Goal: Task Accomplishment & Management: Manage account settings

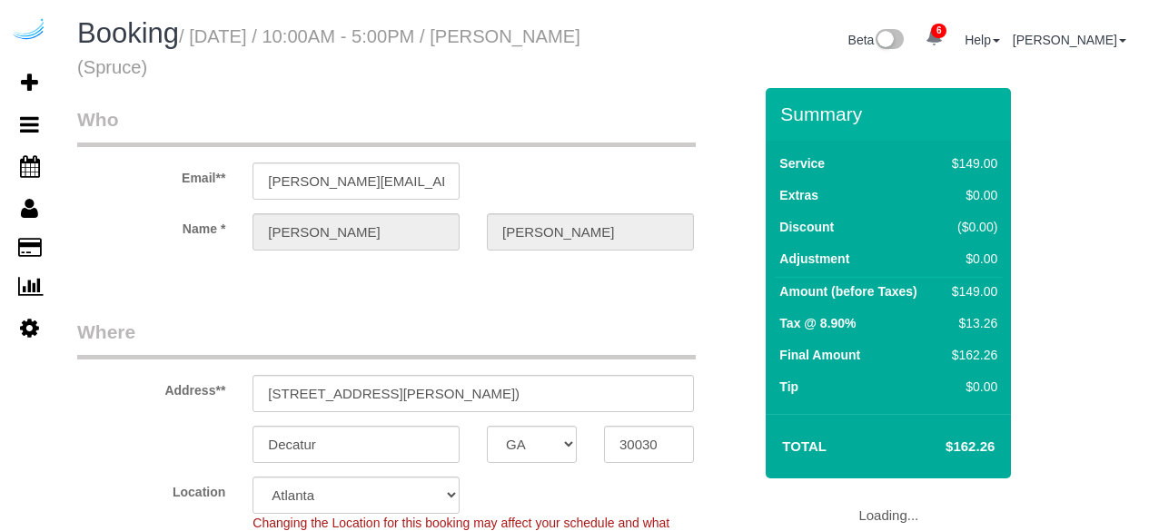
select select "GA"
select select "282"
select select "number:9"
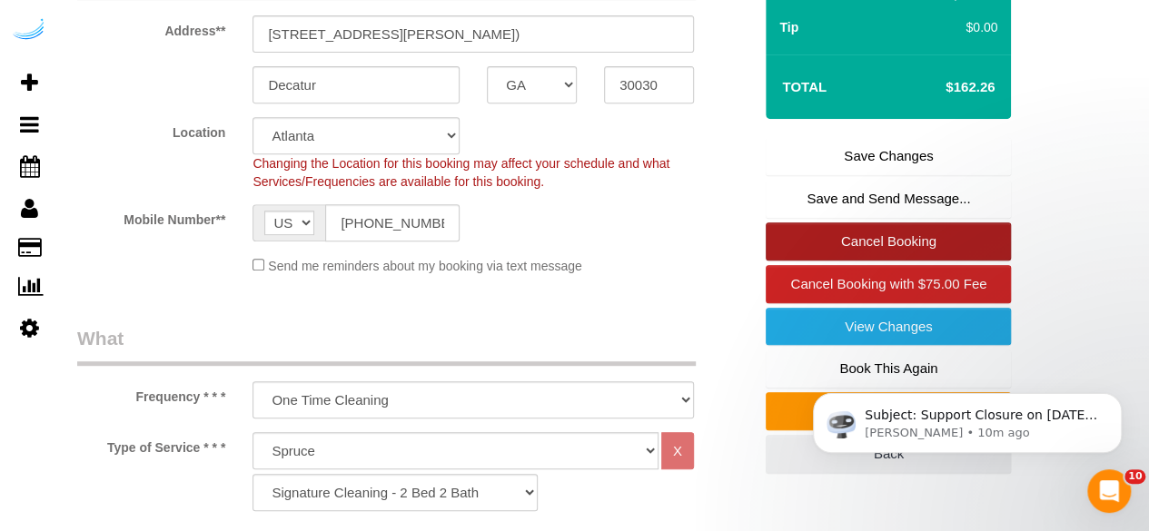
scroll to position [363, 0]
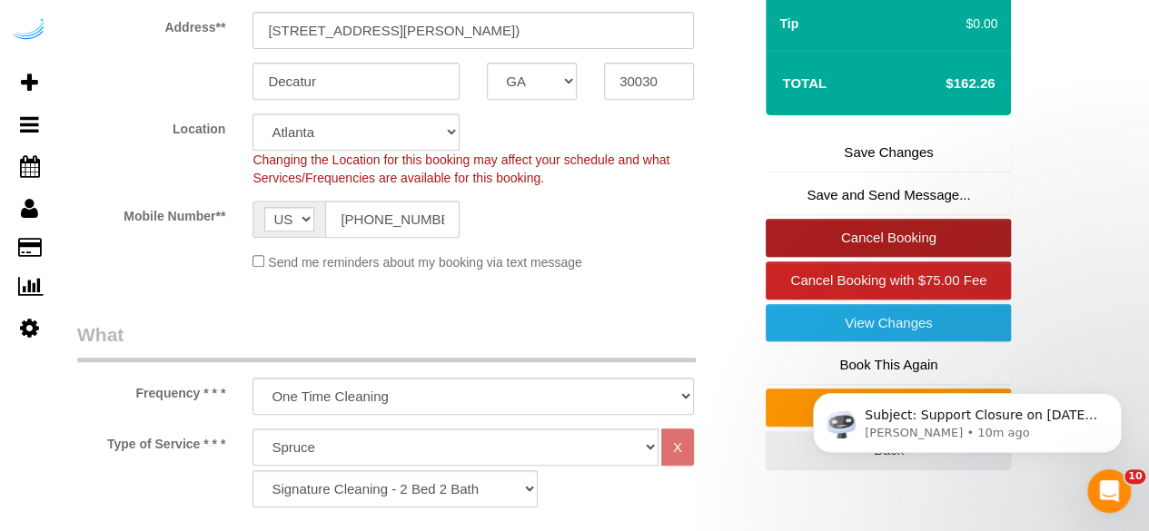
click at [879, 227] on link "Cancel Booking" at bounding box center [887, 238] width 245 height 38
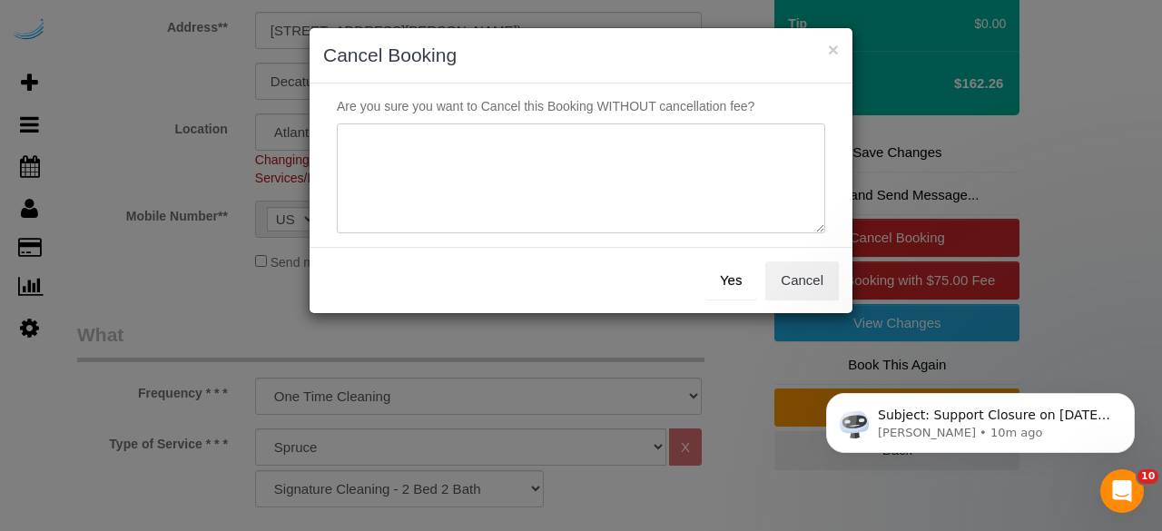
click at [721, 192] on textarea at bounding box center [581, 178] width 489 height 111
type textarea "NOT ON SPRUCE."
click at [734, 281] on button "Yes" at bounding box center [731, 281] width 53 height 38
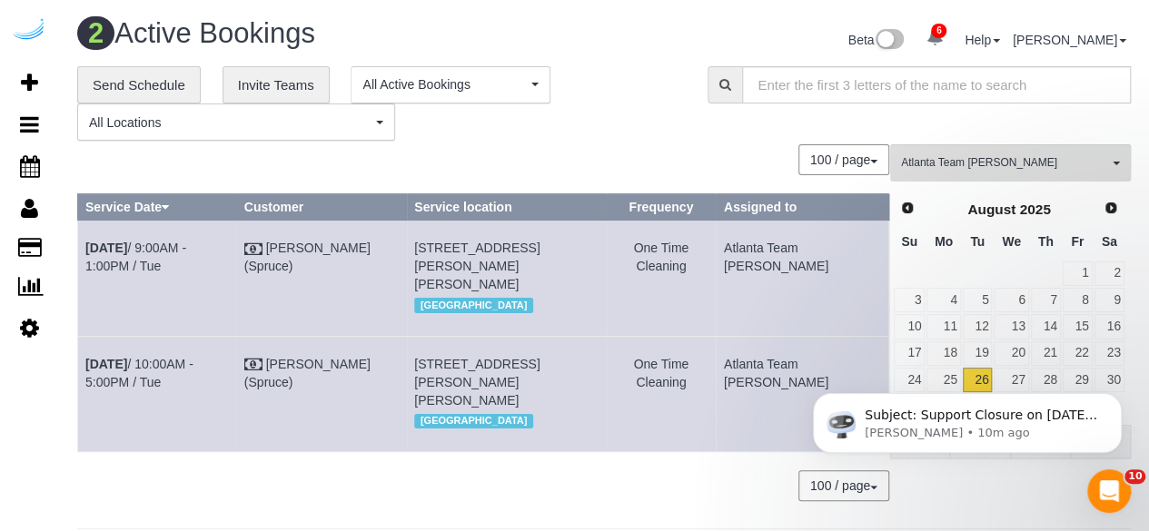
click at [677, 99] on div "**********" at bounding box center [378, 103] width 603 height 75
click at [1000, 370] on div "Subject: Support Closure on September 1st, 2025 Hey Everyone: Automaid Support …" at bounding box center [967, 339] width 334 height 227
click at [1013, 380] on div "Subject: Support Closure on September 1st, 2025 Hey Everyone: Automaid Support …" at bounding box center [967, 339] width 334 height 227
click at [1120, 400] on icon "Dismiss notification" at bounding box center [1116, 398] width 10 height 10
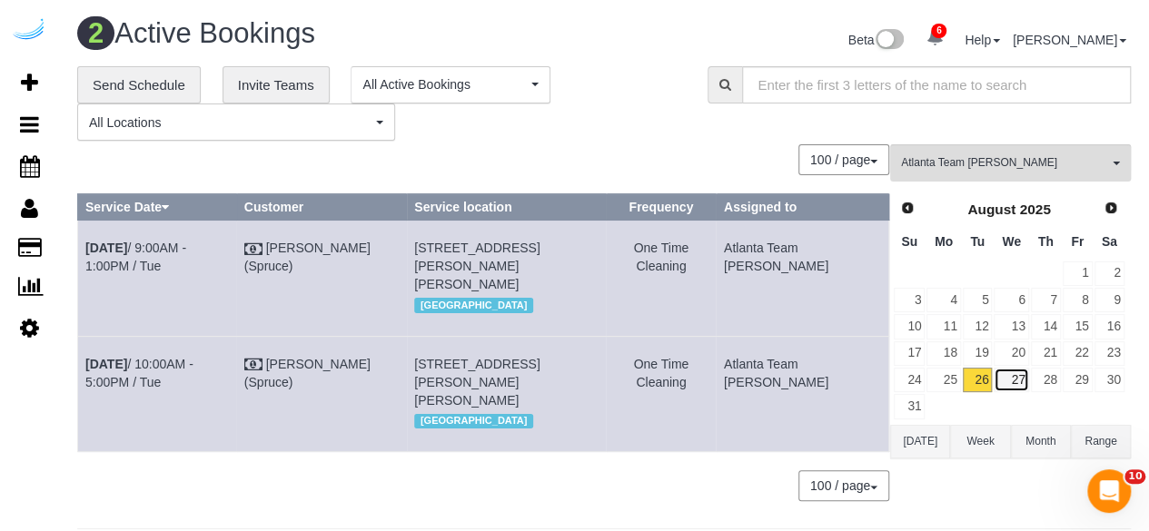
click at [1013, 374] on link "27" at bounding box center [1010, 380] width 35 height 25
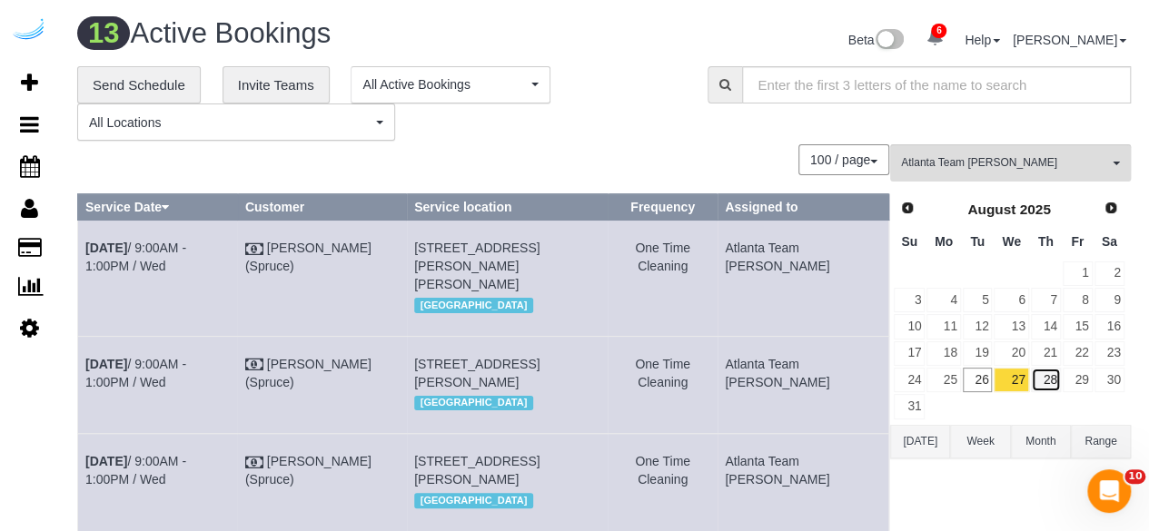
click at [1052, 380] on link "28" at bounding box center [1046, 380] width 30 height 25
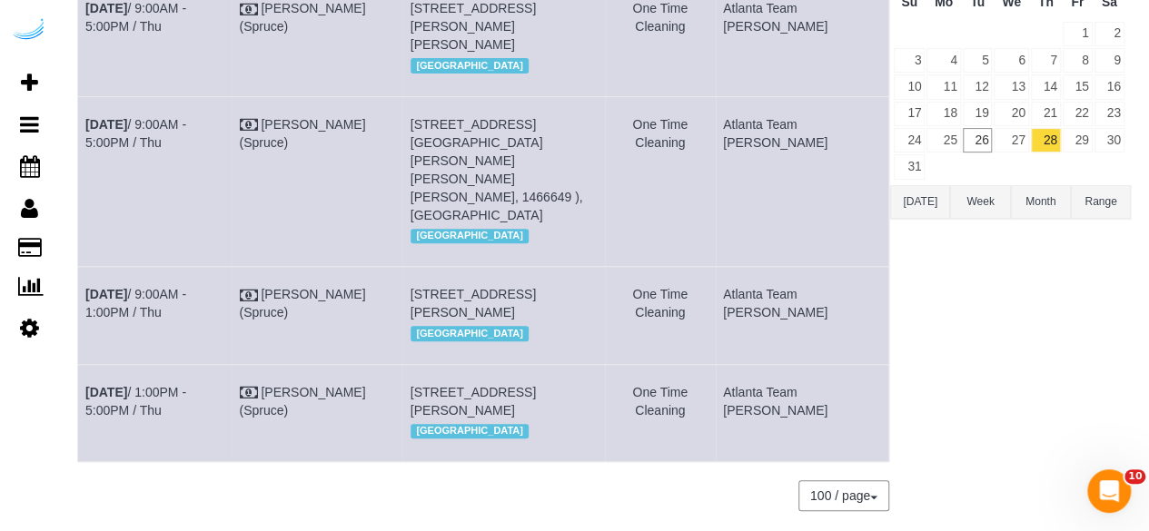
scroll to position [154, 0]
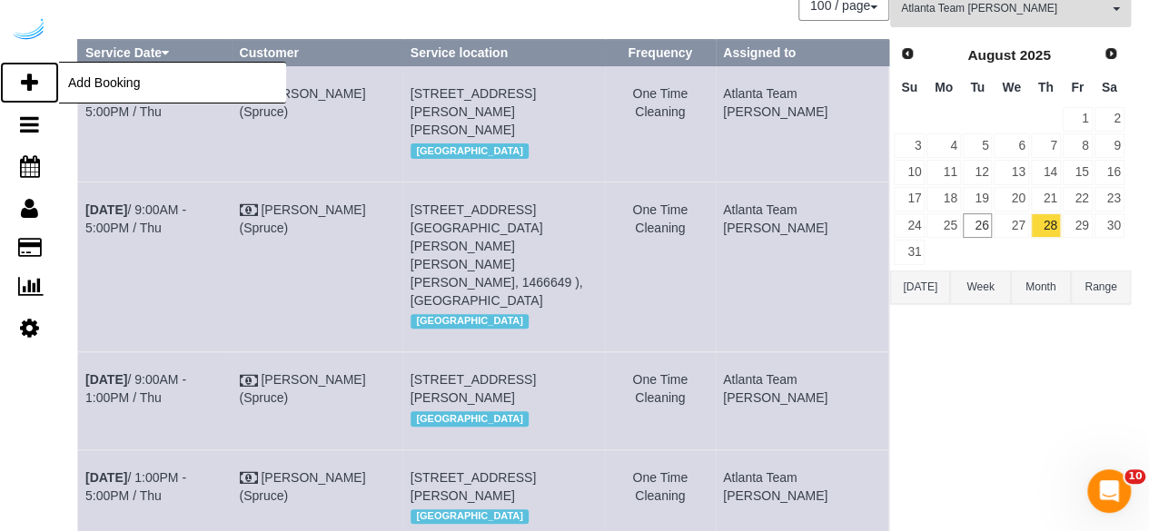
click at [17, 72] on link "Add Booking" at bounding box center [29, 83] width 59 height 42
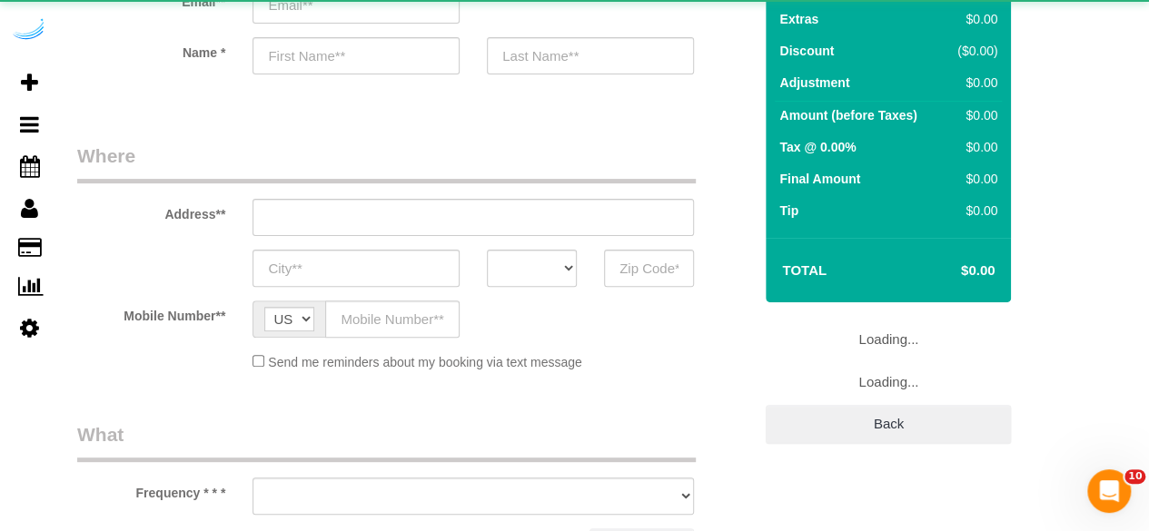
select select "object:1644"
select select "4"
select select "number:9"
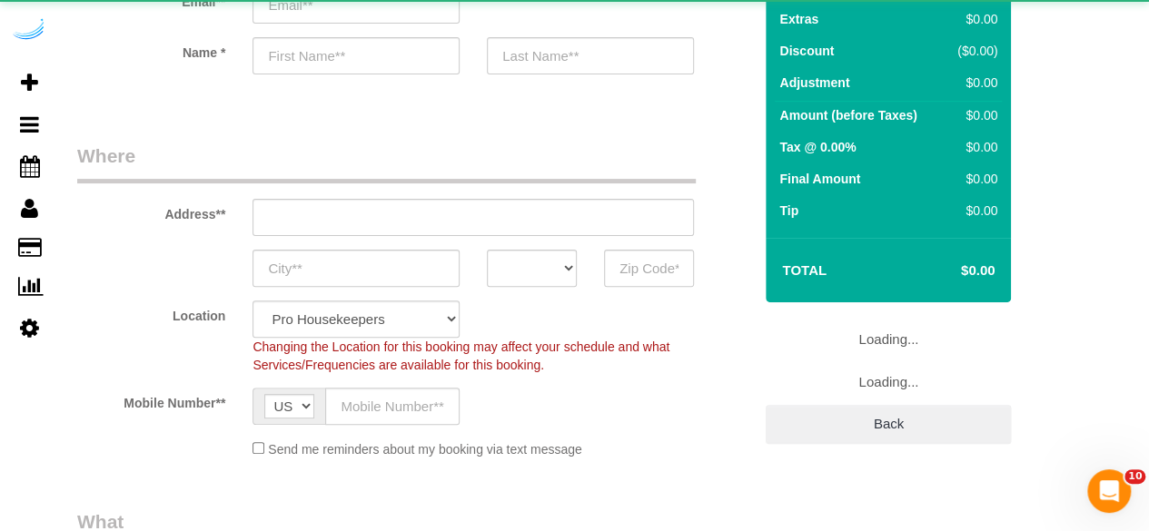
select select "object:2253"
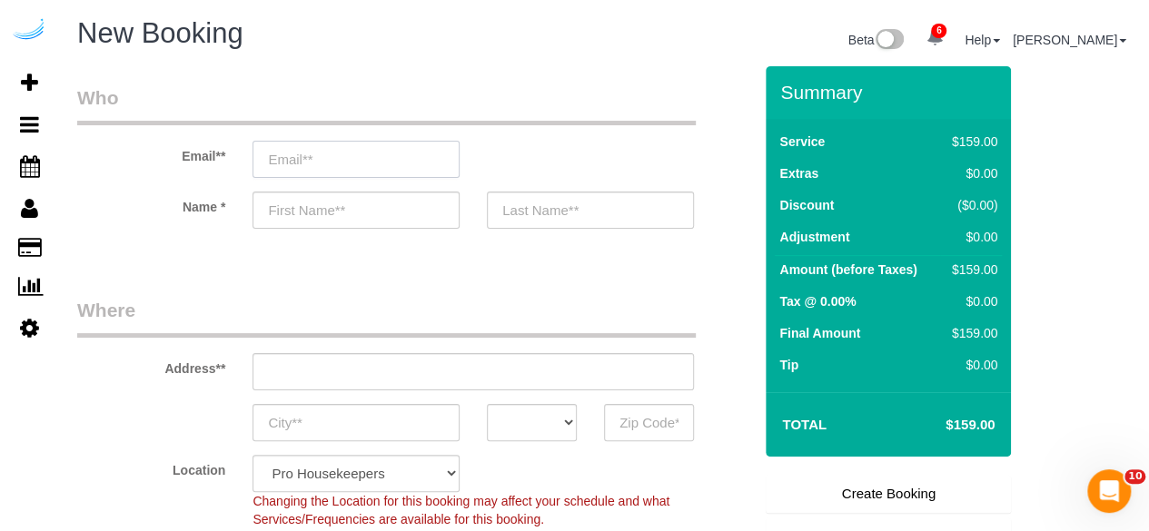
click at [356, 150] on input "email" at bounding box center [355, 159] width 207 height 37
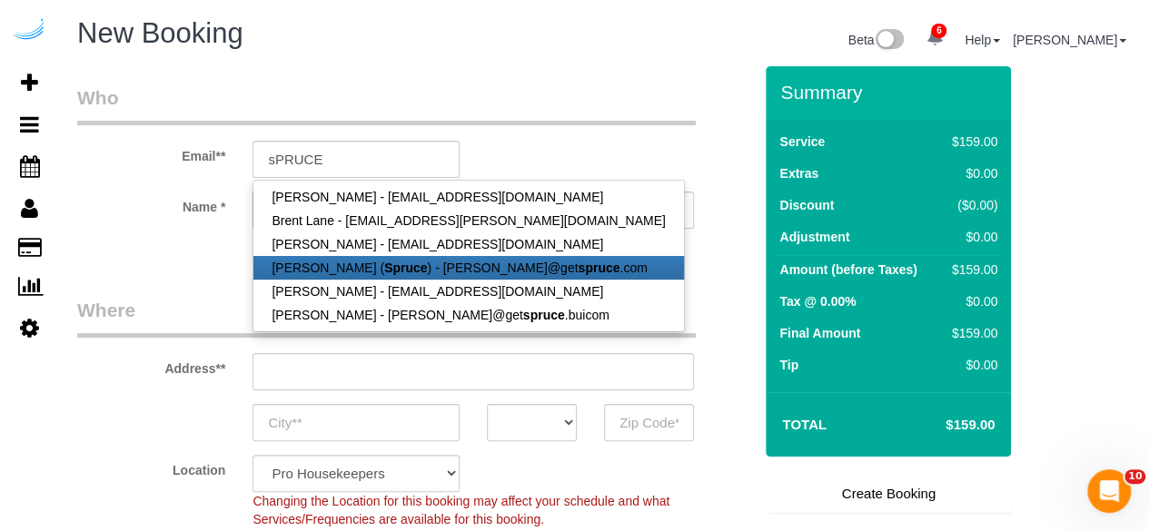
click at [384, 272] on strong "Spruce" at bounding box center [405, 268] width 43 height 15
type input "[PERSON_NAME][EMAIL_ADDRESS][DOMAIN_NAME]"
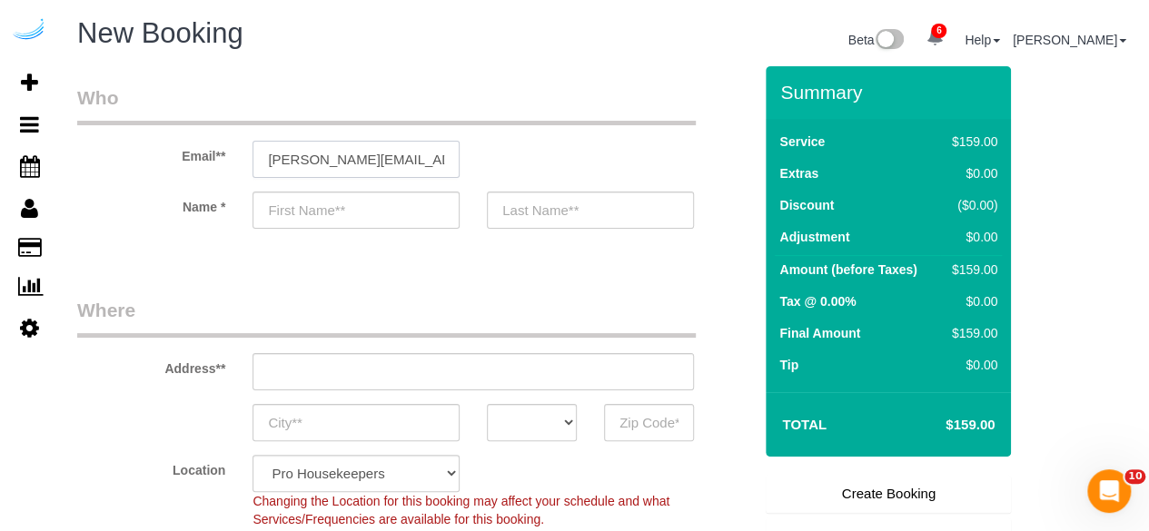
type input "[PERSON_NAME]"
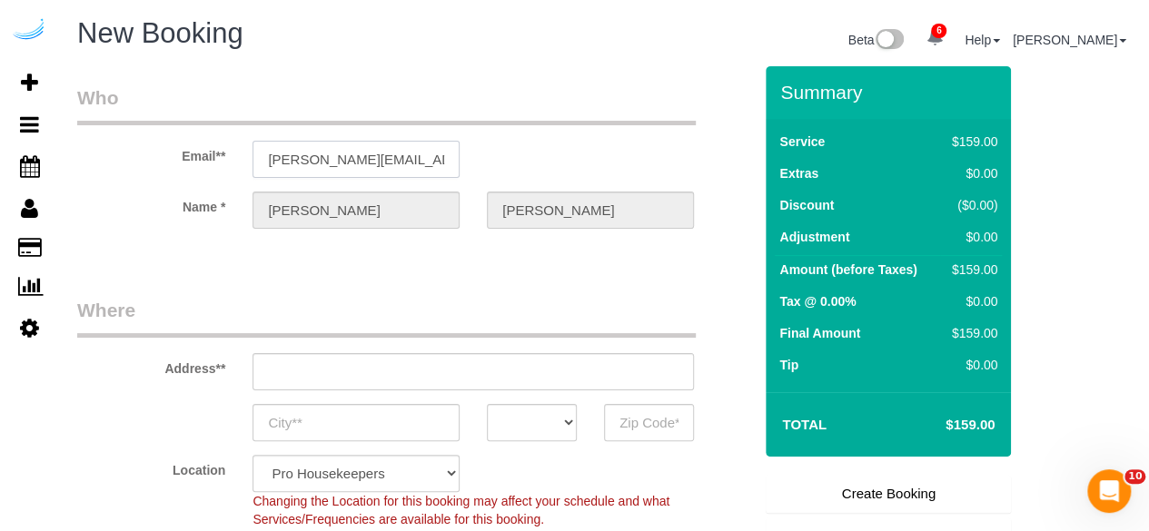
type input "[STREET_ADDRESS][PERSON_NAME]"
type input "Austin"
select select "[GEOGRAPHIC_DATA]"
type input "78704"
select select "9"
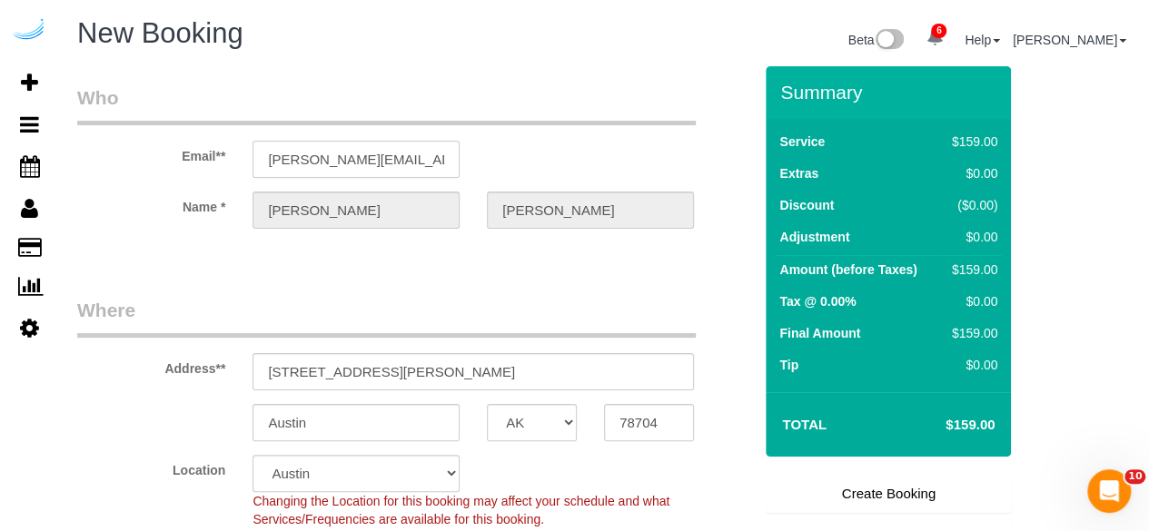
select select "object:2292"
click at [427, 360] on input "[STREET_ADDRESS][PERSON_NAME]" at bounding box center [472, 371] width 441 height 37
paste input "65 Irby Ave NW, Atlanta, GA 30305"
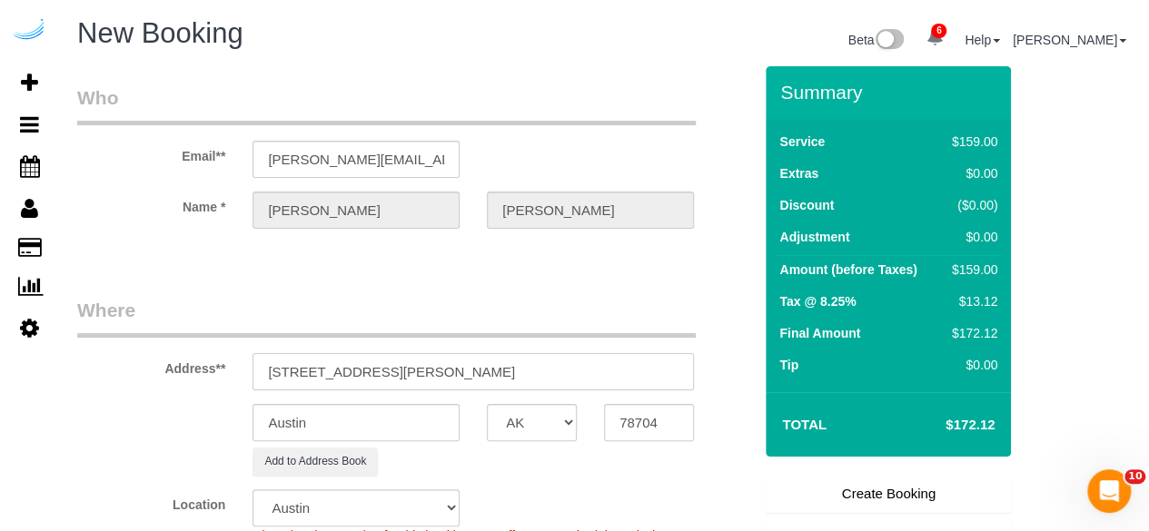
drag, startPoint x: 441, startPoint y: 367, endPoint x: 561, endPoint y: 370, distance: 119.9
click at [528, 369] on input "65 Irby Ave NW, Atlanta, GA 30305" at bounding box center [472, 371] width 441 height 37
type input "65 Irby Ave NW, Atlanta, GA 30305"
click at [643, 428] on input "78704" at bounding box center [649, 422] width 90 height 37
paste input "30305"
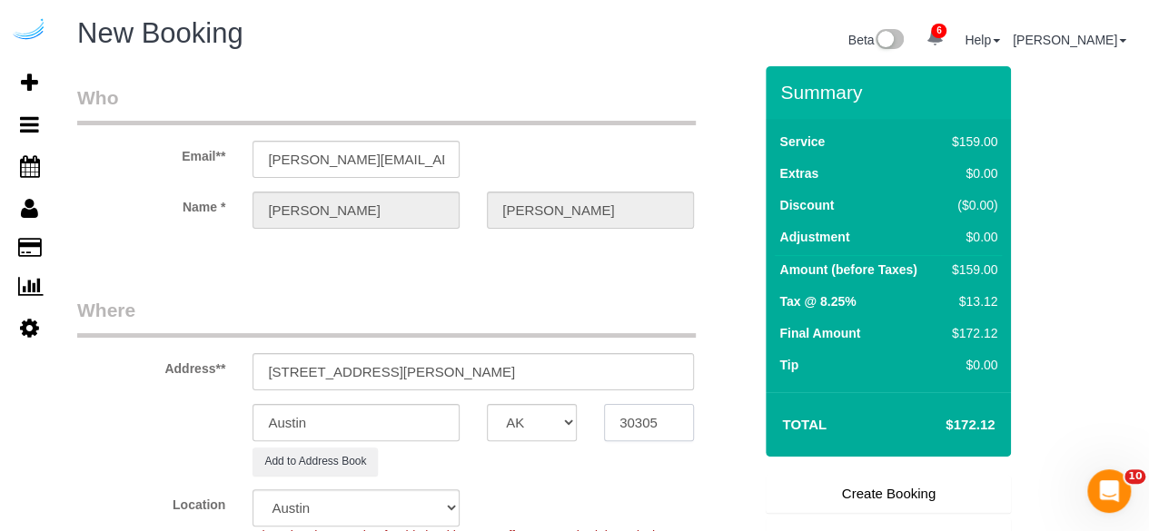
type input "30305"
click at [553, 423] on select "AK AL AR AZ CA CO CT DC DE FL GA HI IA ID IL IN KS KY LA MA MD ME MI MN MO MS M…" at bounding box center [532, 422] width 90 height 37
select select "8"
select select "GA"
click at [418, 437] on input "Austin" at bounding box center [355, 422] width 207 height 37
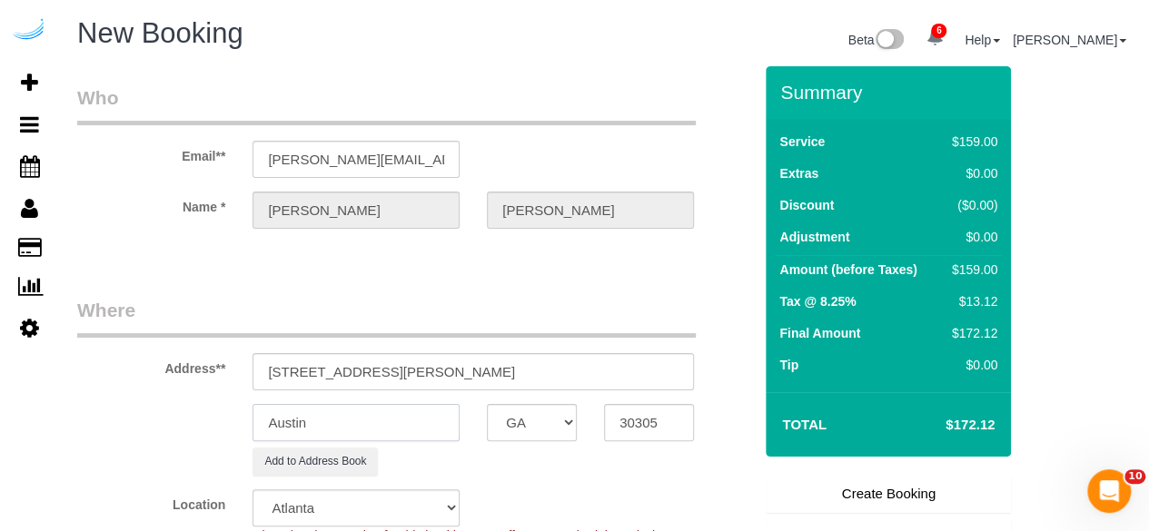
select select "object:2344"
type input "[GEOGRAPHIC_DATA]"
drag, startPoint x: 369, startPoint y: 369, endPoint x: 658, endPoint y: 322, distance: 293.3
click at [658, 322] on fieldset "Where Address** 65 Irby Ave NW, Atlanta, GA 30305 Atlanta AK AL AR AZ CA CO CT …" at bounding box center [414, 479] width 675 height 364
paste input "Anna Ramsey"
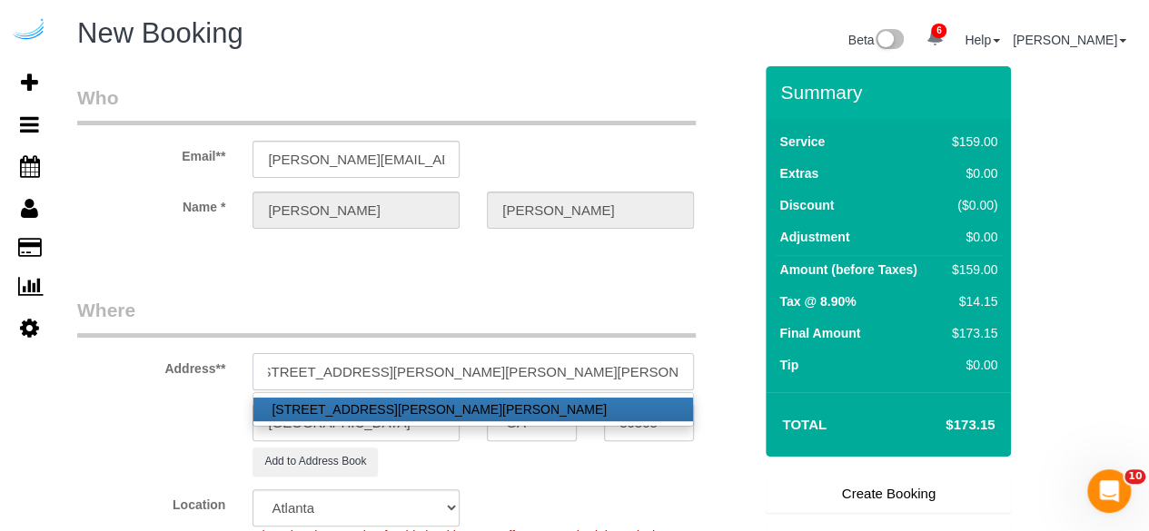
paste input "1469056"
type input "65 Irby Ave NW, Building 1005, Unit 1005 ( Anna Ramsey, The Irby, 1469056 )"
click at [499, 303] on legend "Where" at bounding box center [386, 317] width 618 height 41
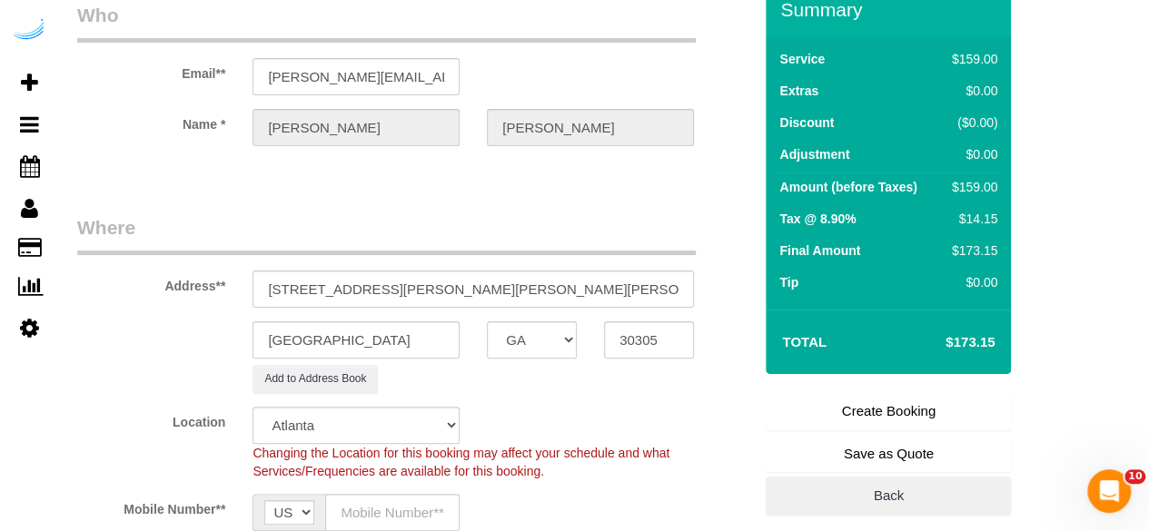
scroll to position [182, 0]
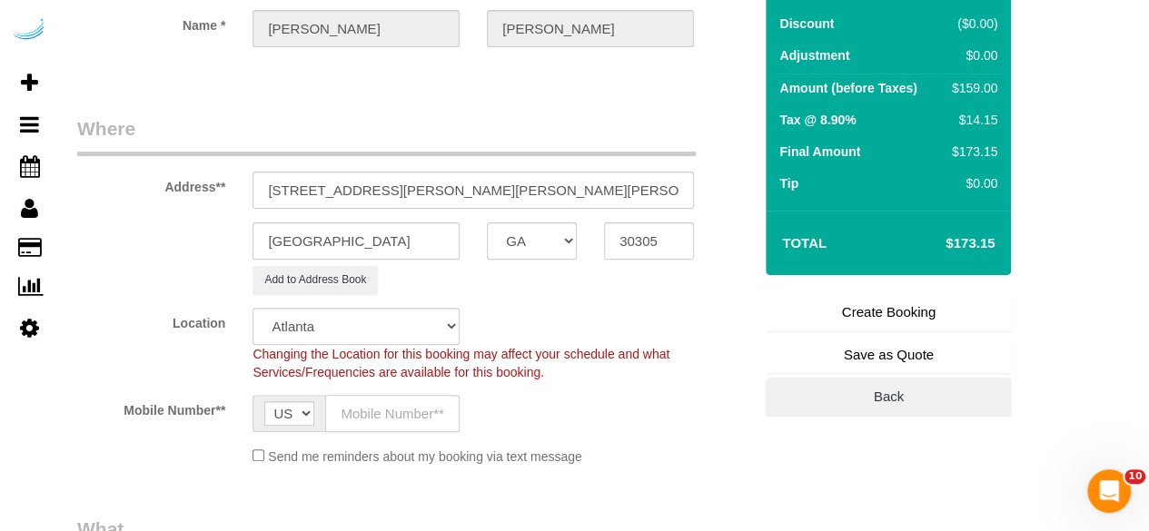
click at [349, 404] on input "text" at bounding box center [392, 413] width 134 height 37
type input "[PHONE_NUMBER]"
type input "Brandie Louck"
type input "[PHONE_NUMBER]"
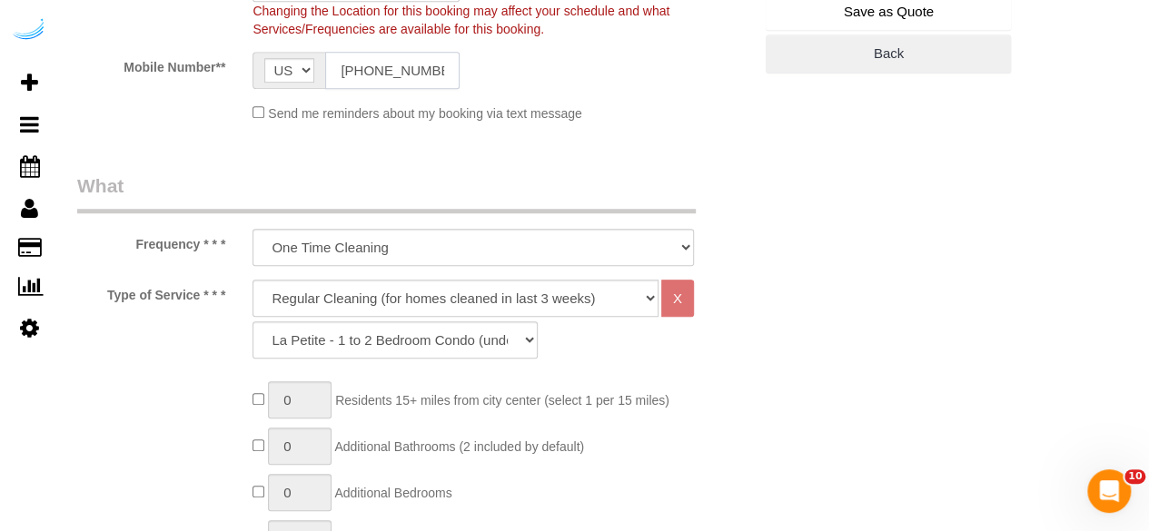
scroll to position [545, 0]
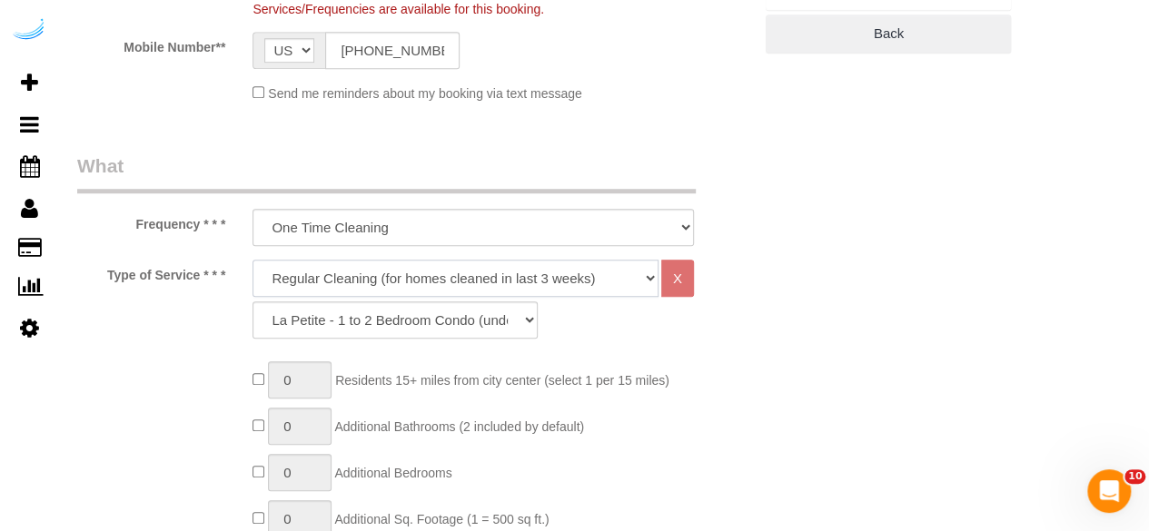
drag, startPoint x: 412, startPoint y: 273, endPoint x: 394, endPoint y: 278, distance: 18.7
click at [413, 272] on select "Deep Cleaning (for homes that have not been cleaned in 3+ weeks) Spruce Regular…" at bounding box center [455, 278] width 406 height 37
select select "282"
click at [252, 260] on select "Deep Cleaning (for homes that have not been cleaned in 3+ weeks) Spruce Regular…" at bounding box center [455, 278] width 406 height 37
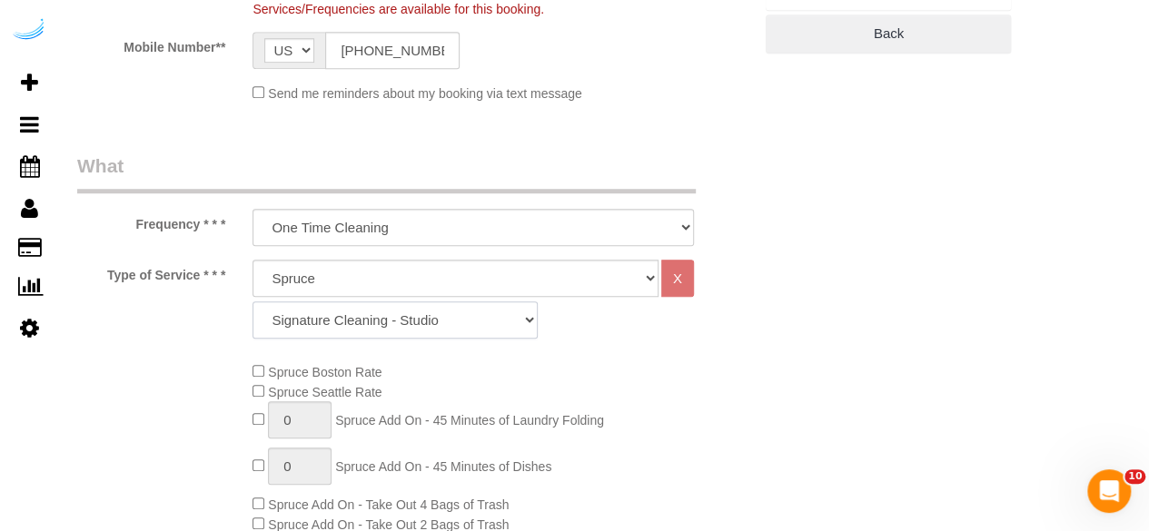
click at [423, 311] on select "Signature Cleaning - Studio Signature Cleaning - 1 Bed 1 Bath Signature Cleanin…" at bounding box center [394, 319] width 285 height 37
select select "319"
click at [252, 301] on select "Signature Cleaning - Studio Signature Cleaning - 1 Bed 1 Bath Signature Cleanin…" at bounding box center [394, 319] width 285 height 37
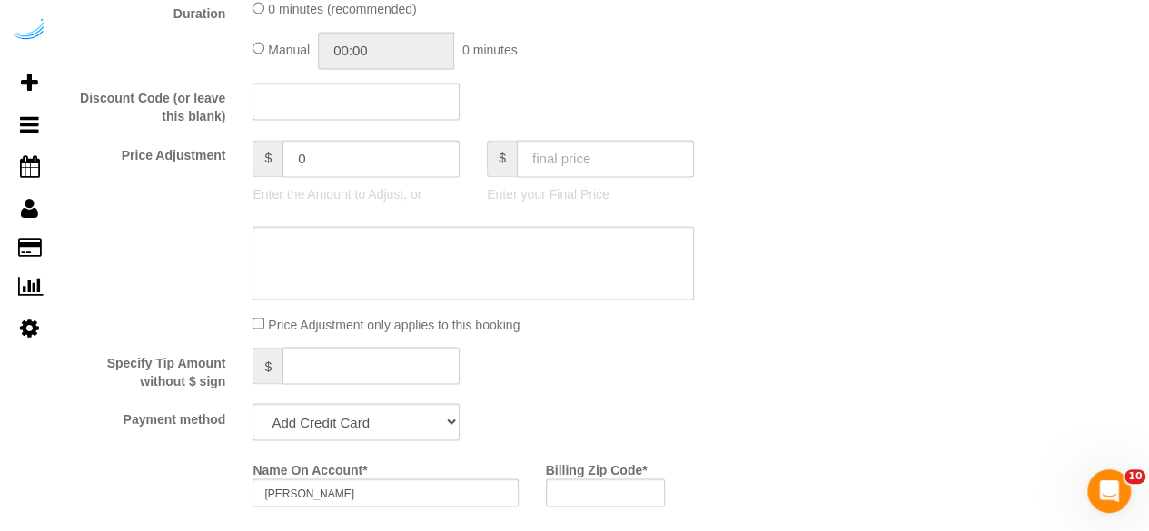
scroll to position [1544, 0]
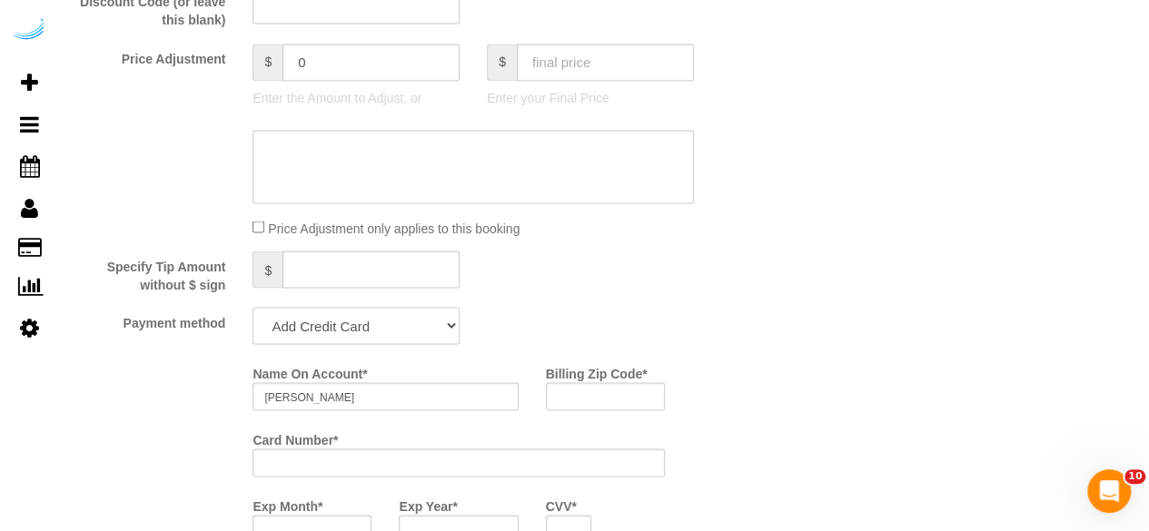
click at [343, 317] on select "Add Credit Card Cash Check Paypal" at bounding box center [355, 325] width 207 height 37
select select "string:check"
click at [252, 309] on select "Add Credit Card Cash Check Paypal" at bounding box center [355, 325] width 207 height 37
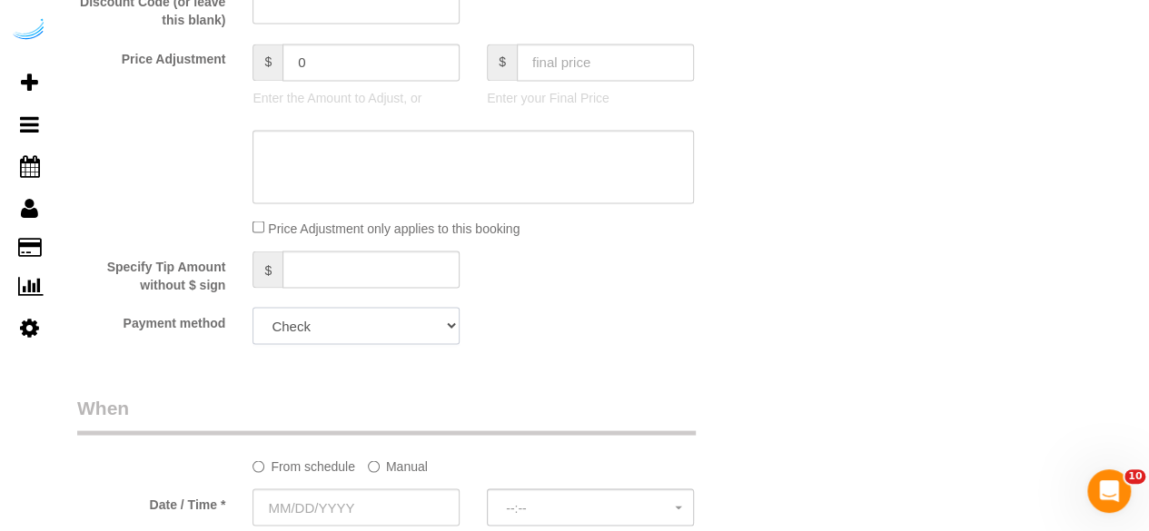
click at [345, 326] on select "Add Credit Card Cash Check Paypal" at bounding box center [355, 325] width 207 height 37
click at [252, 309] on select "Add Credit Card Cash Check Paypal" at bounding box center [355, 325] width 207 height 37
click at [401, 474] on label "Manual" at bounding box center [398, 462] width 60 height 25
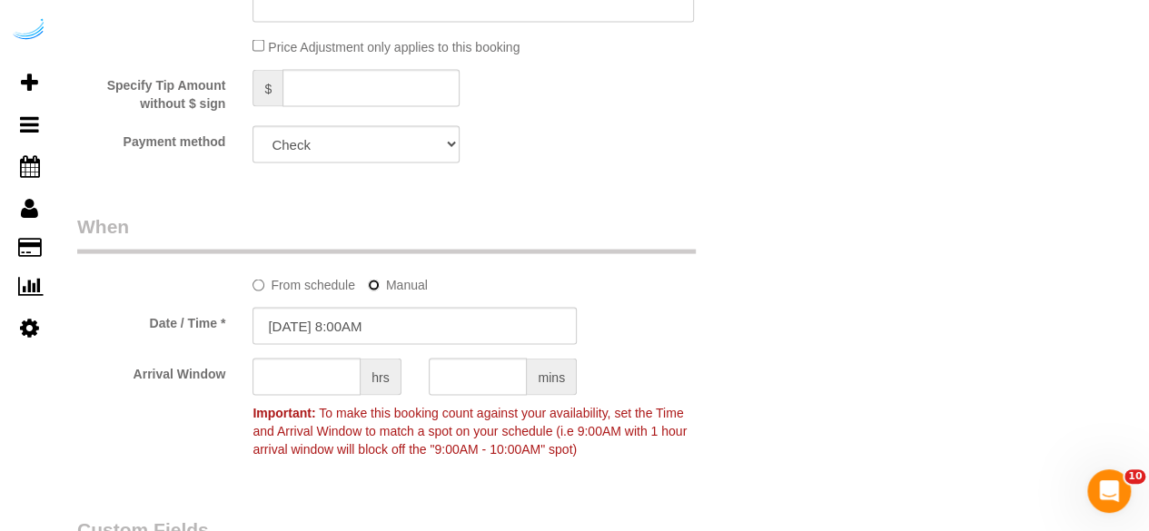
scroll to position [1725, 0]
click at [361, 342] on input "[DATE] 8:00AM" at bounding box center [414, 325] width 324 height 37
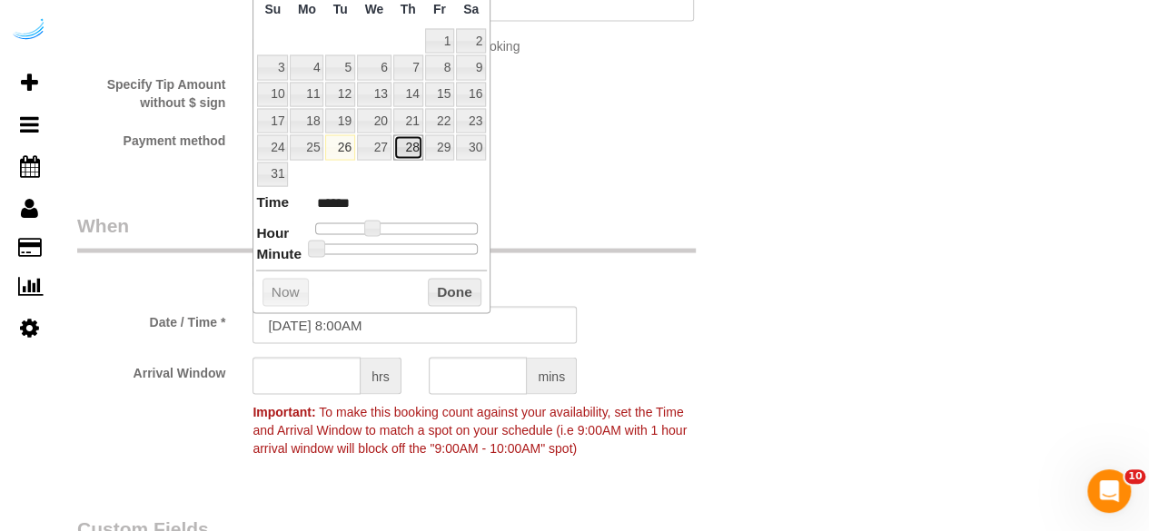
click at [413, 152] on link "28" at bounding box center [408, 147] width 30 height 25
type input "08/28/2025 9:00AM"
type input "******"
click at [378, 230] on span at bounding box center [378, 229] width 16 height 16
click at [323, 372] on input "text" at bounding box center [306, 376] width 108 height 37
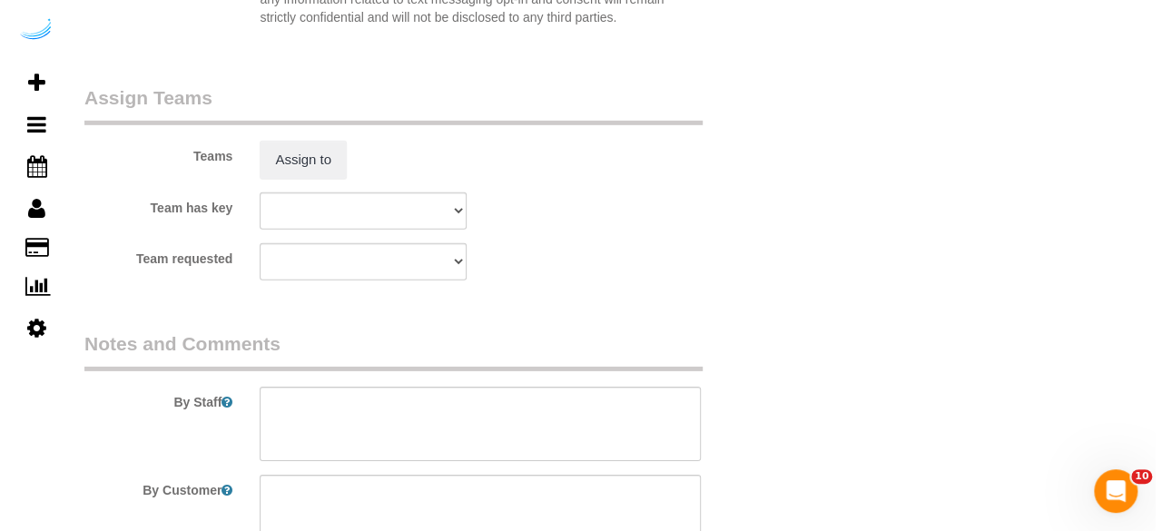
scroll to position [2724, 0]
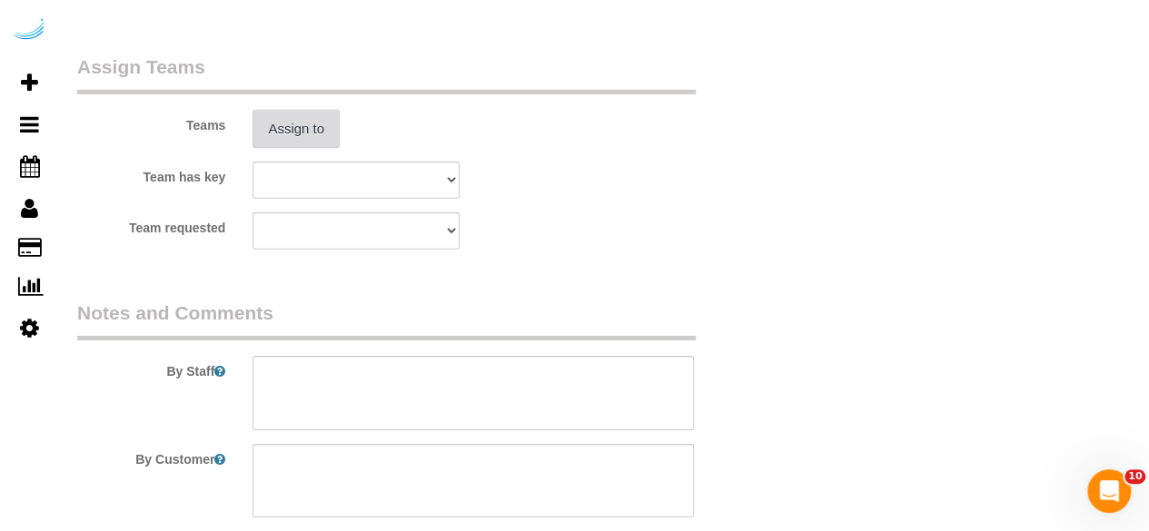
type input "4"
click at [314, 138] on button "Assign to" at bounding box center [295, 129] width 87 height 38
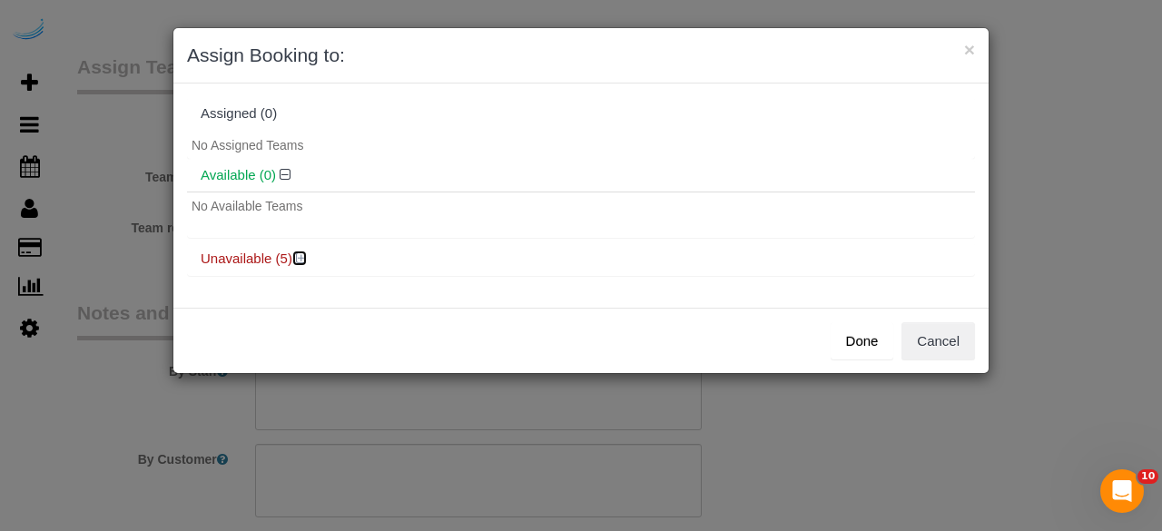
click at [298, 262] on icon at bounding box center [301, 259] width 11 height 14
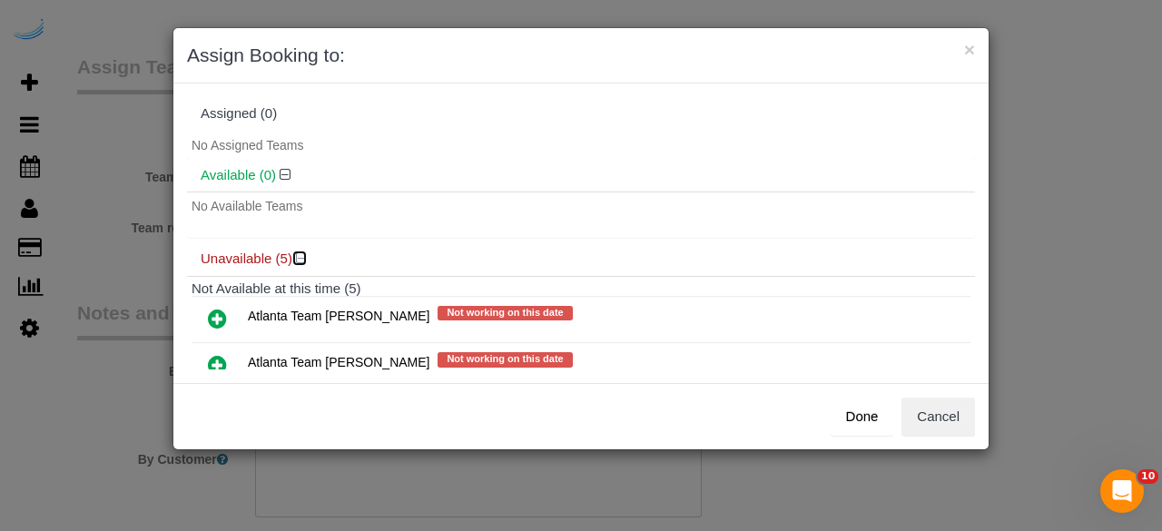
scroll to position [91, 0]
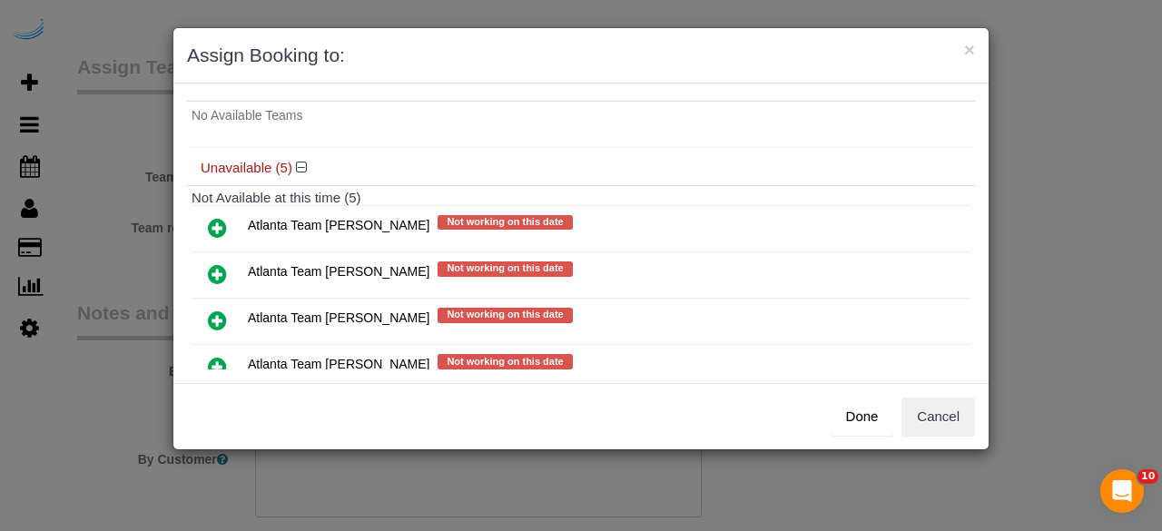
click at [214, 271] on icon at bounding box center [217, 274] width 19 height 22
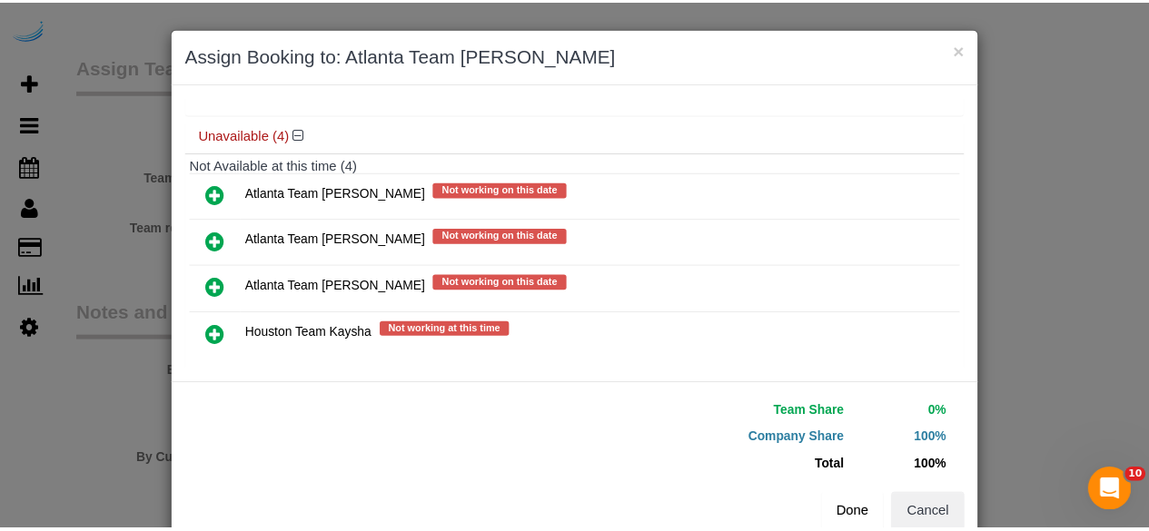
scroll to position [187, 0]
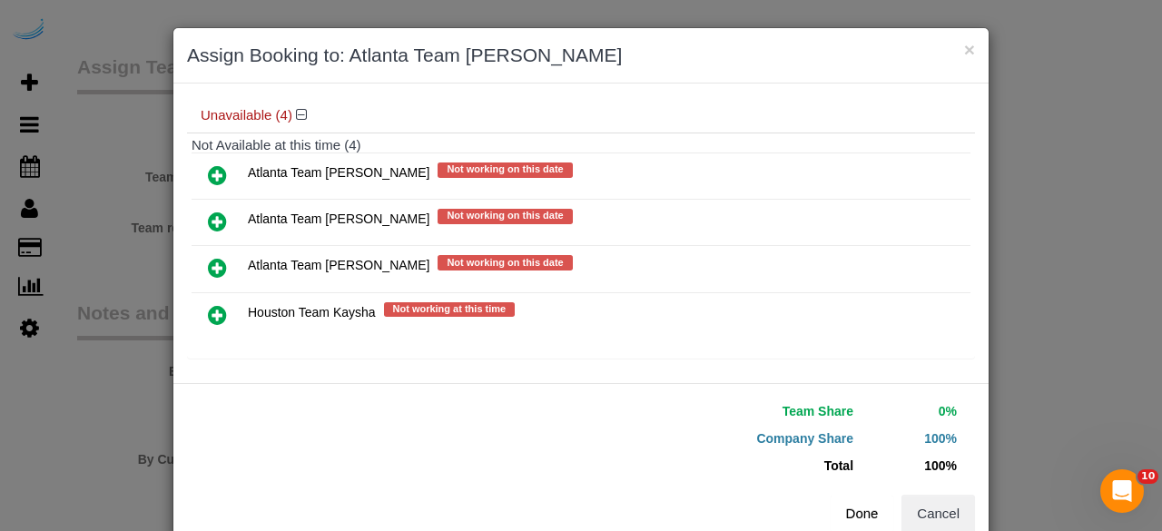
click at [844, 504] on button "Done" at bounding box center [863, 514] width 64 height 38
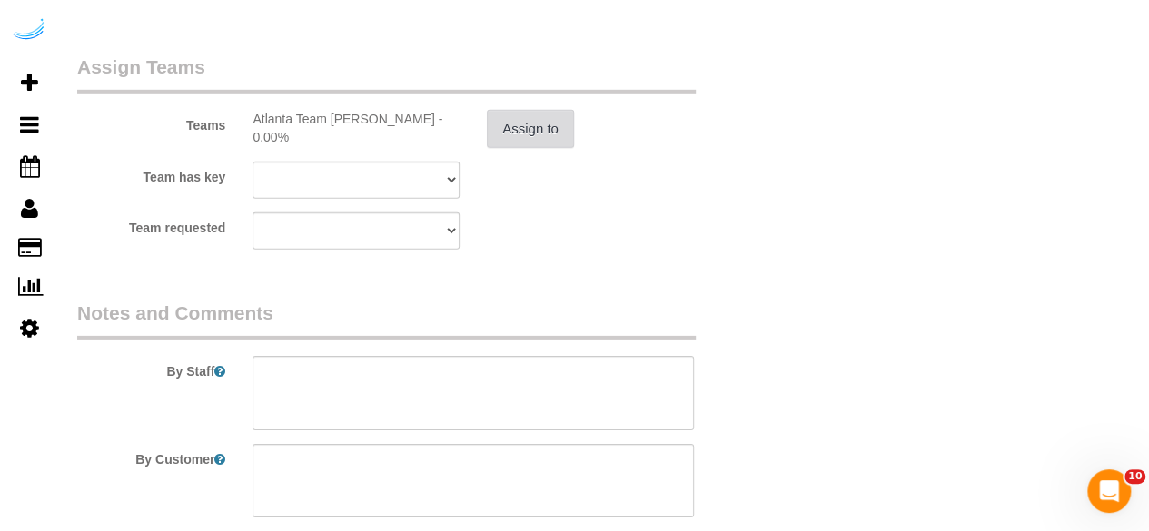
scroll to position [2878, 0]
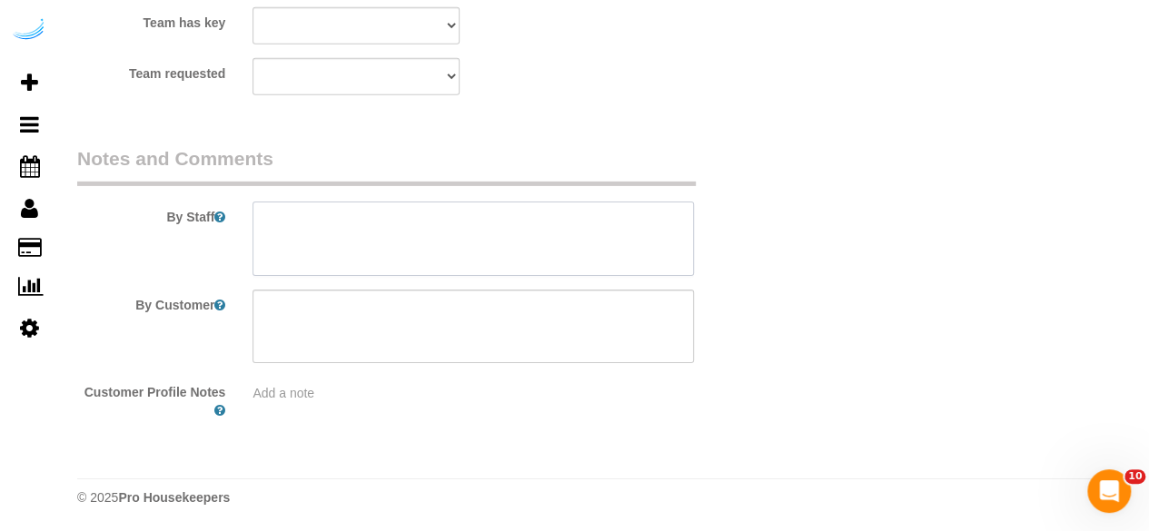
click at [405, 236] on textarea at bounding box center [472, 239] width 441 height 74
click at [486, 209] on textarea at bounding box center [472, 239] width 441 height 74
paste textarea "Permanent Notes:No notes from this customer.Today's Notes:No notes from this se…"
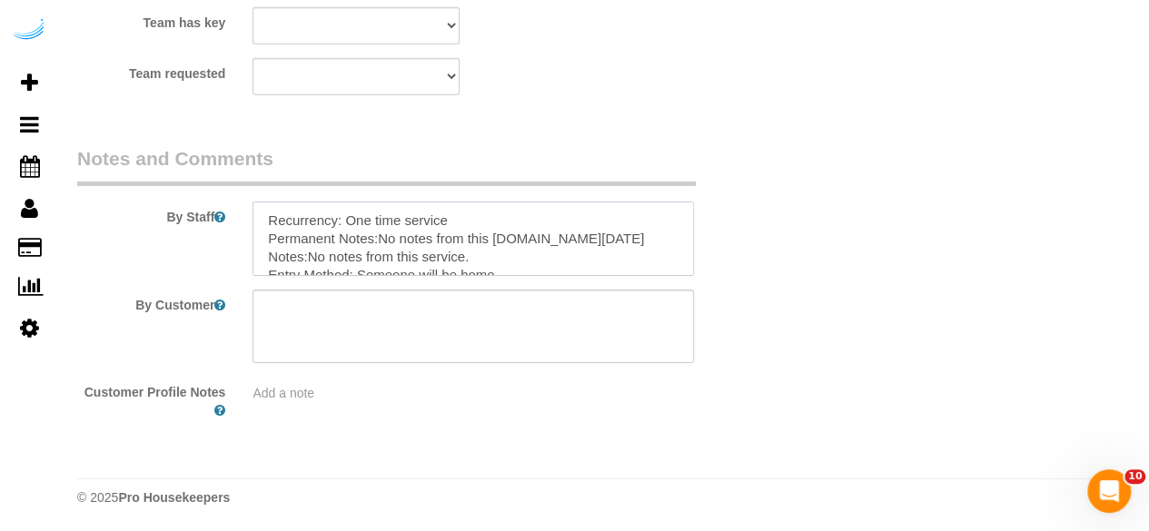
type textarea "Recurrency: One time service Permanent Notes:No notes from this customer.Today'…"
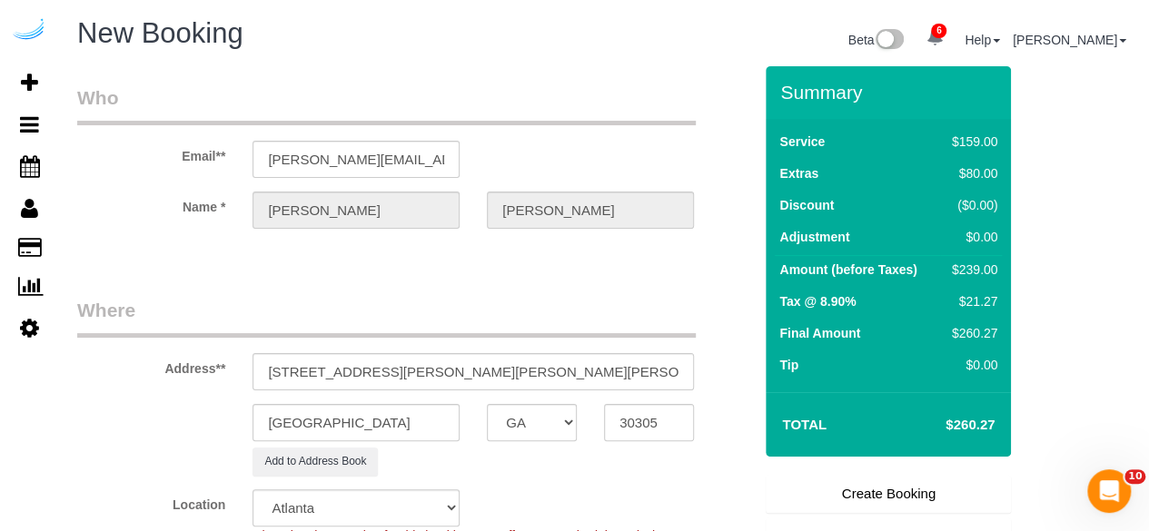
click at [828, 489] on link "Create Booking" at bounding box center [887, 494] width 245 height 38
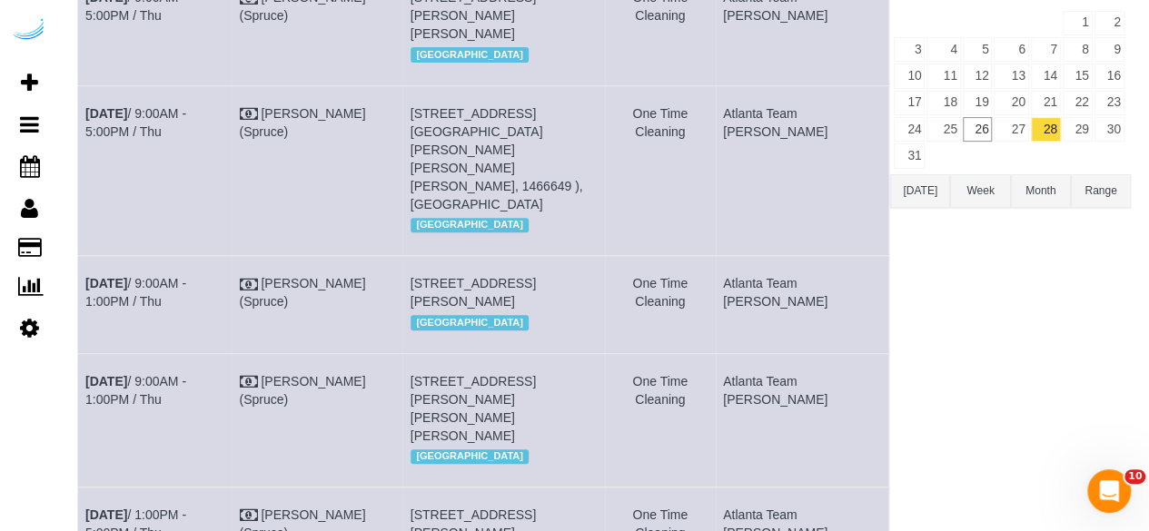
scroll to position [363, 0]
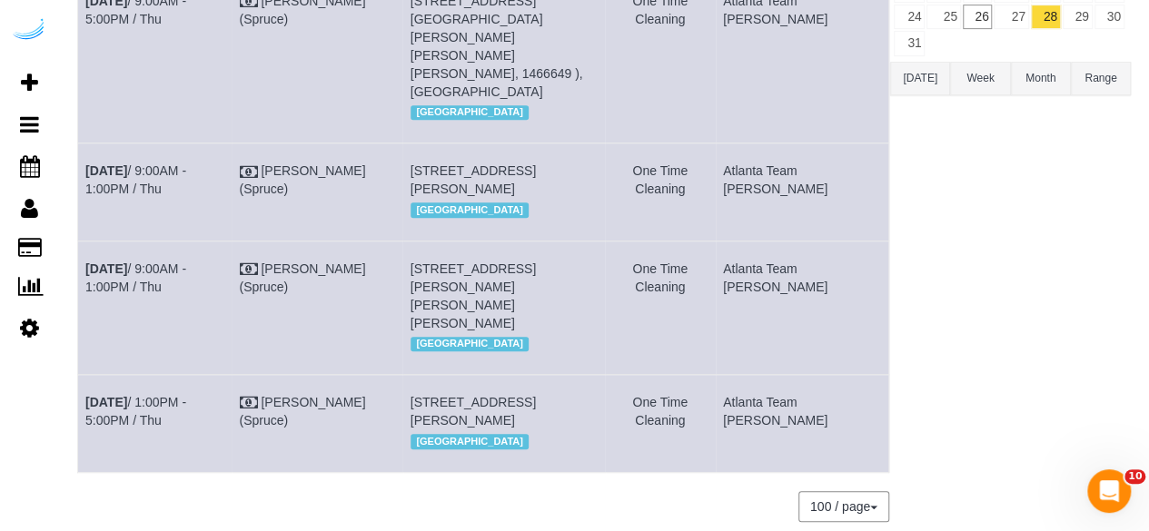
drag, startPoint x: 187, startPoint y: 315, endPoint x: 81, endPoint y: 263, distance: 118.2
click at [81, 263] on td "Aug 28th / 9:00AM - 1:00PM / Thu" at bounding box center [154, 307] width 153 height 133
copy link "Aug 28th / 9:00AM - 1:00PM / Thu"
drag, startPoint x: 628, startPoint y: 293, endPoint x: 440, endPoint y: 271, distance: 189.2
click at [440, 271] on td "65 Irby Ave Nw, Building 1005, Unit 1005 ( Anna Ramsey, The Irby, 1469056 ), At…" at bounding box center [503, 307] width 202 height 133
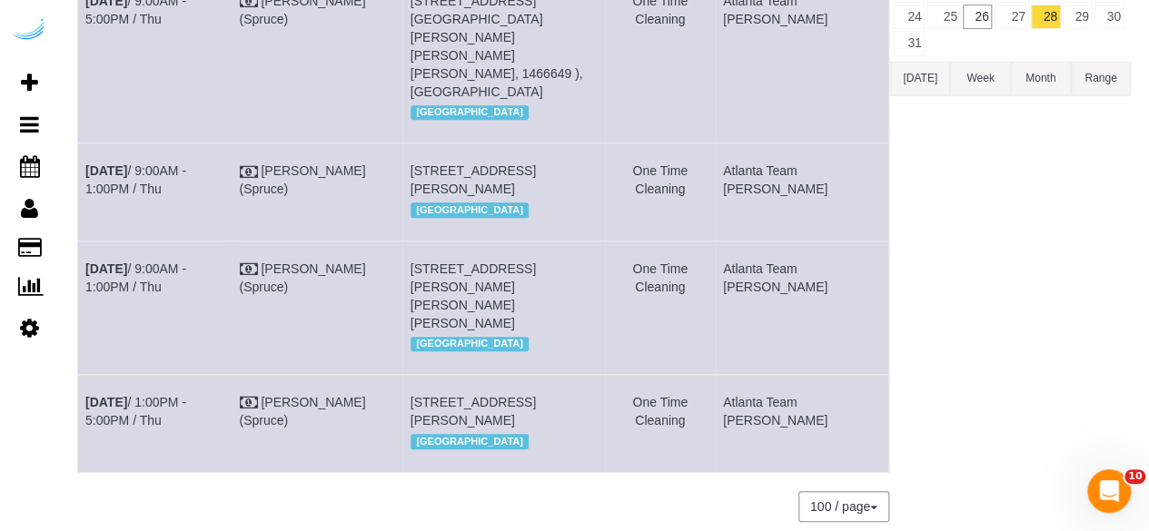
copy span "65 Irby Ave Nw, Building 1005, Unit 1005 ( Anna Ramsey, The Irby, 1469056 ), At…"
drag, startPoint x: 814, startPoint y: 282, endPoint x: 775, endPoint y: 262, distance: 44.3
click at [775, 262] on td "Atlanta Team [PERSON_NAME]" at bounding box center [802, 307] width 173 height 133
copy td "Atlanta Team [PERSON_NAME]"
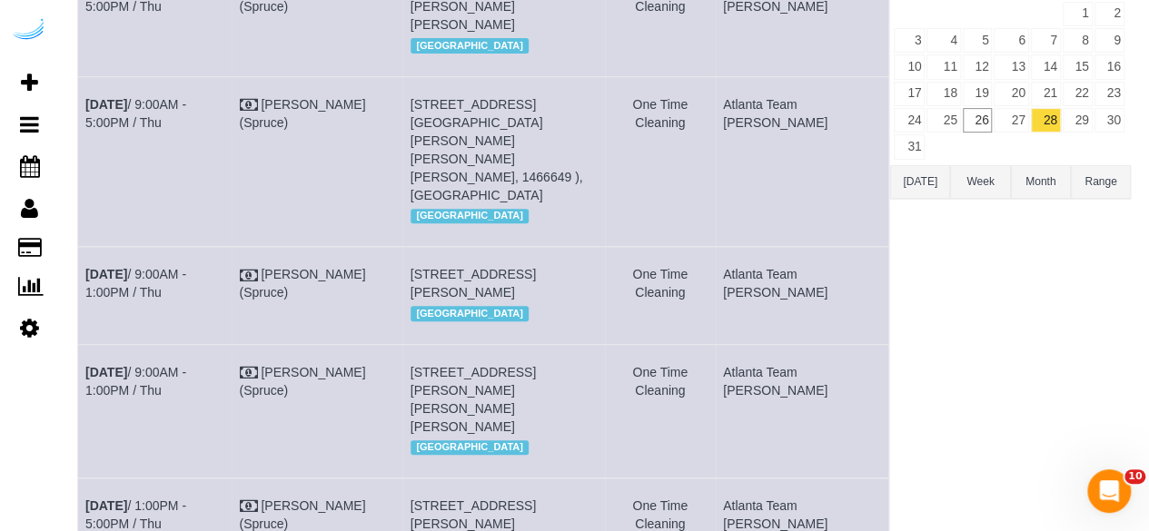
scroll to position [272, 0]
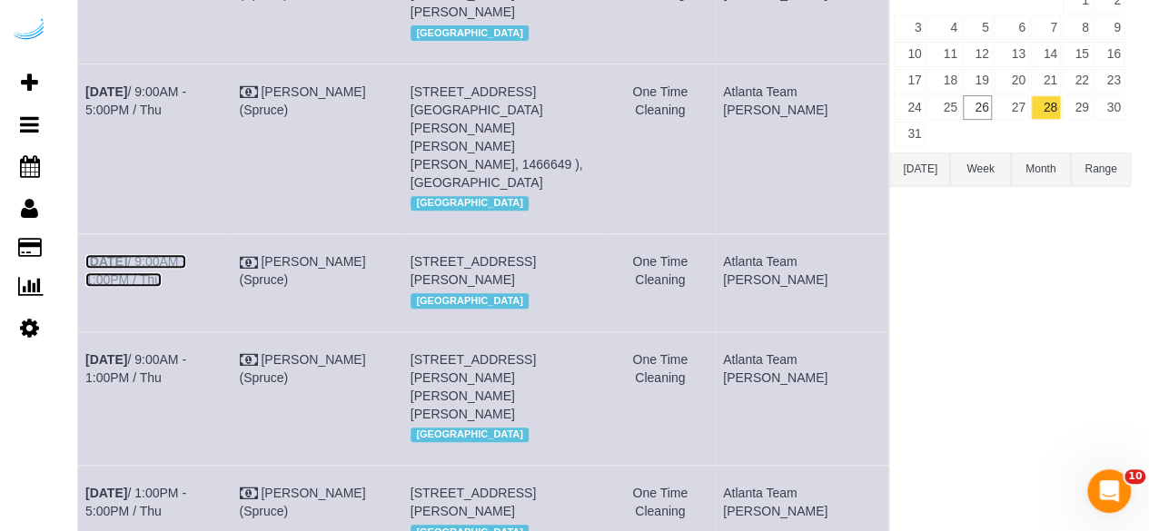
click at [186, 254] on link "Aug 28th / 9:00AM - 1:00PM / Thu" at bounding box center [135, 270] width 101 height 33
click at [165, 104] on link "Aug 28th / 9:00AM - 5:00PM / Thu" at bounding box center [135, 100] width 101 height 33
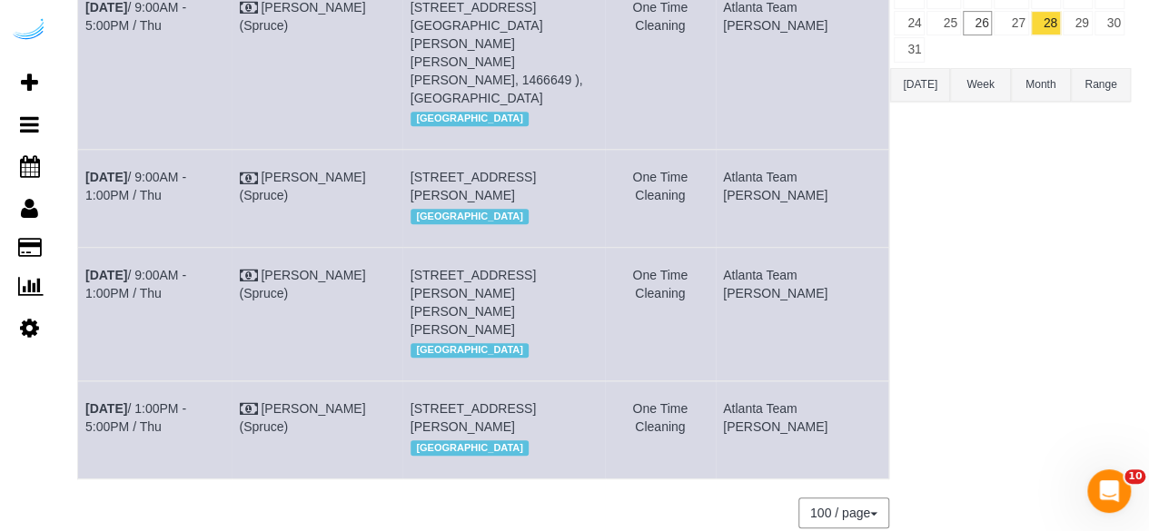
scroll to position [452, 0]
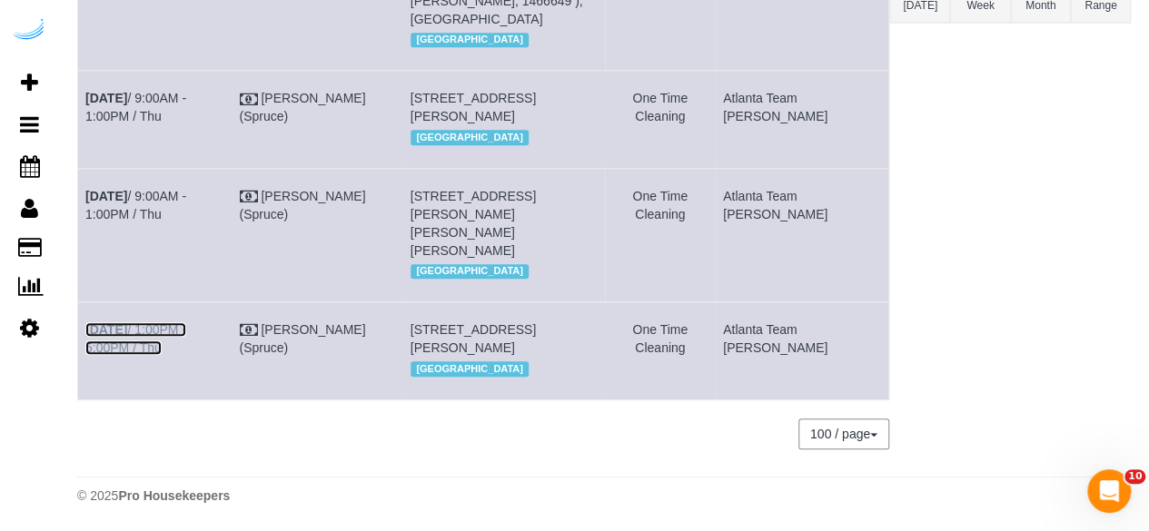
click at [186, 322] on link "Aug 28th / 1:00PM - 5:00PM / Thu" at bounding box center [135, 338] width 101 height 33
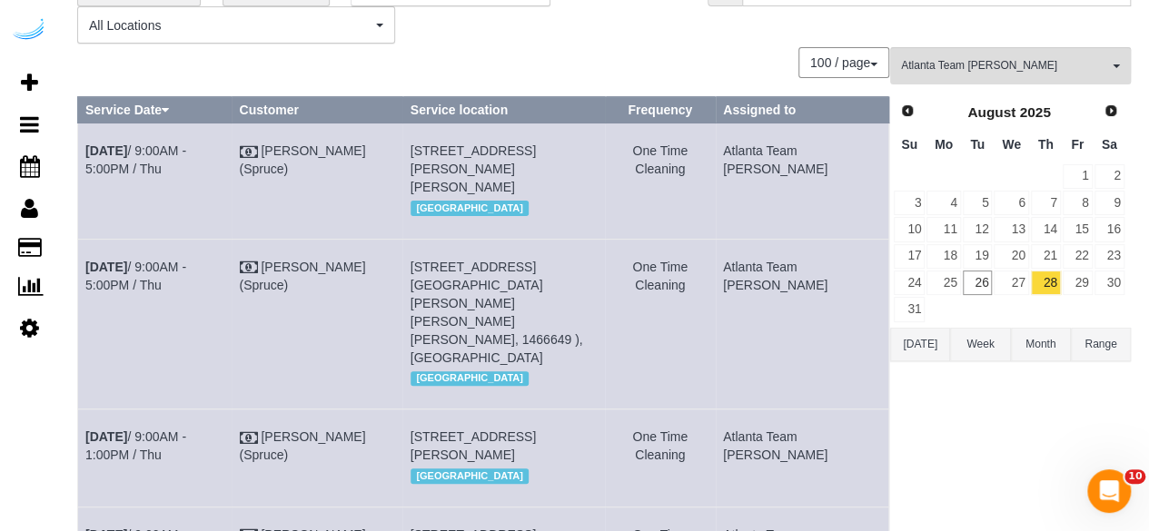
scroll to position [89, 0]
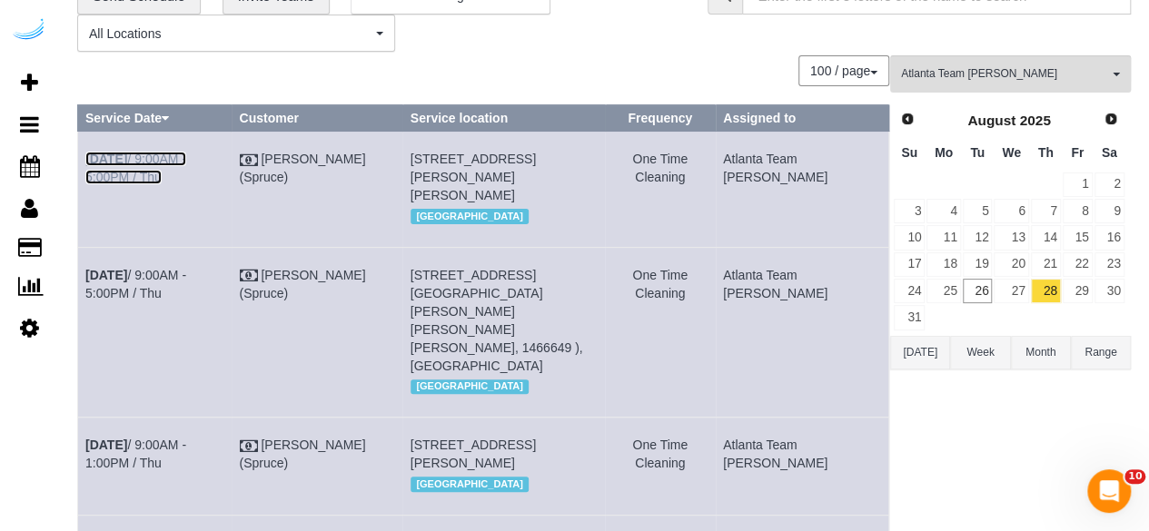
click at [186, 155] on link "Aug 28th / 9:00AM - 5:00PM / Thu" at bounding box center [135, 168] width 101 height 33
click at [1070, 282] on link "29" at bounding box center [1077, 291] width 30 height 25
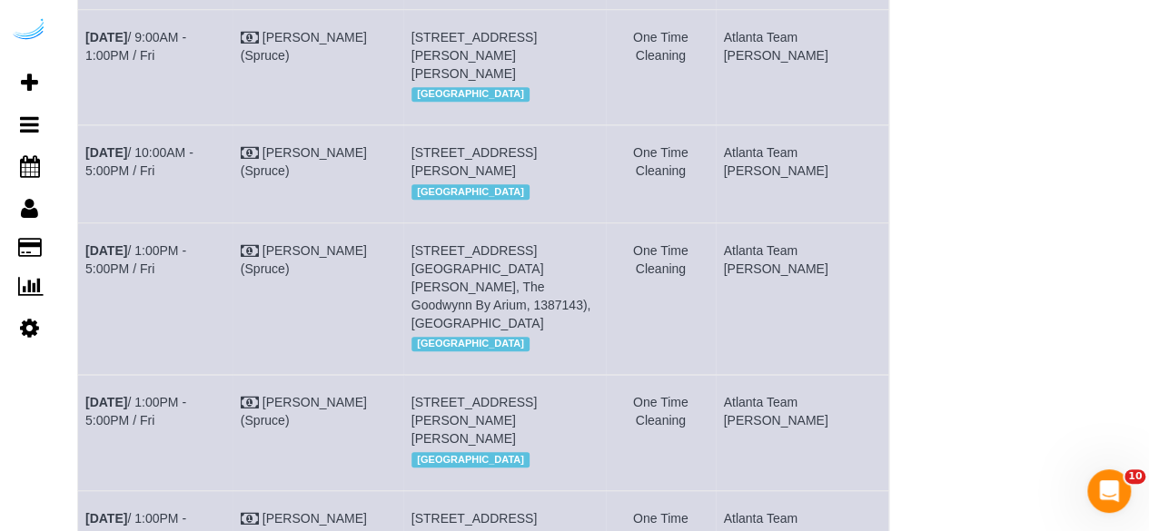
scroll to position [505, 0]
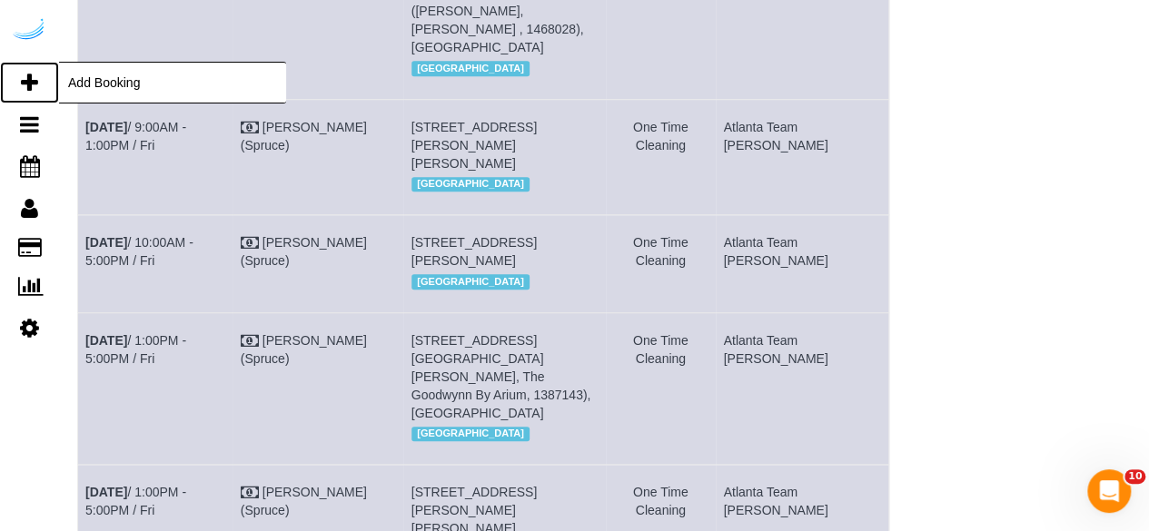
drag, startPoint x: 18, startPoint y: 84, endPoint x: 39, endPoint y: 69, distance: 25.4
click at [18, 82] on link "Add Booking" at bounding box center [29, 83] width 59 height 42
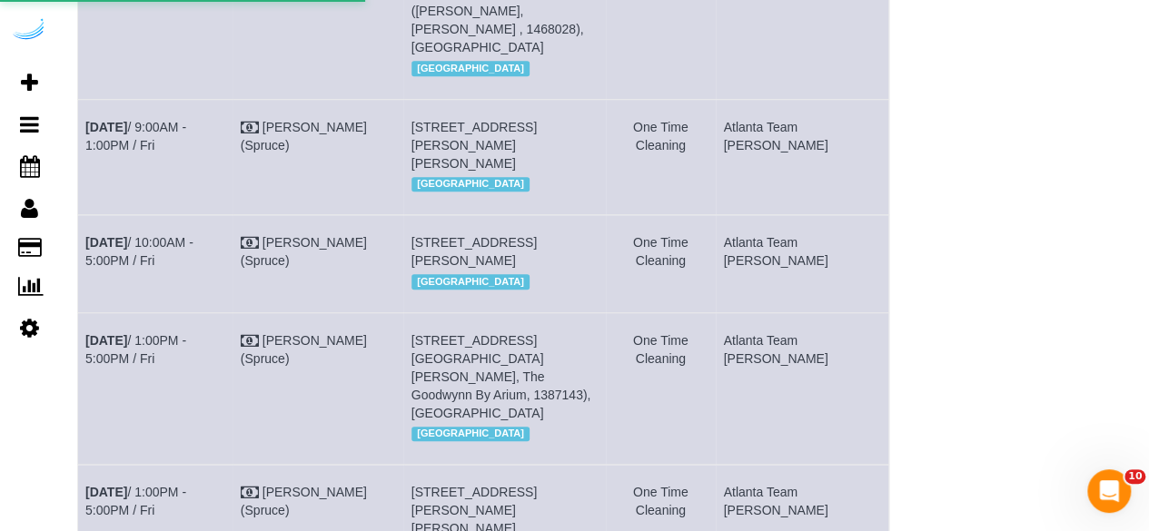
select select "4"
select select "number:9"
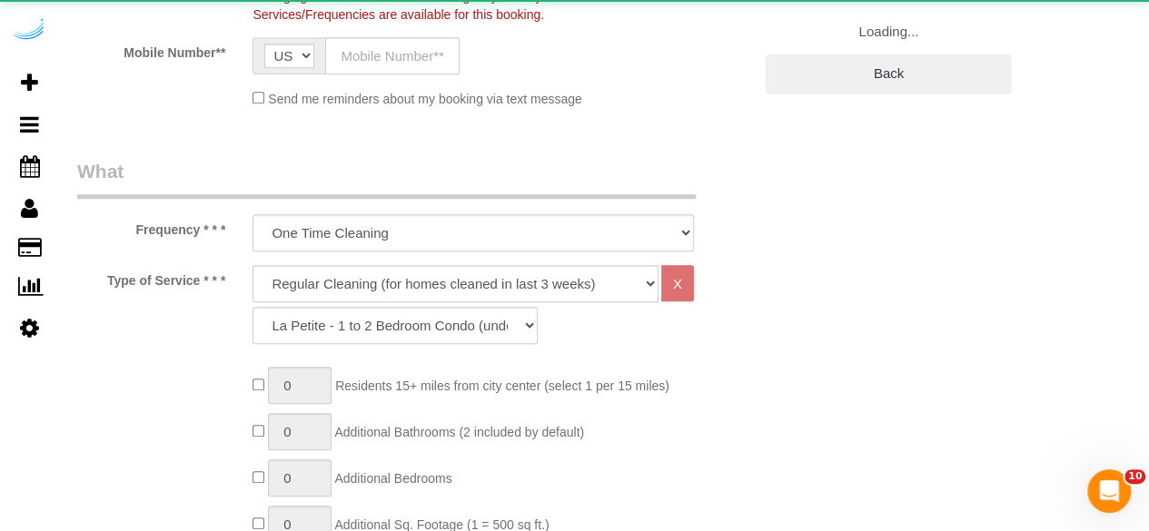
select select "object:4126"
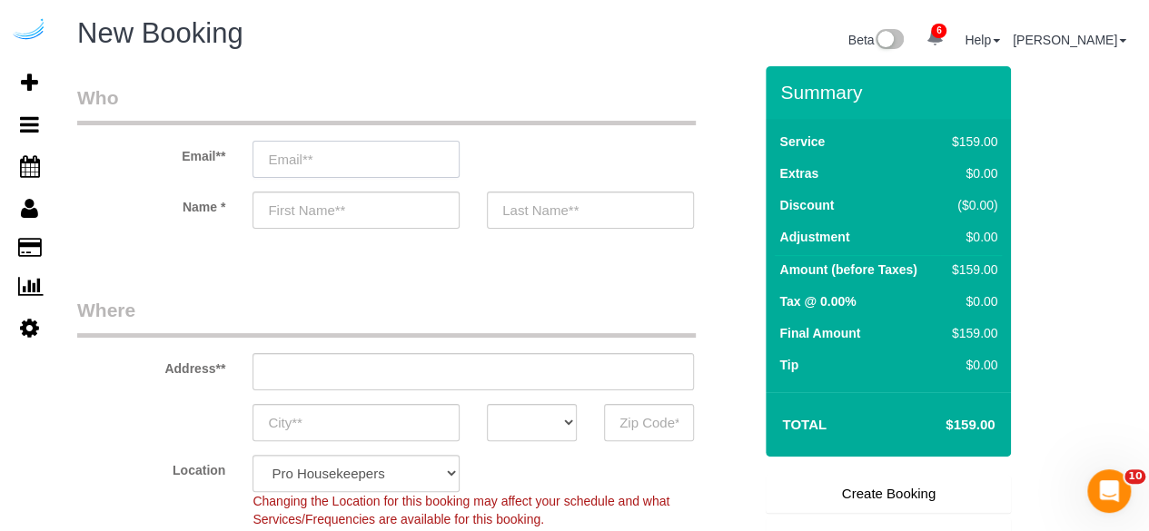
click at [327, 159] on input "email" at bounding box center [355, 159] width 207 height 37
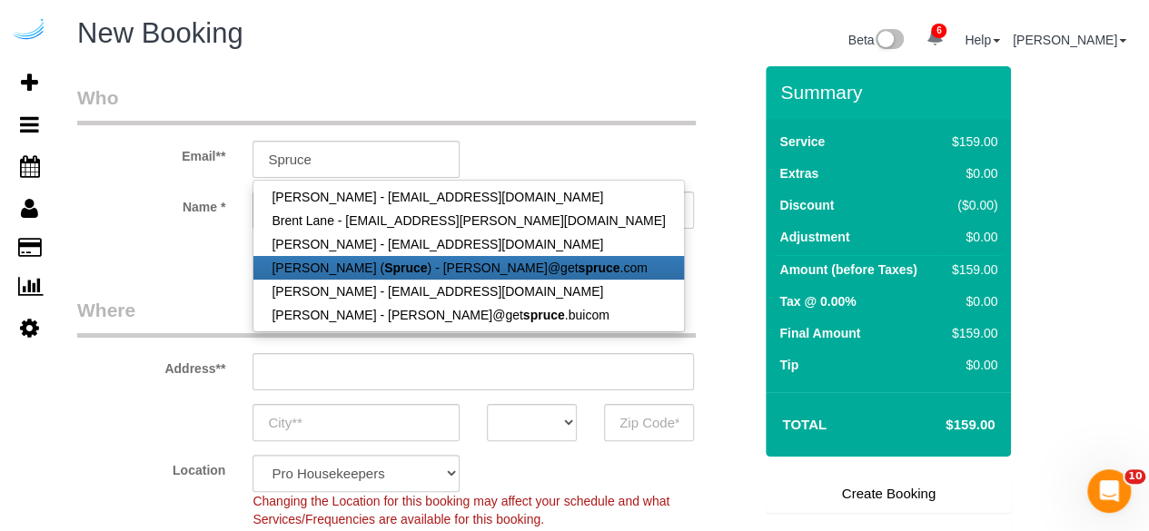
click at [341, 270] on link "[PERSON_NAME] ( Spruce ) - [PERSON_NAME]@get spruce .com" at bounding box center [467, 268] width 429 height 24
type input "[PERSON_NAME][EMAIL_ADDRESS][DOMAIN_NAME]"
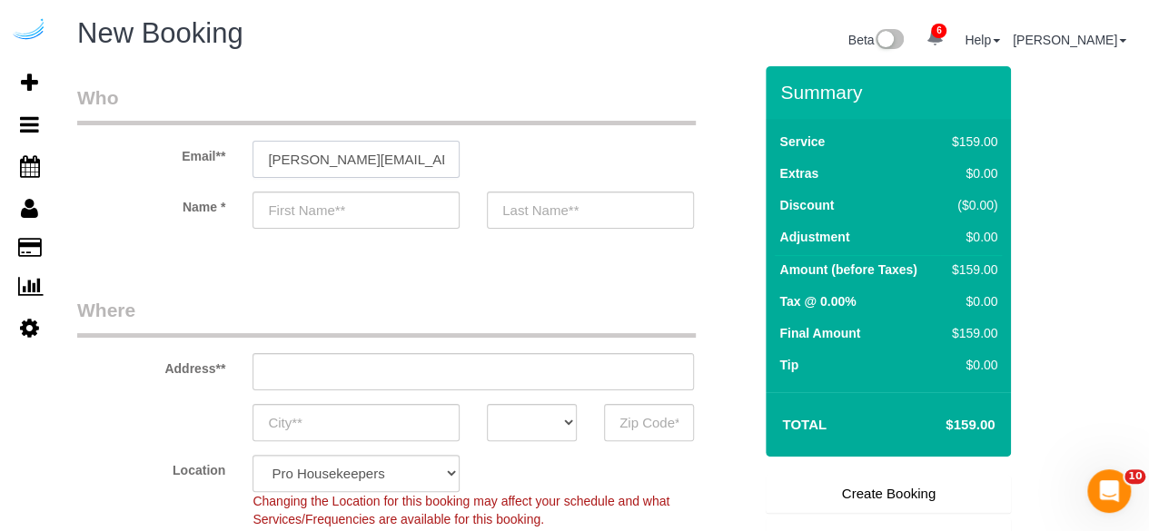
type input "[PERSON_NAME]"
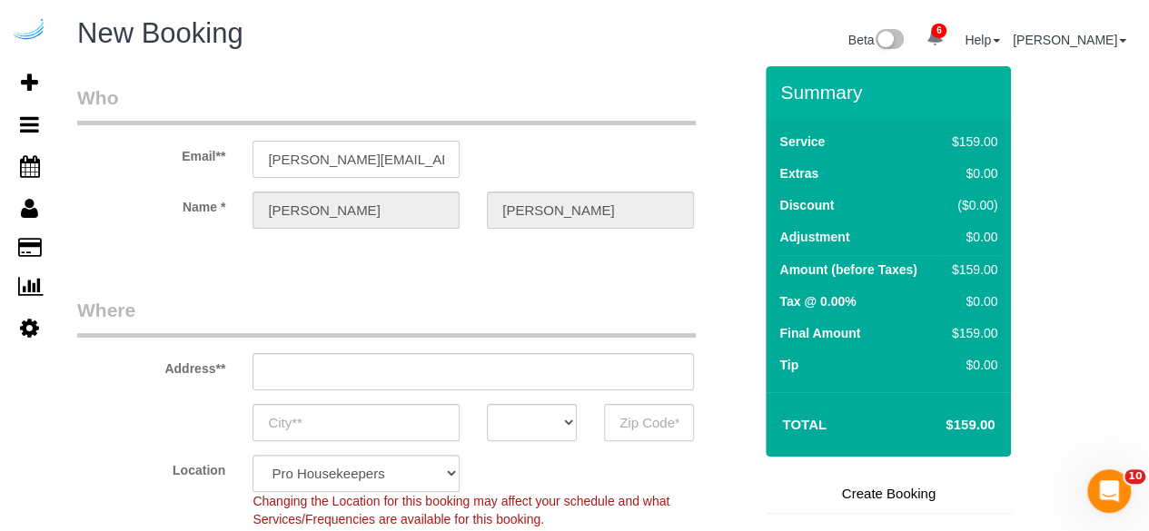
type input "[STREET_ADDRESS][PERSON_NAME]"
type input "Austin"
select select "[GEOGRAPHIC_DATA]"
type input "78704"
click at [463, 377] on input "[STREET_ADDRESS][PERSON_NAME]" at bounding box center [472, 371] width 441 height 37
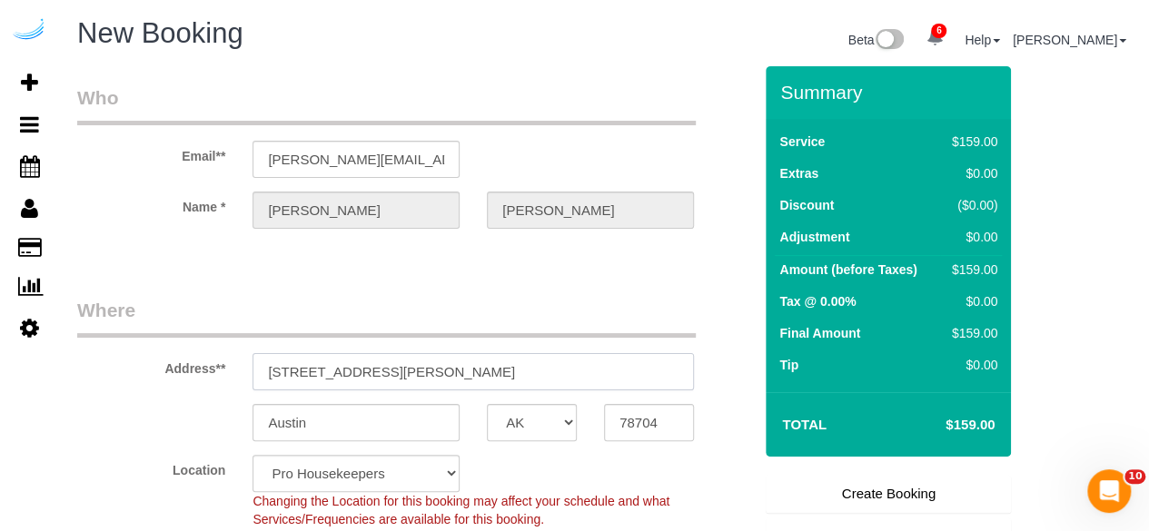
paste input "705 Town Blvd, Atlanta, GA 30319"
type input "705 Town Blvd, Atlanta, GA 30319"
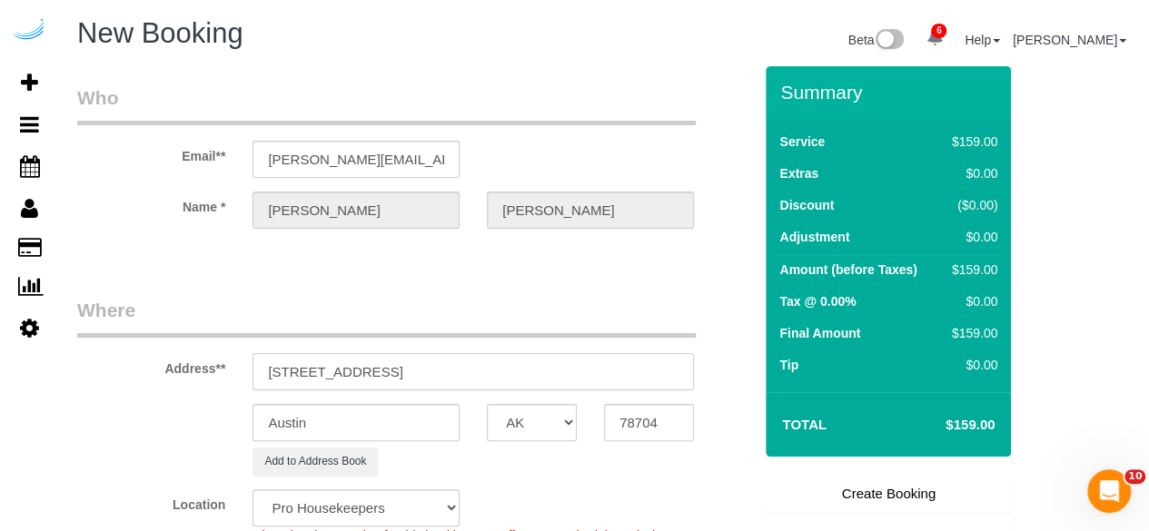
select select "9"
select select "object:4170"
drag, startPoint x: 439, startPoint y: 375, endPoint x: 545, endPoint y: 375, distance: 106.2
click at [545, 375] on input "705 Town Blvd, Atlanta, GA 30319" at bounding box center [472, 371] width 441 height 37
type input "705 Town Blvd, Atlanta, GA 30319"
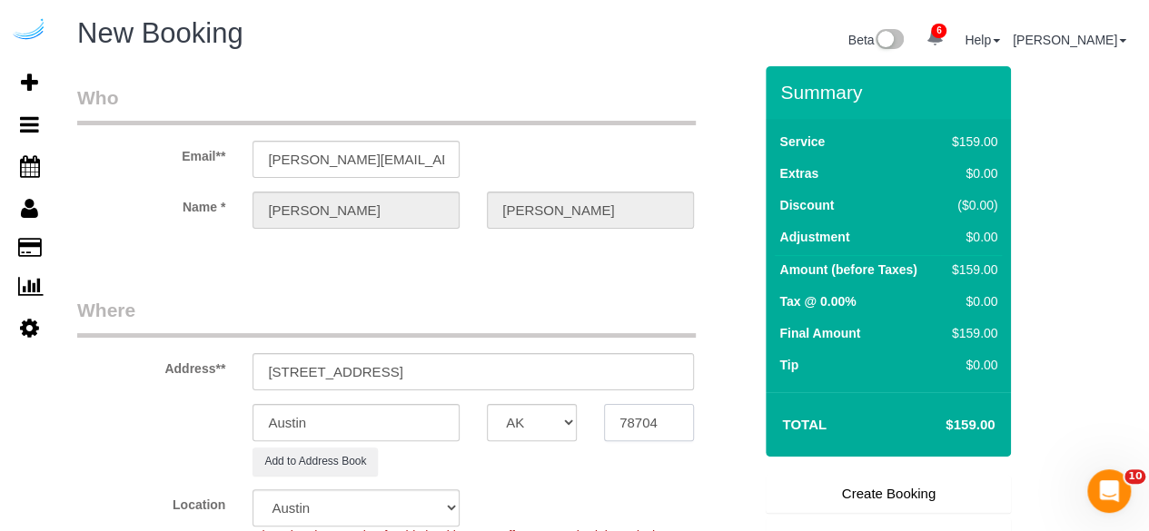
click at [654, 429] on input "78704" at bounding box center [649, 422] width 90 height 37
paste input "30319"
type input "30319"
click at [558, 431] on select "AK AL AR AZ CA CO CT DC DE [GEOGRAPHIC_DATA] [GEOGRAPHIC_DATA] HI IA ID IL IN K…" at bounding box center [532, 422] width 90 height 37
select select "GA"
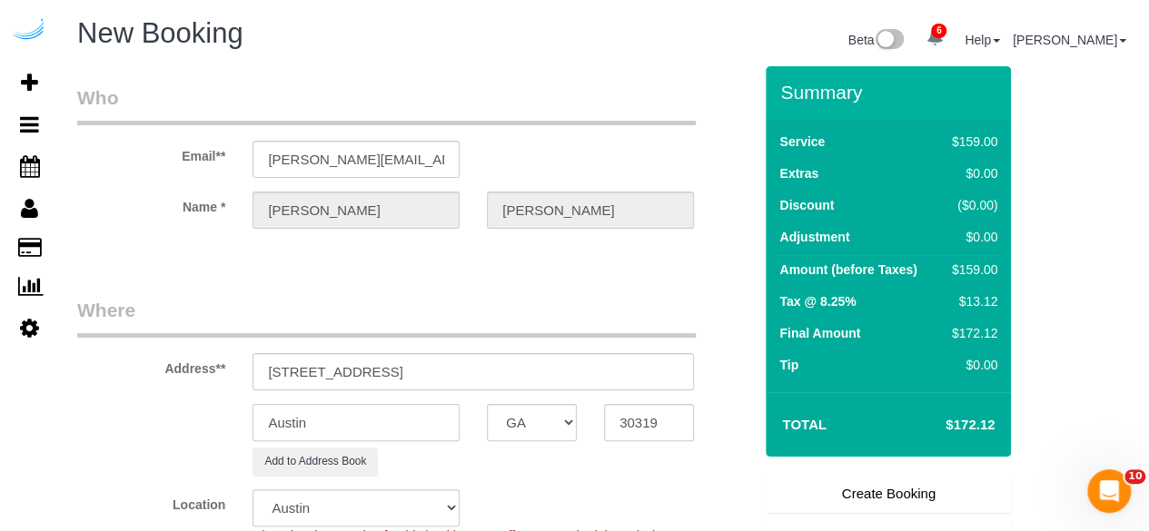
select select "8"
click at [448, 424] on input "Austin" at bounding box center [355, 422] width 207 height 37
select select "object:4217"
type input "[GEOGRAPHIC_DATA]"
drag, startPoint x: 365, startPoint y: 370, endPoint x: 774, endPoint y: 400, distance: 409.7
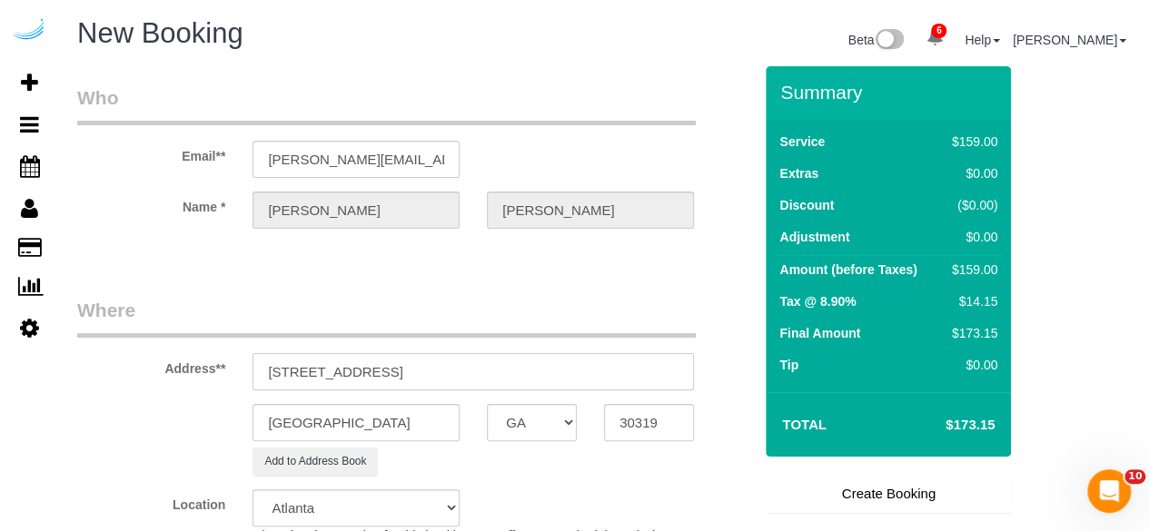
click at [774, 66] on form "Who Email** brandie@getspruce.com Name * Brandie Louck Where Address** 705 Town…" at bounding box center [603, 66] width 1053 height 0
paste input "Maurice Lee"
paste input "The GoodWynn by ARIUM"
paste input "1468937"
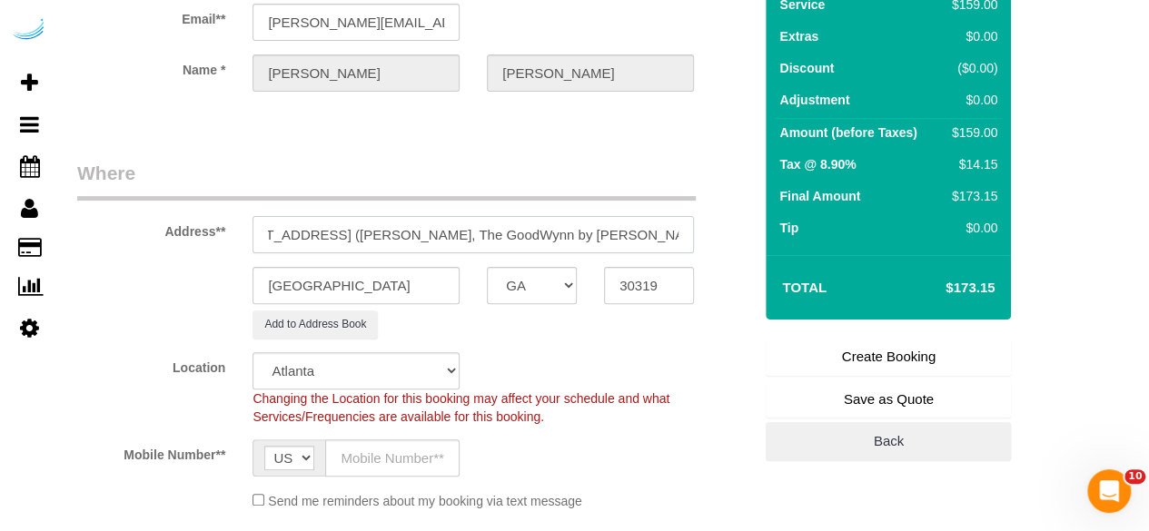
scroll to position [272, 0]
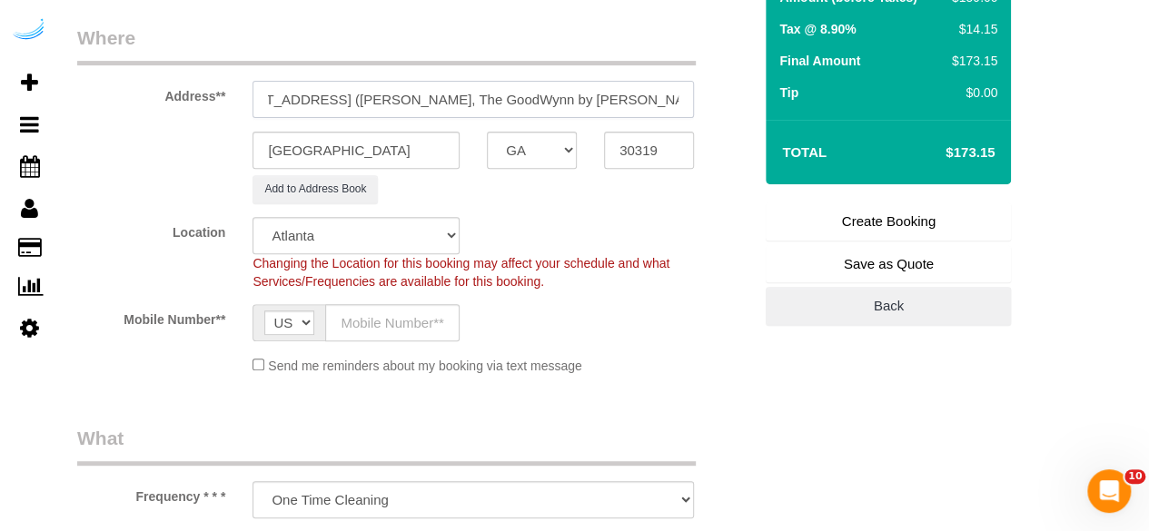
type input "705 Town Blvd, Unit 432 (Maurice Lee, The GoodWynn by ARIUM, 1468937)"
click at [410, 311] on input "text" at bounding box center [392, 322] width 134 height 37
type input "[PHONE_NUMBER]"
type input "[PERSON_NAME]"
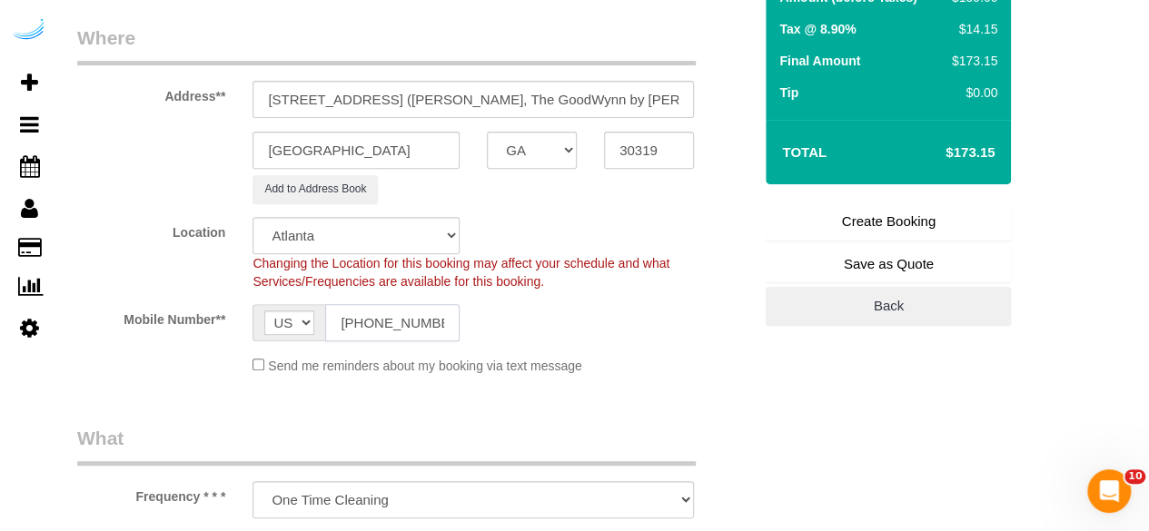
type input "[PHONE_NUMBER]"
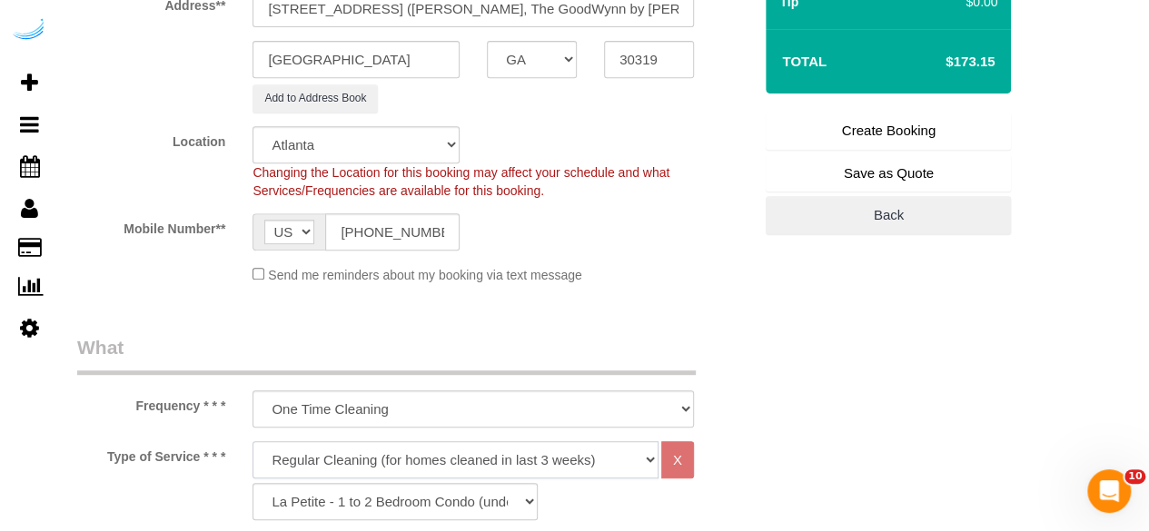
click at [433, 441] on select "Deep Cleaning (for homes that have not been cleaned in 3+ weeks) Spruce Regular…" at bounding box center [455, 459] width 406 height 37
select select "282"
click at [252, 441] on select "Deep Cleaning (for homes that have not been cleaned in 3+ weeks) Spruce Regular…" at bounding box center [455, 459] width 406 height 37
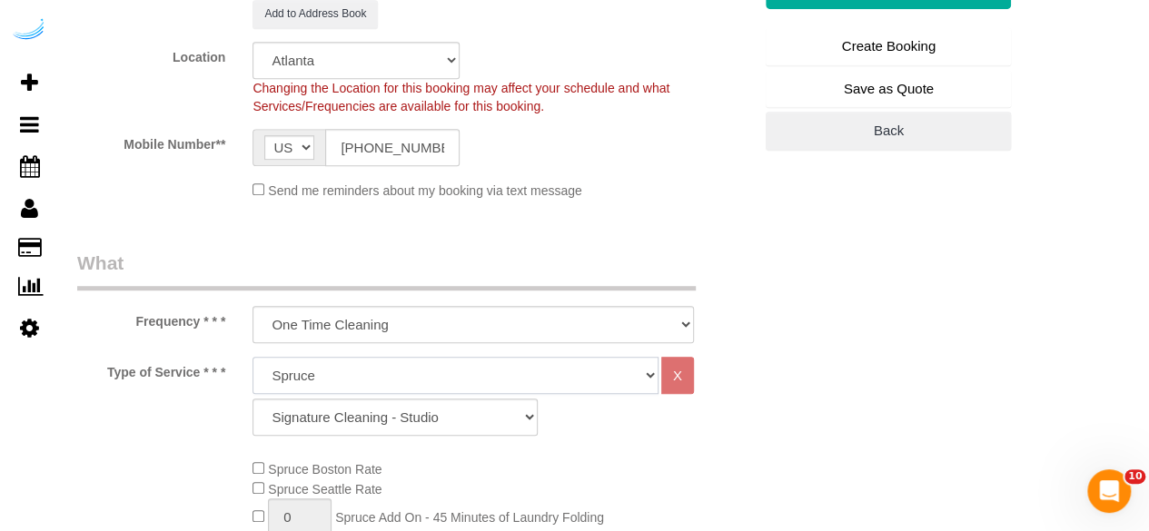
scroll to position [545, 0]
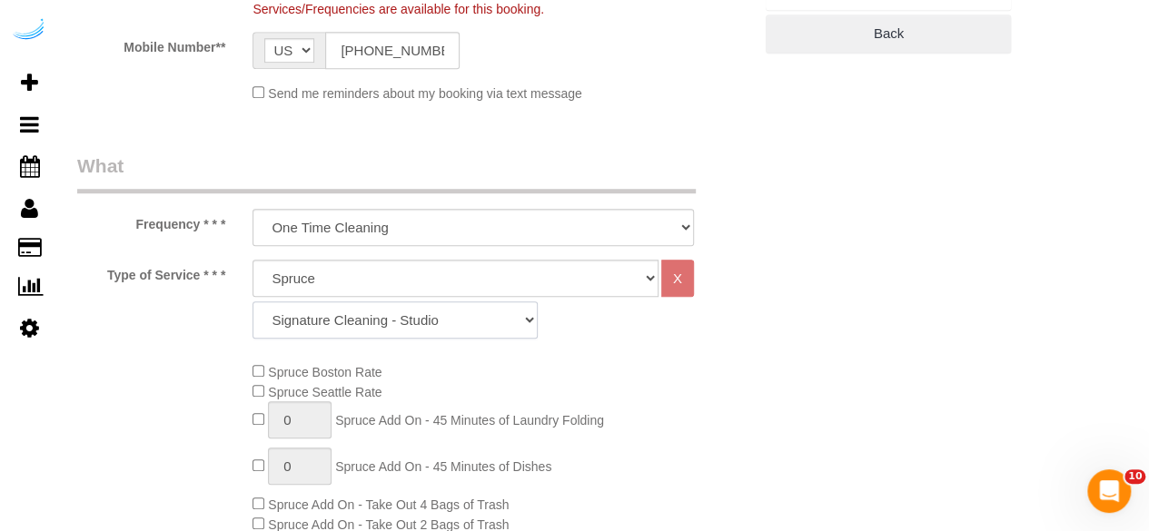
click at [431, 334] on select "Signature Cleaning - Studio Signature Cleaning - 1 Bed 1 Bath Signature Cleanin…" at bounding box center [394, 319] width 285 height 37
select select "309"
click at [252, 301] on select "Signature Cleaning - Studio Signature Cleaning - 1 Bed 1 Bath Signature Cleanin…" at bounding box center [394, 319] width 285 height 37
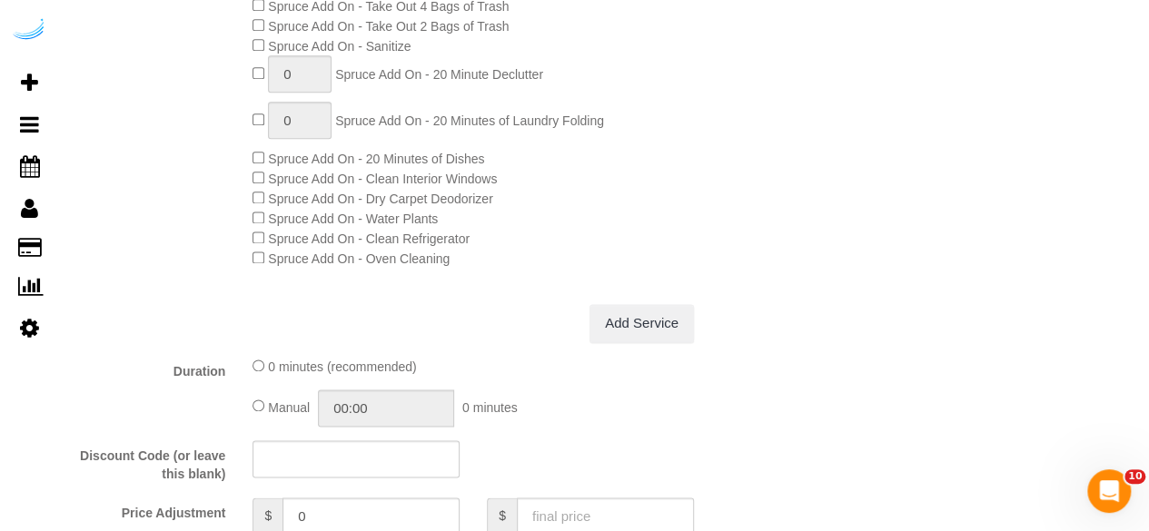
scroll to position [1725, 0]
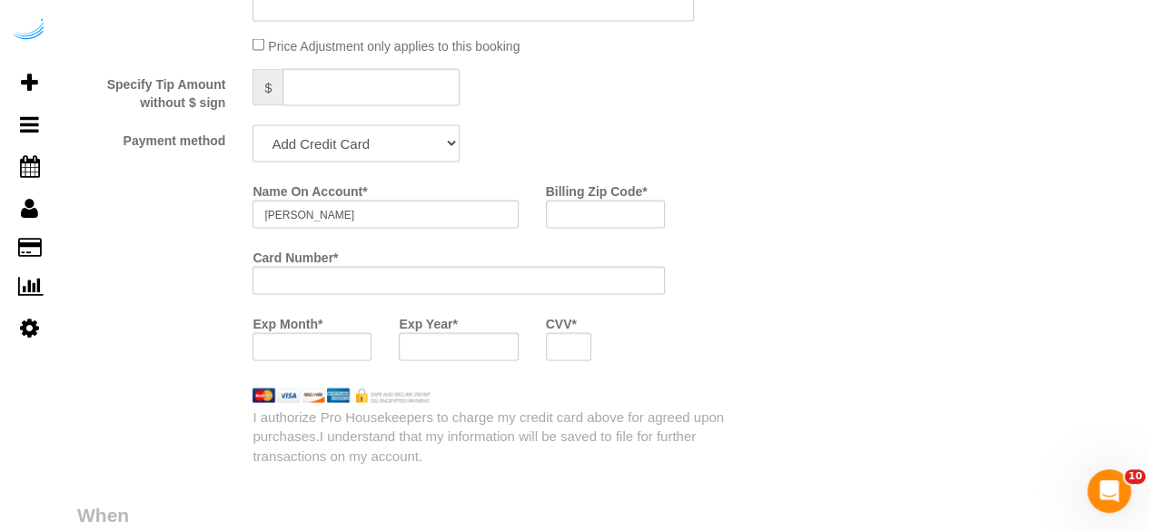
click at [409, 148] on select "Add Credit Card Cash Check Paypal" at bounding box center [355, 143] width 207 height 37
select select "string:check"
click at [252, 127] on select "Add Credit Card Cash Check Paypal" at bounding box center [355, 143] width 207 height 37
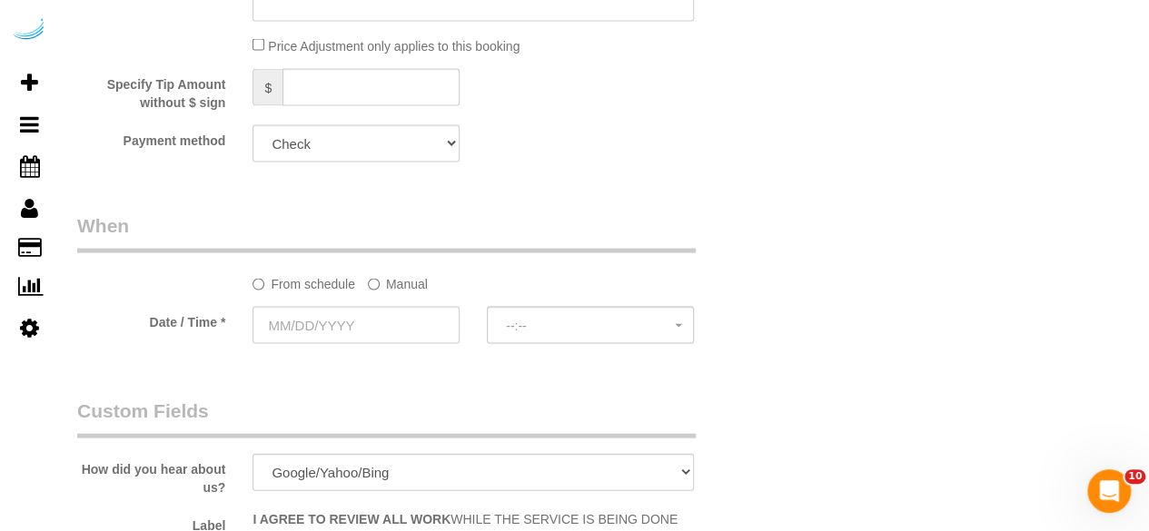
click at [418, 284] on label "Manual" at bounding box center [398, 281] width 60 height 25
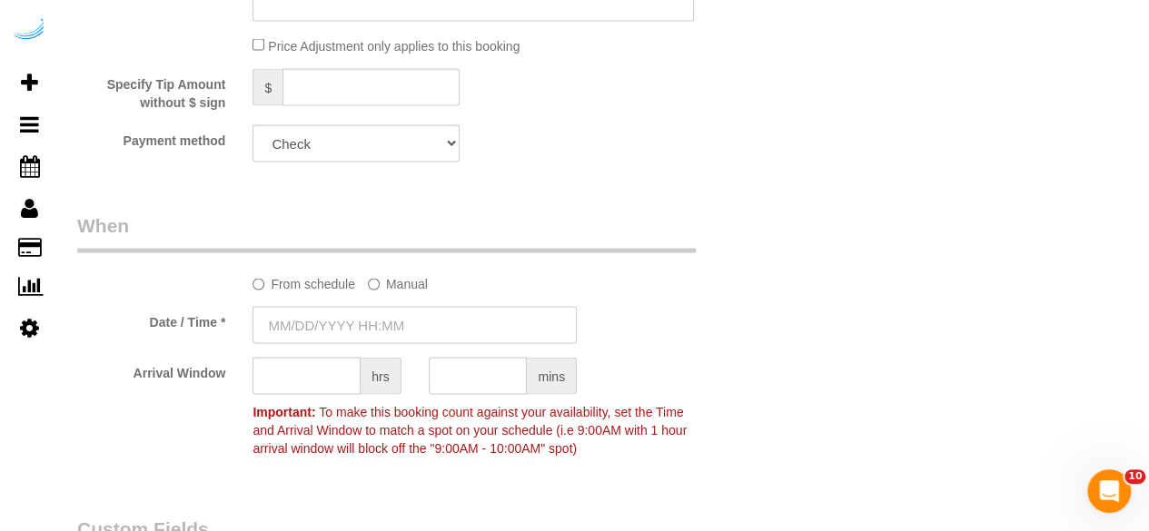
click at [375, 313] on input "text" at bounding box center [414, 325] width 324 height 37
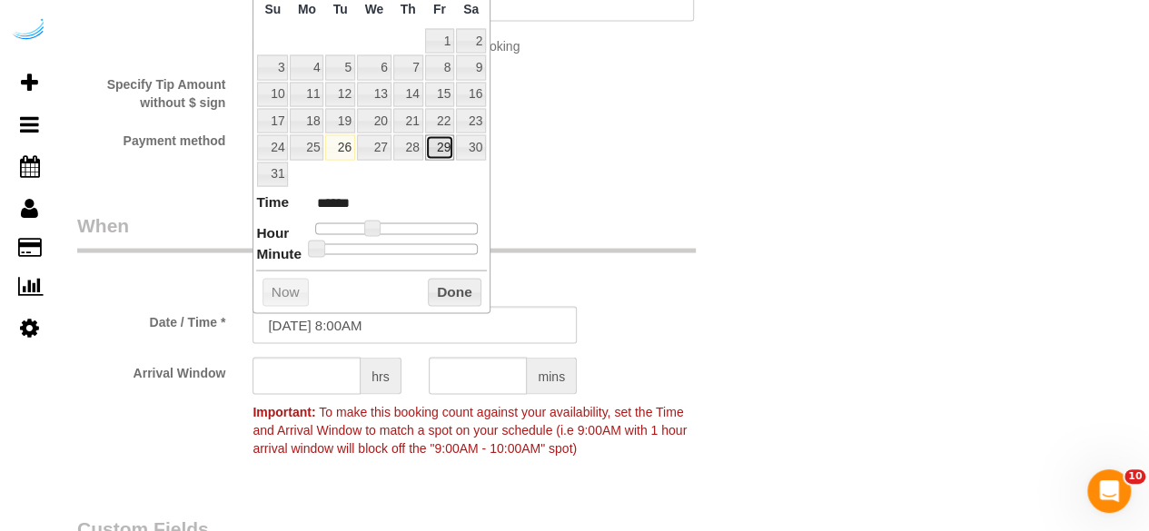
click at [447, 143] on link "29" at bounding box center [439, 147] width 29 height 25
type input "08/29/2025 9:00AM"
type input "******"
click at [371, 221] on span at bounding box center [378, 229] width 16 height 16
click at [346, 382] on input "text" at bounding box center [306, 376] width 108 height 37
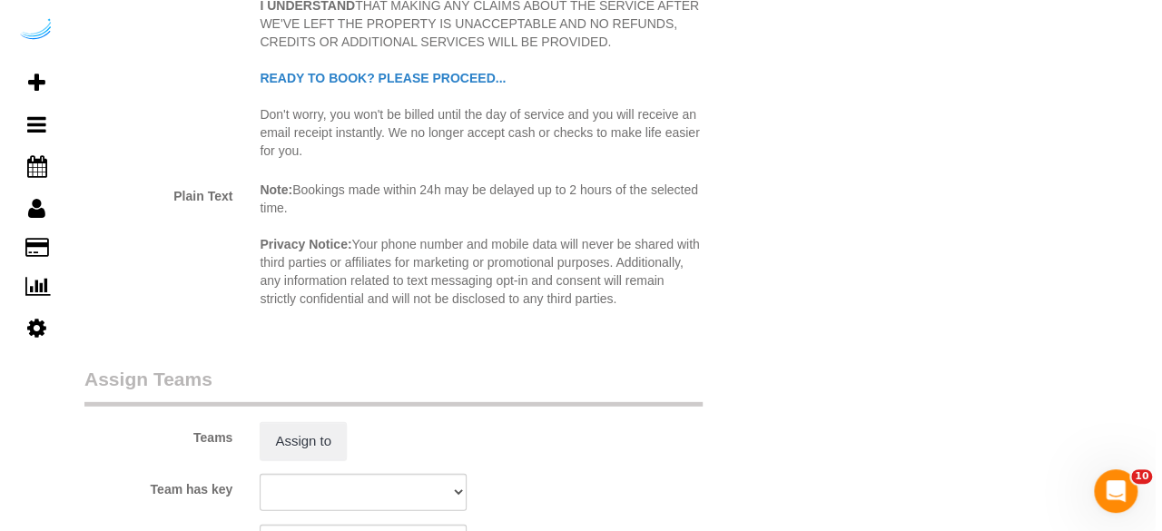
scroll to position [2452, 0]
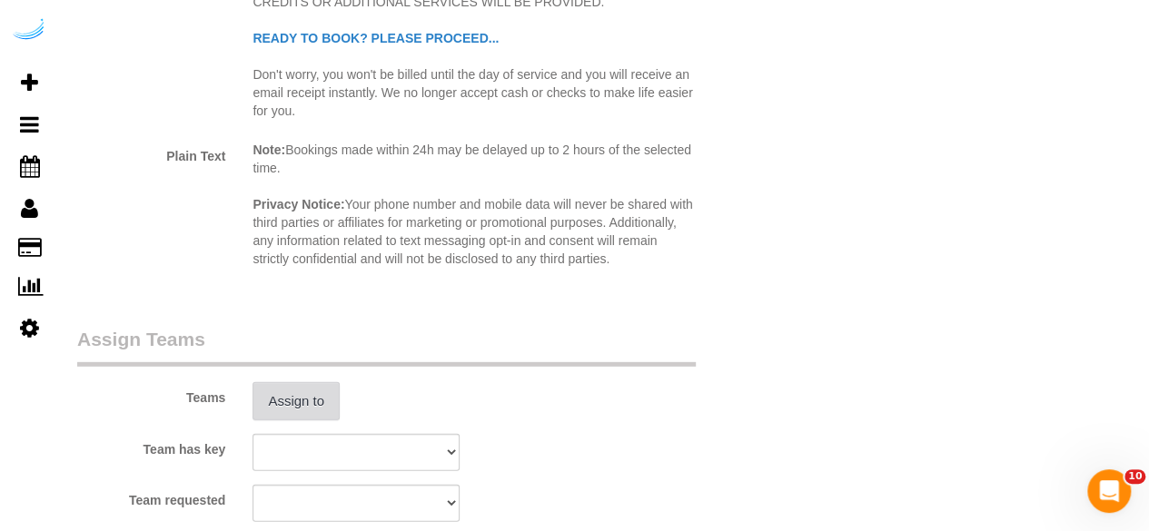
type input "4"
click at [314, 393] on button "Assign to" at bounding box center [295, 401] width 87 height 38
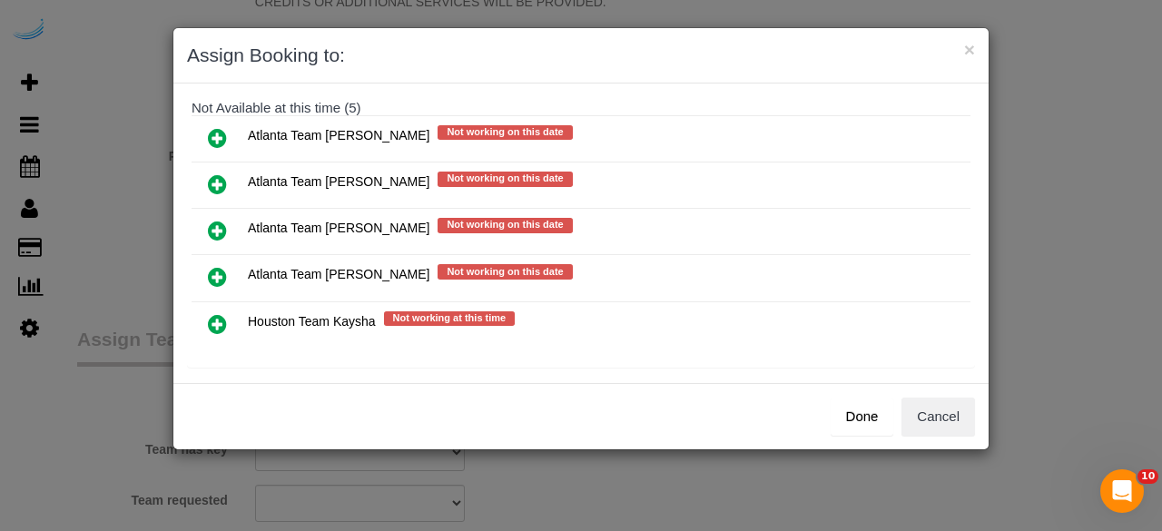
scroll to position [182, 0]
click at [214, 179] on icon at bounding box center [217, 184] width 19 height 22
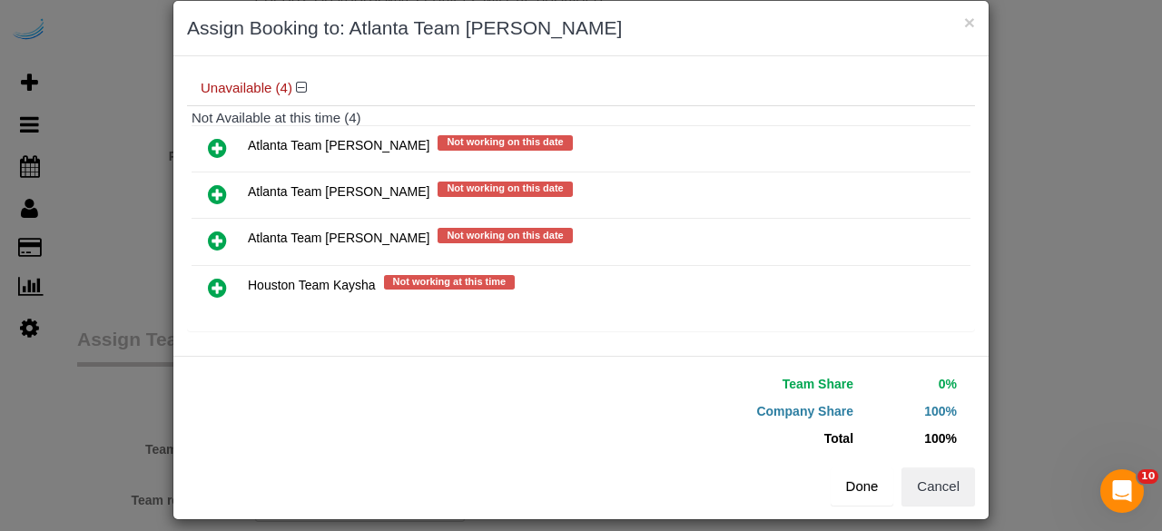
scroll to position [41, 0]
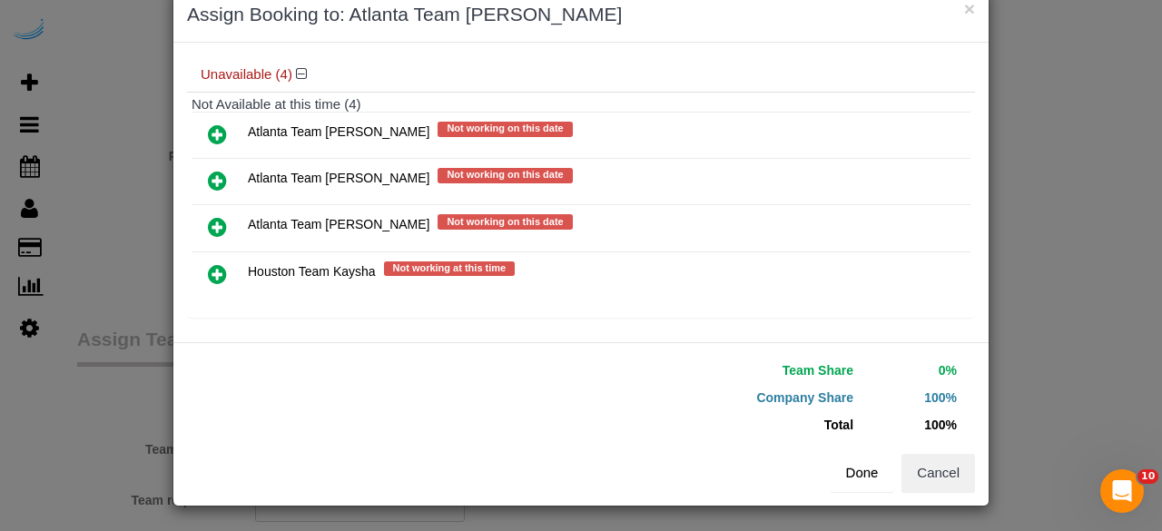
click at [866, 475] on button "Done" at bounding box center [863, 473] width 64 height 38
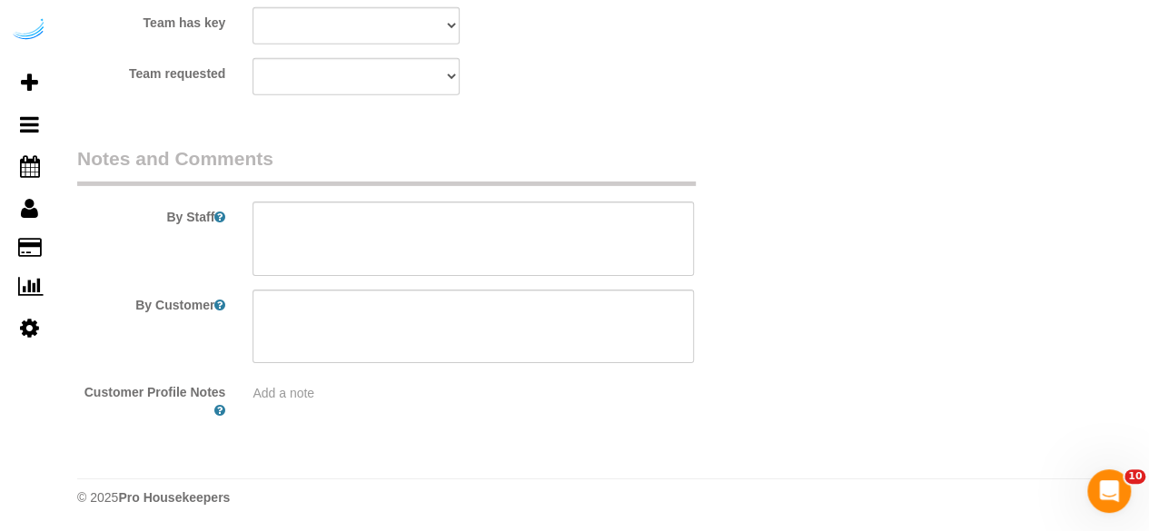
scroll to position [2878, 0]
drag, startPoint x: 504, startPoint y: 248, endPoint x: 520, endPoint y: 137, distance: 112.0
click at [504, 246] on textarea at bounding box center [472, 239] width 441 height 74
click at [621, 235] on textarea at bounding box center [472, 239] width 441 height 74
paste textarea "Permanent Notes:No notes from this customer.Today's Notes:No notes from this se…"
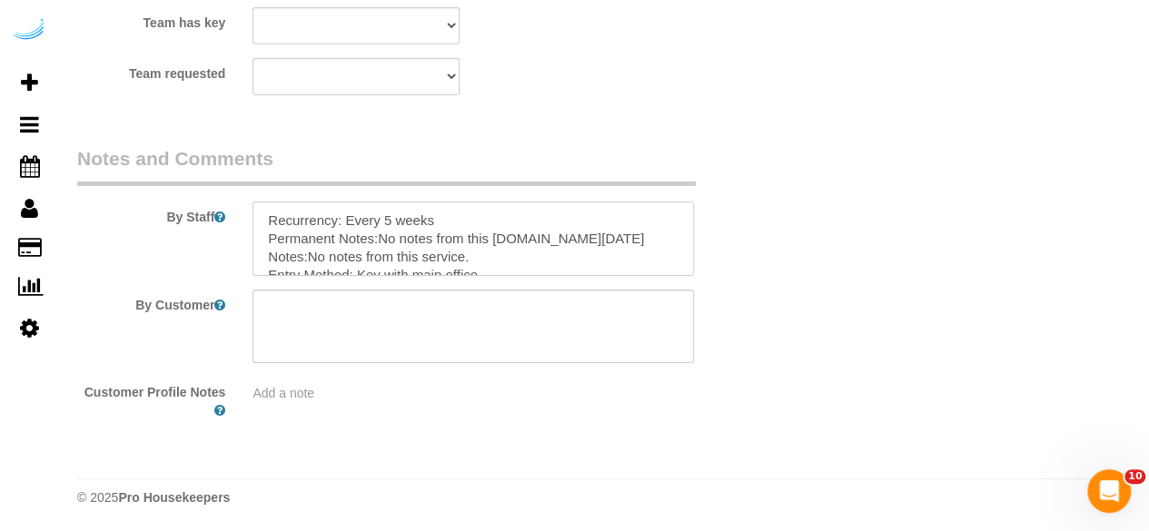
scroll to position [98, 0]
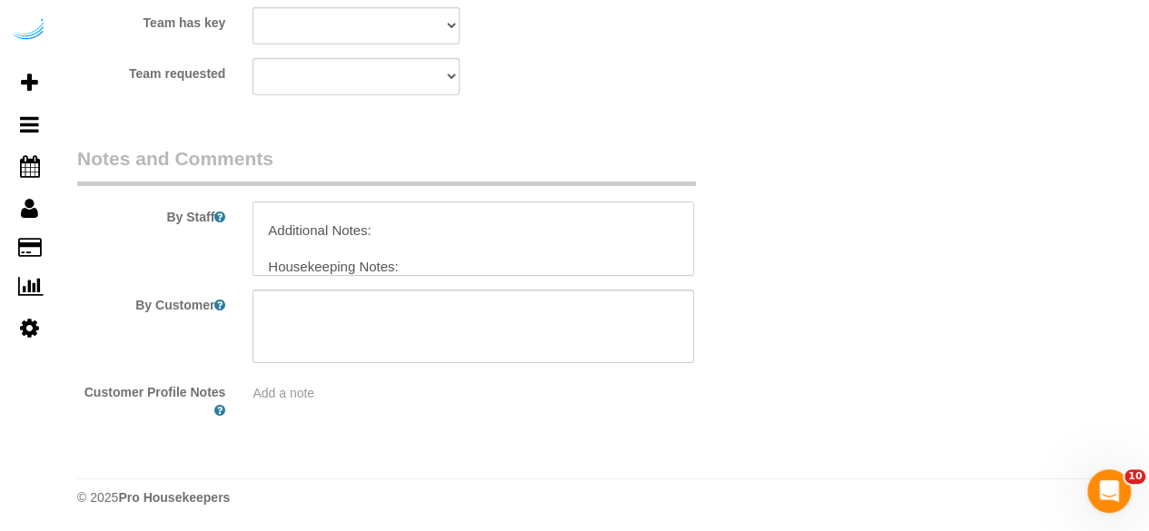
type textarea "Recurrency: Every 5 weeks Permanent Notes:No notes from this customer.Today's N…"
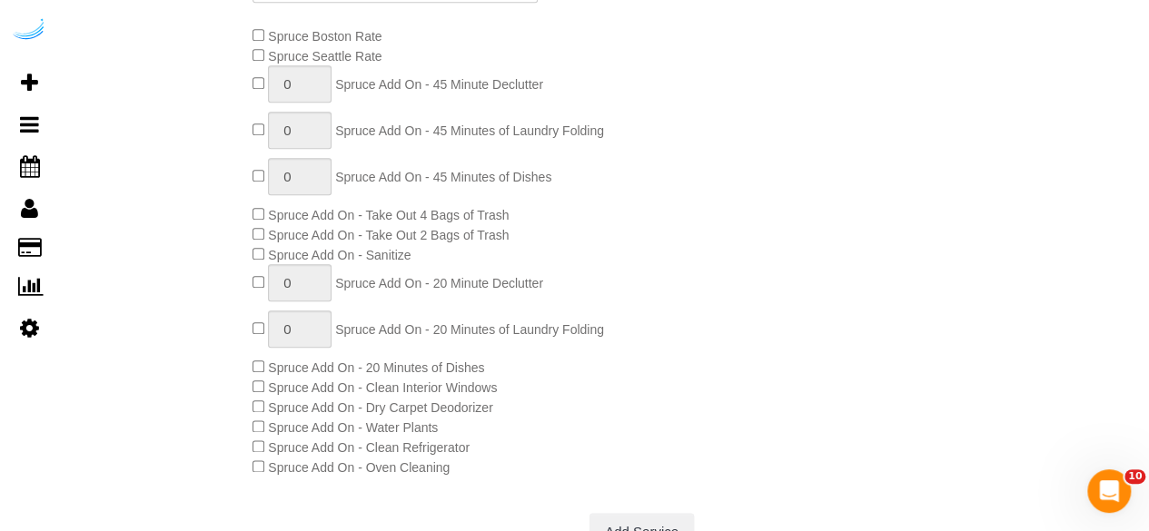
scroll to position [154, 0]
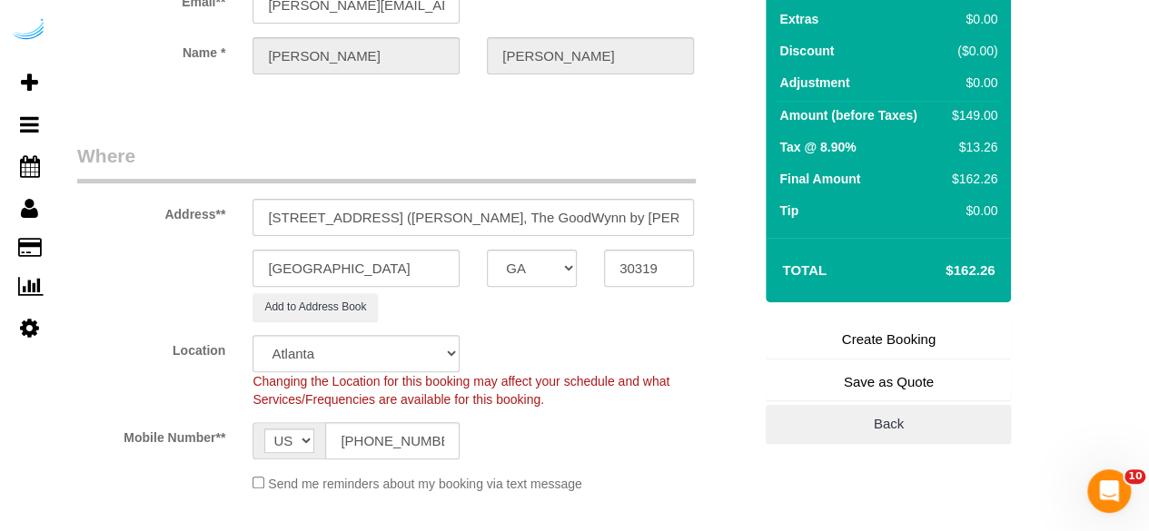
click at [836, 333] on link "Create Booking" at bounding box center [887, 340] width 245 height 38
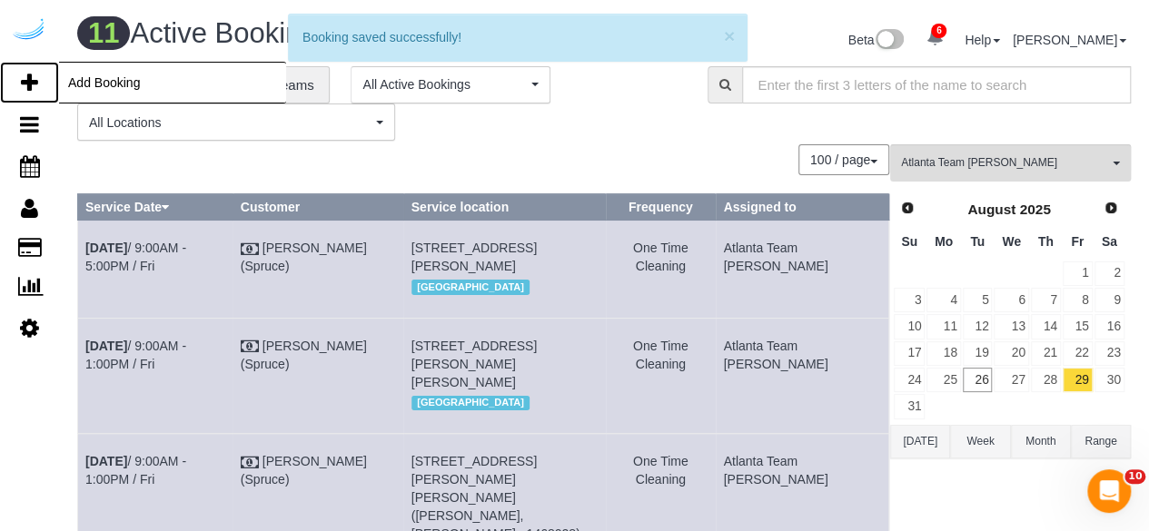
click at [38, 77] on link "Add Booking" at bounding box center [29, 83] width 59 height 42
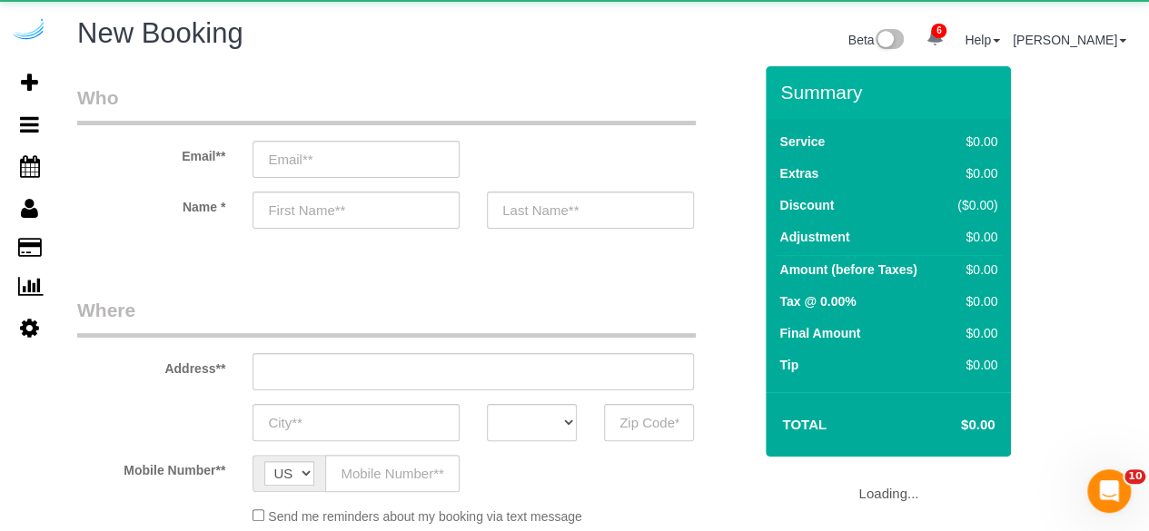
select select "number:9"
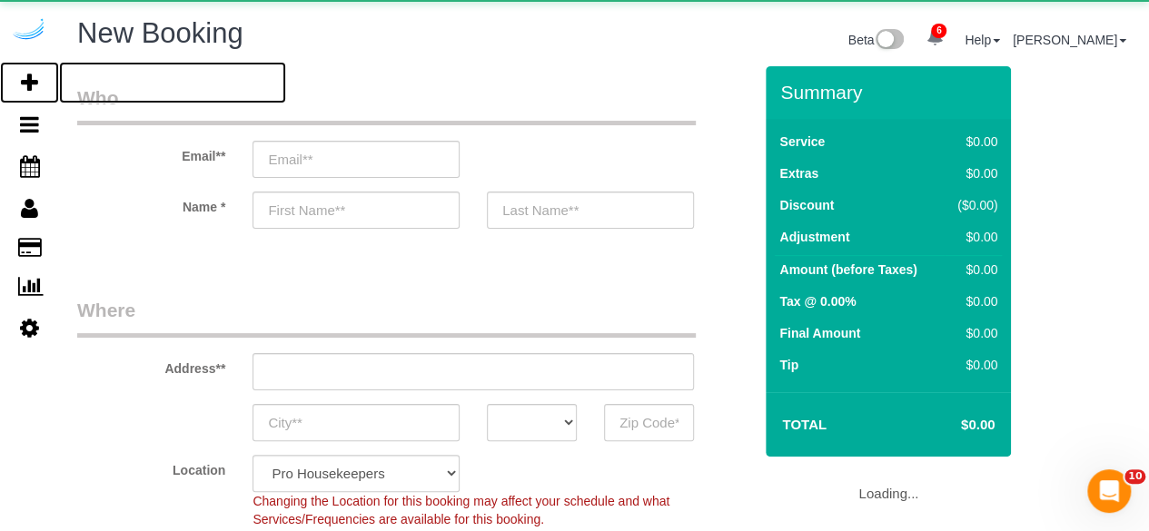
select select "object:5313"
select select "4"
select select "object:5920"
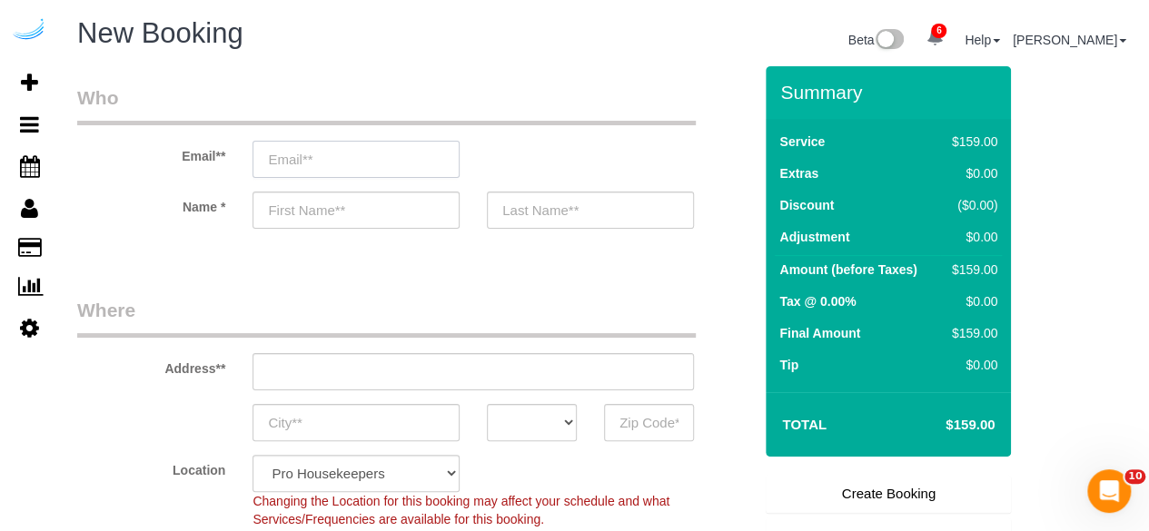
click at [393, 170] on input "email" at bounding box center [355, 159] width 207 height 37
type input "A"
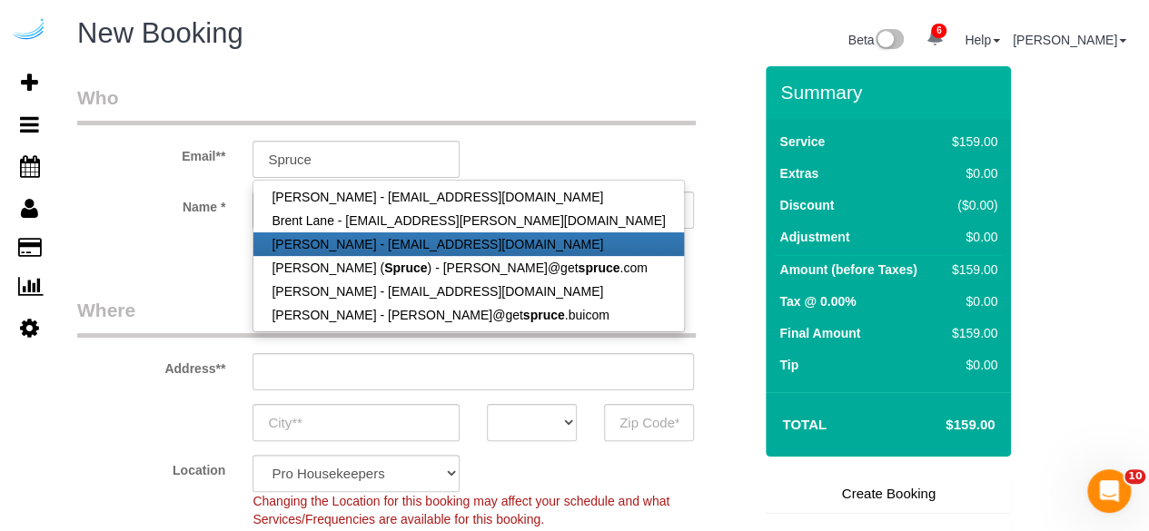
click at [455, 250] on link "[PERSON_NAME] - [EMAIL_ADDRESS][DOMAIN_NAME]" at bounding box center [467, 244] width 429 height 24
type input "thomaswhigam11@gmail.com"
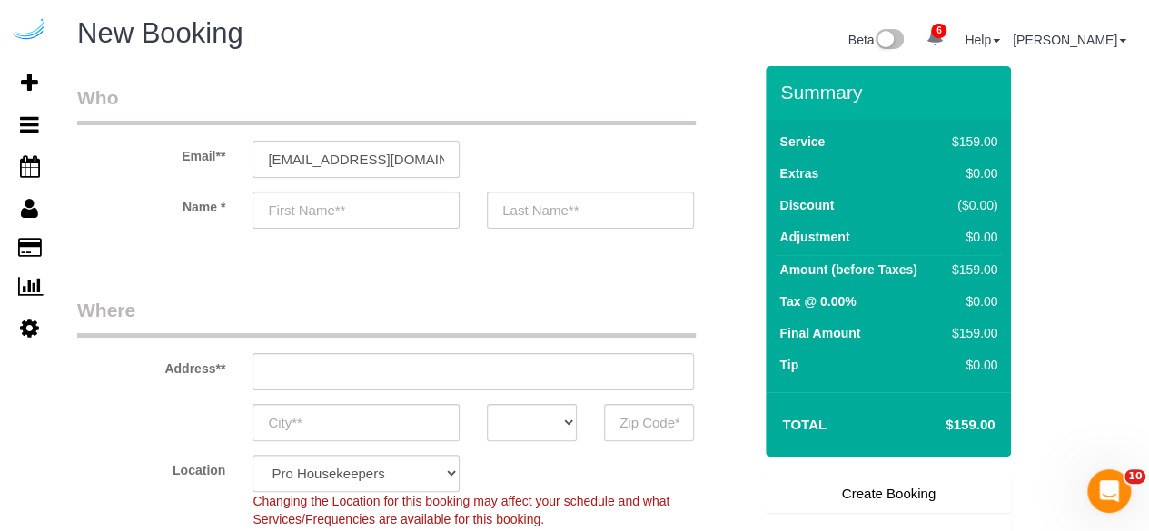
type input "Thomas"
type input "Whigham"
type input "(407) 406-2552"
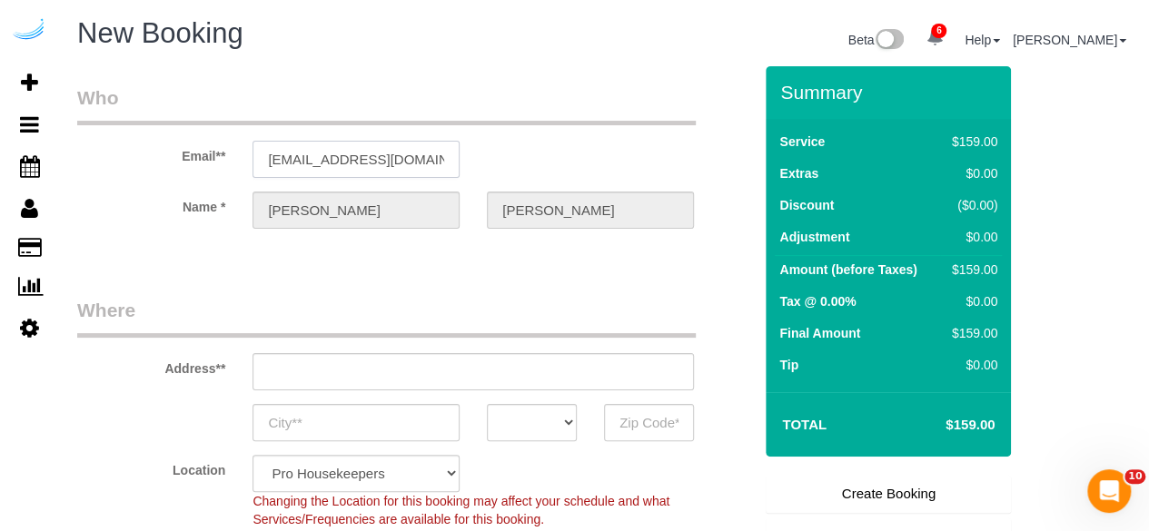
click at [442, 155] on input "thomaswhigam11@gmail.com" at bounding box center [355, 159] width 207 height 37
type input "4310 West Spruce St, Unit 238"
type input "[GEOGRAPHIC_DATA]"
select select "FL"
type input "33607"
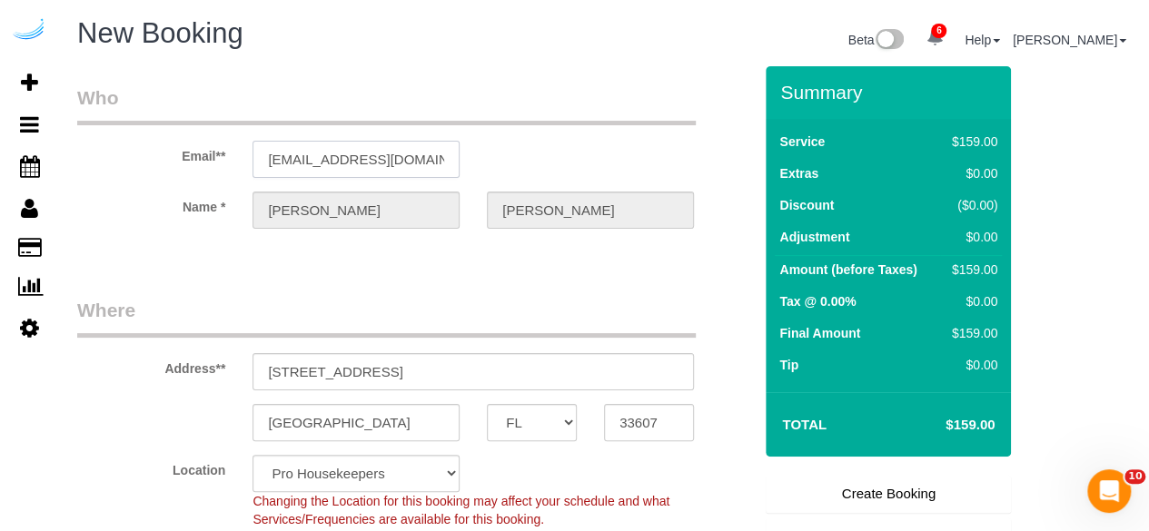
select select "string:fspay-dab45450-ca9a-41a0-ab47-71c5d29a8df1"
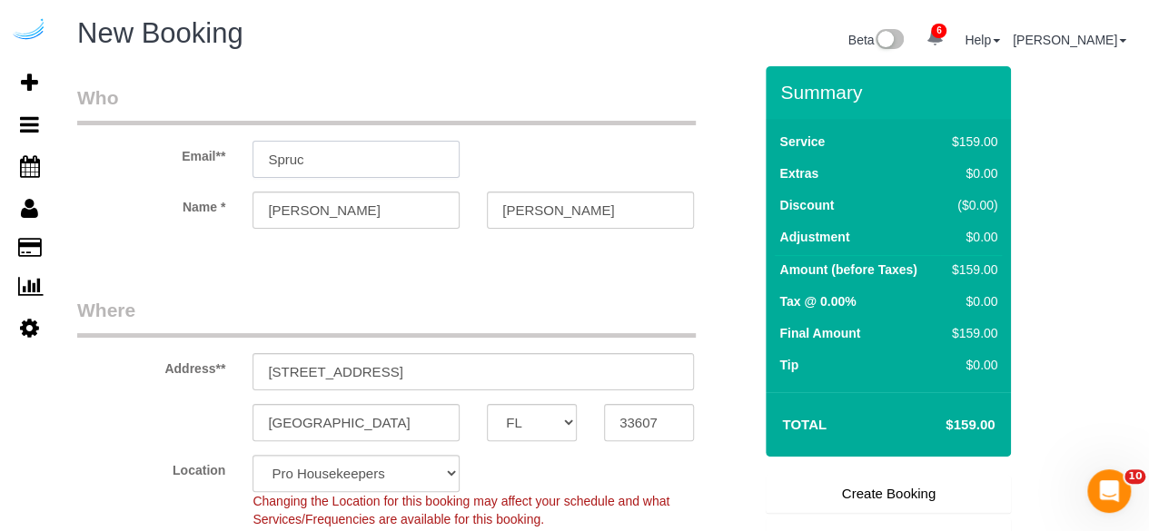
type input "Spruce"
select select "24"
select select "object:5959"
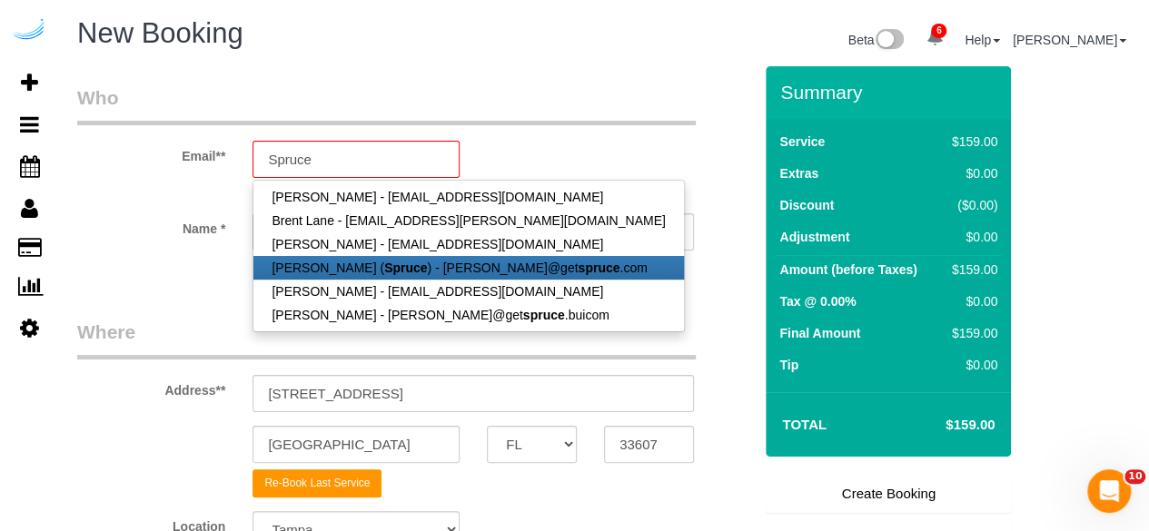
click at [577, 263] on strong "spruce" at bounding box center [598, 268] width 42 height 15
type input "[PERSON_NAME][EMAIL_ADDRESS][DOMAIN_NAME]"
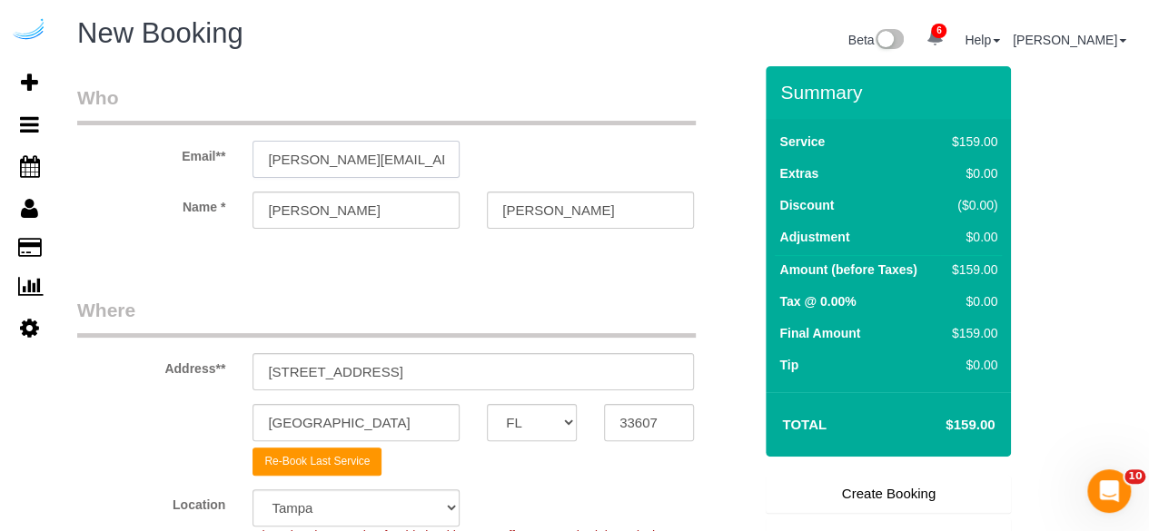
type input "[PERSON_NAME]"
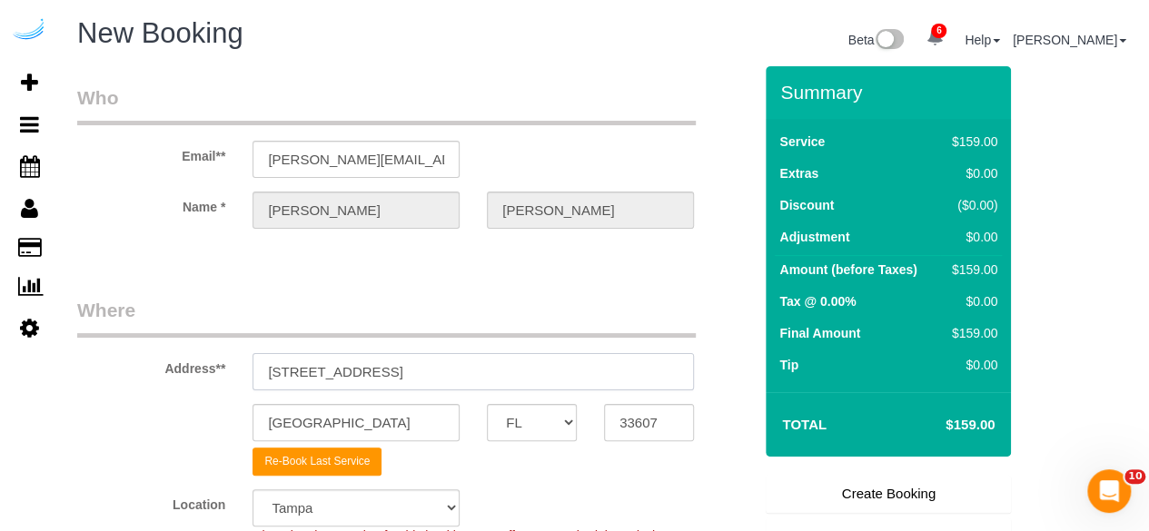
click at [531, 365] on input "4310 West Spruce St, Unit 238" at bounding box center [472, 371] width 441 height 37
type input "[STREET_ADDRESS][PERSON_NAME]"
type input "Austin"
select select "[GEOGRAPHIC_DATA]"
type input "78704"
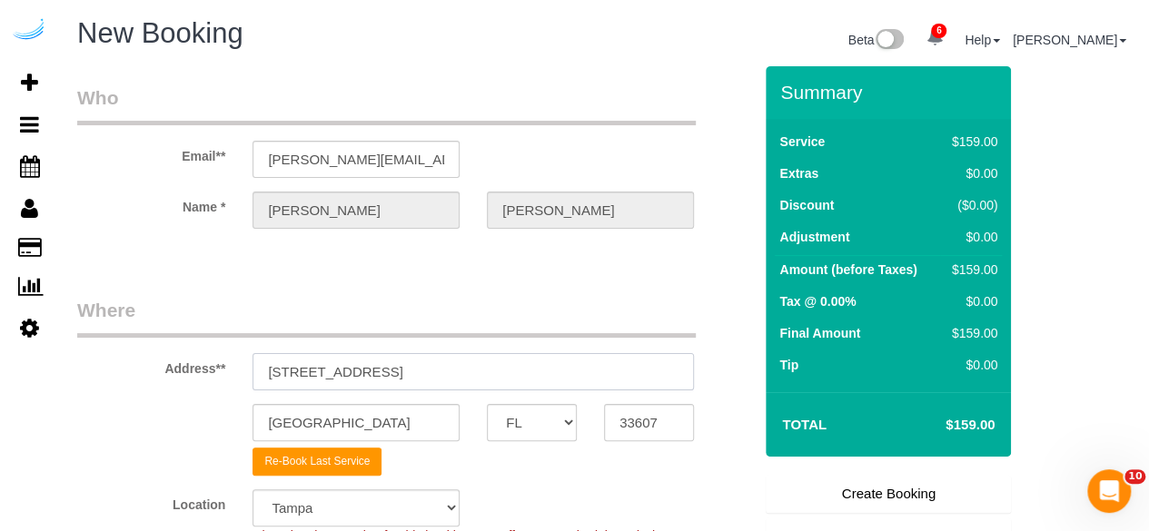
select select "string:fspay"
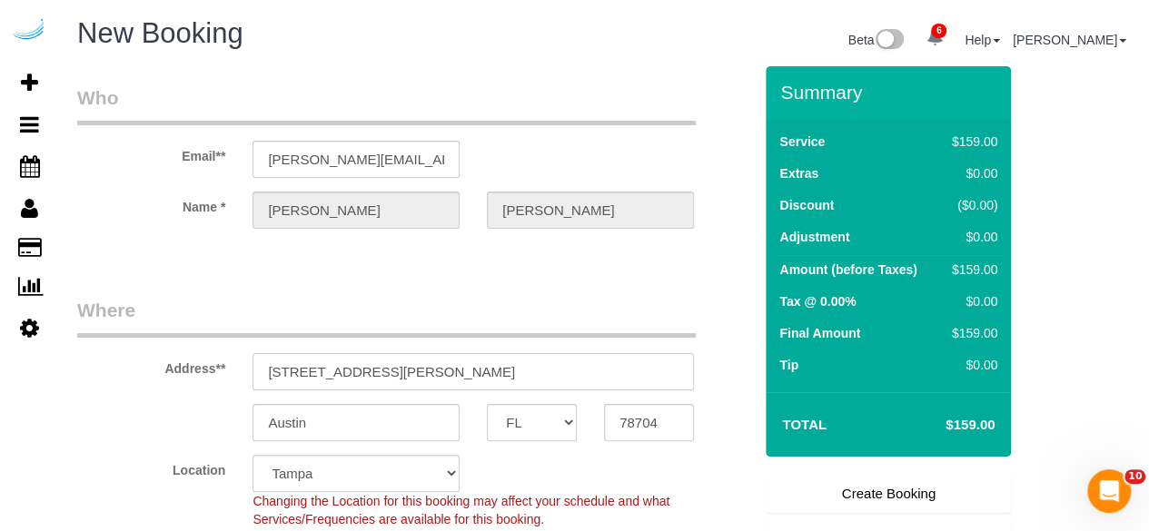
select select "9"
paste input "300 Roswell Rd NE, Atlanta, GA 30305"
type input "3300 Roswell Rd NE, Atlanta, GA 30305"
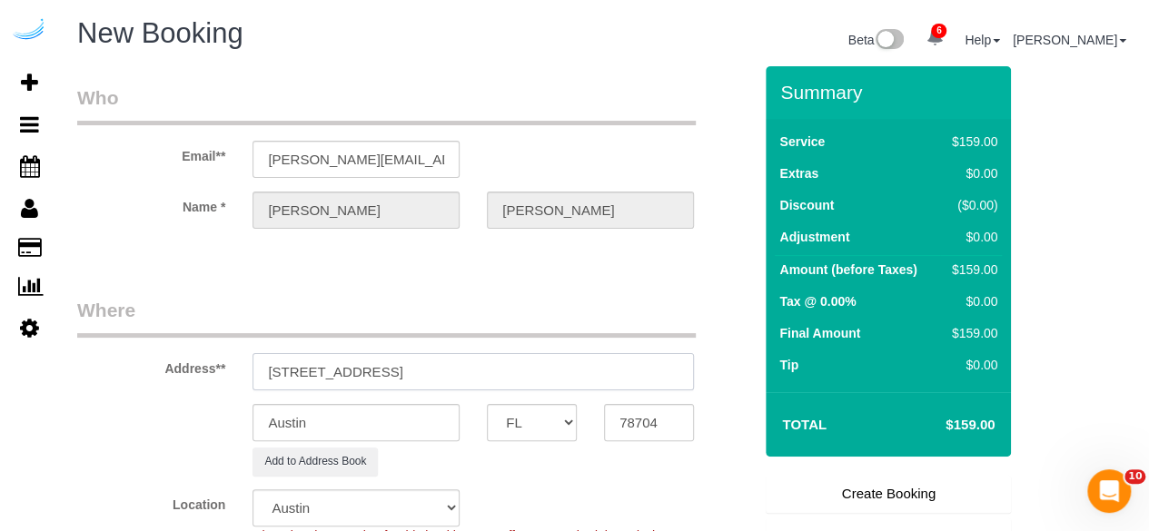
select select "object:6065"
drag, startPoint x: 469, startPoint y: 366, endPoint x: 609, endPoint y: 370, distance: 140.8
click at [600, 365] on input "3300 Roswell Rd NE, Atlanta, GA 30305" at bounding box center [472, 371] width 441 height 37
type input "3300 Roswell Rd NE, Atlanta, GA 30305"
click at [621, 411] on input "78704" at bounding box center [649, 422] width 90 height 37
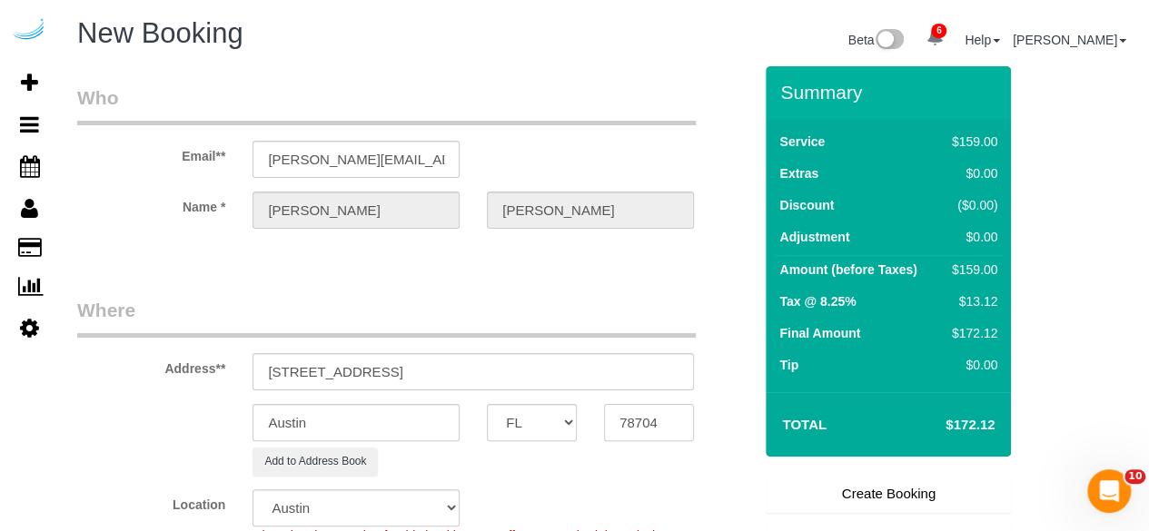
paste input "30305"
type input "30305"
click at [549, 424] on select "AK AL AR AZ CA CO CT DC DE [GEOGRAPHIC_DATA] [GEOGRAPHIC_DATA] HI IA ID IL IN K…" at bounding box center [532, 422] width 90 height 37
select select "GA"
select select "8"
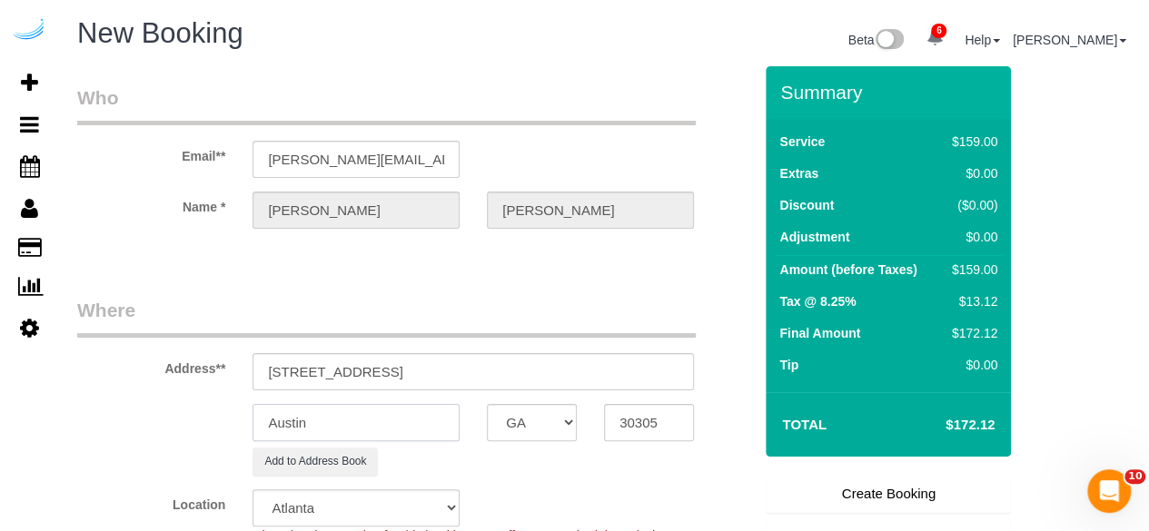
click at [425, 420] on input "Austin" at bounding box center [355, 422] width 207 height 37
select select "object:6112"
type input "[GEOGRAPHIC_DATA]"
drag, startPoint x: 402, startPoint y: 365, endPoint x: 552, endPoint y: 382, distance: 150.8
click at [552, 382] on input "3300 Roswell Rd NE, Atlanta, GA 30305" at bounding box center [472, 371] width 441 height 37
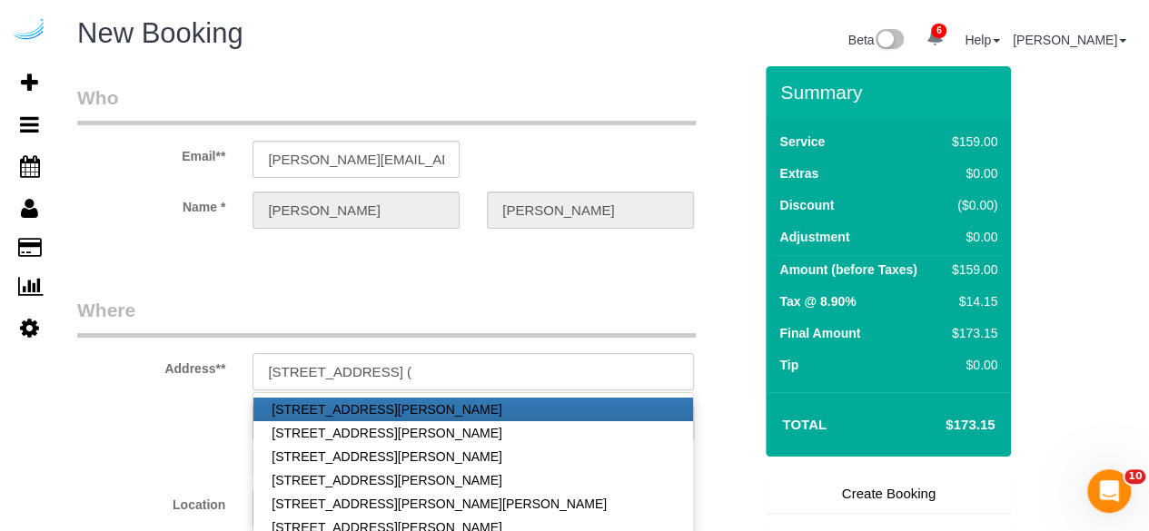
paste input "Dana Bushell"
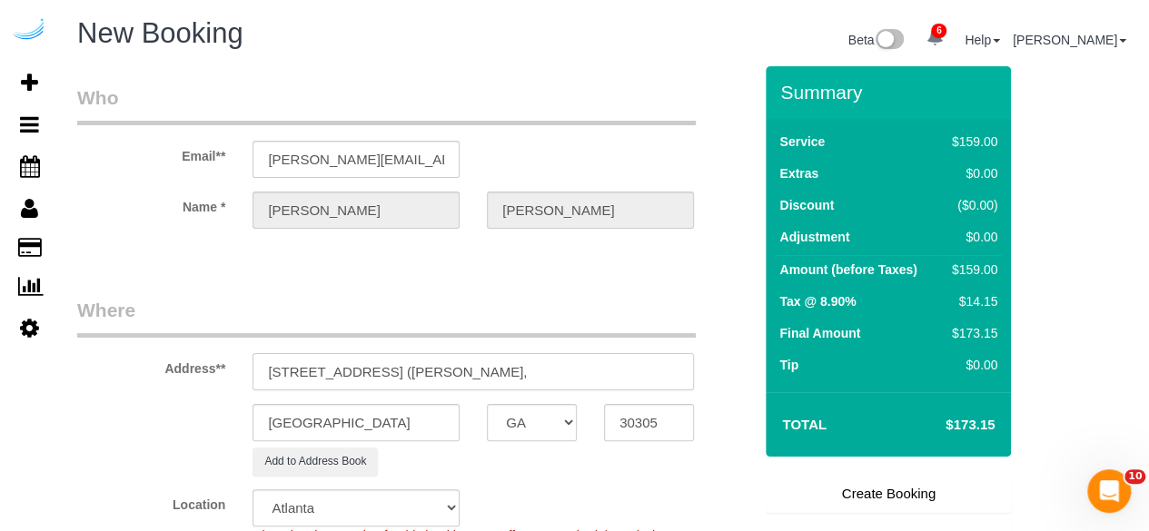
paste input "Camden Buckhead"
paste input "1468903"
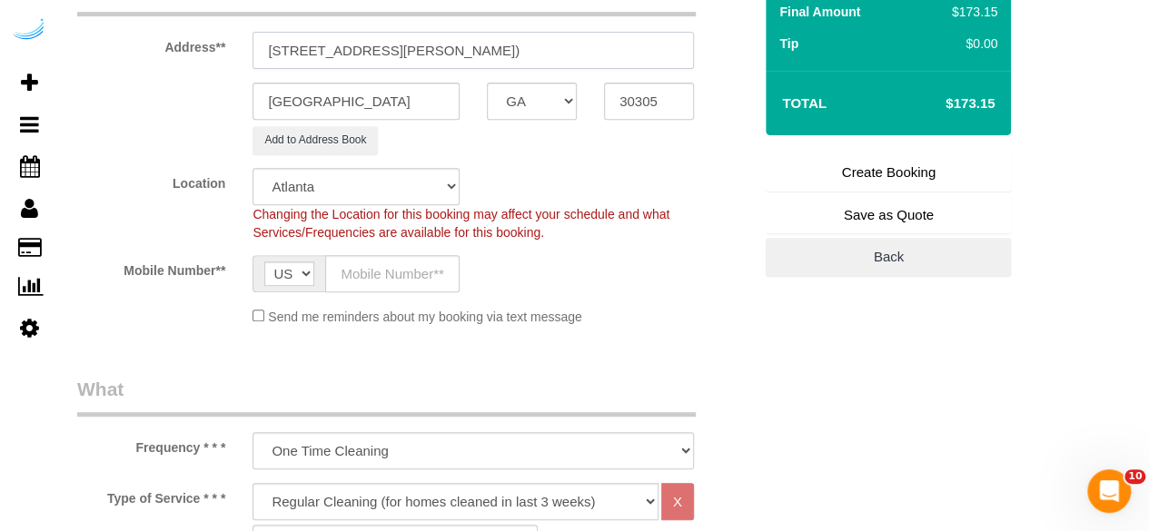
scroll to position [363, 0]
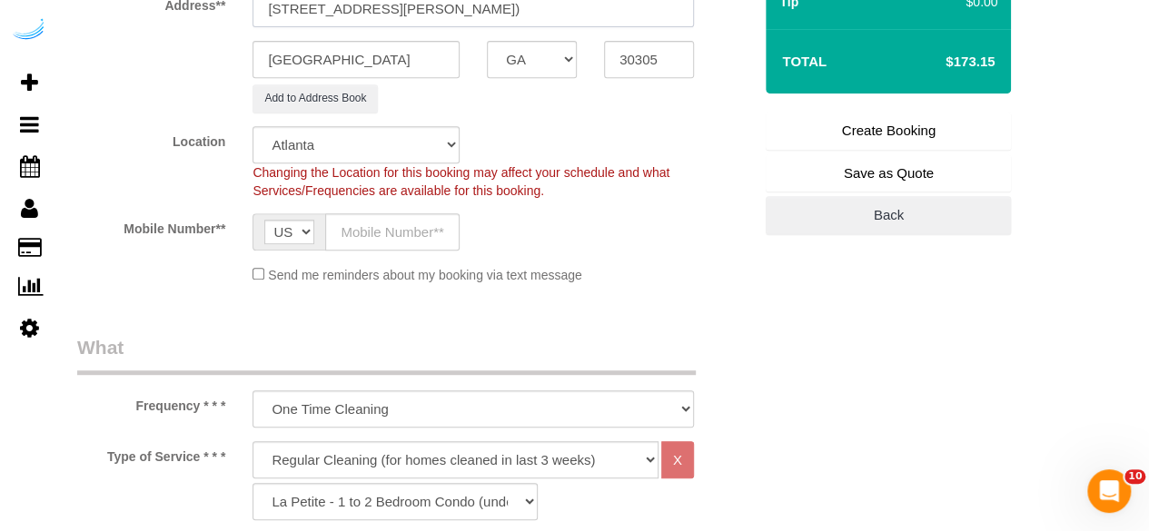
type input "3300 Roswell Rd NE, Building 5313, Unit 5313 (Dana Bushell, Camden Buckhead , 1…"
click at [429, 213] on input "text" at bounding box center [392, 231] width 134 height 37
type input "[PHONE_NUMBER]"
type input "[PERSON_NAME]"
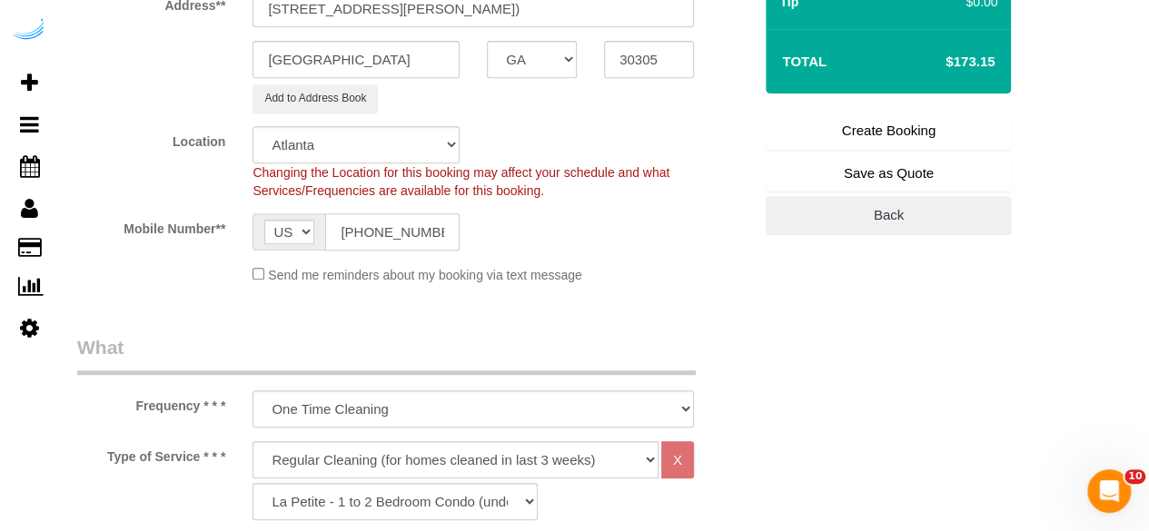
type input "[PHONE_NUMBER]"
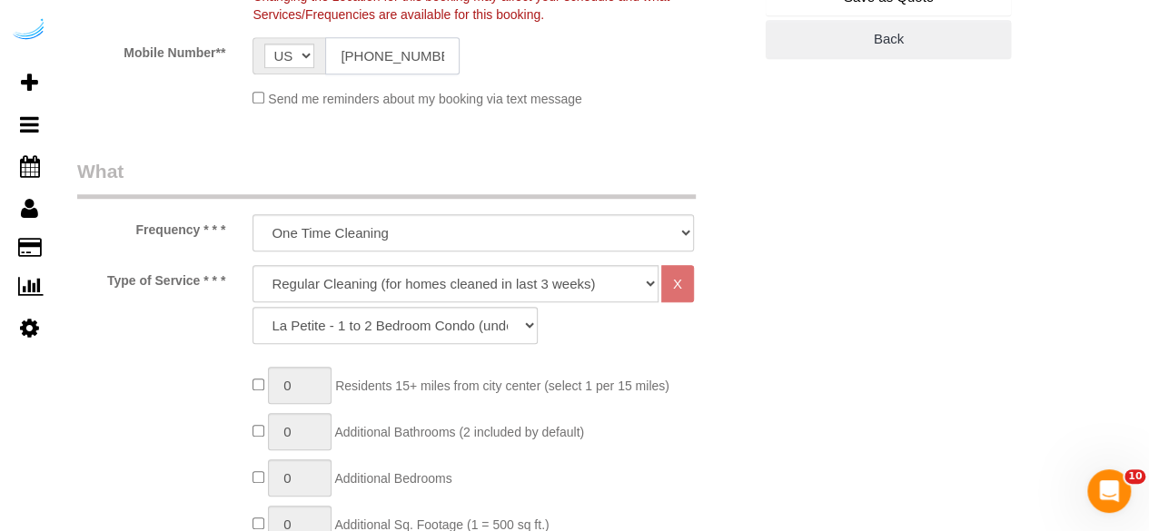
scroll to position [545, 0]
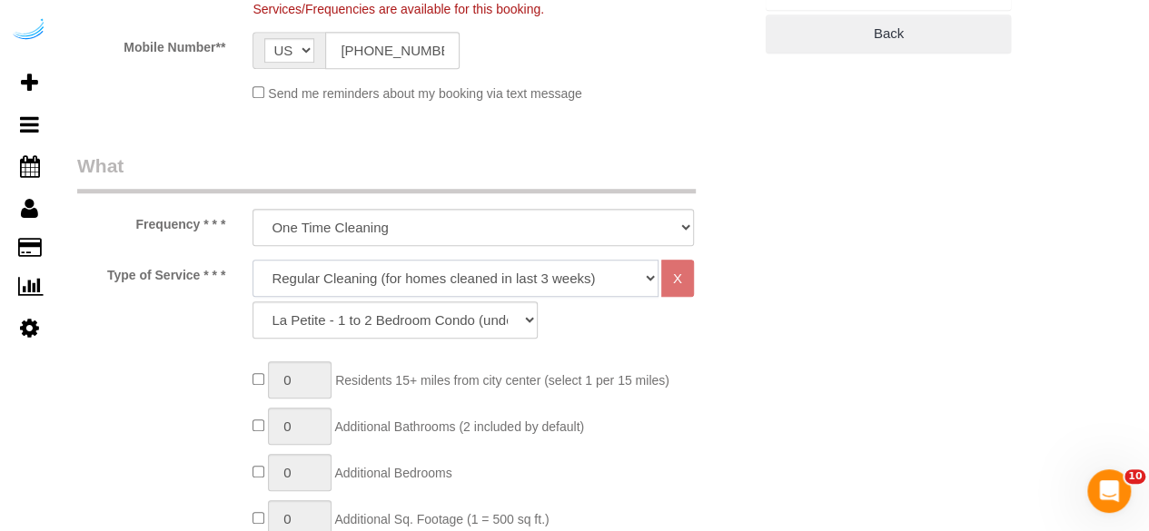
click at [398, 271] on select "Deep Cleaning (for homes that have not been cleaned in 3+ weeks) Spruce Regular…" at bounding box center [455, 278] width 406 height 37
select select "282"
click at [252, 260] on select "Deep Cleaning (for homes that have not been cleaned in 3+ weeks) Spruce Regular…" at bounding box center [455, 278] width 406 height 37
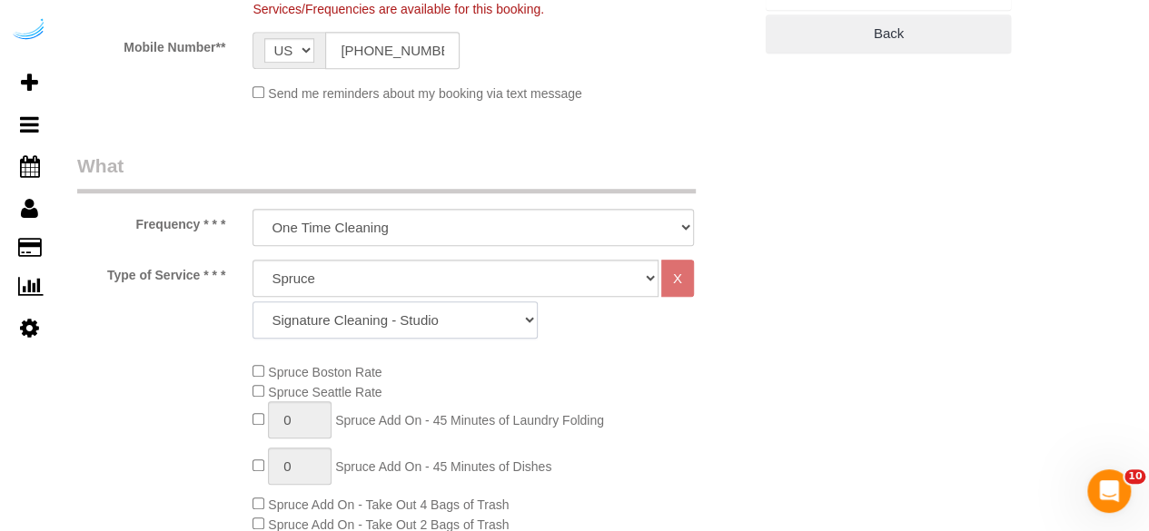
click at [400, 336] on select "Signature Cleaning - Studio Signature Cleaning - 1 Bed 1 Bath Signature Cleanin…" at bounding box center [394, 319] width 285 height 37
select select "320"
click at [252, 301] on select "Signature Cleaning - Studio Signature Cleaning - 1 Bed 1 Bath Signature Cleanin…" at bounding box center [394, 319] width 285 height 37
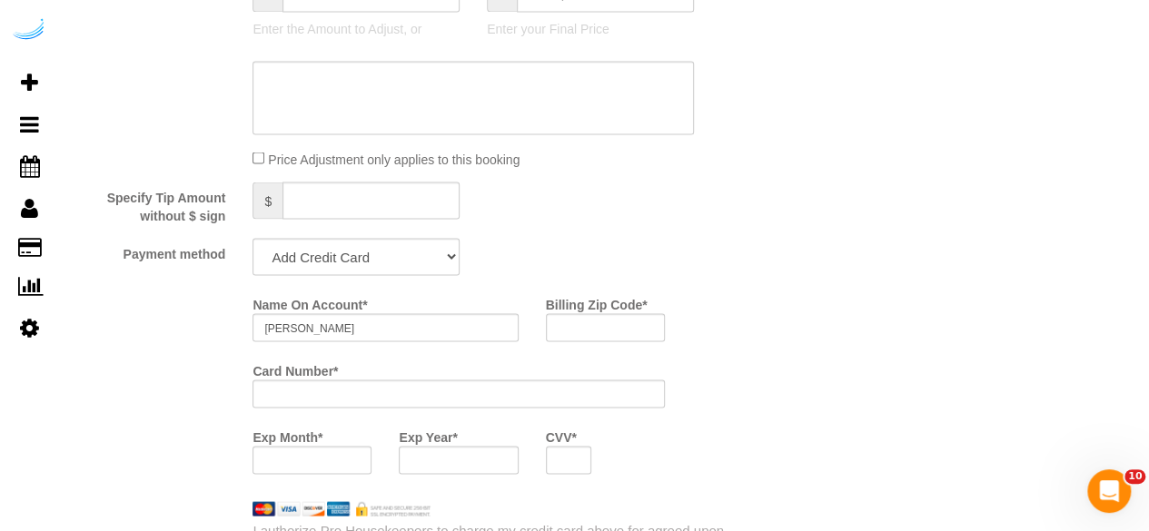
scroll to position [1816, 0]
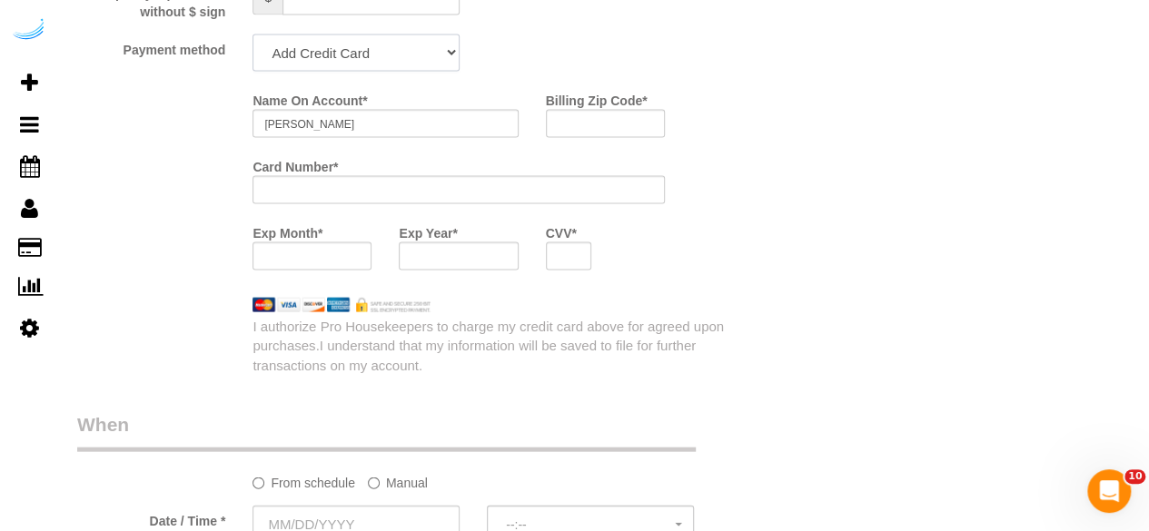
click at [388, 54] on select "Add Credit Card Cash Check Paypal" at bounding box center [355, 53] width 207 height 37
select select "string:check"
click at [252, 36] on select "Add Credit Card Cash Check Paypal" at bounding box center [355, 53] width 207 height 37
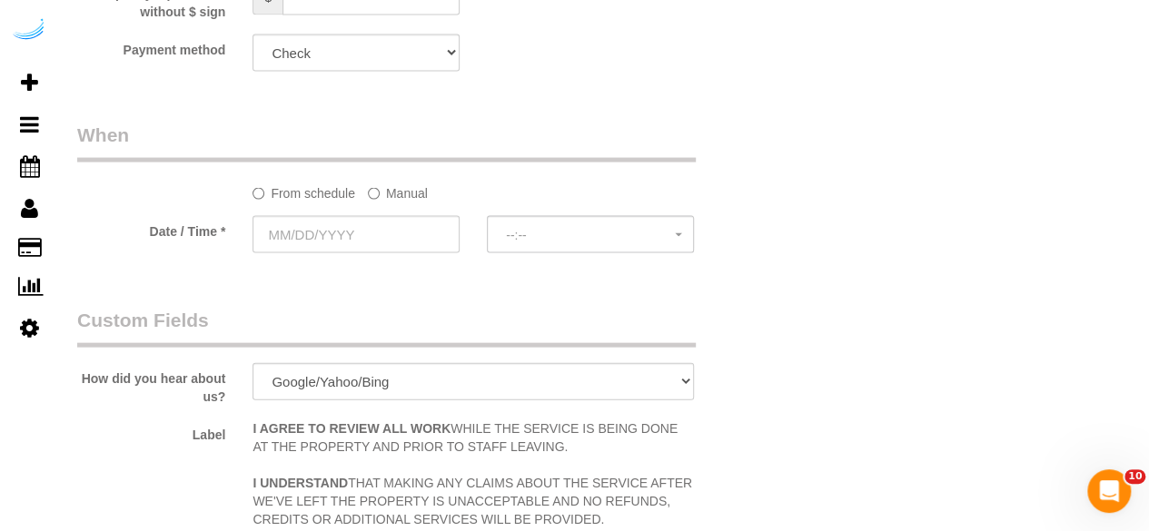
click at [400, 201] on label "Manual" at bounding box center [398, 190] width 60 height 25
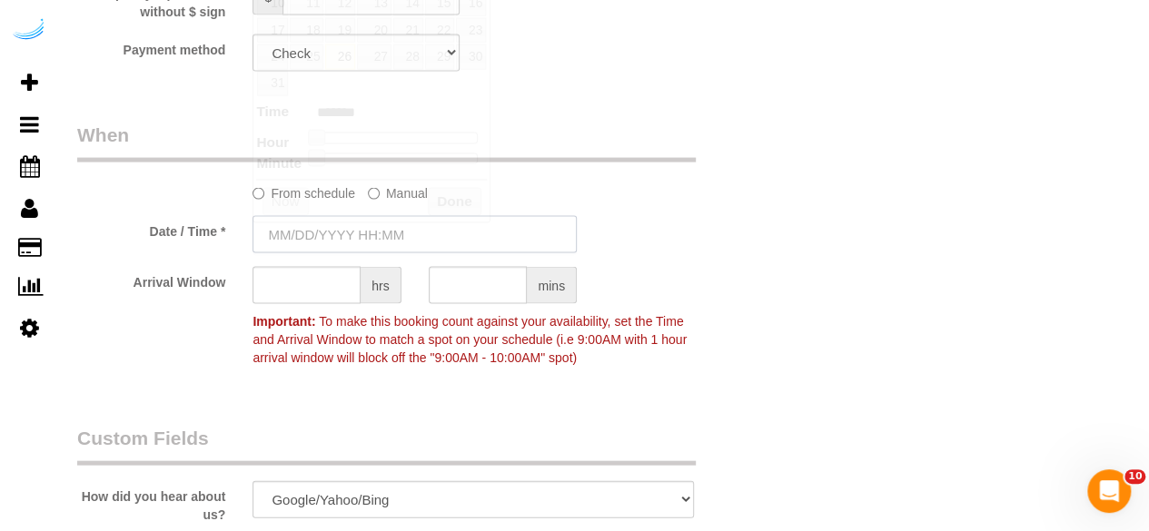
click at [378, 221] on input "text" at bounding box center [414, 234] width 324 height 37
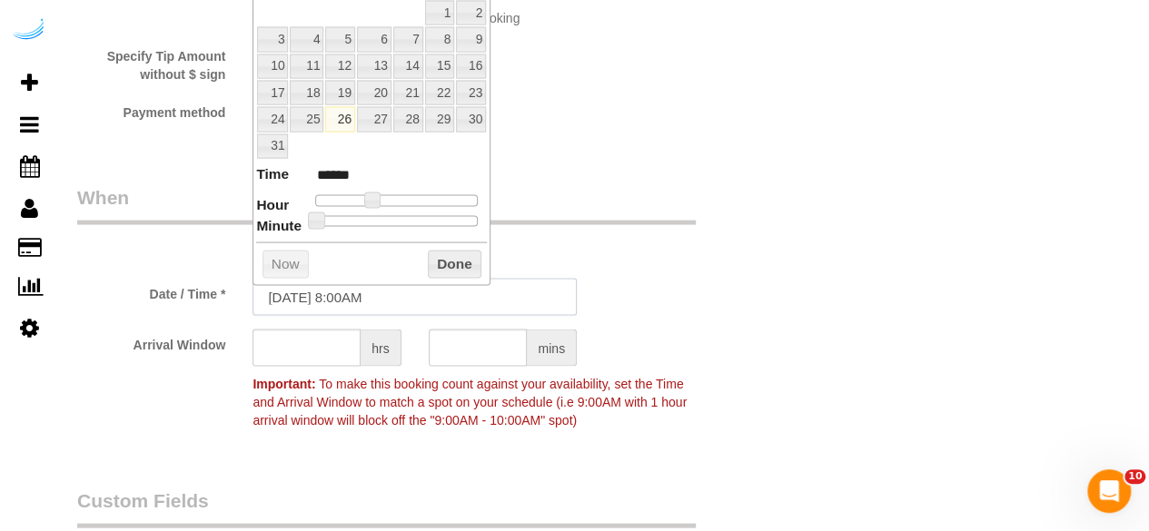
scroll to position [1725, 0]
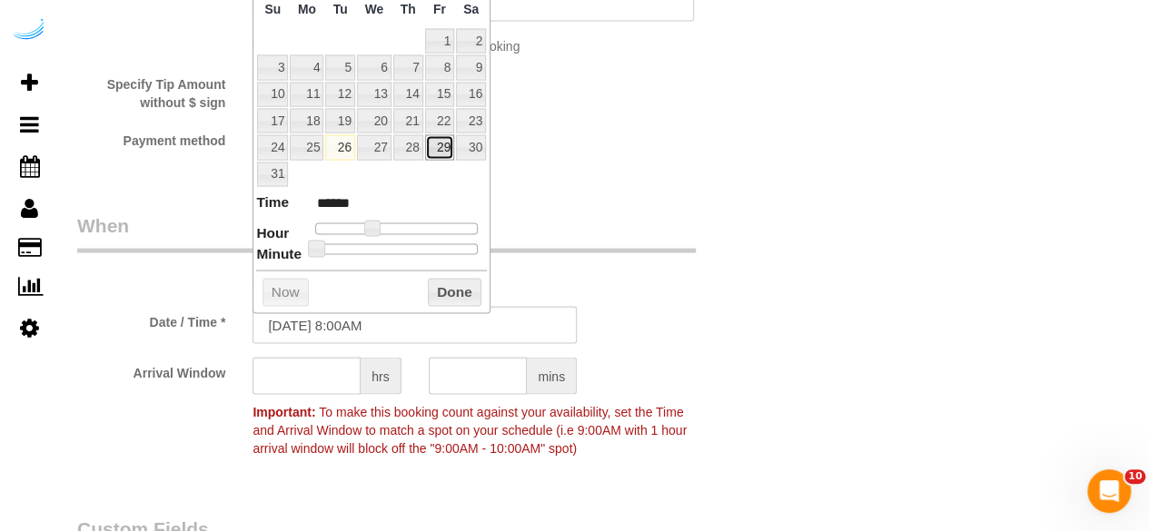
click at [447, 144] on link "29" at bounding box center [439, 147] width 29 height 25
type input "08/29/2025 9:00AM"
type input "******"
click at [373, 223] on span at bounding box center [378, 229] width 16 height 16
click at [330, 380] on input "text" at bounding box center [306, 376] width 108 height 37
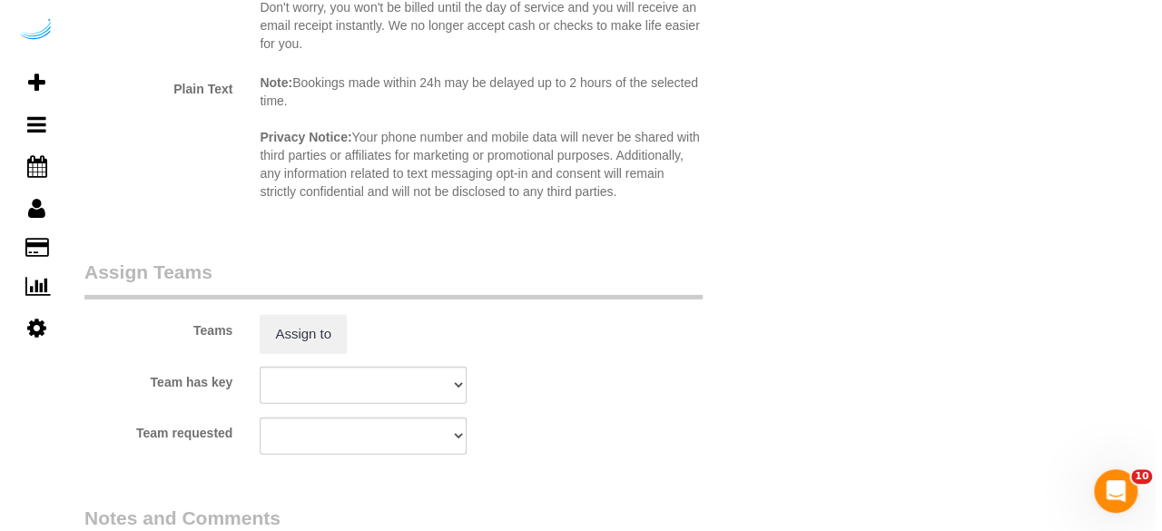
scroll to position [2633, 0]
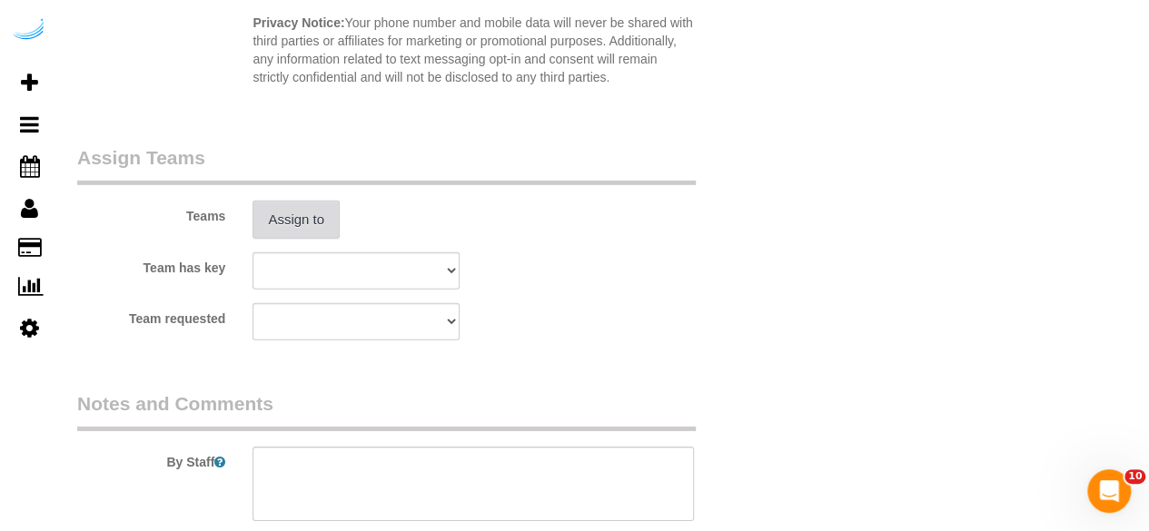
type input "8"
click at [320, 208] on button "Assign to" at bounding box center [295, 220] width 87 height 38
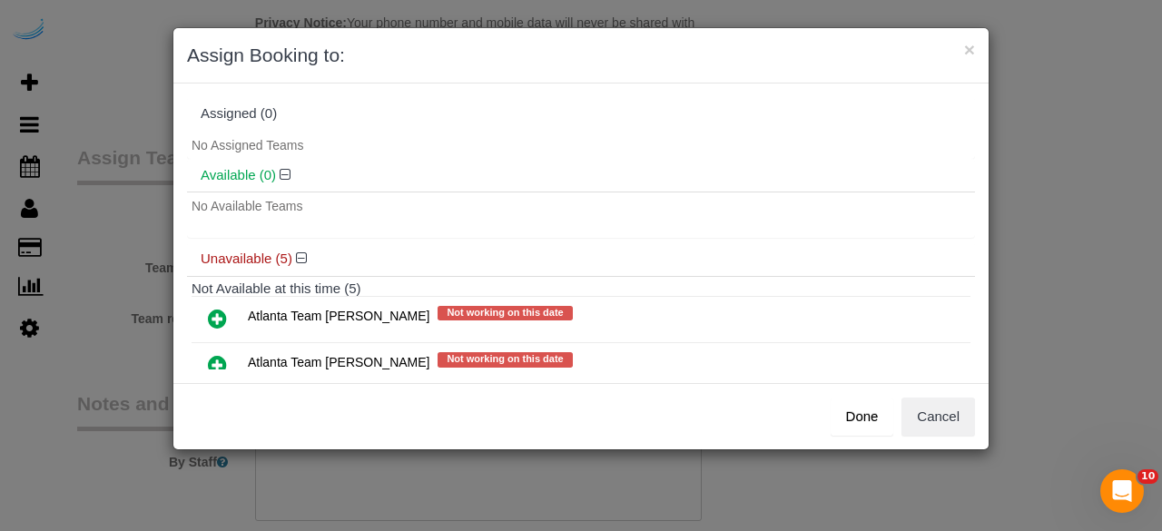
scroll to position [91, 0]
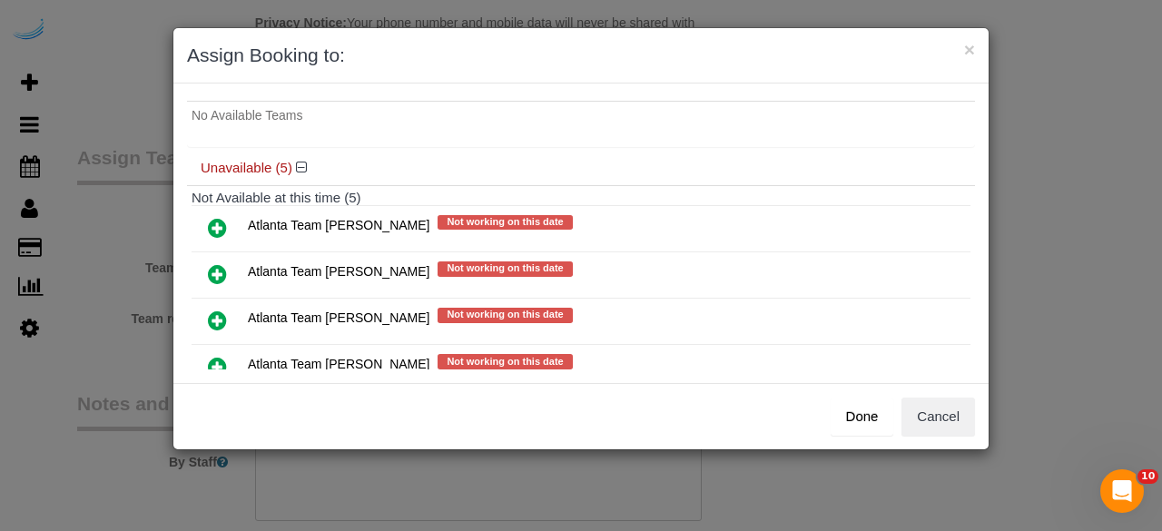
click at [220, 274] on icon at bounding box center [217, 274] width 19 height 22
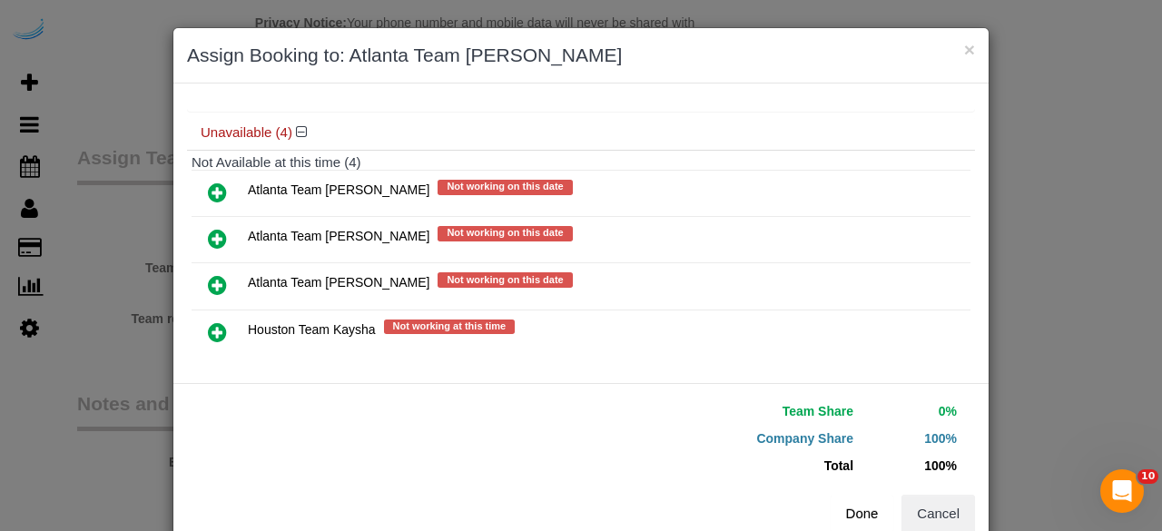
scroll to position [187, 0]
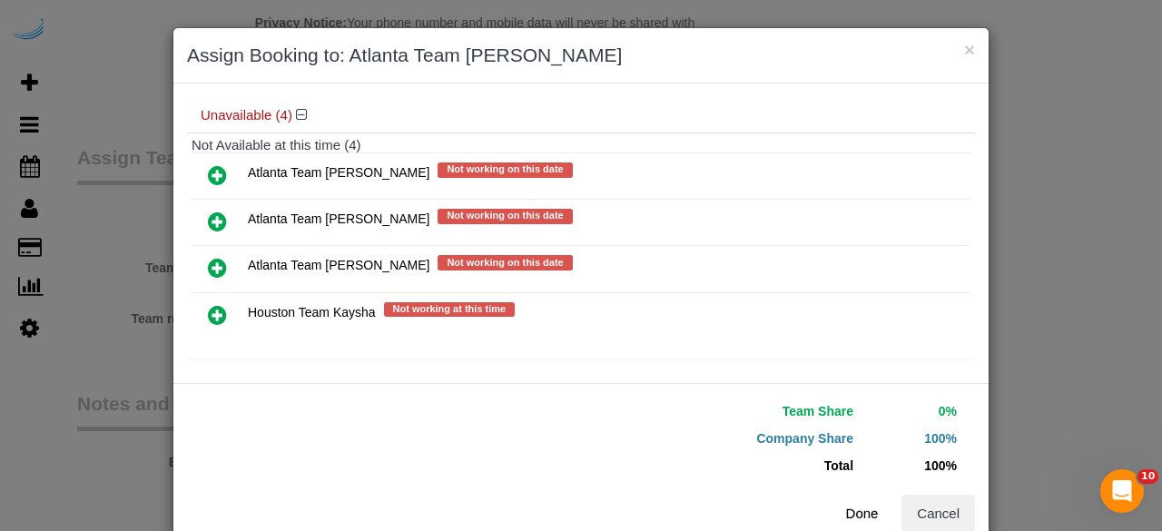
click at [854, 508] on button "Done" at bounding box center [863, 514] width 64 height 38
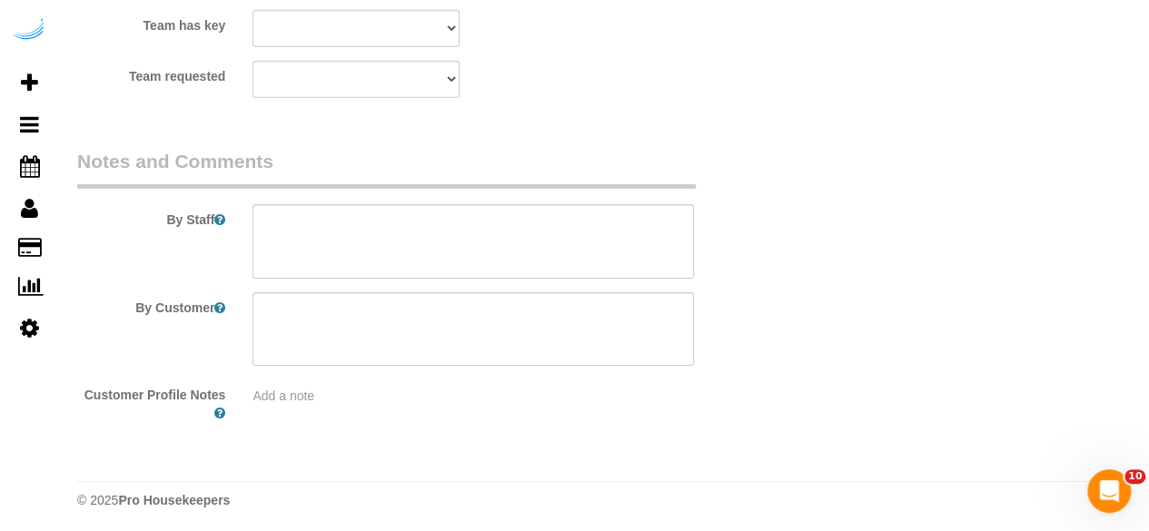
scroll to position [2878, 0]
drag, startPoint x: 512, startPoint y: 247, endPoint x: 515, endPoint y: 19, distance: 227.9
click at [512, 228] on textarea at bounding box center [472, 239] width 441 height 74
paste textarea "Permanent Notes:No notes from this customer.Today's Notes:Please call when you …"
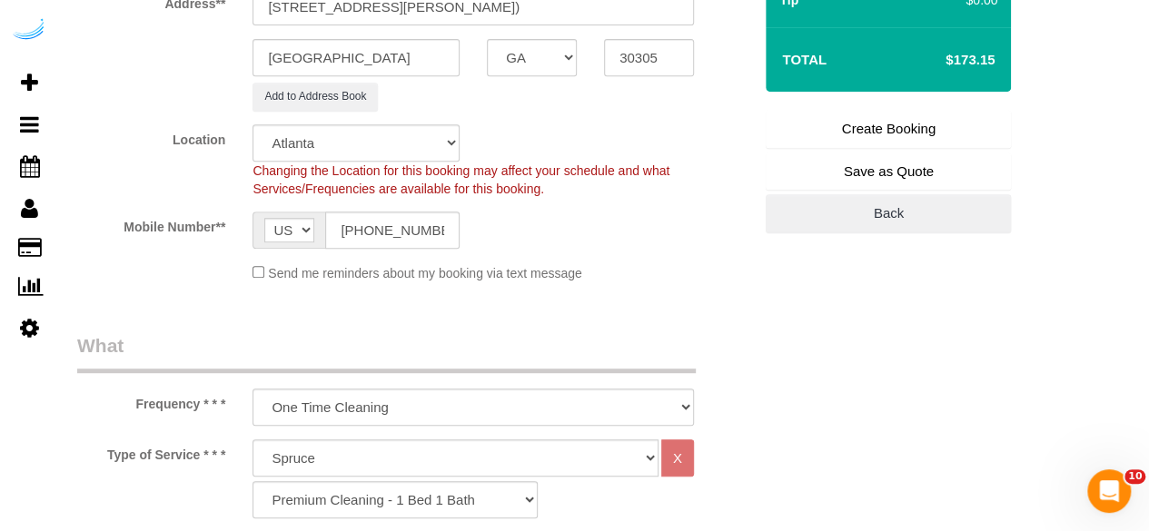
scroll to position [336, 0]
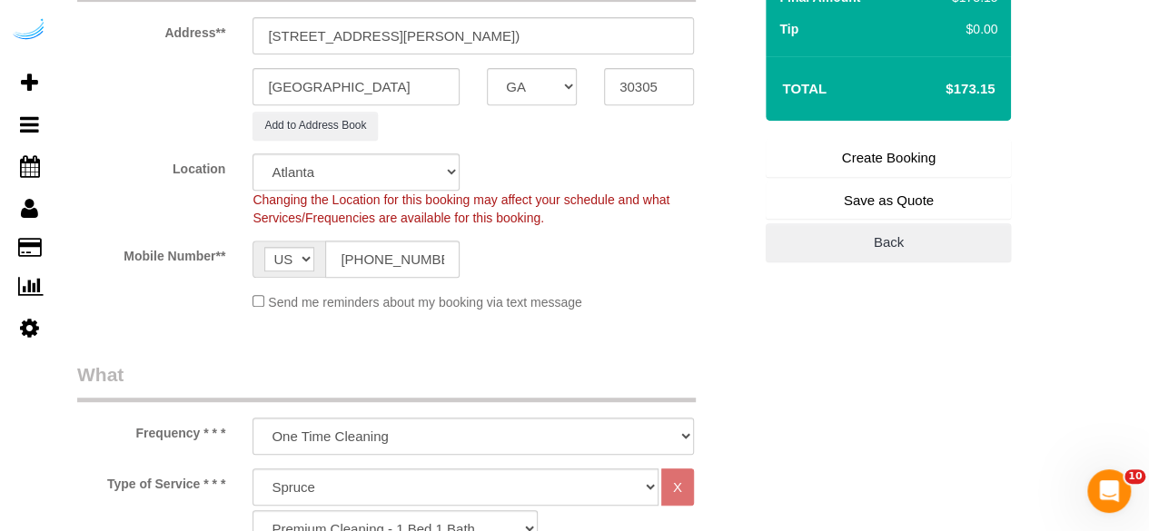
type textarea "Recurrency: EVERY 4 WEEKS Permanent Notes:No notes from this customer.Today's N…"
click at [879, 163] on link "Create Booking" at bounding box center [887, 158] width 245 height 38
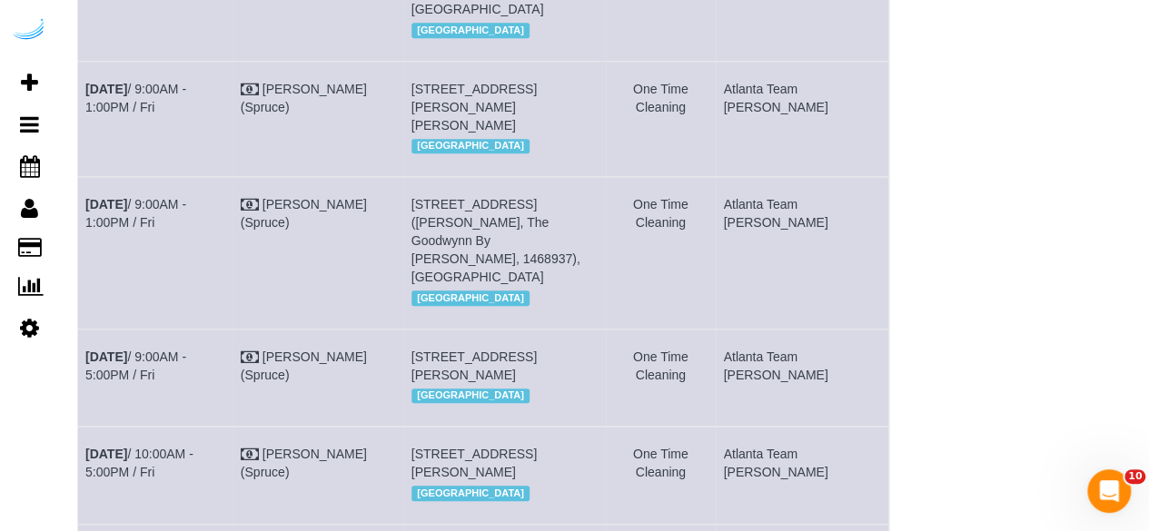
scroll to position [545, 0]
drag, startPoint x: 179, startPoint y: 333, endPoint x: 82, endPoint y: 299, distance: 103.1
click at [82, 327] on td "Aug 29th / 9:00AM - 5:00PM / Fri" at bounding box center [155, 375] width 155 height 97
copy link "Aug 29th / 9:00AM - 5:00PM / Fri"
drag, startPoint x: 559, startPoint y: 359, endPoint x: 443, endPoint y: 303, distance: 128.7
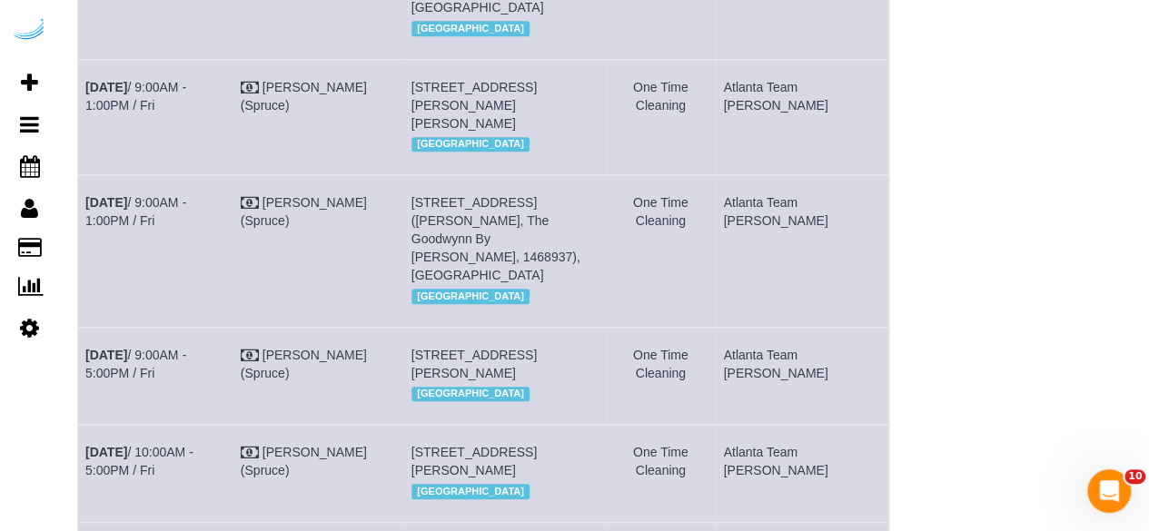
click at [443, 327] on td "3300 Roswell Rd Ne, Building 5313, Unit 5313 (Dana Bushell, Camden Buckhead , 1…" at bounding box center [504, 375] width 202 height 97
copy span "3300 Roswell Rd Ne, Building 5313, Unit 5313 (Dana Bushell, Camden Buckhead , 1…"
drag, startPoint x: 824, startPoint y: 306, endPoint x: 770, endPoint y: 301, distance: 54.8
click at [770, 327] on td "Atlanta Team Eliane" at bounding box center [802, 375] width 173 height 97
copy td "Atlanta Team Eliane"
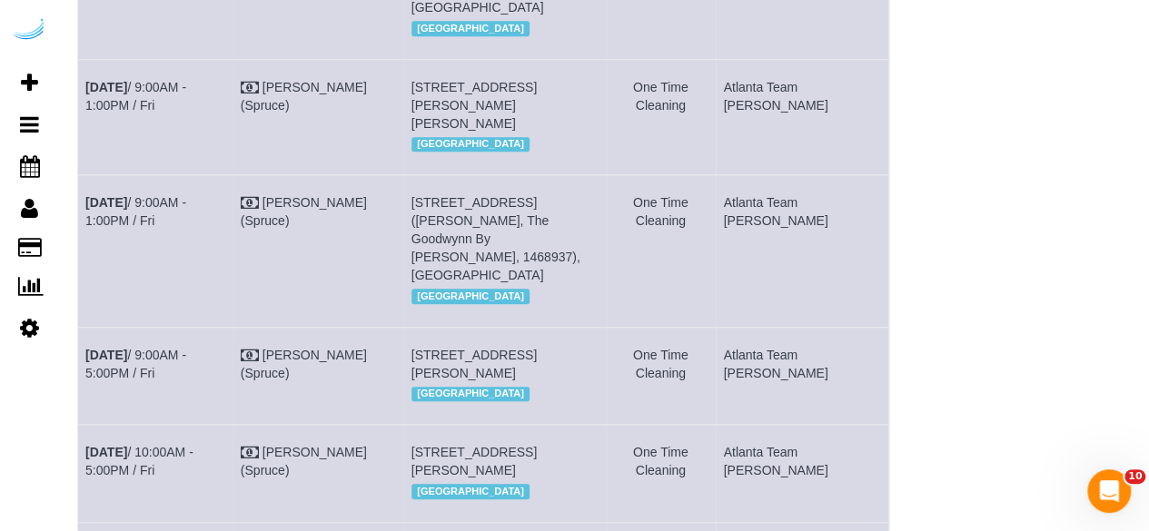
drag, startPoint x: 114, startPoint y: 206, endPoint x: 84, endPoint y: 179, distance: 41.2
click at [84, 179] on td "Aug 29th / 9:00AM - 1:00PM / Fri" at bounding box center [155, 251] width 155 height 152
copy link "Aug 29th / 9:00AM - 1:00PM / Fri"
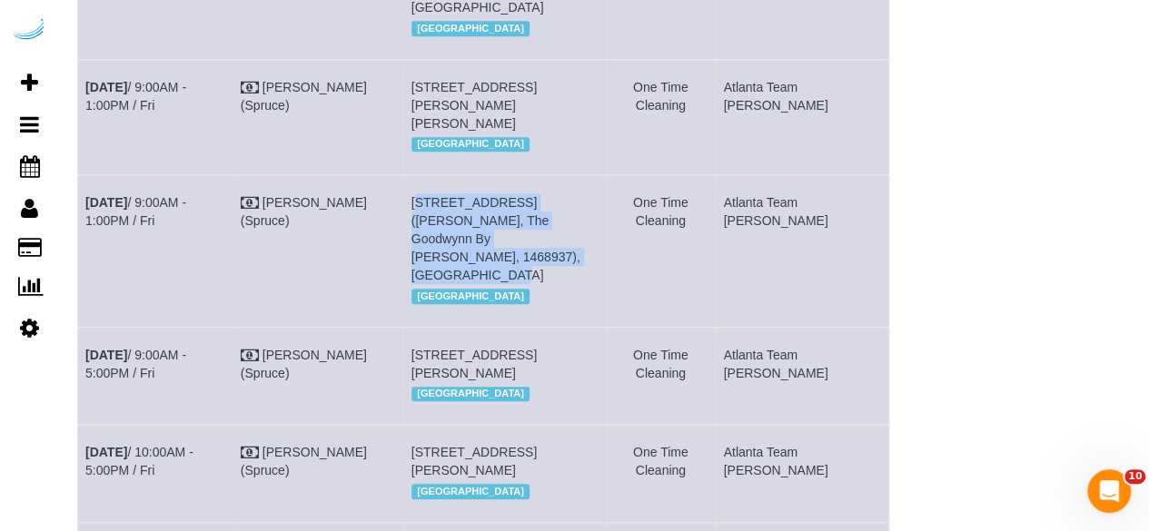
drag, startPoint x: 539, startPoint y: 212, endPoint x: 438, endPoint y: 174, distance: 108.3
click at [438, 175] on td "705 Town Blvd, Unit 432 (Maurice Lee, The Goodwynn By Arium, 1468937), Atlanta,…" at bounding box center [504, 251] width 202 height 152
copy span "705 Town Blvd, Unit 432 (Maurice Lee, The Goodwynn By Arium, 1468937), Atlanta,…"
drag, startPoint x: 823, startPoint y: 210, endPoint x: 775, endPoint y: 180, distance: 56.7
click at [774, 180] on td "Atlanta Team Eliane" at bounding box center [802, 251] width 173 height 152
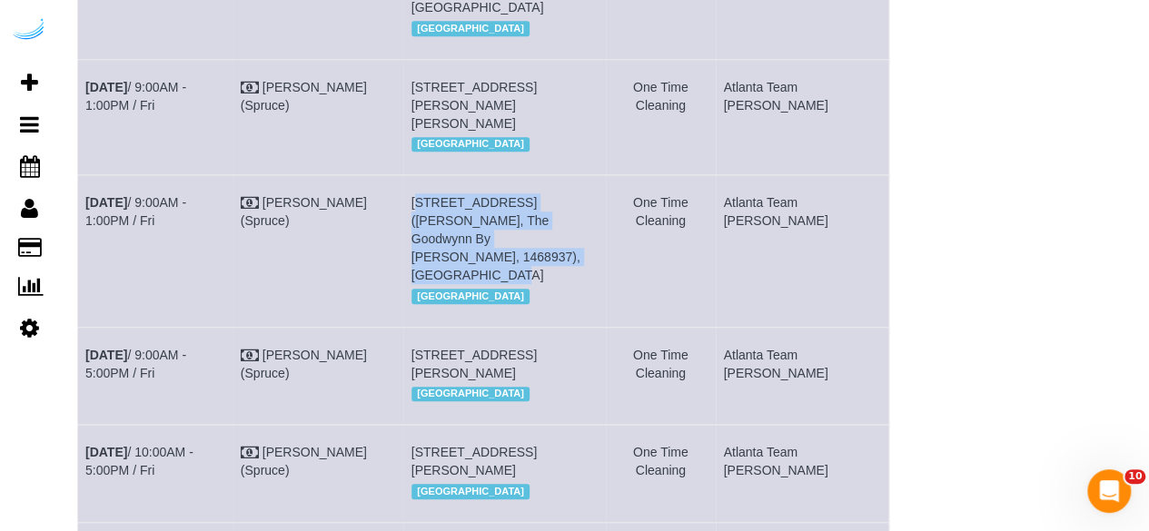
copy td "Atlanta Team Eliane"
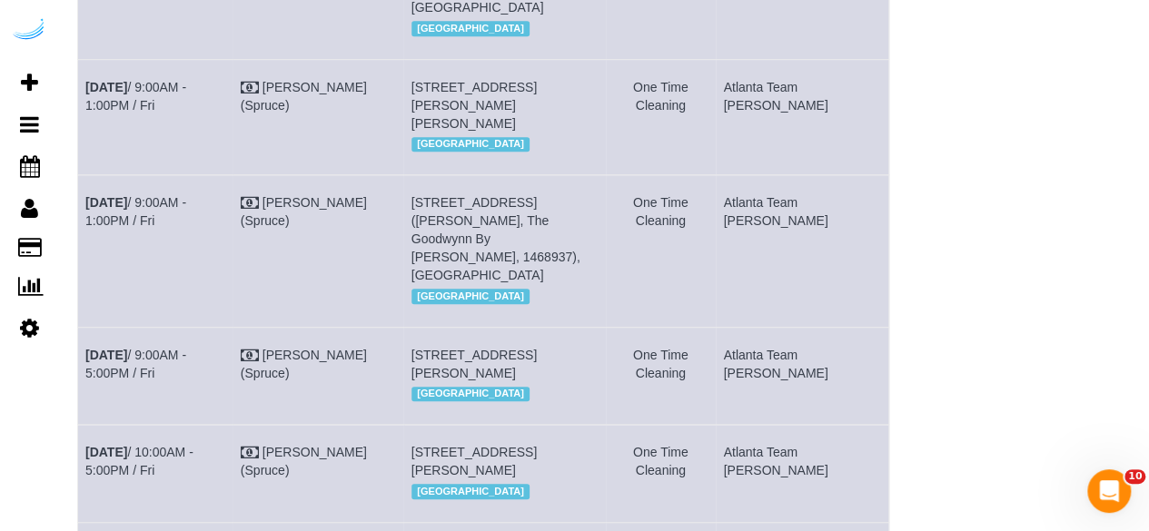
click at [1015, 168] on div "Atlanta Team Eliane All Teams Remove Team Filters Atlanta Team Andrea Atlanta T…" at bounding box center [1010, 439] width 241 height 1678
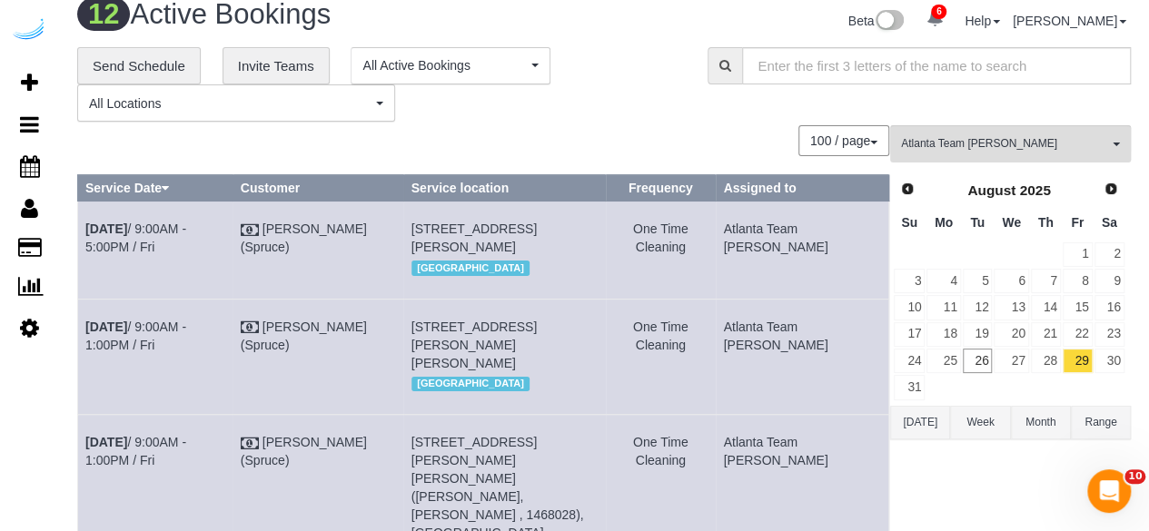
scroll to position [0, 0]
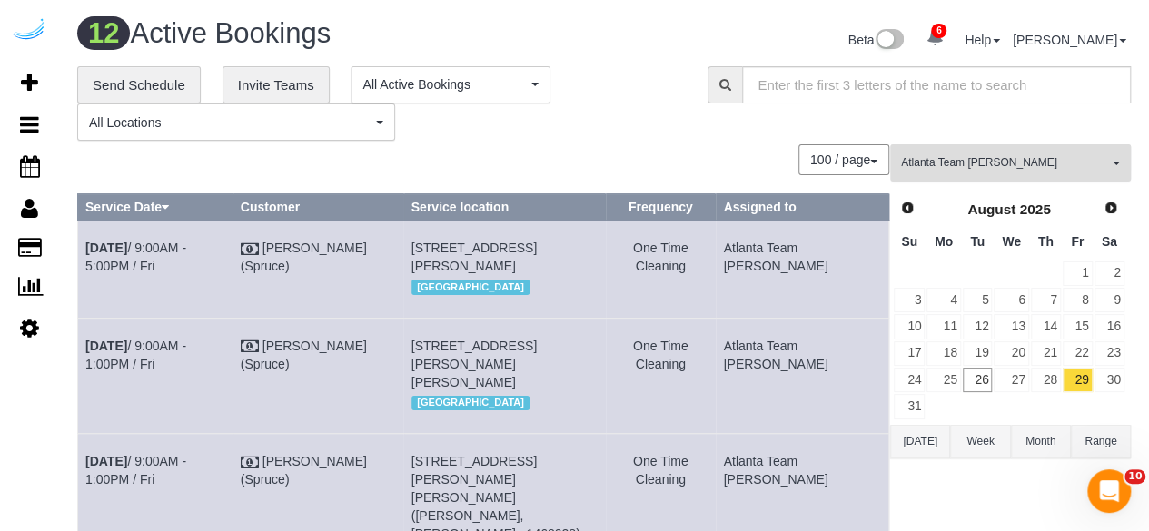
click at [908, 181] on button "Atlanta Team Eliane All Teams" at bounding box center [1010, 162] width 241 height 37
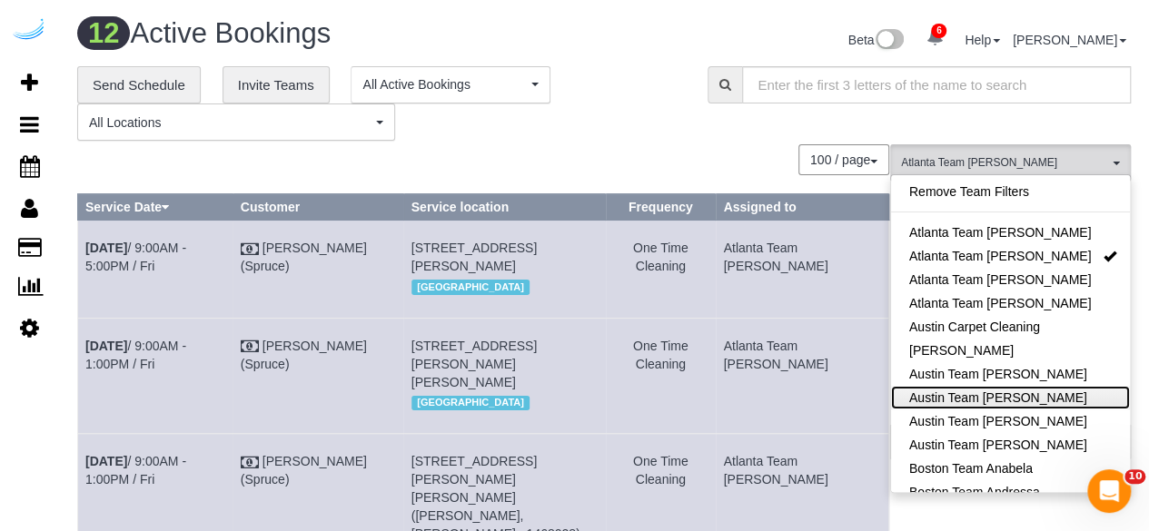
click at [943, 393] on link "Austin Team Isabel" at bounding box center [1010, 398] width 239 height 24
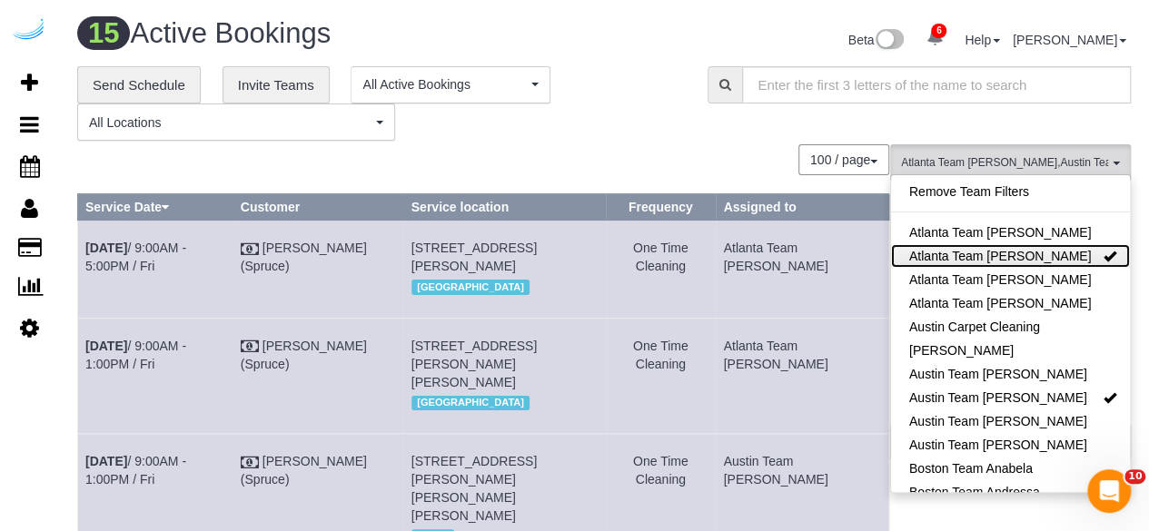
click at [944, 252] on link "Atlanta Team Eliane" at bounding box center [1010, 256] width 239 height 24
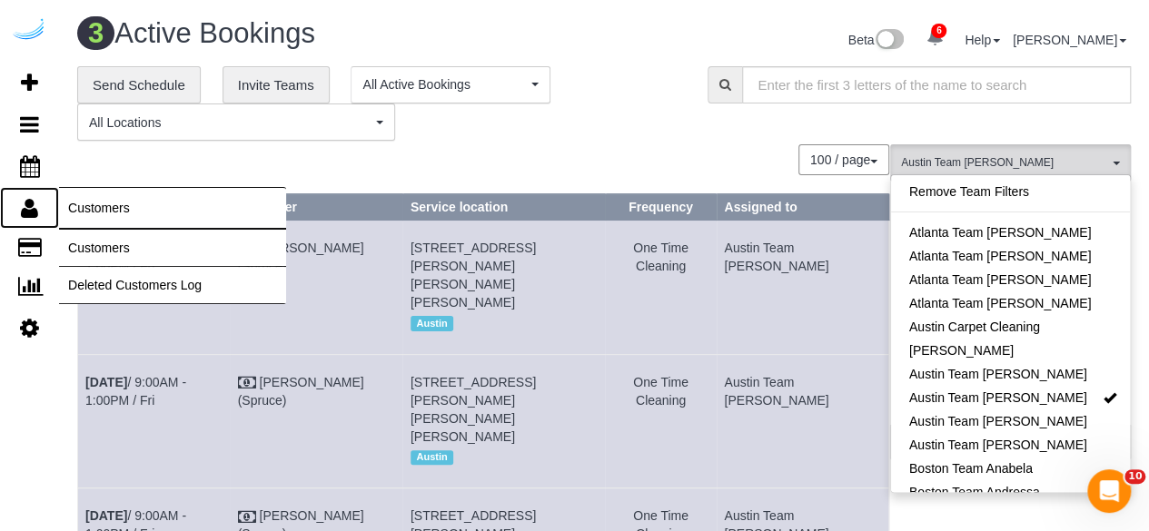
click at [24, 213] on icon at bounding box center [29, 208] width 17 height 22
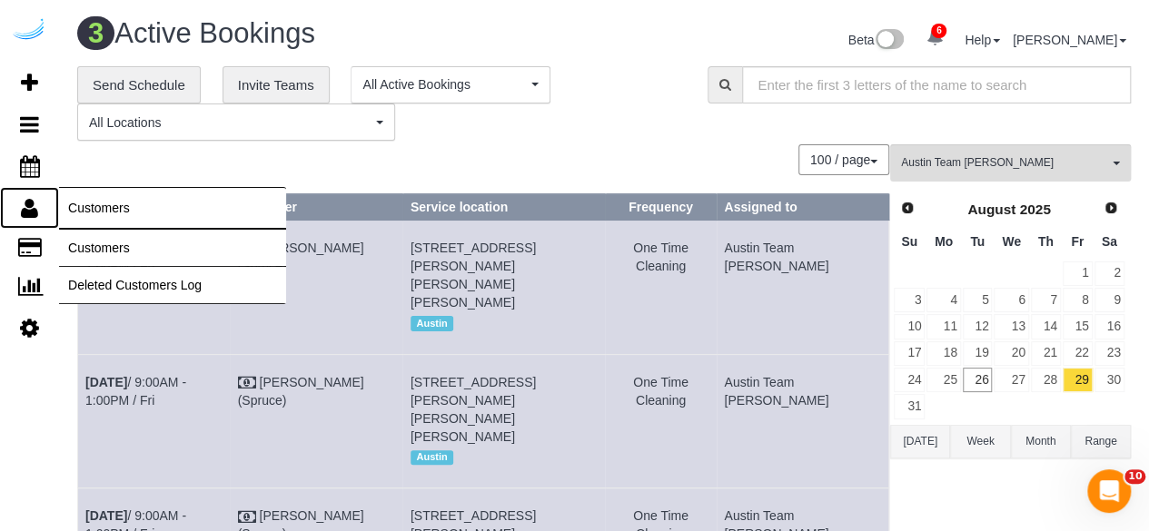
click at [117, 209] on span "Customers" at bounding box center [172, 208] width 227 height 42
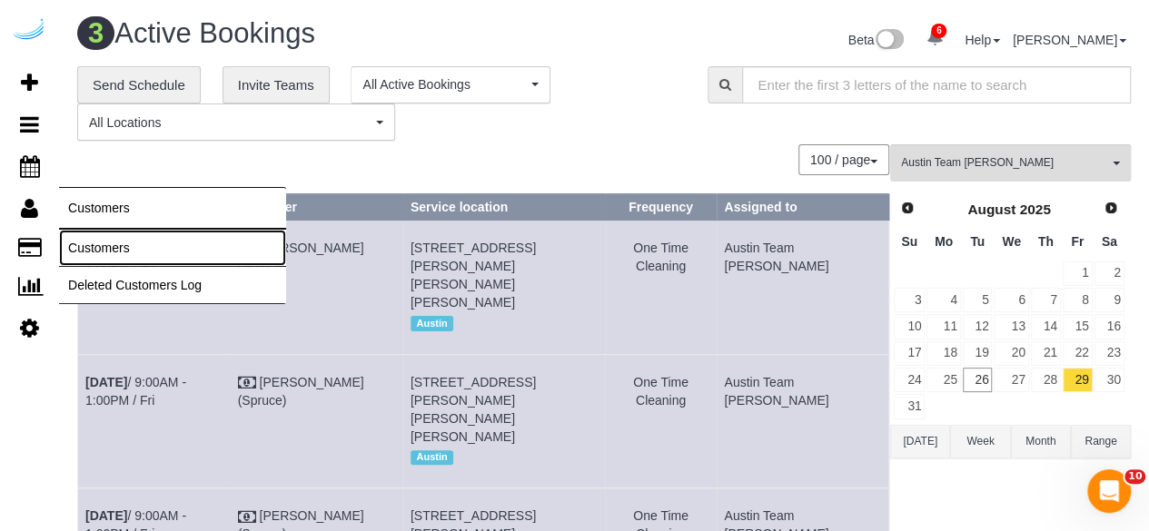
click at [125, 246] on link "Customers" at bounding box center [172, 248] width 227 height 36
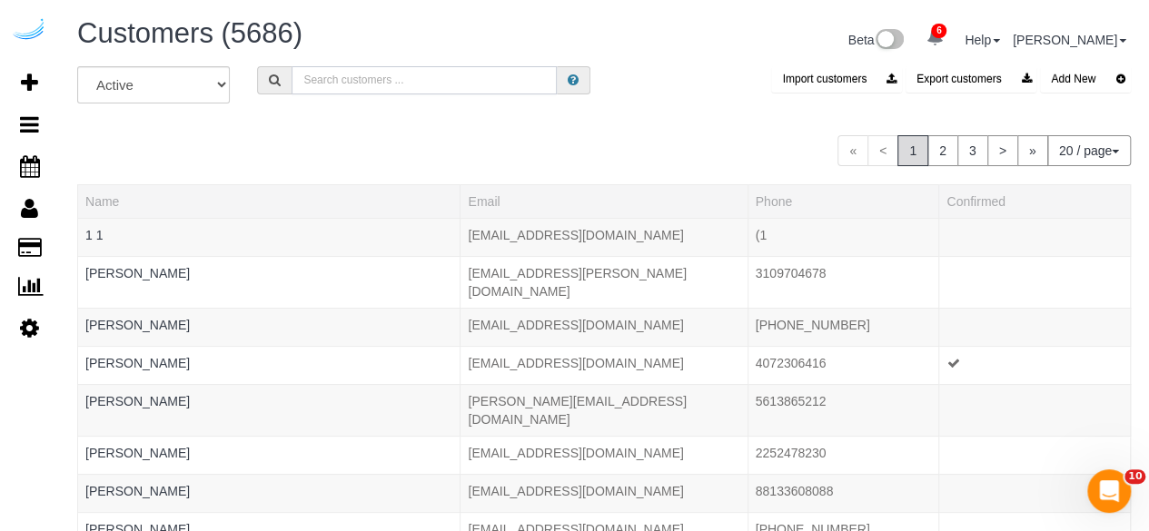
click at [426, 82] on input "text" at bounding box center [423, 80] width 265 height 28
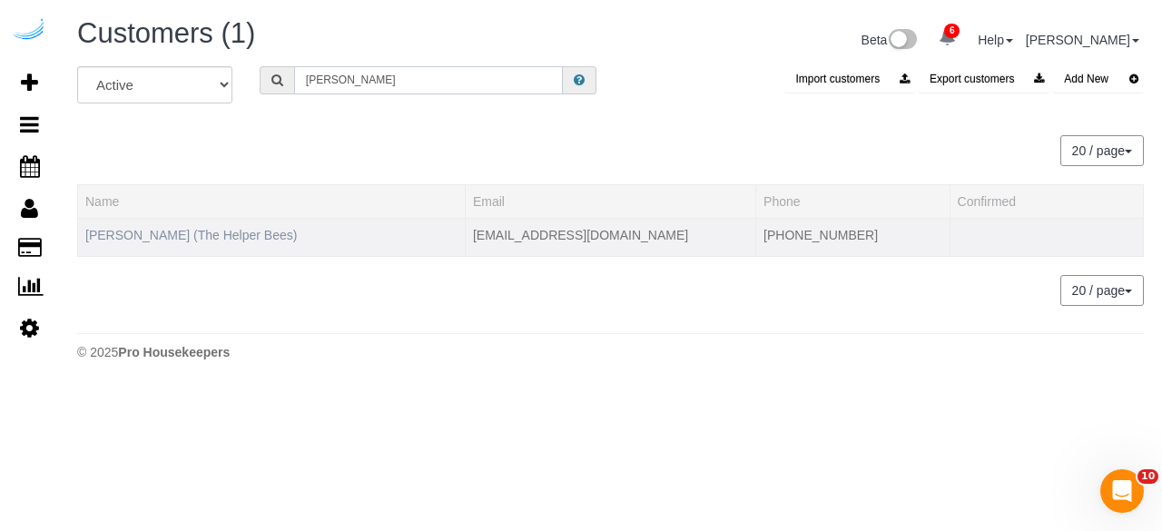
type input "TIMOTHY RAYNOR"
click at [263, 232] on link "Timothy Raynor (The Helper Bees)" at bounding box center [191, 235] width 212 height 15
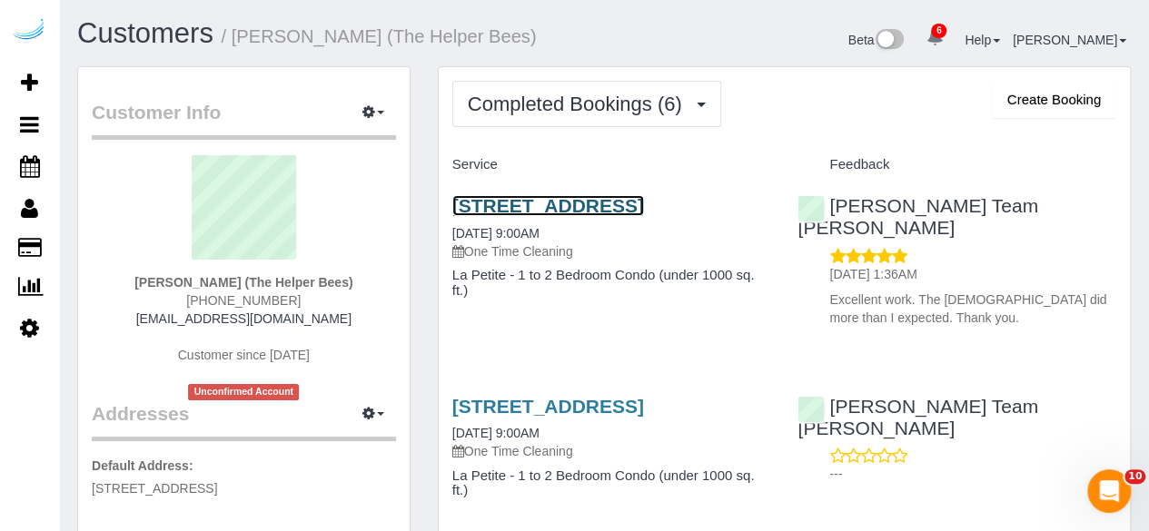
click at [599, 209] on link "12235 N. Augusta Drive, Sun City, AZ 85339" at bounding box center [548, 205] width 192 height 21
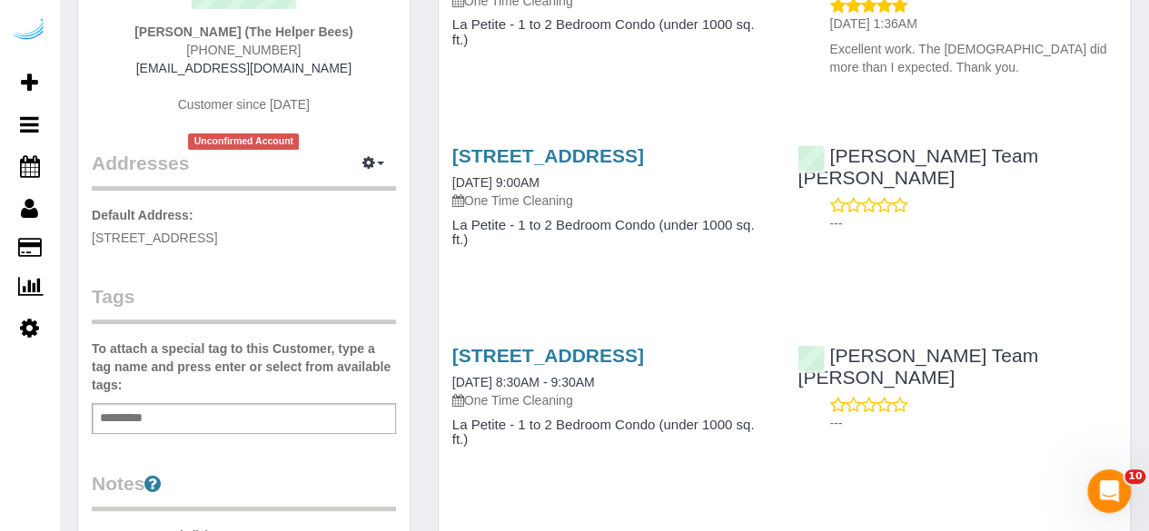
scroll to position [252, 0]
click at [535, 365] on link "12235 N. Augusta Drive, Sun City, AZ 85339" at bounding box center [548, 354] width 192 height 21
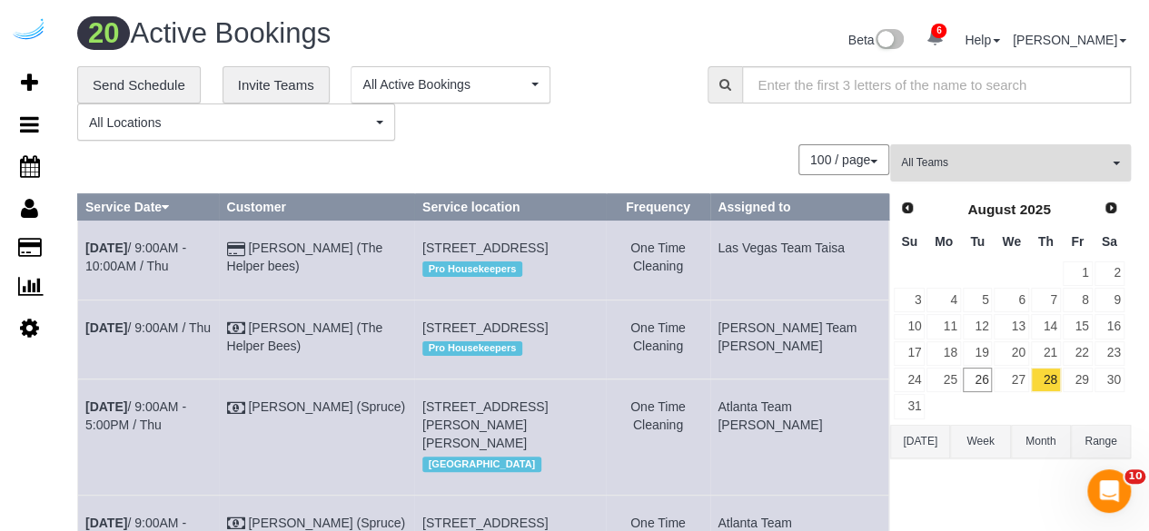
click at [995, 156] on span "All Teams" at bounding box center [1004, 162] width 207 height 15
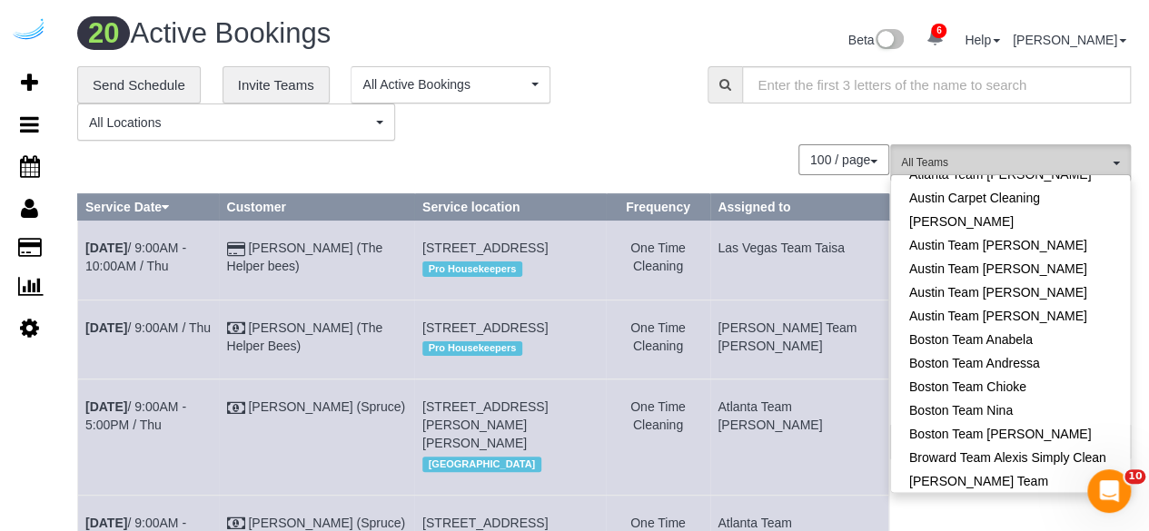
scroll to position [272, 0]
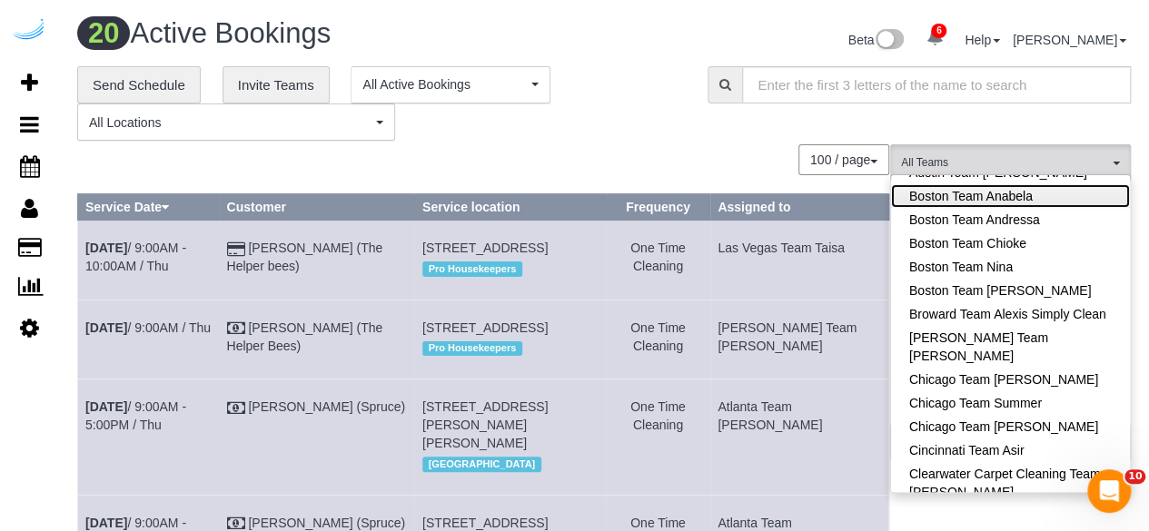
click at [1047, 199] on link "Boston Team Anabela" at bounding box center [1010, 196] width 239 height 24
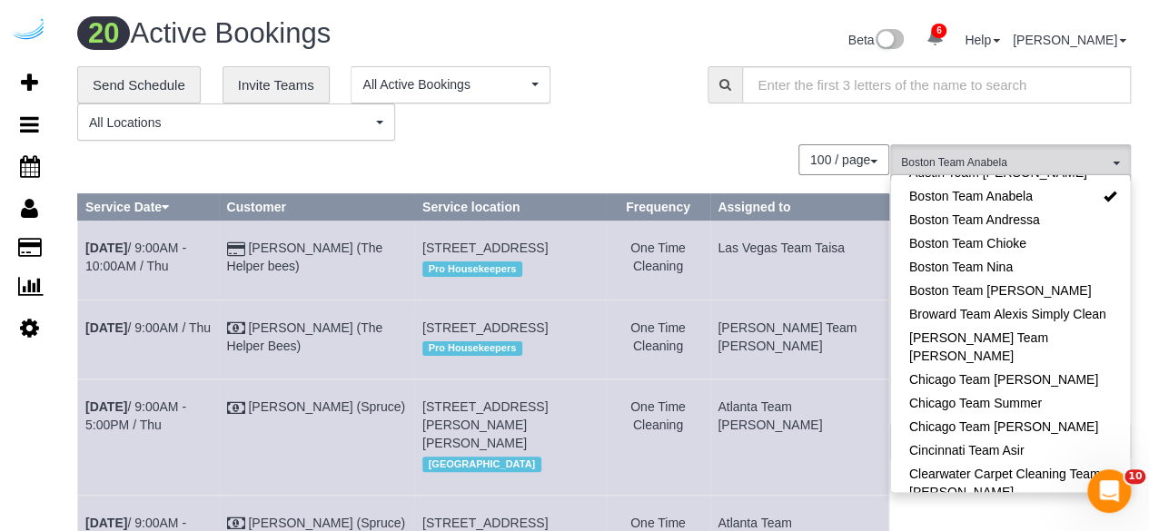
click at [618, 137] on div "**********" at bounding box center [378, 103] width 603 height 75
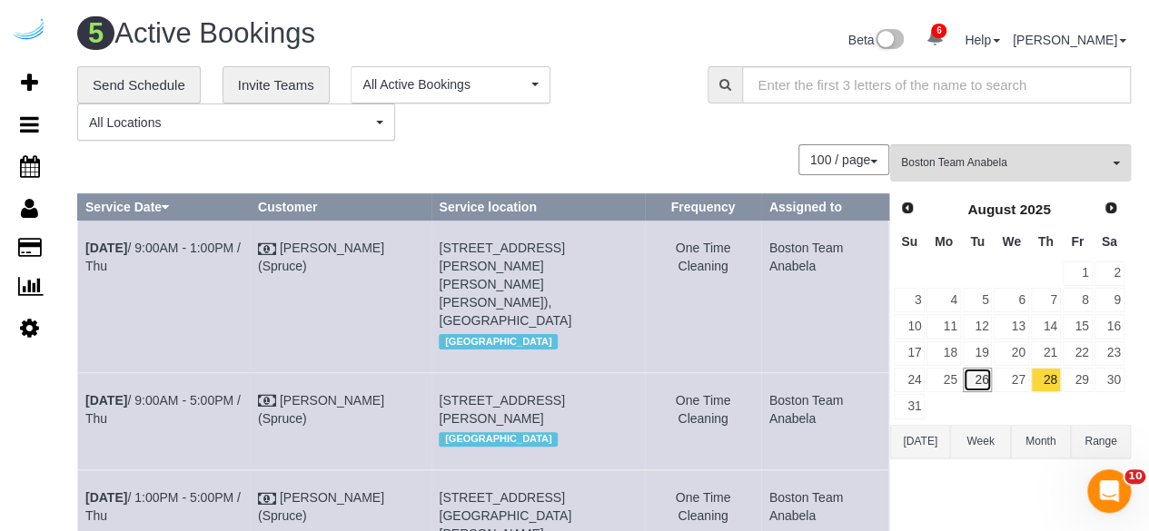
click at [970, 371] on link "26" at bounding box center [977, 380] width 30 height 25
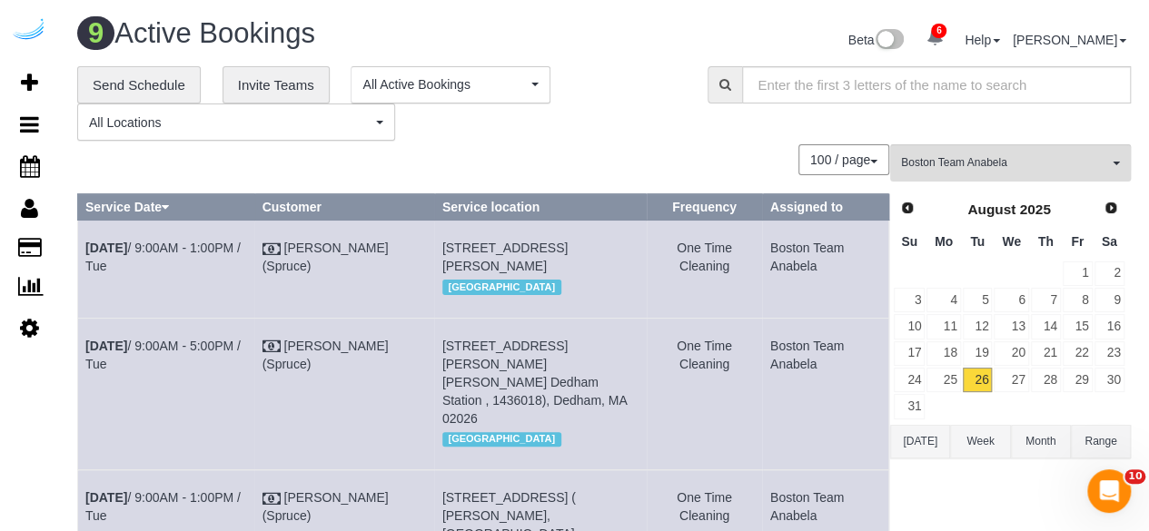
drag, startPoint x: 643, startPoint y: 239, endPoint x: 603, endPoint y: 252, distance: 41.9
click at [603, 252] on tr "Aug 26th / 9:00AM - 1:00PM / Tue Brandie Louck (Spruce) 285 Third St, Building …" at bounding box center [483, 269] width 811 height 97
click at [568, 273] on span "285 Third St, Building N, Unit 539 (Jeremiah Thompson, Third Square , 1463637),…" at bounding box center [504, 257] width 125 height 33
click at [637, 244] on td "285 Third St, Building N, Unit 539 (Jeremiah Thompson, Third Square , 1463637),…" at bounding box center [540, 269] width 212 height 97
drag, startPoint x: 617, startPoint y: 150, endPoint x: 623, endPoint y: 181, distance: 31.3
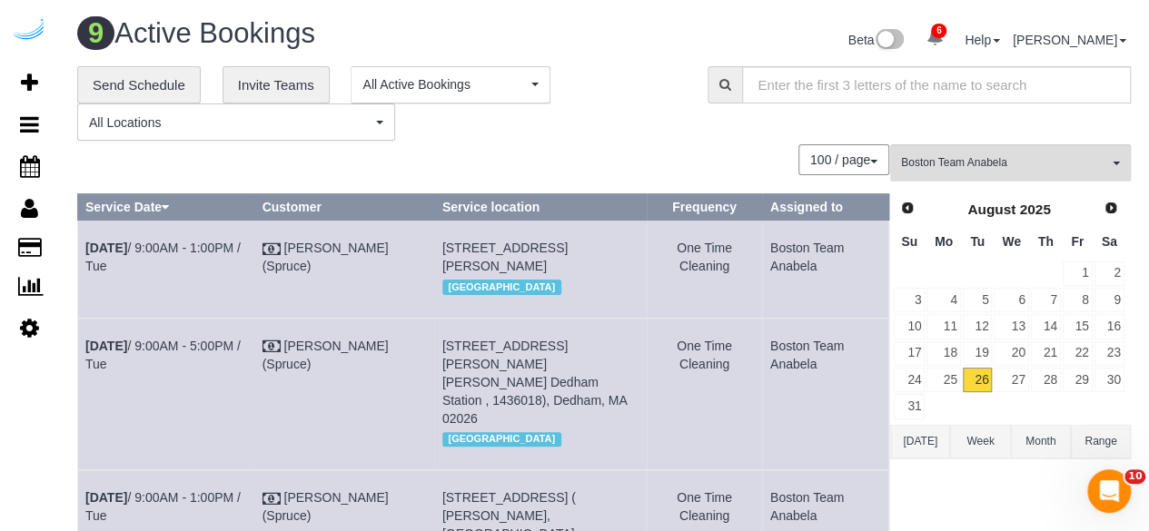
click at [619, 149] on div "100 / page 10 / page 20 / page 30 / page 40 / page 50 / page 100 / page" at bounding box center [483, 159] width 812 height 31
drag, startPoint x: 636, startPoint y: 252, endPoint x: 601, endPoint y: 255, distance: 34.7
click at [605, 255] on td "285 Third St, Building N, Unit 539 (Jeremiah Thompson, Third Square , 1463637),…" at bounding box center [540, 269] width 212 height 97
copy span "539"
click at [121, 244] on b "Aug 26th" at bounding box center [106, 248] width 42 height 15
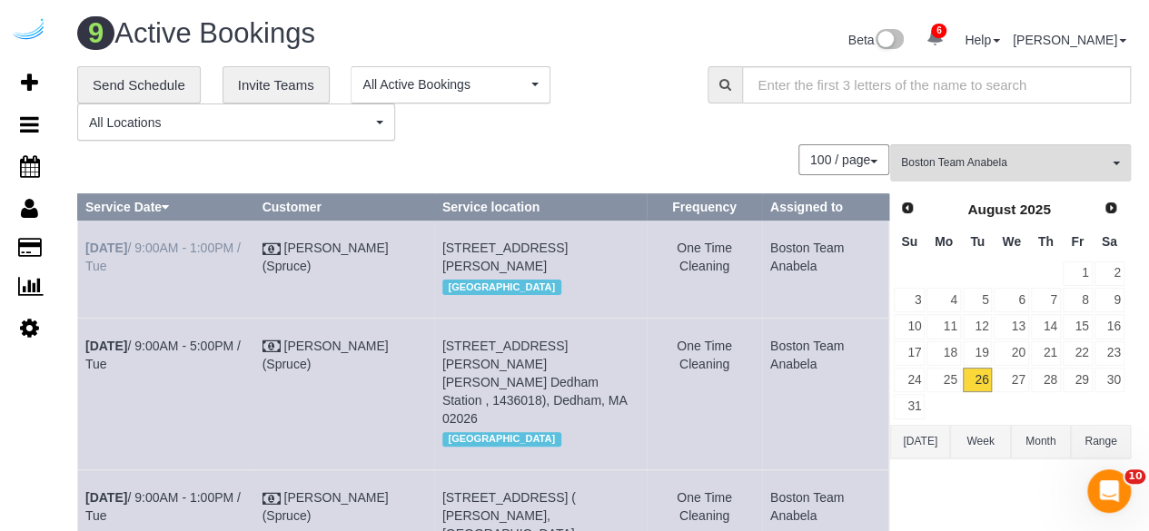
drag, startPoint x: 109, startPoint y: 263, endPoint x: 86, endPoint y: 251, distance: 26.0
click at [86, 251] on td "Aug 26th / 9:00AM - 1:00PM / Tue" at bounding box center [166, 269] width 177 height 97
drag, startPoint x: 526, startPoint y: 301, endPoint x: 439, endPoint y: 246, distance: 102.8
click at [439, 246] on td "285 Third St, Building N, Unit 539 (Jeremiah Thompson, Third Square , 1463637),…" at bounding box center [540, 269] width 212 height 97
drag, startPoint x: 841, startPoint y: 270, endPoint x: 763, endPoint y: 252, distance: 80.2
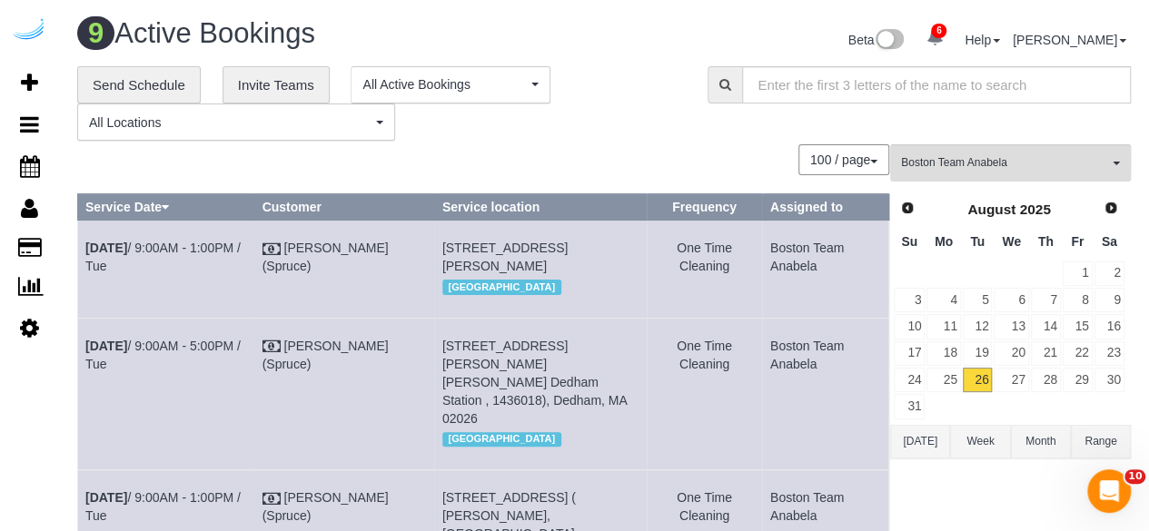
click at [763, 252] on td "Boston Team Anabela" at bounding box center [825, 269] width 126 height 97
drag, startPoint x: 627, startPoint y: 249, endPoint x: 609, endPoint y: 252, distance: 17.6
click at [568, 252] on span "285 Third St, Building N, Unit 539 (Jeremiah Thompson, Third Square , 1463637),…" at bounding box center [504, 257] width 125 height 33
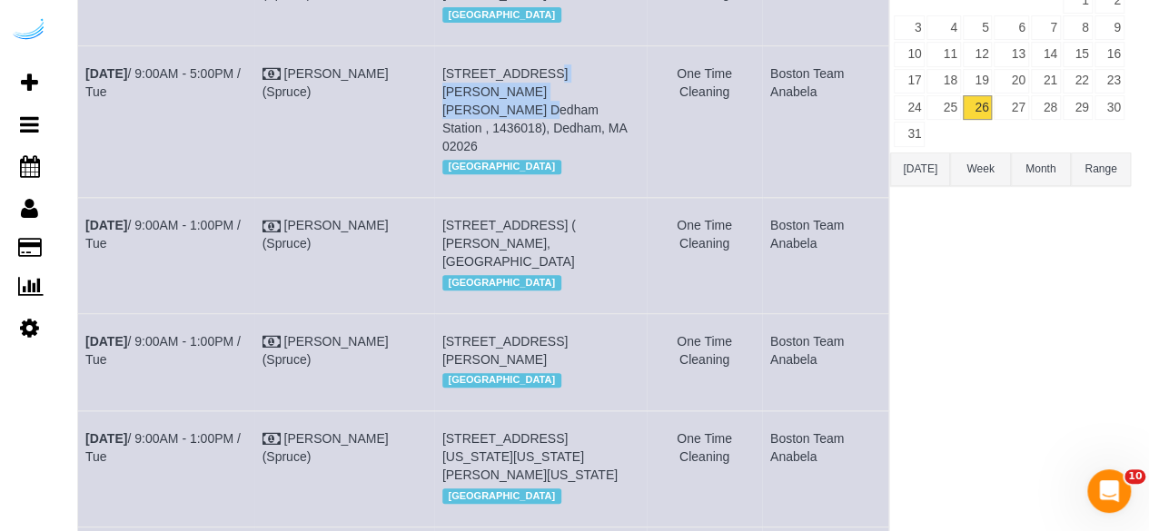
drag, startPoint x: 527, startPoint y: 115, endPoint x: 516, endPoint y: 125, distance: 14.8
click at [516, 125] on td "1000 Presidents Way, Building 1000, Unit 1118 ( Casey Mckeon, Jefferson At Dedh…" at bounding box center [540, 121] width 212 height 152
click at [539, 133] on span "1000 Presidents Way, Building 1000, Unit 1118 ( Casey Mckeon, Jefferson At Dedh…" at bounding box center [534, 109] width 184 height 87
drag, startPoint x: 529, startPoint y: 129, endPoint x: 500, endPoint y: 130, distance: 29.1
click at [500, 130] on span "1000 Presidents Way, Building 1000, Unit 1118 ( Casey Mckeon, Jefferson At Dedh…" at bounding box center [534, 109] width 184 height 87
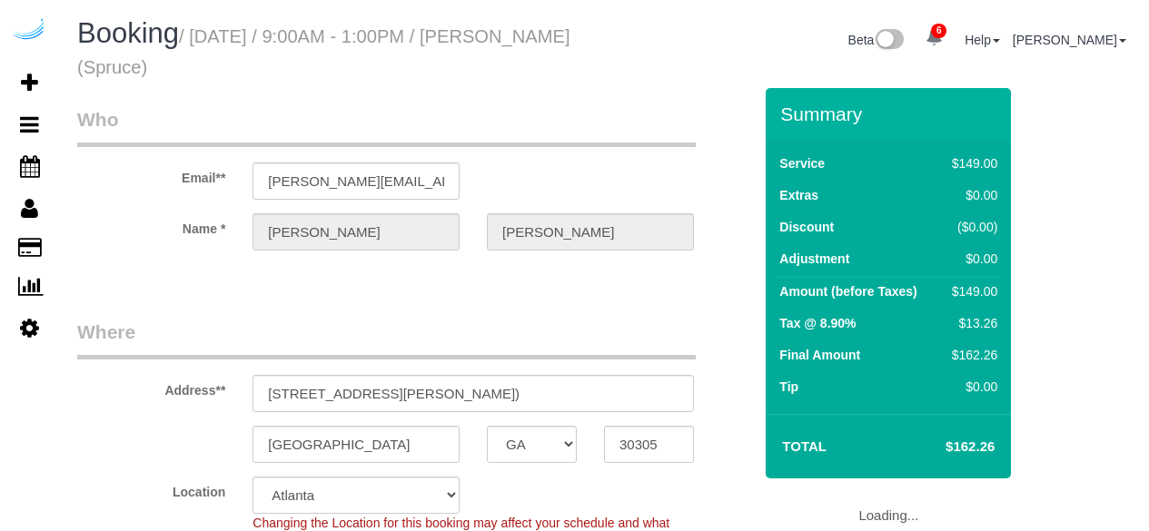
select select "GA"
select select "number:9"
select select "object:754"
select select "282"
select select "object:838"
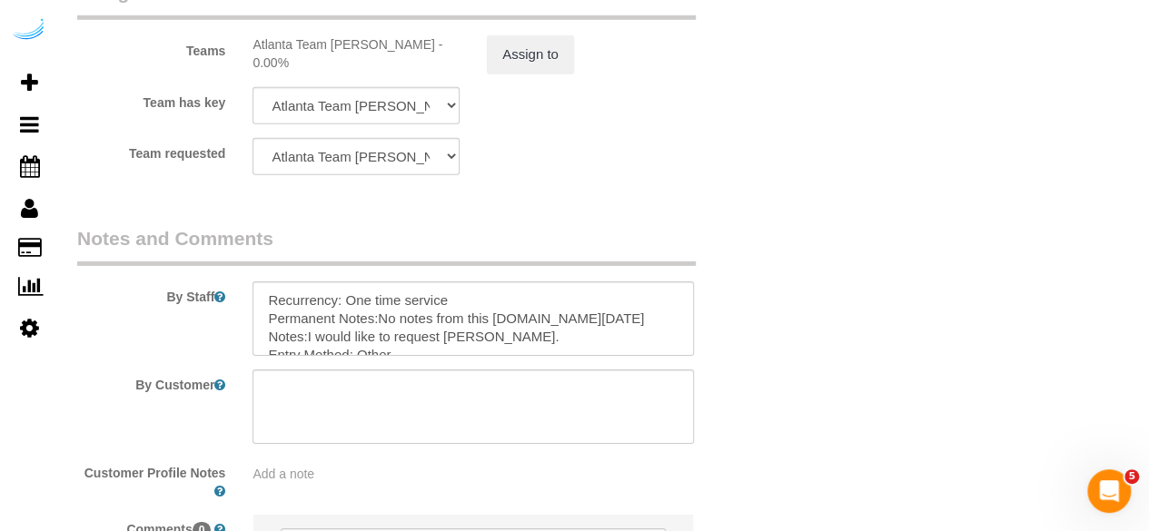
scroll to position [2982, 0]
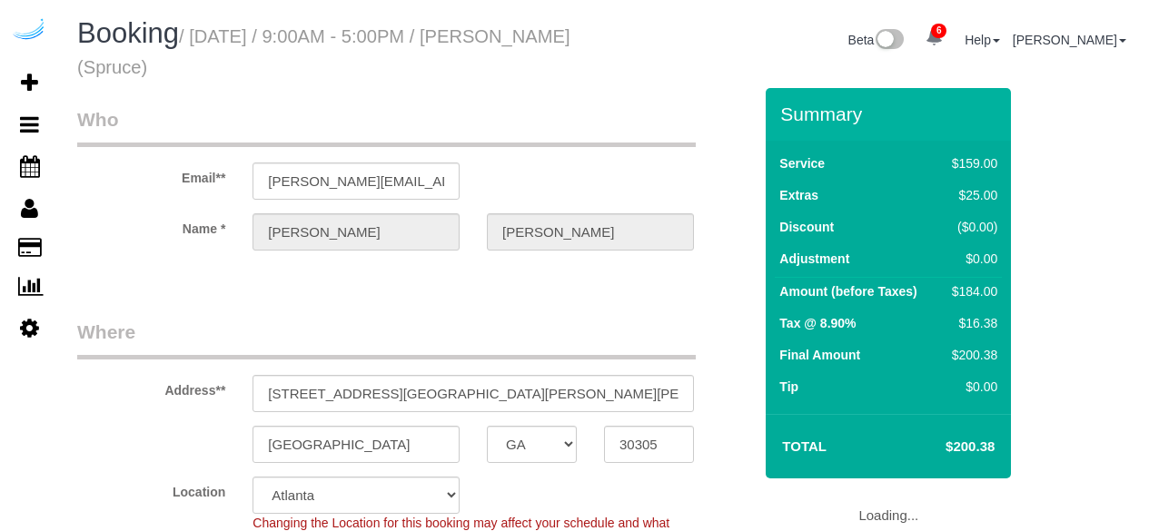
select select "GA"
select select "282"
select select "number:9"
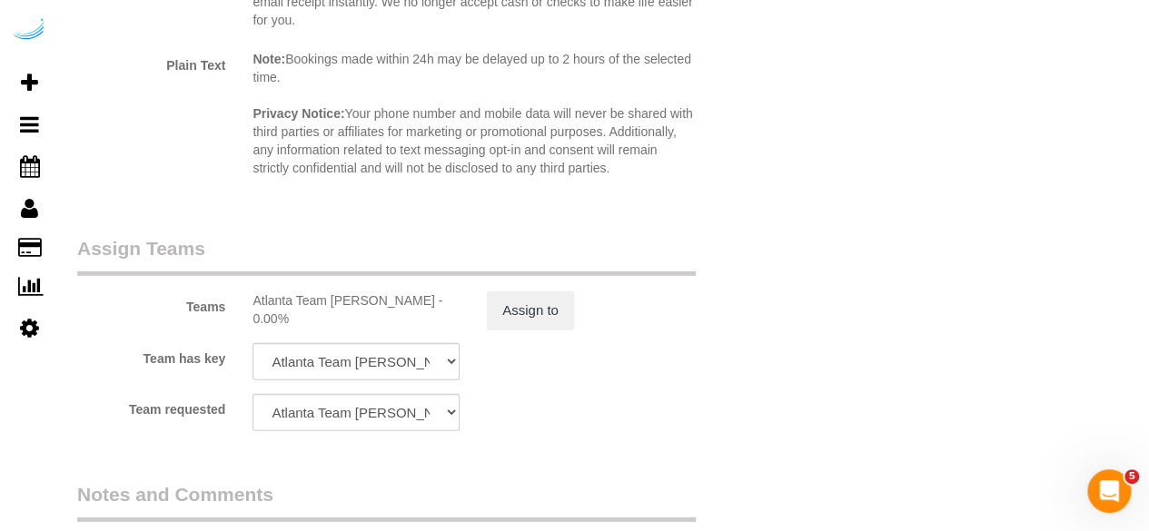
scroll to position [2724, 0]
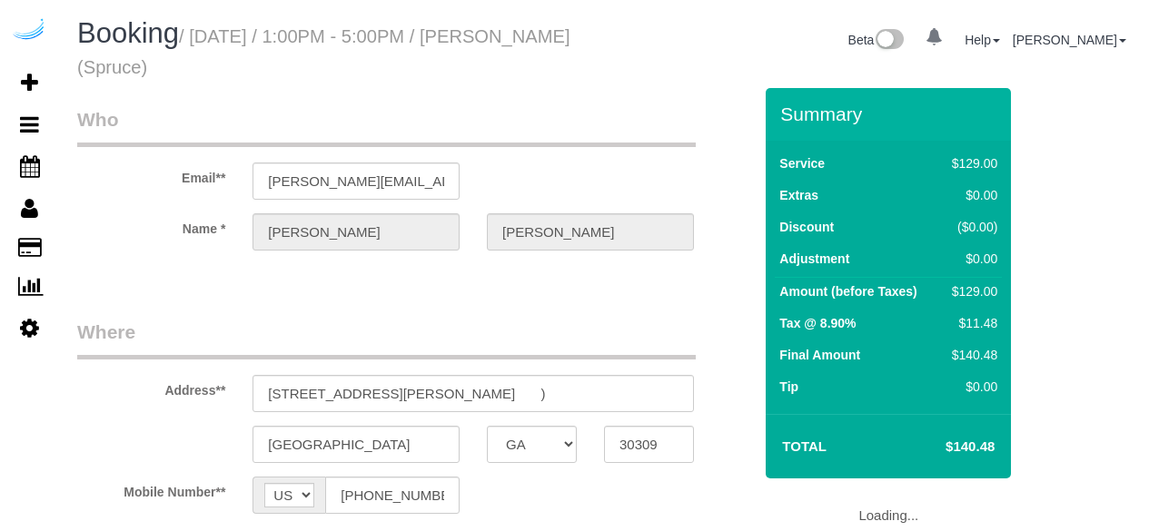
select select "GA"
select select "object:661"
select select "282"
select select "number:9"
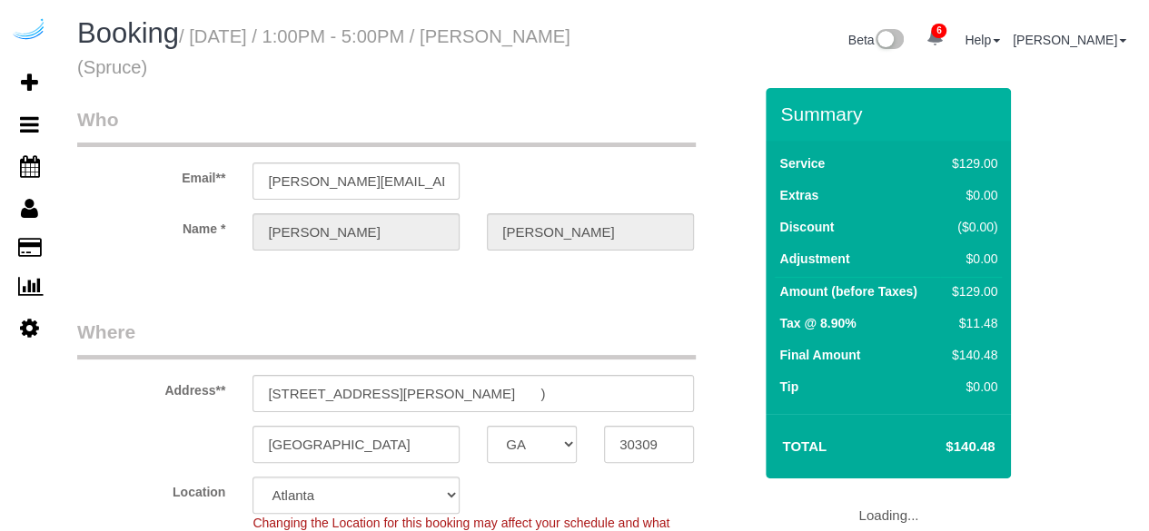
select select "object:838"
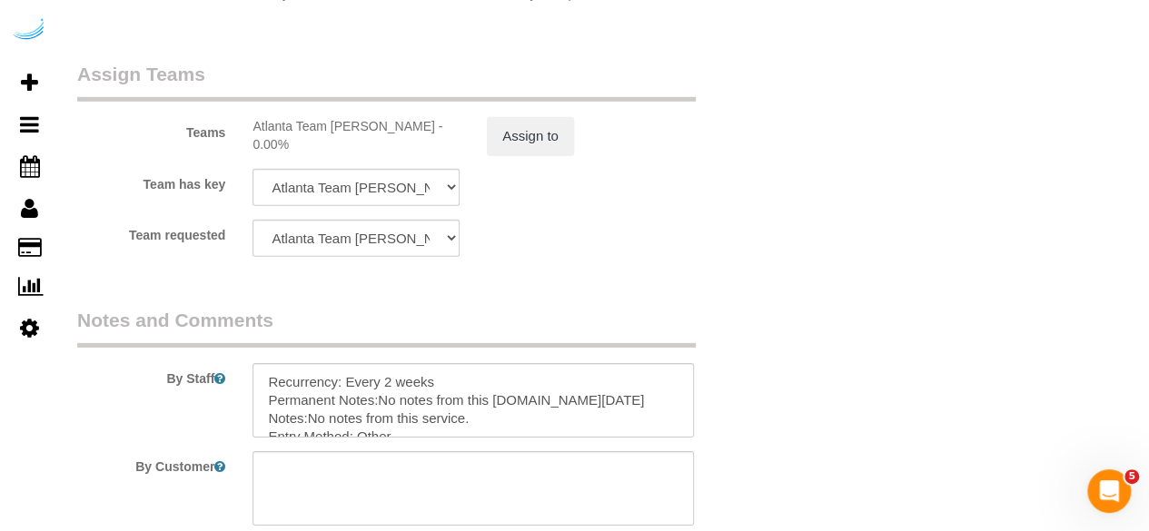
scroll to position [2724, 0]
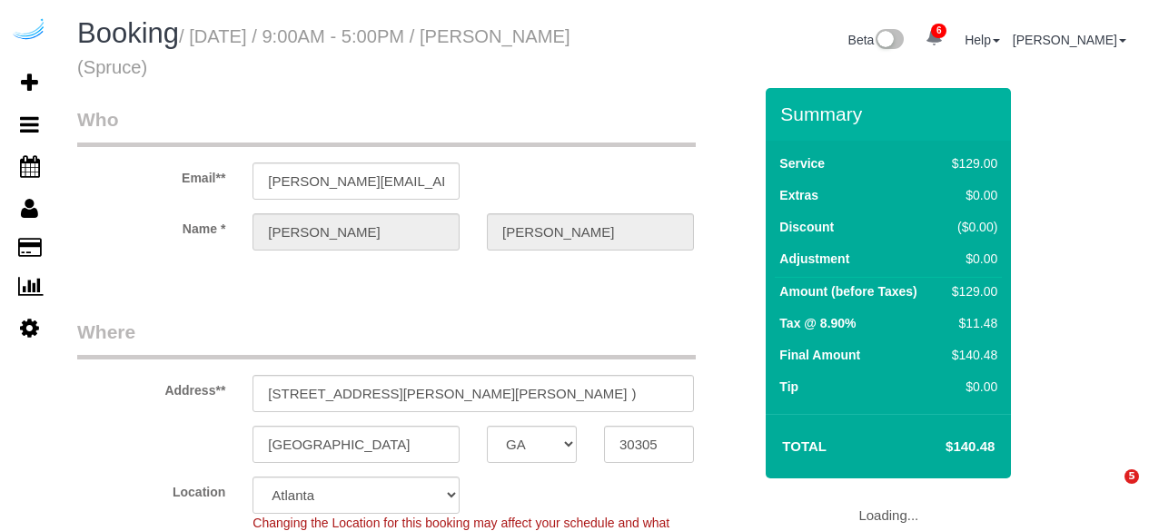
select select "GA"
select select "282"
select select "number:9"
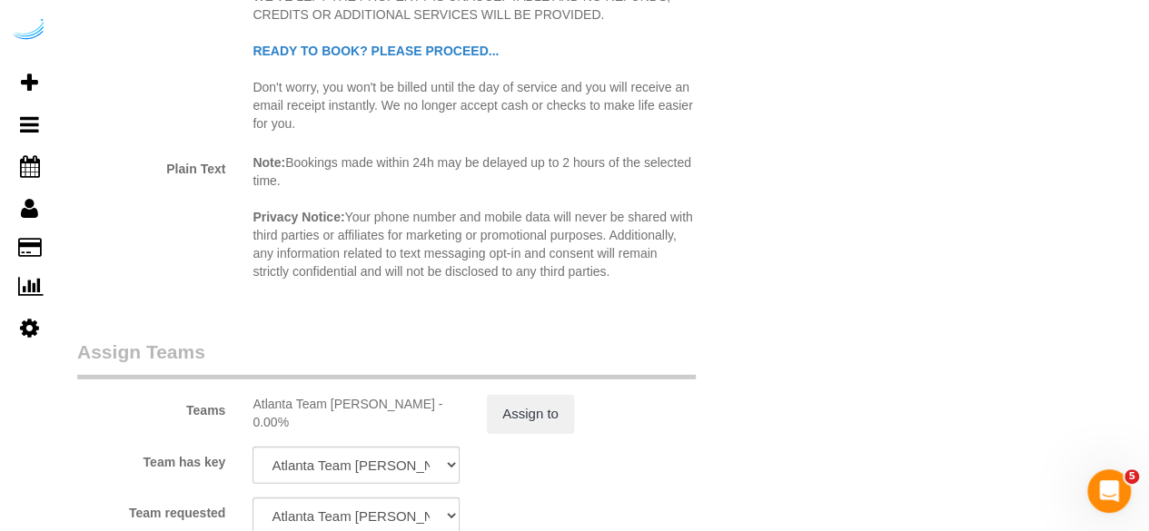
scroll to position [2724, 0]
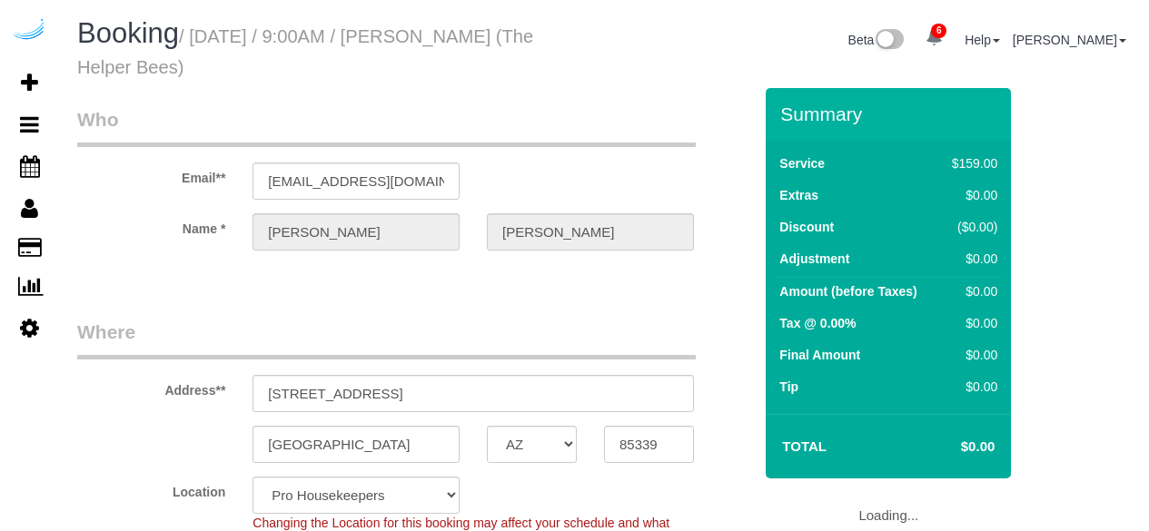
select select "AZ"
select select "4"
select select "spot1"
select select "number:9"
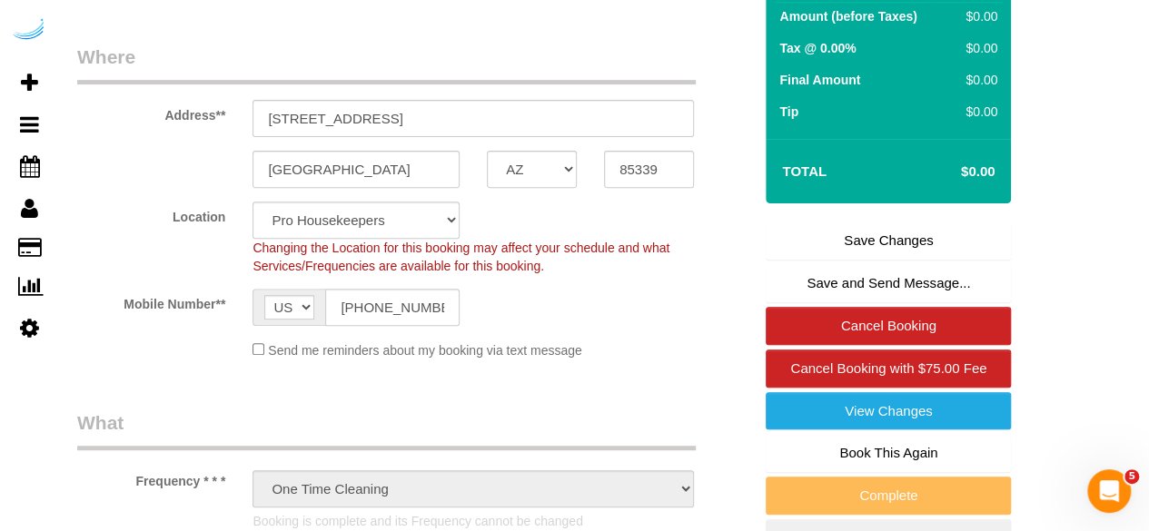
scroll to position [276, 0]
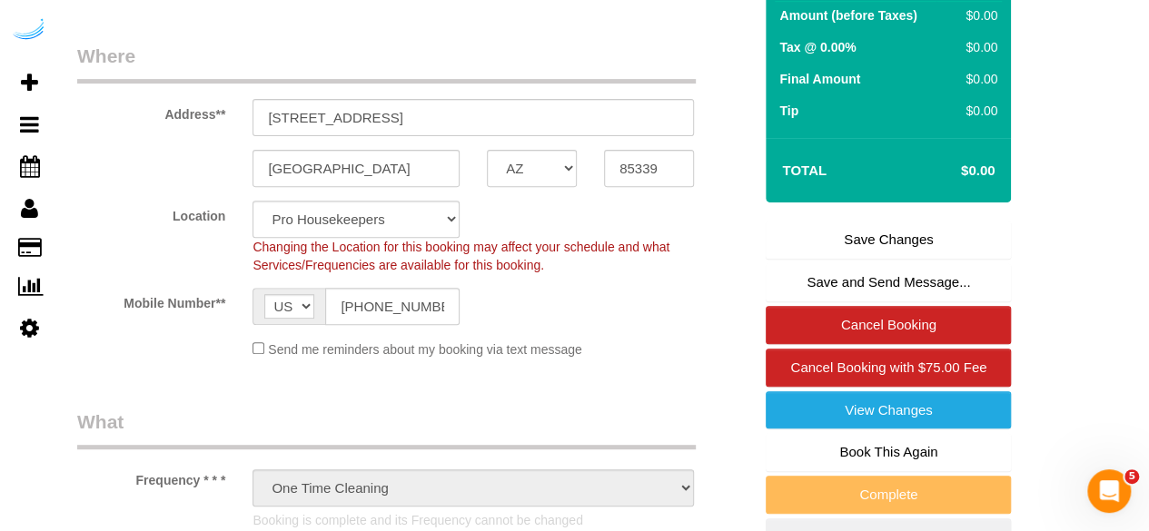
click at [857, 439] on link "Book This Again" at bounding box center [887, 452] width 245 height 38
select select "AZ"
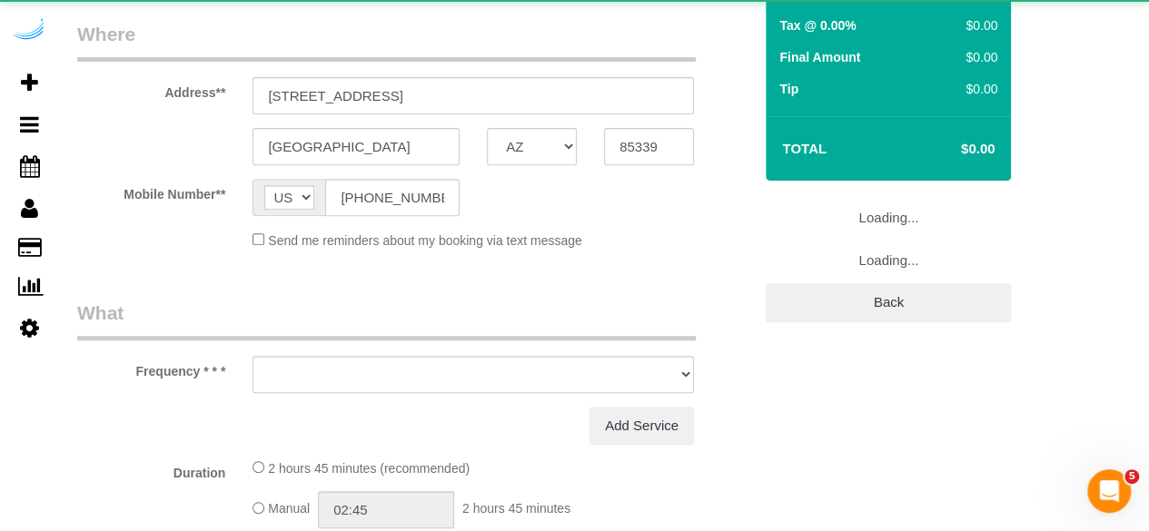
select select "string:fspay"
select select "number:9"
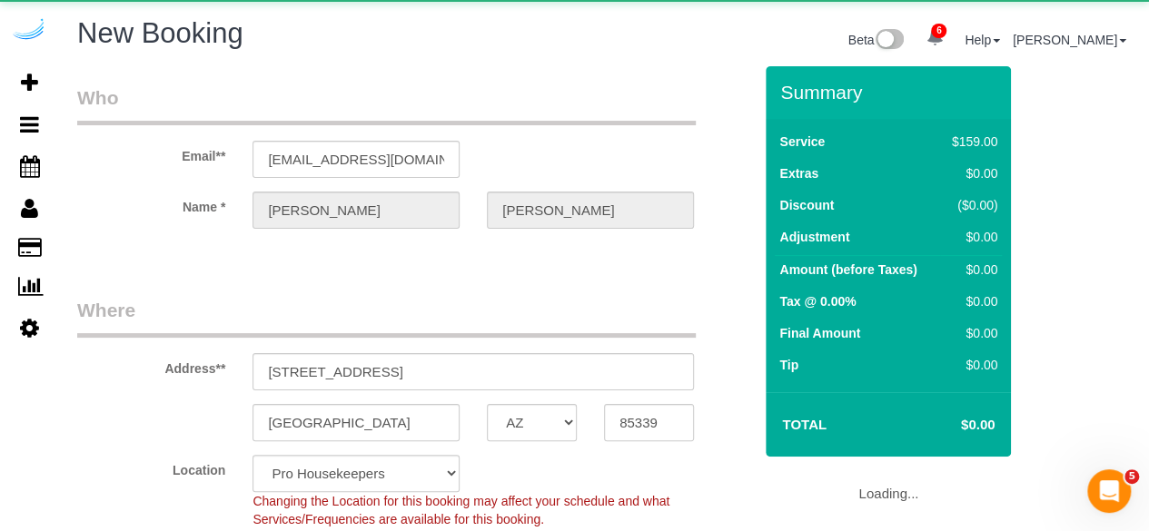
select select "4"
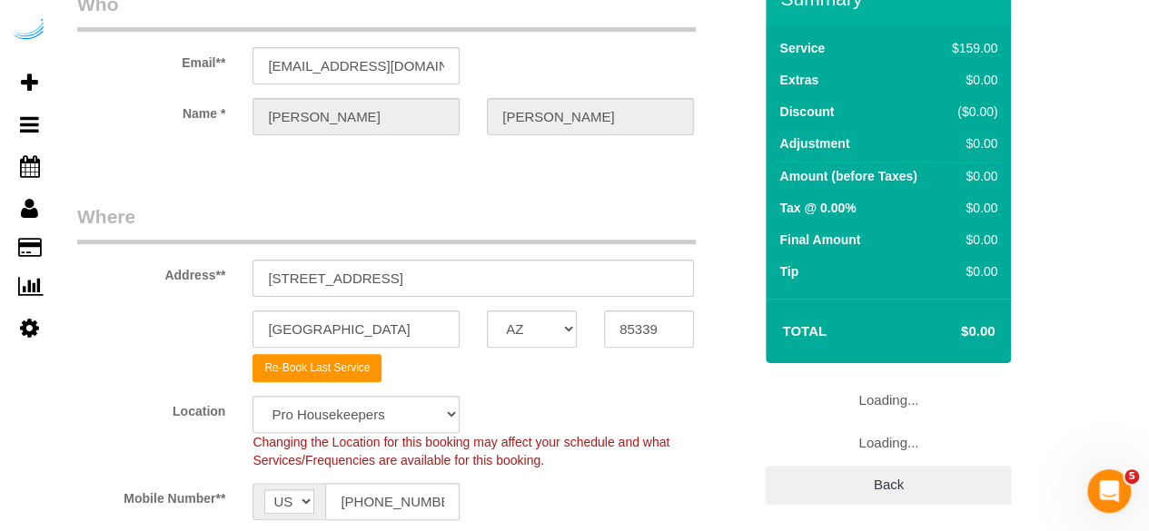
select select "object:2723"
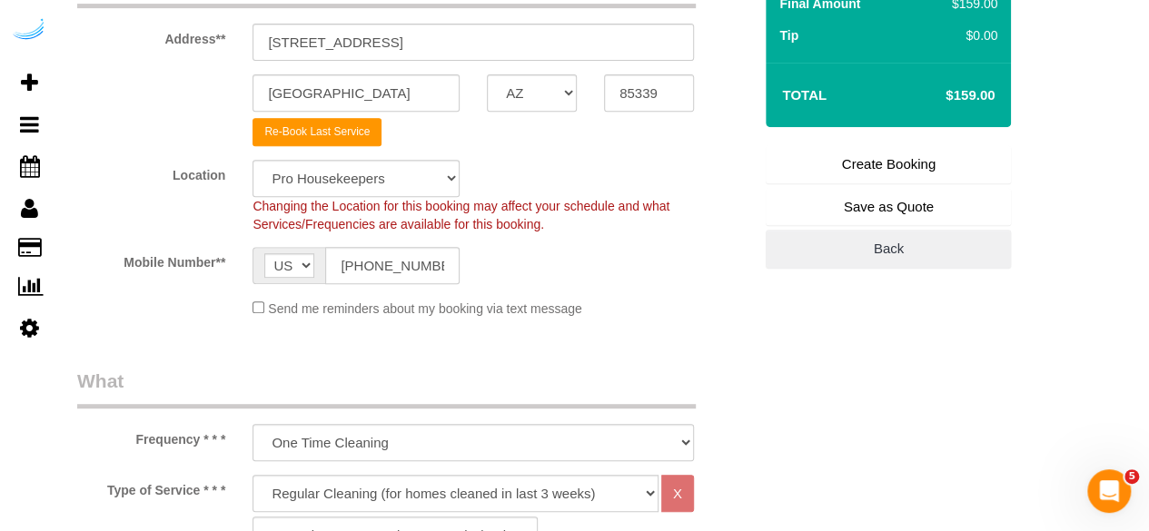
scroll to position [329, 0]
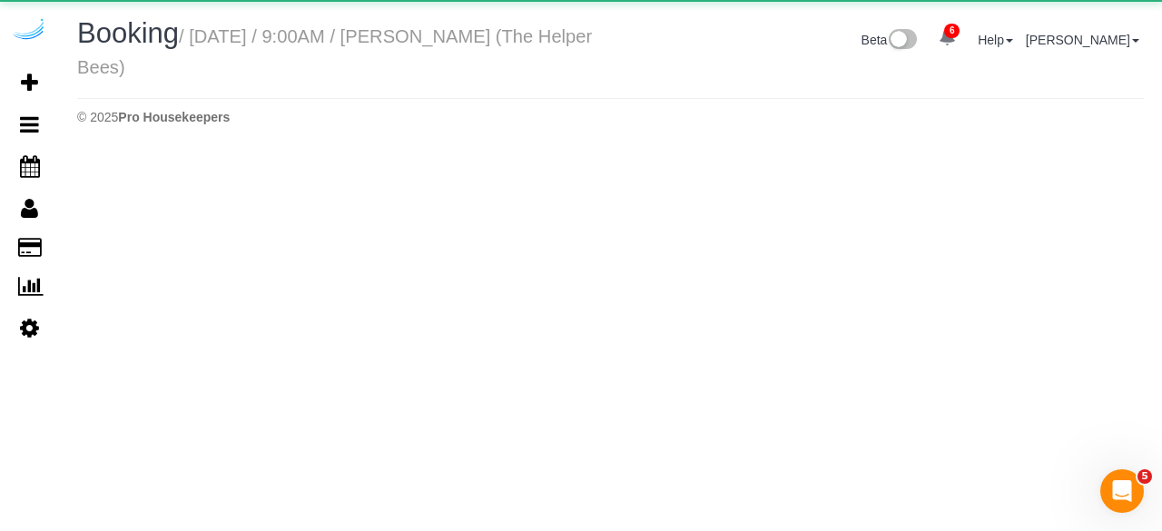
select select "AZ"
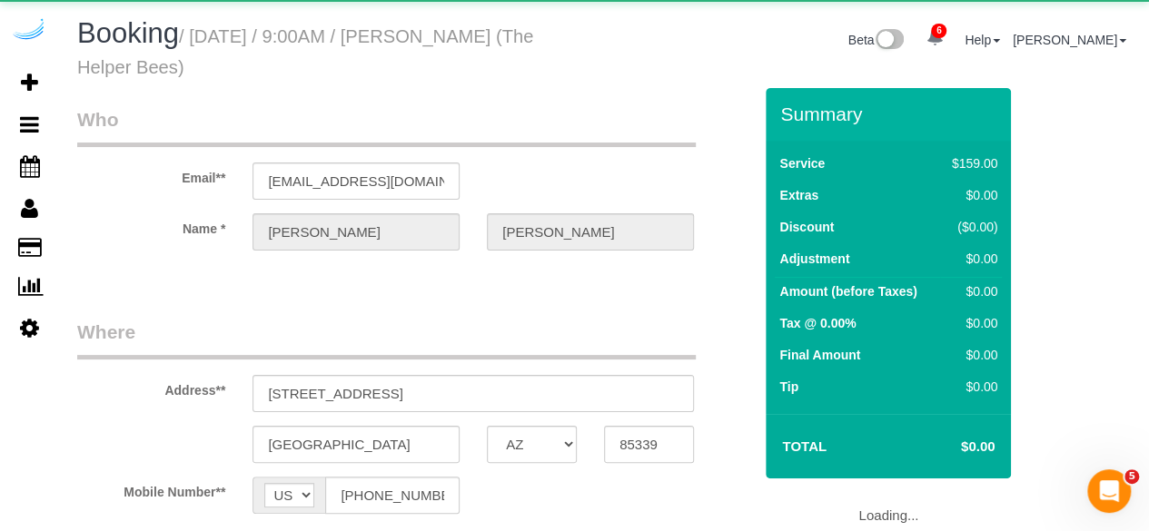
select select "number:9"
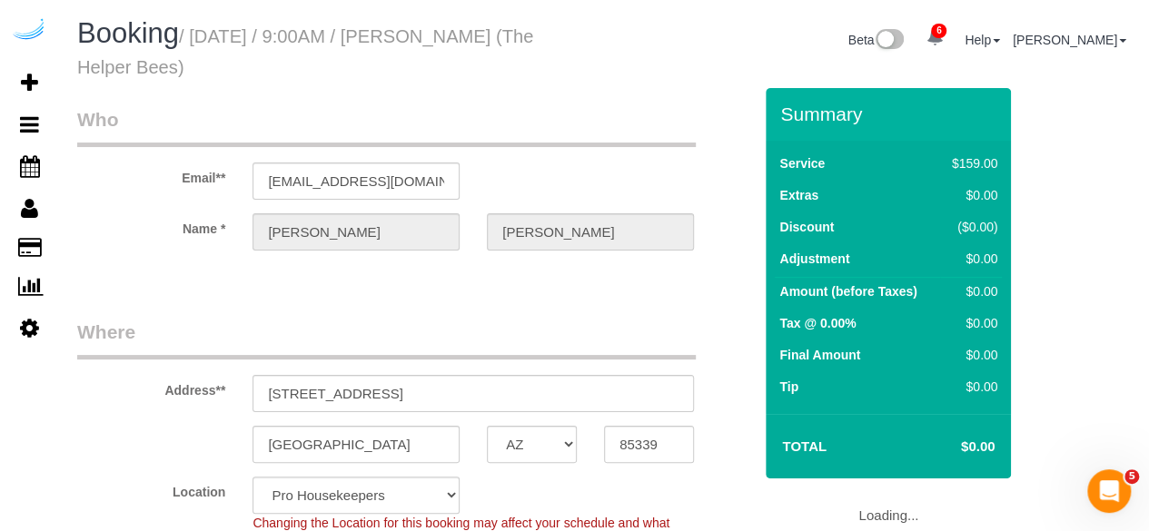
select select "object:3053"
select select "4"
select select "spot11"
select select "object:3667"
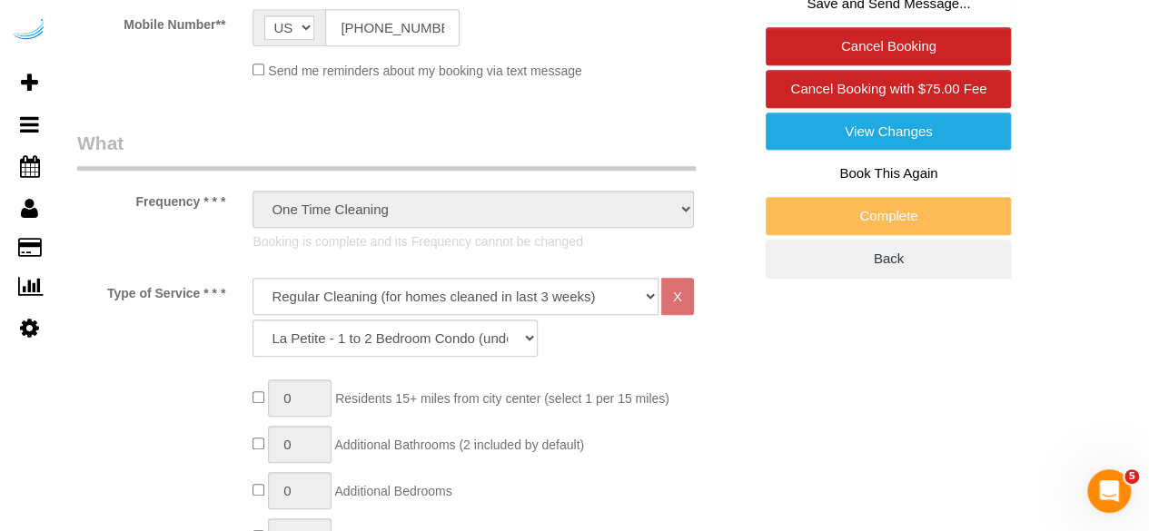
scroll to position [556, 0]
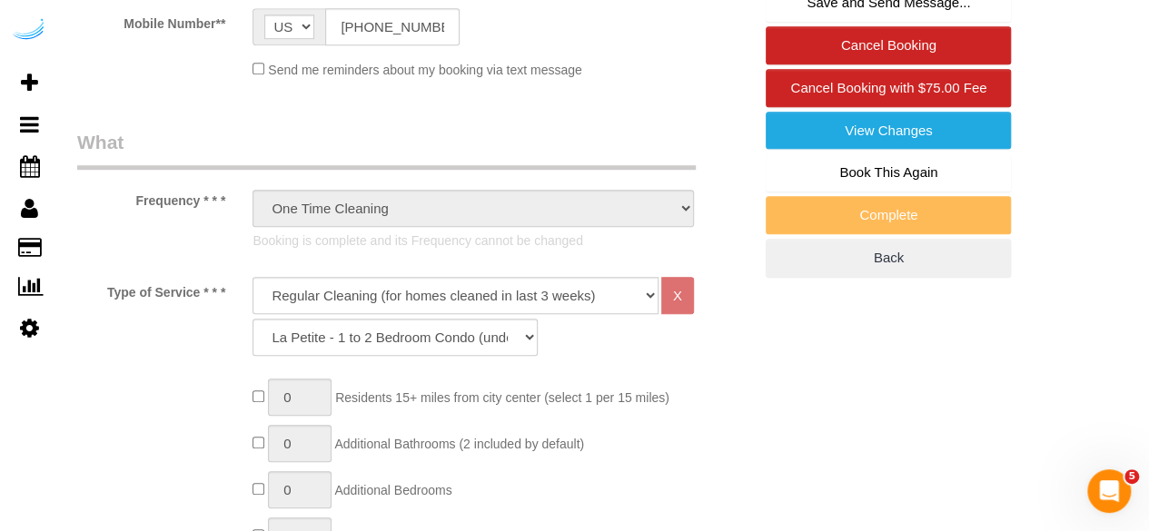
click at [845, 170] on link "Book This Again" at bounding box center [887, 172] width 245 height 38
select select "AZ"
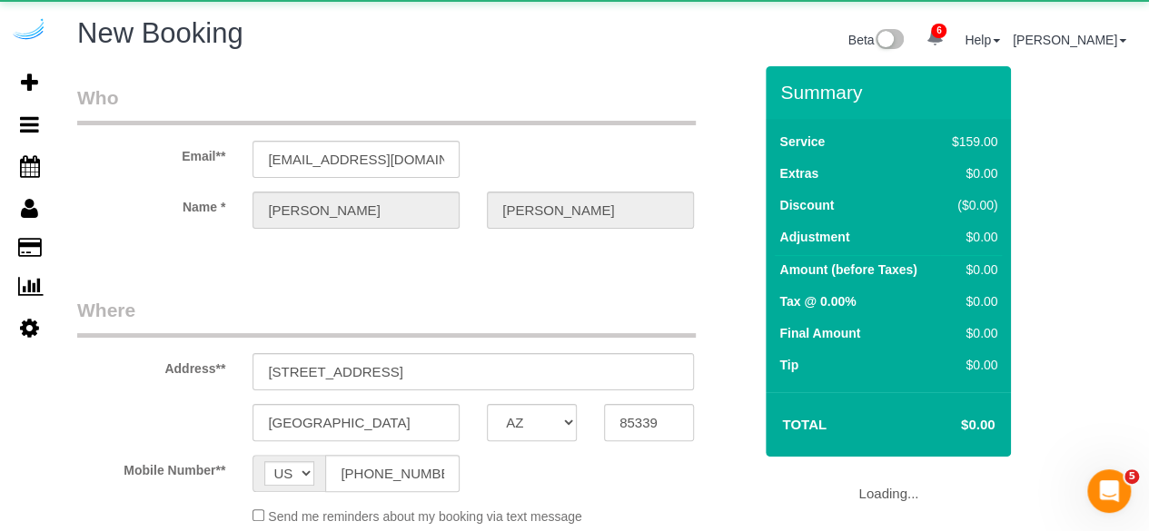
select select "string:fspay"
select select "number:9"
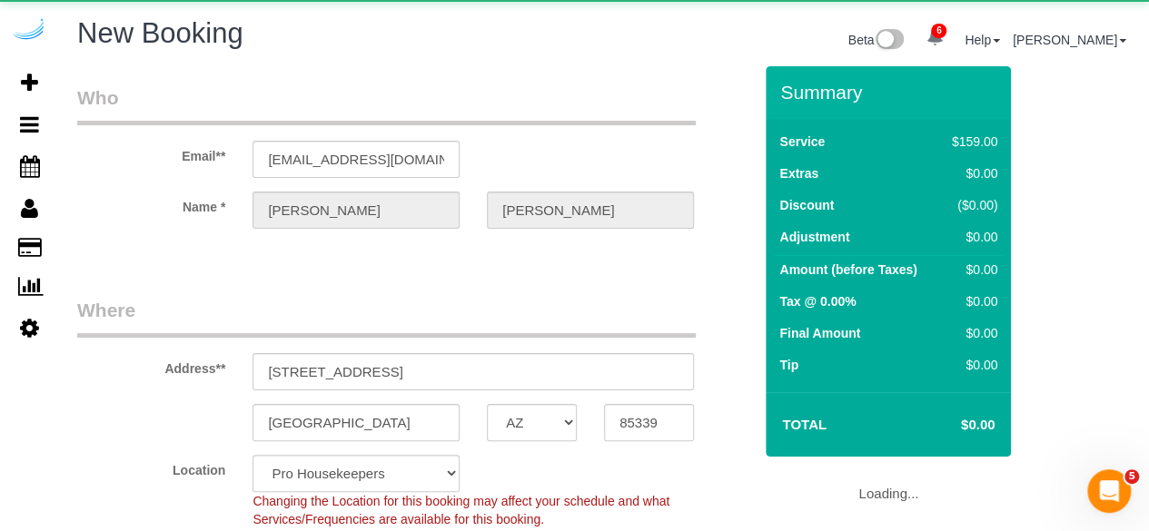
select select "object:5056"
select select "4"
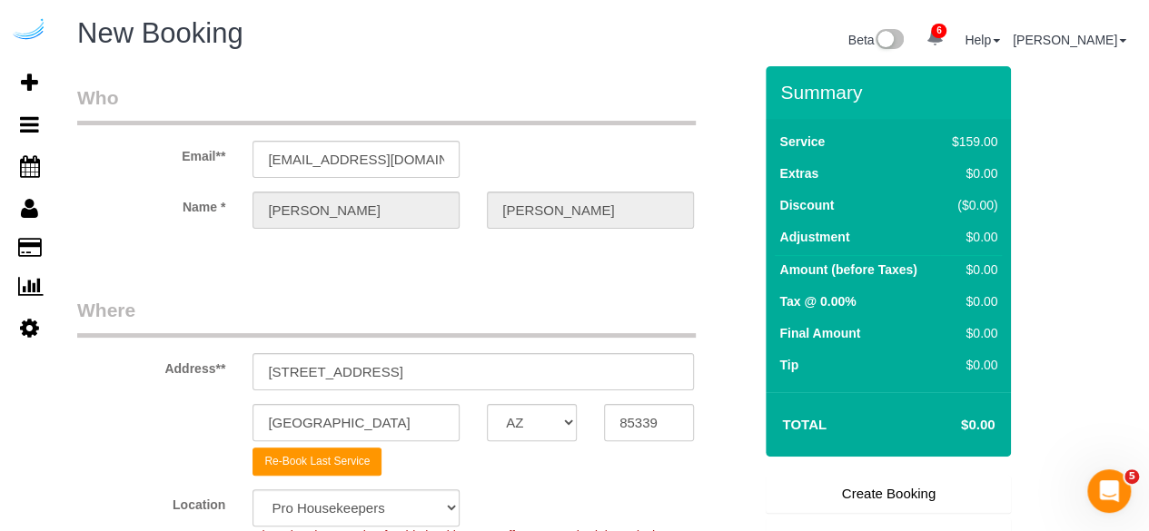
select select "object:5068"
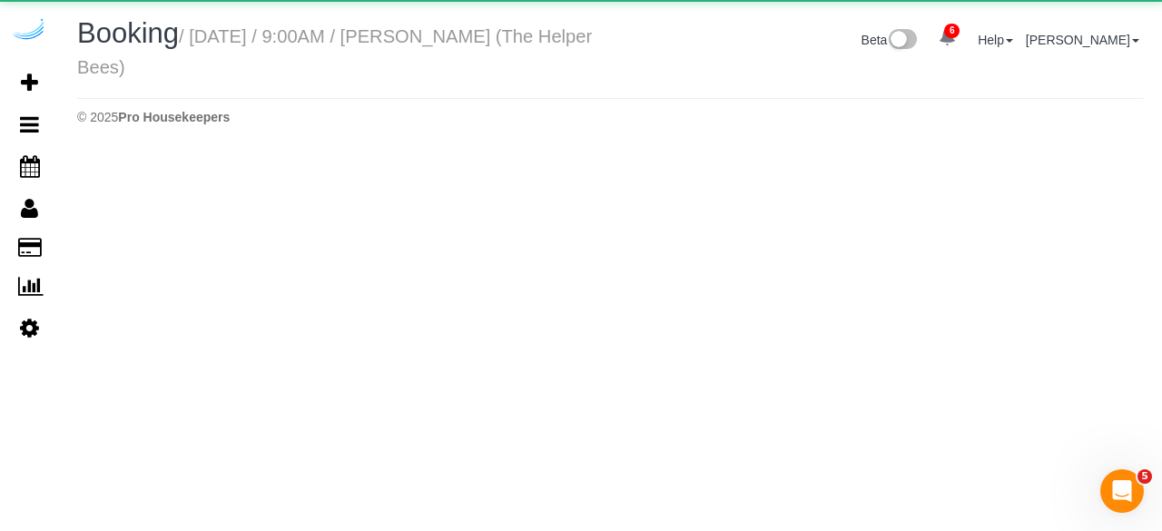
select select "AZ"
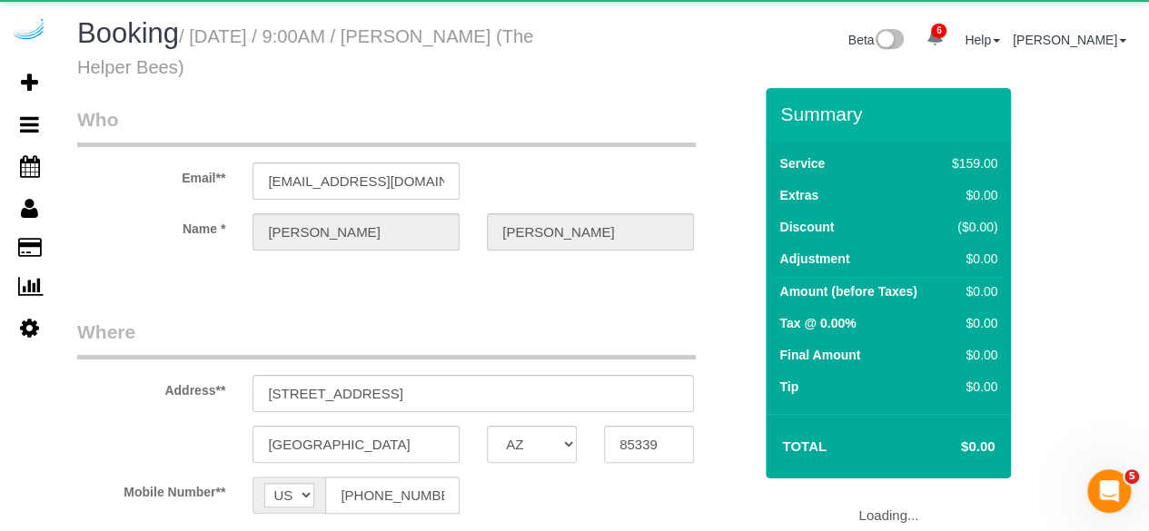
select select "object:5398"
select select "spot21"
select select "number:9"
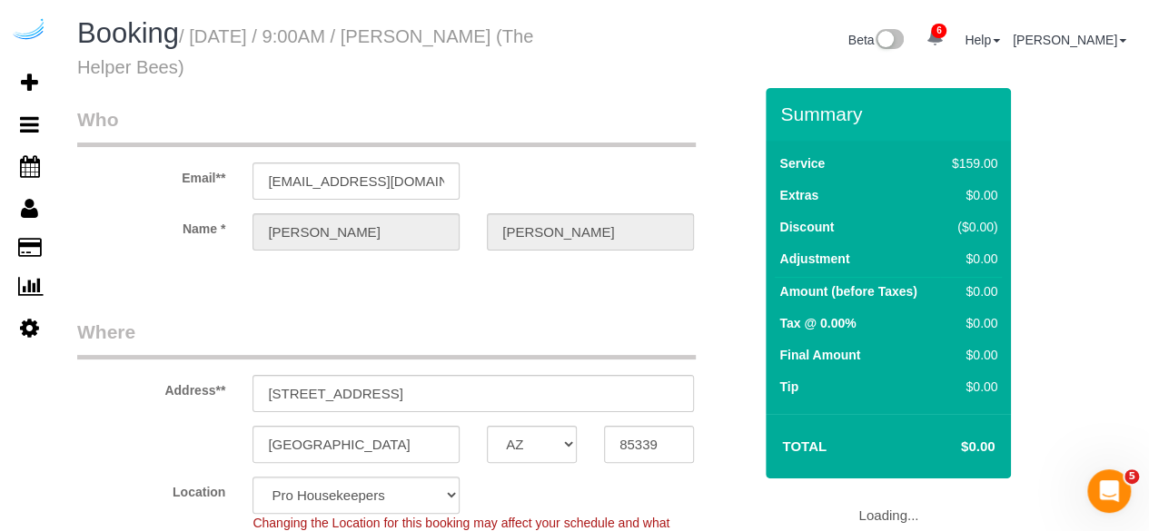
select select "object:6012"
select select "4"
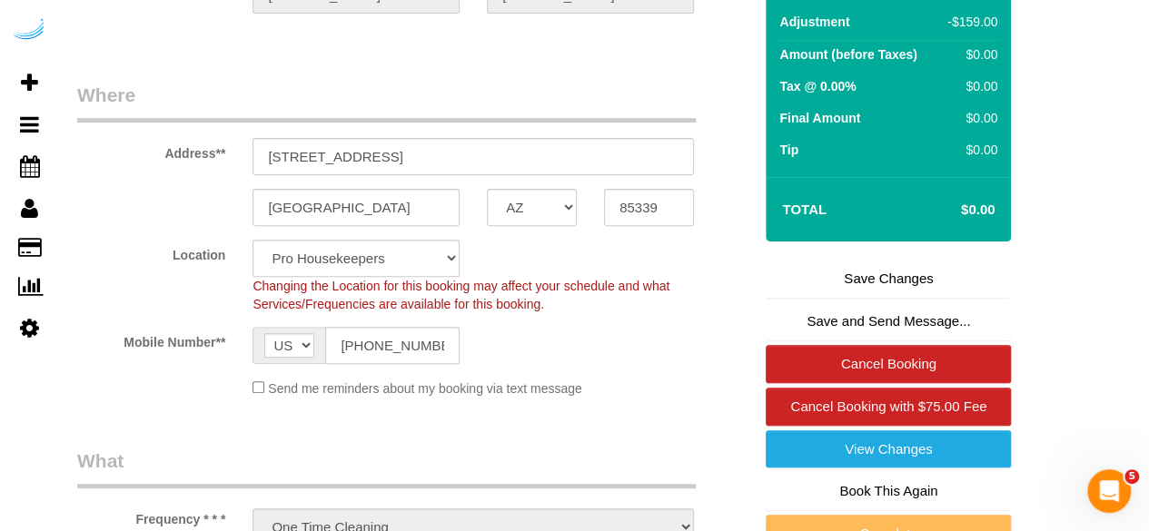
scroll to position [238, 0]
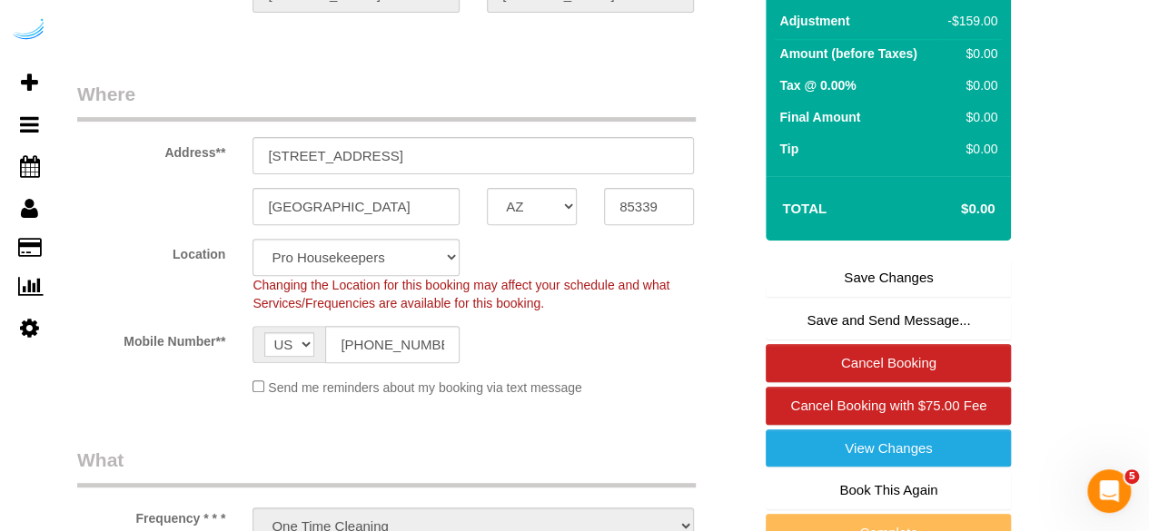
click at [824, 484] on link "Book This Again" at bounding box center [887, 490] width 245 height 38
select select "AZ"
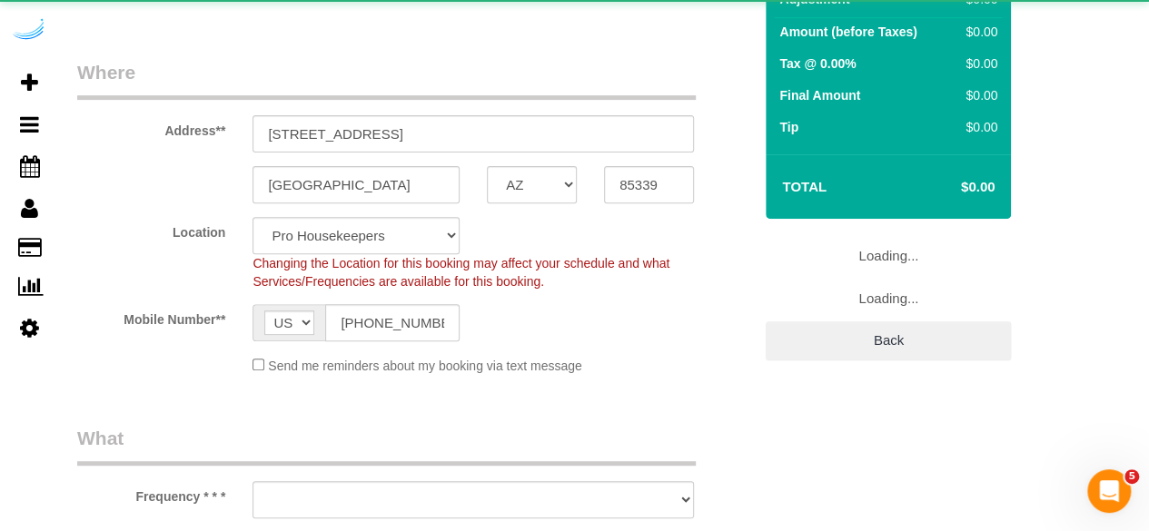
select select "object:6788"
select select "number:9"
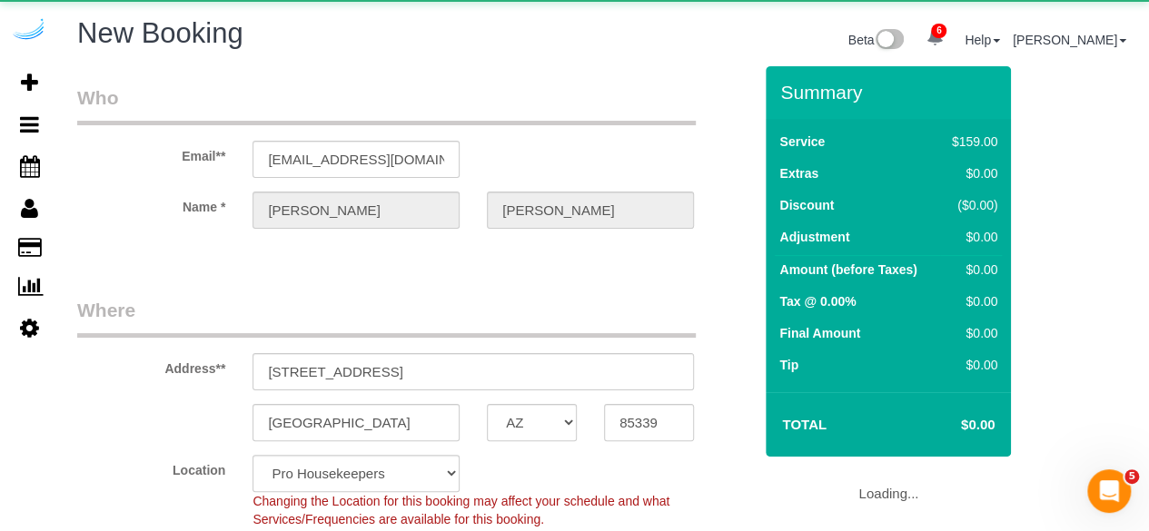
select select "4"
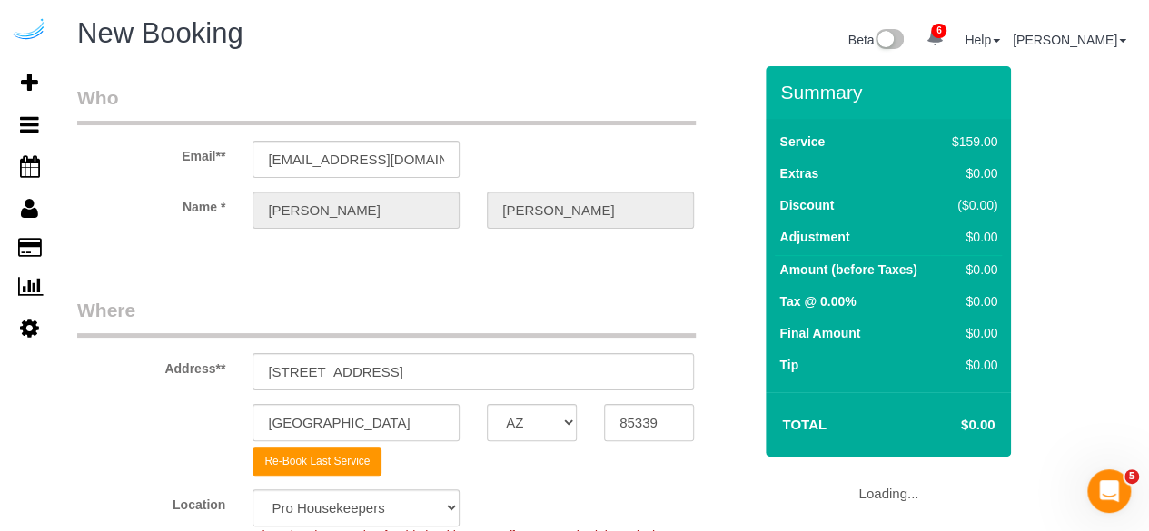
select select "object:7407"
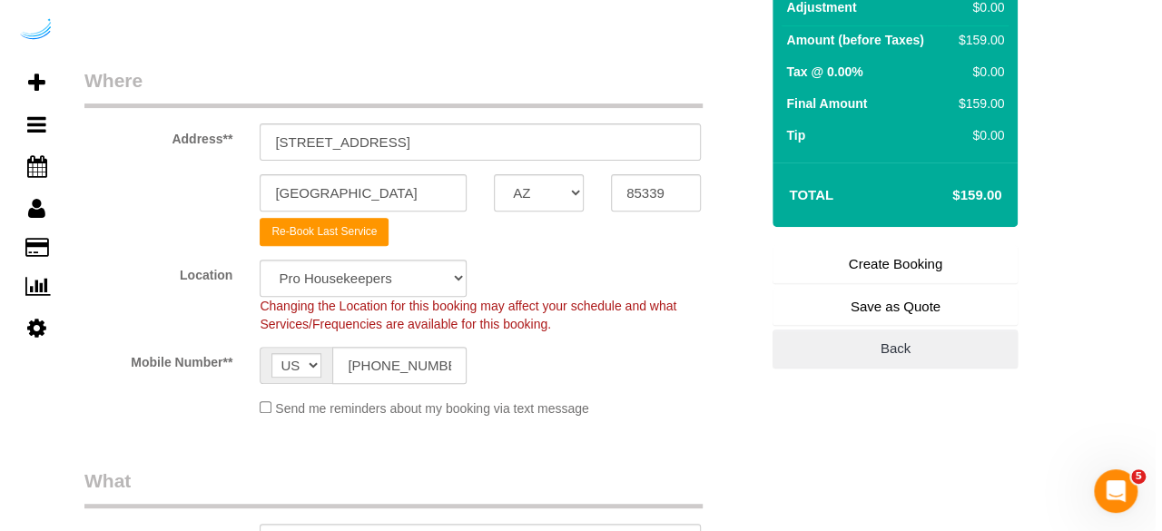
scroll to position [236, 0]
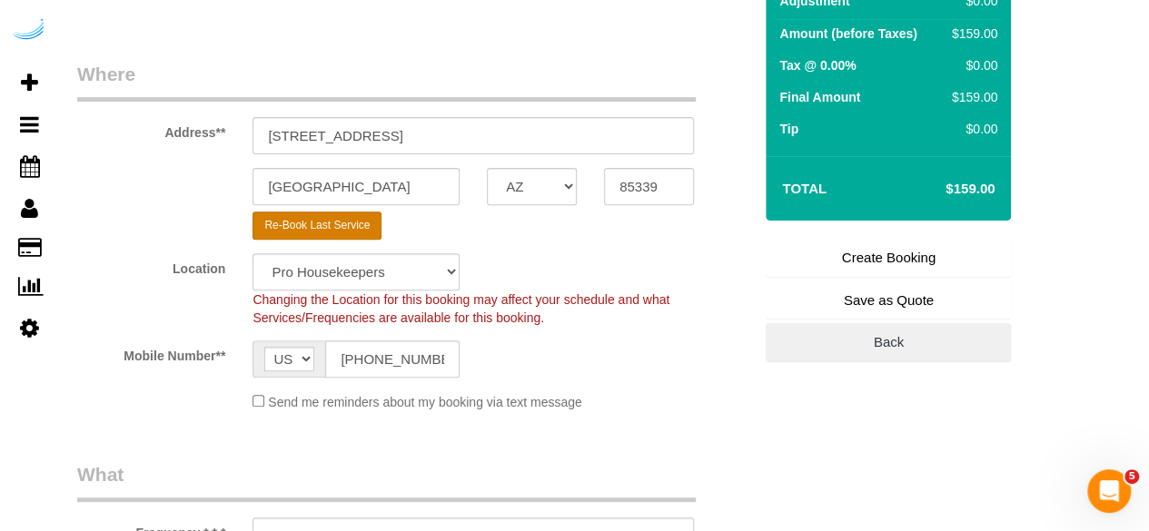
click at [278, 226] on button "Re-Book Last Service" at bounding box center [316, 226] width 129 height 28
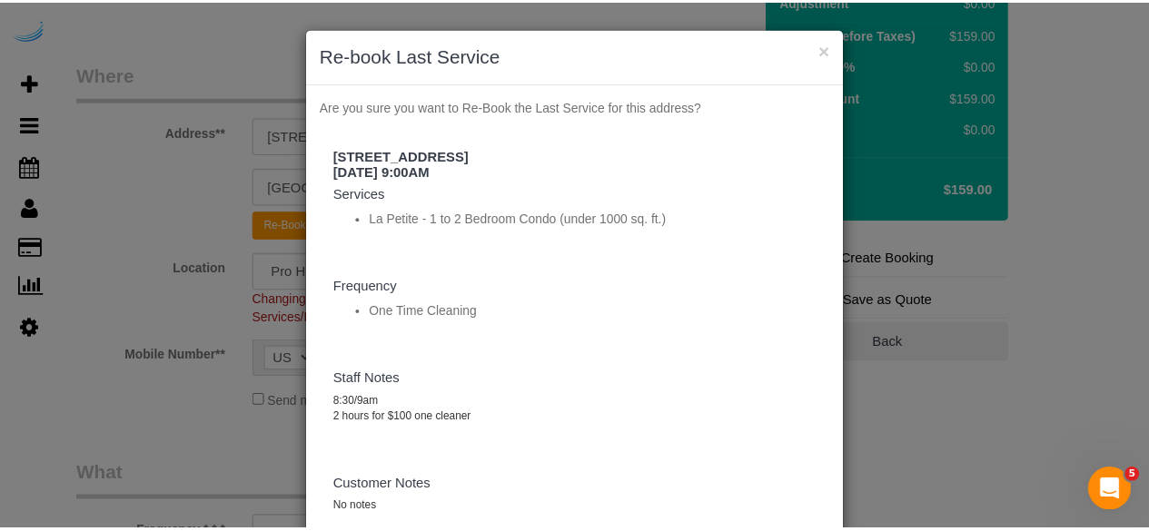
scroll to position [137, 0]
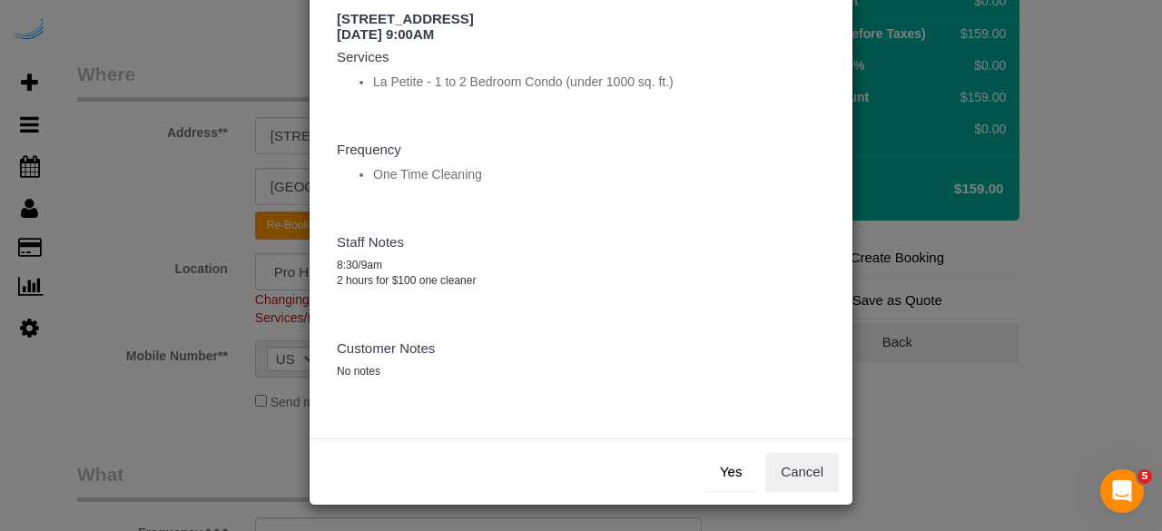
click at [719, 468] on button "Yes" at bounding box center [731, 472] width 53 height 38
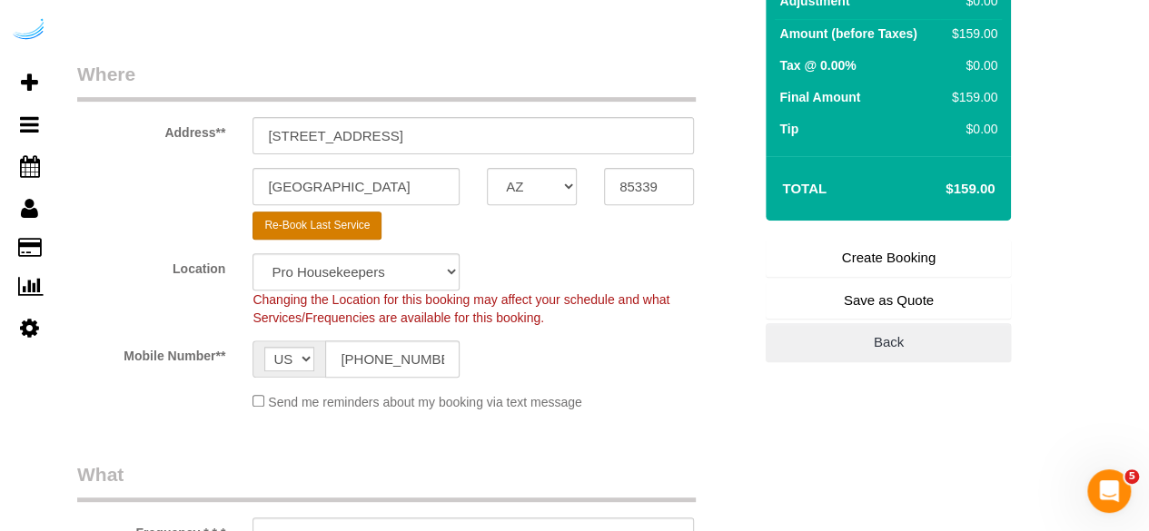
select select "string:check"
select select "number:9"
select select "object:7482"
select select "4"
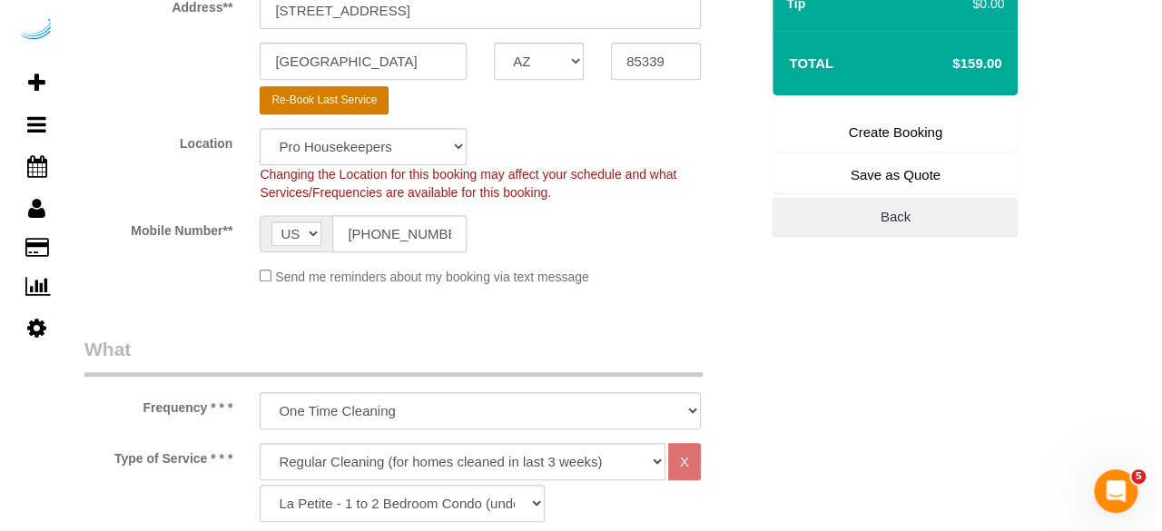
scroll to position [291, 0]
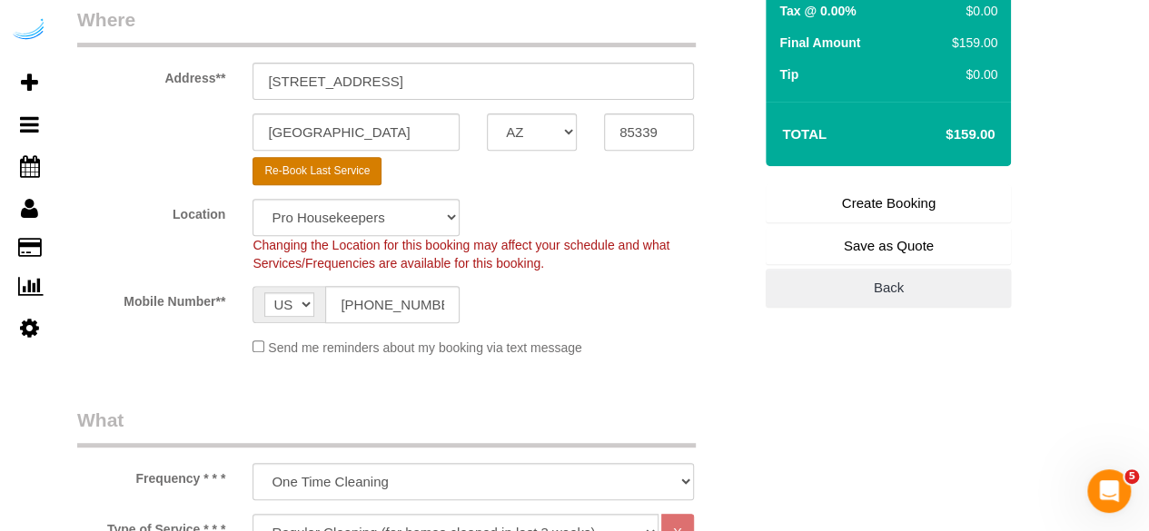
click at [332, 175] on button "Re-Book Last Service" at bounding box center [316, 171] width 129 height 28
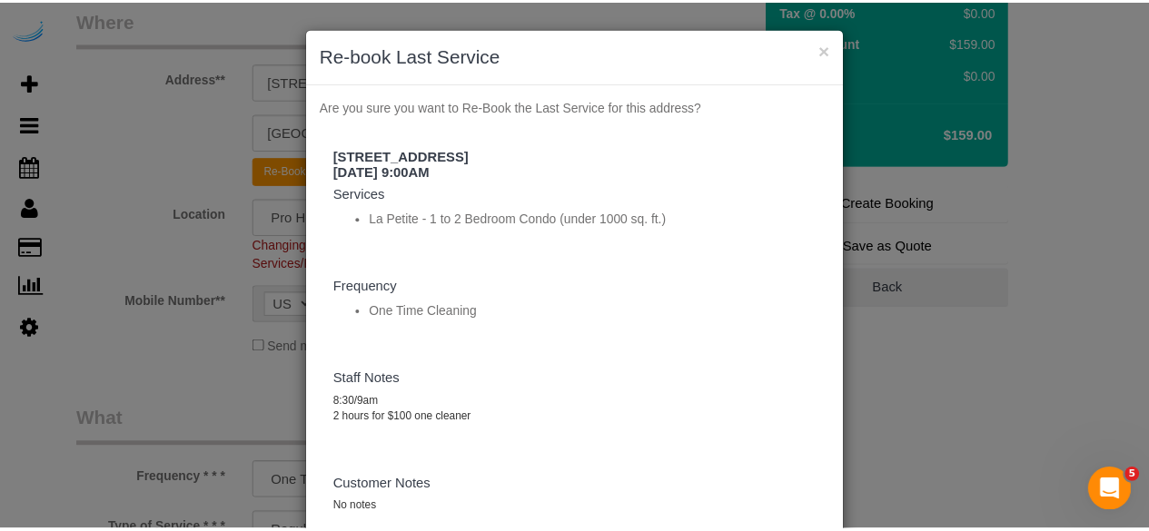
scroll to position [137, 0]
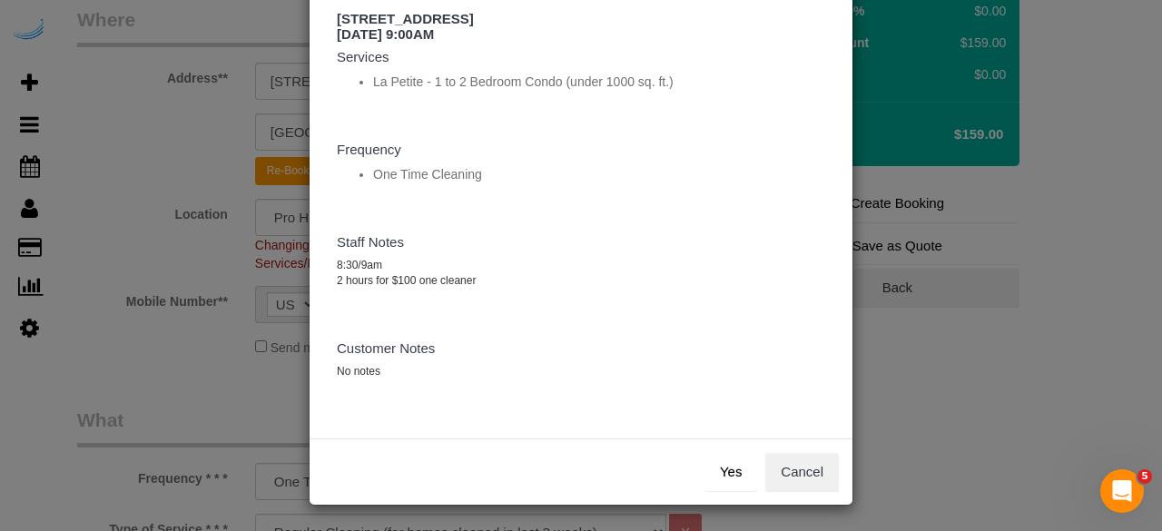
click at [722, 463] on button "Yes" at bounding box center [731, 472] width 53 height 38
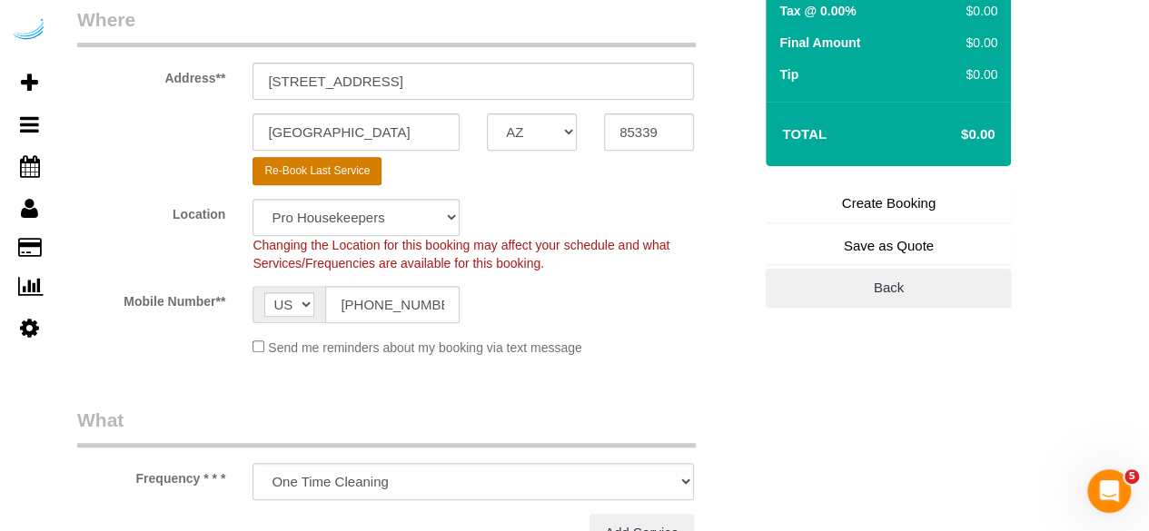
select select "object:8105"
select select "4"
select select "number:9"
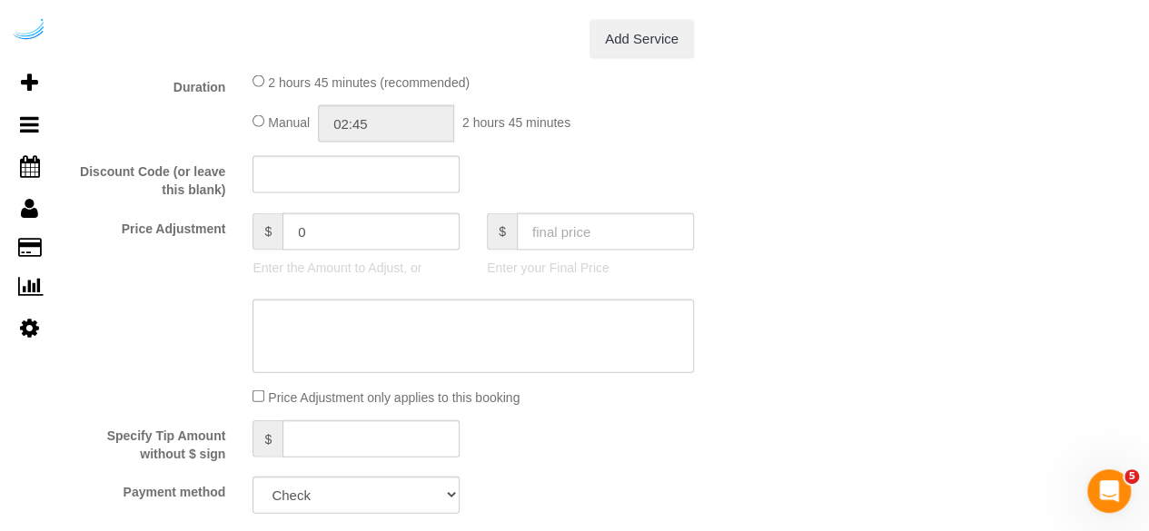
scroll to position [1831, 0]
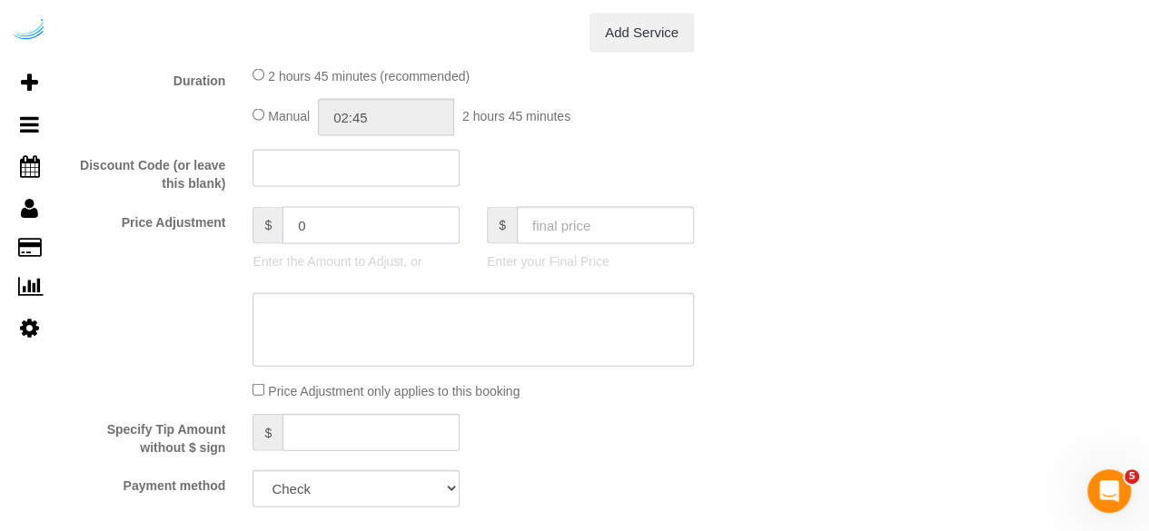
click at [365, 230] on input "0" at bounding box center [370, 225] width 177 height 37
type input "-159"
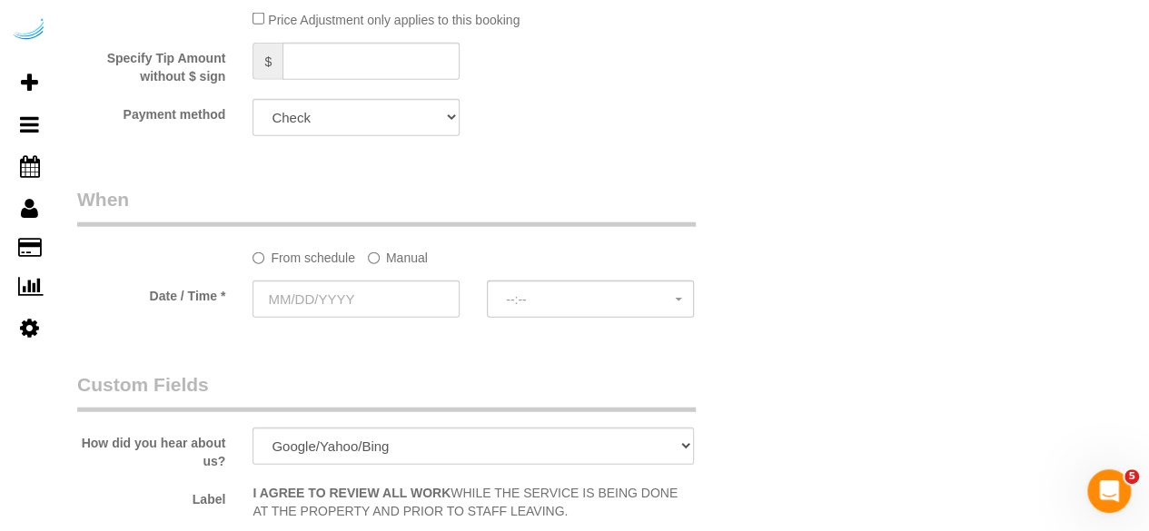
scroll to position [2196, 0]
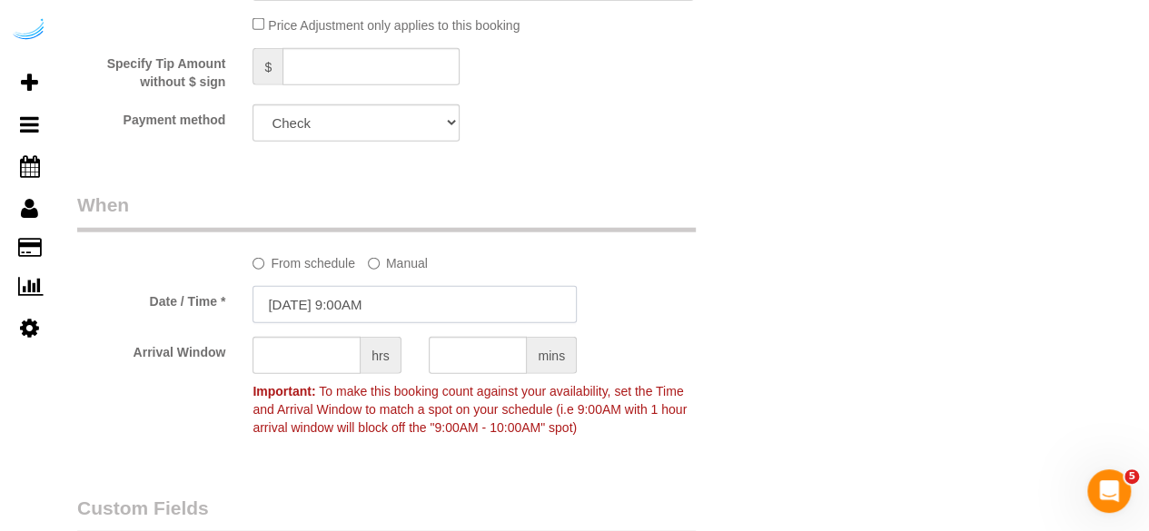
click at [293, 316] on input "08/26/2025 9:00AM" at bounding box center [414, 304] width 324 height 37
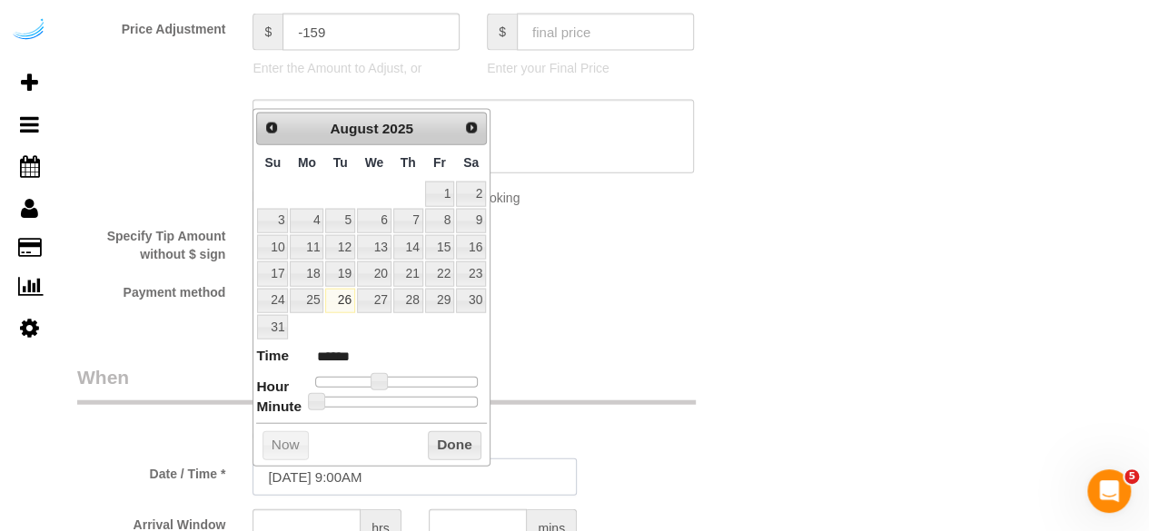
scroll to position [2022, 0]
click at [413, 308] on link "28" at bounding box center [408, 303] width 30 height 25
type input "[DATE] 9:00AM"
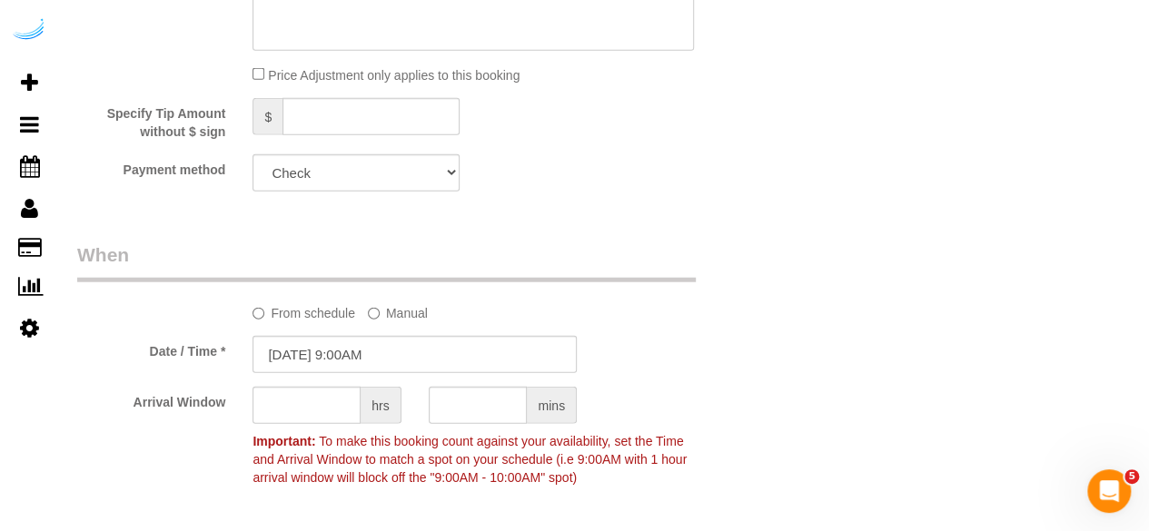
scroll to position [2147, 0]
click at [318, 417] on input "text" at bounding box center [306, 404] width 108 height 37
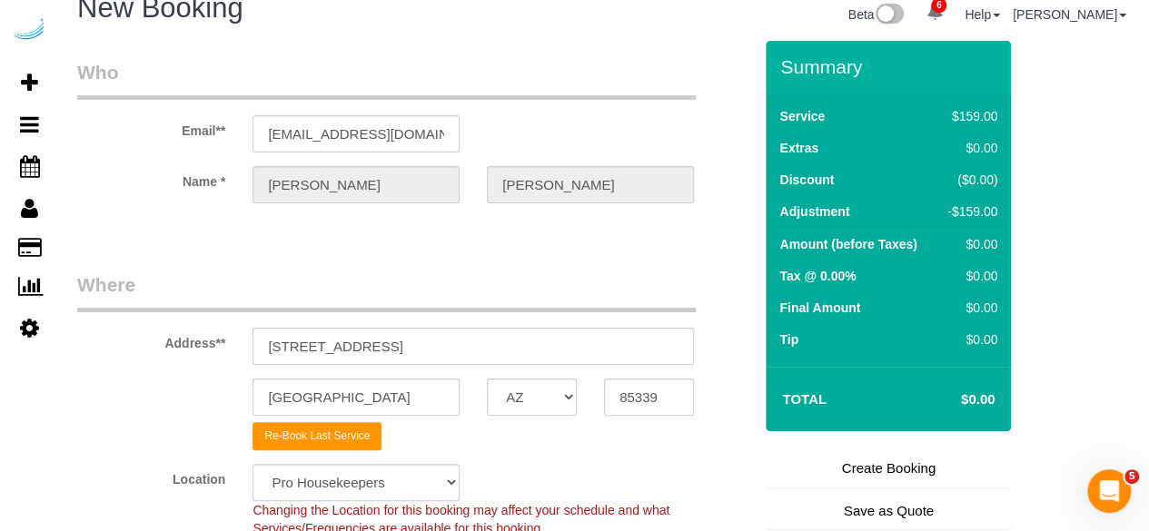
scroll to position [0, 0]
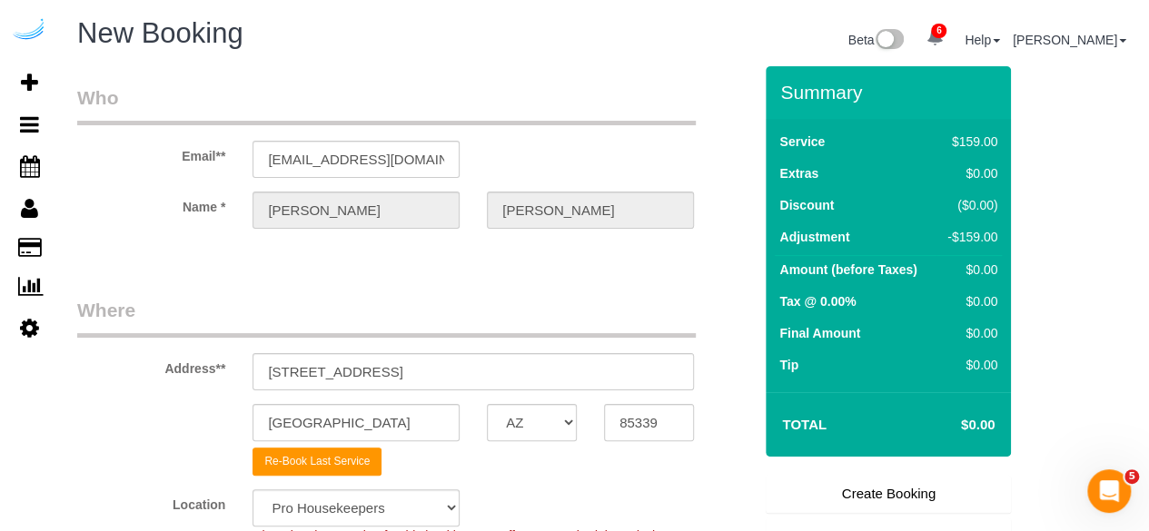
type input "2"
click at [837, 489] on link "Create Booking" at bounding box center [887, 494] width 245 height 38
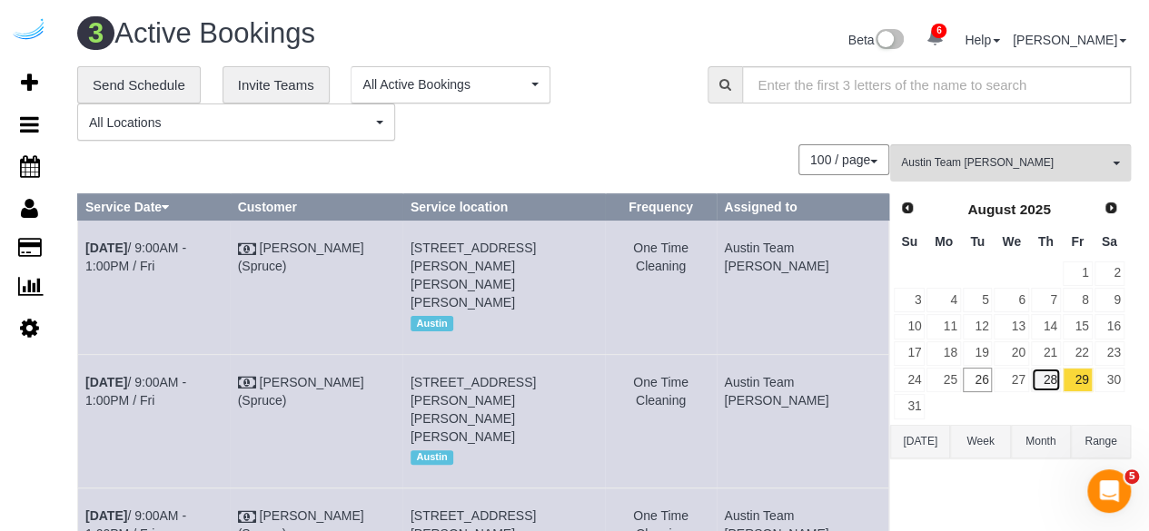
click at [1046, 374] on link "28" at bounding box center [1046, 380] width 30 height 25
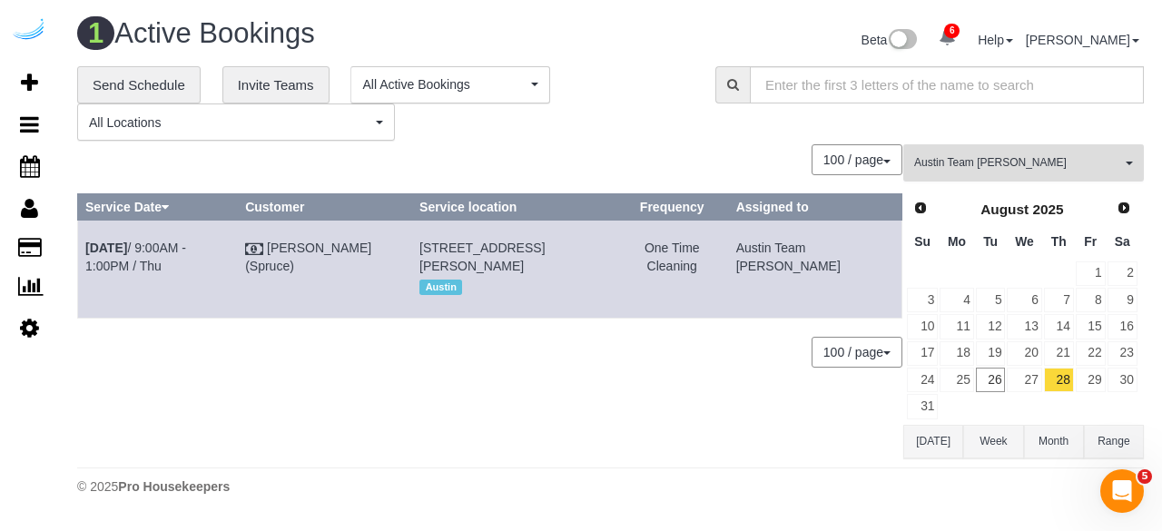
click at [953, 166] on span "Austin Team [PERSON_NAME]" at bounding box center [1017, 162] width 207 height 15
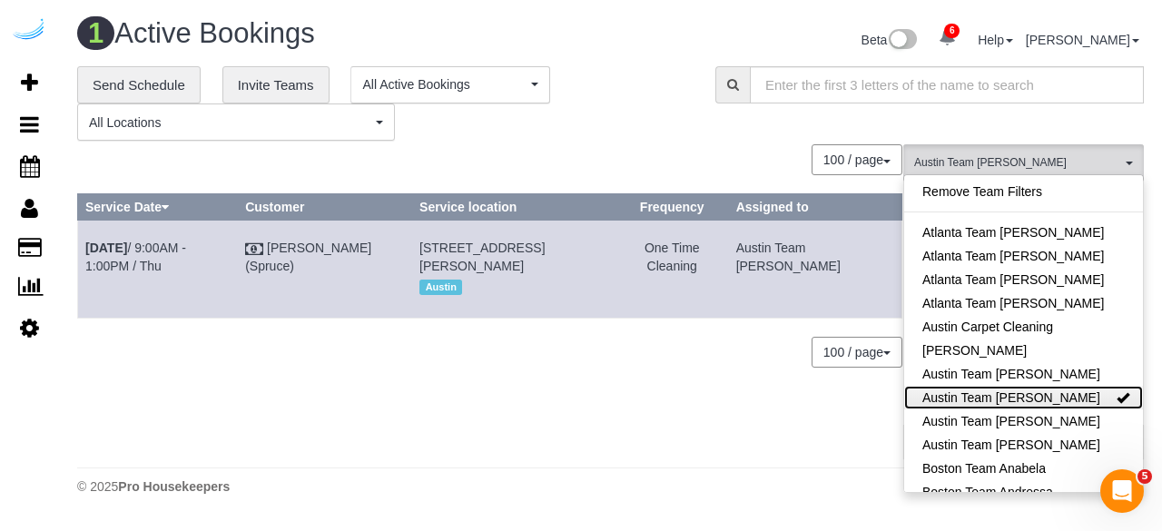
click at [975, 396] on link "Austin Team [PERSON_NAME]" at bounding box center [1023, 398] width 239 height 24
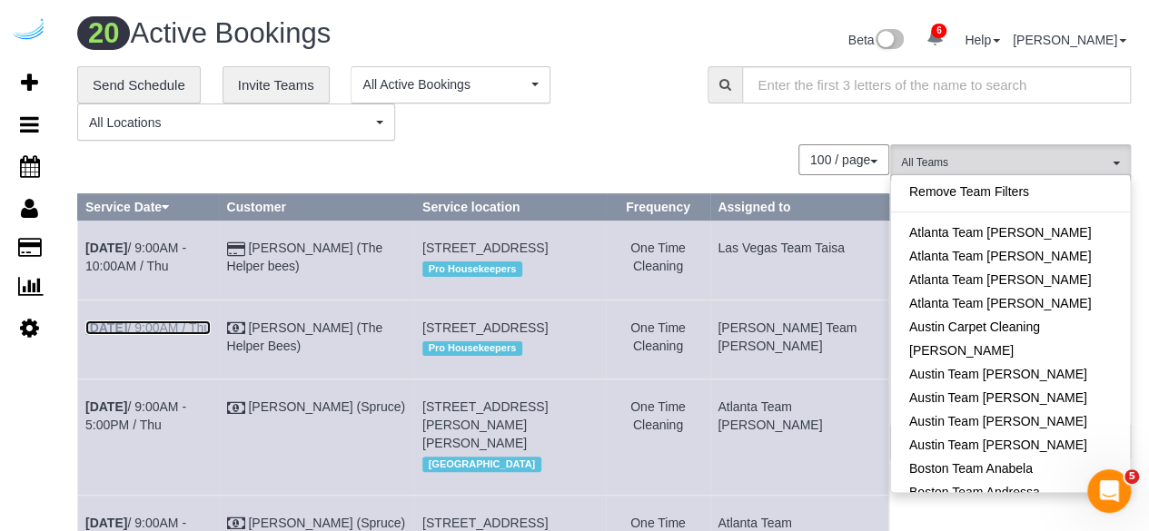
click at [206, 335] on link "Aug 28th / 9:00AM / Thu" at bounding box center [147, 328] width 125 height 15
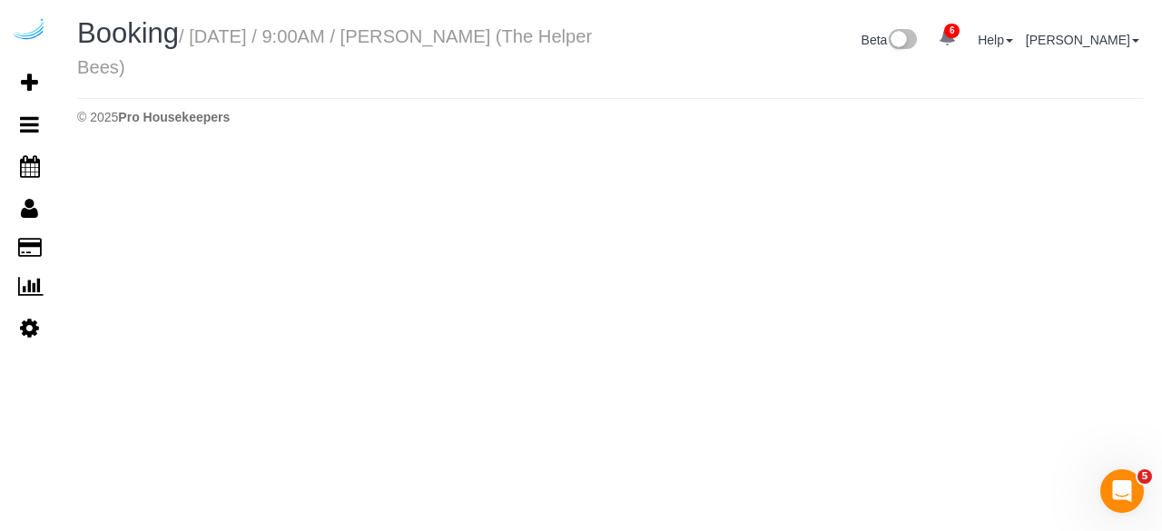
select select "AZ"
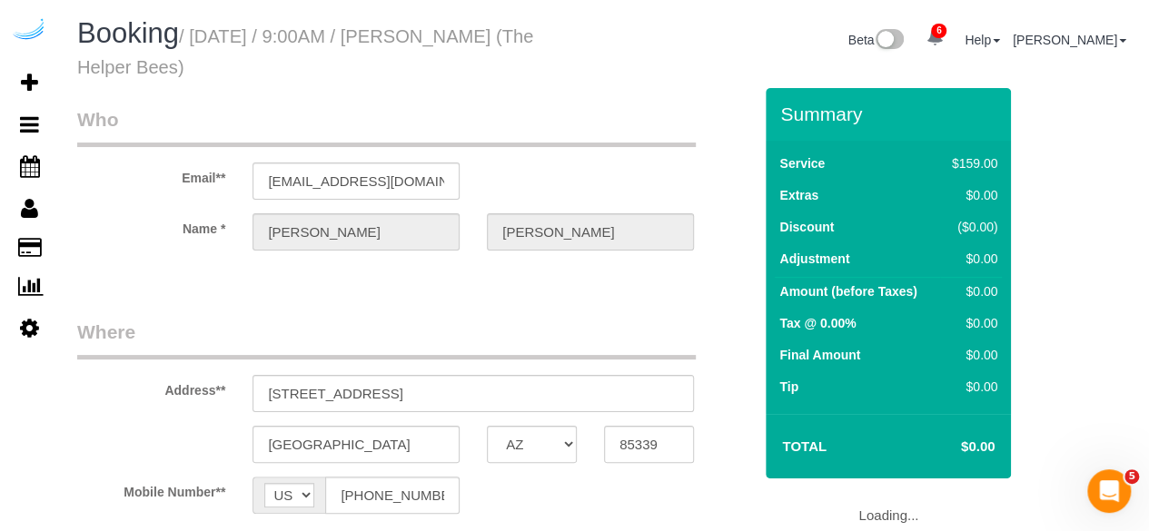
select select "number:9"
select select "object:11028"
select select "4"
select select "spot31"
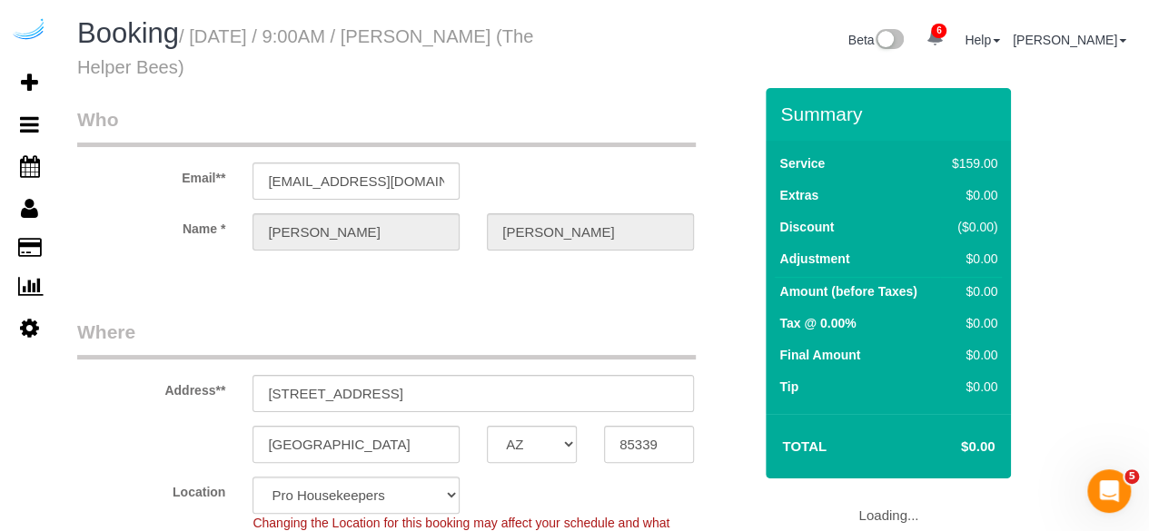
select select "object:11642"
select select "spot72"
select select "AZ"
select select "4"
select select "number:9"
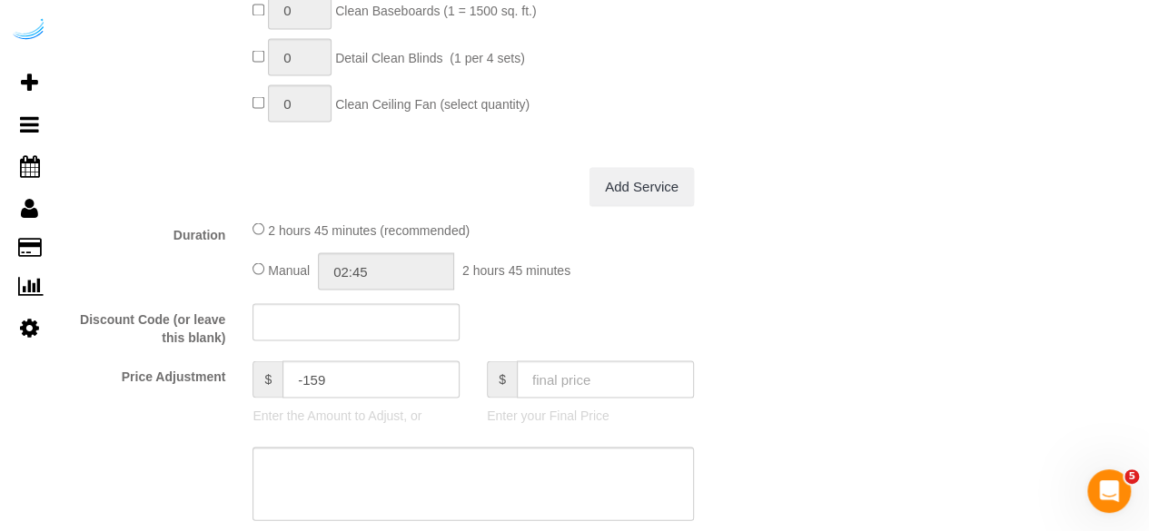
scroll to position [1707, 0]
click at [383, 377] on input "-159" at bounding box center [370, 377] width 177 height 37
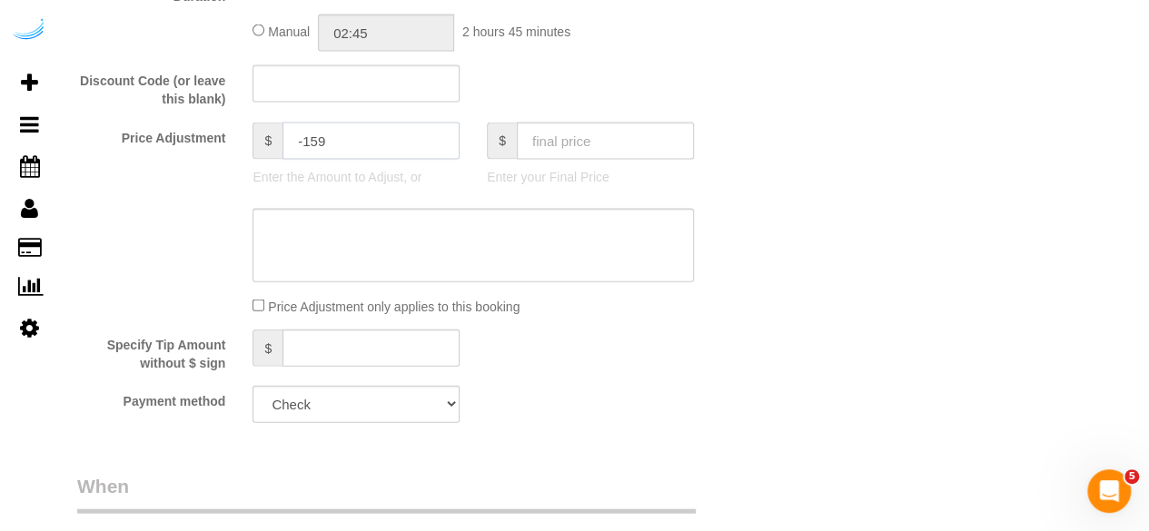
scroll to position [1947, 0]
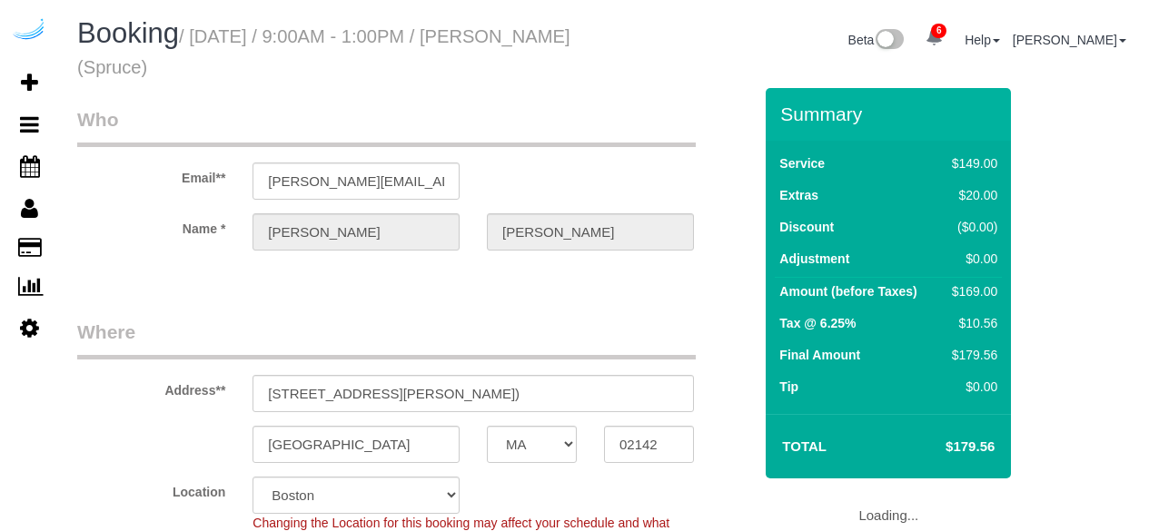
select select "MA"
select select "282"
select select "number:9"
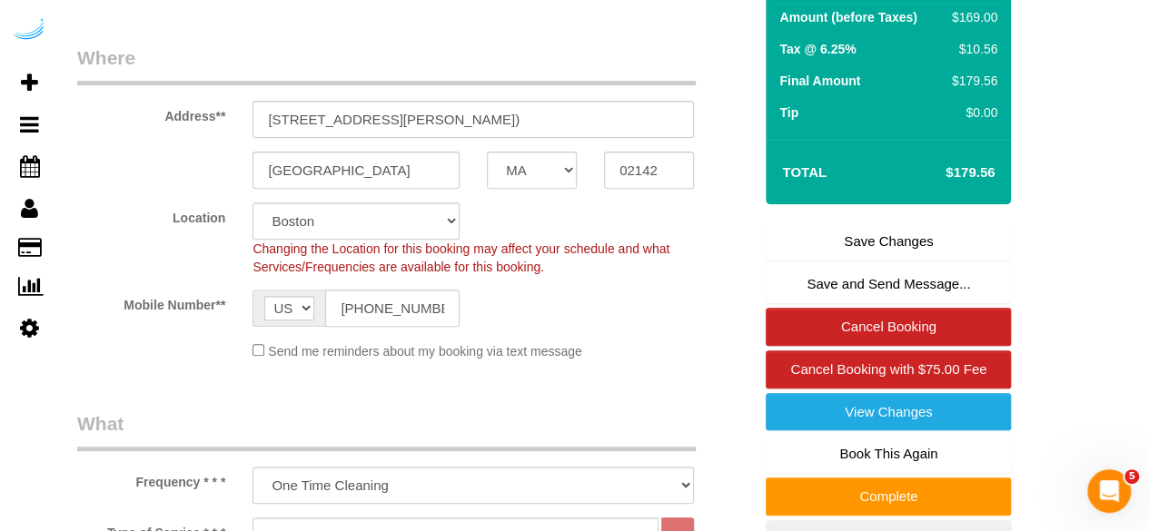
scroll to position [454, 0]
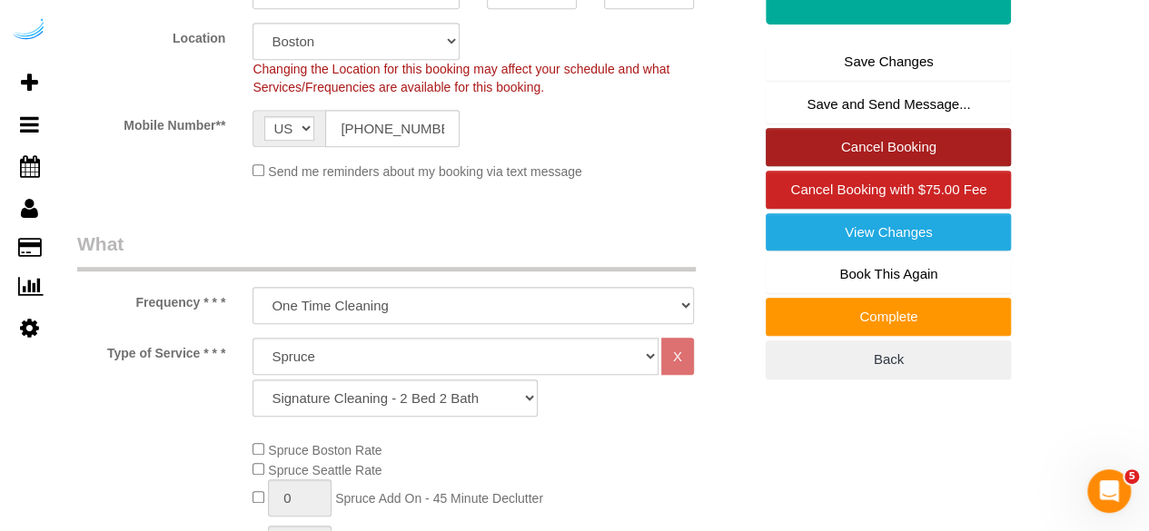
click at [883, 155] on link "Cancel Booking" at bounding box center [887, 147] width 245 height 38
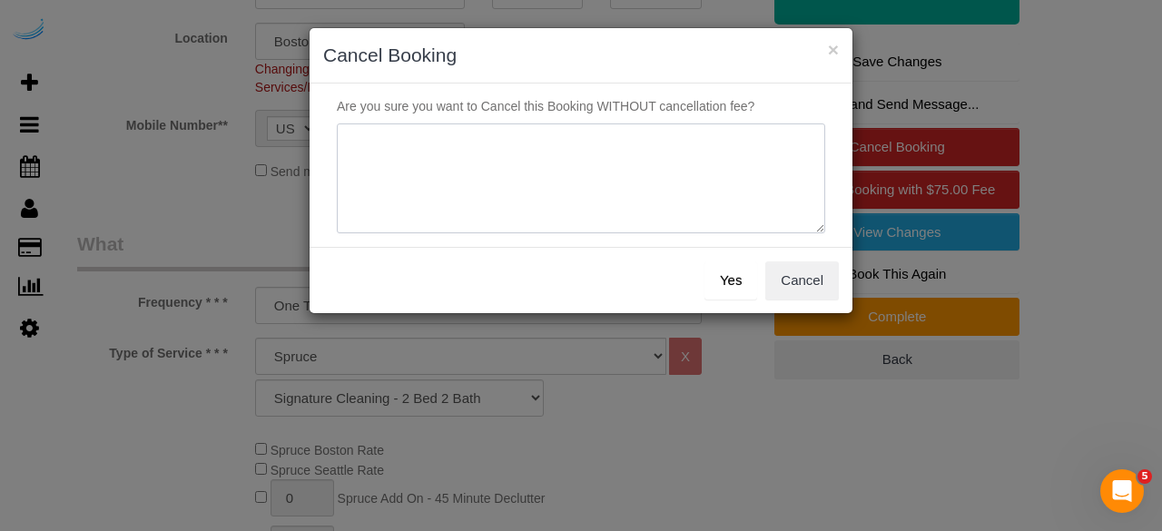
click at [493, 150] on textarea at bounding box center [581, 178] width 489 height 111
type textarea "Not on spruce."
click at [735, 281] on button "Yes" at bounding box center [731, 281] width 53 height 38
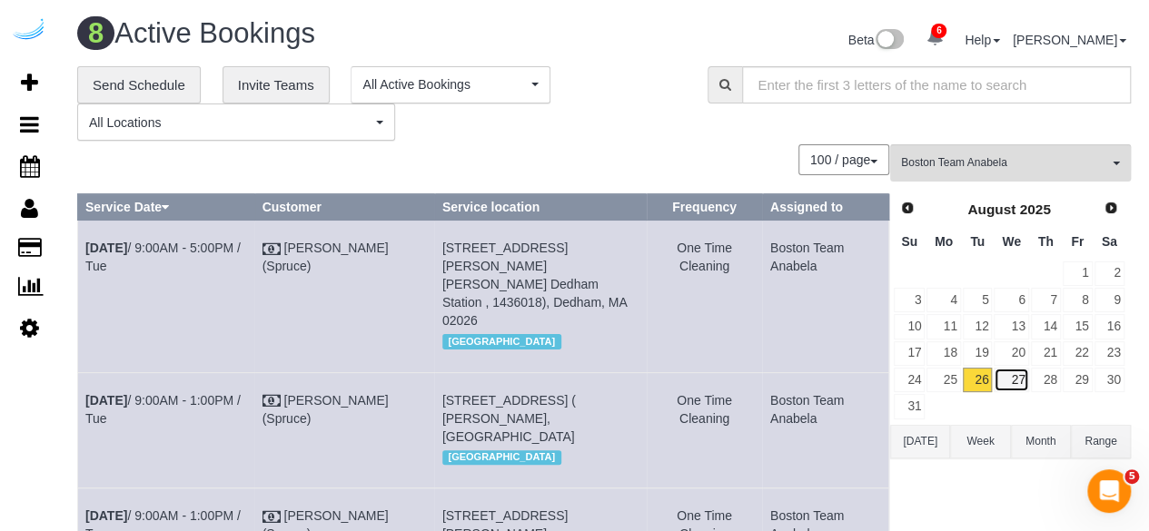
click at [1012, 368] on link "27" at bounding box center [1010, 380] width 35 height 25
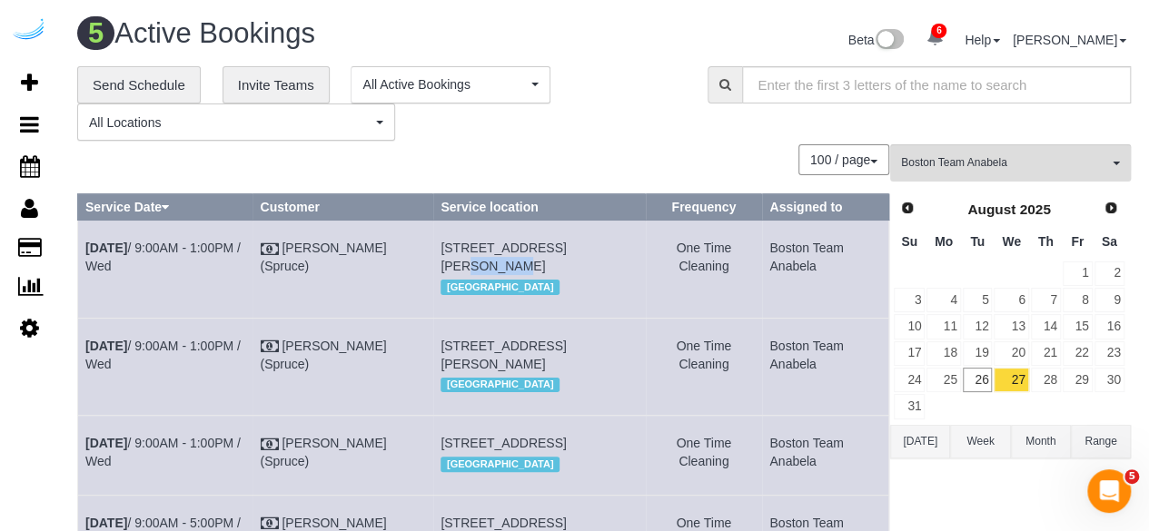
drag, startPoint x: 592, startPoint y: 251, endPoint x: 541, endPoint y: 249, distance: 50.9
click at [541, 249] on td "1 Leighton St, Unit T1013 (Hannah Traister, Elevate , 1465612), Cambridge, MA 0…" at bounding box center [539, 269] width 212 height 97
copy span "T1013"
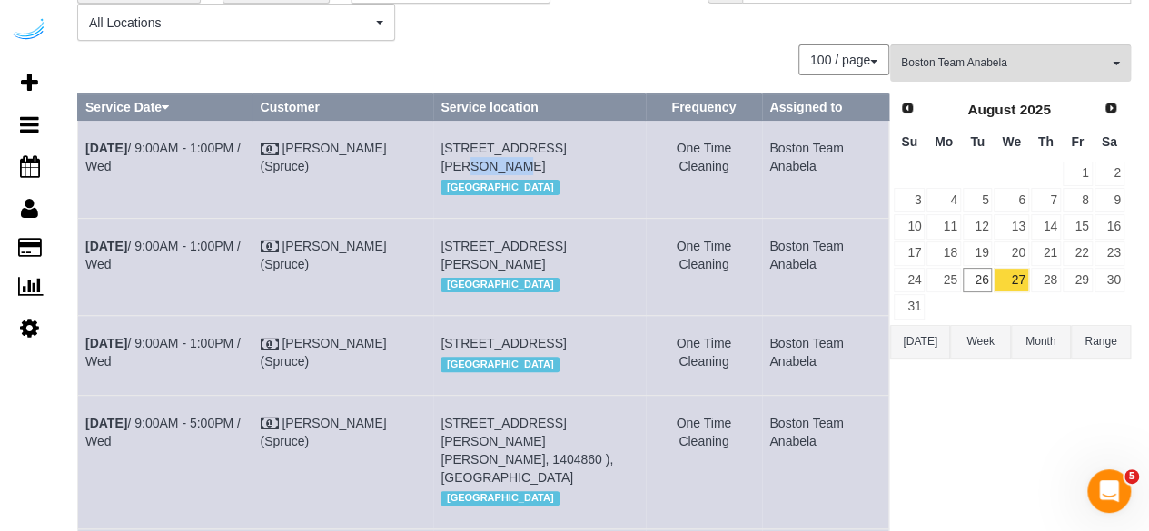
scroll to position [182, 0]
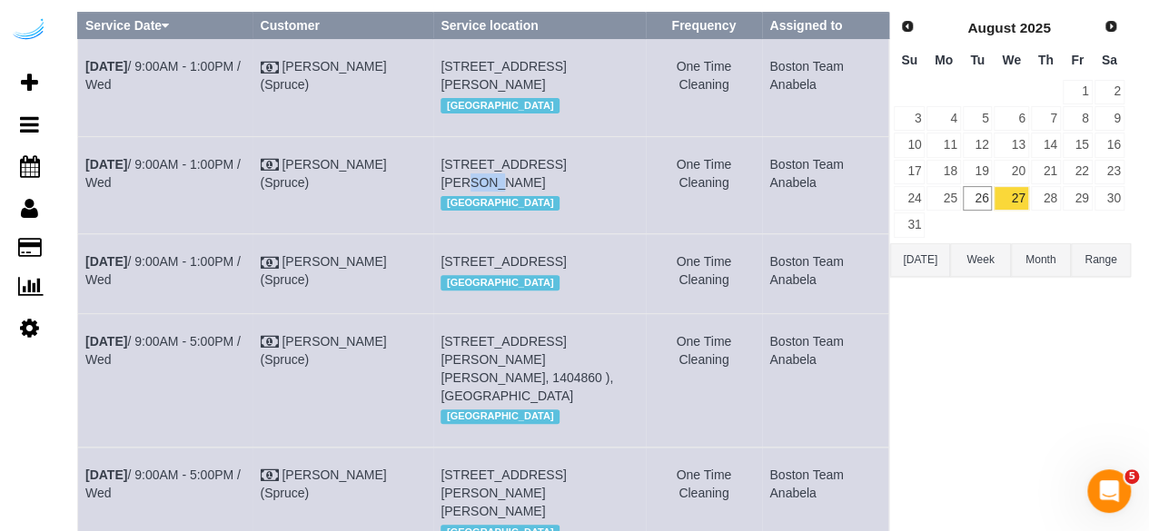
drag, startPoint x: 571, startPoint y: 185, endPoint x: 543, endPoint y: 178, distance: 29.1
click at [543, 179] on span "[STREET_ADDRESS][PERSON_NAME]" at bounding box center [502, 173] width 125 height 33
copy span "1906"
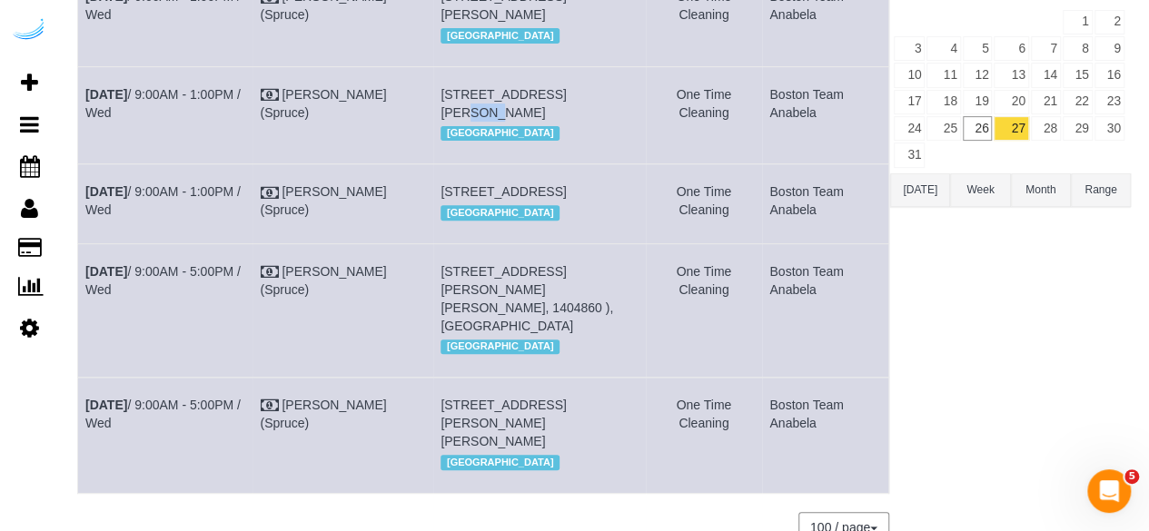
scroll to position [272, 0]
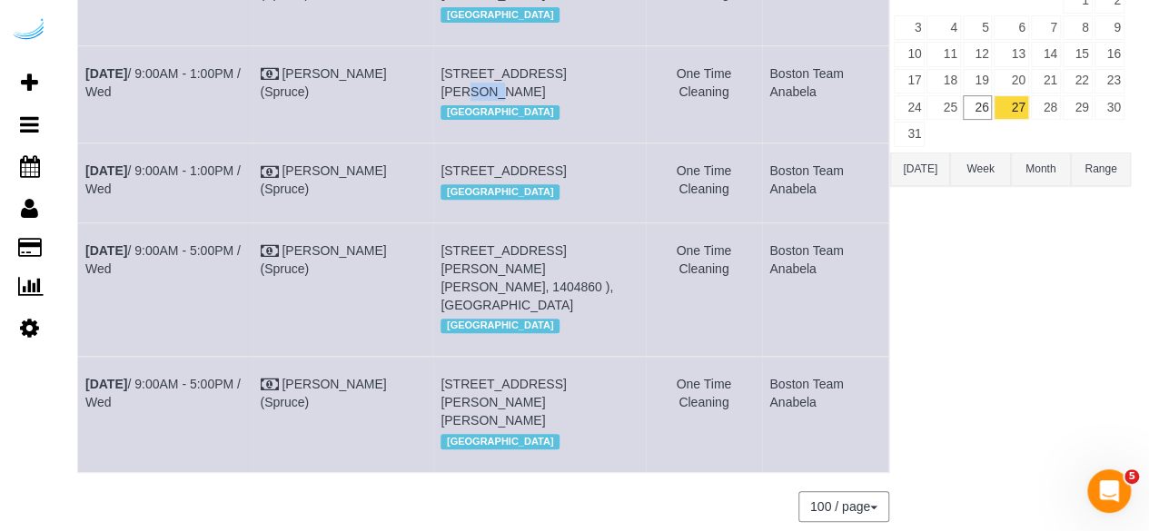
drag, startPoint x: 465, startPoint y: 226, endPoint x: 438, endPoint y: 232, distance: 27.8
click at [438, 222] on td "1 Leighton St, Building T, Unit 1504 ( Brandur Thorgrimsson, Elevate, 1425989 )…" at bounding box center [539, 182] width 212 height 79
copy span "1504"
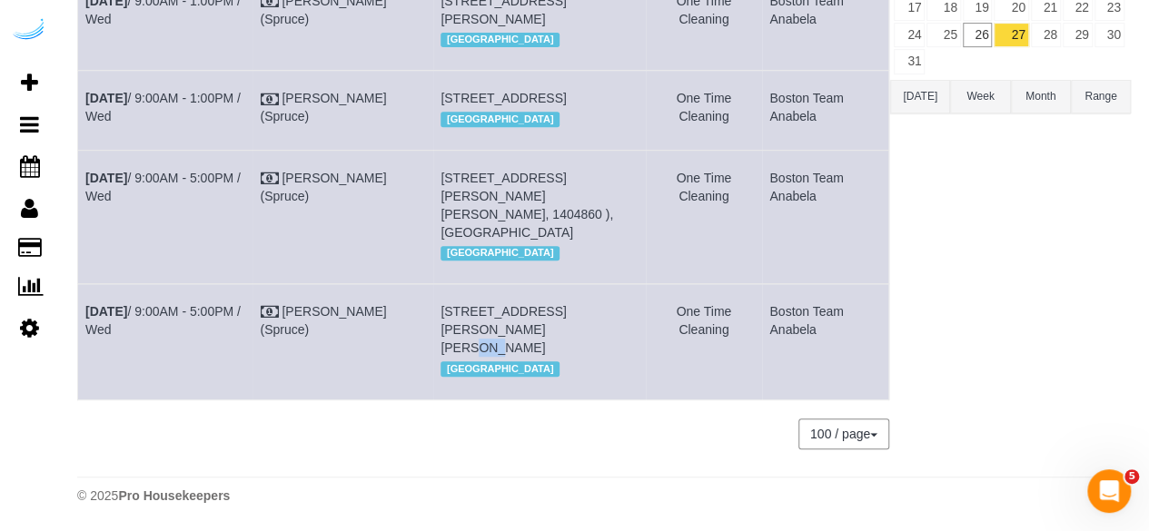
drag, startPoint x: 456, startPoint y: 331, endPoint x: 438, endPoint y: 326, distance: 18.7
click at [440, 326] on span "771 Beacon St, Building B1, Unit 505 (Alice Hotimski, Bower, 1468658 ), Boston,…" at bounding box center [502, 329] width 125 height 51
copy span "505"
click at [218, 310] on link "Aug 27th / 9:00AM - 5:00PM / Wed" at bounding box center [162, 320] width 155 height 33
drag, startPoint x: 171, startPoint y: 352, endPoint x: 79, endPoint y: 315, distance: 99.0
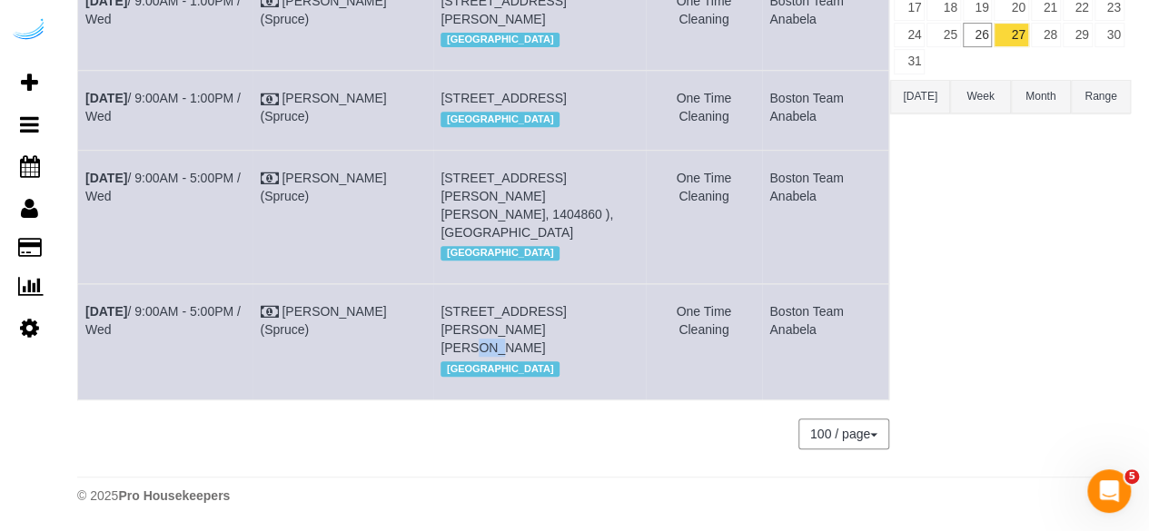
click at [79, 315] on td "Aug 27th / 9:00AM - 5:00PM / Wed" at bounding box center [165, 341] width 174 height 115
copy link "Aug 27th / 9:00AM - 5:00PM / Wed"
drag, startPoint x: 637, startPoint y: 353, endPoint x: 439, endPoint y: 312, distance: 202.1
click at [439, 312] on td "771 Beacon St, Building B1, Unit 505 (Alice Hotimski, Bower, 1468658 ), Boston,…" at bounding box center [539, 341] width 212 height 115
copy span "771 Beacon St, Building B1, Unit 505 (Alice Hotimski, Bower, 1468658 ), Boston,…"
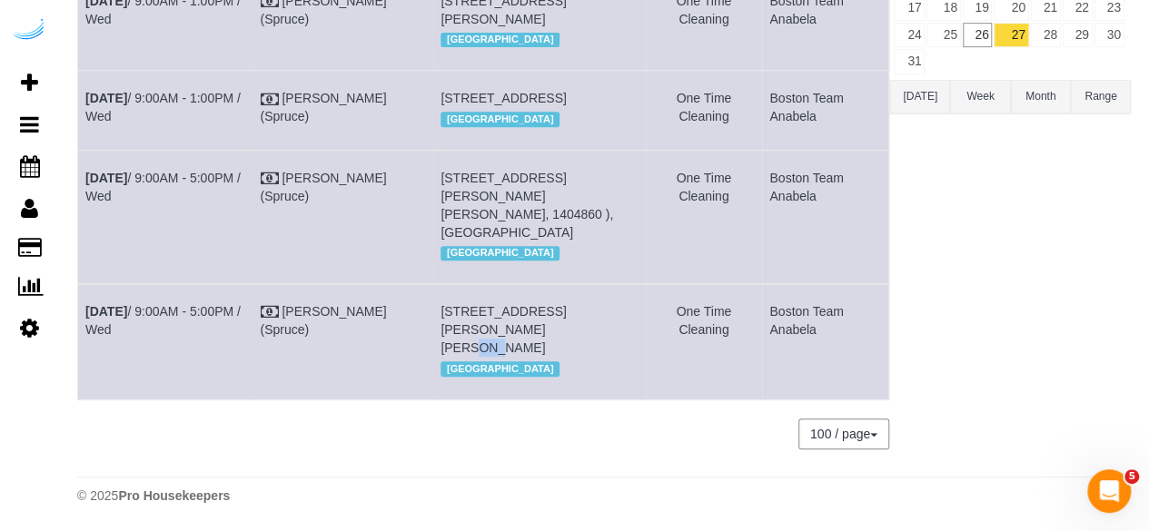
drag, startPoint x: 816, startPoint y: 333, endPoint x: 763, endPoint y: 319, distance: 55.5
click at [763, 319] on td "Boston Team Anabela" at bounding box center [825, 341] width 127 height 115
copy td "Boston Team Anabela"
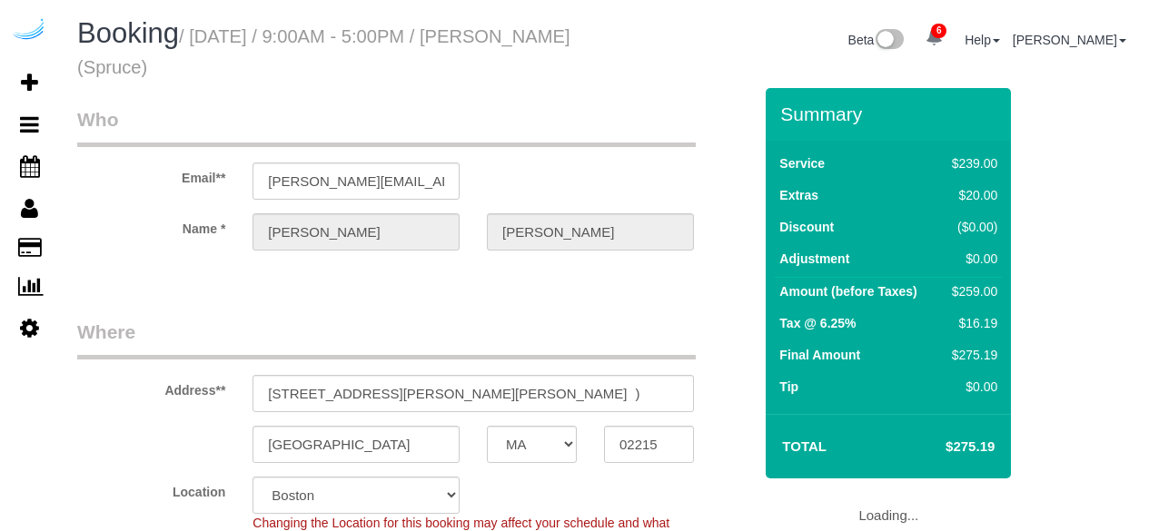
select select "MA"
select select "number:9"
select select "282"
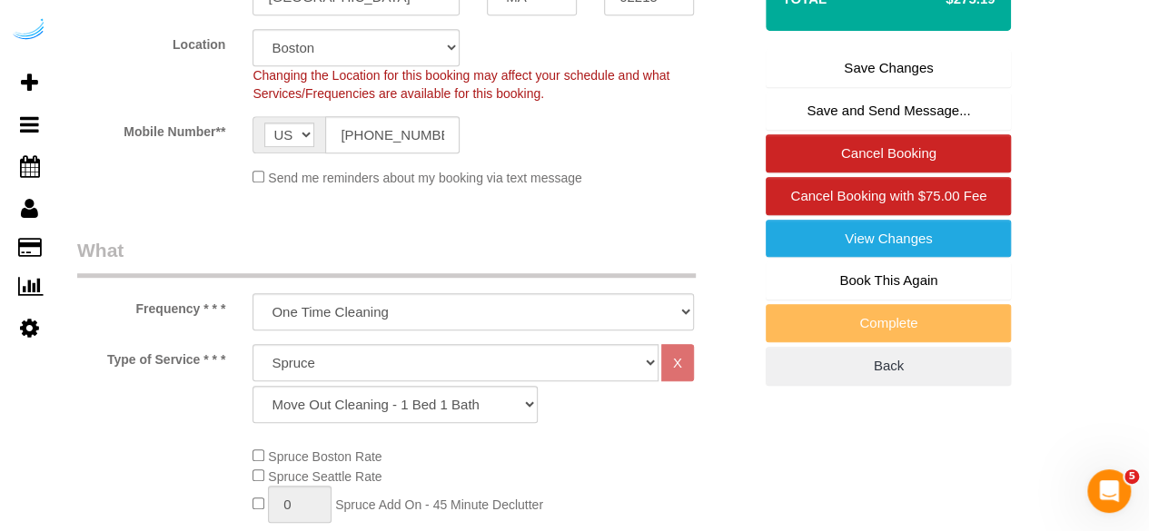
scroll to position [454, 0]
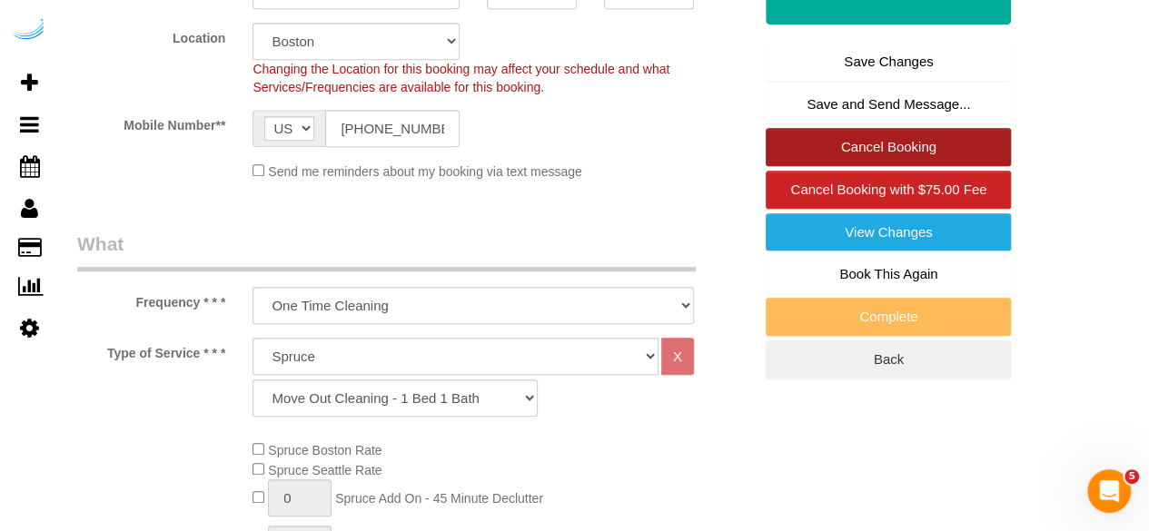
click at [880, 144] on link "Cancel Booking" at bounding box center [887, 147] width 245 height 38
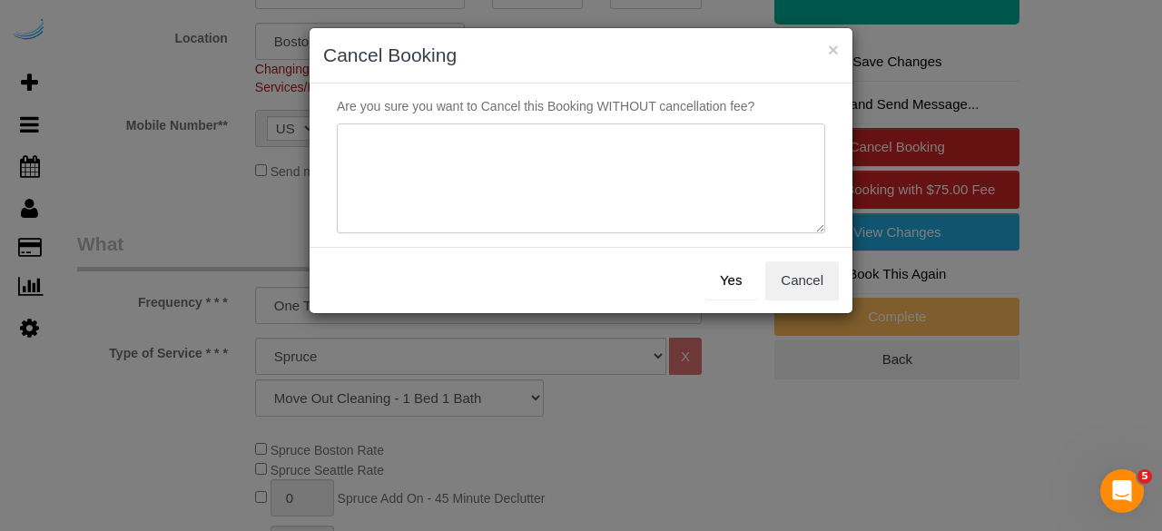
click at [545, 139] on textarea at bounding box center [581, 178] width 489 height 111
type textarea "Not on spruce."
click at [745, 281] on button "Yes" at bounding box center [731, 281] width 53 height 38
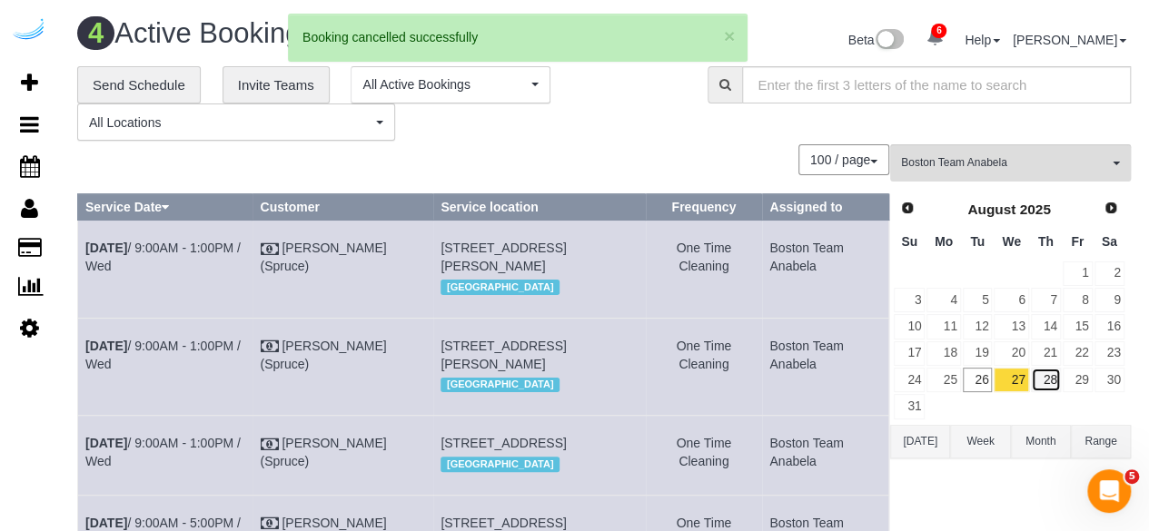
click at [1048, 380] on link "28" at bounding box center [1046, 380] width 30 height 25
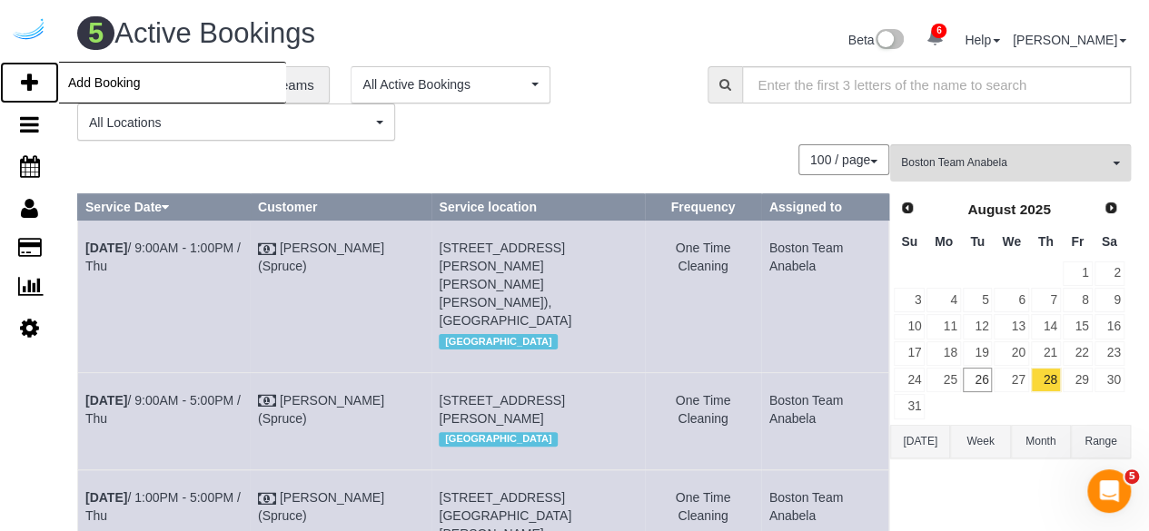
drag, startPoint x: 29, startPoint y: 68, endPoint x: 45, endPoint y: 61, distance: 17.9
click at [29, 68] on link "Add Booking" at bounding box center [29, 83] width 59 height 42
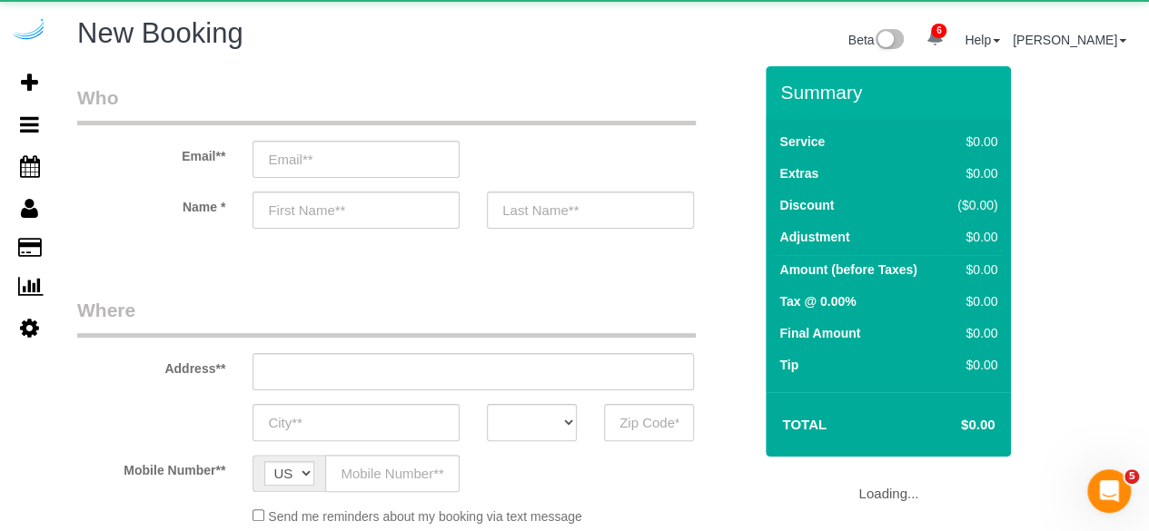
select select "object:2017"
select select "4"
select select "number:9"
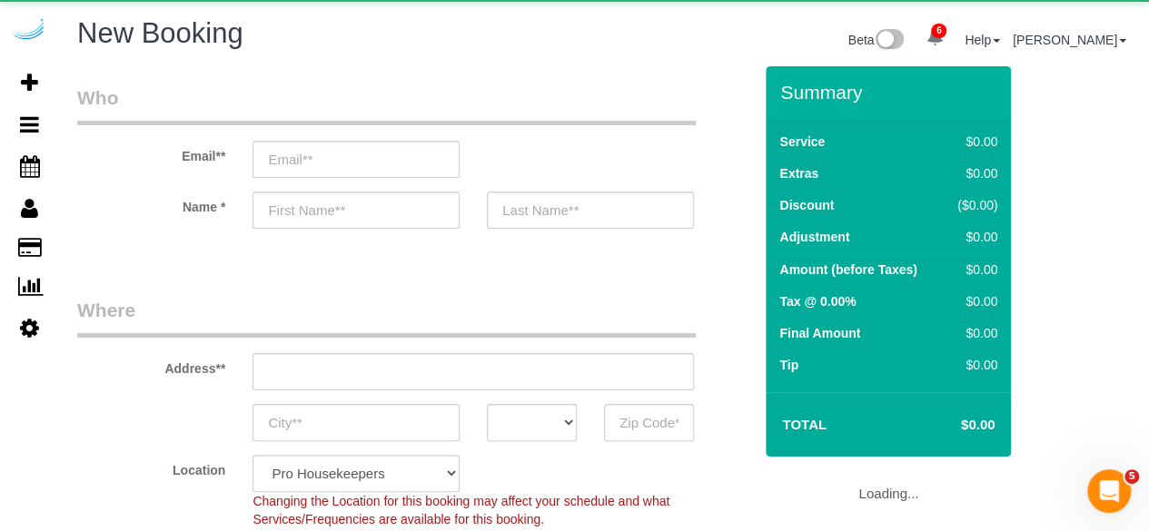
select select "object:2153"
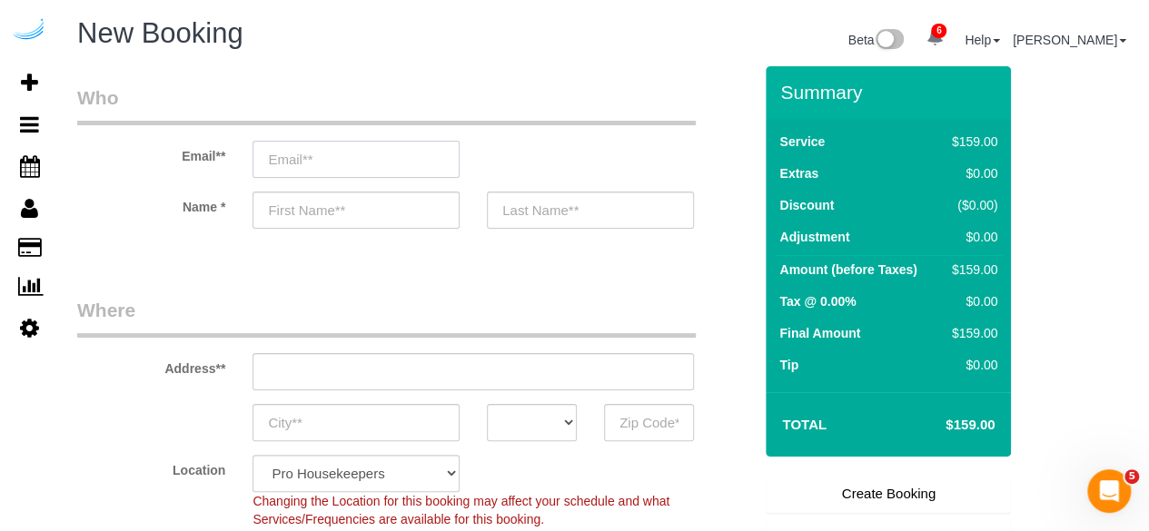
click at [420, 151] on input "email" at bounding box center [355, 159] width 207 height 37
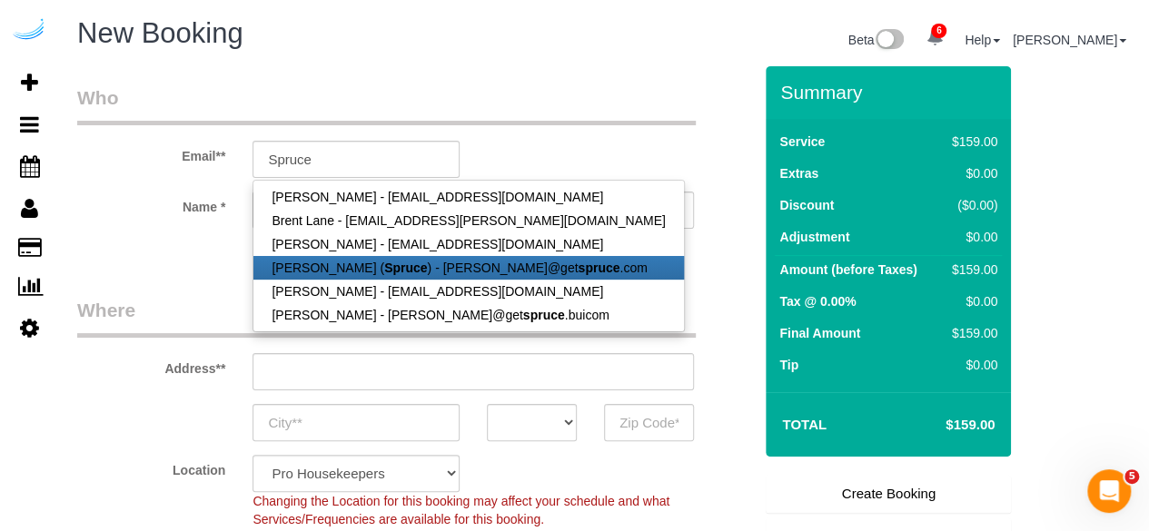
click at [384, 271] on strong "Spruce" at bounding box center [405, 268] width 43 height 15
type input "[PERSON_NAME][EMAIL_ADDRESS][DOMAIN_NAME]"
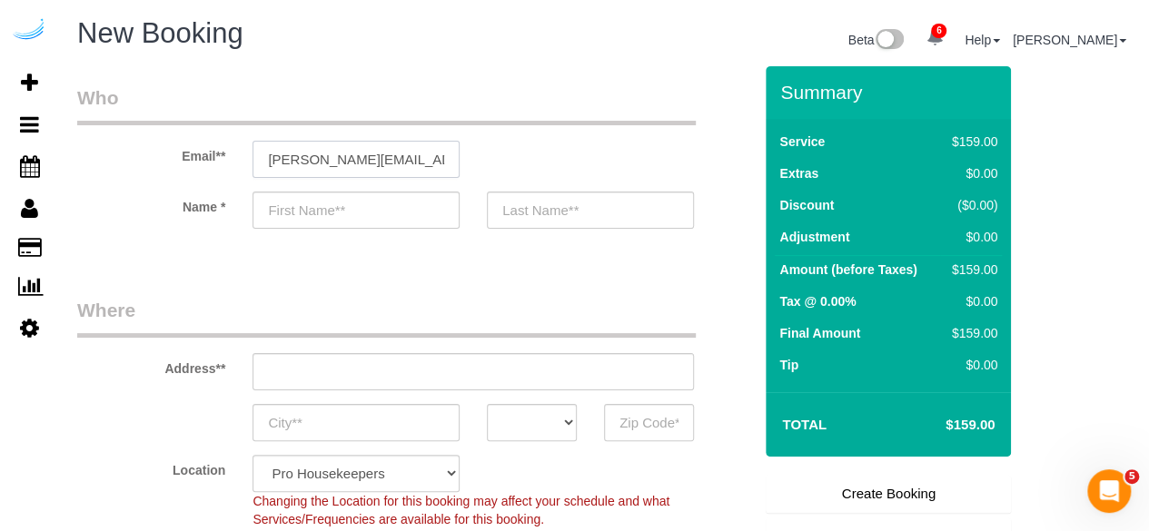
type input "[PERSON_NAME]"
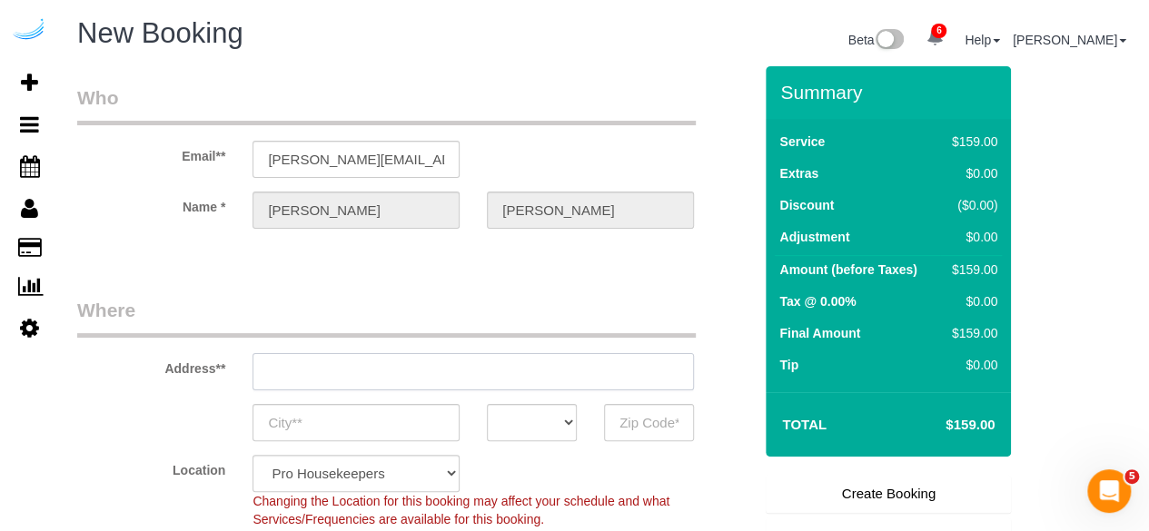
type input "[STREET_ADDRESS][PERSON_NAME]"
type input "Austin"
select select "[GEOGRAPHIC_DATA]"
type input "78704"
click at [495, 375] on input "[STREET_ADDRESS][PERSON_NAME]" at bounding box center [472, 371] width 441 height 37
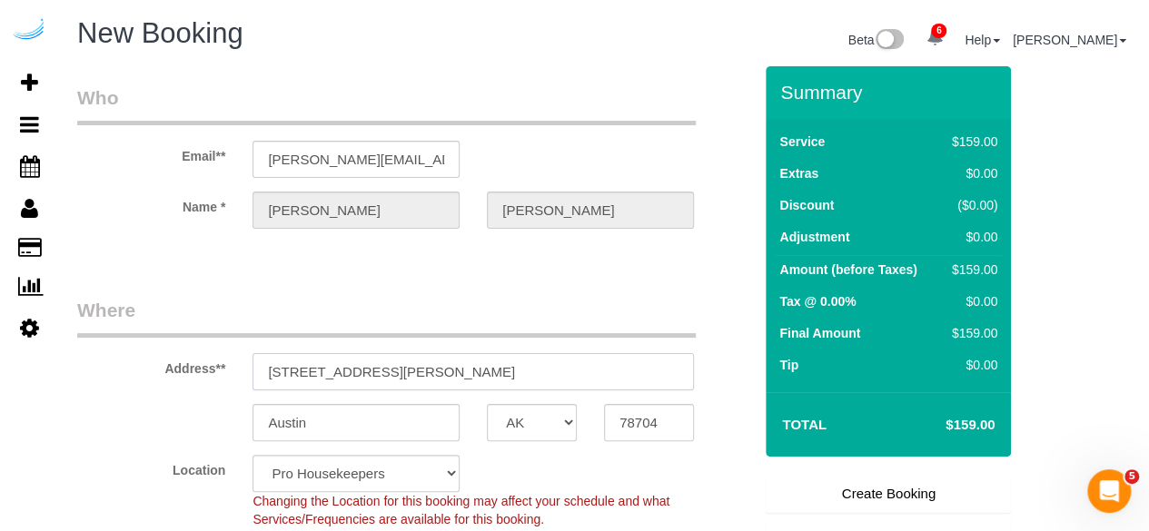
paste input "771 Beacon St, Boston, MA 02215"
type input "771 Beacon St, Boston, MA 02215"
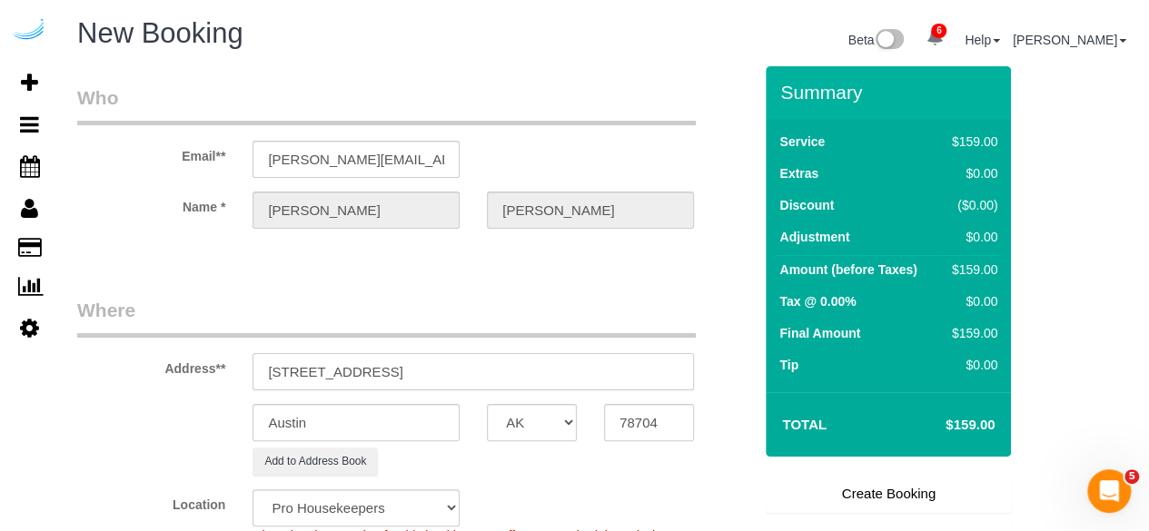
select select "9"
select select "object:2197"
drag, startPoint x: 439, startPoint y: 370, endPoint x: 545, endPoint y: 370, distance: 106.2
click at [542, 368] on input "771 Beacon St, Boston, MA 02215" at bounding box center [472, 371] width 441 height 37
type input "771 Beacon St, Boston, MA 02215"
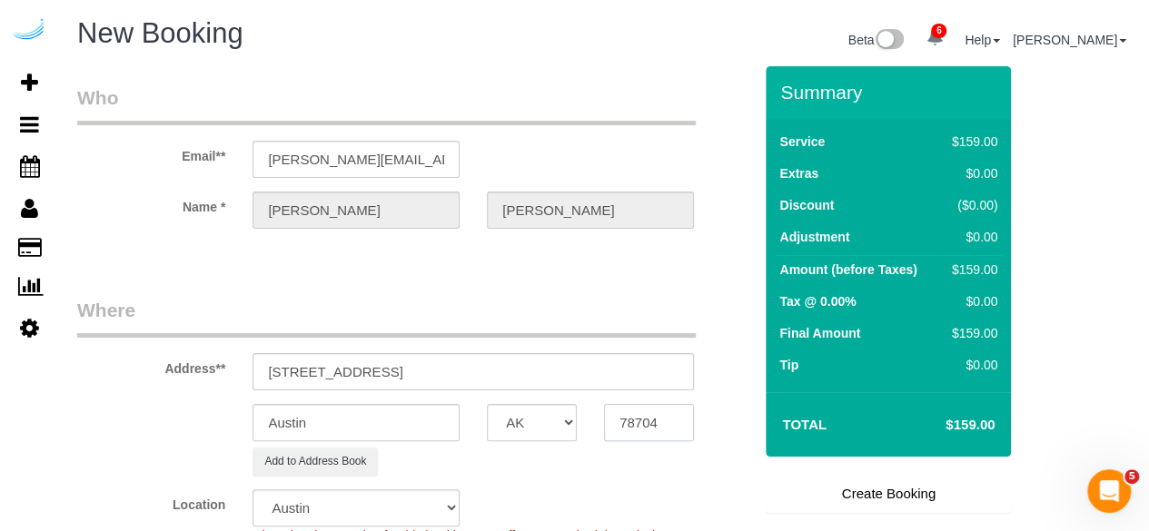
click at [617, 413] on input "78704" at bounding box center [649, 422] width 90 height 37
paste input "02215"
type input "02215"
click at [556, 424] on select "AK AL AR AZ CA CO CT DC DE FL GA HI IA ID IL IN KS KY LA MA MD ME MI MN MO MS M…" at bounding box center [532, 422] width 90 height 37
select select "MA"
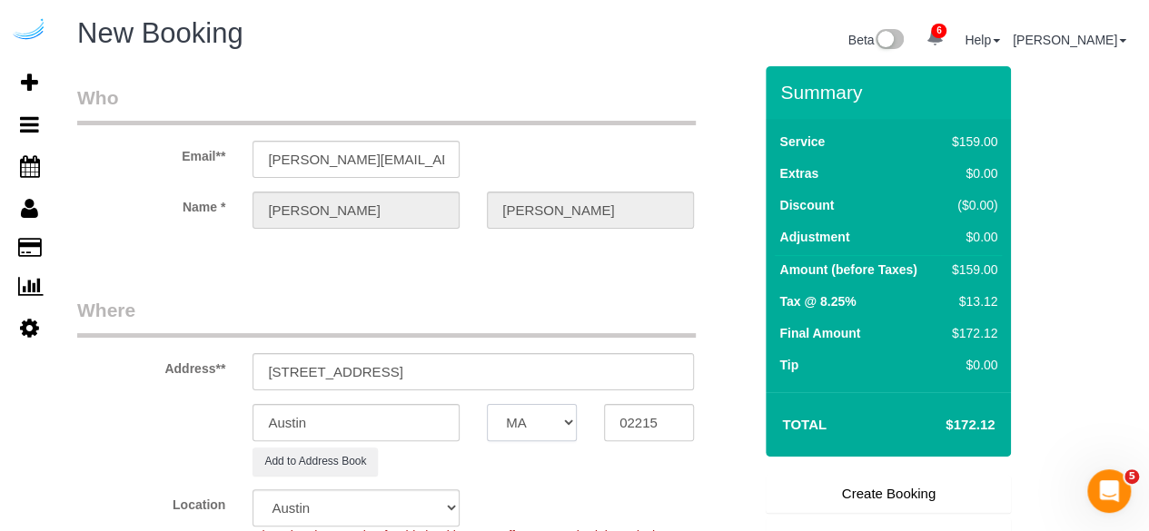
click at [487, 404] on select "AK AL AR AZ CA CO CT DC DE FL GA HI IA ID IL IN KS KY LA MA MD ME MI MN MO MS M…" at bounding box center [532, 422] width 90 height 37
select select "7"
select select "object:2244"
click at [394, 414] on input "Austin" at bounding box center [355, 422] width 207 height 37
type input "[GEOGRAPHIC_DATA]"
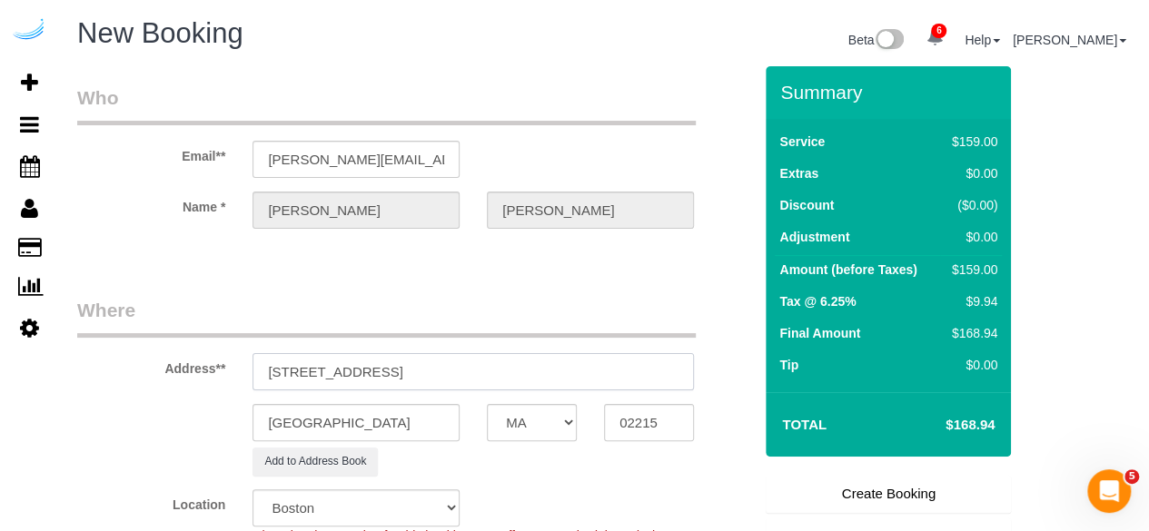
drag, startPoint x: 627, startPoint y: 382, endPoint x: 640, endPoint y: 385, distance: 13.0
click at [640, 385] on input "771 Beacon St, Boston, MA 02215" at bounding box center [472, 371] width 441 height 37
paste input "Alice Hotimski"
paste input "1468658"
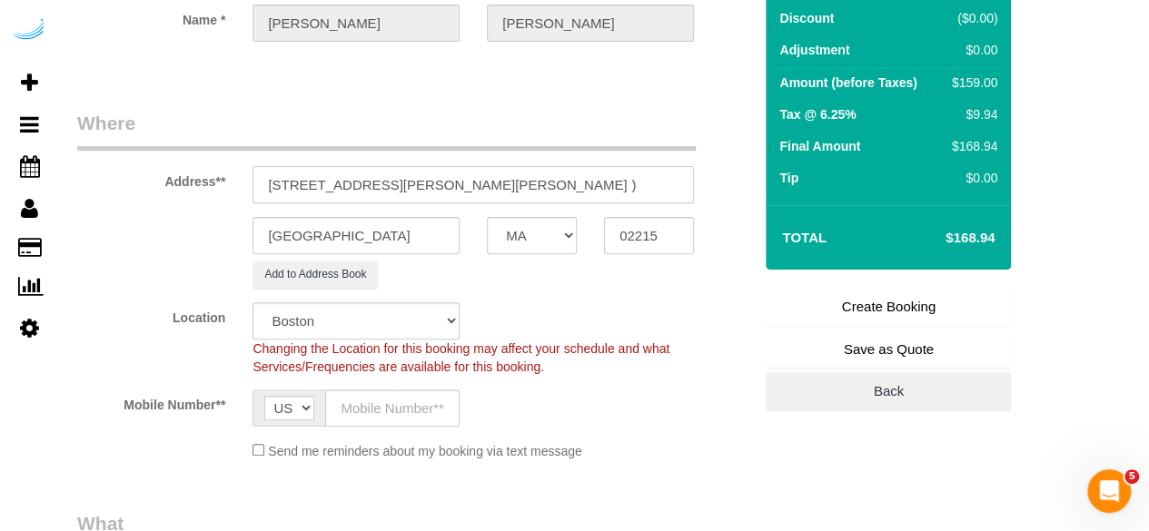
scroll to position [454, 0]
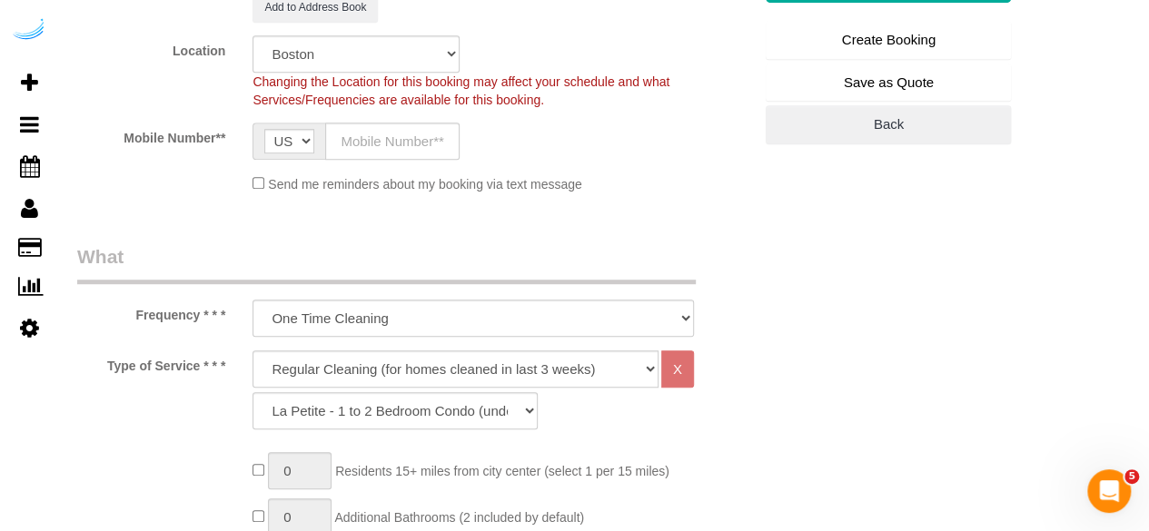
type input "771 Beacon St, Building b1, Unit 505 (Alice Hotimski, Bower, 1468658 )"
click at [394, 146] on input "text" at bounding box center [392, 141] width 134 height 37
type input "[PHONE_NUMBER]"
type input "Brandie Louck"
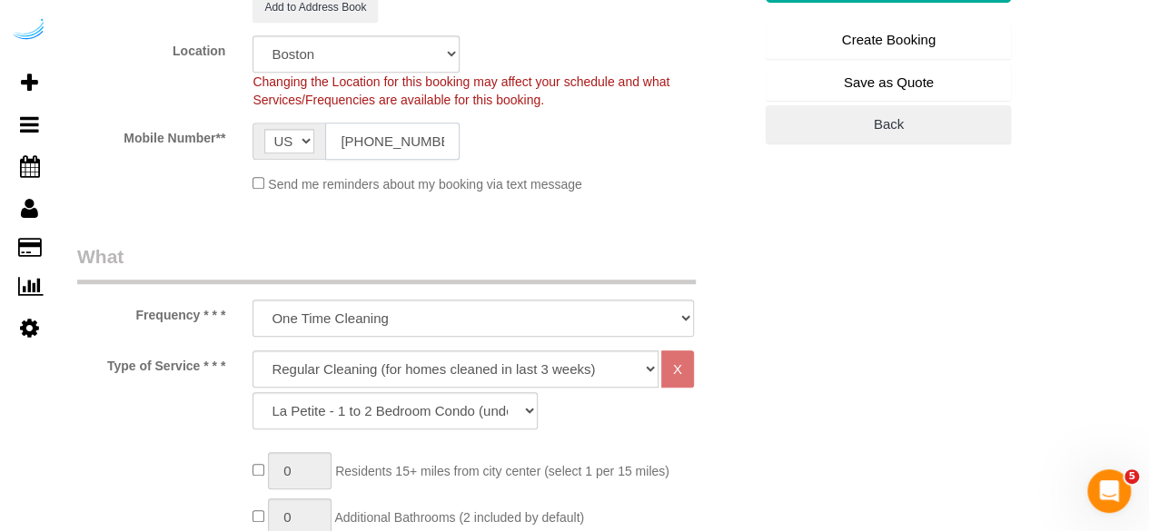
type input "[PHONE_NUMBER]"
click at [395, 377] on select "Deep Cleaning (for homes that have not been cleaned in 3+ weeks) Spruce Regular…" at bounding box center [455, 368] width 406 height 37
select select "282"
click at [252, 350] on select "Deep Cleaning (for homes that have not been cleaned in 3+ weeks) Spruce Regular…" at bounding box center [455, 368] width 406 height 37
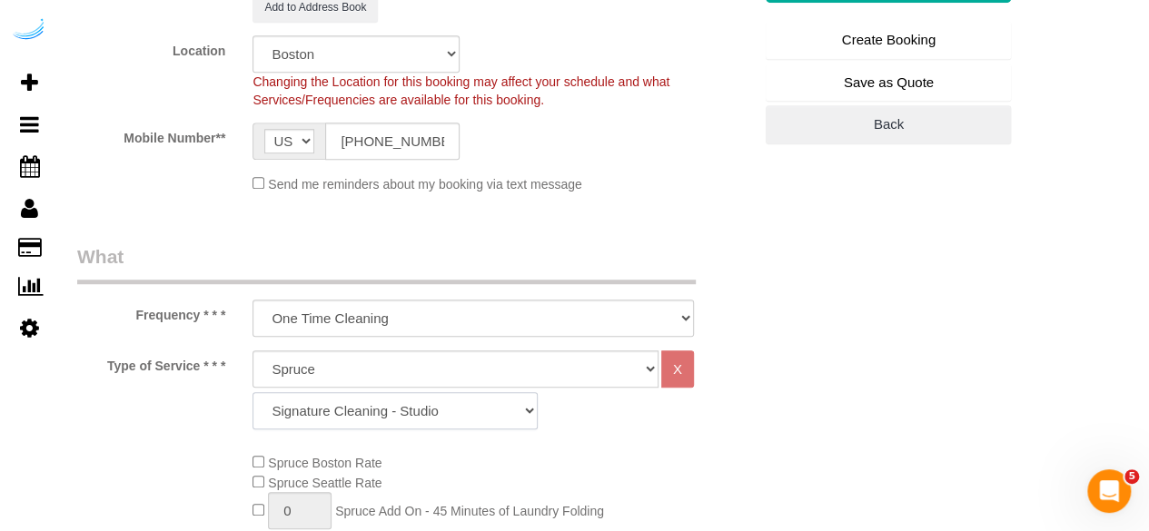
click at [449, 409] on select "Signature Cleaning - Studio Signature Cleaning - 1 Bed 1 Bath Signature Cleanin…" at bounding box center [394, 410] width 285 height 37
select select "336"
click at [252, 392] on select "Signature Cleaning - Studio Signature Cleaning - 1 Bed 1 Bath Signature Cleanin…" at bounding box center [394, 410] width 285 height 37
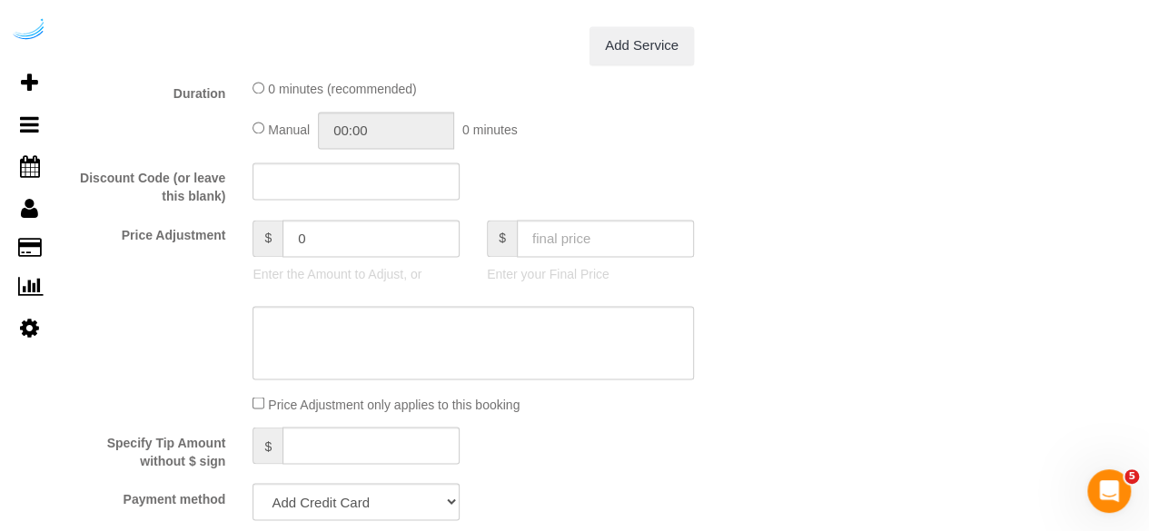
scroll to position [1544, 0]
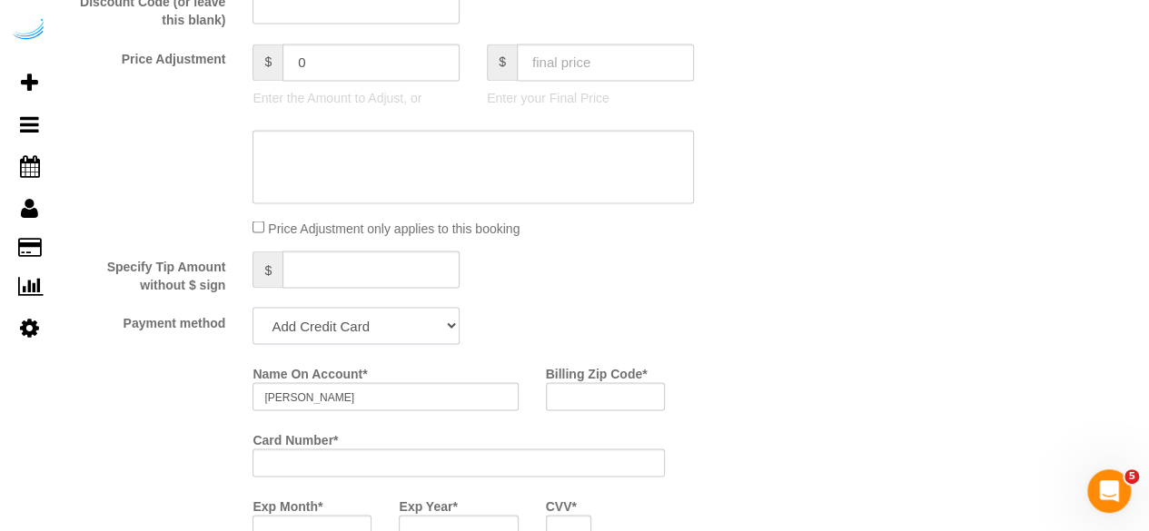
drag, startPoint x: 343, startPoint y: 341, endPoint x: 334, endPoint y: 342, distance: 9.1
click at [343, 341] on select "Add Credit Card Cash Check Paypal" at bounding box center [355, 325] width 207 height 37
select select "string:check"
click at [252, 309] on select "Add Credit Card Cash Check Paypal" at bounding box center [355, 325] width 207 height 37
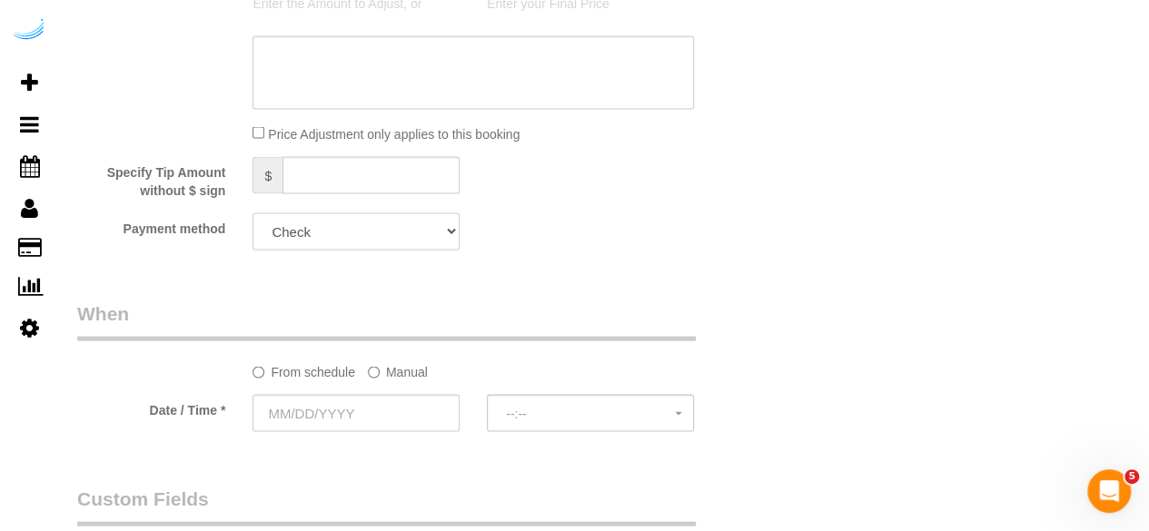
scroll to position [1634, 0]
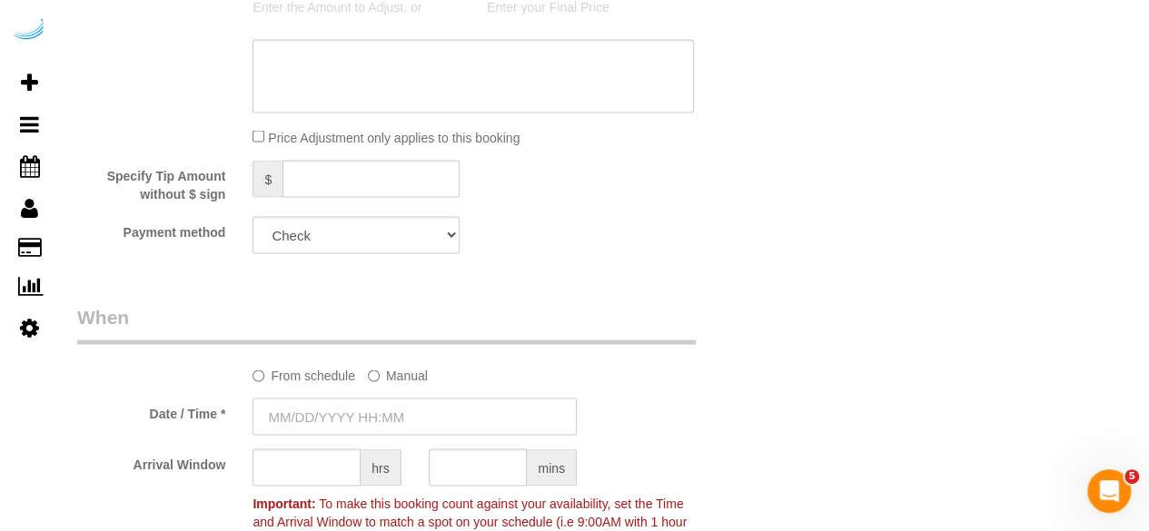
click at [340, 409] on input "text" at bounding box center [414, 416] width 324 height 37
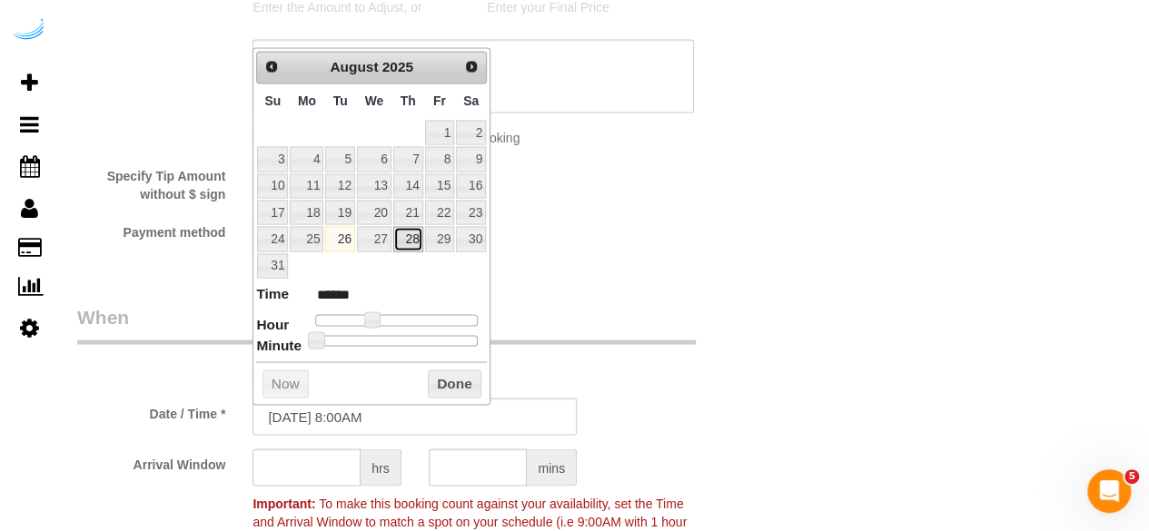
click at [403, 232] on link "28" at bounding box center [408, 238] width 30 height 25
type input "08/28/2025 9:00AM"
type input "******"
drag, startPoint x: 370, startPoint y: 313, endPoint x: 353, endPoint y: 326, distance: 21.4
click at [374, 314] on span at bounding box center [378, 319] width 16 height 16
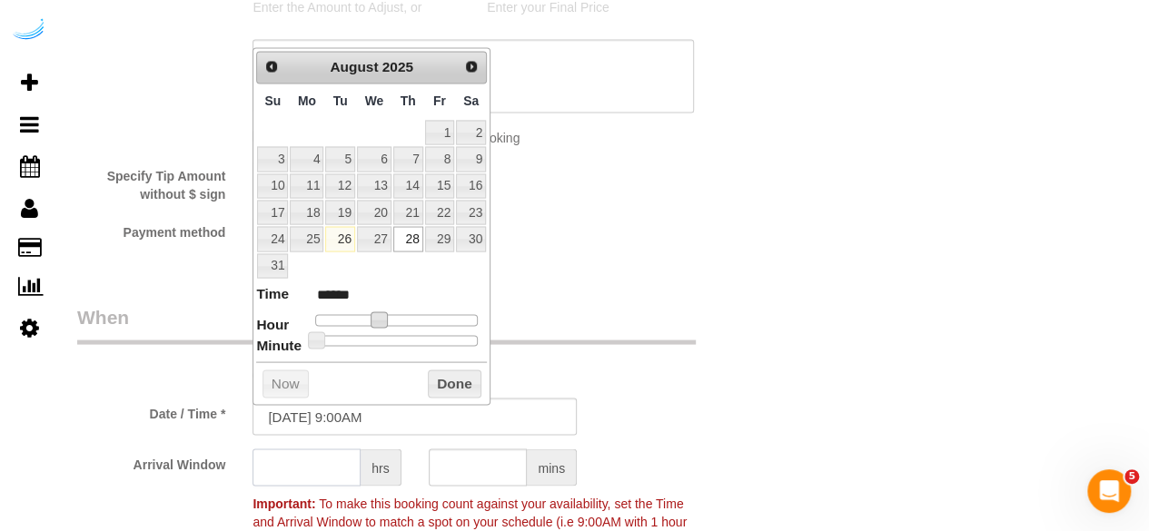
click at [317, 473] on input "text" at bounding box center [306, 467] width 108 height 37
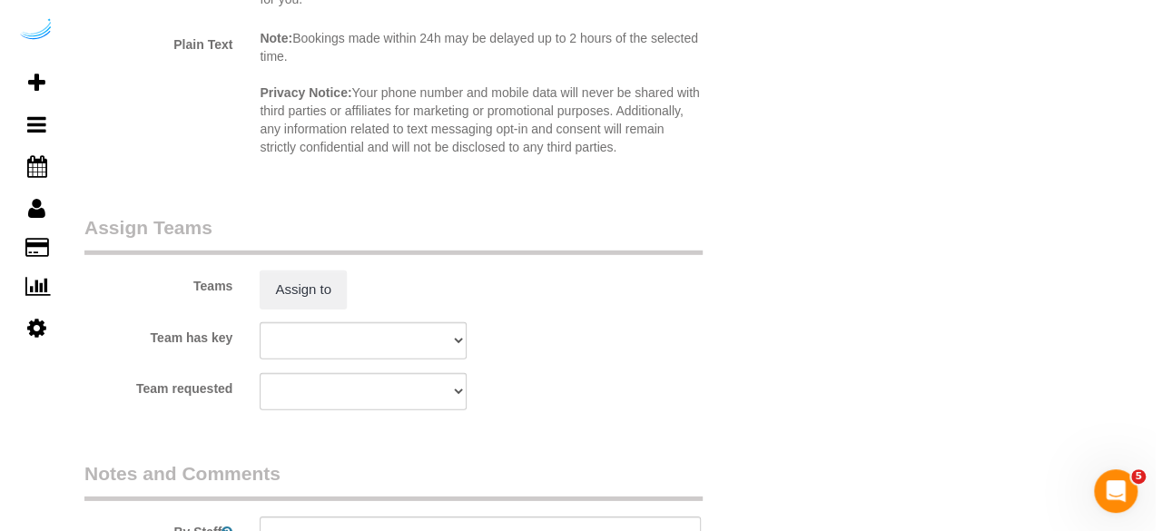
scroll to position [2724, 0]
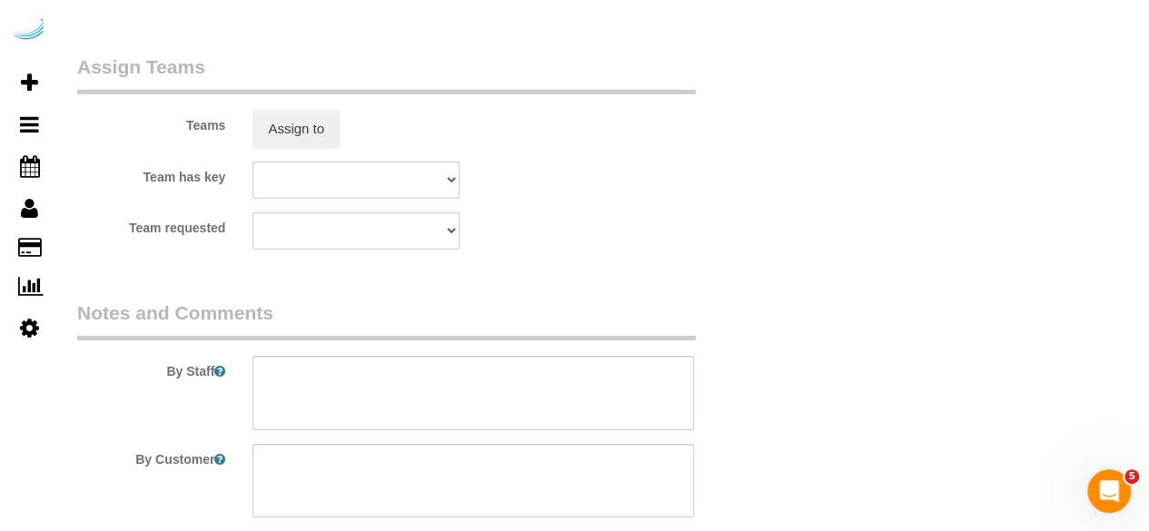
type input "8"
click at [311, 108] on div "Teams Assign to" at bounding box center [415, 101] width 702 height 94
click at [301, 115] on button "Assign to" at bounding box center [295, 129] width 87 height 38
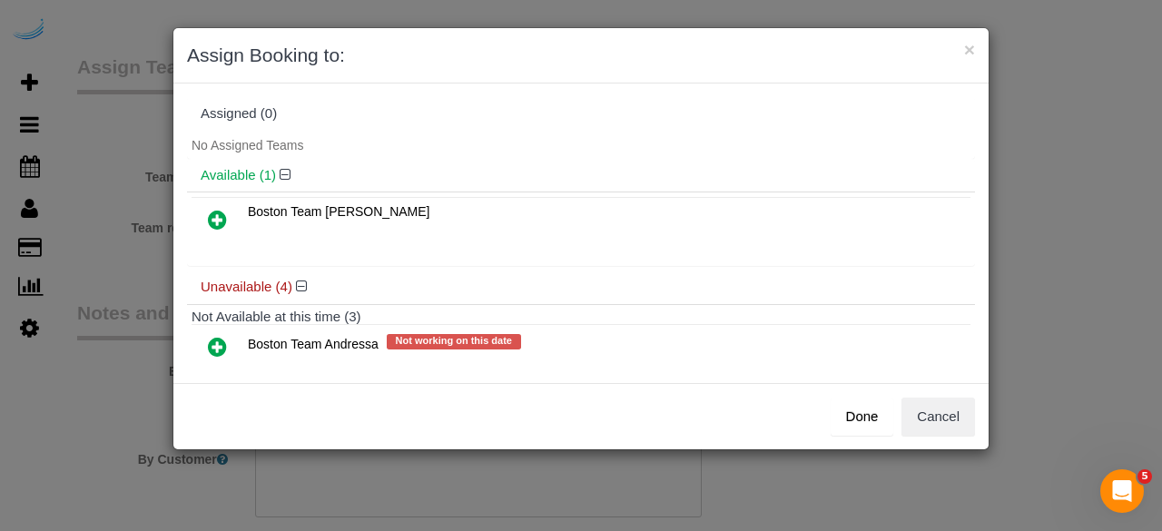
scroll to position [182, 0]
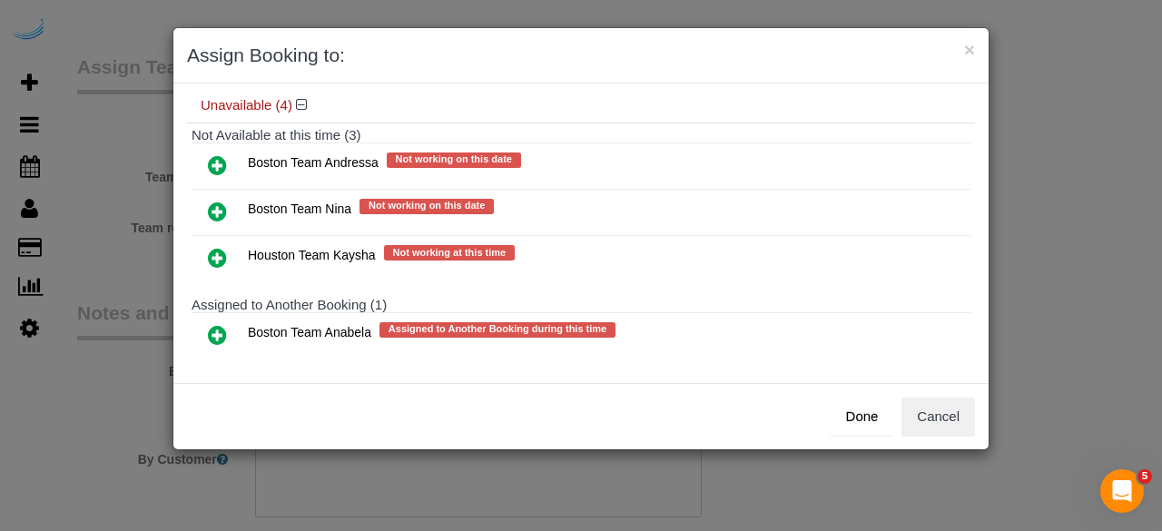
click at [212, 324] on icon at bounding box center [217, 335] width 19 height 22
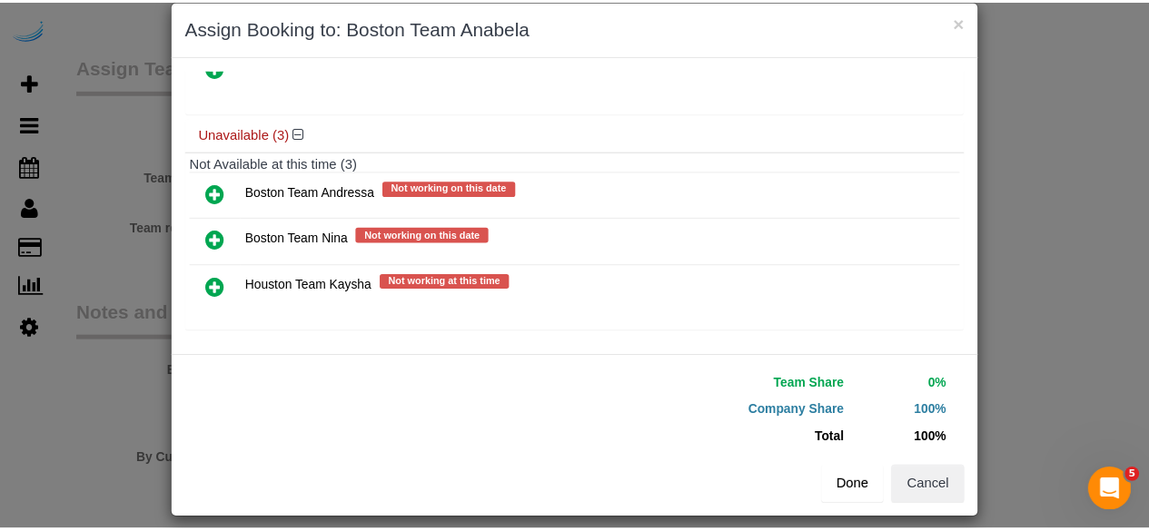
scroll to position [41, 0]
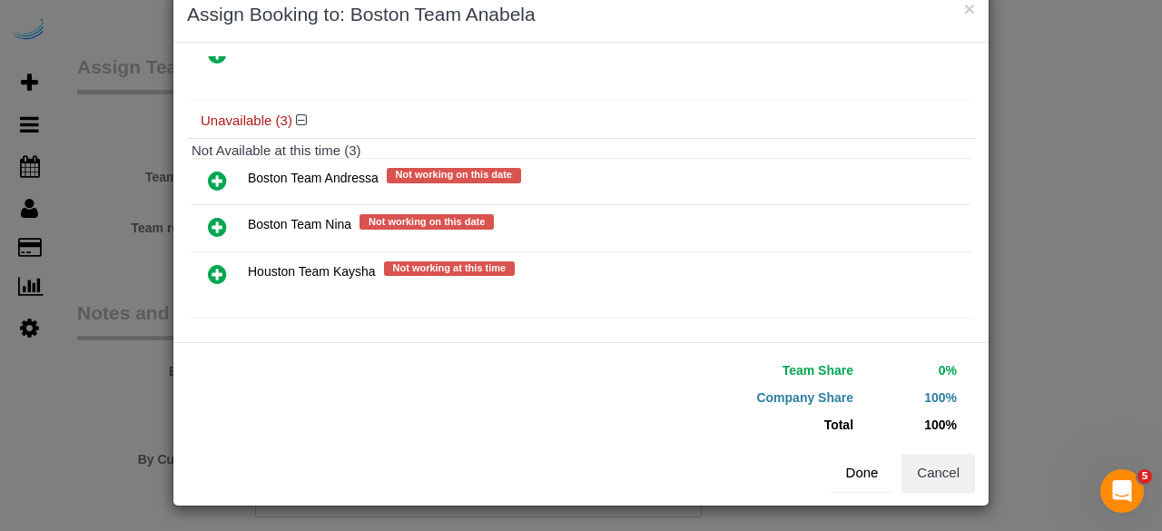
click at [846, 479] on button "Done" at bounding box center [863, 473] width 64 height 38
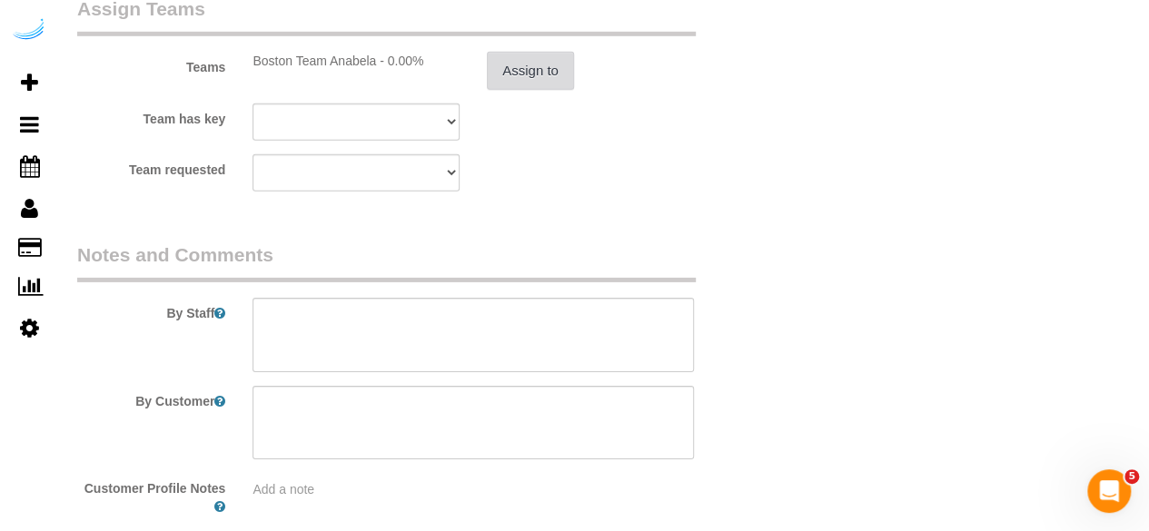
scroll to position [2878, 0]
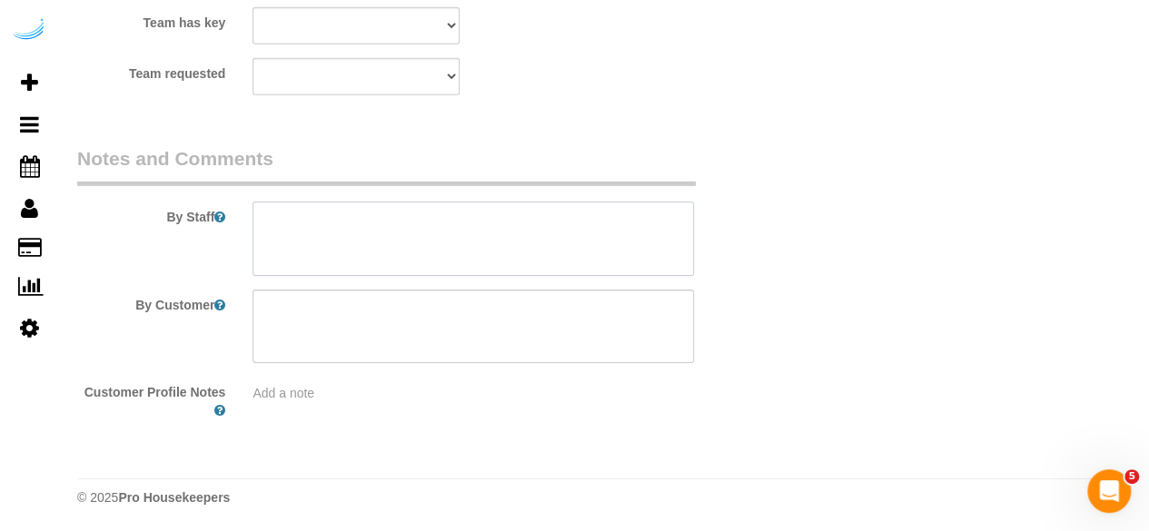
drag, startPoint x: 526, startPoint y: 242, endPoint x: 526, endPoint y: 213, distance: 28.1
click at [526, 235] on textarea at bounding box center [472, 239] width 441 height 74
click at [549, 244] on textarea at bounding box center [472, 239] width 441 height 74
paste textarea "Permanent Notes:No notes from this customer.Today's Notes:No notes from this se…"
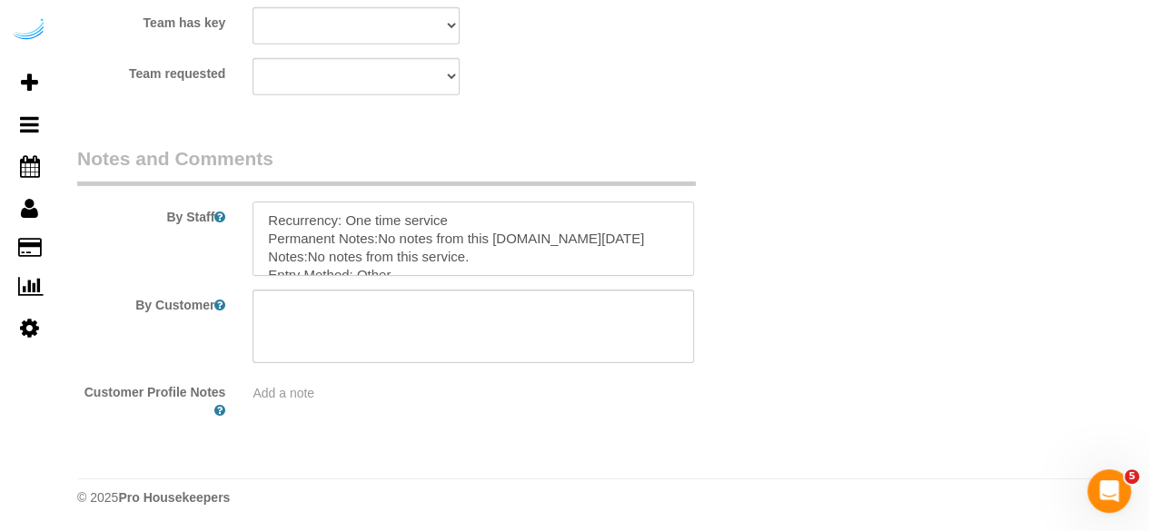
scroll to position [116, 0]
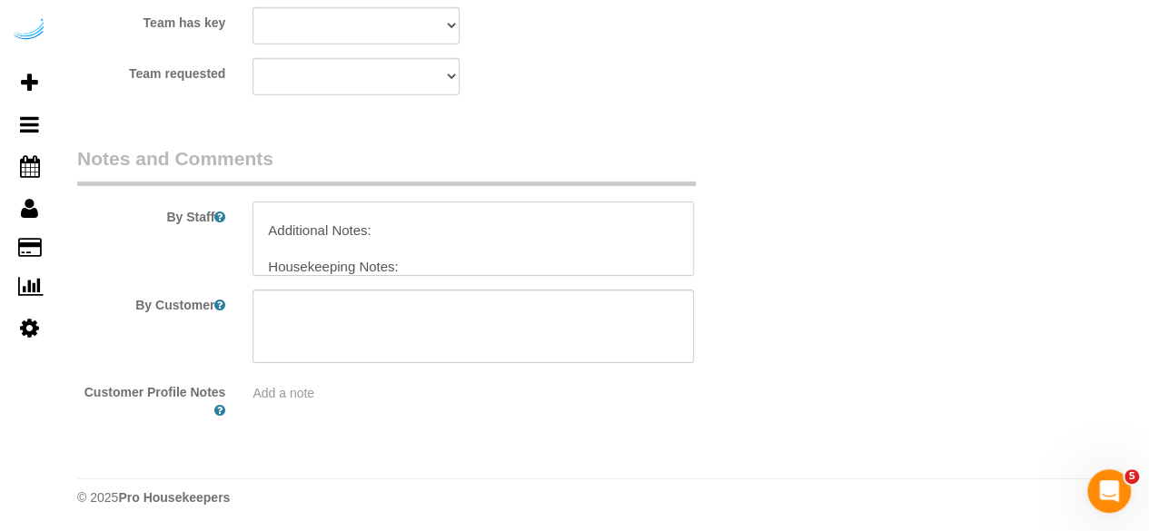
type textarea "Recurrency: One time service Permanent Notes:No notes from this customer.Today'…"
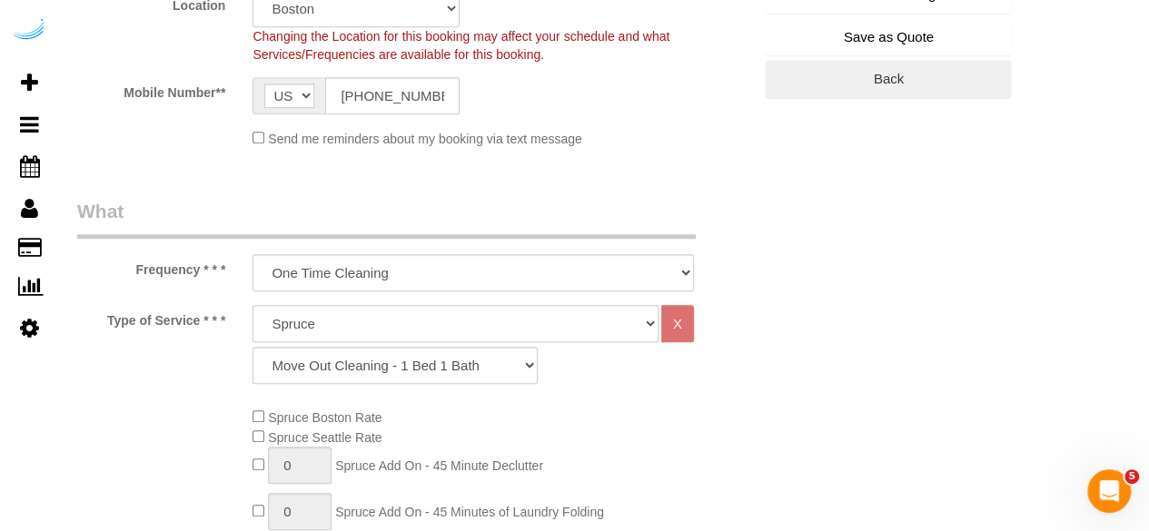
scroll to position [245, 0]
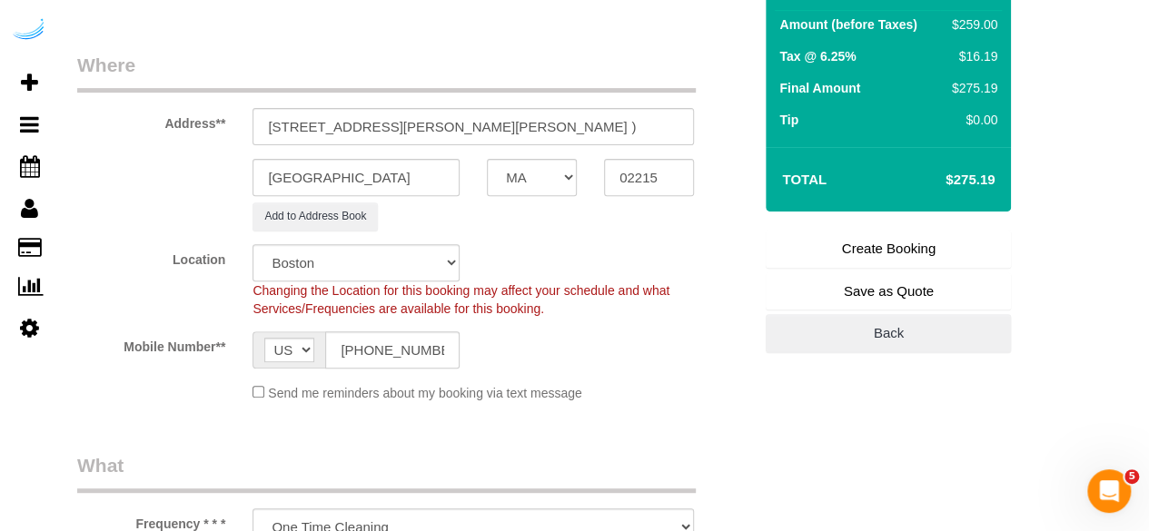
click at [865, 249] on link "Create Booking" at bounding box center [887, 249] width 245 height 38
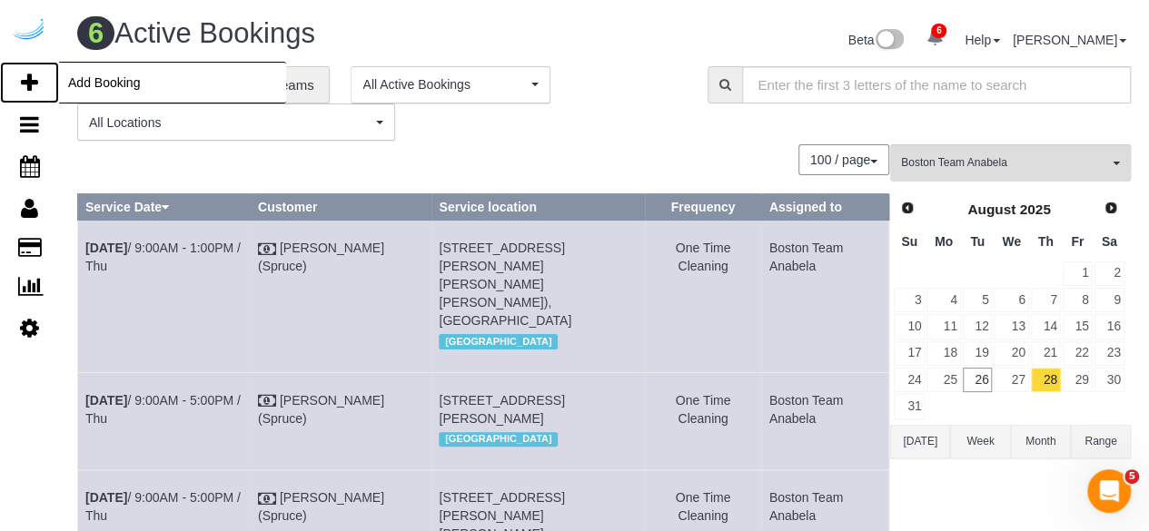
click at [34, 83] on icon at bounding box center [29, 83] width 17 height 22
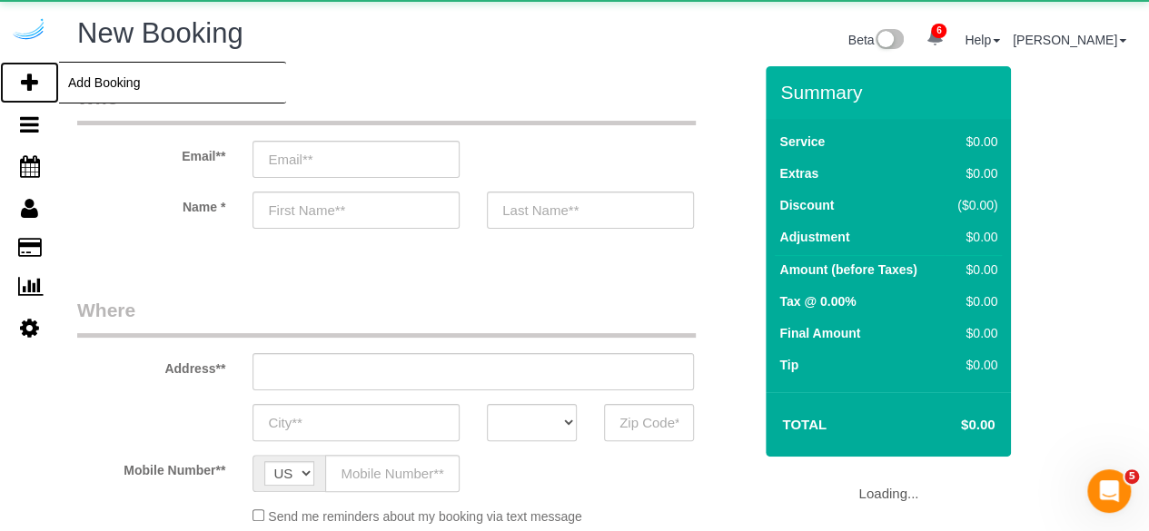
select select "object:3279"
select select "number:9"
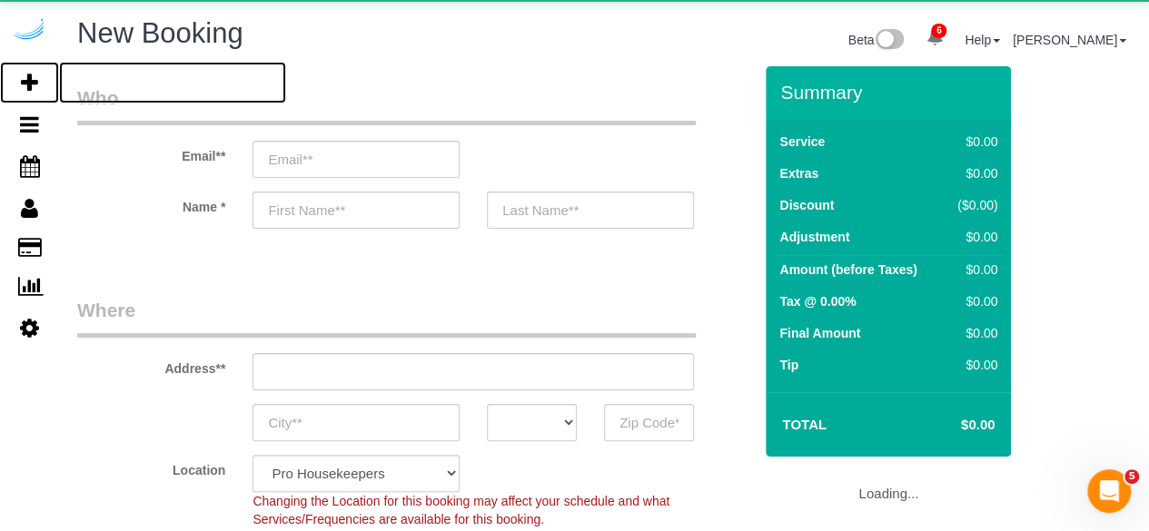
select select "object:3288"
select select "4"
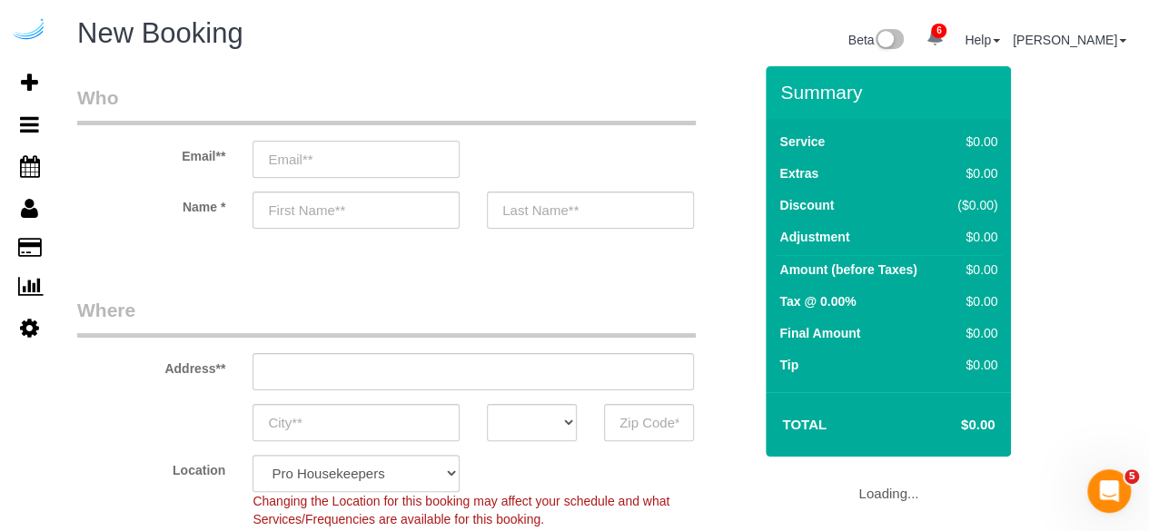
click at [383, 151] on input "email" at bounding box center [355, 159] width 207 height 37
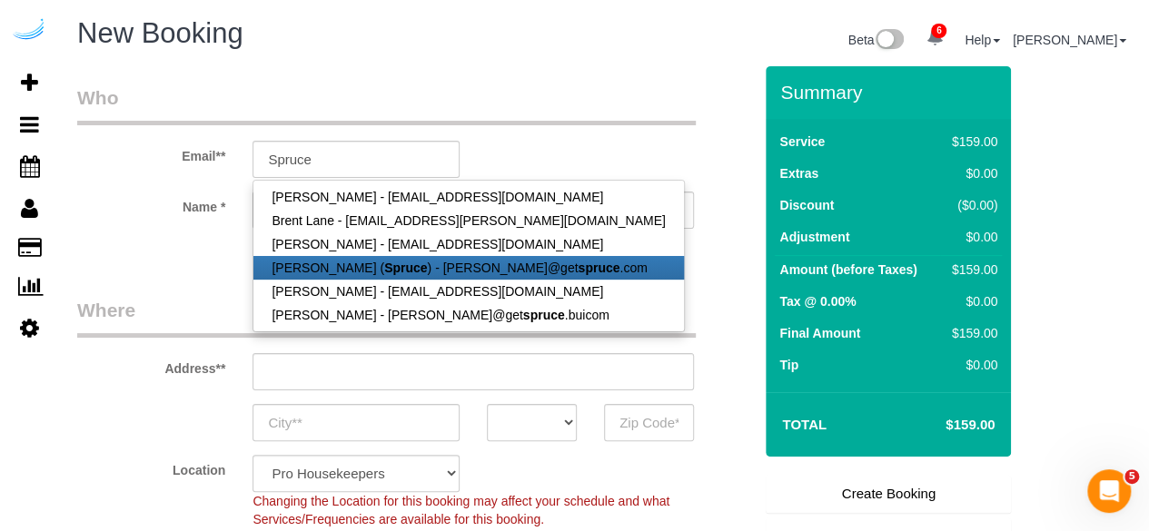
click at [384, 264] on strong "Spruce" at bounding box center [405, 268] width 43 height 15
type input "[PERSON_NAME][EMAIL_ADDRESS][DOMAIN_NAME]"
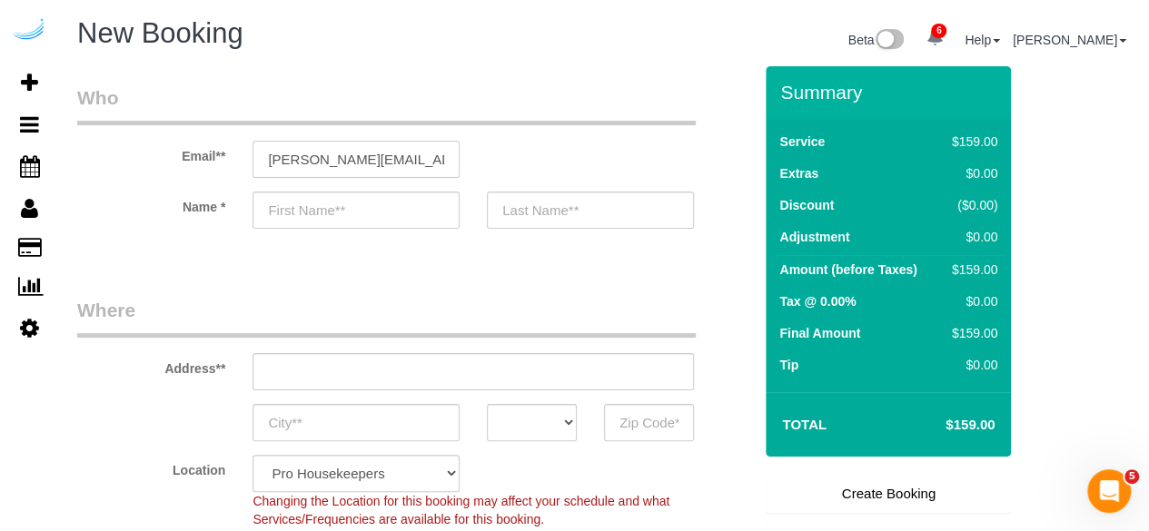
type input "[PERSON_NAME]"
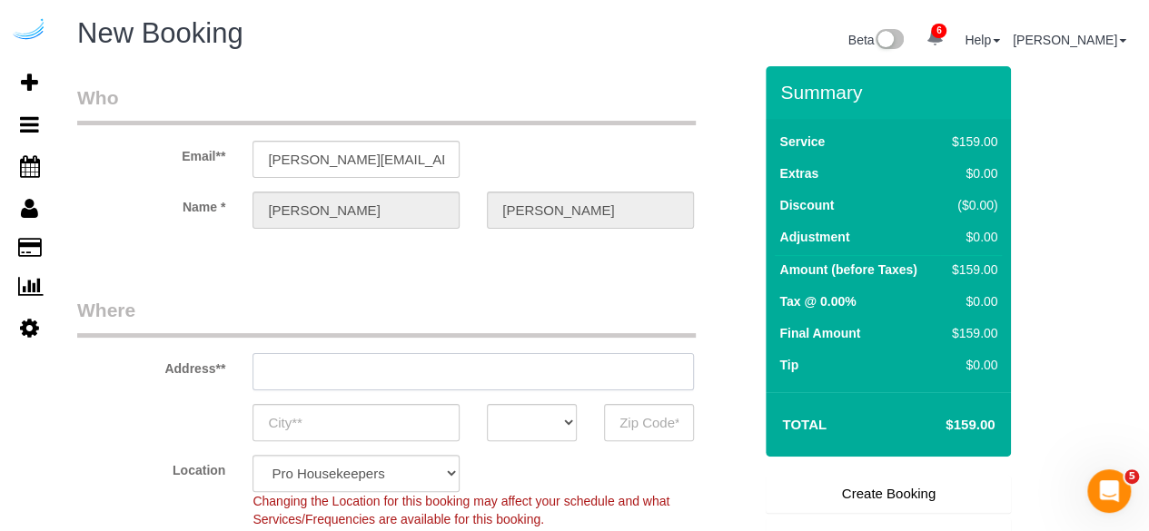
type input "[STREET_ADDRESS][PERSON_NAME]"
type input "Austin"
select select "[GEOGRAPHIC_DATA]"
type input "78704"
click at [474, 370] on input "[STREET_ADDRESS][PERSON_NAME]" at bounding box center [472, 371] width 441 height 37
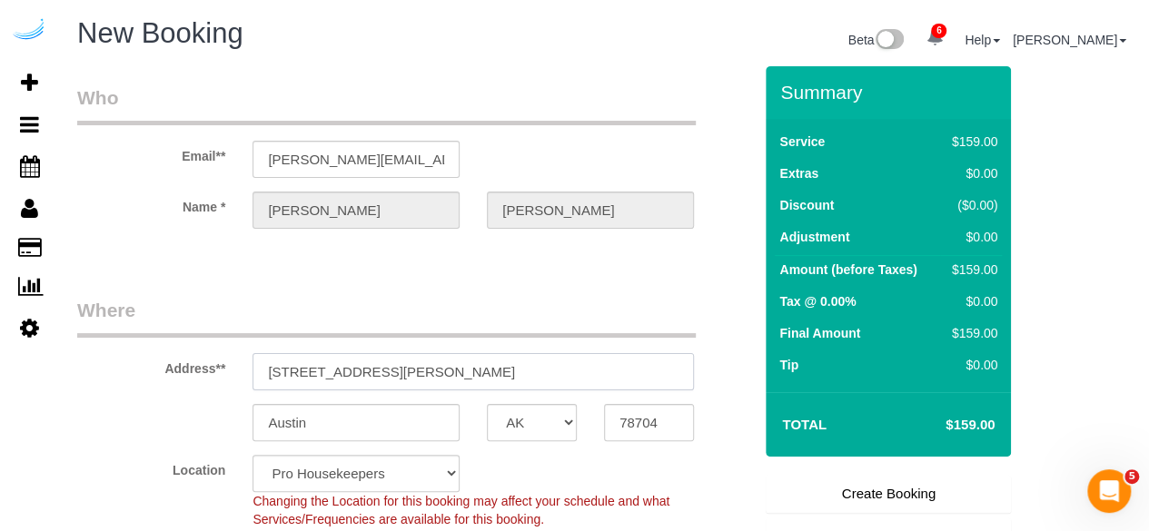
paste input "80 Fawcett St, Cambridge, MA 02138"
type input "80 Fawcett St, Cambridge, MA 02138"
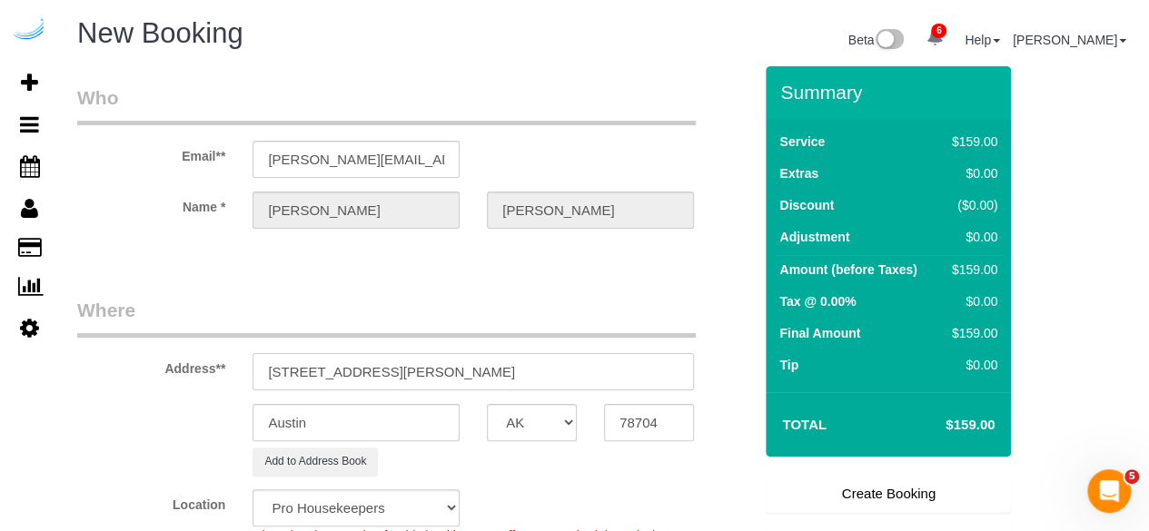
select select "9"
select select "object:3932"
drag, startPoint x: 503, startPoint y: 366, endPoint x: 587, endPoint y: 378, distance: 84.4
click at [548, 362] on input "80 Fawcett St, Cambridge, MA 02138" at bounding box center [472, 371] width 441 height 37
type input "80 Fawcett St, Cambridge, MA 02138"
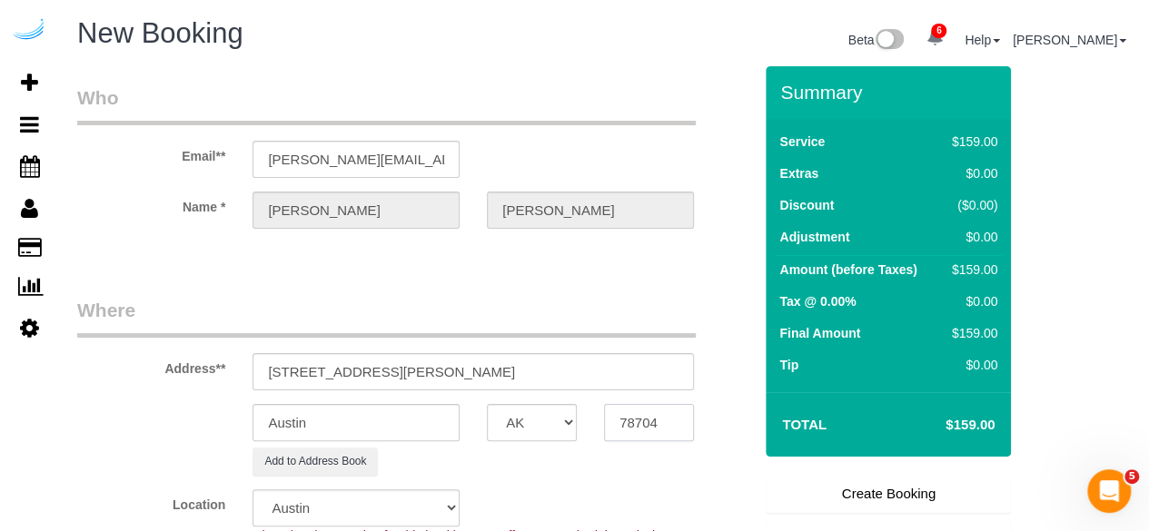
click at [649, 426] on input "78704" at bounding box center [649, 422] width 90 height 37
paste input "02138"
type input "02138"
click at [551, 427] on select "AK AL AR AZ CA CO CT DC DE FL GA HI IA ID IL IN KS KY LA MA MD ME MI MN MO MS M…" at bounding box center [532, 422] width 90 height 37
select select "MA"
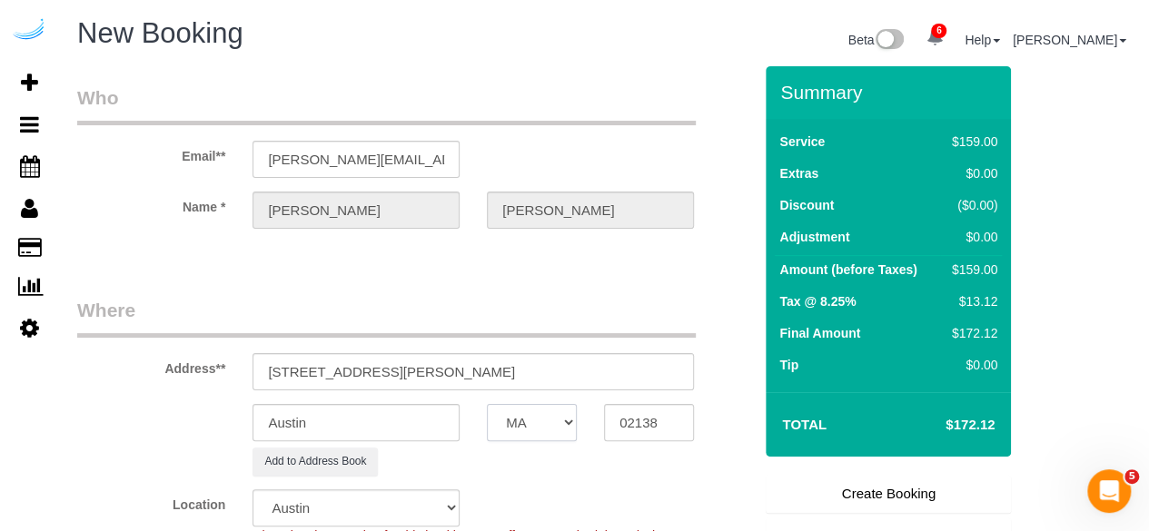
click at [487, 404] on select "AK AL AR AZ CA CO CT DC DE FL GA HI IA ID IL IN KS KY LA MA MD ME MI MN MO MS M…" at bounding box center [532, 422] width 90 height 37
select select "7"
select select "object:3979"
click at [414, 406] on input "Austin" at bounding box center [355, 422] width 207 height 37
type input "Cambridge"
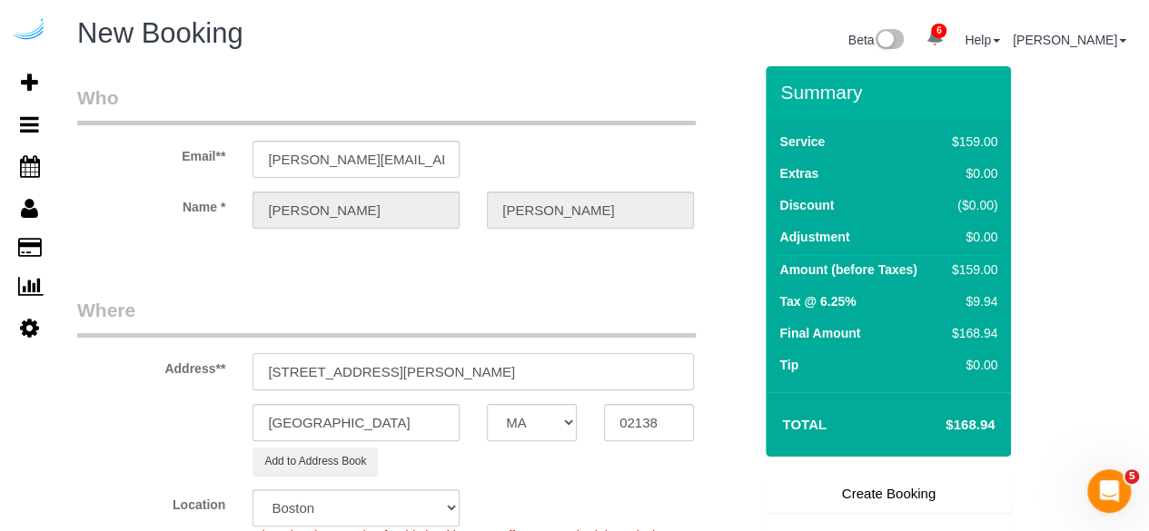
drag, startPoint x: 360, startPoint y: 364, endPoint x: 621, endPoint y: 366, distance: 261.5
click at [621, 366] on input "80 Fawcett St, Cambridge, MA 02138" at bounding box center [472, 371] width 441 height 37
paste input "Samnhita Raychaudhuri"
paste input "1468941"
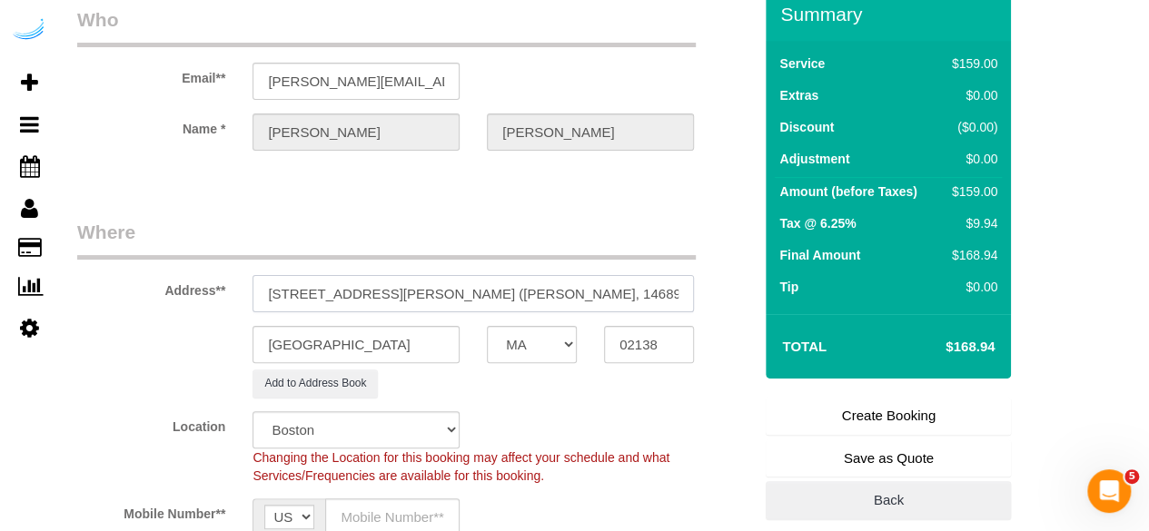
scroll to position [182, 0]
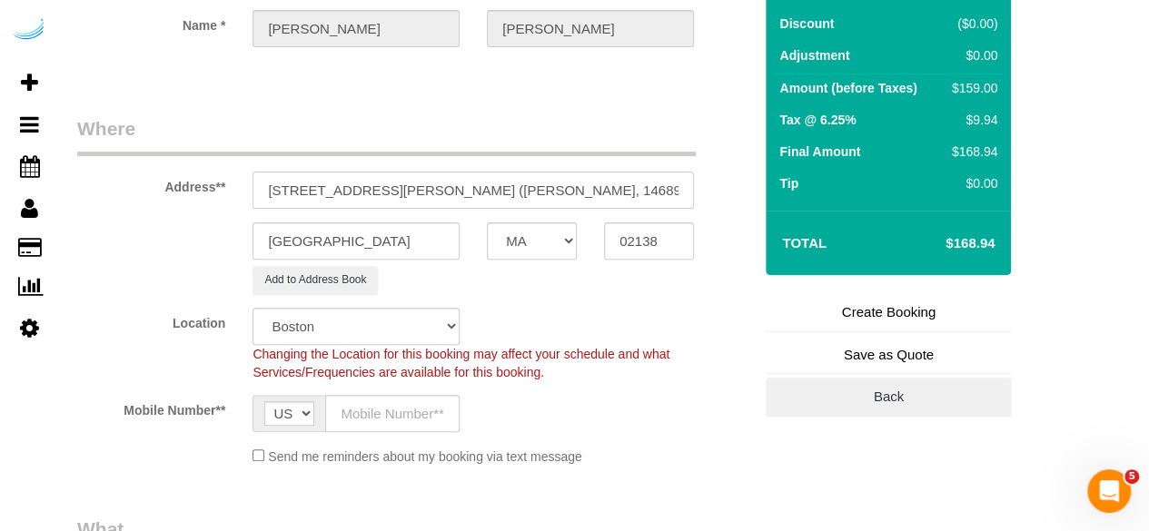
type input "80 Fawcett St, Unit 225 (Samnhita Raychaudhuri, Atmark, 1468941)"
drag, startPoint x: 411, startPoint y: 414, endPoint x: 418, endPoint y: 422, distance: 10.4
click at [411, 414] on input "text" at bounding box center [392, 413] width 134 height 37
type input "[PHONE_NUMBER]"
type input "Brandie Louck"
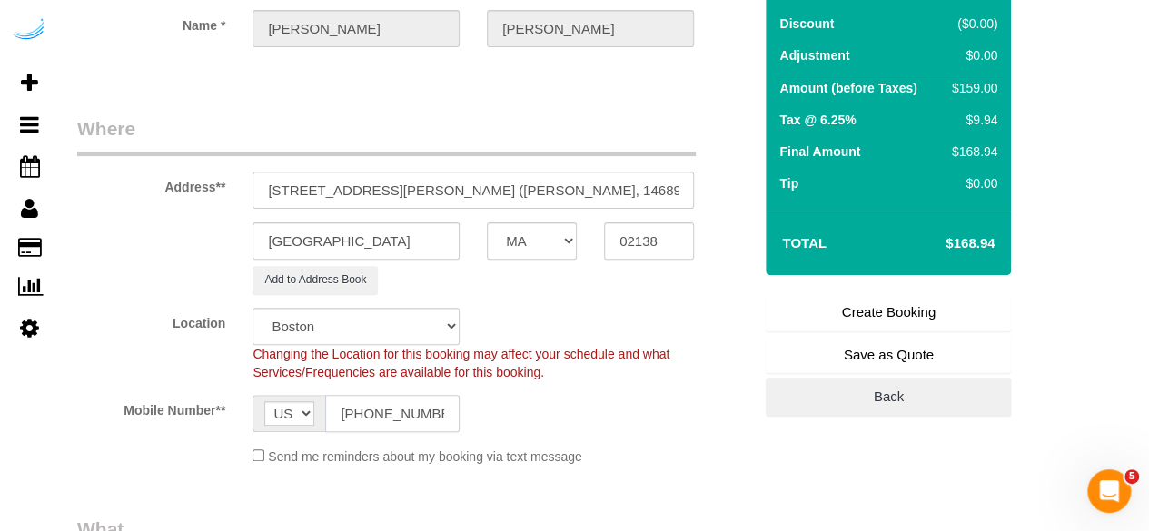
type input "[PHONE_NUMBER]"
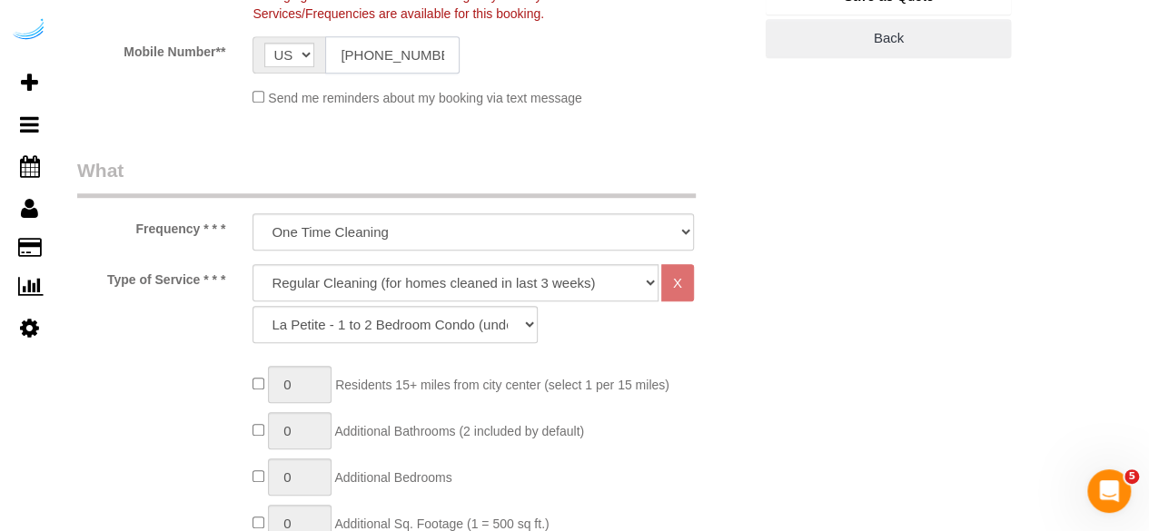
scroll to position [545, 0]
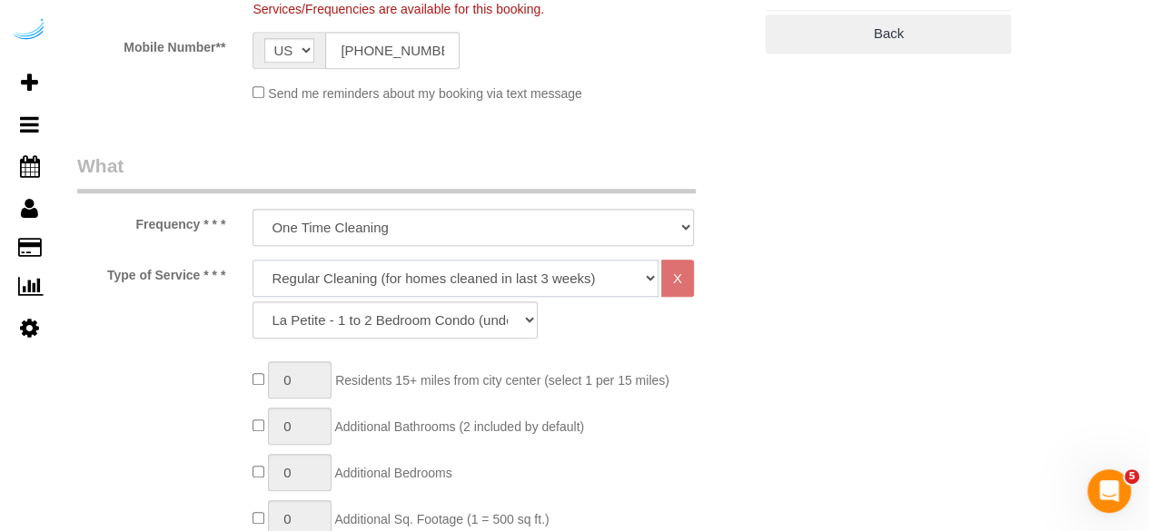
drag, startPoint x: 435, startPoint y: 281, endPoint x: 436, endPoint y: 290, distance: 9.1
click at [435, 281] on select "Deep Cleaning (for homes that have not been cleaned in 3+ weeks) Spruce Regular…" at bounding box center [455, 278] width 406 height 37
select select "282"
click at [252, 260] on select "Deep Cleaning (for homes that have not been cleaned in 3+ weeks) Spruce Regular…" at bounding box center [455, 278] width 406 height 37
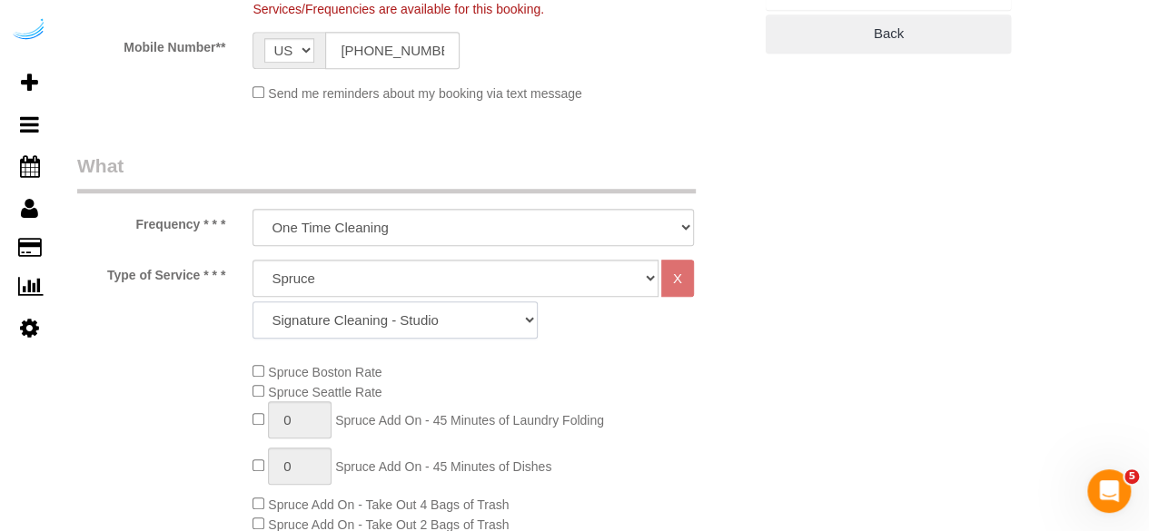
drag, startPoint x: 447, startPoint y: 319, endPoint x: 449, endPoint y: 306, distance: 12.8
click at [447, 319] on select "Signature Cleaning - Studio Signature Cleaning - 1 Bed 1 Bath Signature Cleanin…" at bounding box center [394, 319] width 285 height 37
select select "351"
click at [252, 301] on select "Signature Cleaning - Studio Signature Cleaning - 1 Bed 1 Bath Signature Cleanin…" at bounding box center [394, 319] width 285 height 37
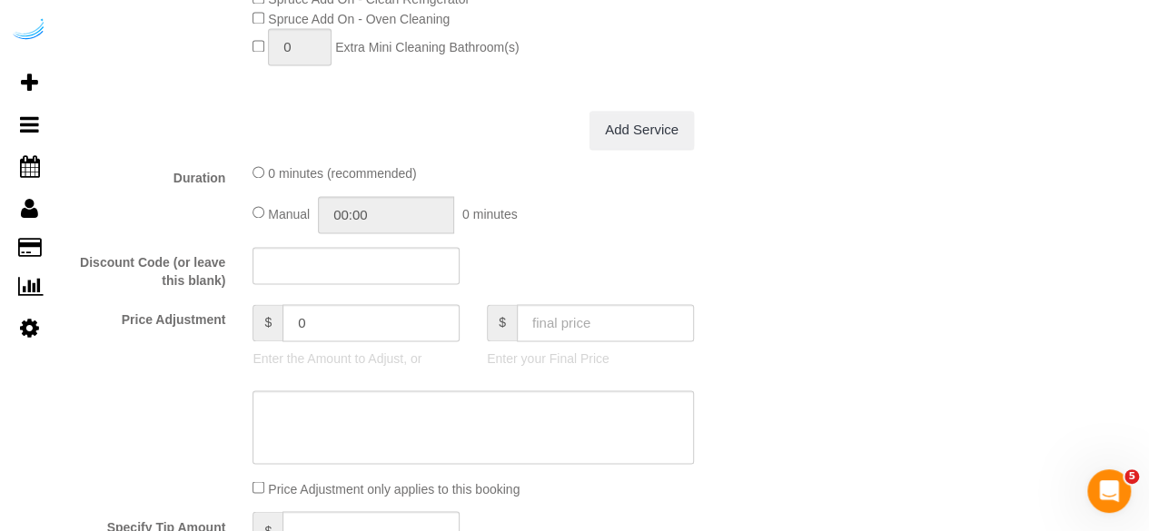
scroll to position [1634, 0]
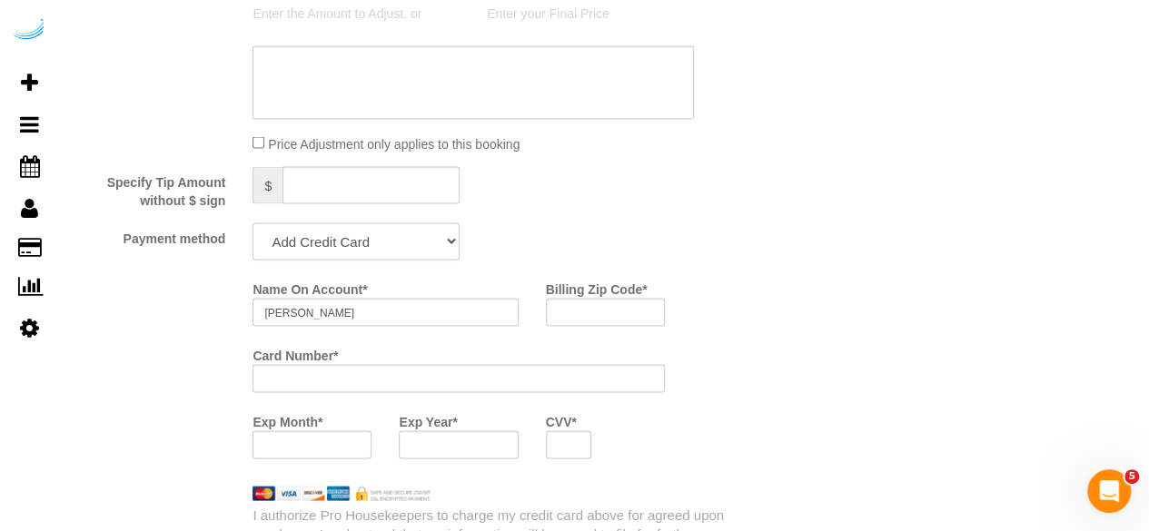
drag, startPoint x: 341, startPoint y: 230, endPoint x: 338, endPoint y: 259, distance: 29.2
click at [341, 230] on select "Add Credit Card Cash Check Paypal" at bounding box center [355, 240] width 207 height 37
select select "string:check"
click at [252, 223] on select "Add Credit Card Cash Check Paypal" at bounding box center [355, 240] width 207 height 37
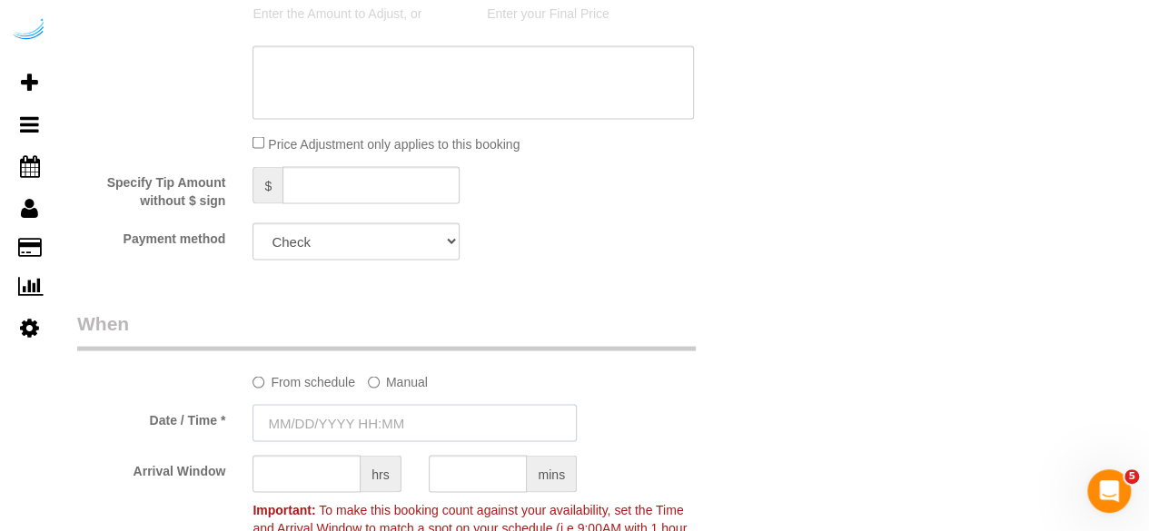
click at [376, 411] on input "text" at bounding box center [414, 422] width 324 height 37
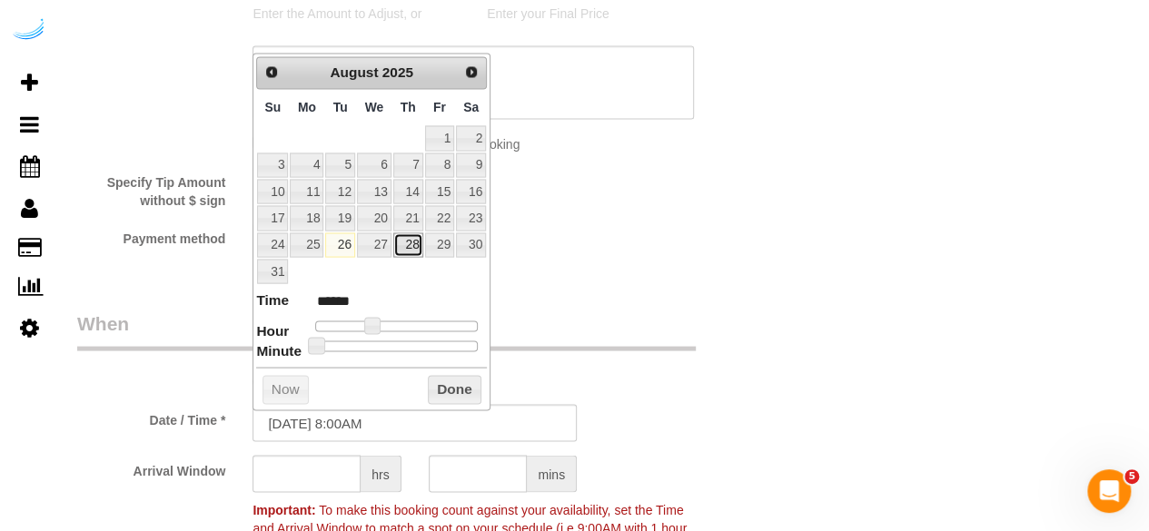
click at [413, 237] on link "28" at bounding box center [408, 244] width 30 height 25
type input "08/28/2025 9:00AM"
type input "******"
type input "08/28/2025 10:00AM"
type input "*******"
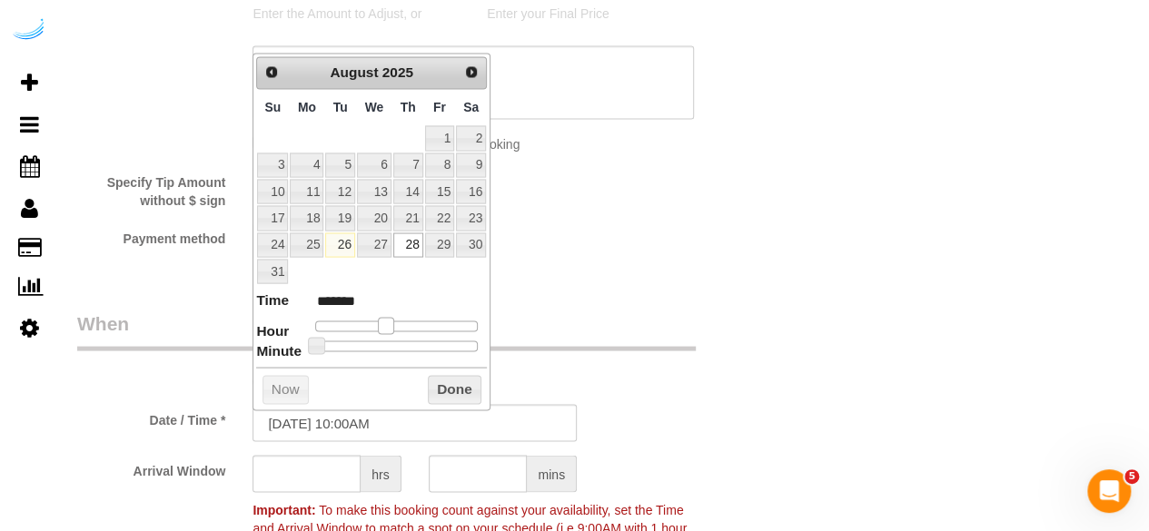
drag, startPoint x: 366, startPoint y: 322, endPoint x: 380, endPoint y: 321, distance: 13.7
click at [380, 321] on span at bounding box center [386, 325] width 16 height 16
type input "08/28/2025 9:00AM"
type input "******"
click at [382, 321] on span at bounding box center [378, 325] width 16 height 16
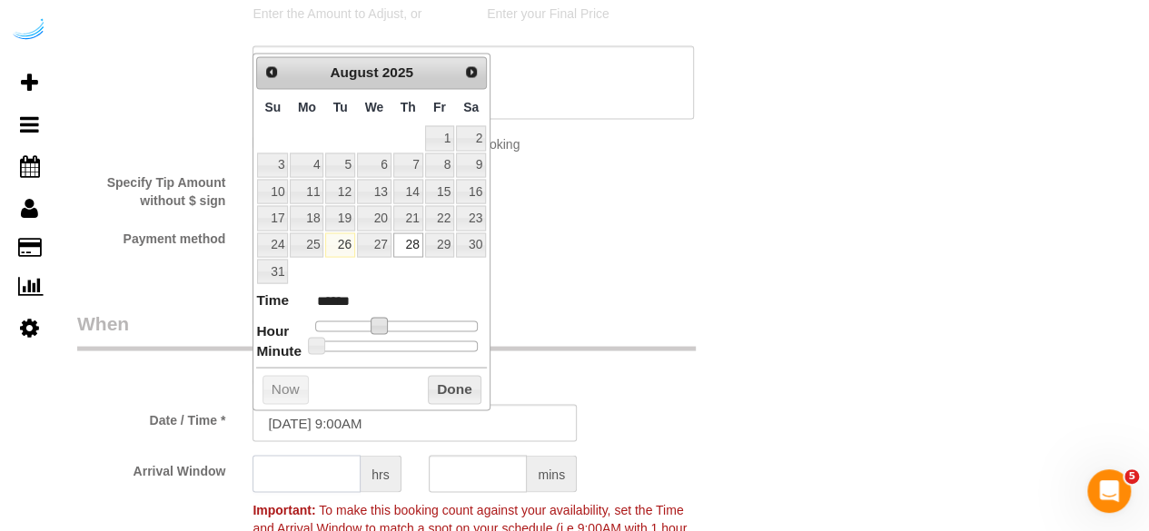
click at [325, 467] on input "text" at bounding box center [306, 473] width 108 height 37
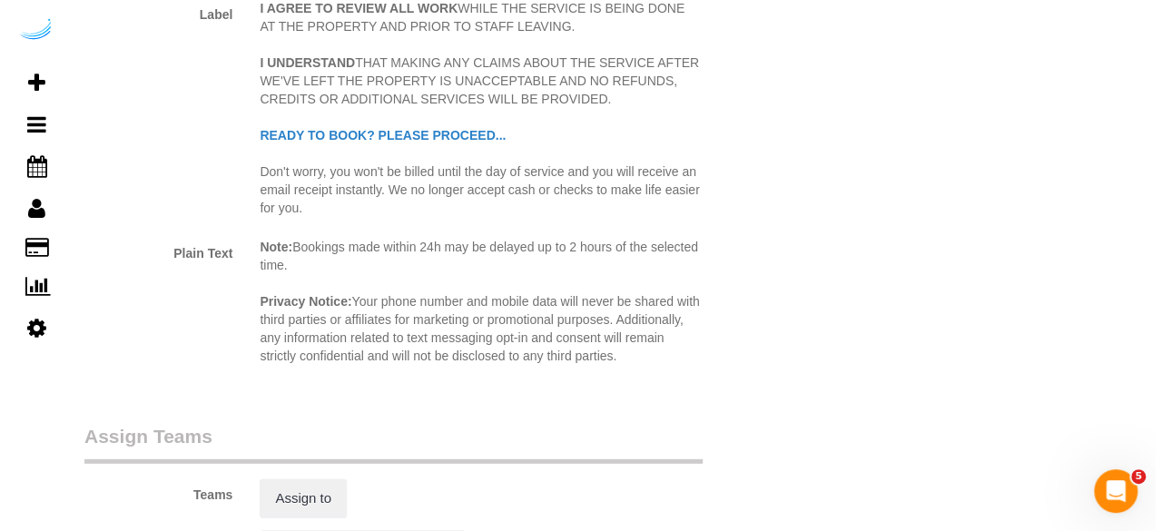
scroll to position [2542, 0]
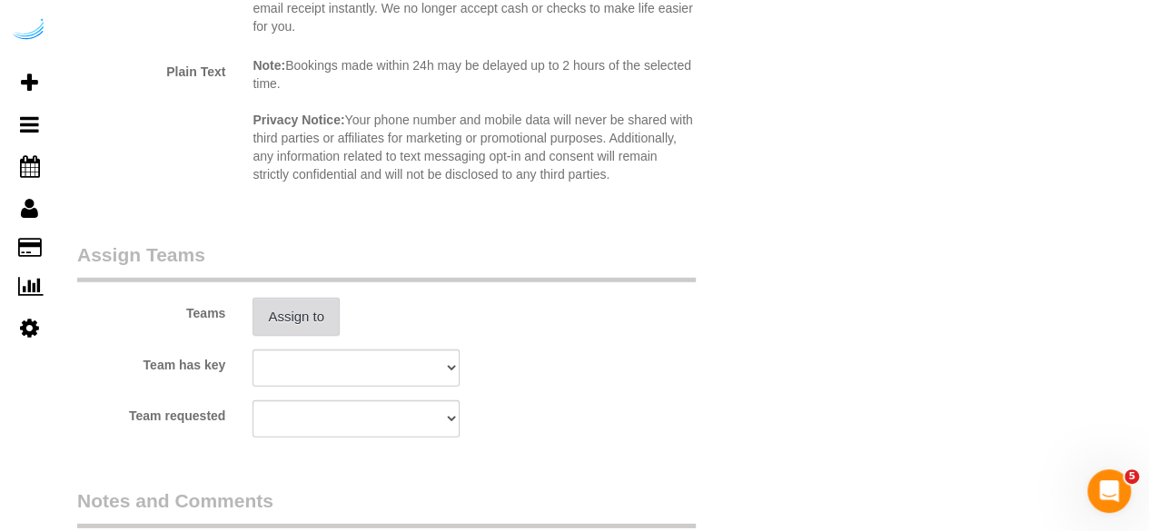
type input "8"
click at [312, 333] on button "Assign to" at bounding box center [295, 317] width 87 height 38
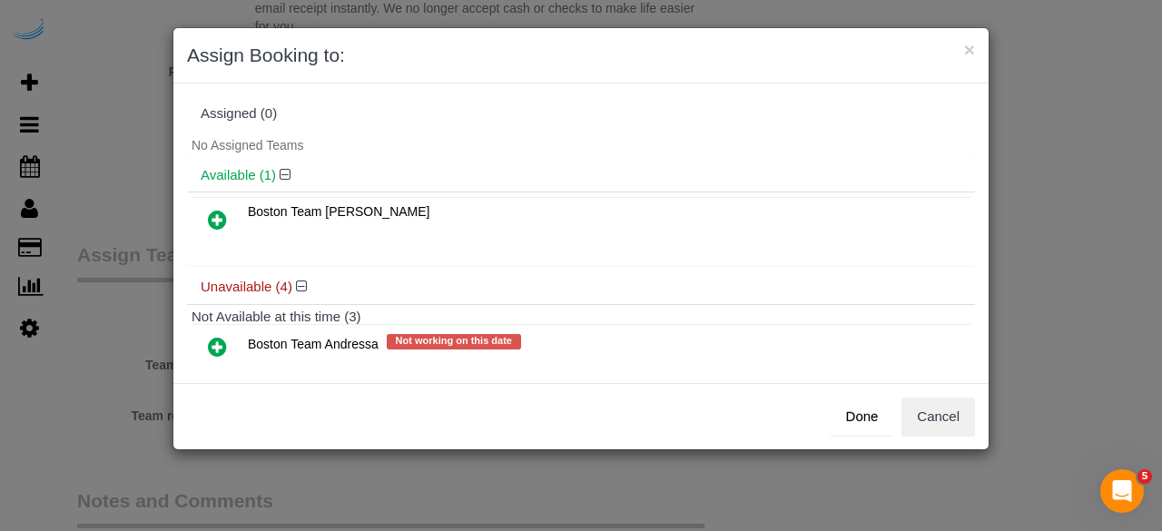
scroll to position [182, 0]
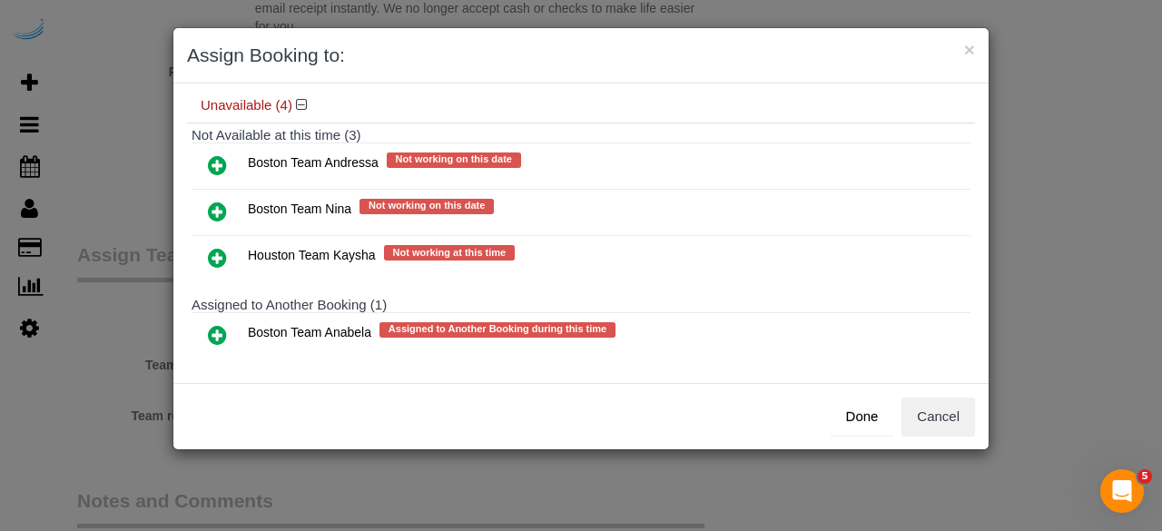
click at [217, 324] on icon at bounding box center [217, 335] width 19 height 22
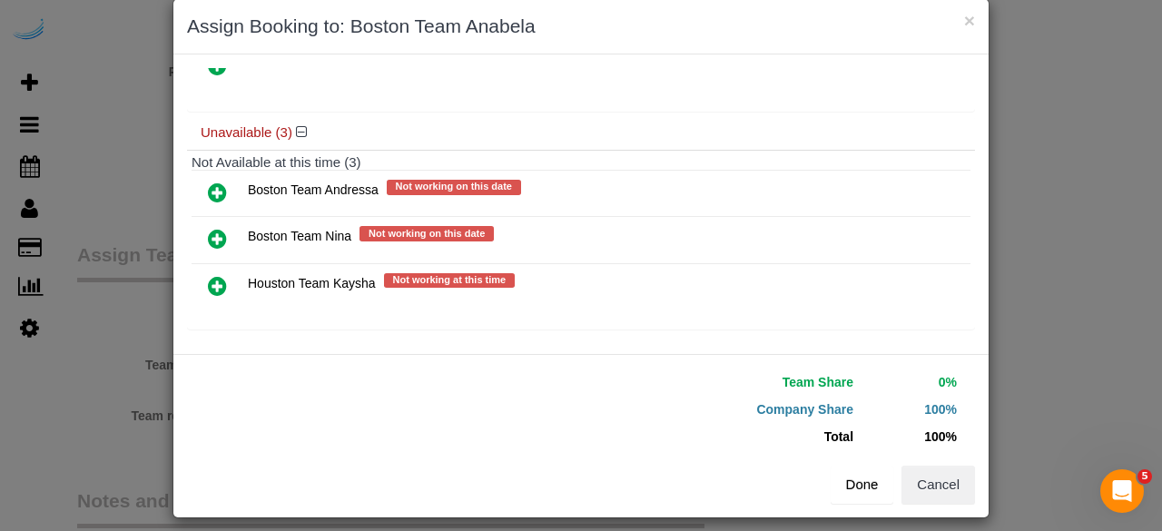
scroll to position [41, 0]
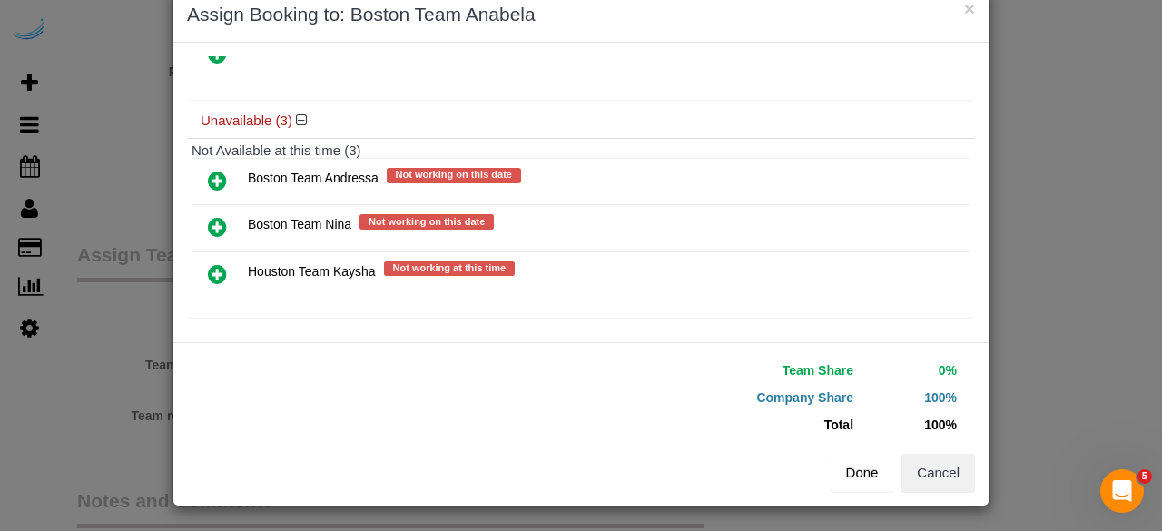
click at [866, 477] on button "Done" at bounding box center [863, 473] width 64 height 38
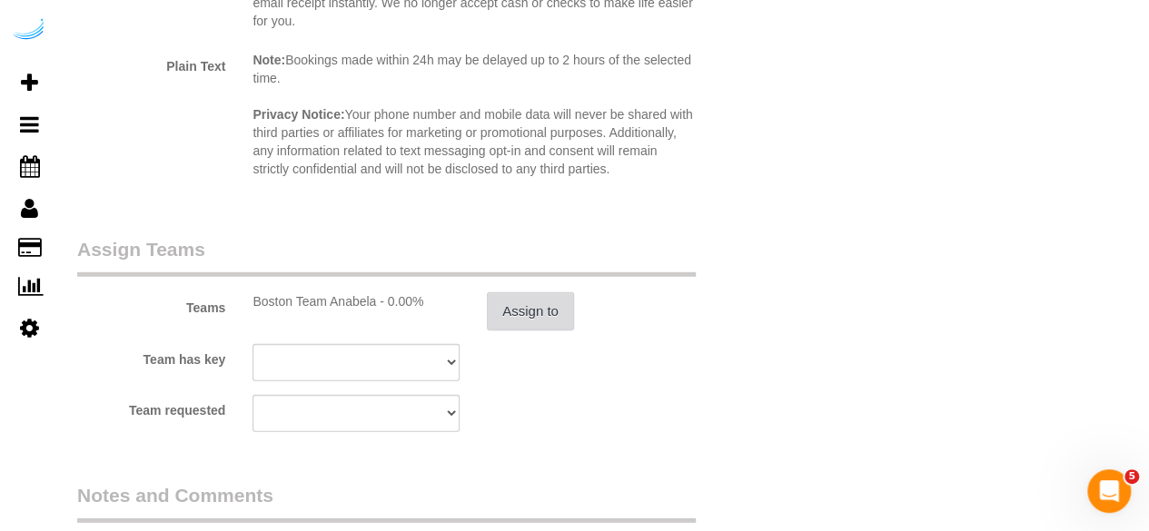
scroll to position [2724, 0]
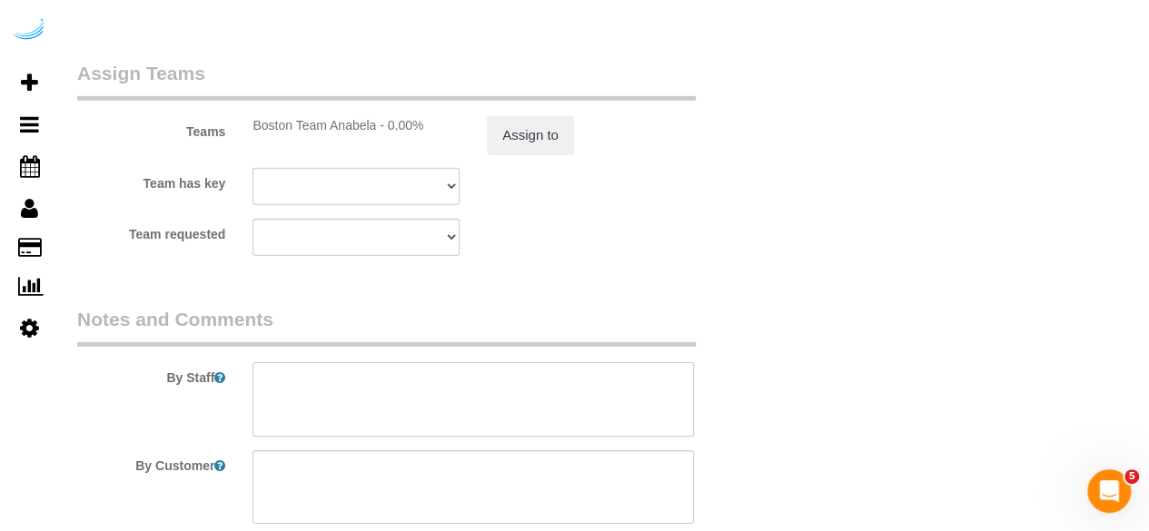
drag, startPoint x: 360, startPoint y: 380, endPoint x: 364, endPoint y: 340, distance: 41.0
click at [360, 379] on textarea at bounding box center [472, 399] width 441 height 74
click at [426, 388] on textarea at bounding box center [472, 399] width 441 height 74
paste textarea "Permanent Notes:No notes from this customer.Today's Notes:No notes from this se…"
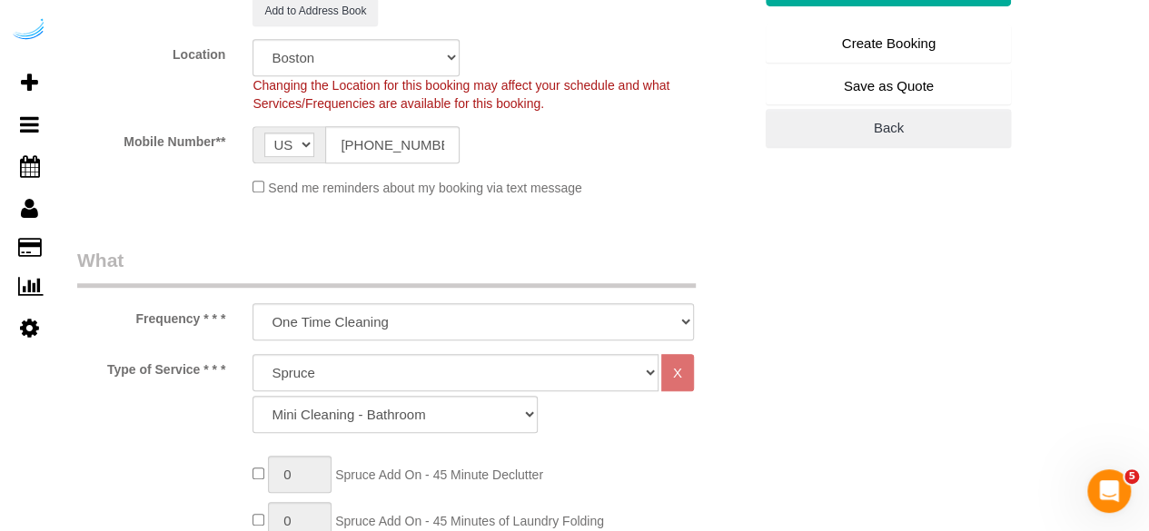
scroll to position [182, 0]
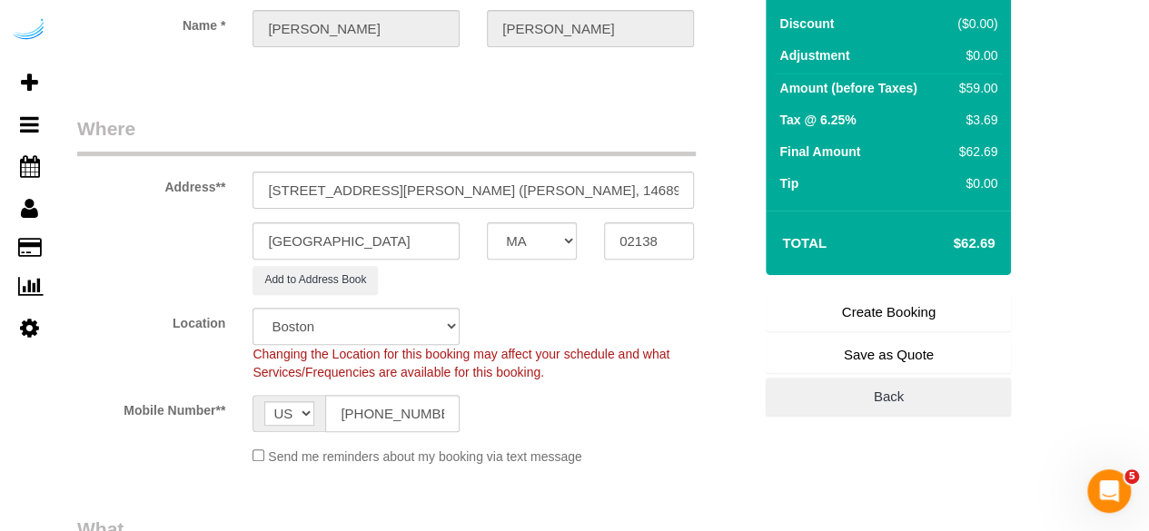
type textarea "Recurrency: One time service Permanent Notes:No notes from this customer.Today'…"
click at [848, 298] on link "Create Booking" at bounding box center [887, 312] width 245 height 38
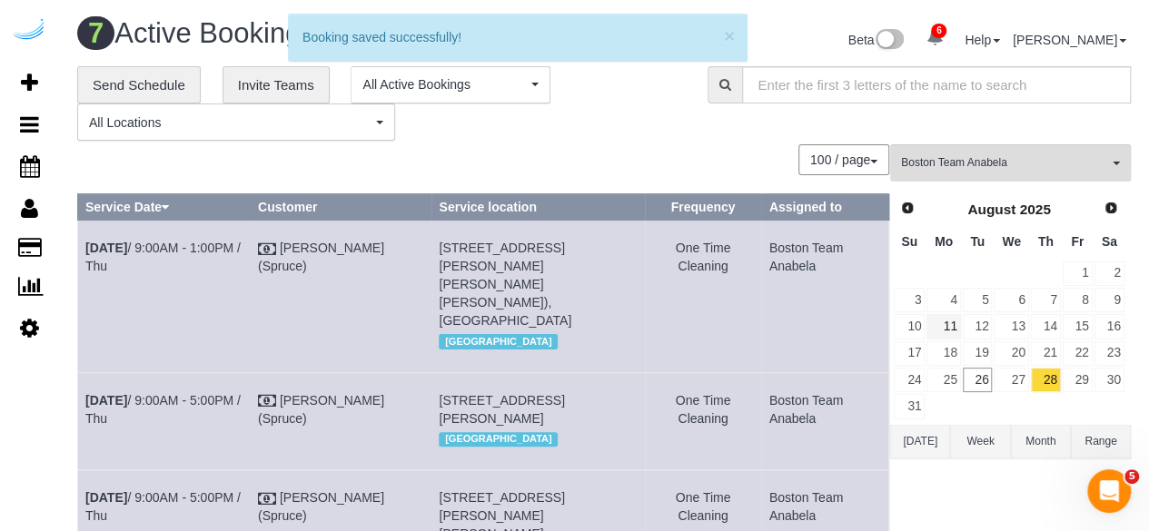
scroll to position [346, 0]
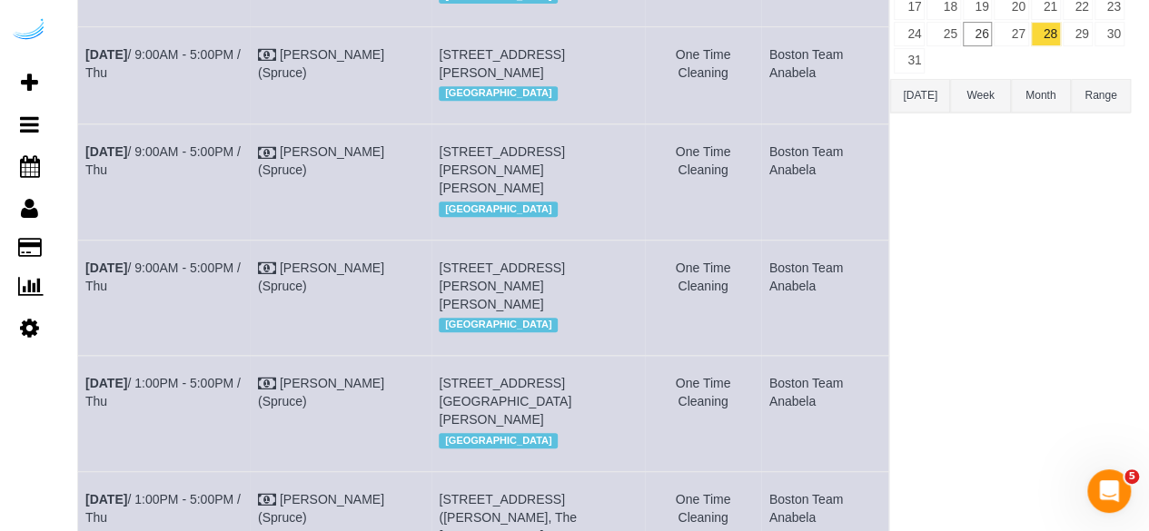
drag, startPoint x: 123, startPoint y: 277, endPoint x: 82, endPoint y: 266, distance: 43.2
click at [82, 266] on td "Aug 28th / 9:00AM - 5:00PM / Thu" at bounding box center [164, 297] width 173 height 115
copy link "Aug 28th / 9:00AM - 5:00PM / Thu"
drag, startPoint x: 569, startPoint y: 301, endPoint x: 434, endPoint y: 270, distance: 138.8
click at [434, 270] on td "80 Fawcett St, Unit 225 (Samnhita Raychaudhuri, Atmark, 1468941), Cambridge, MA…" at bounding box center [537, 297] width 213 height 115
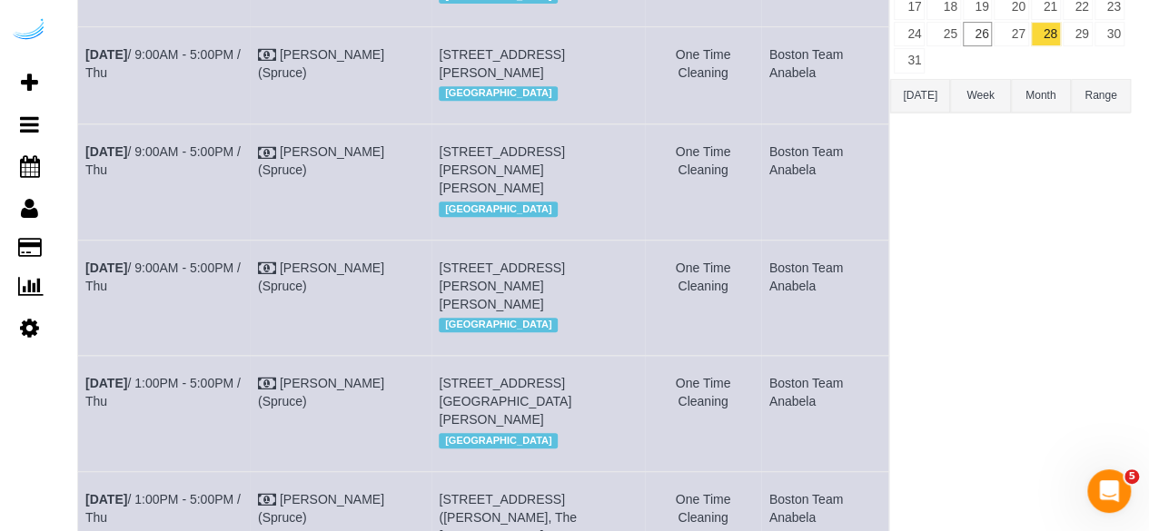
copy span "[STREET_ADDRESS][PERSON_NAME][PERSON_NAME]"
drag, startPoint x: 823, startPoint y: 286, endPoint x: 763, endPoint y: 271, distance: 61.7
click at [763, 271] on td "Boston Team Anabela" at bounding box center [824, 297] width 127 height 115
copy td "Boston Team Anabela"
drag, startPoint x: 125, startPoint y: 165, endPoint x: 80, endPoint y: 150, distance: 48.0
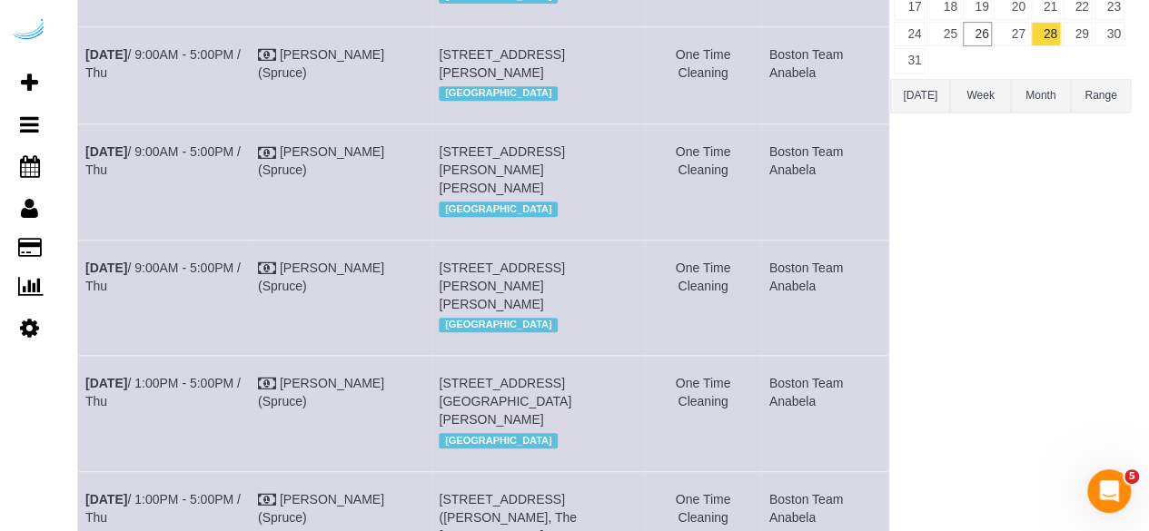
click at [80, 150] on td "Aug 28th / 9:00AM - 5:00PM / Thu" at bounding box center [164, 181] width 173 height 115
copy link "Aug 28th / 9:00AM - 5:00PM / Thu"
drag, startPoint x: 528, startPoint y: 184, endPoint x: 433, endPoint y: 154, distance: 99.1
click at [433, 154] on td "771 Beacon St, Building B1, Unit 505 (Alice Hotimski, Bower, 1468658 ), Boston,…" at bounding box center [537, 181] width 213 height 115
copy span "[STREET_ADDRESS][PERSON_NAME][PERSON_NAME]"
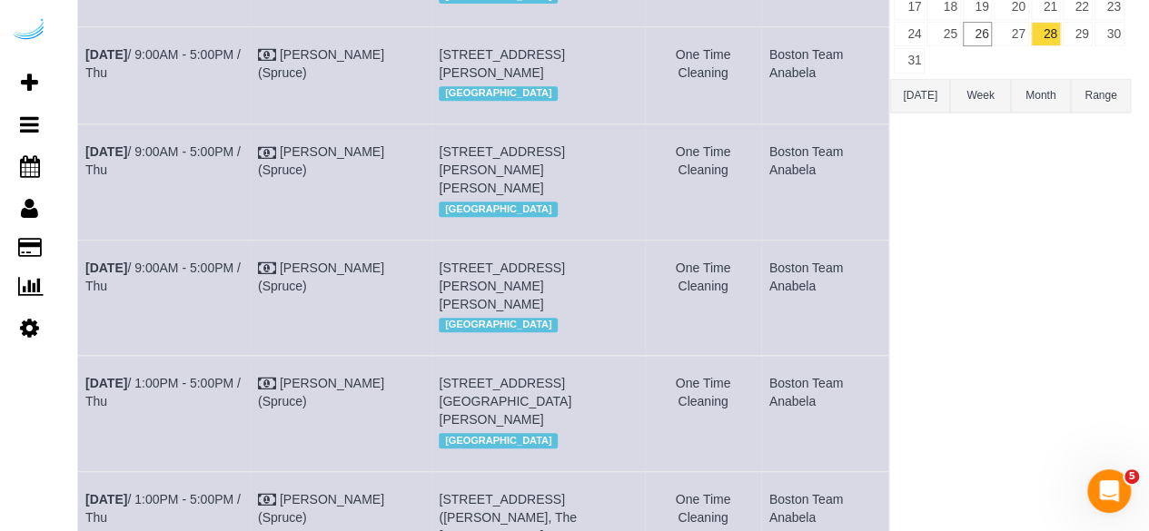
drag, startPoint x: 784, startPoint y: 173, endPoint x: 759, endPoint y: 144, distance: 38.0
click at [761, 144] on td "Boston Team Anabela" at bounding box center [824, 181] width 127 height 115
copy td "Boston Team Anabela"
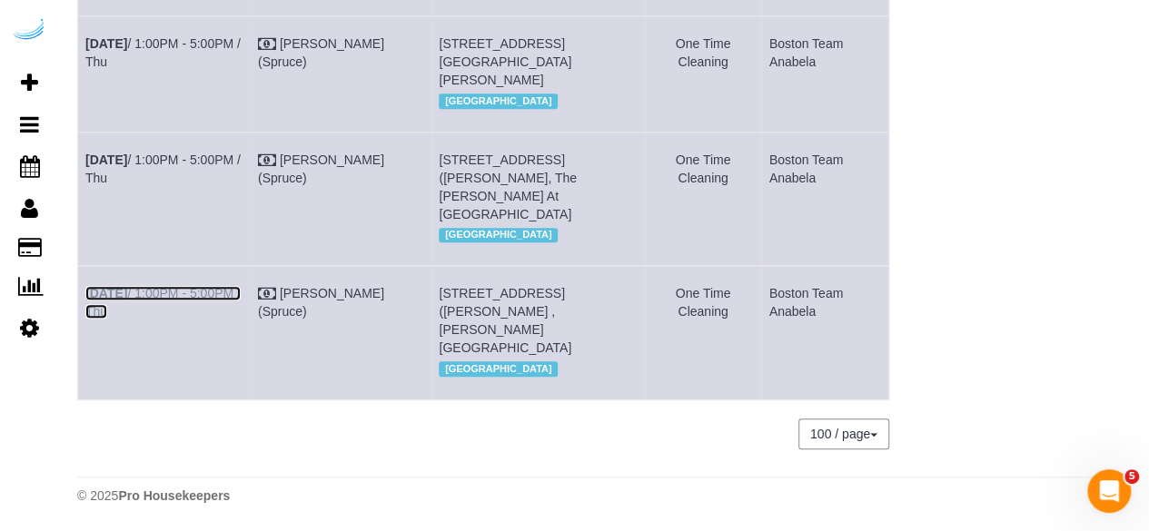
click at [181, 298] on link "Aug 28th / 1:00PM - 5:00PM / Thu" at bounding box center [162, 302] width 155 height 33
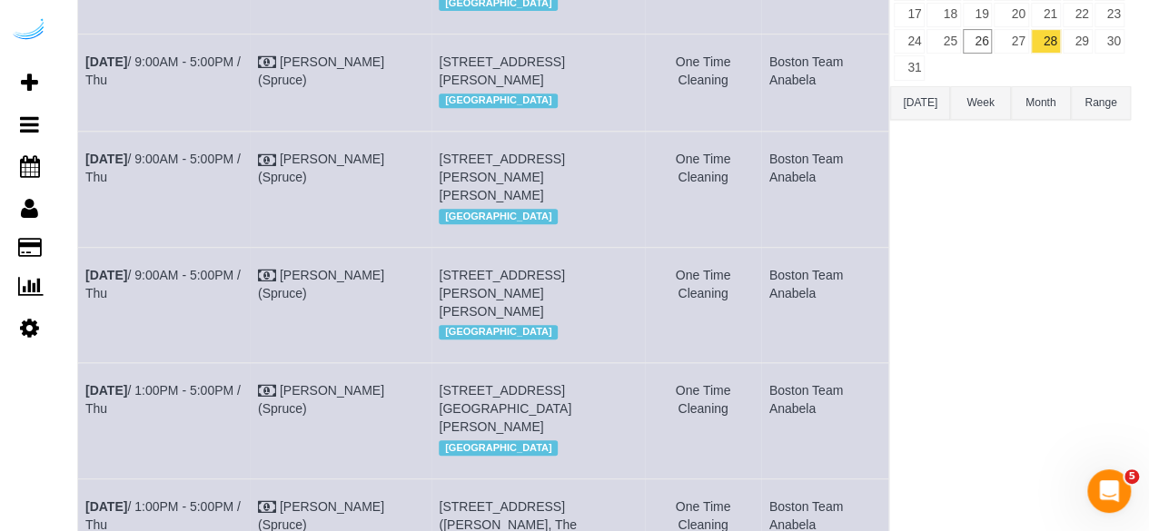
scroll to position [66, 0]
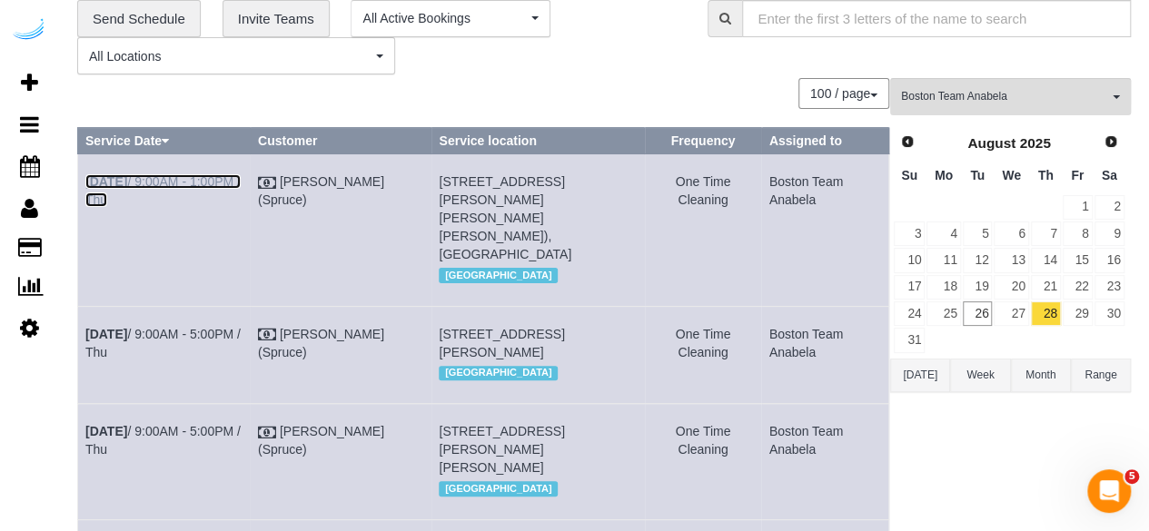
click at [202, 176] on link "Aug 28th / 9:00AM - 1:00PM / Thu" at bounding box center [162, 190] width 155 height 33
click at [216, 327] on link "Aug 28th / 9:00AM - 5:00PM / Thu" at bounding box center [162, 343] width 155 height 33
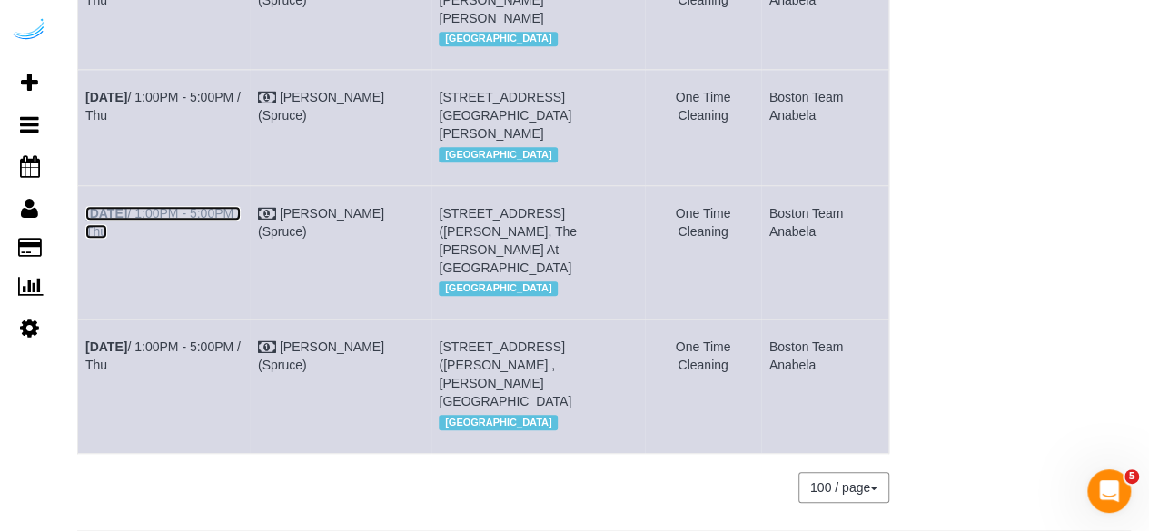
click at [200, 234] on link "Aug 28th / 1:00PM - 5:00PM / Thu" at bounding box center [162, 222] width 155 height 33
drag, startPoint x: 240, startPoint y: 98, endPoint x: 274, endPoint y: 70, distance: 44.5
click at [240, 98] on link "Aug 28th / 1:00PM - 5:00PM / Thu" at bounding box center [162, 106] width 155 height 33
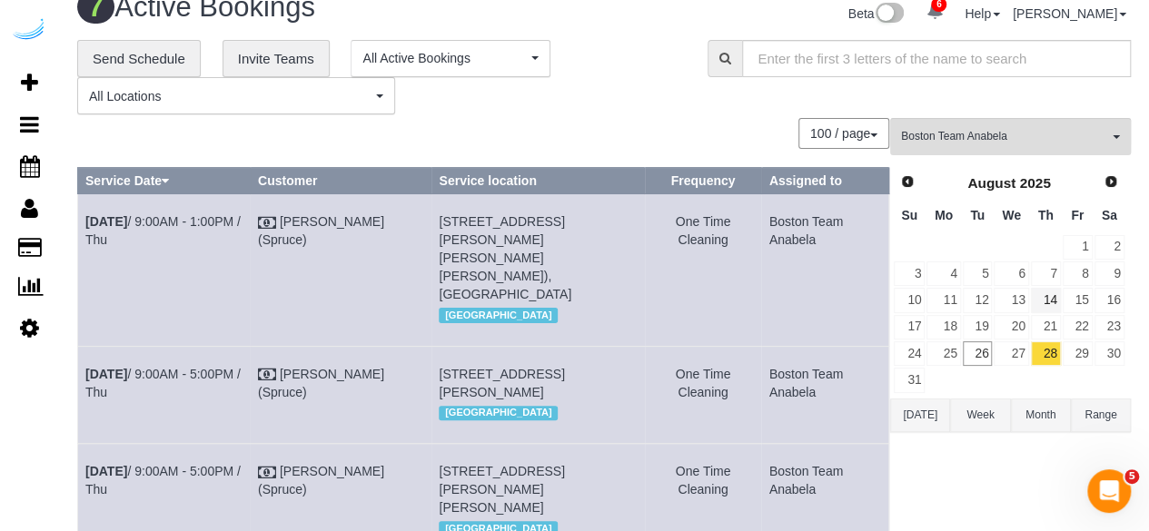
scroll to position [0, 0]
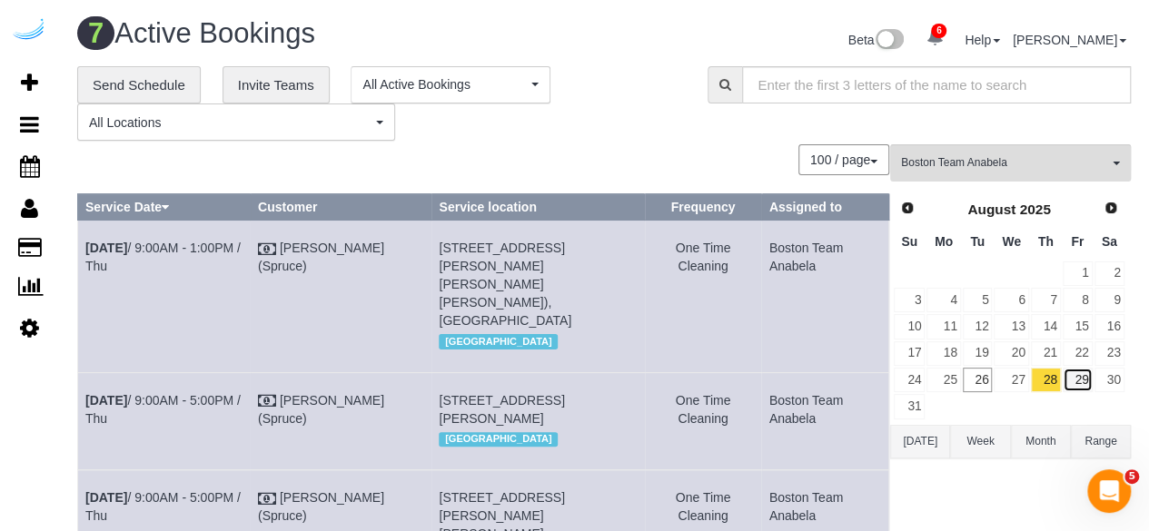
click at [1070, 370] on link "29" at bounding box center [1077, 380] width 30 height 25
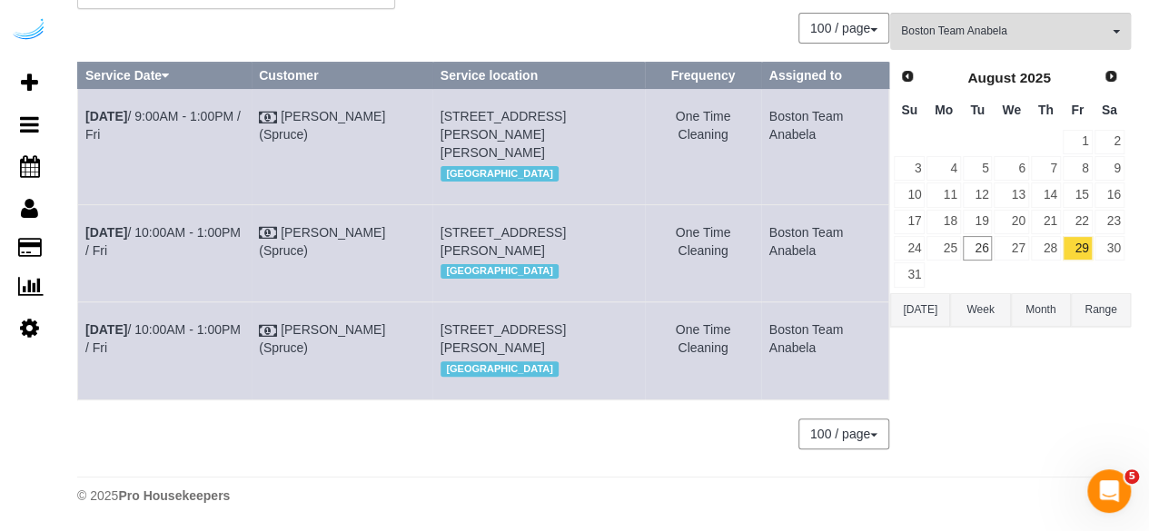
scroll to position [202, 0]
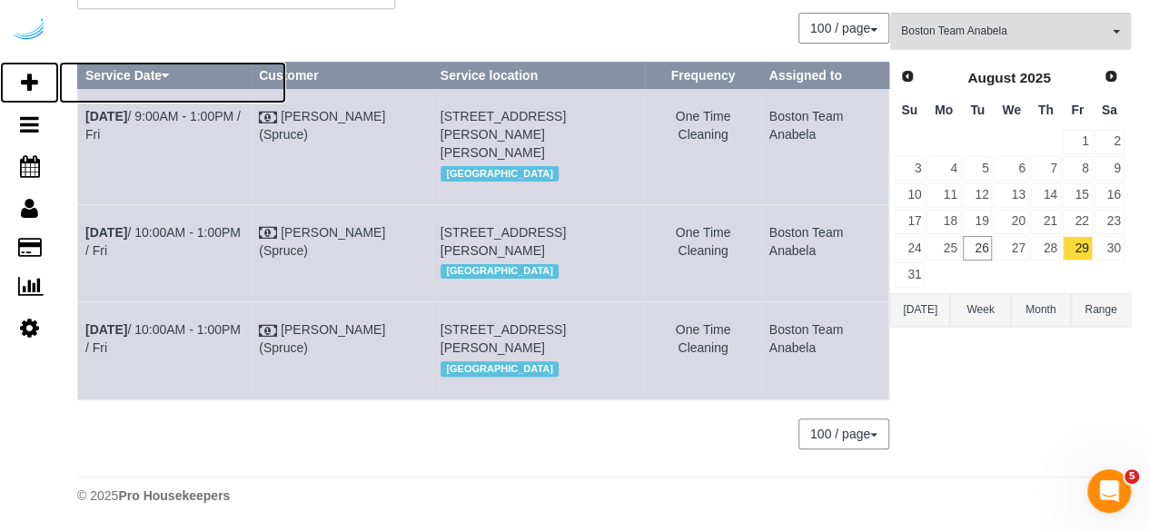
drag, startPoint x: 29, startPoint y: 79, endPoint x: 150, endPoint y: 2, distance: 143.3
click at [29, 80] on icon at bounding box center [29, 83] width 17 height 22
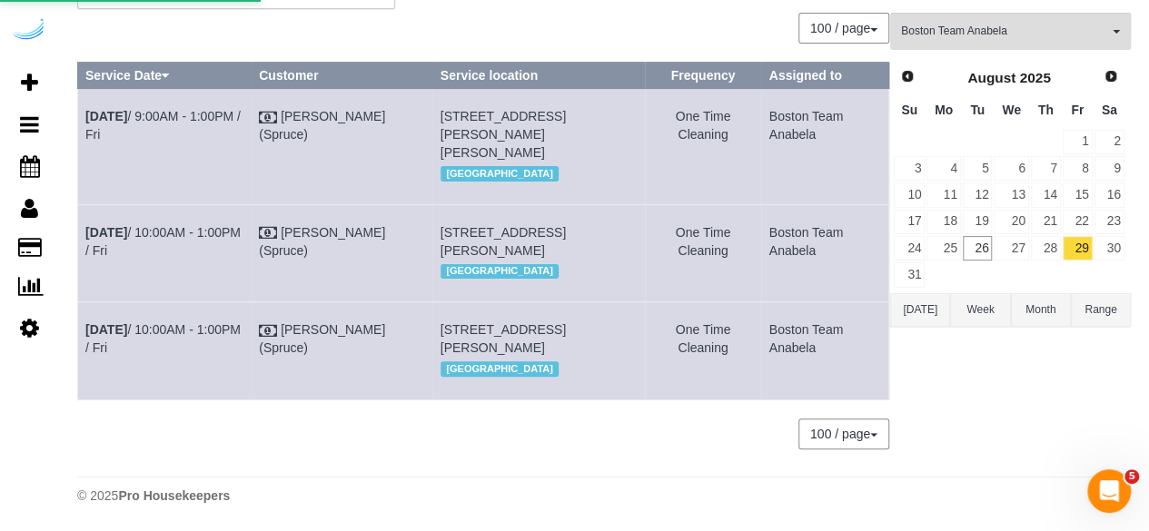
select select "number:9"
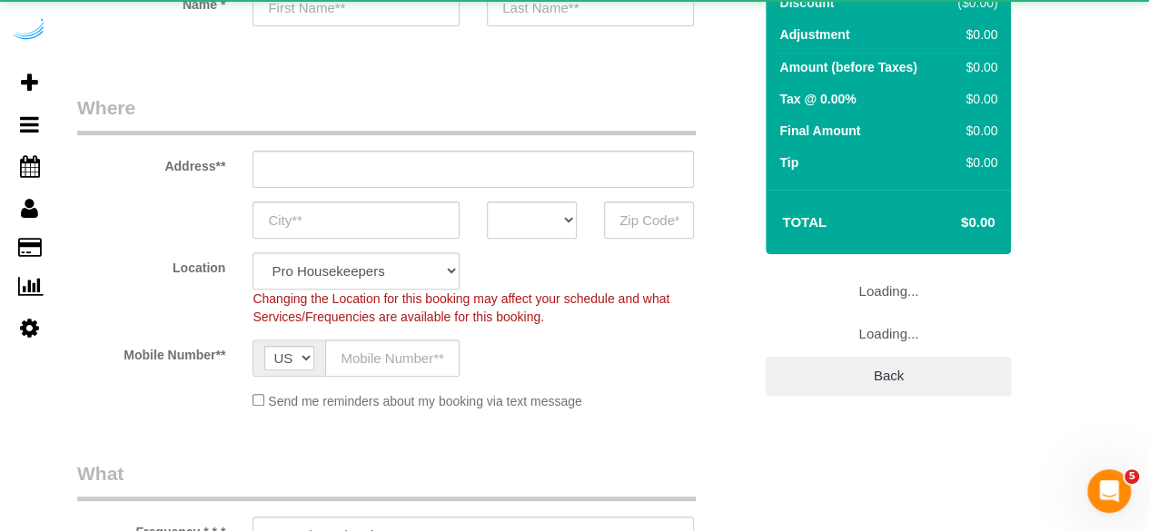
select select "object:5698"
select select "4"
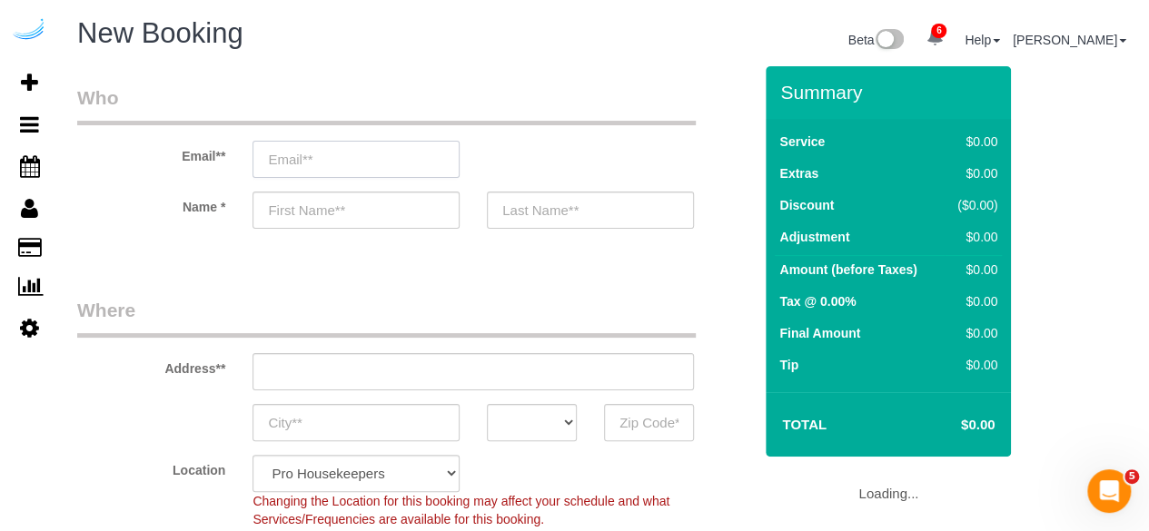
click at [363, 143] on input "email" at bounding box center [355, 159] width 207 height 37
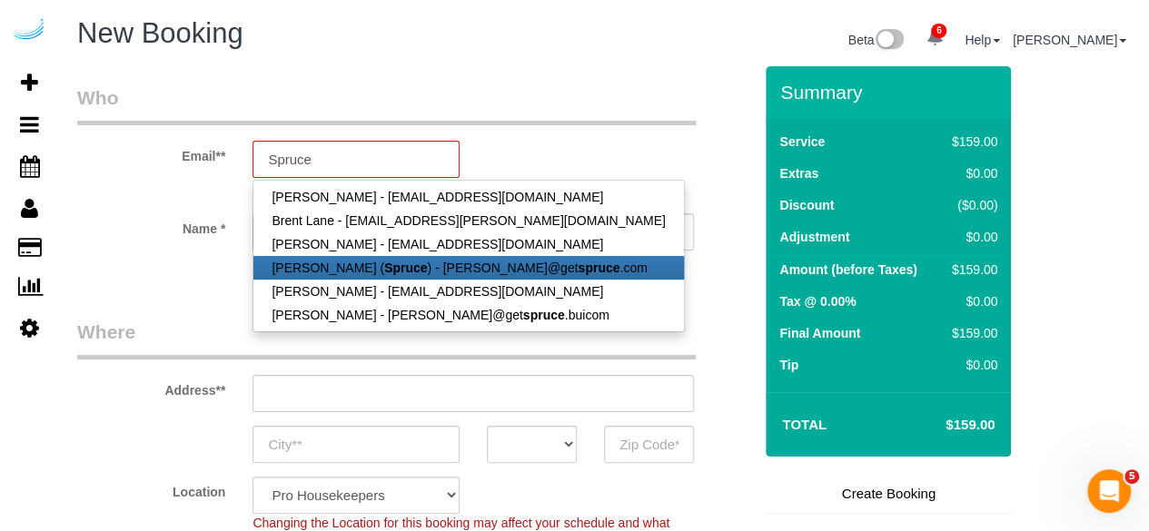
click at [389, 264] on strong "Spruce" at bounding box center [405, 268] width 43 height 15
type input "[PERSON_NAME][EMAIL_ADDRESS][DOMAIN_NAME]"
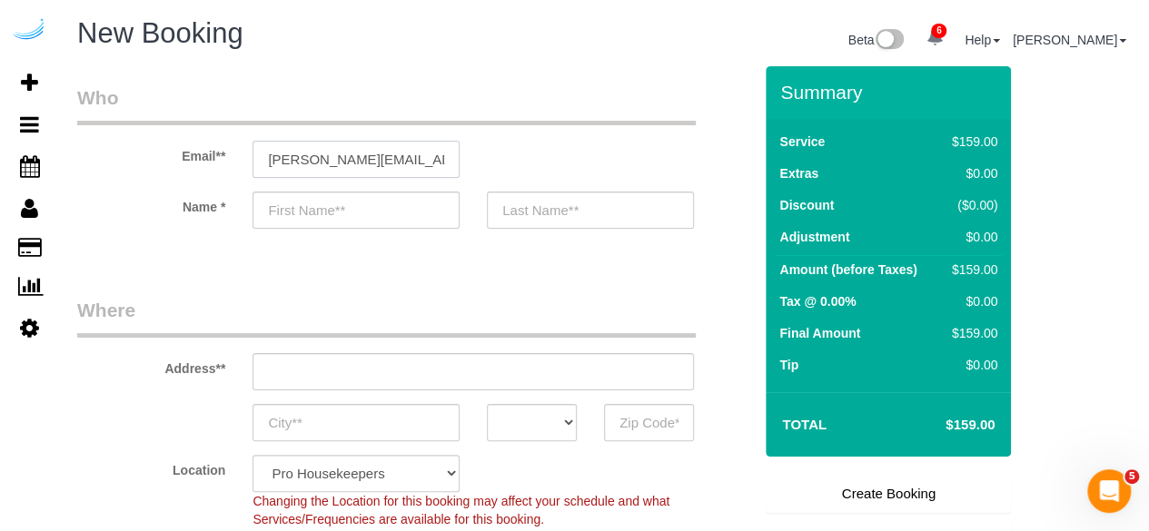
type input "[PERSON_NAME]"
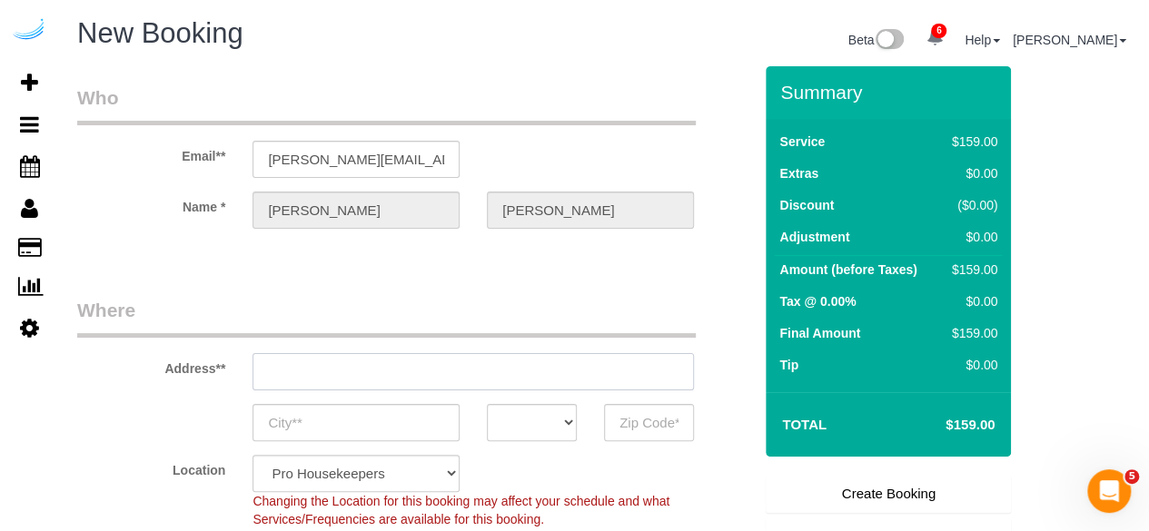
click at [429, 370] on input "text" at bounding box center [472, 371] width 441 height 37
type input "3816 S Lamar Blvd"
type input "Austin"
select select "[GEOGRAPHIC_DATA]"
type input "78704"
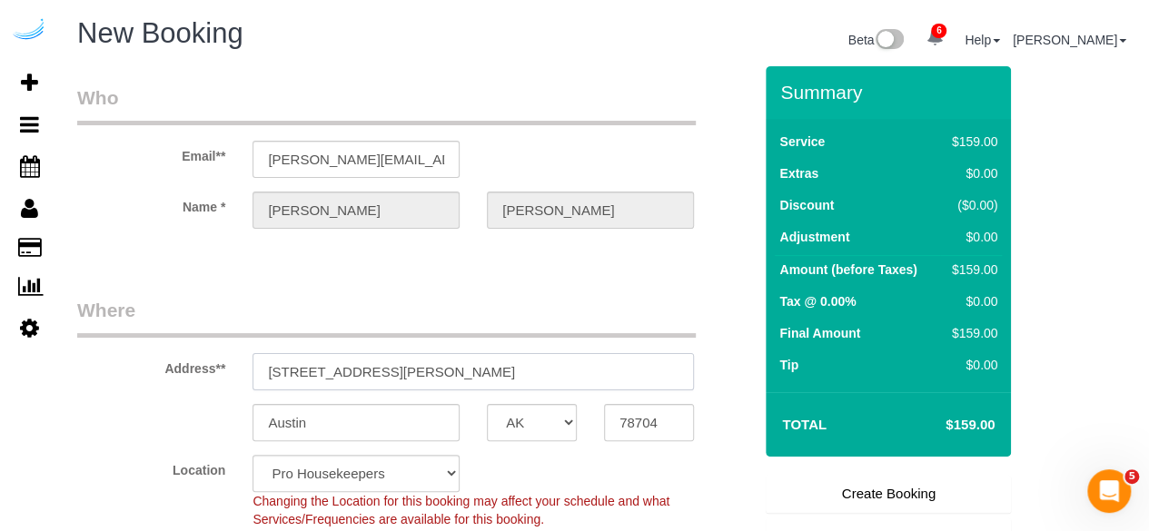
paste input "1 Leighton St, Cambridge, MA 02141"
type input "1 Leighton St, Cambridge, MA 02141"
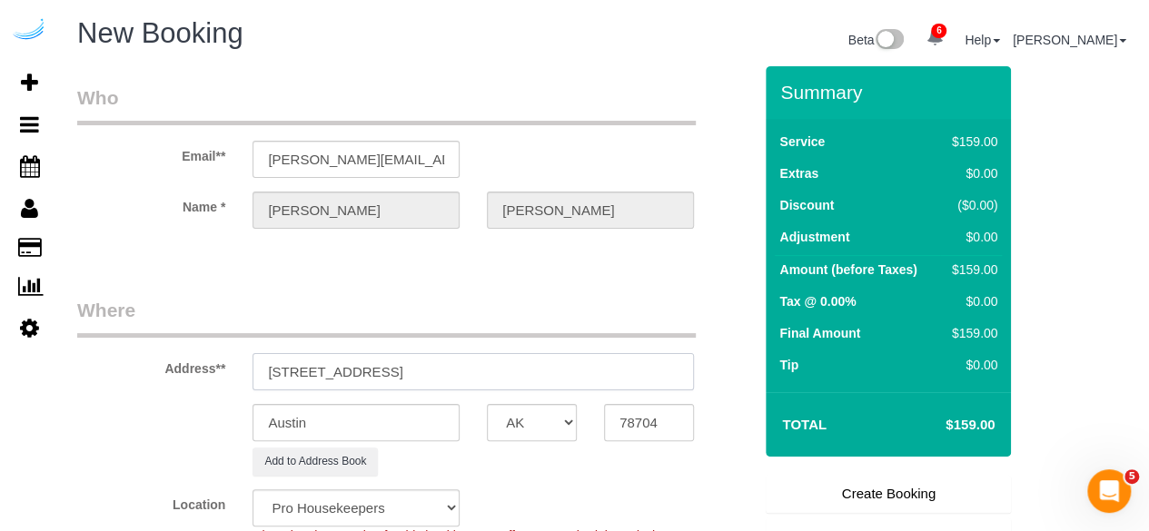
select select "9"
select select "object:5742"
drag, startPoint x: 453, startPoint y: 371, endPoint x: 585, endPoint y: 370, distance: 131.7
click at [596, 367] on input "1 Leighton St, Cambridge, MA 02141" at bounding box center [472, 371] width 441 height 37
type input "1 Leighton St, Cambridge, MA 02141"
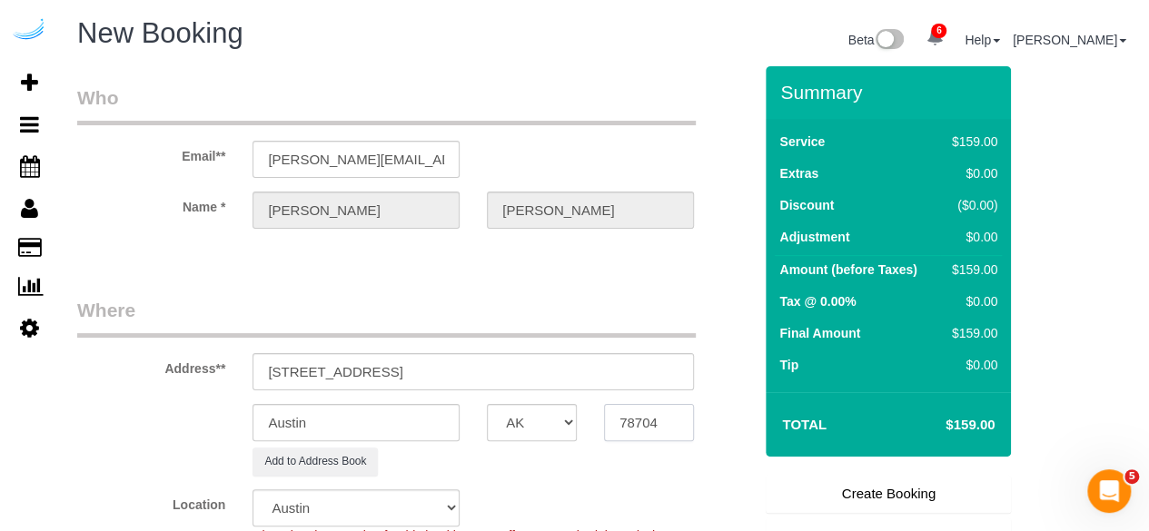
click at [642, 428] on input "78704" at bounding box center [649, 422] width 90 height 37
paste input "02141"
type input "02141"
click at [554, 419] on select "AK AL AR AZ CA CO CT DC DE FL GA HI IA ID IL IN KS KY LA MA MD ME MI MN MO MS M…" at bounding box center [532, 422] width 90 height 37
select select "MA"
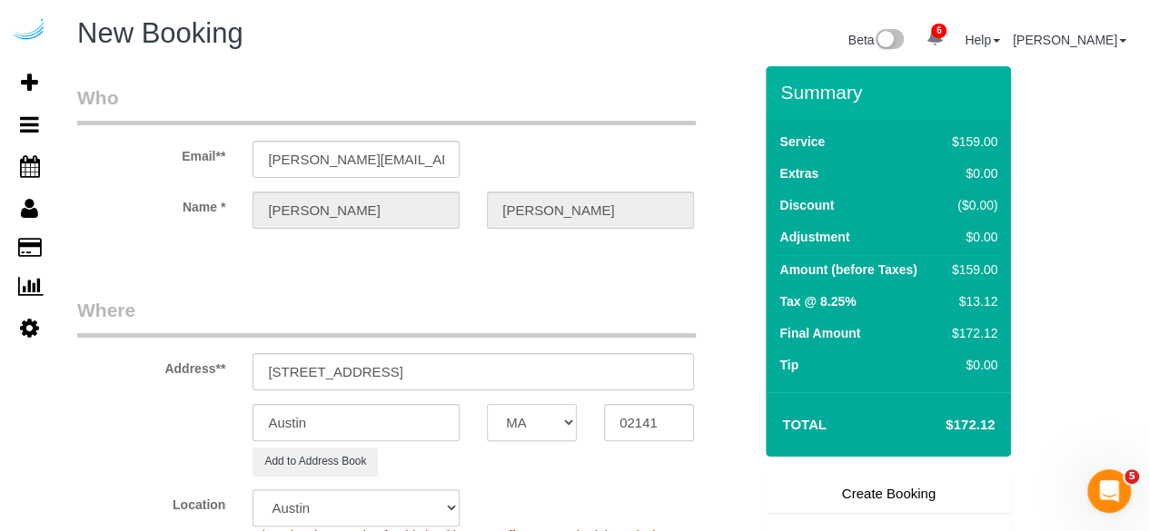
click at [487, 404] on select "AK AL AR AZ CA CO CT DC DE FL GA HI IA ID IL IN KS KY LA MA MD ME MI MN MO MS M…" at bounding box center [532, 422] width 90 height 37
select select "1"
select select "object:5789"
click at [427, 412] on input "Austin" at bounding box center [355, 422] width 207 height 37
type input "Cambridge"
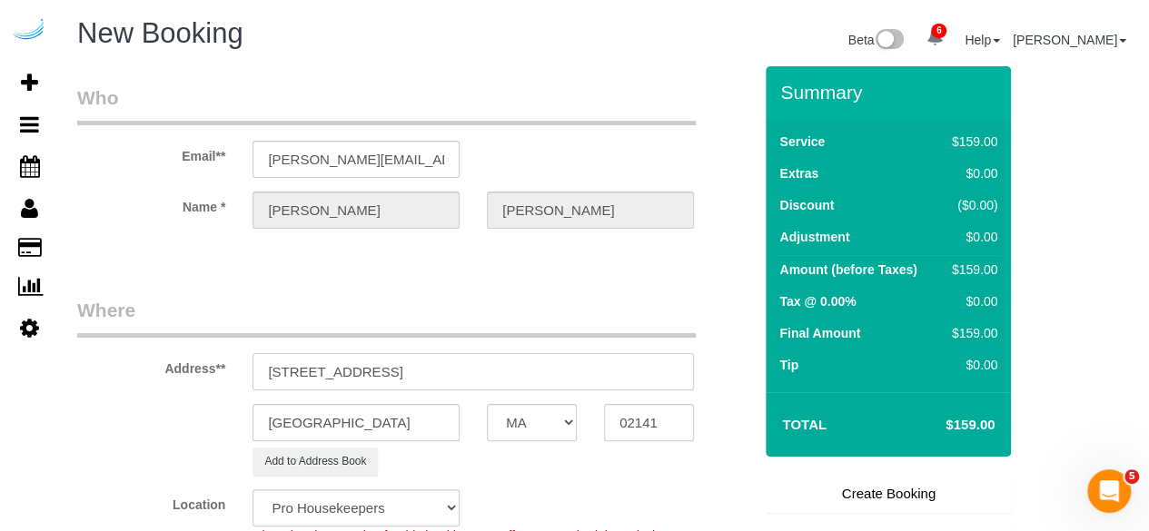
drag, startPoint x: 579, startPoint y: 379, endPoint x: 597, endPoint y: 379, distance: 18.2
click at [597, 379] on input "1 Leighton St, Cambridge, MA 02141" at bounding box center [472, 371] width 441 height 37
paste input "T1204"
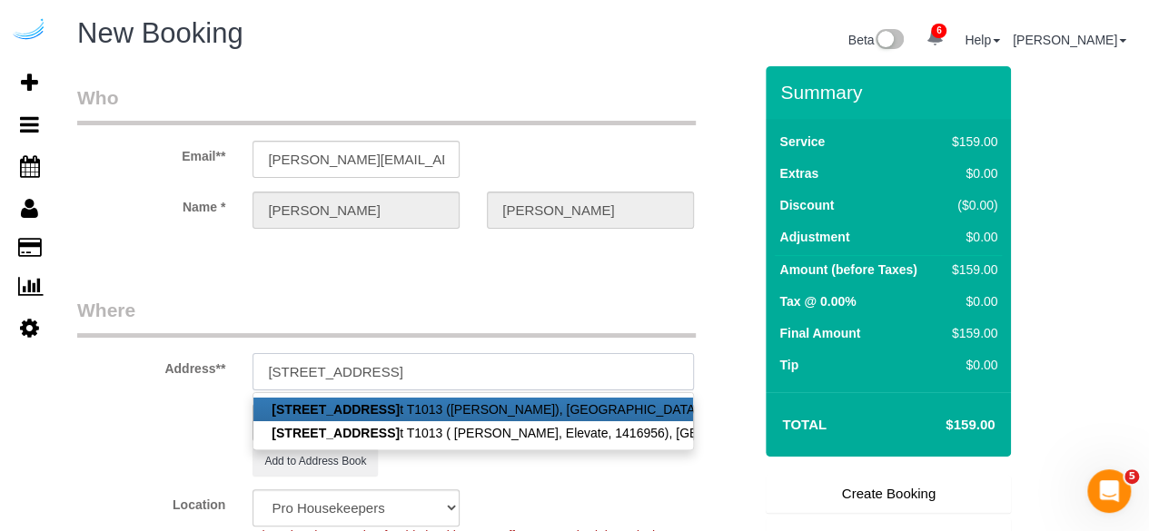
paste input "T1204"
paste input "Julianna Coleman"
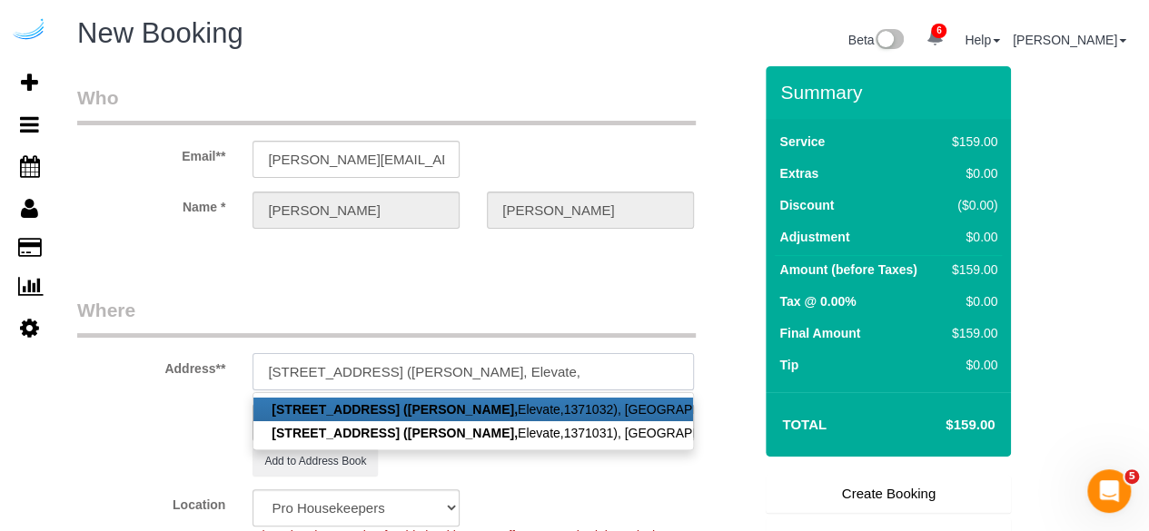
paste input "1468938"
type input "1 Leighton St, Unit T1204 (Julianna Coleman, Elevate, 1468938)"
drag, startPoint x: 421, startPoint y: 302, endPoint x: 420, endPoint y: 315, distance: 12.8
click at [422, 302] on legend "Where" at bounding box center [386, 317] width 618 height 41
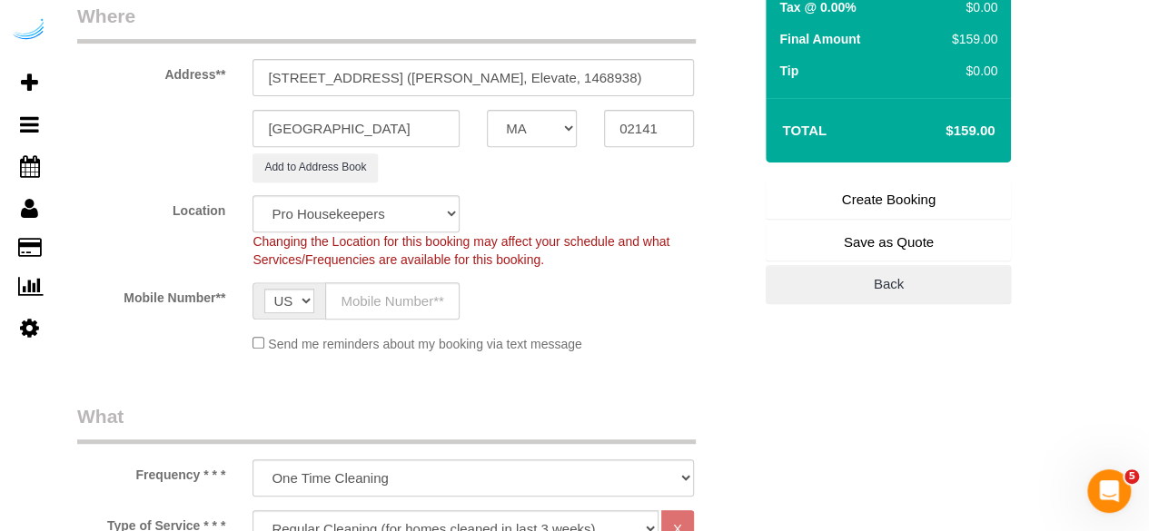
scroll to position [363, 0]
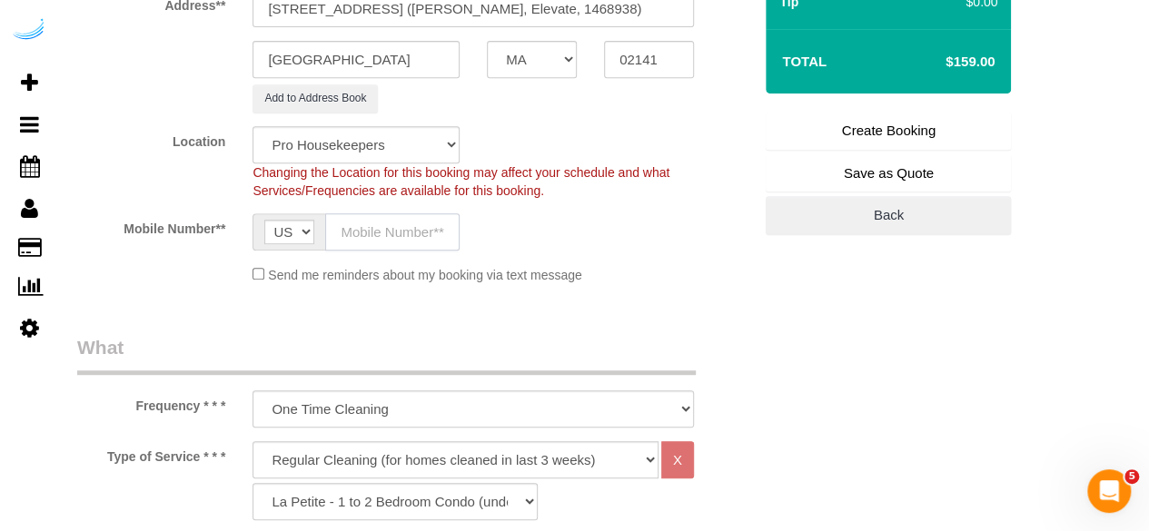
click at [422, 236] on input "text" at bounding box center [392, 231] width 134 height 37
type input "[PHONE_NUMBER]"
type input "[PERSON_NAME]"
type input "[PHONE_NUMBER]"
click at [404, 152] on select "Pro Housekeepers [GEOGRAPHIC_DATA] [GEOGRAPHIC_DATA] [GEOGRAPHIC_DATA] [GEOGRAP…" at bounding box center [355, 144] width 207 height 37
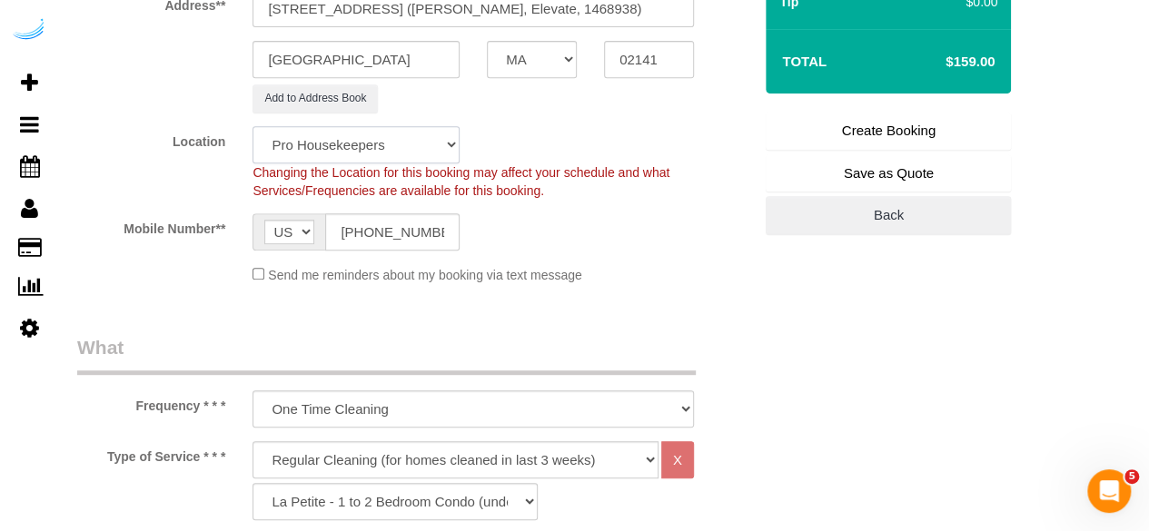
select select "7"
click at [252, 126] on select "Pro Housekeepers [GEOGRAPHIC_DATA] [GEOGRAPHIC_DATA] [GEOGRAPHIC_DATA] [GEOGRAP…" at bounding box center [355, 144] width 207 height 37
select select "object:6278"
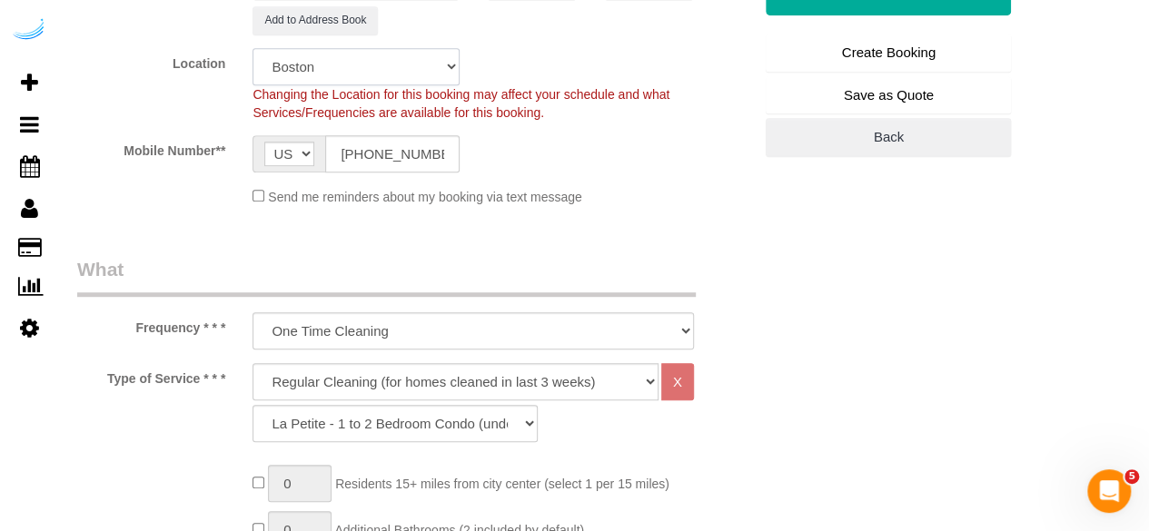
scroll to position [545, 0]
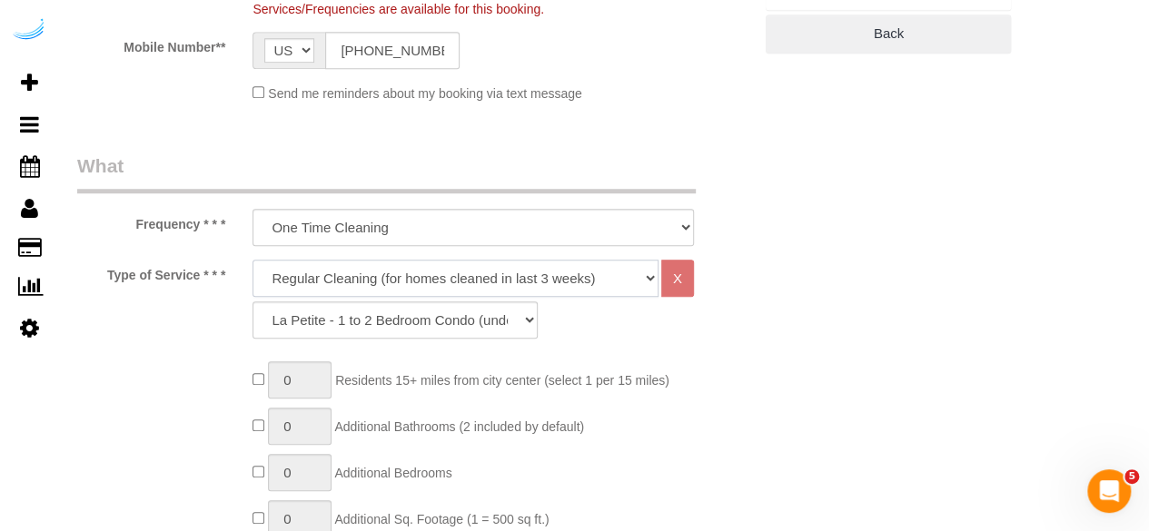
drag, startPoint x: 407, startPoint y: 274, endPoint x: 406, endPoint y: 293, distance: 19.1
click at [409, 272] on select "Deep Cleaning (for homes that have not been cleaned in 3+ weeks) Spruce Regular…" at bounding box center [455, 278] width 406 height 37
select select "282"
click at [252, 260] on select "Deep Cleaning (for homes that have not been cleaned in 3+ weeks) Spruce Regular…" at bounding box center [455, 278] width 406 height 37
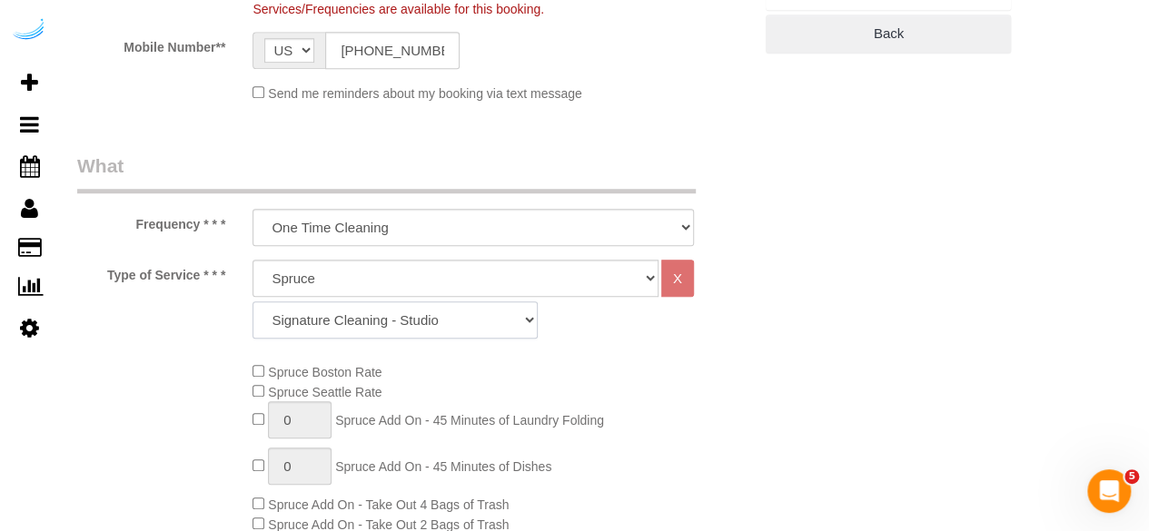
drag, startPoint x: 423, startPoint y: 328, endPoint x: 429, endPoint y: 303, distance: 25.1
click at [423, 328] on select "Signature Cleaning - Studio Signature Cleaning - 1 Bed 1 Bath Signature Cleanin…" at bounding box center [394, 319] width 285 height 37
select select "304"
click at [252, 301] on select "Signature Cleaning - Studio Signature Cleaning - 1 Bed 1 Bath Signature Cleanin…" at bounding box center [394, 319] width 285 height 37
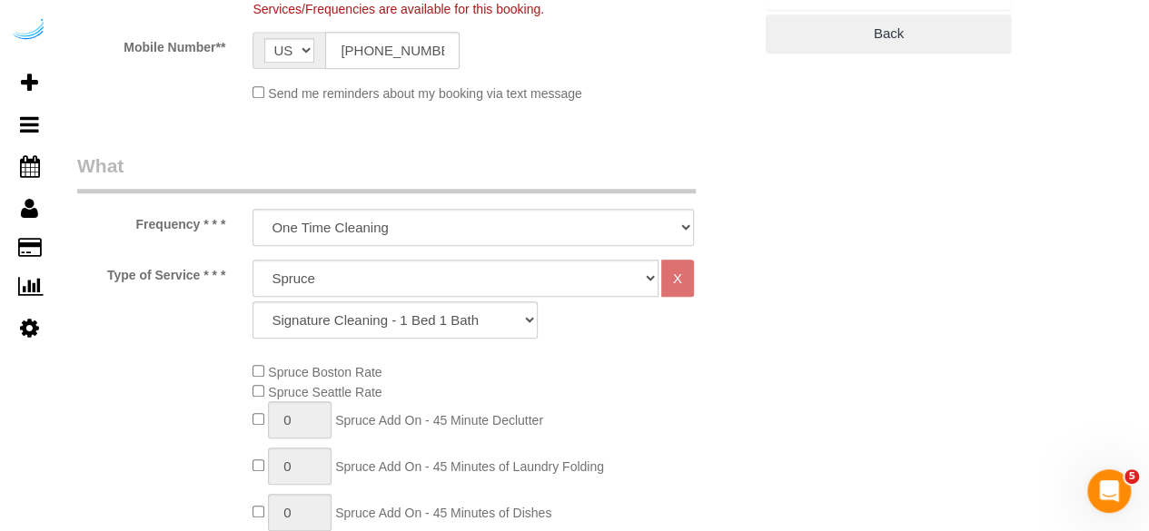
click at [264, 377] on span "Spruce Boston Rate" at bounding box center [316, 372] width 129 height 15
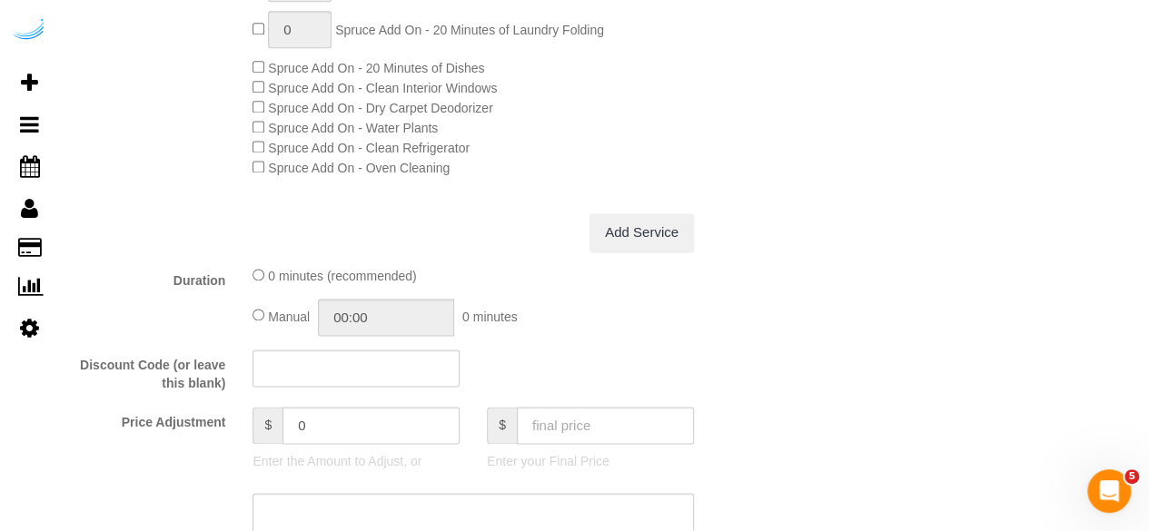
scroll to position [1544, 0]
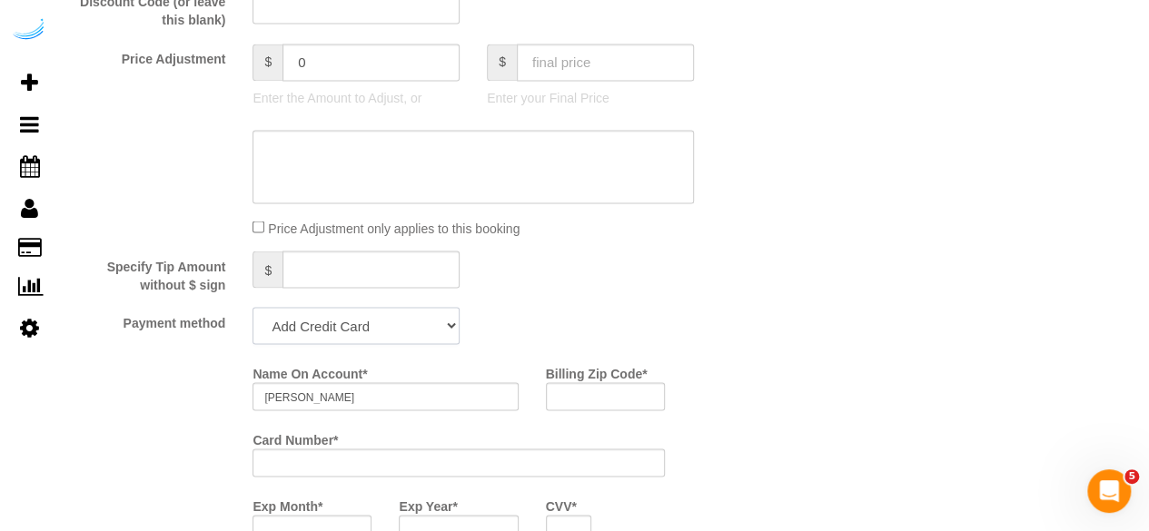
click at [402, 332] on select "Add Credit Card Cash Check Paypal" at bounding box center [355, 325] width 207 height 37
select select "string:check"
click at [252, 309] on select "Add Credit Card Cash Check Paypal" at bounding box center [355, 325] width 207 height 37
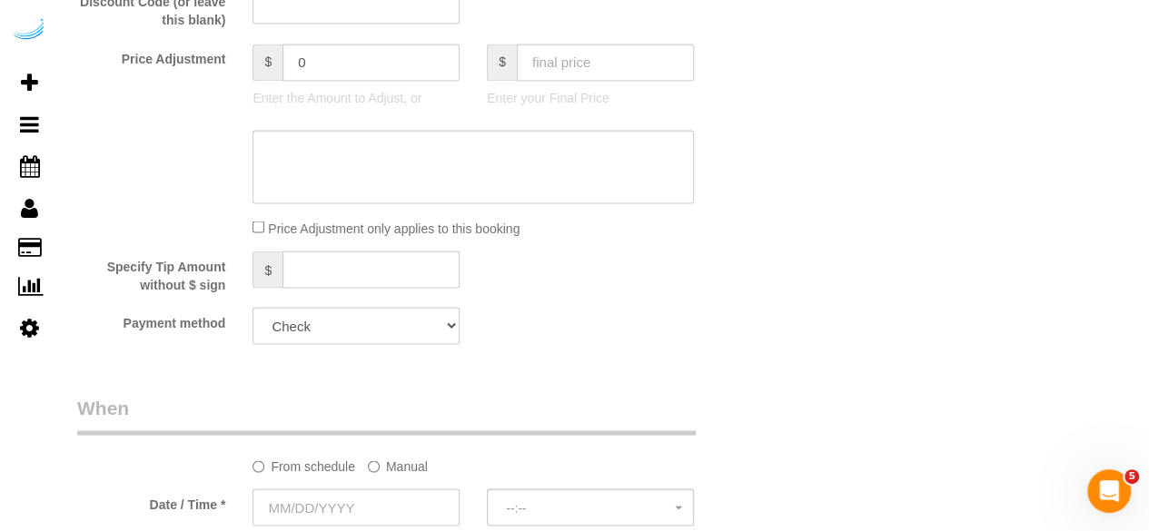
click at [404, 464] on label "Manual" at bounding box center [398, 462] width 60 height 25
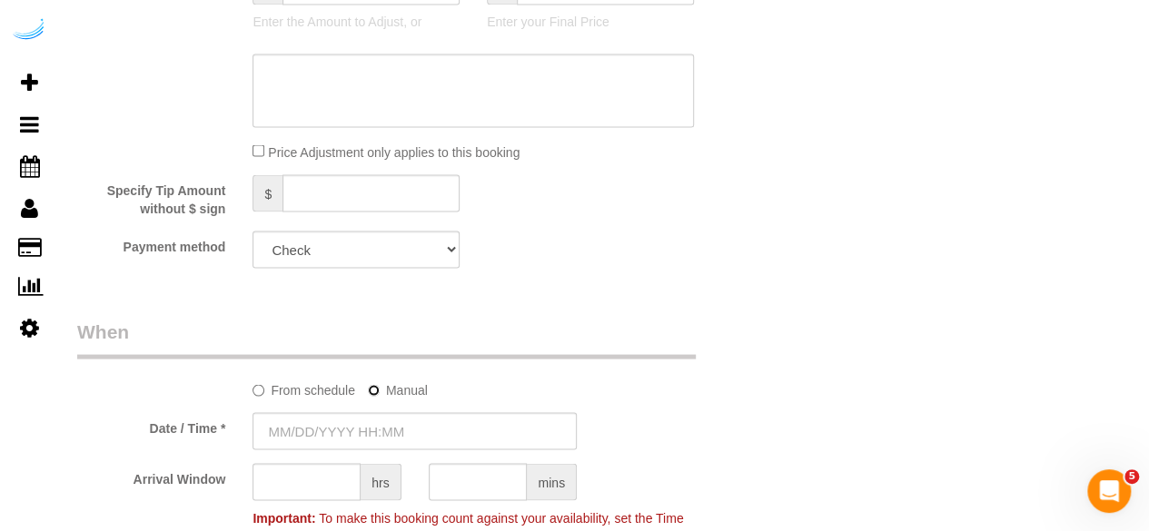
scroll to position [1725, 0]
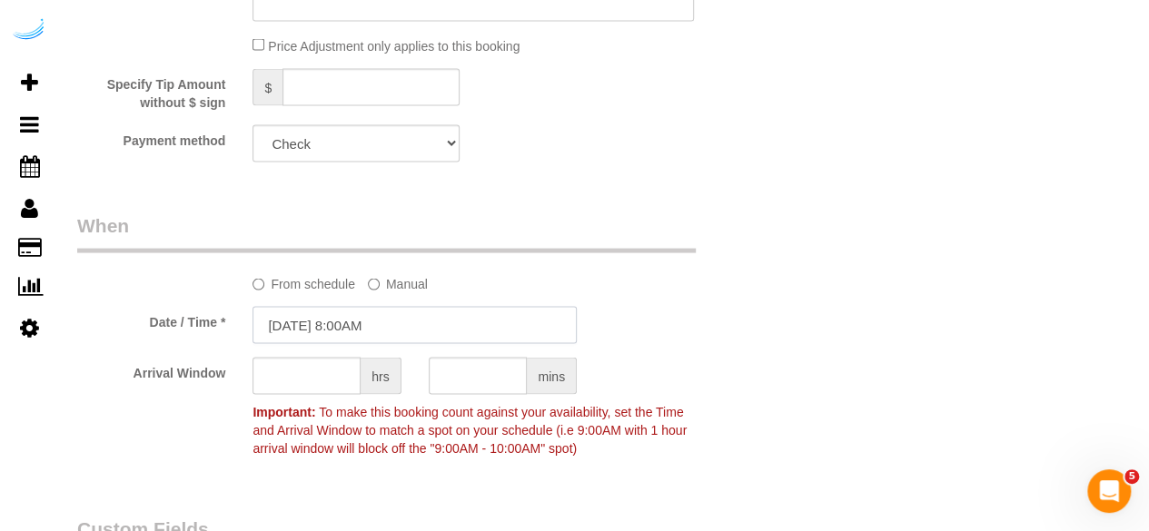
click at [400, 332] on input "[DATE] 8:00AM" at bounding box center [414, 325] width 324 height 37
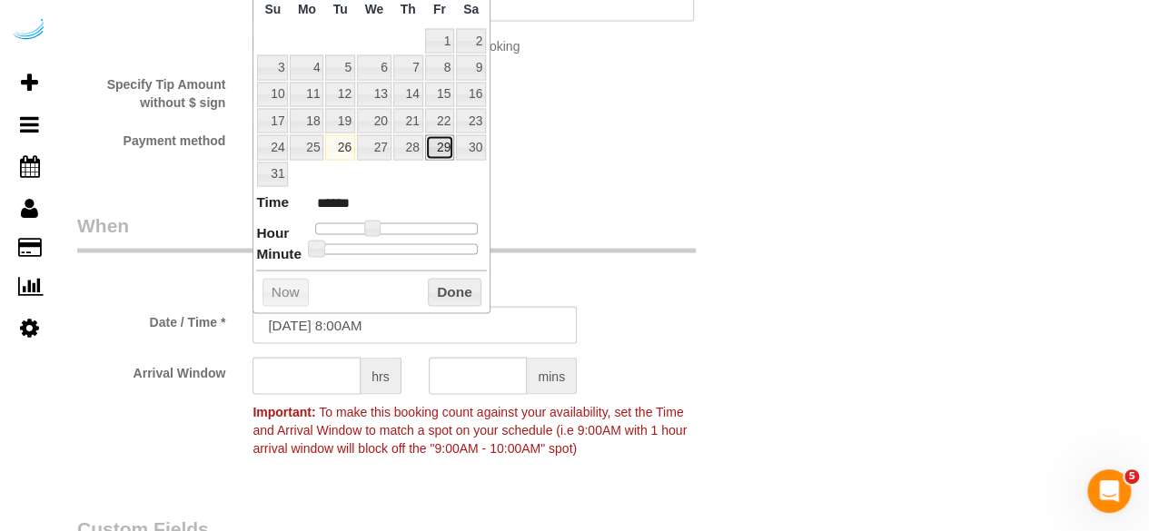
click at [440, 150] on link "29" at bounding box center [439, 147] width 29 height 25
type input "08/29/2025 9:00AM"
type input "******"
drag, startPoint x: 370, startPoint y: 223, endPoint x: 381, endPoint y: 223, distance: 10.9
click at [381, 223] on span at bounding box center [378, 229] width 16 height 16
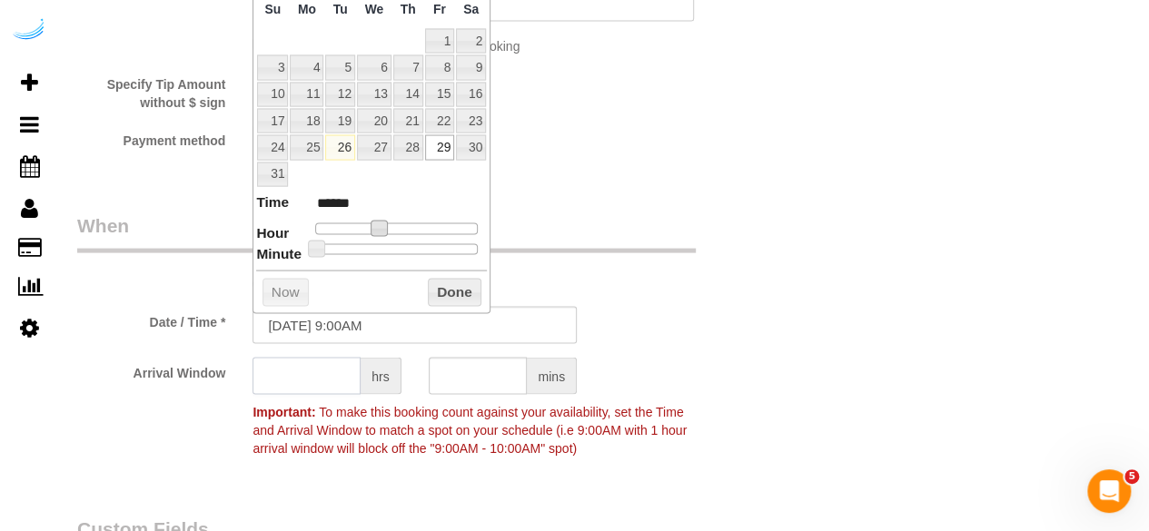
click at [322, 365] on input "text" at bounding box center [306, 376] width 108 height 37
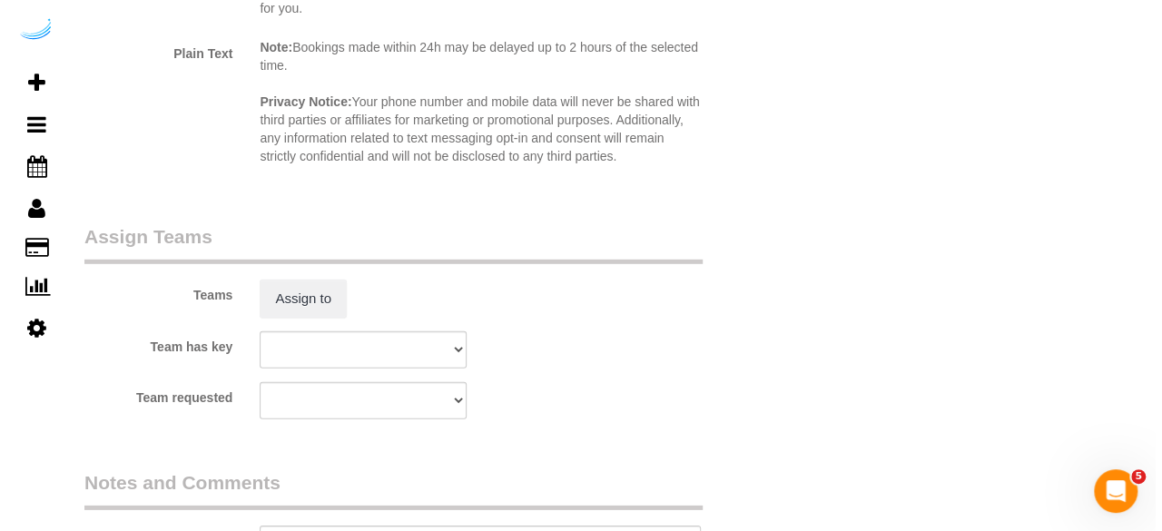
scroll to position [2633, 0]
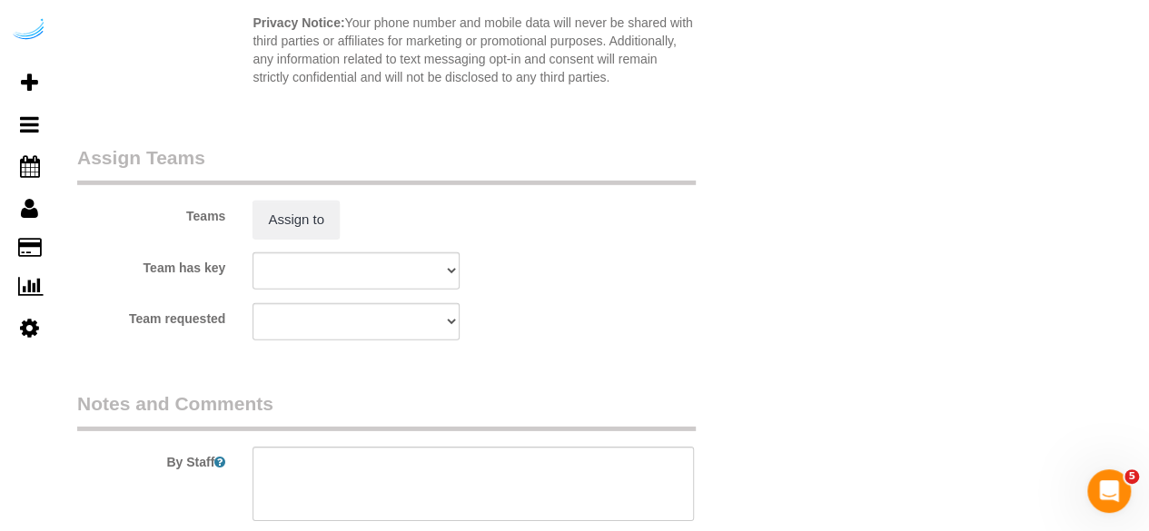
type input "4"
click at [340, 222] on div "Assign to" at bounding box center [356, 220] width 234 height 38
click at [316, 230] on button "Assign to" at bounding box center [295, 220] width 87 height 38
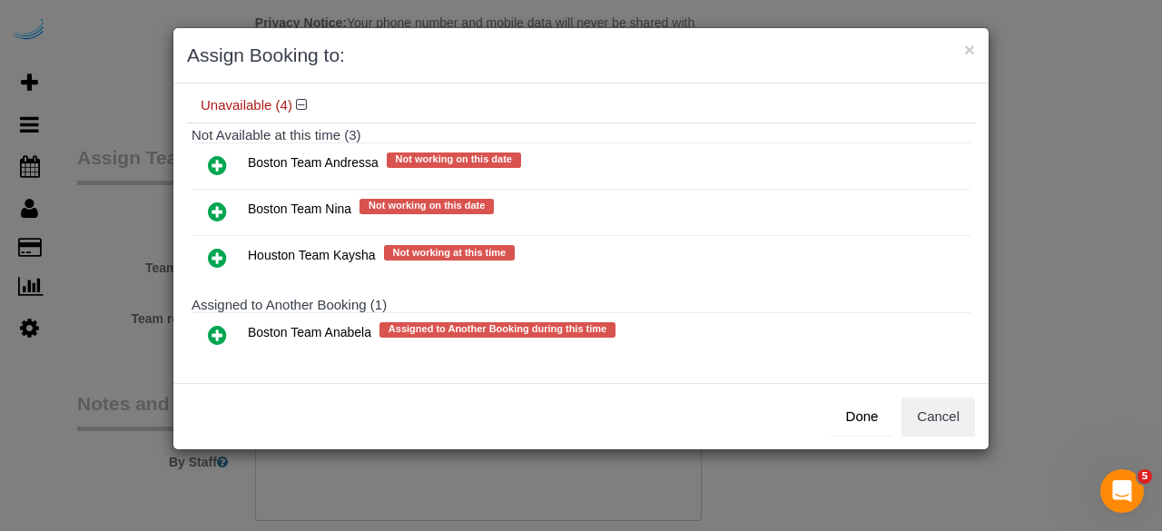
click at [221, 324] on icon at bounding box center [217, 335] width 19 height 22
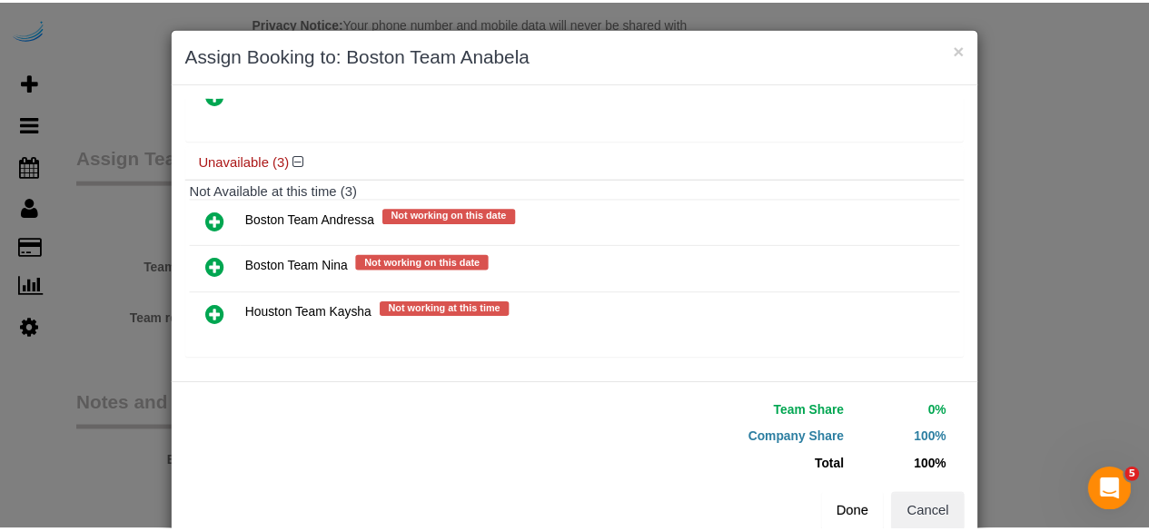
scroll to position [41, 0]
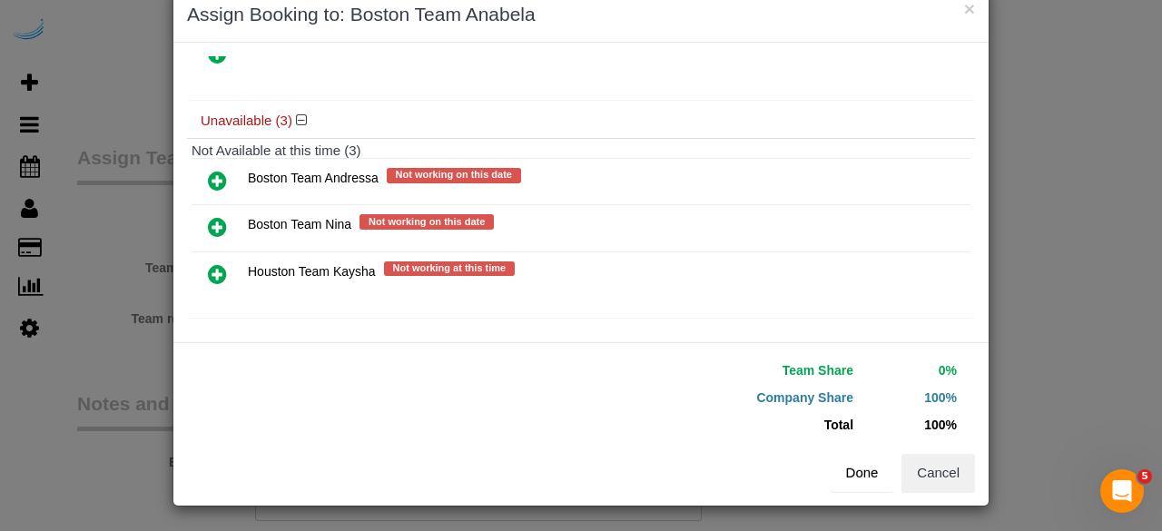
click at [862, 460] on button "Done" at bounding box center [863, 473] width 64 height 38
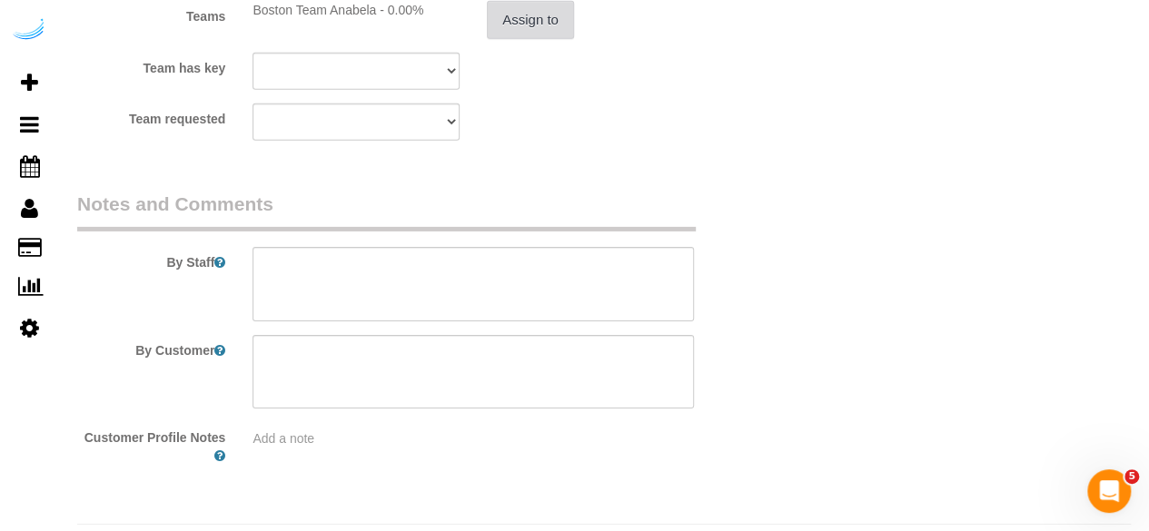
scroll to position [2878, 0]
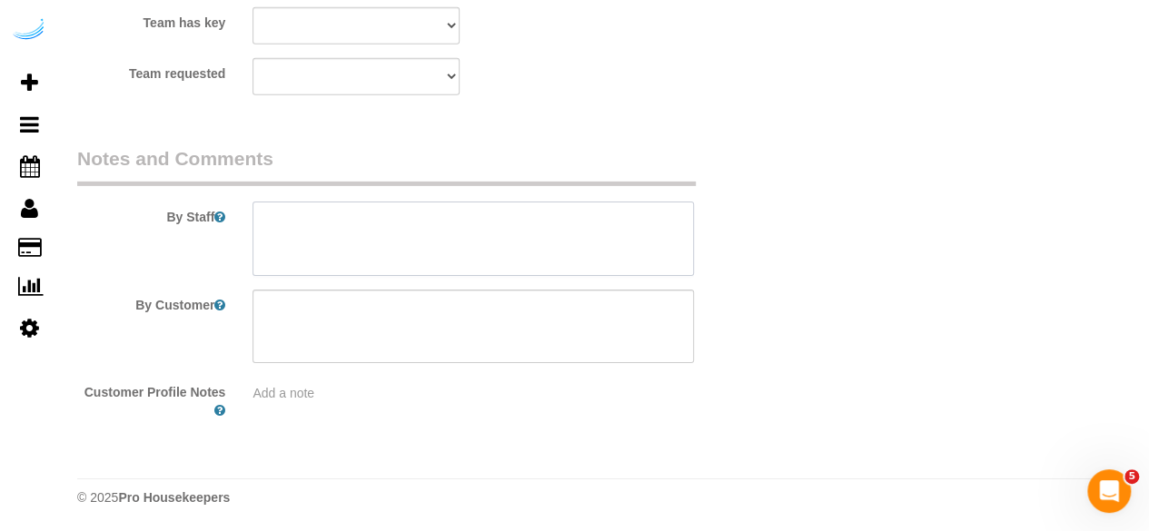
click at [523, 217] on textarea at bounding box center [472, 239] width 441 height 74
click at [509, 248] on textarea at bounding box center [472, 239] width 441 height 74
paste textarea "Permanent Notes:No notes from this customer.Today's Notes:No notes from this se…"
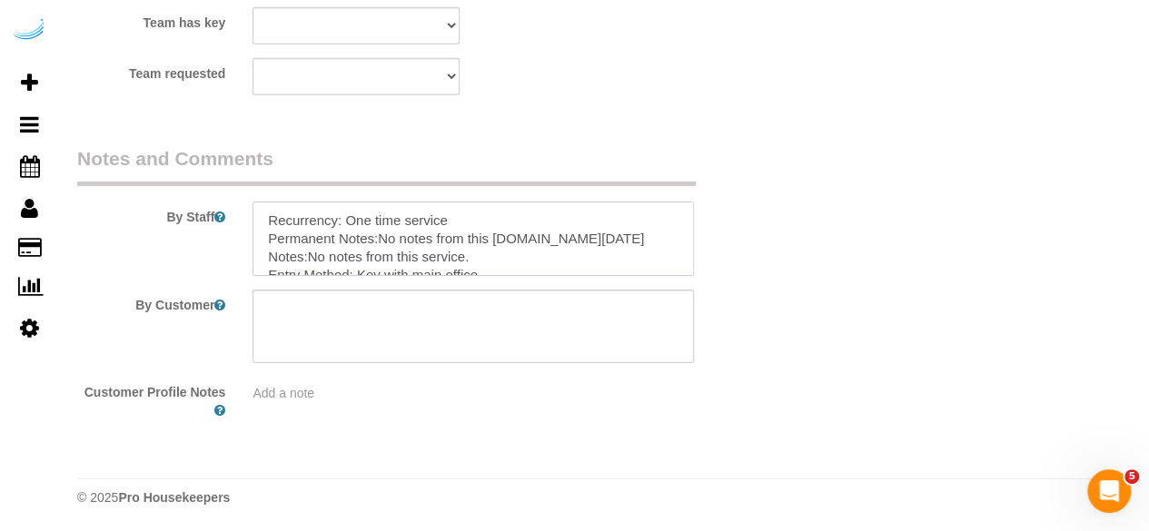
scroll to position [98, 0]
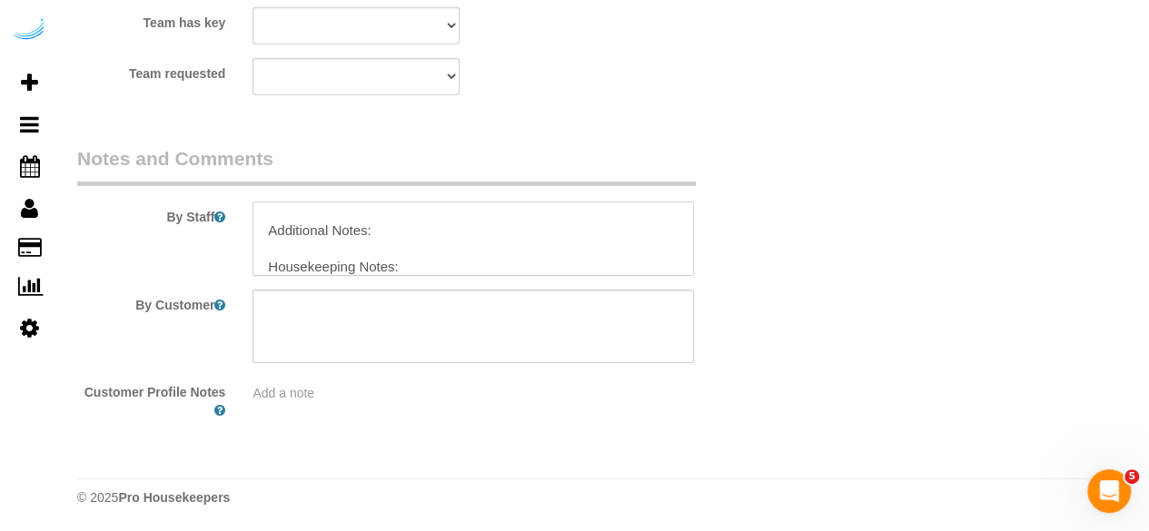
type textarea "Recurrency: One time service Permanent Notes:No notes from this customer.Today'…"
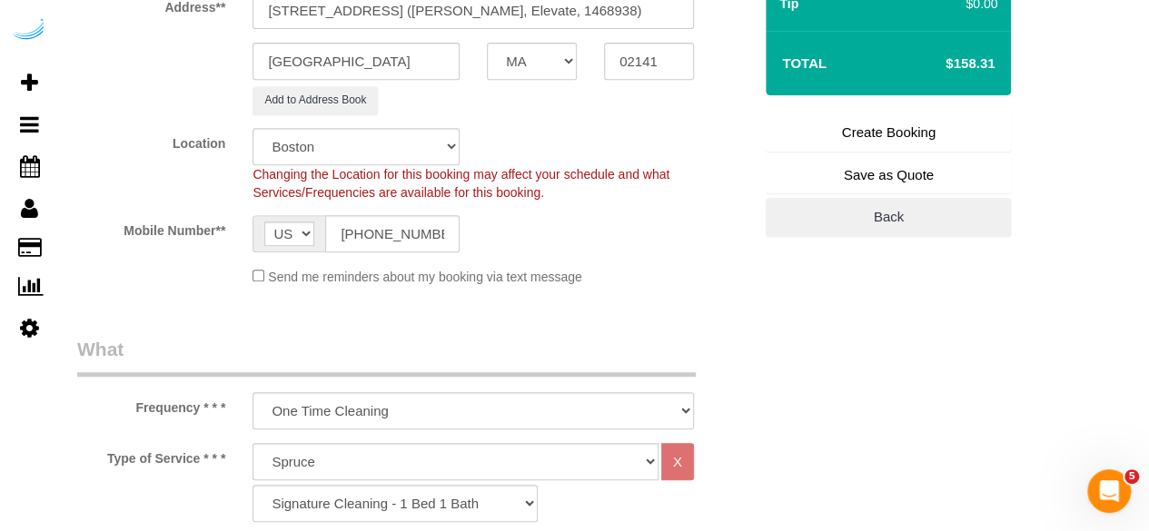
scroll to position [154, 0]
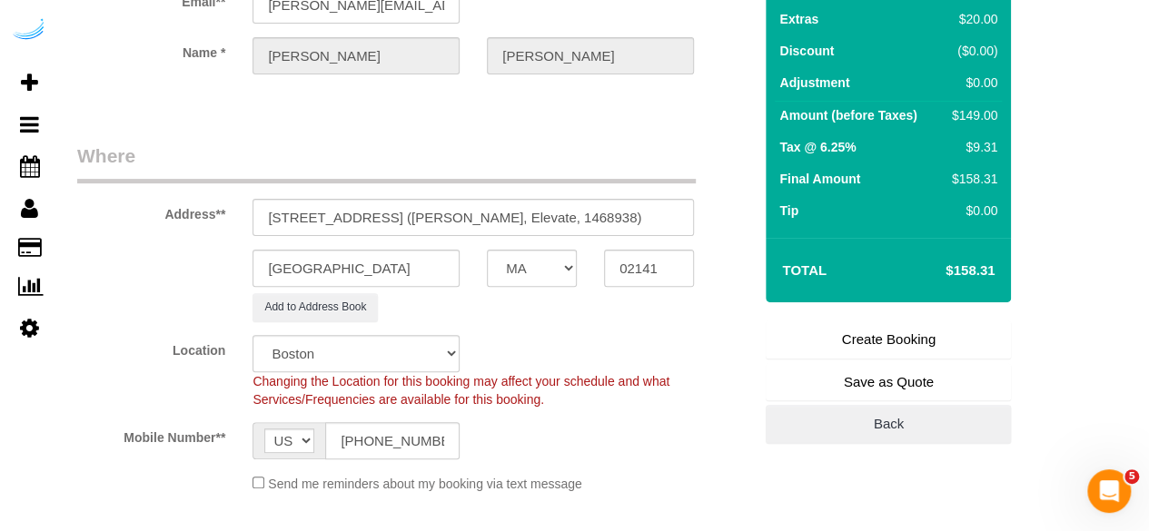
click at [866, 321] on link "Create Booking" at bounding box center [887, 340] width 245 height 38
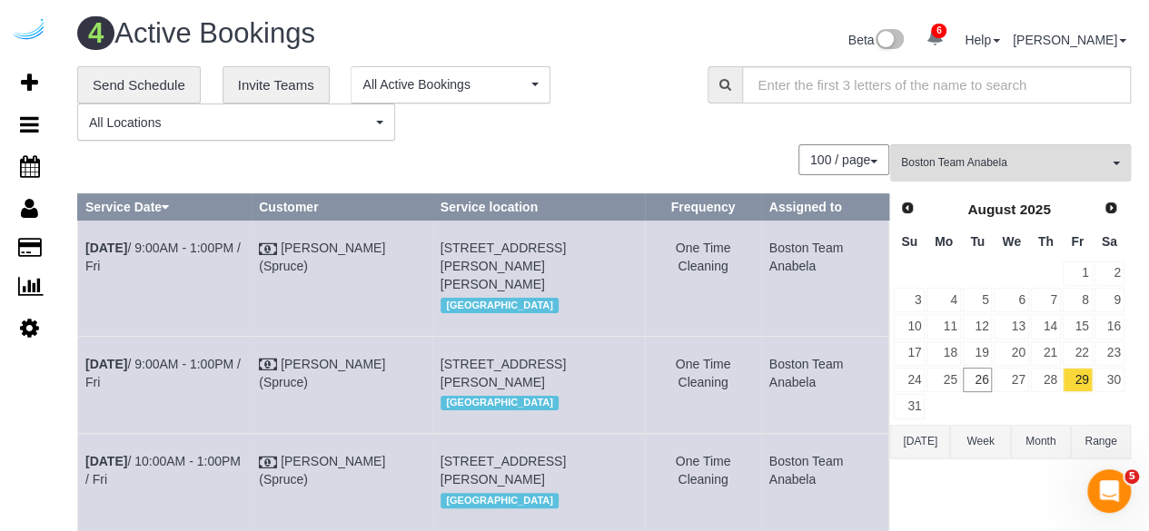
drag, startPoint x: 167, startPoint y: 386, endPoint x: 89, endPoint y: 371, distance: 79.4
click at [89, 371] on td "Aug 29th / 9:00AM - 1:00PM / Fri" at bounding box center [164, 384] width 173 height 97
copy link "Aug 29th / 9:00AM - 1:00PM / Fri"
drag, startPoint x: 623, startPoint y: 396, endPoint x: 434, endPoint y: 367, distance: 191.1
click at [434, 367] on td "1 Leighton St, Unit T1204 (Julianna Coleman, Elevate, 1468938), Cambridge, MA 0…" at bounding box center [538, 384] width 212 height 97
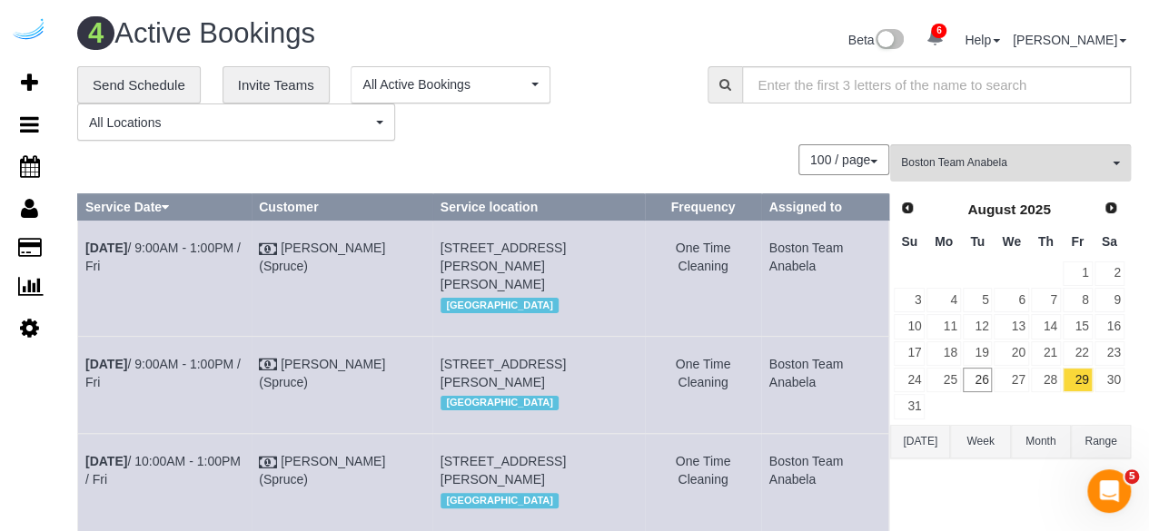
copy span "[STREET_ADDRESS][PERSON_NAME]"
drag, startPoint x: 832, startPoint y: 388, endPoint x: 762, endPoint y: 368, distance: 72.7
click at [762, 368] on td "Boston Team Anabela" at bounding box center [824, 384] width 127 height 97
copy td "Boston Team Anabela"
click at [908, 169] on span "Boston Team Anabela" at bounding box center [1004, 162] width 207 height 15
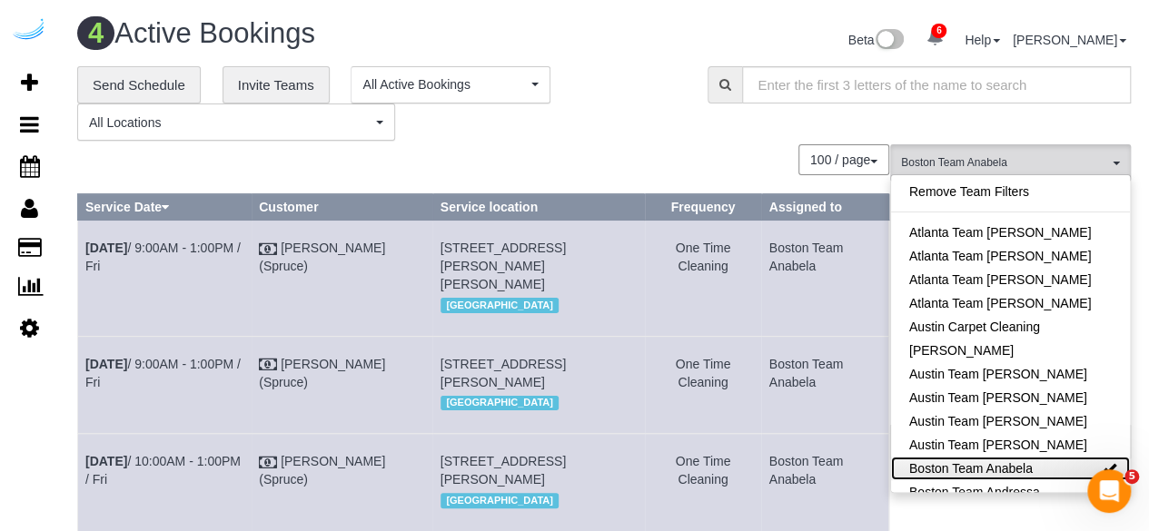
click at [979, 467] on link "Boston Team Anabela" at bounding box center [1010, 469] width 239 height 24
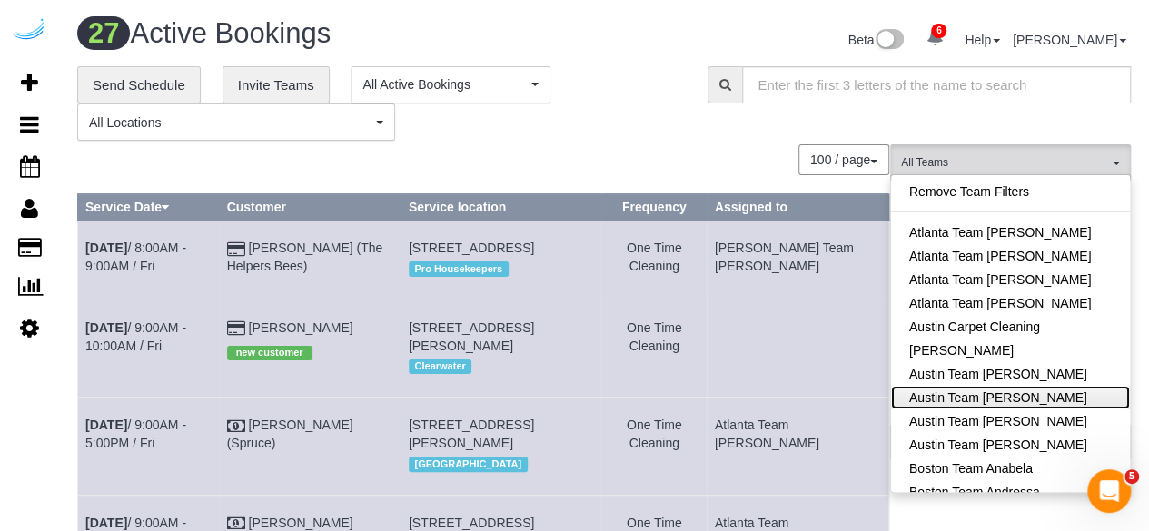
click at [1004, 393] on link "Austin Team [PERSON_NAME]" at bounding box center [1010, 398] width 239 height 24
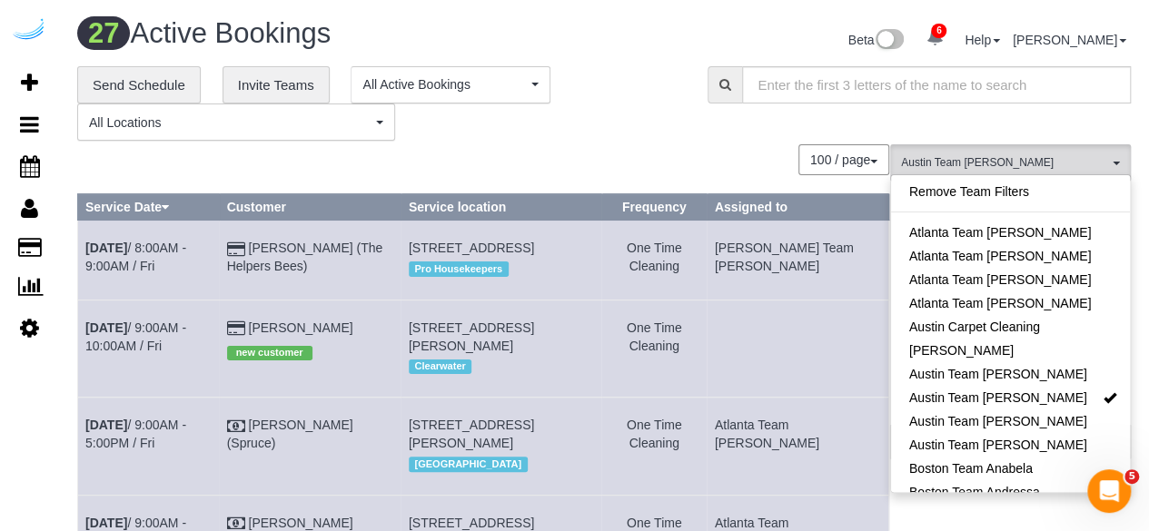
click at [768, 147] on div "100 / page 10 / page 20 / page 30 / page 40 / page 50 / page 100 / page" at bounding box center [483, 159] width 812 height 31
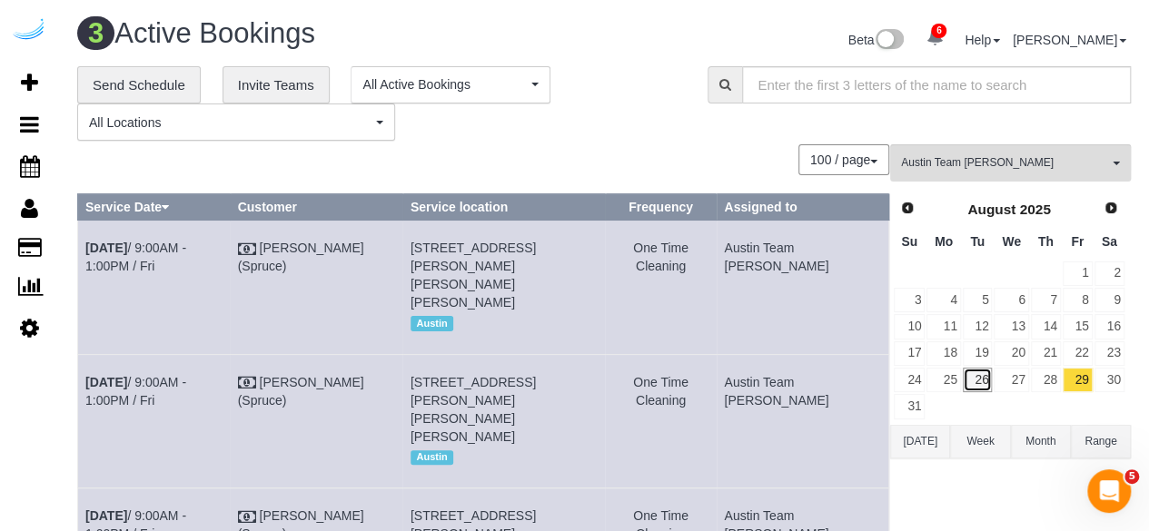
click at [973, 379] on link "26" at bounding box center [977, 380] width 30 height 25
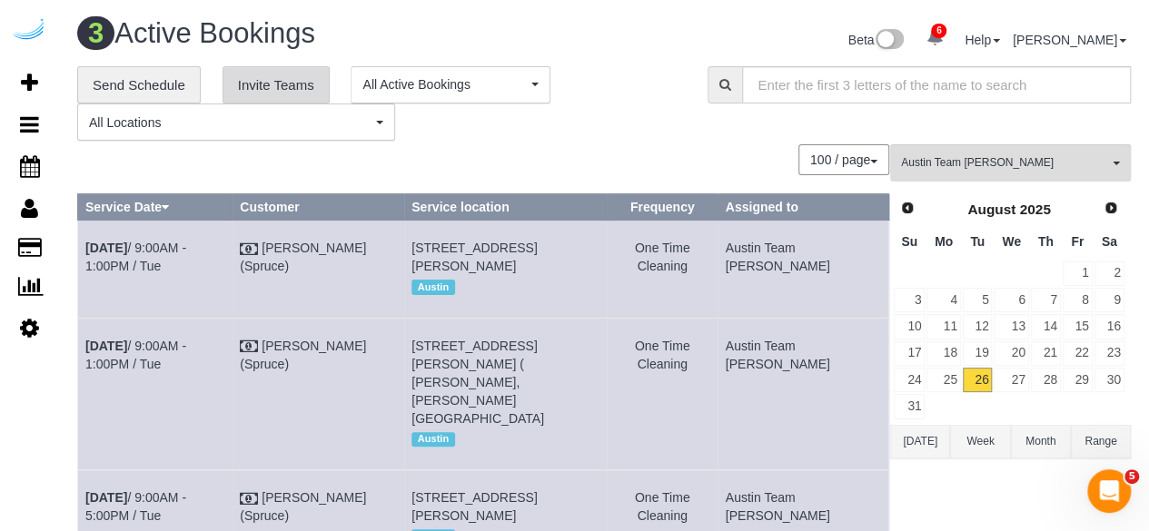
scroll to position [8, 0]
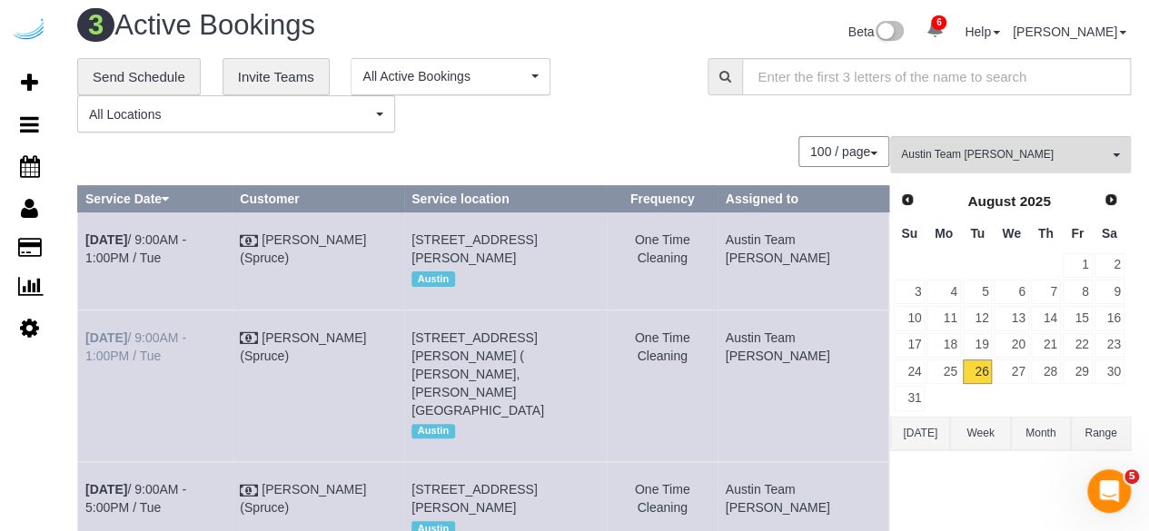
drag, startPoint x: 183, startPoint y: 384, endPoint x: 87, endPoint y: 359, distance: 98.7
click at [87, 359] on td "Aug 26th / 9:00AM - 1:00PM / Tue" at bounding box center [155, 386] width 154 height 152
copy link "Aug 26th / 9:00AM - 1:00PM / Tue"
click at [107, 345] on b "[DATE]" at bounding box center [106, 338] width 42 height 15
drag, startPoint x: 539, startPoint y: 414, endPoint x: 438, endPoint y: 353, distance: 118.5
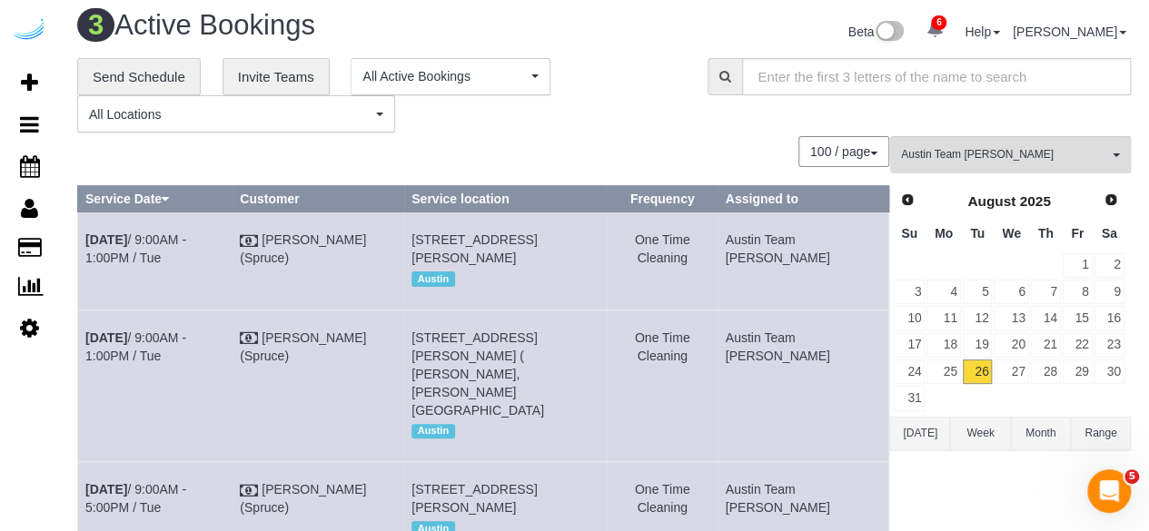
click at [438, 353] on td "8818 Travis Hills Dr, Building 0521, Unit 0521 ( Jeff Soukup, Hudson Miramont ,…" at bounding box center [505, 386] width 203 height 152
drag, startPoint x: 830, startPoint y: 382, endPoint x: 775, endPoint y: 356, distance: 60.5
click at [775, 356] on td "Austin Team [PERSON_NAME]" at bounding box center [802, 386] width 171 height 152
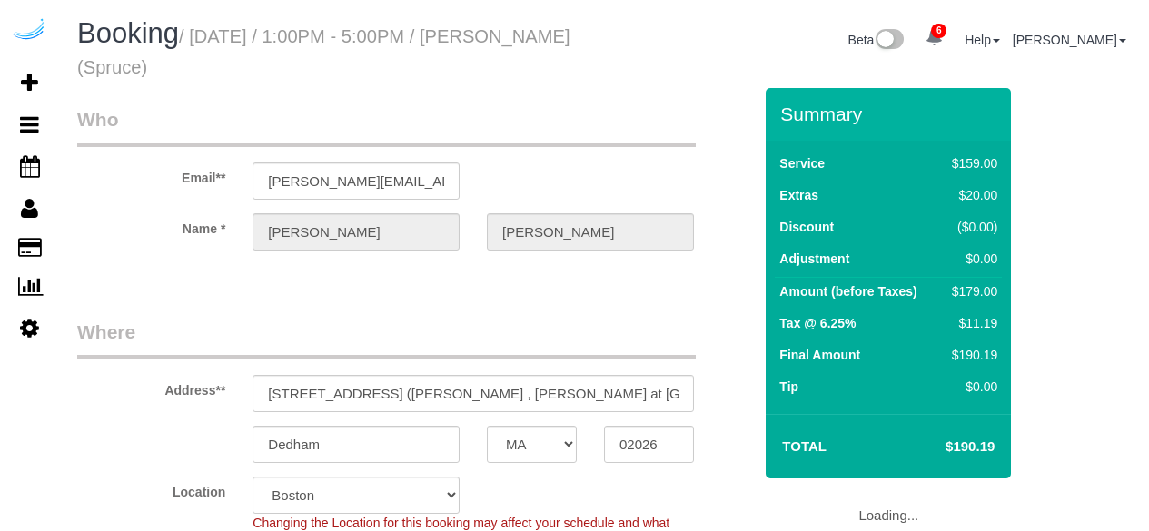
select select "MA"
select select "number:9"
select select "object:838"
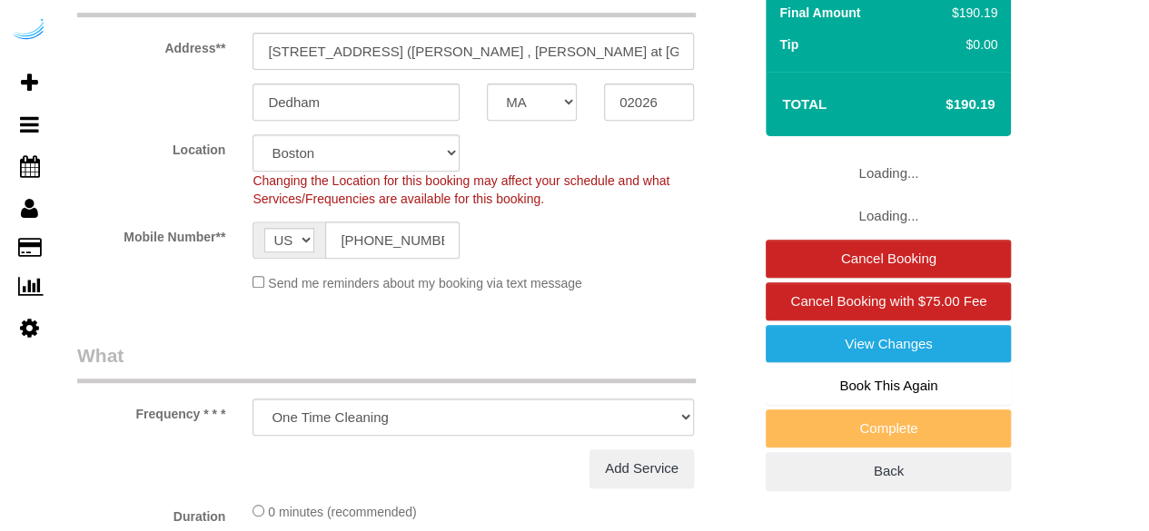
select select "282"
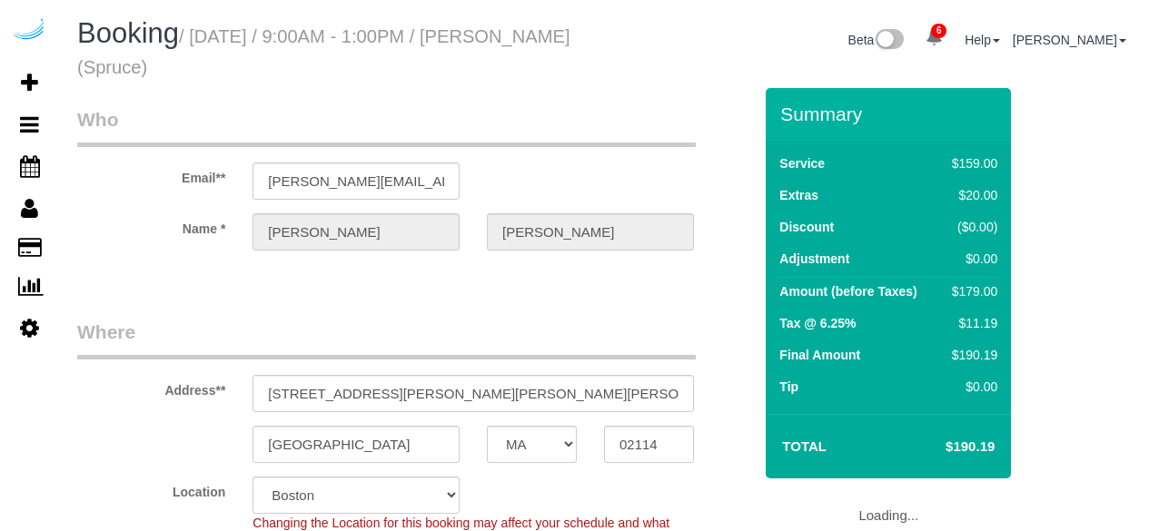
select select "MA"
select select "number:9"
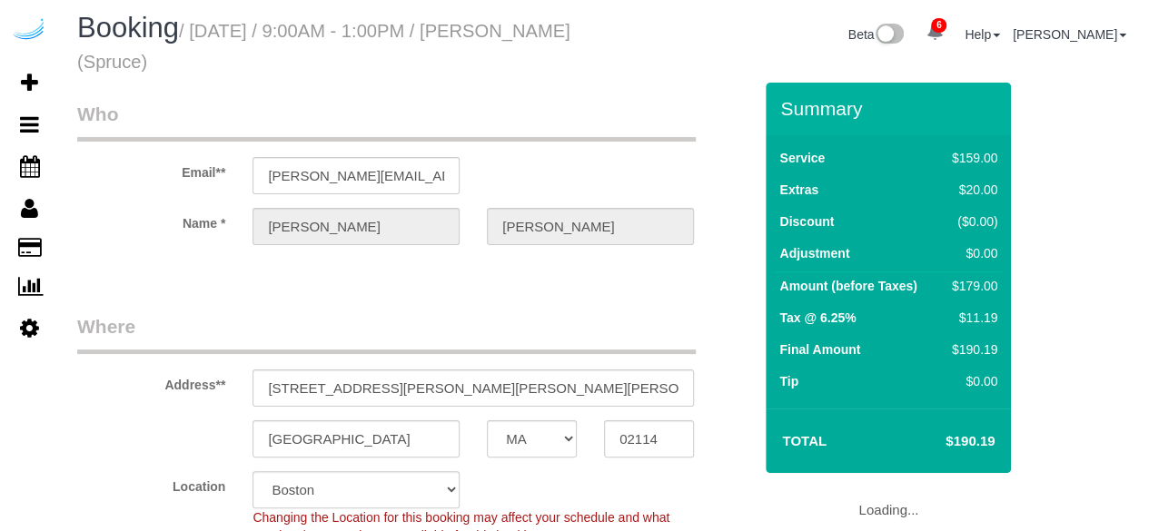
select select "object:838"
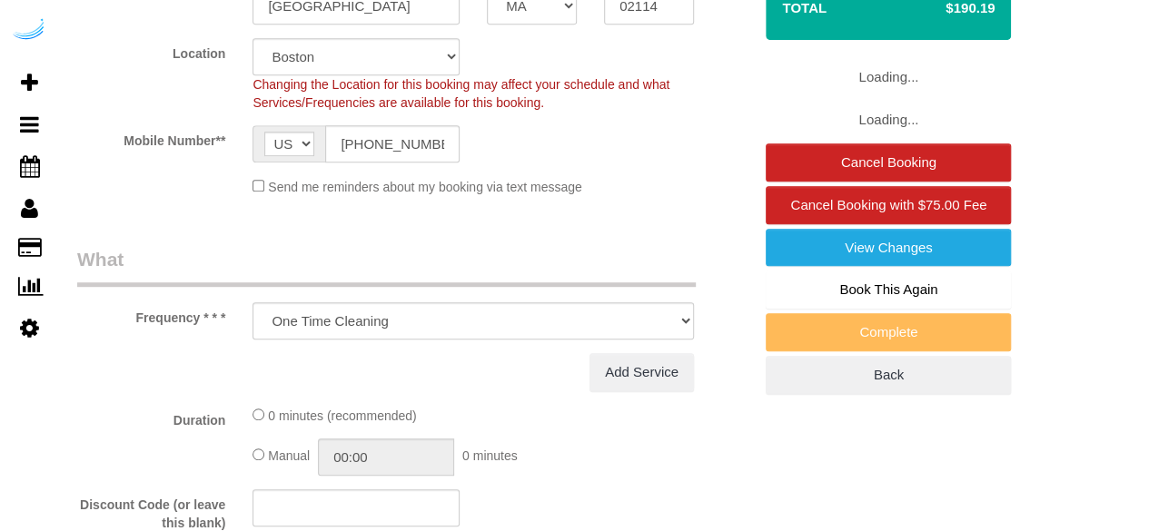
select select "282"
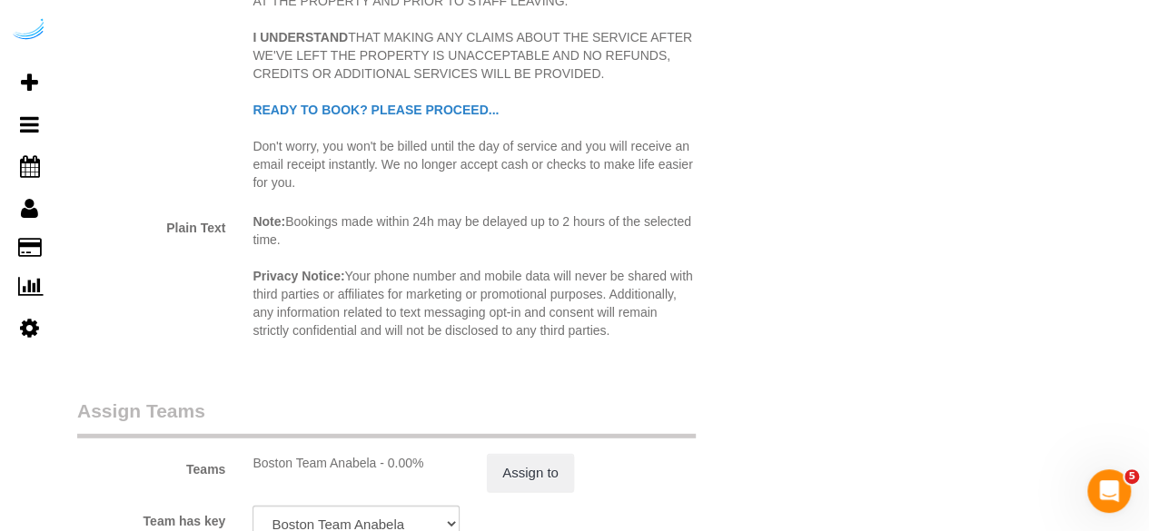
scroll to position [2815, 0]
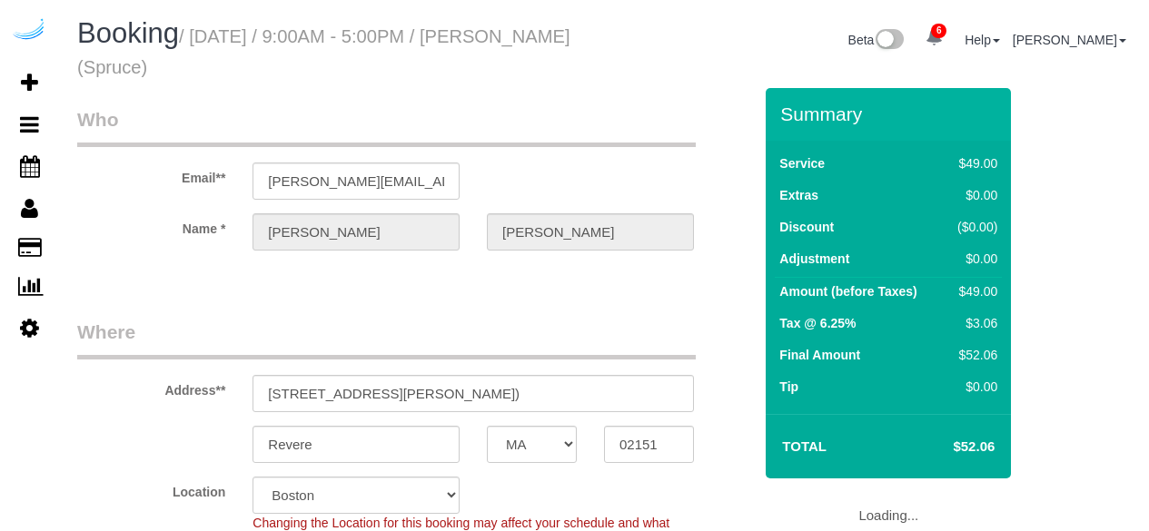
select select "MA"
select select "282"
select select "number:9"
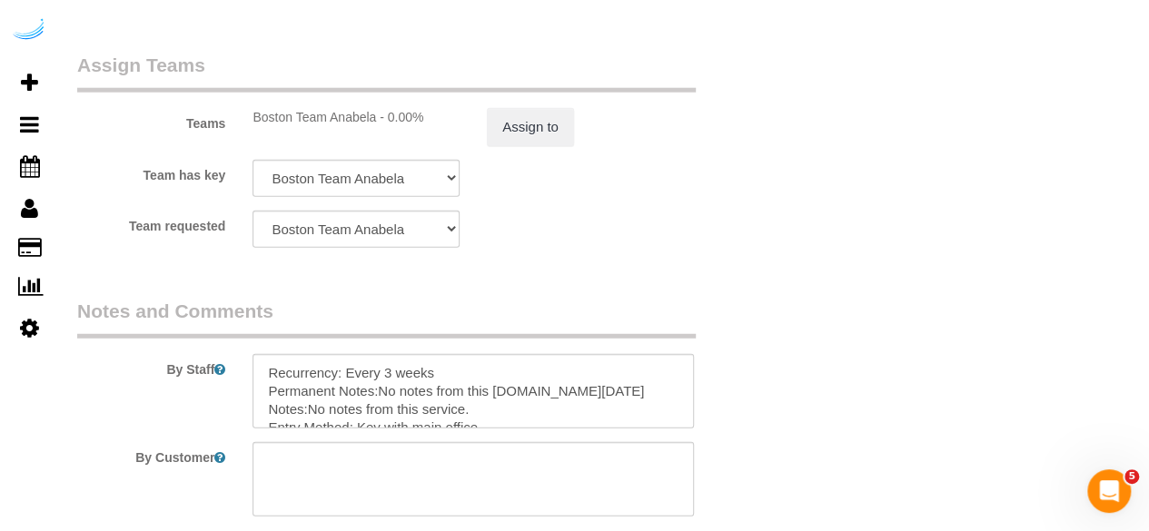
scroll to position [2361, 0]
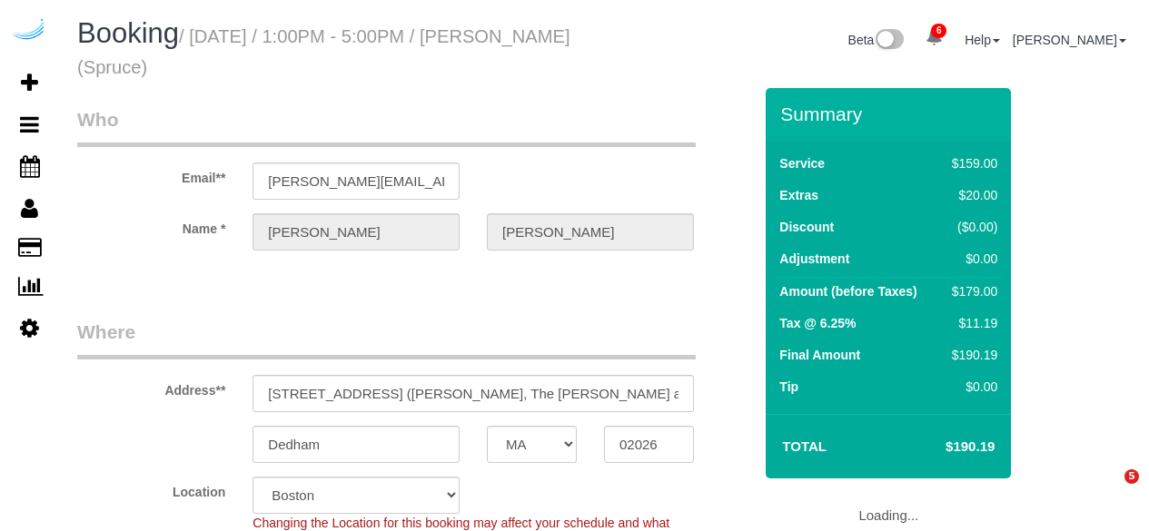
select select "MA"
select select "282"
select select "number:9"
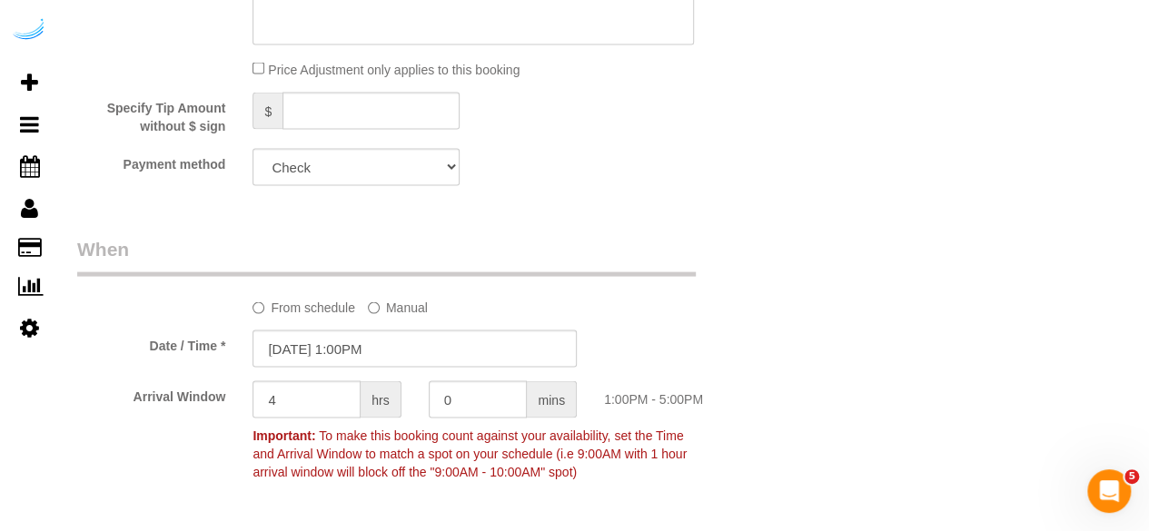
scroll to position [1816, 0]
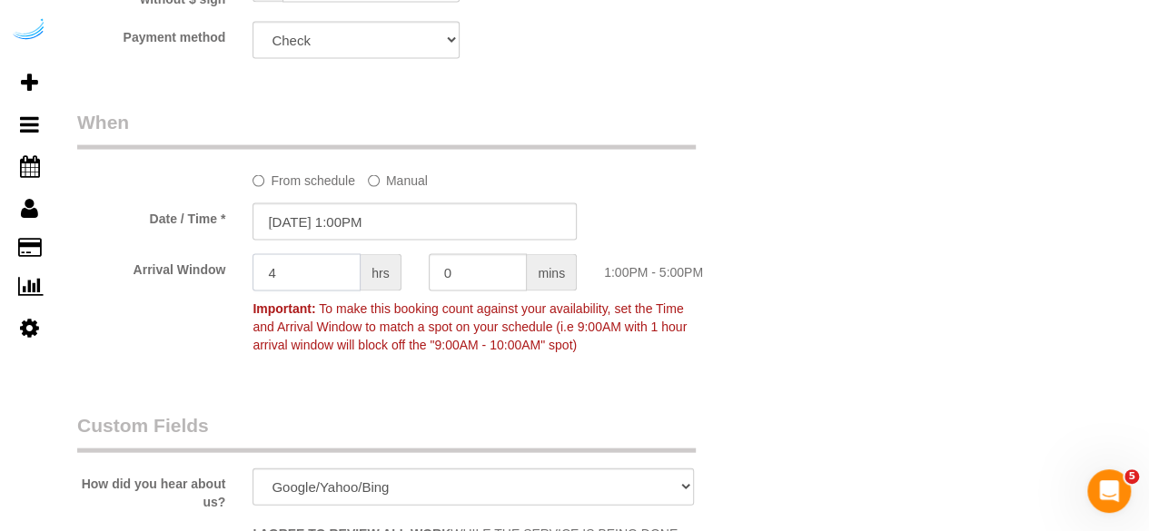
click at [288, 275] on input "4" at bounding box center [306, 272] width 108 height 37
type input "2"
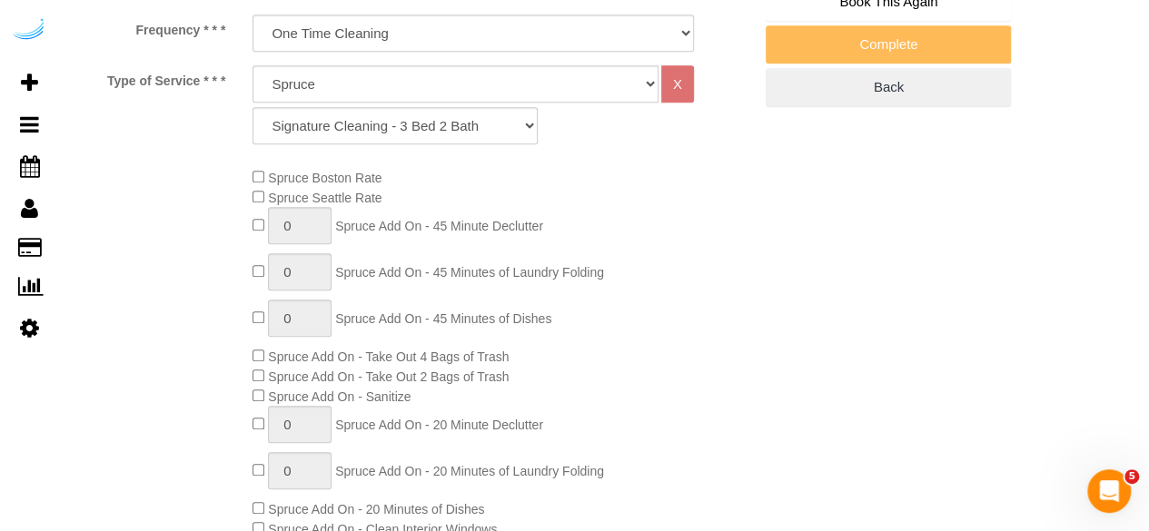
scroll to position [454, 0]
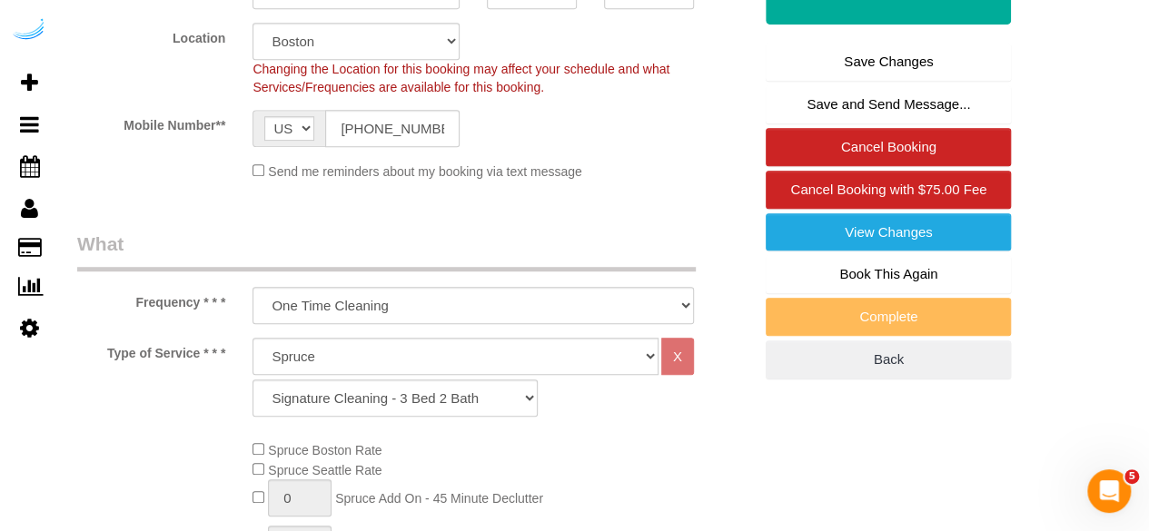
click at [863, 63] on link "Save Changes" at bounding box center [887, 62] width 245 height 38
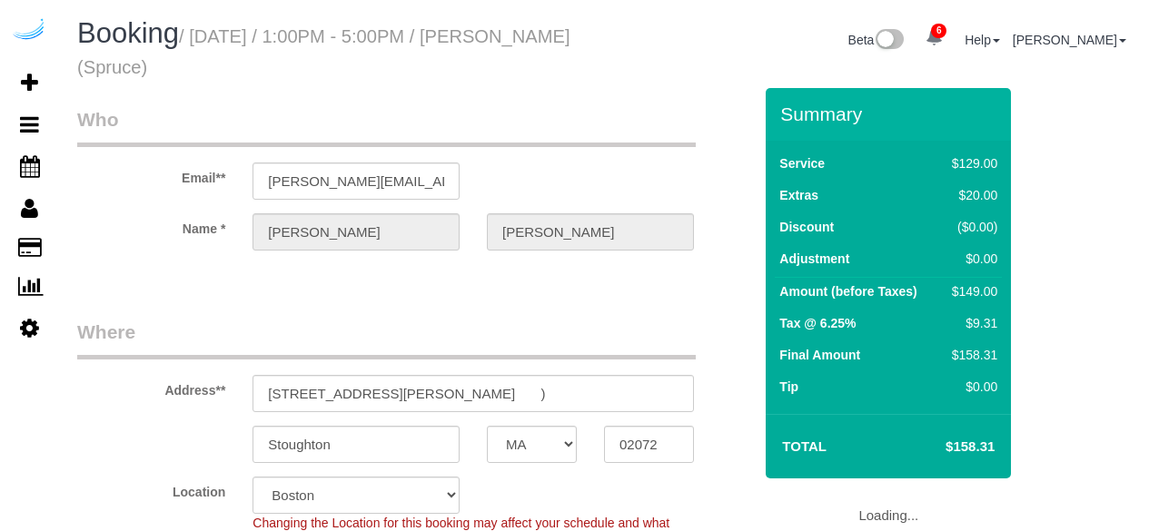
select select "MA"
select select "282"
select select "number:9"
select select "object:838"
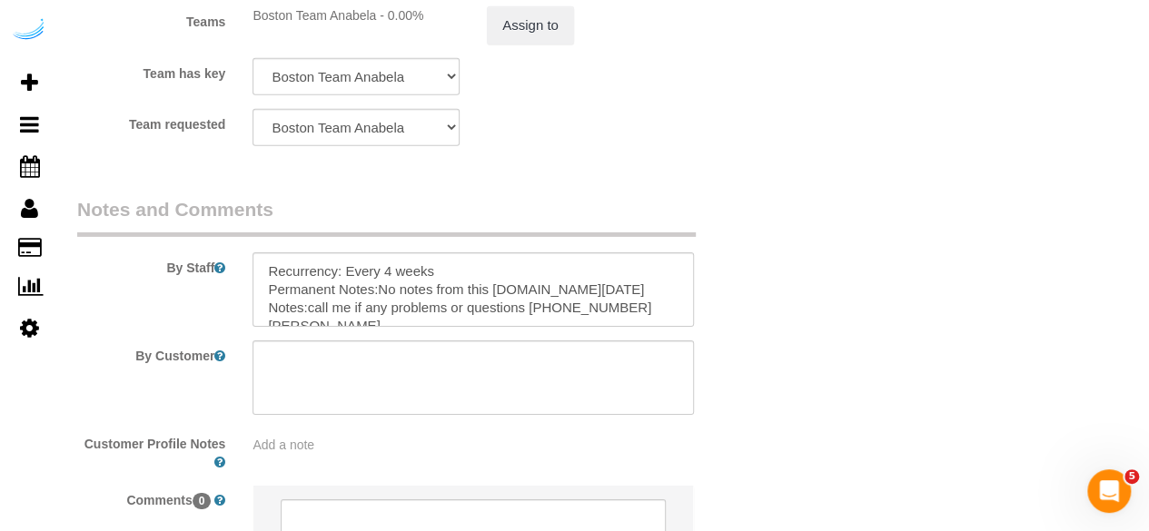
scroll to position [2982, 0]
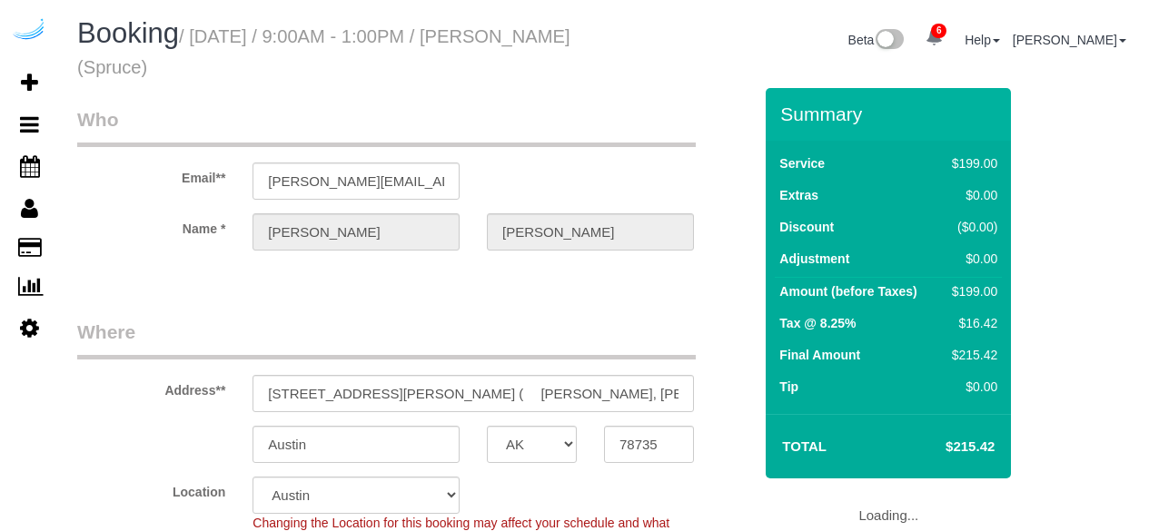
select select "[GEOGRAPHIC_DATA]"
select select "282"
select select "number:9"
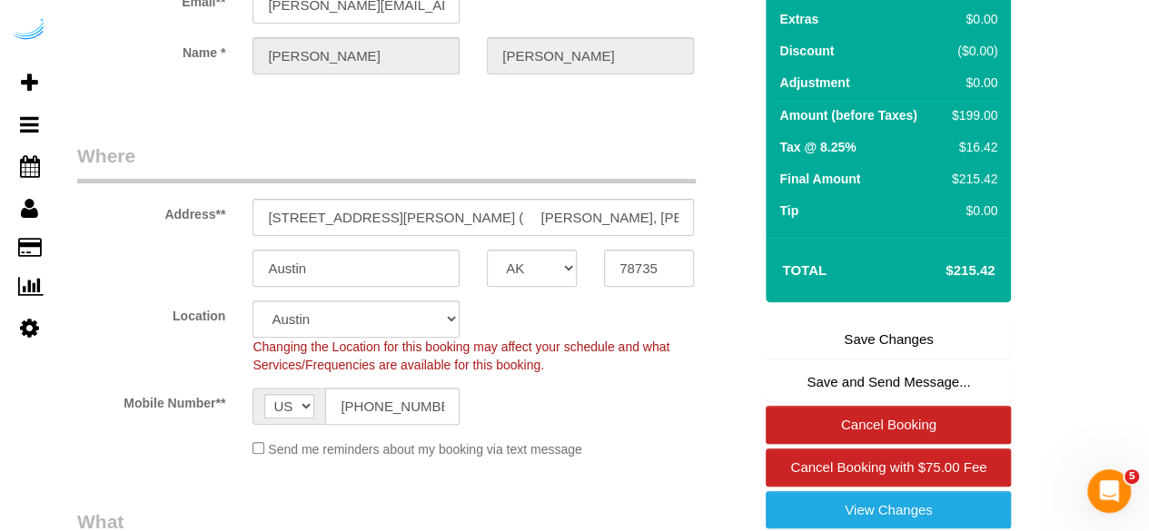
scroll to position [182, 0]
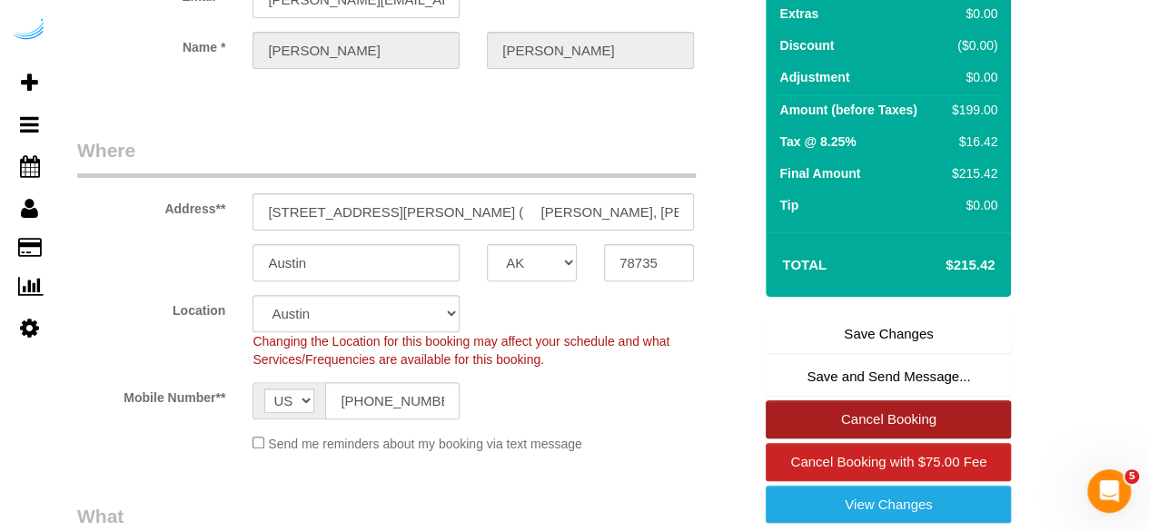
click at [853, 419] on link "Cancel Booking" at bounding box center [887, 419] width 245 height 38
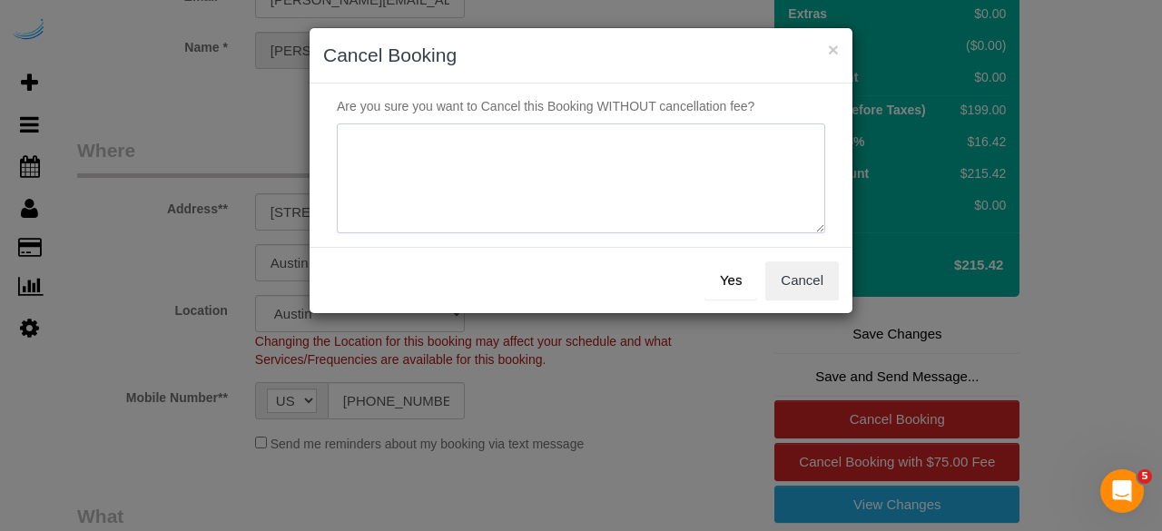
click at [574, 183] on textarea at bounding box center [581, 178] width 489 height 111
type textarea "Not on spruce."
click at [731, 276] on button "Yes" at bounding box center [731, 281] width 53 height 38
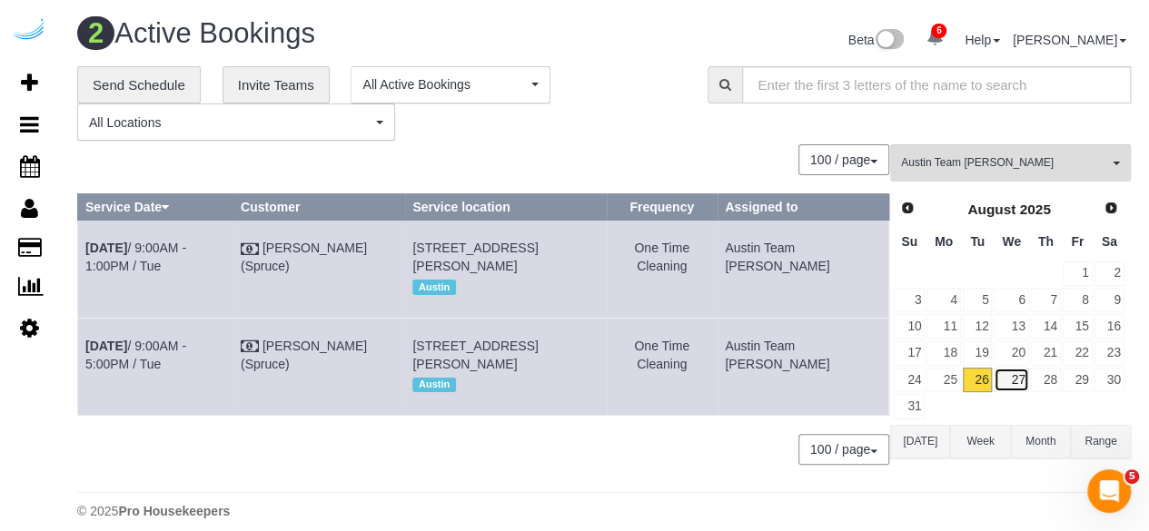
click at [1005, 380] on link "27" at bounding box center [1010, 380] width 35 height 25
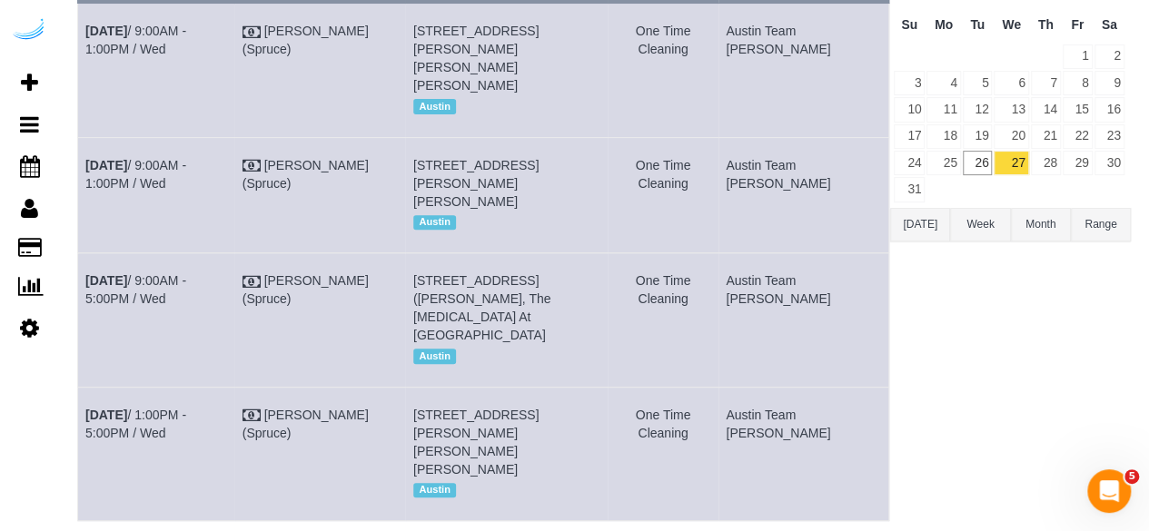
scroll to position [354, 0]
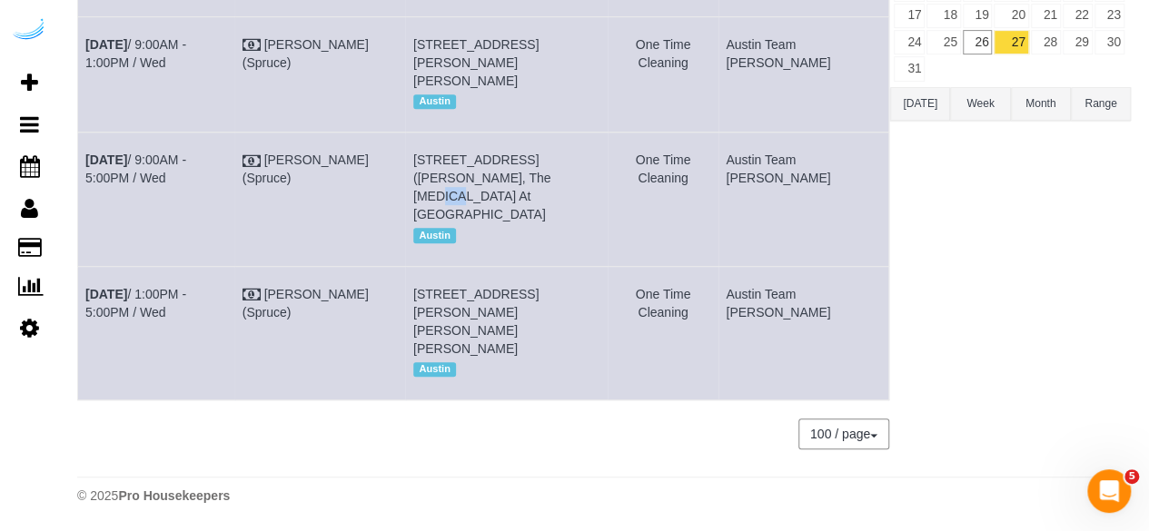
drag, startPoint x: 521, startPoint y: 178, endPoint x: 503, endPoint y: 183, distance: 19.0
click at [503, 183] on span "1007 S Congress Ave, Building 215, Unit 215 (Kevin Okeefe, The Muse At Soco , 1…" at bounding box center [481, 187] width 137 height 69
copy span "215"
drag, startPoint x: 145, startPoint y: 177, endPoint x: 87, endPoint y: 159, distance: 60.9
click at [87, 159] on td "Aug 27th / 9:00AM - 5:00PM / Wed" at bounding box center [156, 199] width 157 height 133
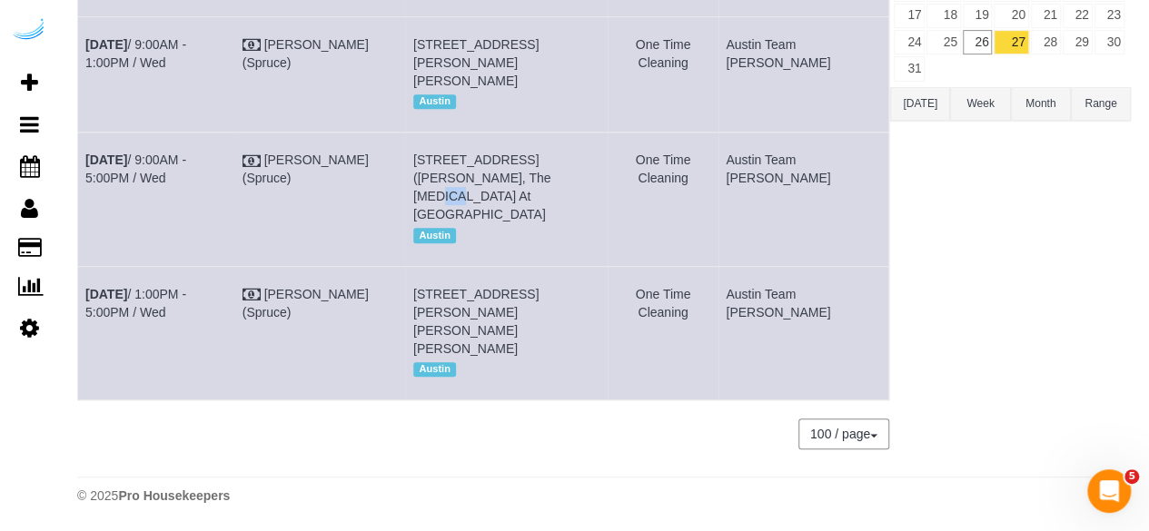
copy link "Aug 27th / 9:00AM - 5:00PM / Wed"
click at [178, 148] on td "Aug 27th / 9:00AM - 5:00PM / Wed" at bounding box center [156, 199] width 157 height 133
click at [180, 155] on link "Aug 27th / 9:00AM - 5:00PM / Wed" at bounding box center [135, 169] width 101 height 33
drag, startPoint x: 505, startPoint y: 192, endPoint x: 445, endPoint y: 166, distance: 65.1
click at [445, 166] on td "1007 S Congress Ave, Building 215, Unit 215 (Kevin Okeefe, The Muse At Soco , 1…" at bounding box center [506, 199] width 202 height 133
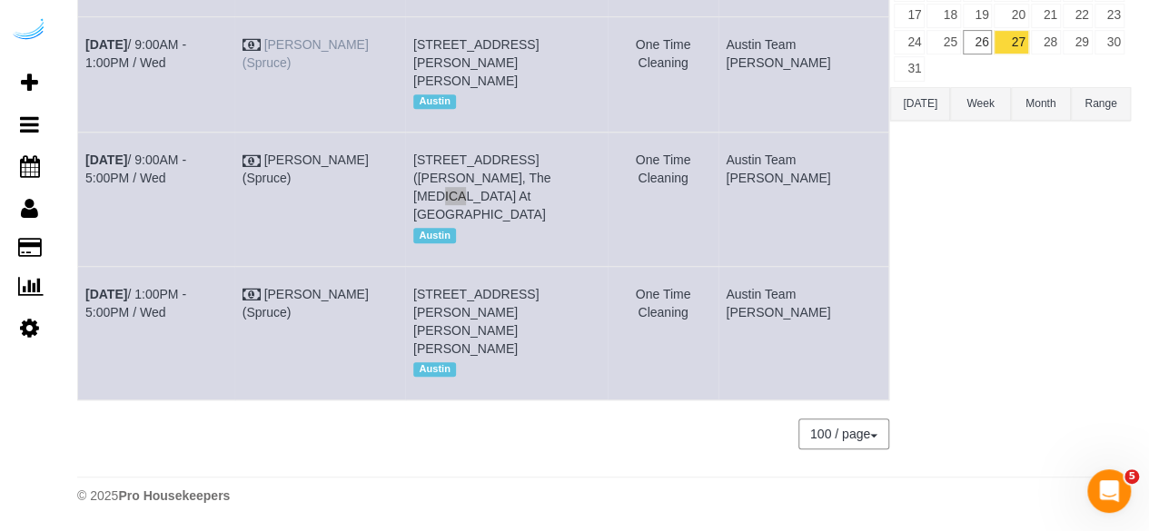
copy span "1007 S Congress Ave, Building 215, Unit 215 (Kevin Okeefe, The Muse At Soco , 1…"
drag, startPoint x: 834, startPoint y: 184, endPoint x: 770, endPoint y: 148, distance: 73.2
click at [770, 148] on td "Austin Team [PERSON_NAME]" at bounding box center [803, 199] width 171 height 133
copy td "Austin Team [PERSON_NAME]"
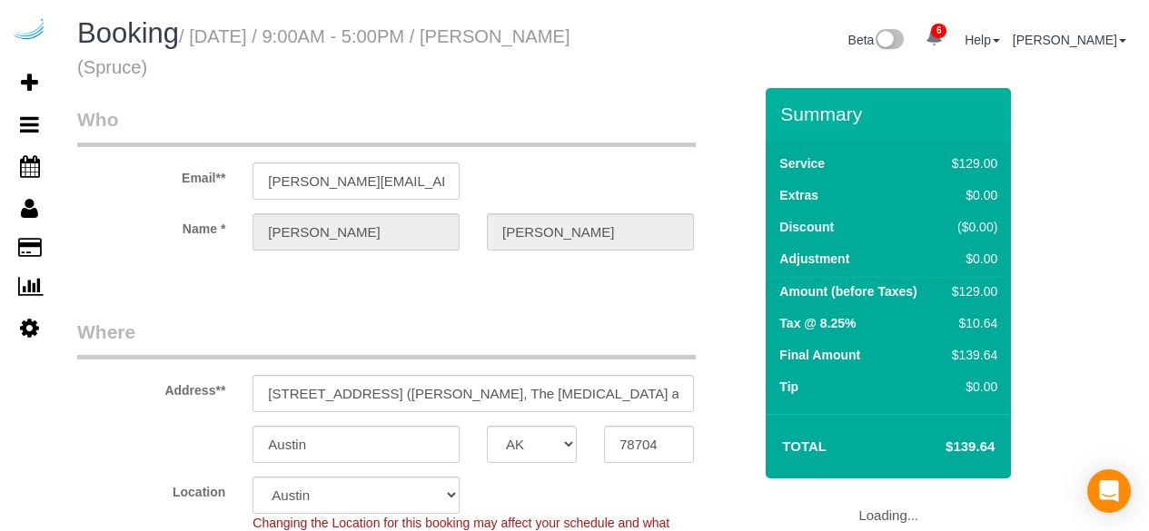
select select "[GEOGRAPHIC_DATA]"
select select "282"
select select "number:9"
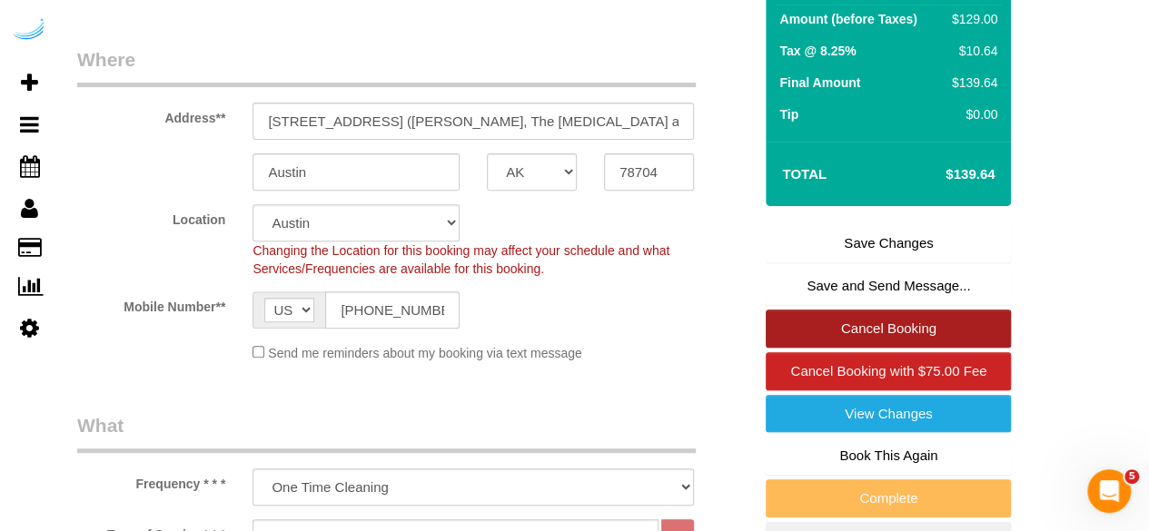
click at [924, 324] on link "Cancel Booking" at bounding box center [887, 329] width 245 height 38
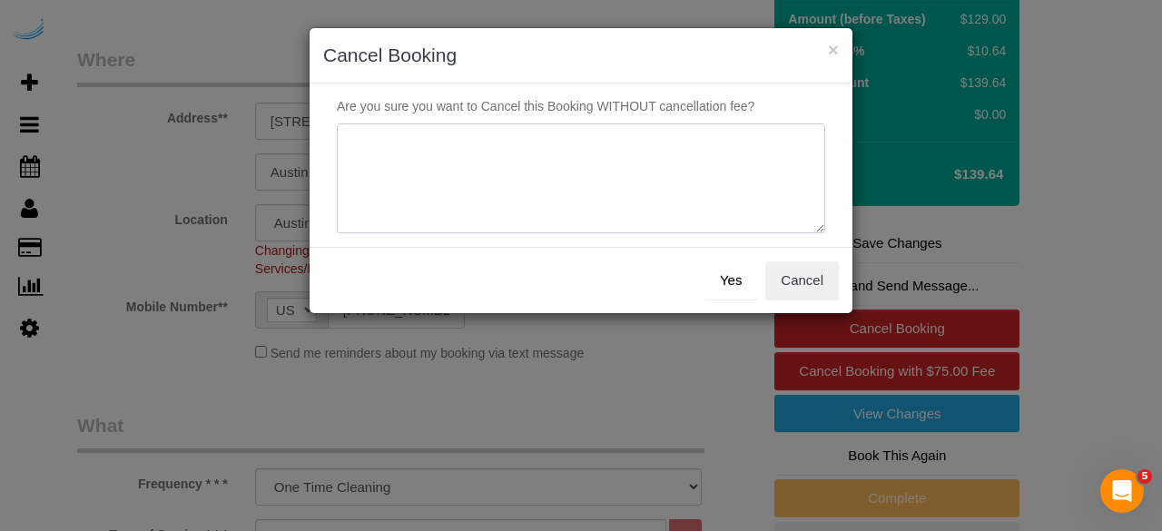
click at [637, 175] on textarea at bounding box center [581, 178] width 489 height 111
type textarea "Not on spruce."
click at [736, 268] on button "Yes" at bounding box center [731, 281] width 53 height 38
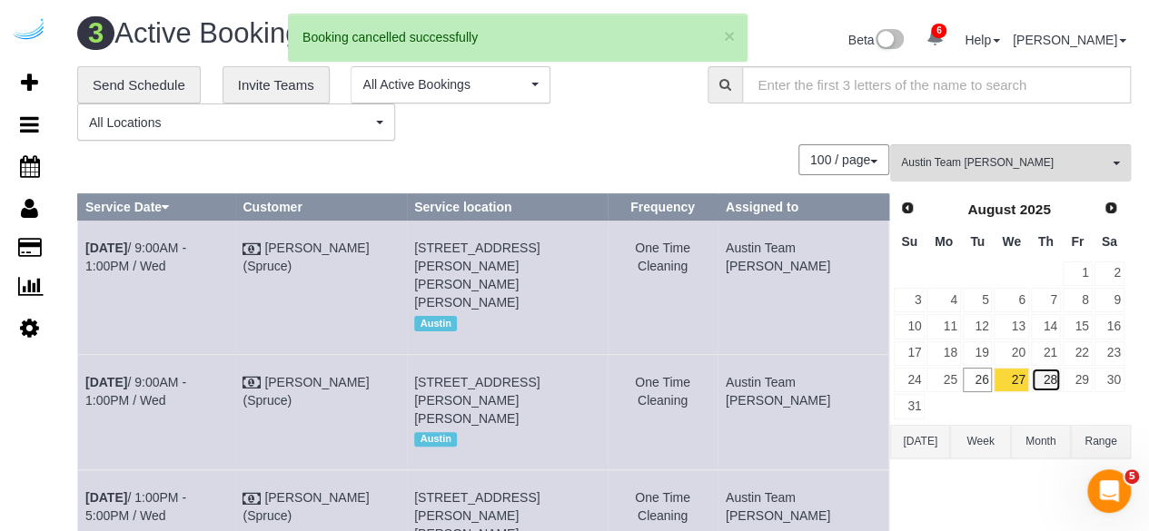
click at [1055, 380] on link "28" at bounding box center [1046, 380] width 30 height 25
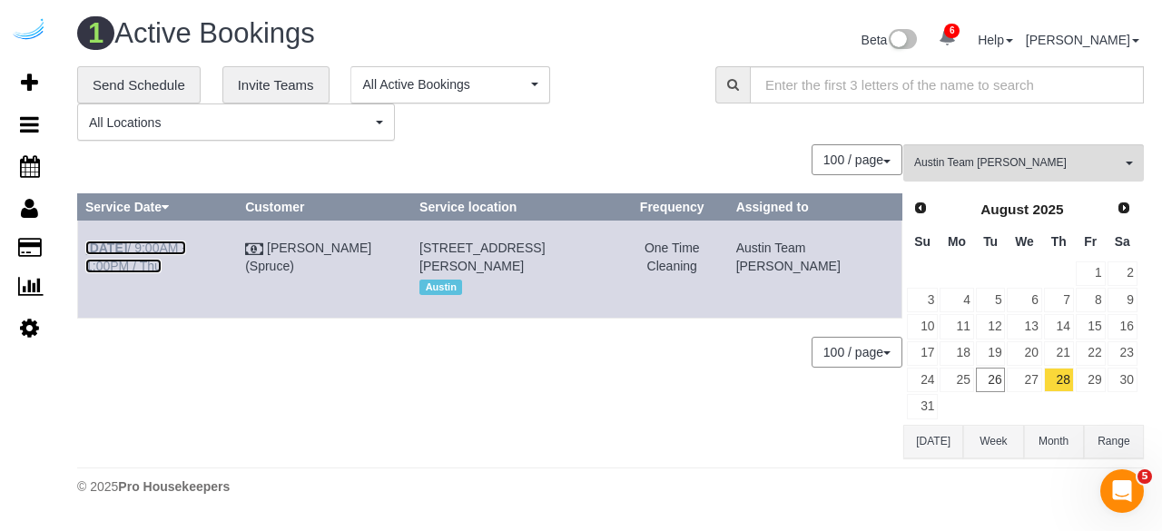
click at [186, 248] on link "[DATE] 9:00AM - 1:00PM / Thu" at bounding box center [135, 257] width 101 height 33
click at [1091, 375] on link "29" at bounding box center [1091, 380] width 30 height 25
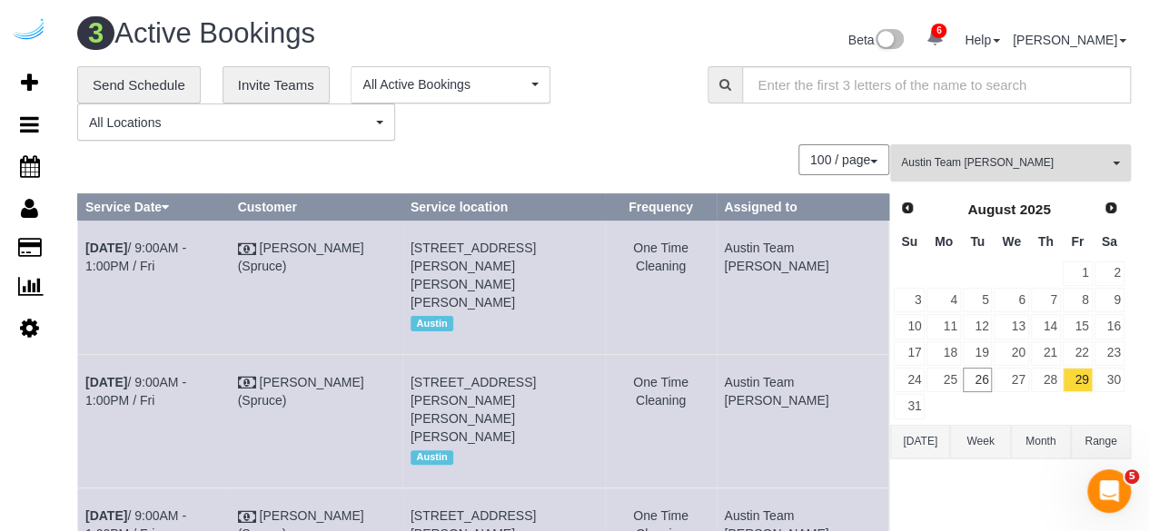
click at [923, 160] on span "Austin Team [PERSON_NAME]" at bounding box center [1004, 162] width 207 height 15
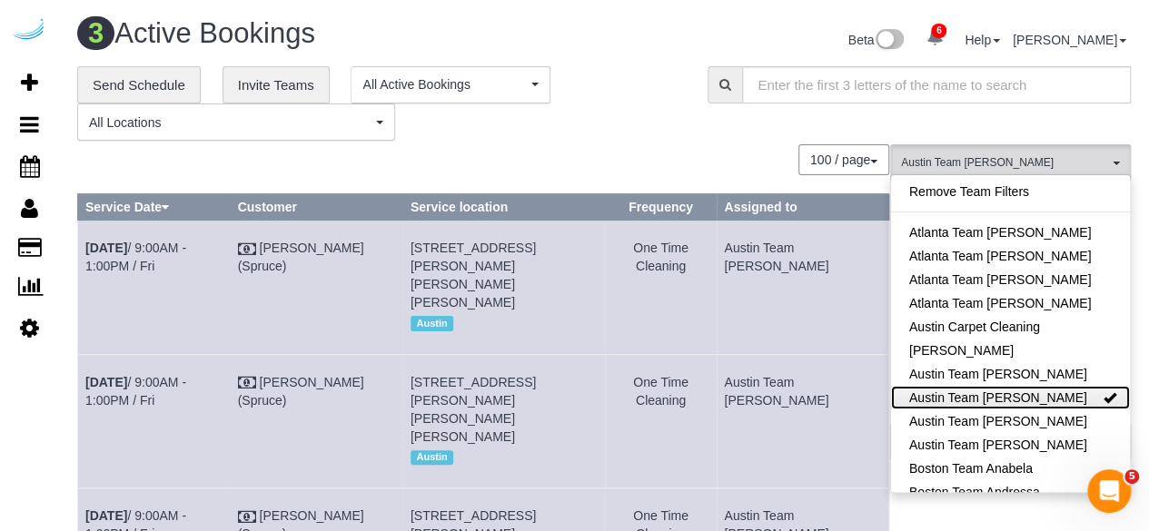
click at [966, 386] on link "Austin Team [PERSON_NAME]" at bounding box center [1010, 398] width 239 height 24
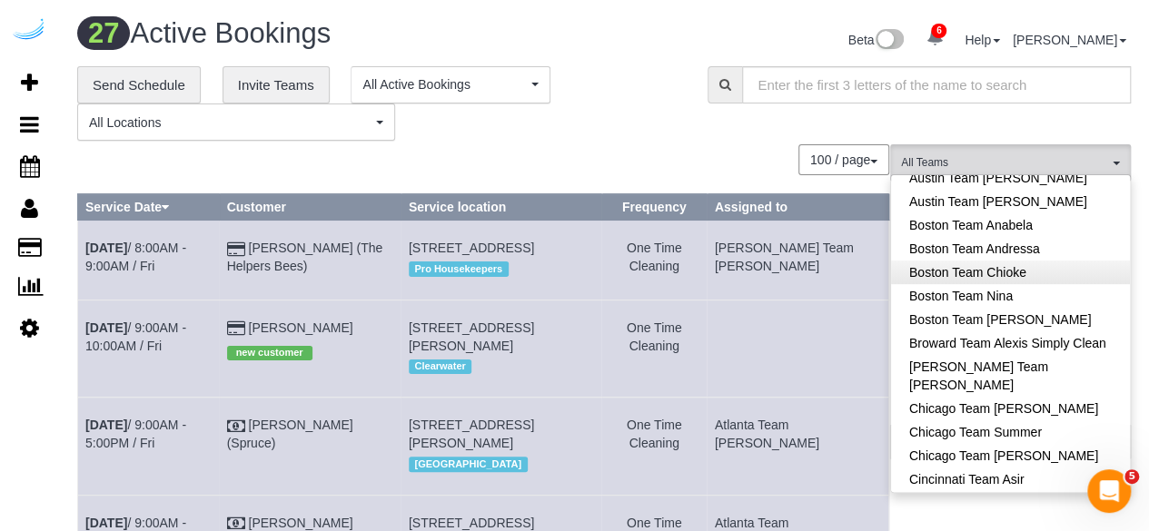
scroll to position [272, 0]
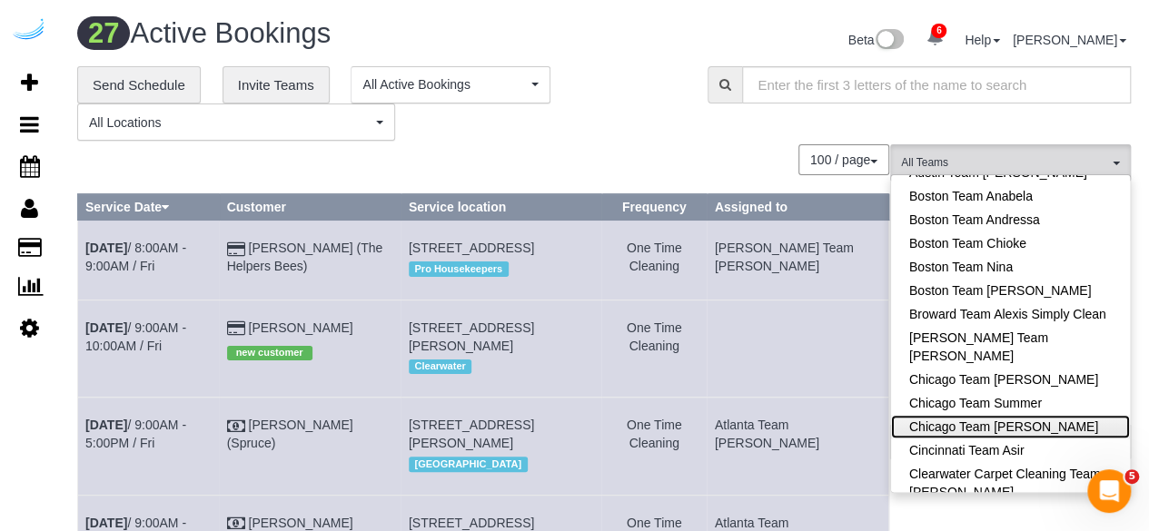
click at [1044, 429] on link "Chicago Team [PERSON_NAME]" at bounding box center [1010, 427] width 239 height 24
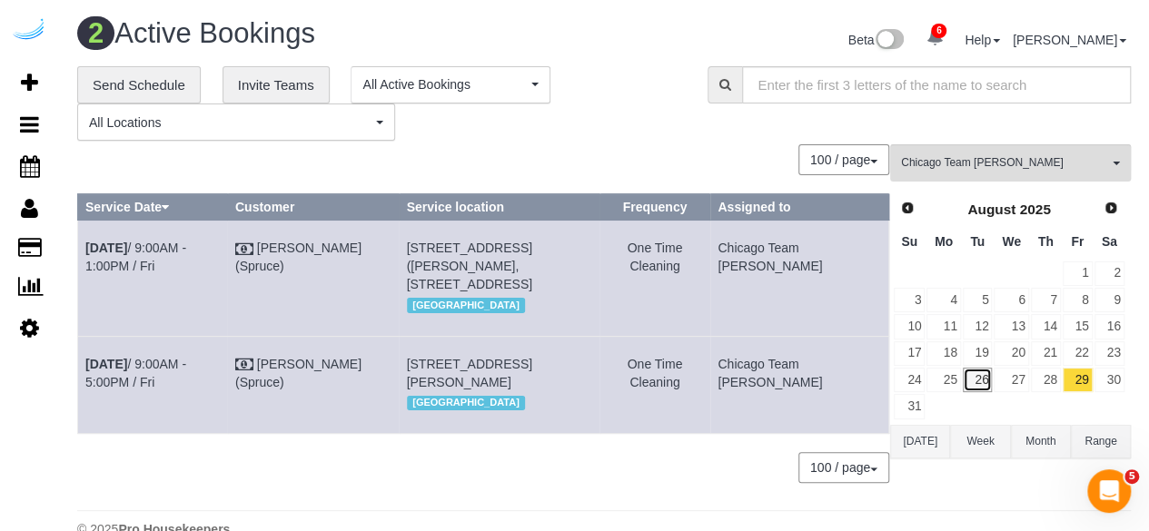
click at [982, 377] on link "26" at bounding box center [977, 380] width 30 height 25
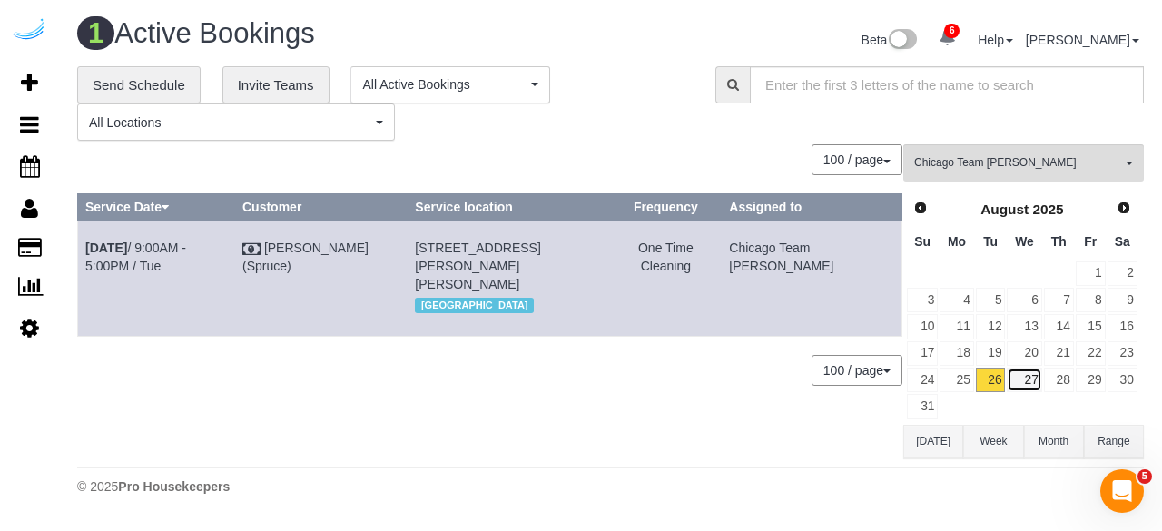
click at [1033, 377] on link "27" at bounding box center [1024, 380] width 35 height 25
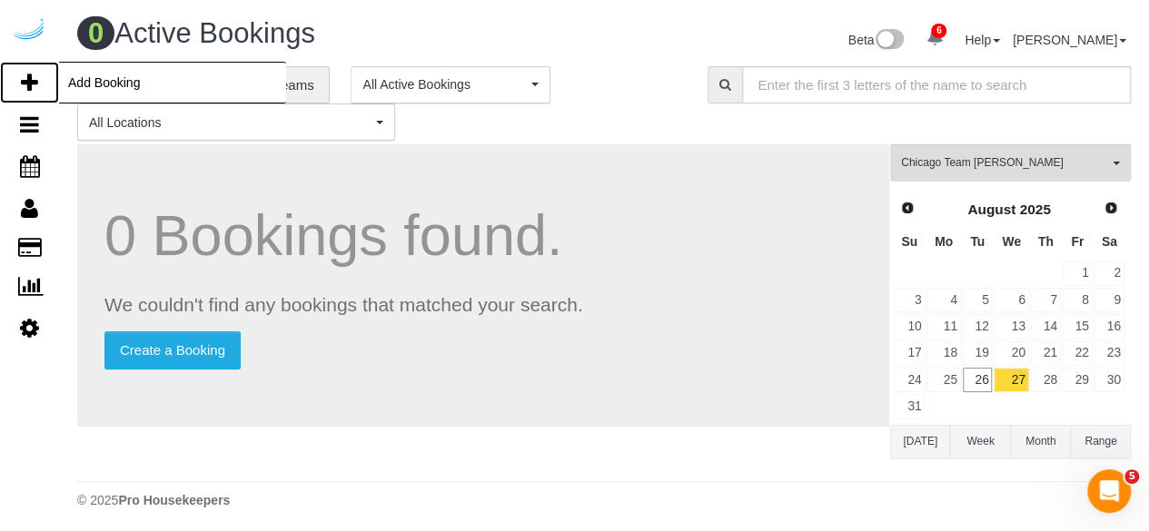
click at [40, 81] on link "Add Booking" at bounding box center [29, 83] width 59 height 42
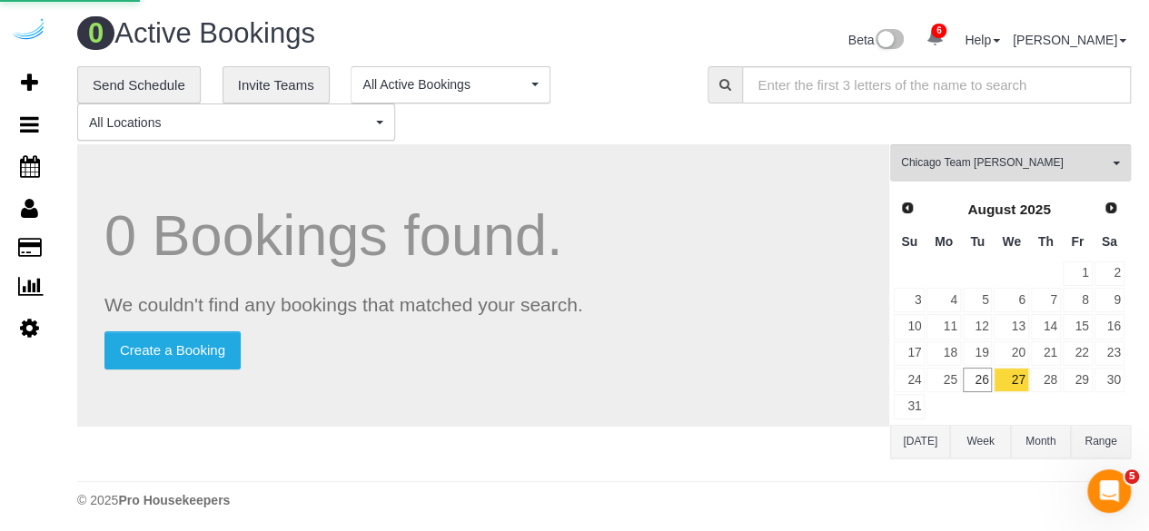
select select "number:9"
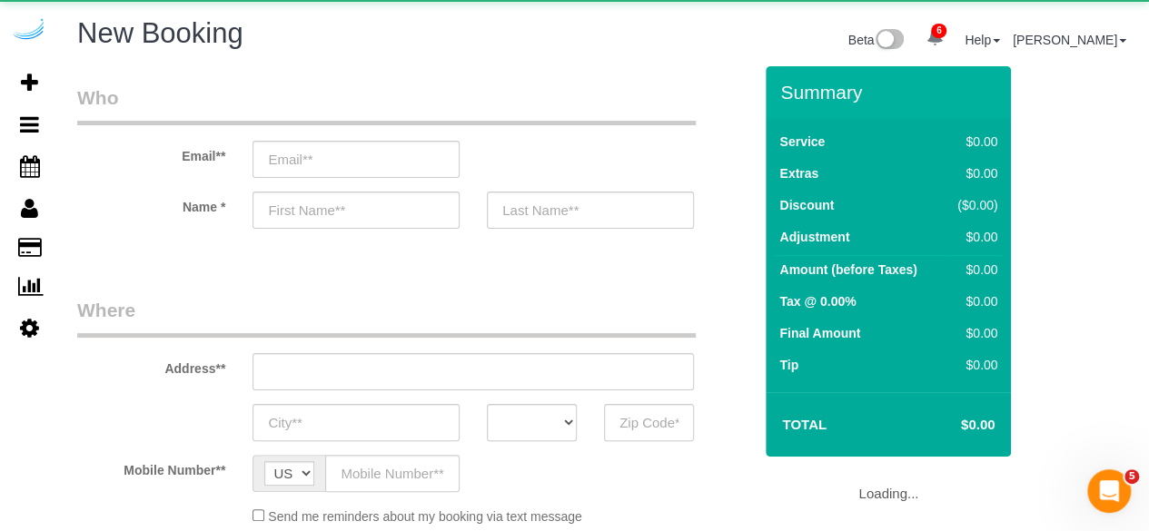
select select "object:2523"
select select "4"
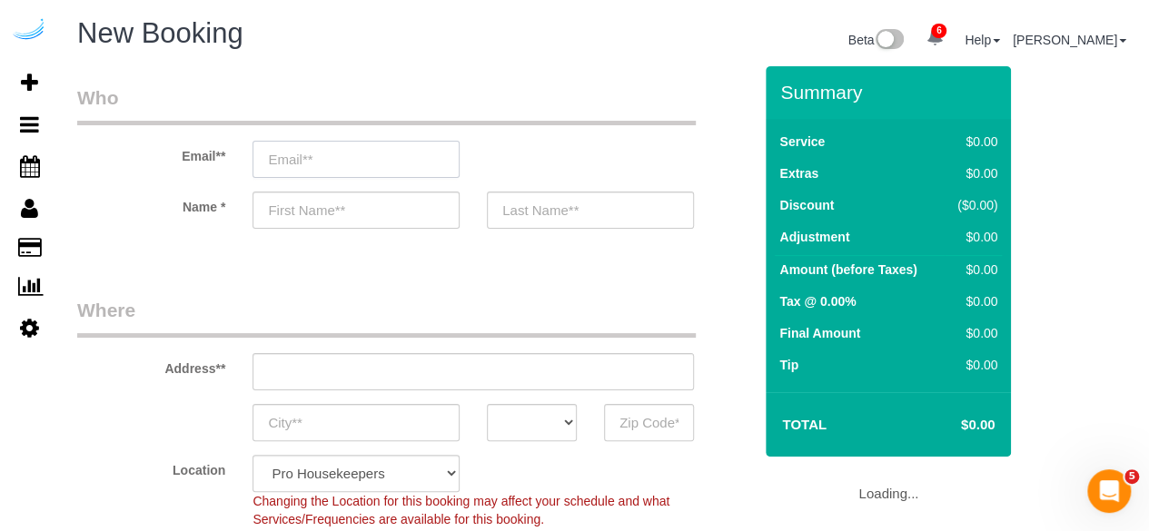
click at [346, 167] on input "email" at bounding box center [355, 159] width 207 height 37
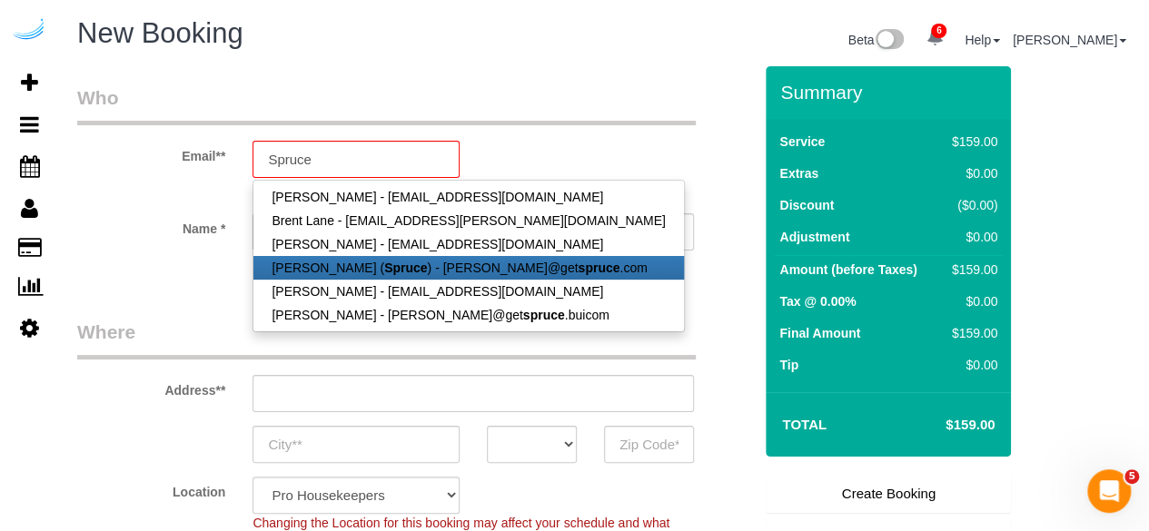
click at [384, 262] on strong "Spruce" at bounding box center [405, 268] width 43 height 15
type input "[PERSON_NAME][EMAIL_ADDRESS][DOMAIN_NAME]"
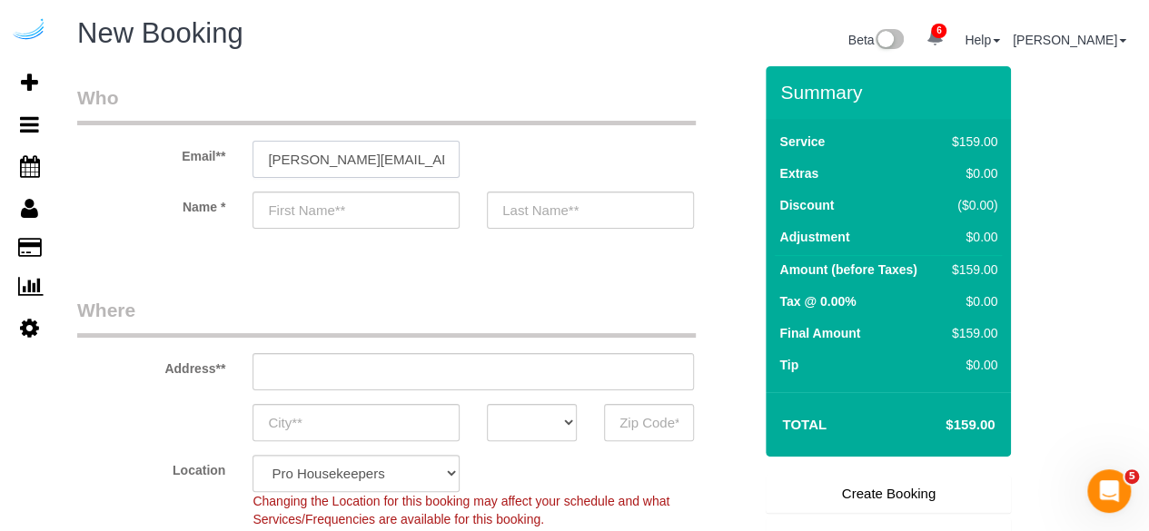
type input "[PERSON_NAME]"
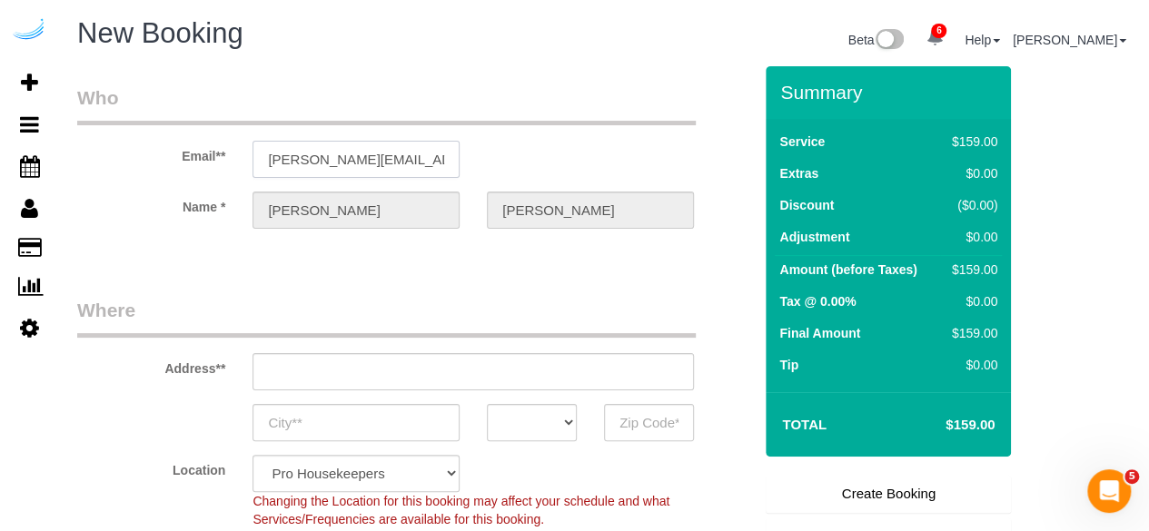
type input "3816 S Lamar Blvd"
type input "Austin"
select select "[GEOGRAPHIC_DATA]"
type input "78704"
select select "9"
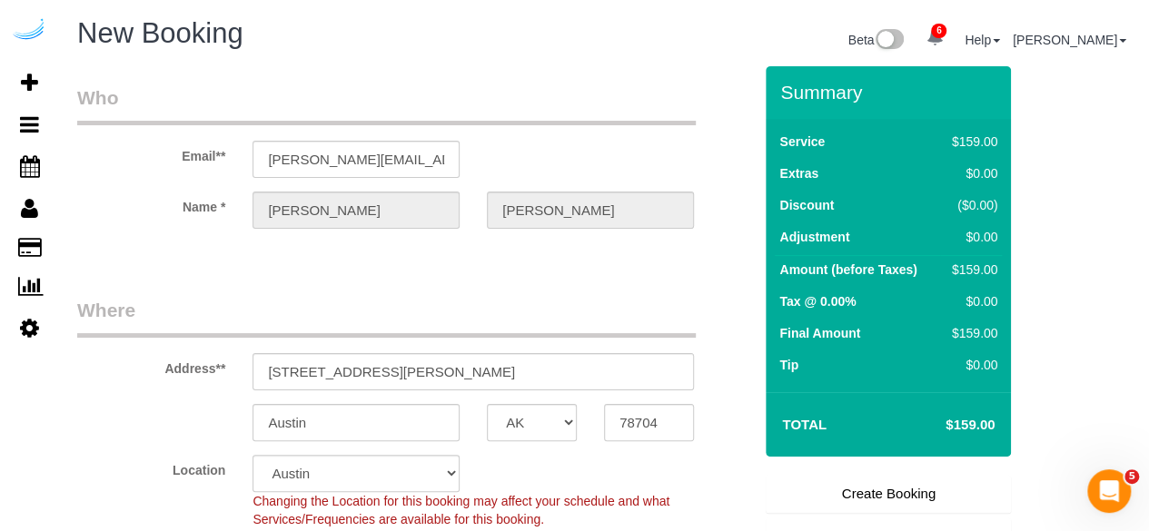
select select "object:2562"
click at [371, 373] on input "3816 S Lamar Blvd" at bounding box center [472, 371] width 441 height 37
paste input "1 E Ogden Ave, La Grange, IL 60525"
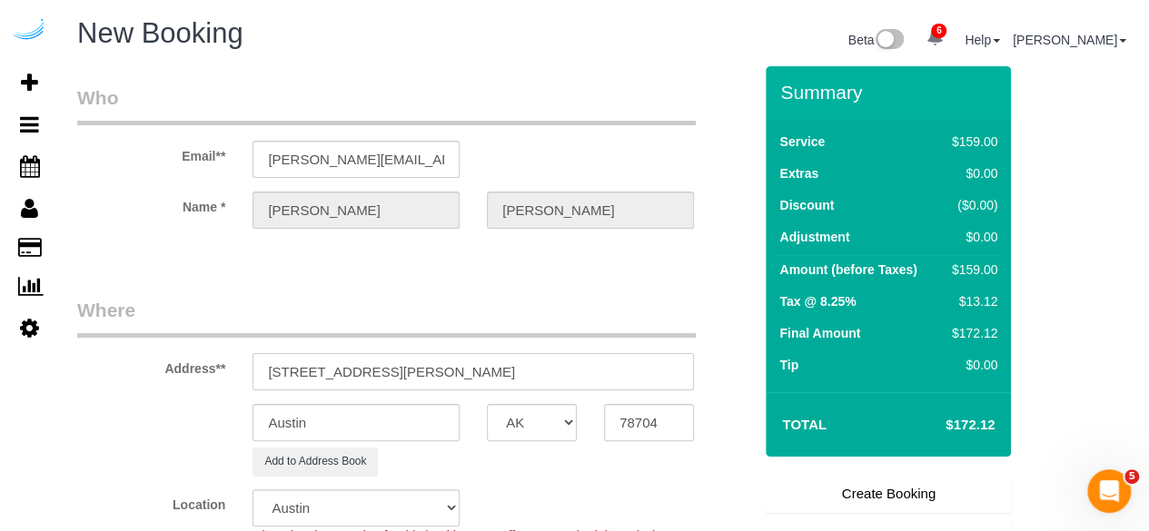
drag, startPoint x: 462, startPoint y: 368, endPoint x: 547, endPoint y: 370, distance: 84.5
click at [547, 370] on input "31 E Ogden Ave, La Grange, IL 60525" at bounding box center [472, 371] width 441 height 37
type input "31 E Ogden Ave, La Grange, IL 60525"
click at [659, 429] on input "78704" at bounding box center [649, 422] width 90 height 37
paste input "60525"
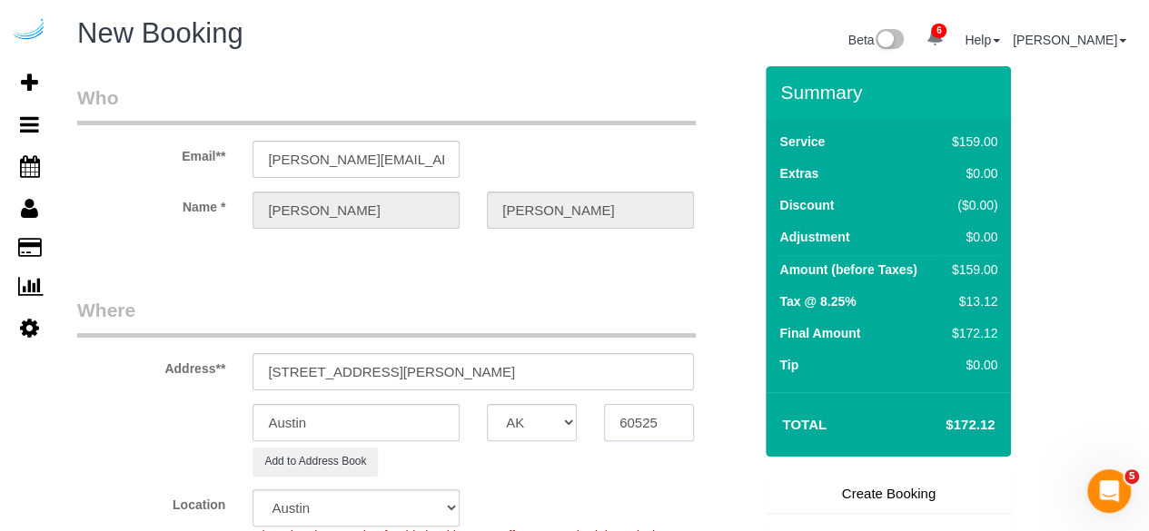
type input "60525"
click at [542, 419] on select "AK AL AR AZ CA CO CT DC DE FL GA HI IA ID IL IN KS KY LA MA MD ME MI MN MO MS M…" at bounding box center [532, 422] width 90 height 37
select select "IL"
click at [487, 404] on select "AK AL AR AZ CA CO CT DC DE FL GA HI IA ID IL IN KS KY LA MA MD ME MI MN MO MS M…" at bounding box center [532, 422] width 90 height 37
select select "11"
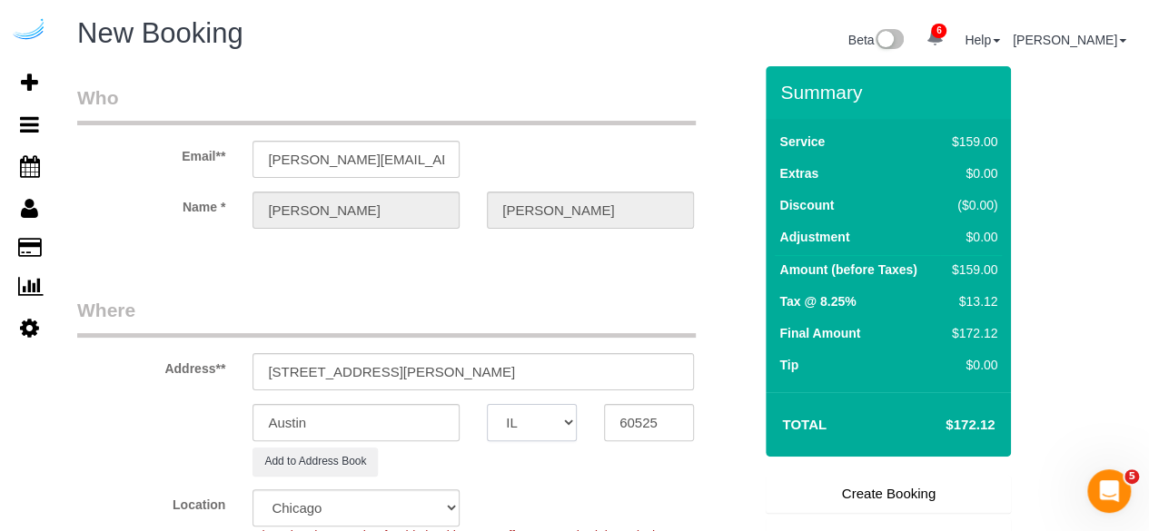
select select "object:2614"
drag, startPoint x: 435, startPoint y: 373, endPoint x: 376, endPoint y: 375, distance: 59.0
click at [376, 375] on input "31 E Ogden Ave, La Grange, IL 60525" at bounding box center [472, 371] width 441 height 37
click at [363, 429] on input "Austin" at bounding box center [355, 422] width 207 height 37
paste input "La Grange"
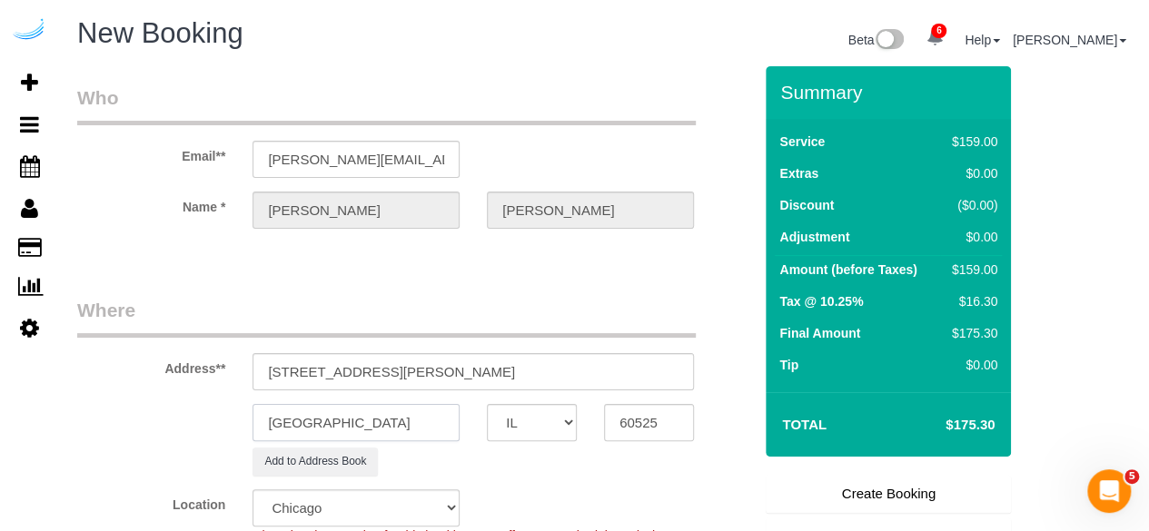
type input "La Grange"
click at [639, 400] on sui-booking-address "Address** 31 E Ogden Ave, La Grange, IL 60525 La Grange AK AL AR AZ CA CO CT DC…" at bounding box center [414, 386] width 675 height 179
paste input "James Dispensa"
paste input "Uptown La Grange"
paste input "1404664"
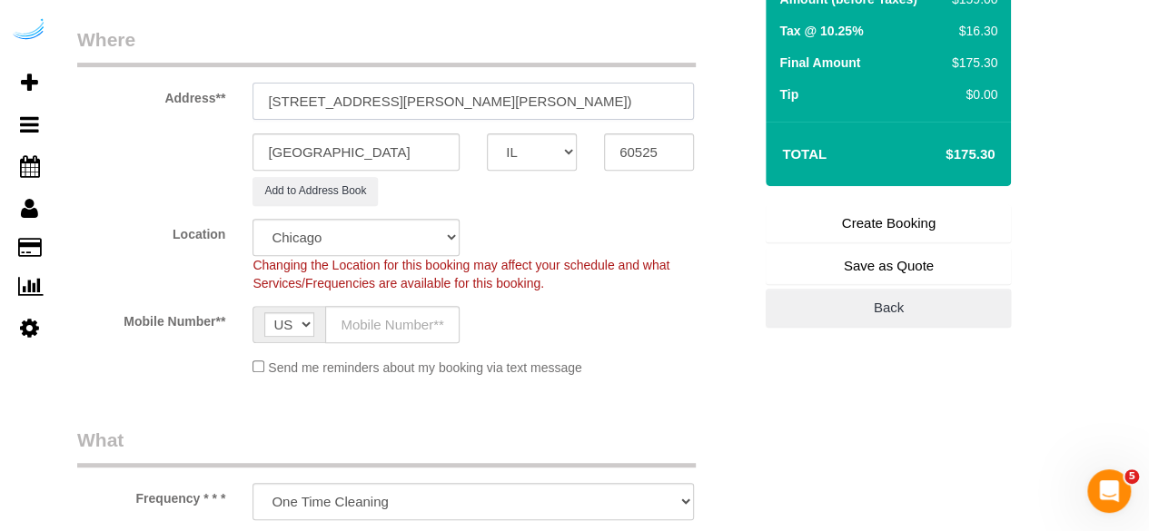
scroll to position [272, 0]
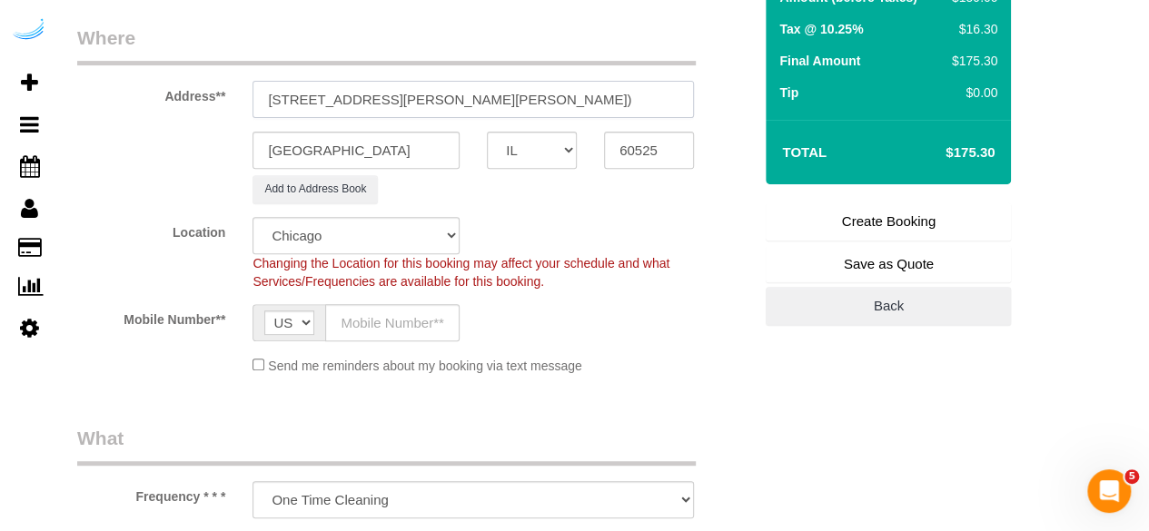
type input "31 E Ogden Ave, Building 103 , Unit 103 (James Dispensa, Uptown La Grange , 140…"
click at [396, 317] on input "text" at bounding box center [392, 322] width 134 height 37
type input "[PHONE_NUMBER]"
type input "[PERSON_NAME]"
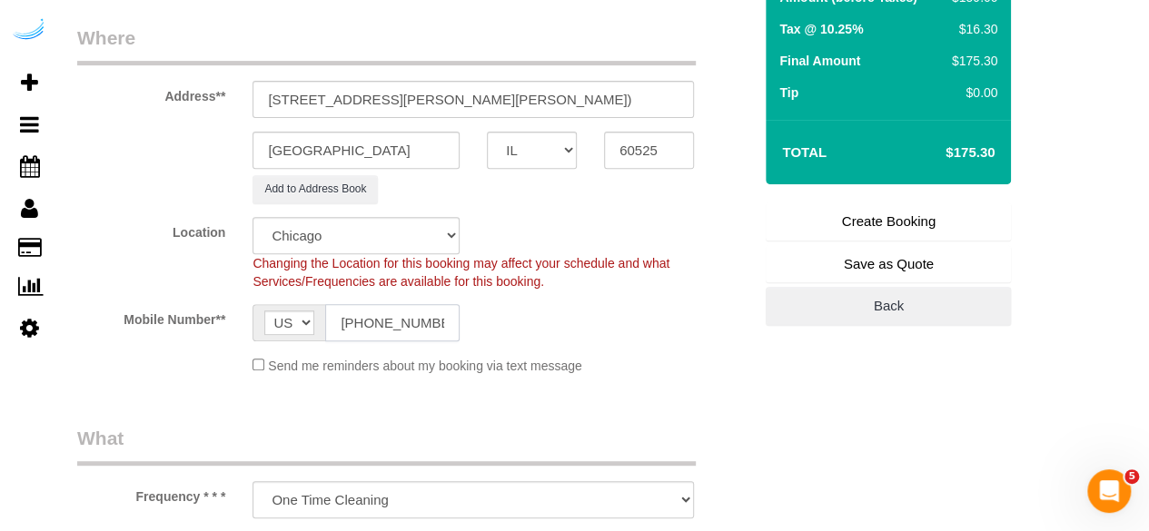
type input "[PHONE_NUMBER]"
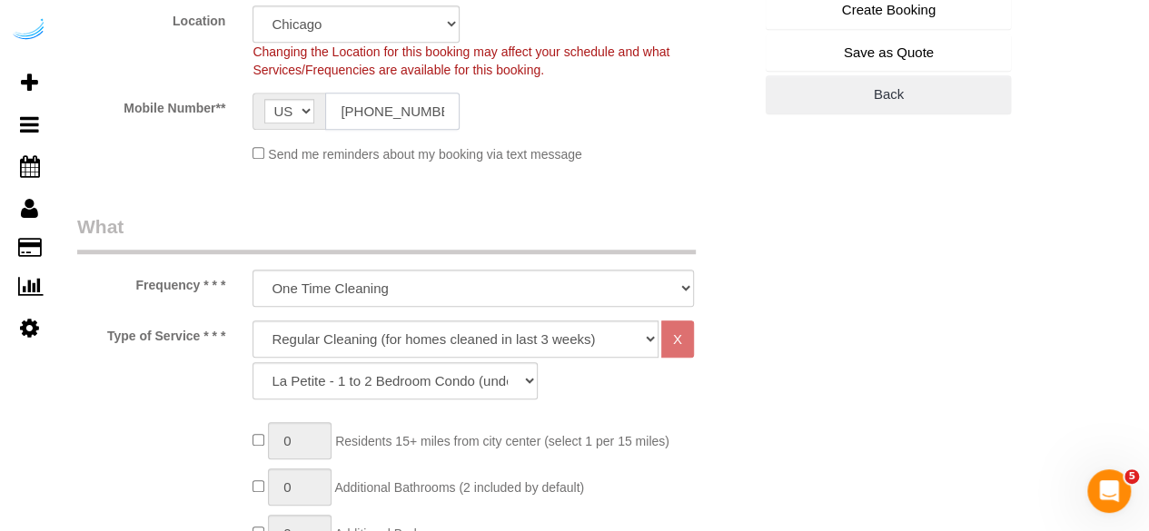
scroll to position [545, 0]
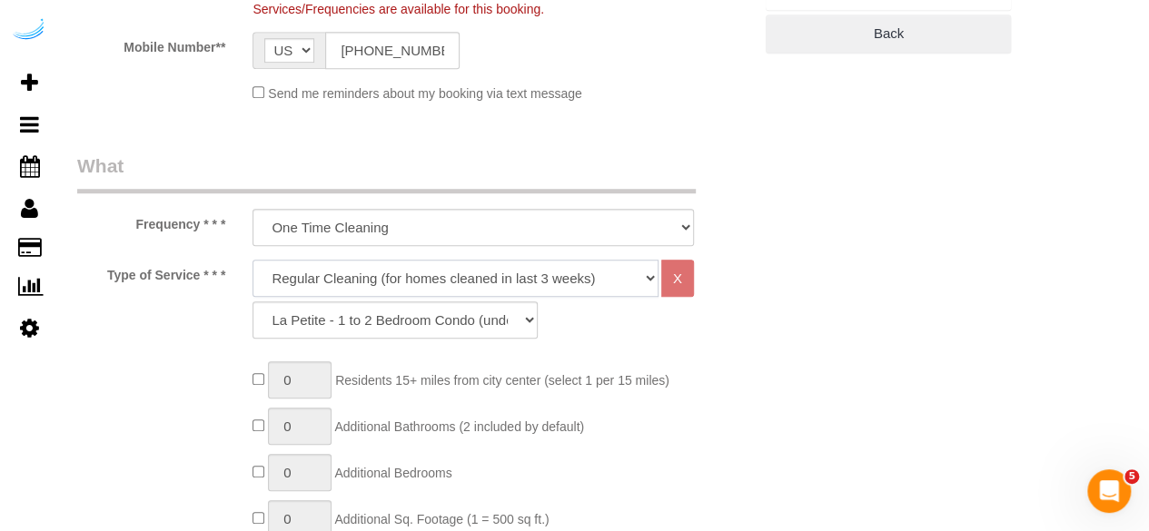
click at [406, 277] on select "Deep Cleaning (for homes that have not been cleaned in 3+ weeks) Spruce Regular…" at bounding box center [455, 278] width 406 height 37
select select "282"
click at [252, 260] on select "Deep Cleaning (for homes that have not been cleaned in 3+ weeks) Spruce Regular…" at bounding box center [455, 278] width 406 height 37
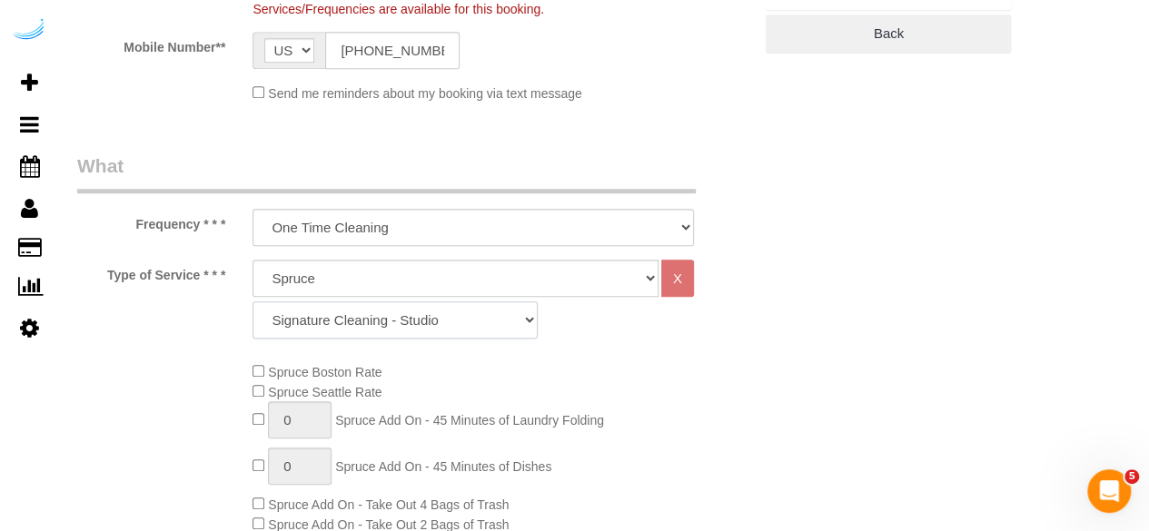
click at [356, 334] on select "Signature Cleaning - Studio Signature Cleaning - 1 Bed 1 Bath Signature Cleanin…" at bounding box center [394, 319] width 285 height 37
select select "309"
click at [252, 301] on select "Signature Cleaning - Studio Signature Cleaning - 1 Bed 1 Bath Signature Cleanin…" at bounding box center [394, 319] width 285 height 37
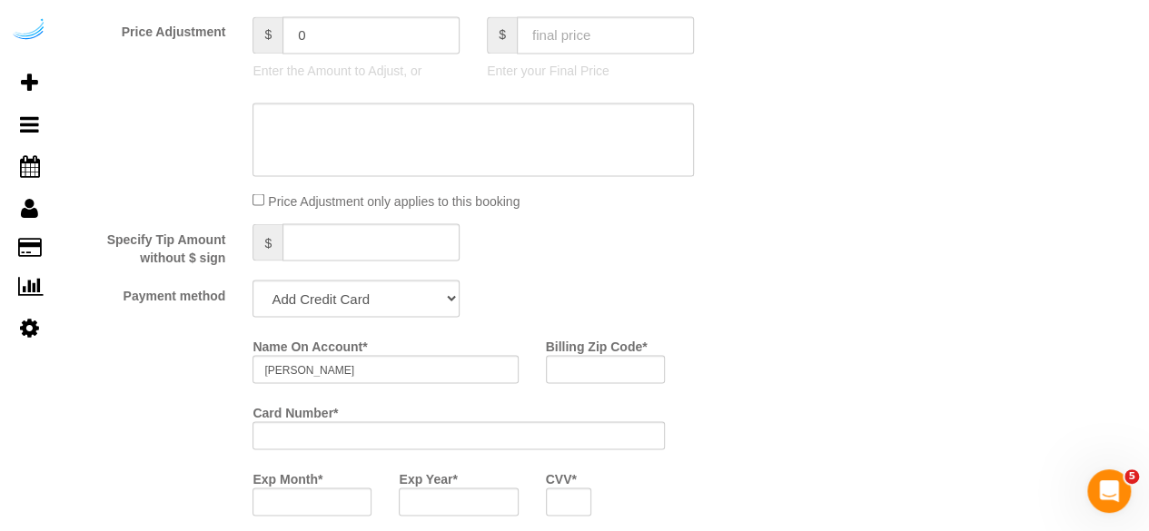
scroll to position [1634, 0]
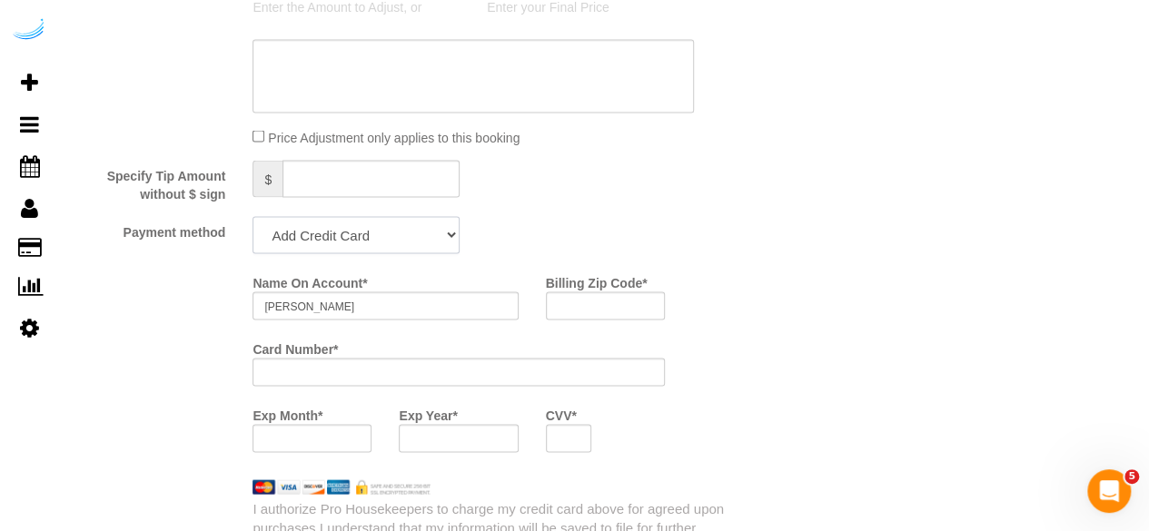
click at [344, 232] on select "Add Credit Card Cash Check Paypal" at bounding box center [355, 234] width 207 height 37
select select "string:check"
click at [252, 218] on select "Add Credit Card Cash Check Paypal" at bounding box center [355, 234] width 207 height 37
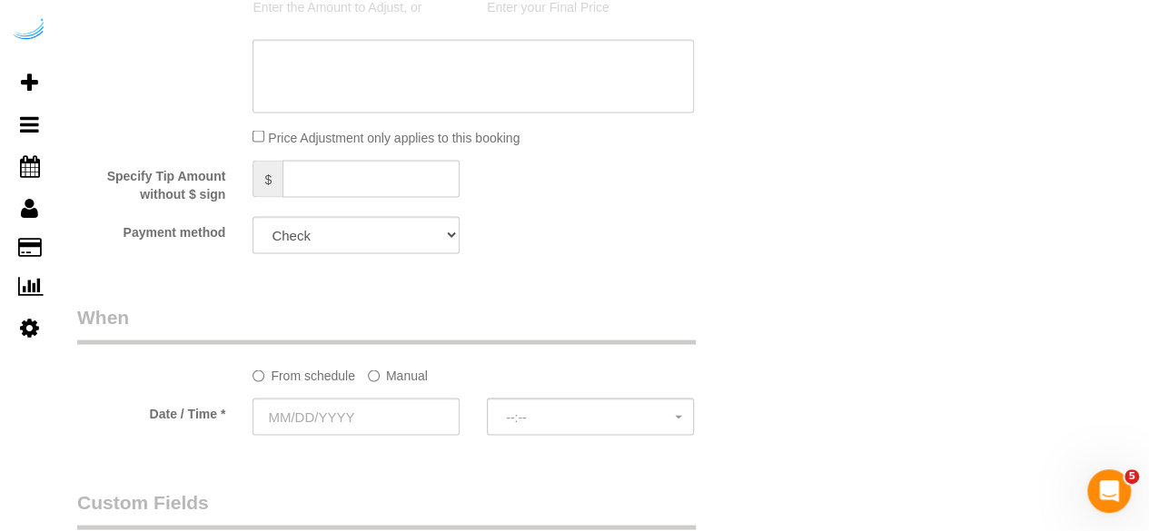
click at [381, 376] on label "Manual" at bounding box center [398, 372] width 60 height 25
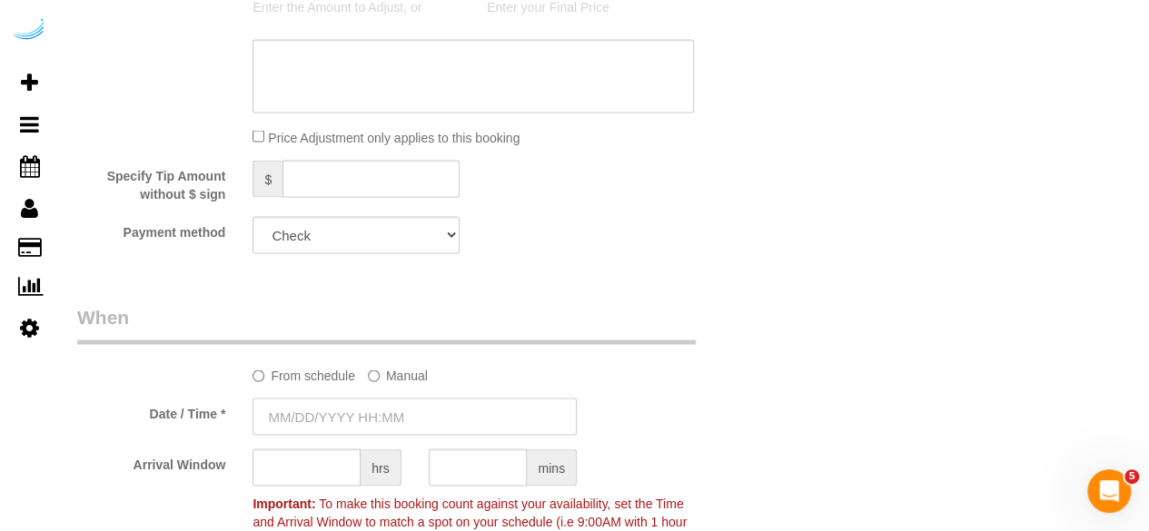
click at [361, 404] on input "text" at bounding box center [414, 416] width 324 height 37
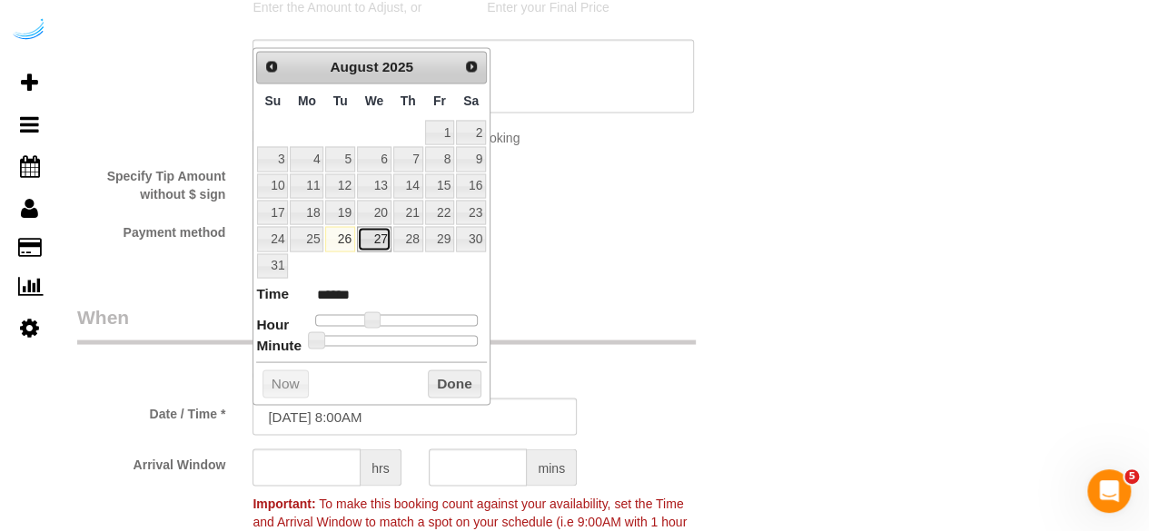
click at [374, 230] on link "27" at bounding box center [374, 238] width 35 height 25
type input "08/27/2025 9:00AM"
type input "******"
type input "08/27/2025 10:00AM"
type input "*******"
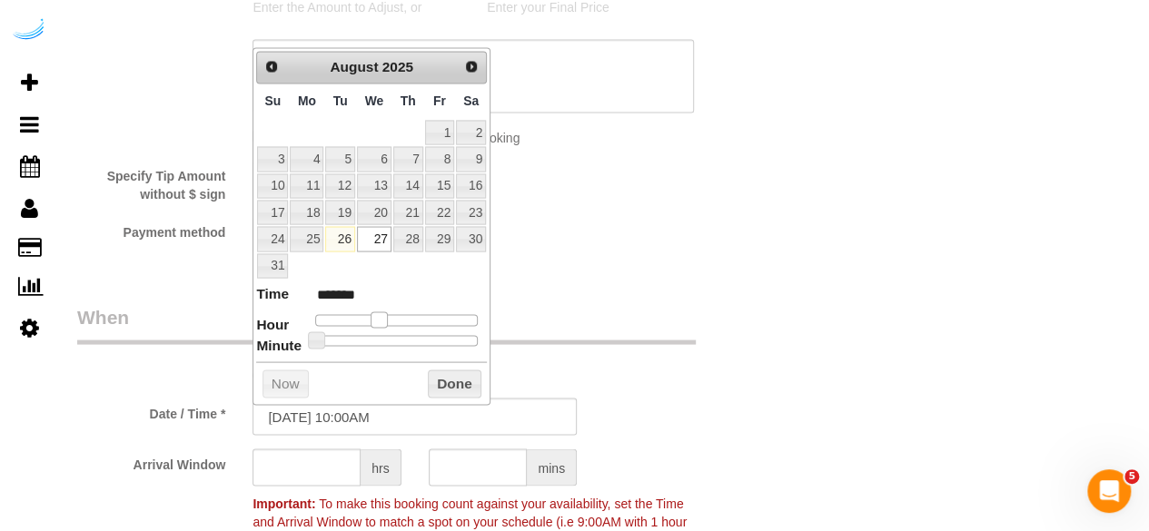
type input "08/27/2025 11:00AM"
type input "*******"
drag, startPoint x: 370, startPoint y: 321, endPoint x: 390, endPoint y: 319, distance: 19.3
click at [390, 319] on span at bounding box center [393, 319] width 16 height 16
type input "08/27/2025 10:00AM"
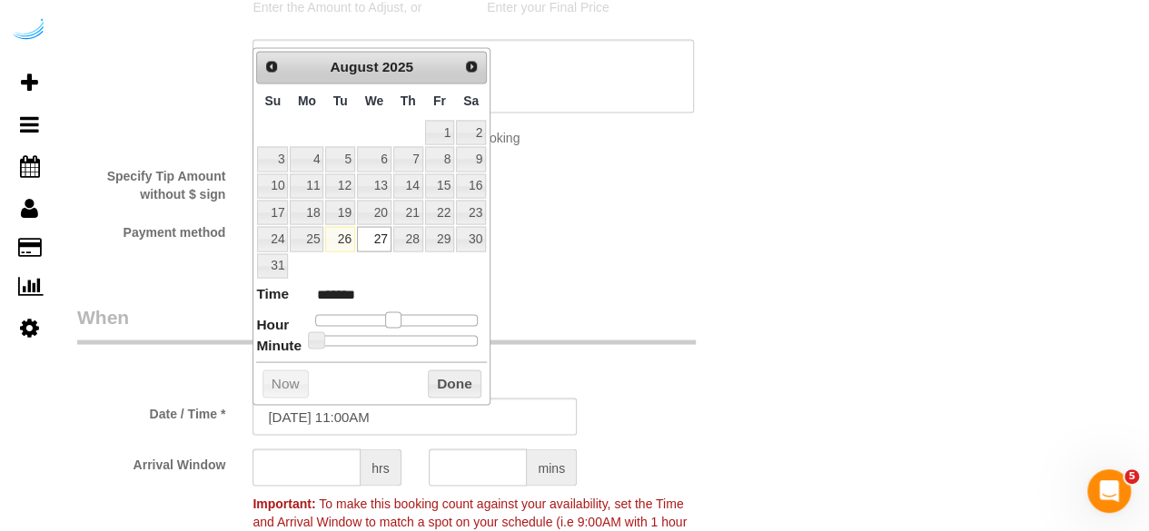
type input "*******"
type input "08/27/2025 9:00AM"
type input "******"
drag, startPoint x: 395, startPoint y: 313, endPoint x: 385, endPoint y: 316, distance: 10.4
click at [385, 316] on span at bounding box center [378, 319] width 16 height 16
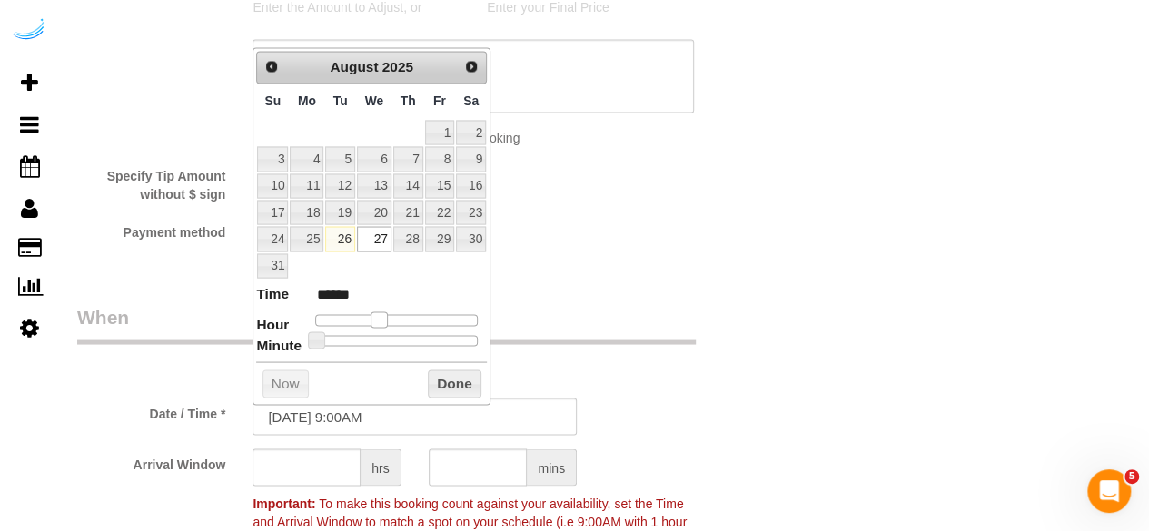
type input "08/27/2025 10:00AM"
type input "*******"
click at [390, 317] on span at bounding box center [386, 319] width 16 height 16
click at [325, 462] on input "text" at bounding box center [306, 467] width 108 height 37
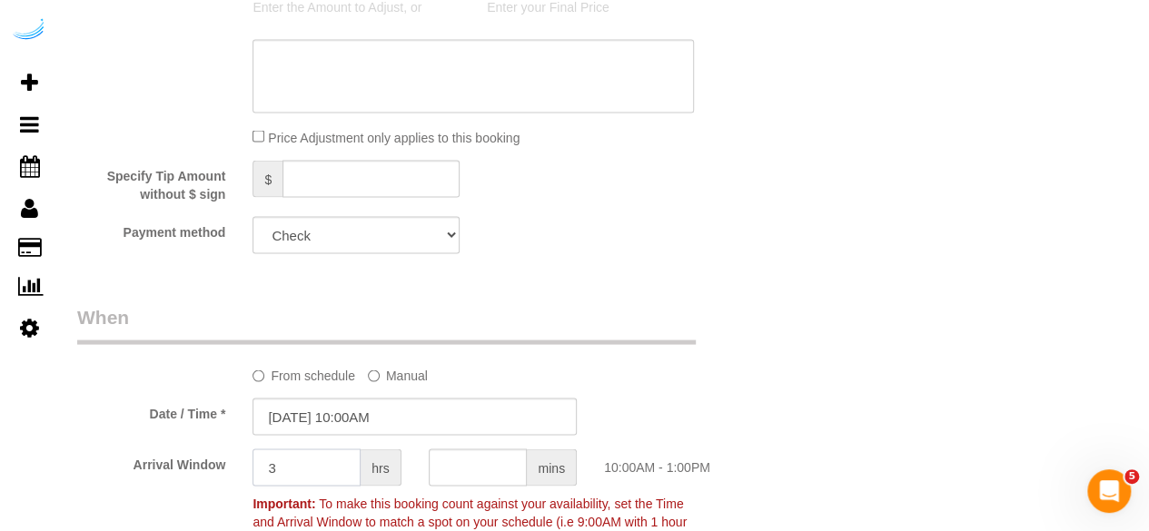
type input "3"
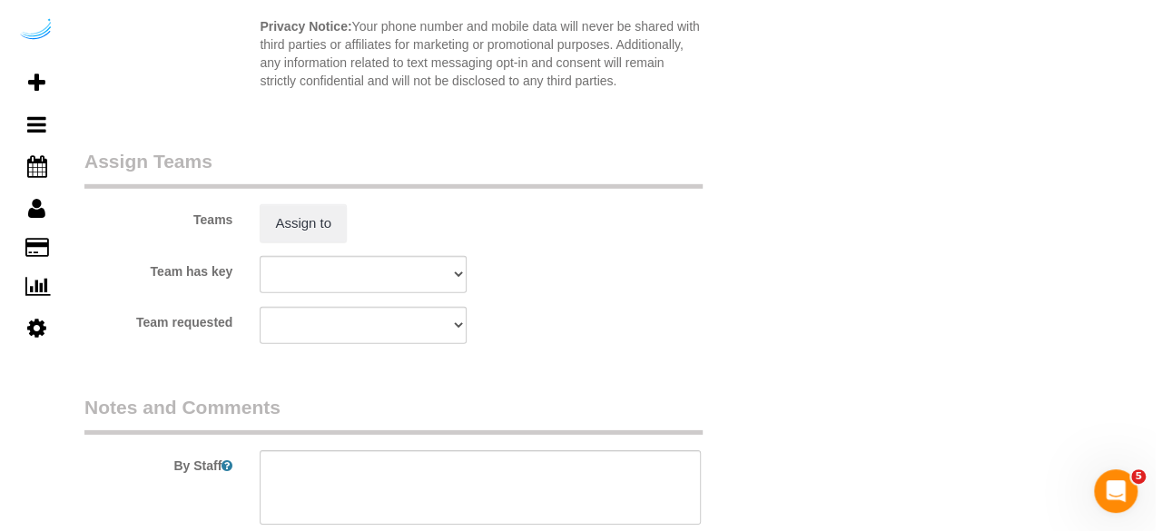
scroll to position [2633, 0]
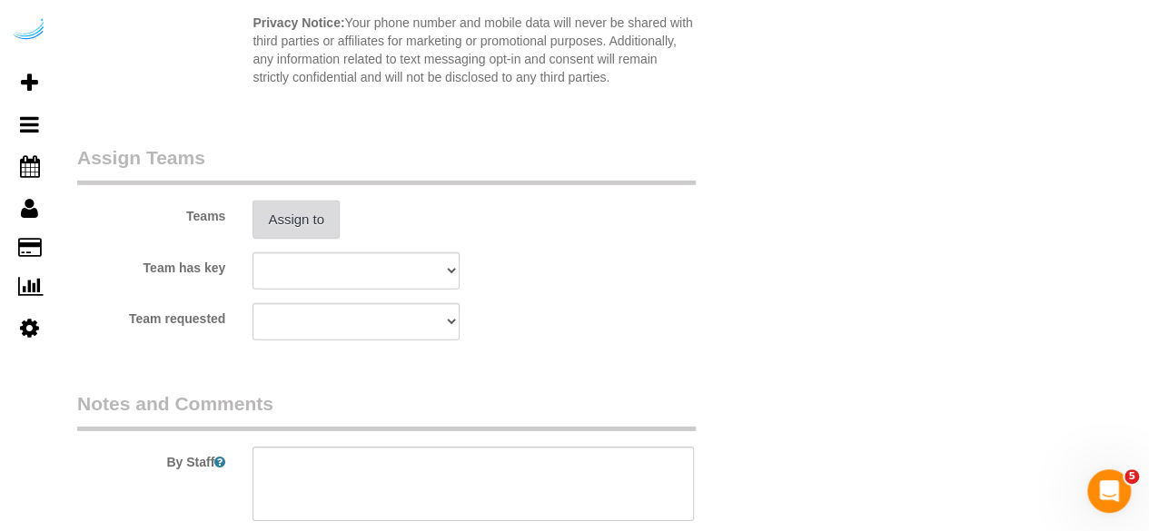
click at [323, 221] on button "Assign to" at bounding box center [295, 220] width 87 height 38
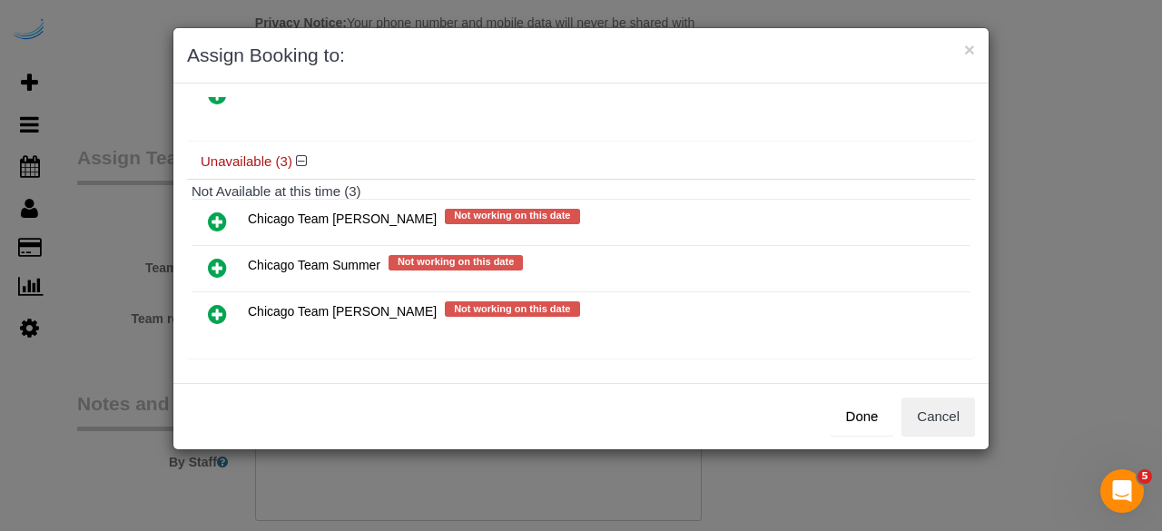
click at [212, 303] on icon at bounding box center [217, 314] width 19 height 22
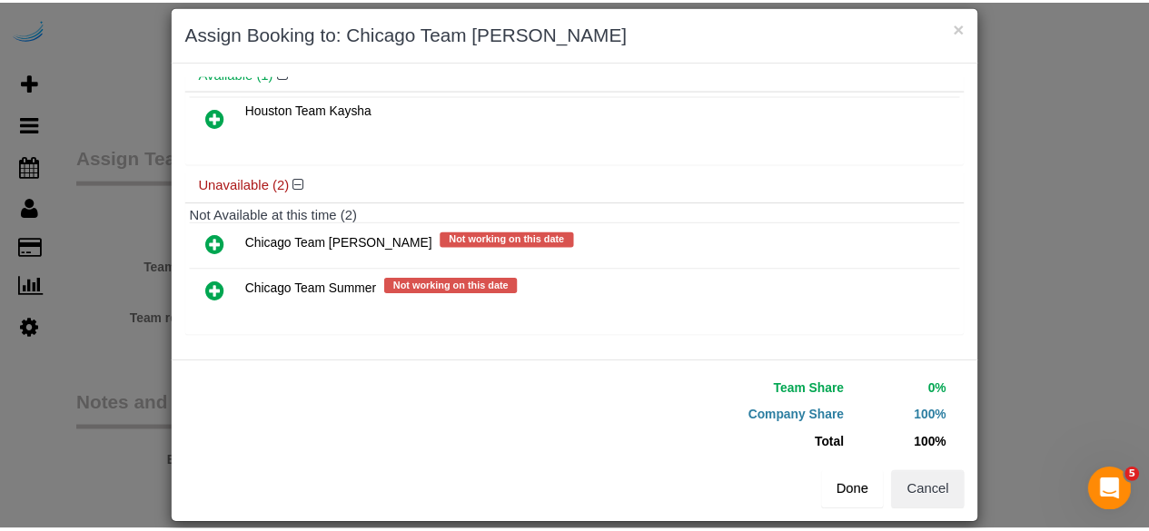
scroll to position [41, 0]
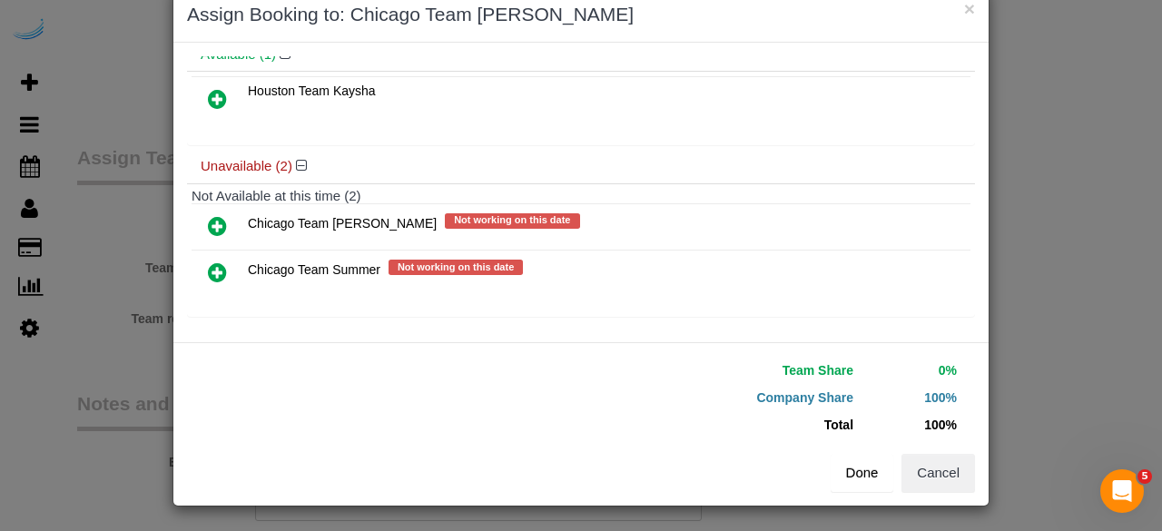
click at [854, 475] on button "Done" at bounding box center [863, 473] width 64 height 38
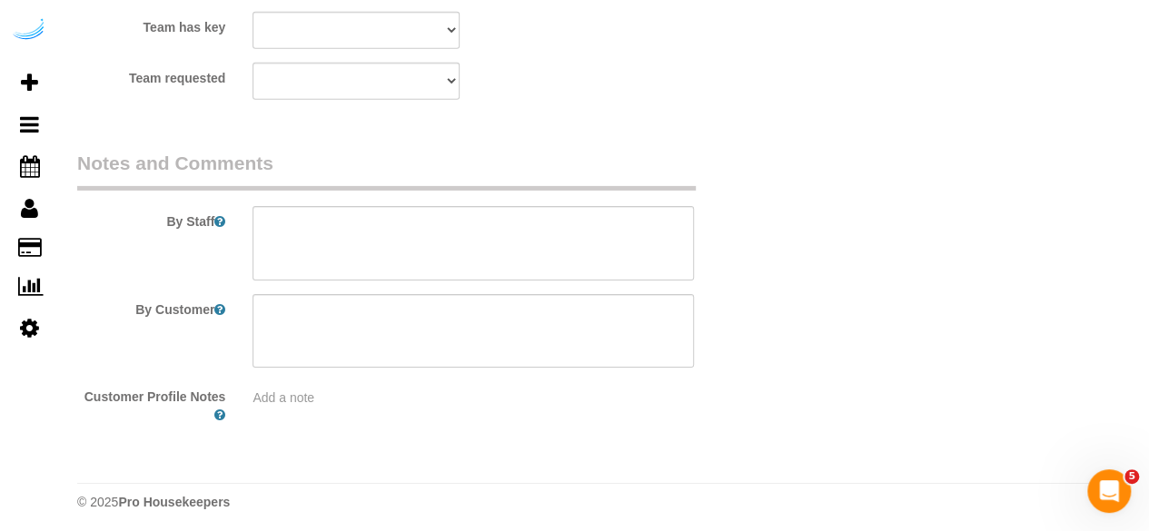
scroll to position [2878, 0]
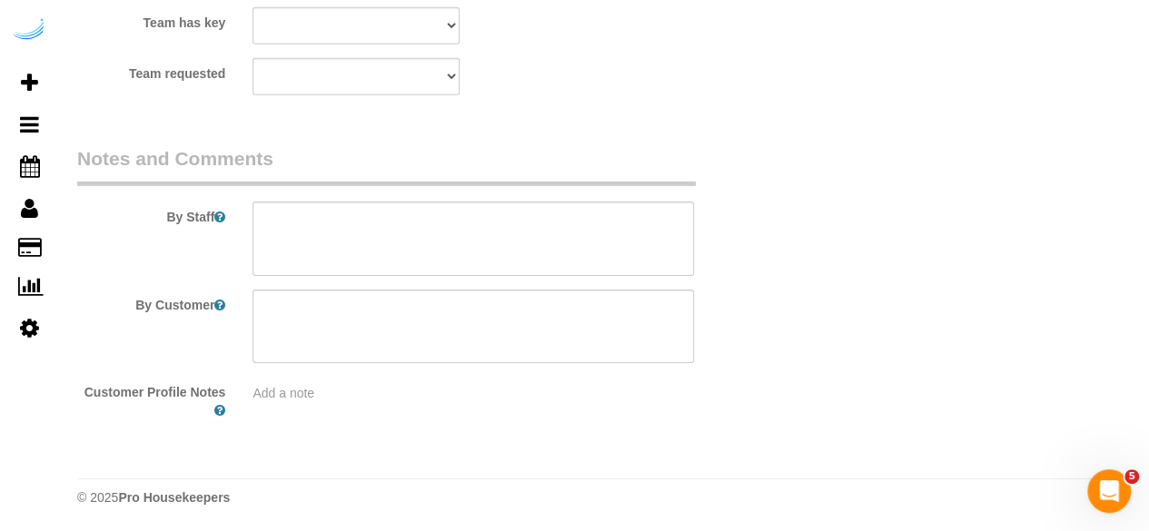
drag, startPoint x: 360, startPoint y: 275, endPoint x: 370, endPoint y: 260, distance: 18.9
click at [360, 271] on sui-booking-comments "By Staff By Customer Customer Profile Notes Add a note" at bounding box center [414, 282] width 675 height 275
click at [381, 242] on textarea at bounding box center [472, 239] width 441 height 74
paste textarea "1404664"
paste textarea "Permanent Notes:No notes from this customer.Today's Notes:We'll be home. Entry …"
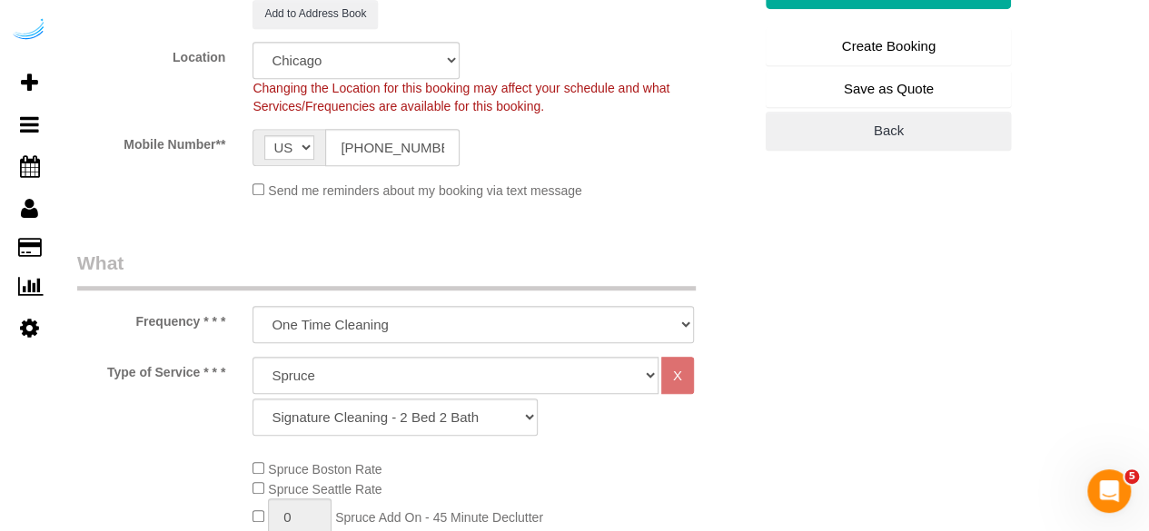
scroll to position [245, 0]
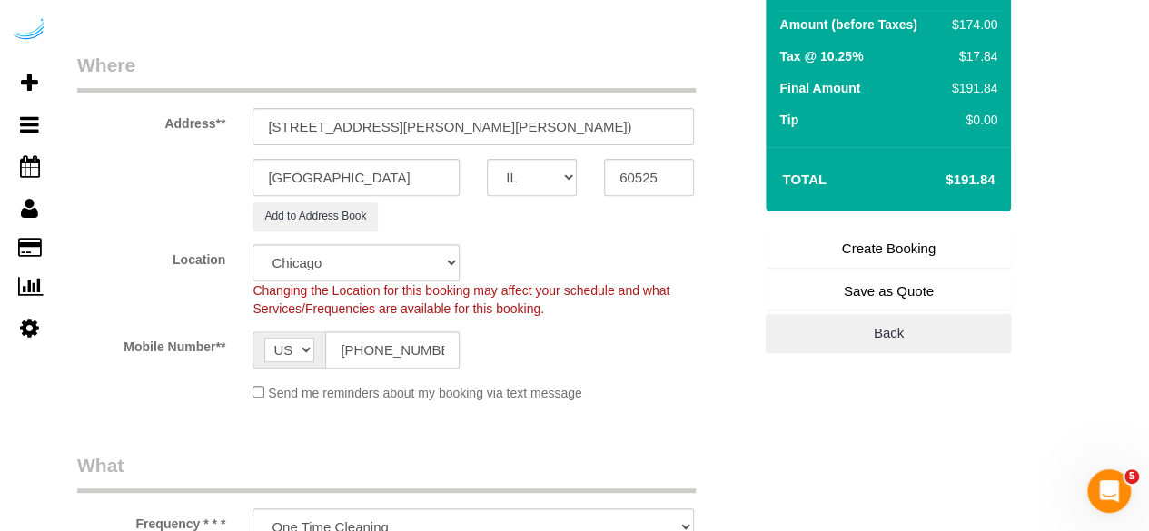
type textarea "Recurrency: Every 2 weeks Permanent Notes:No notes from this customer.Today's N…"
click at [883, 242] on link "Create Booking" at bounding box center [887, 249] width 245 height 38
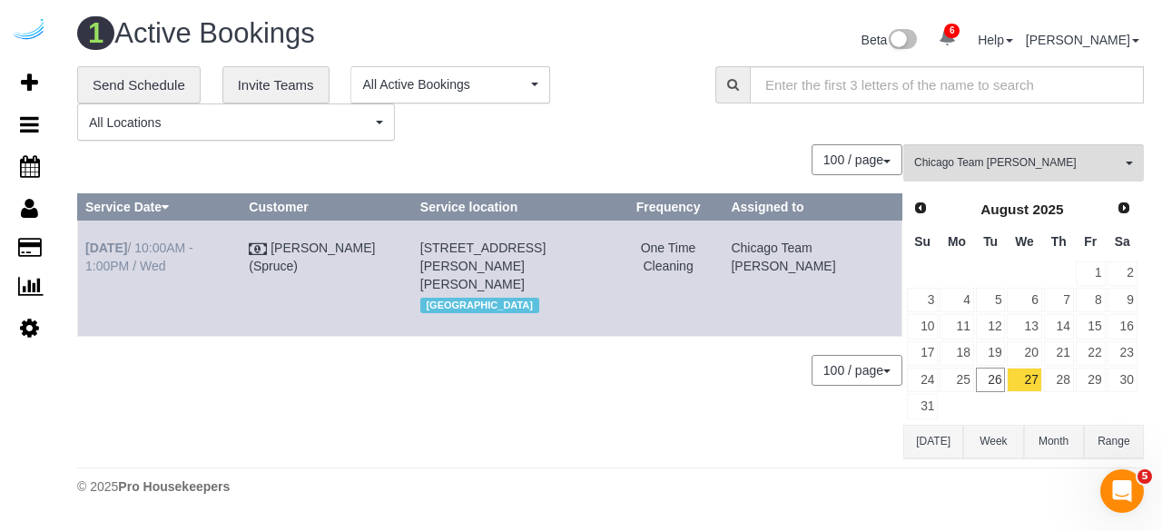
drag, startPoint x: 152, startPoint y: 278, endPoint x: 87, endPoint y: 250, distance: 70.3
click at [87, 250] on td "Aug 27th / 10:00AM - 1:00PM / Wed" at bounding box center [159, 278] width 163 height 115
copy link "Aug 27th / 10:00AM - 1:00PM / Wed"
drag, startPoint x: 556, startPoint y: 299, endPoint x: 445, endPoint y: 244, distance: 123.4
click at [445, 244] on td "31 E Ogden Ave, Building 103 , Unit 103 (James Dispensa, Uptown La Grange , 140…" at bounding box center [512, 278] width 201 height 115
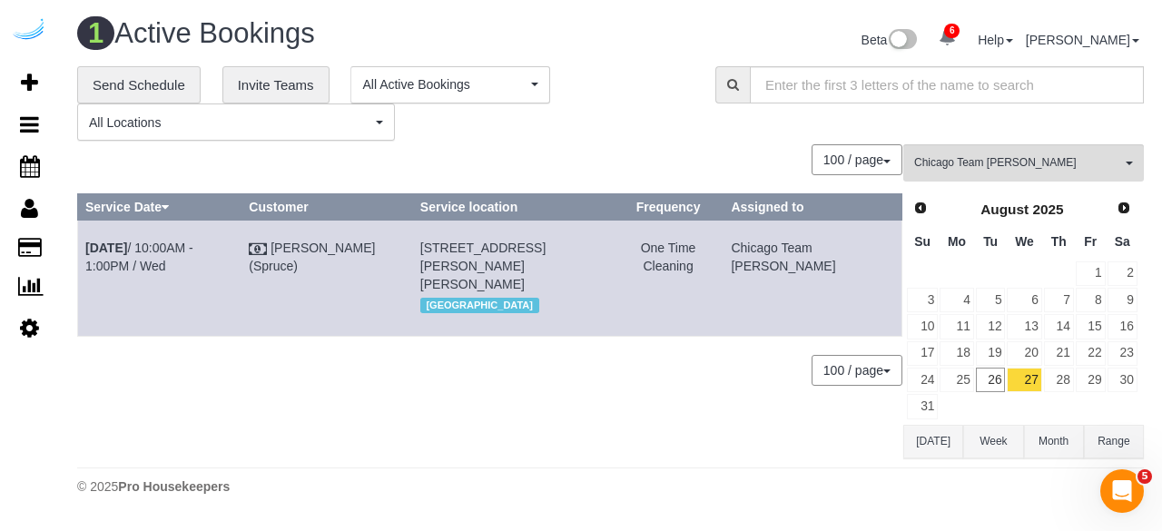
copy span "31 E Ogden Ave, Building 103 , Unit 103 (James Dispensa, Uptown La Grange , 140…"
drag, startPoint x: 812, startPoint y: 257, endPoint x: 778, endPoint y: 250, distance: 34.4
click at [778, 250] on td "Chicago Team [PERSON_NAME]" at bounding box center [813, 278] width 179 height 115
copy td "Chicago Team [PERSON_NAME]"
click at [1066, 372] on link "28" at bounding box center [1059, 380] width 30 height 25
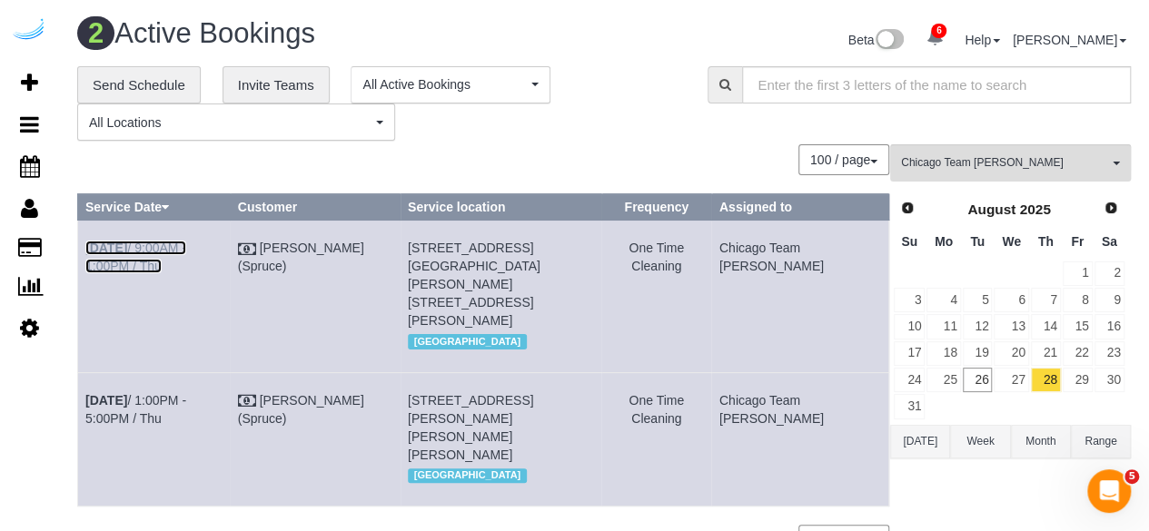
click at [186, 244] on link "Aug 28th / 9:00AM - 1:00PM / Thu" at bounding box center [135, 257] width 101 height 33
drag, startPoint x: 108, startPoint y: 384, endPoint x: 84, endPoint y: 364, distance: 31.6
click at [84, 372] on td "Aug 28th / 1:00PM - 5:00PM / Thu" at bounding box center [154, 438] width 153 height 133
copy link "Aug 28th / 1:00PM - 5:00PM / Thu"
click at [102, 393] on b "[DATE]" at bounding box center [106, 400] width 42 height 15
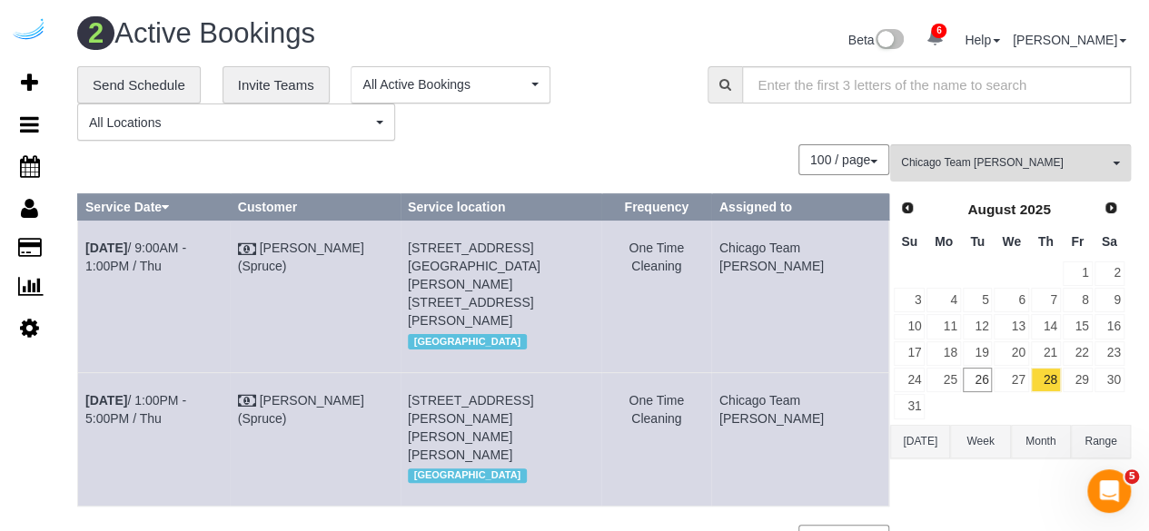
drag, startPoint x: 548, startPoint y: 399, endPoint x: 439, endPoint y: 370, distance: 111.9
click at [439, 372] on td "700 N Larrabee St, Unit 214 (Mae Hill, 700 N Larrabee St, 1405134), Chicago, IL…" at bounding box center [501, 438] width 202 height 133
copy span "700 N Larrabee St, Unit 214 (Mae Hill, 700 N Larrabee St, 1405134), Chicago, IL…"
drag, startPoint x: 806, startPoint y: 379, endPoint x: 761, endPoint y: 371, distance: 46.0
click at [761, 372] on td "Chicago Team [PERSON_NAME]" at bounding box center [799, 438] width 177 height 133
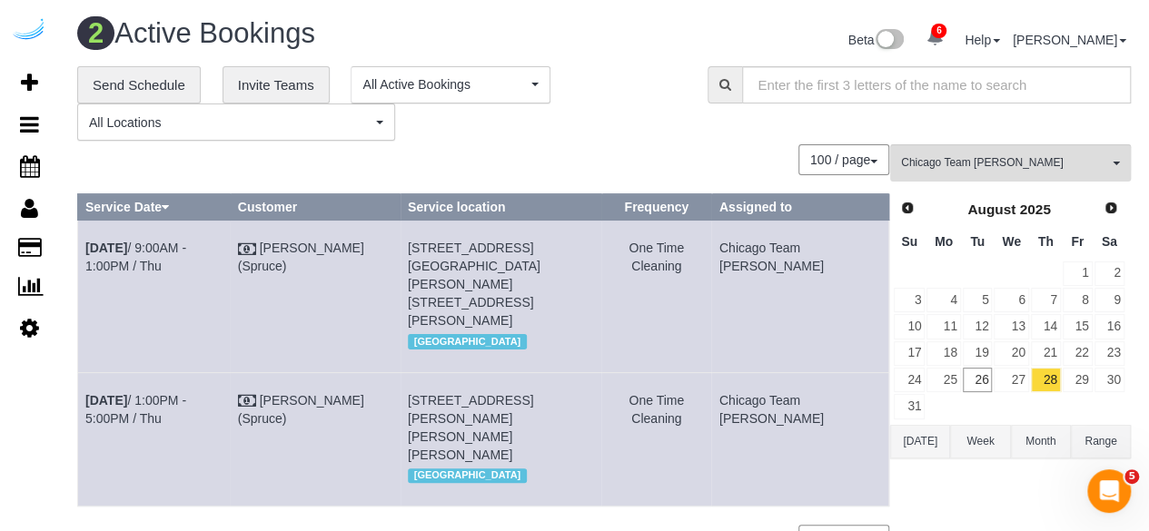
copy td "Chicago Team [PERSON_NAME]"
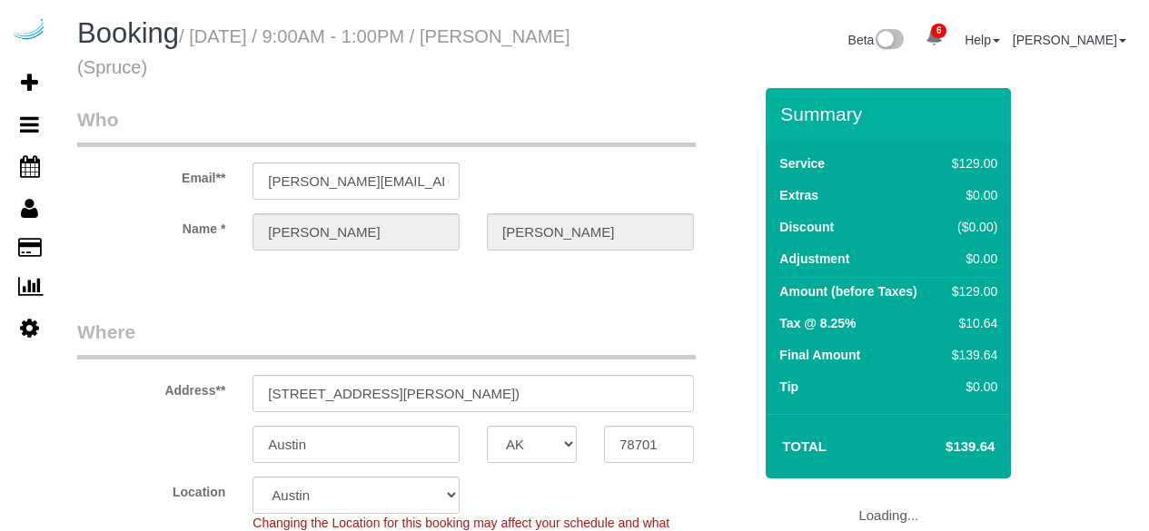
select select "[GEOGRAPHIC_DATA]"
select select "282"
select select "number:9"
select select "object:853"
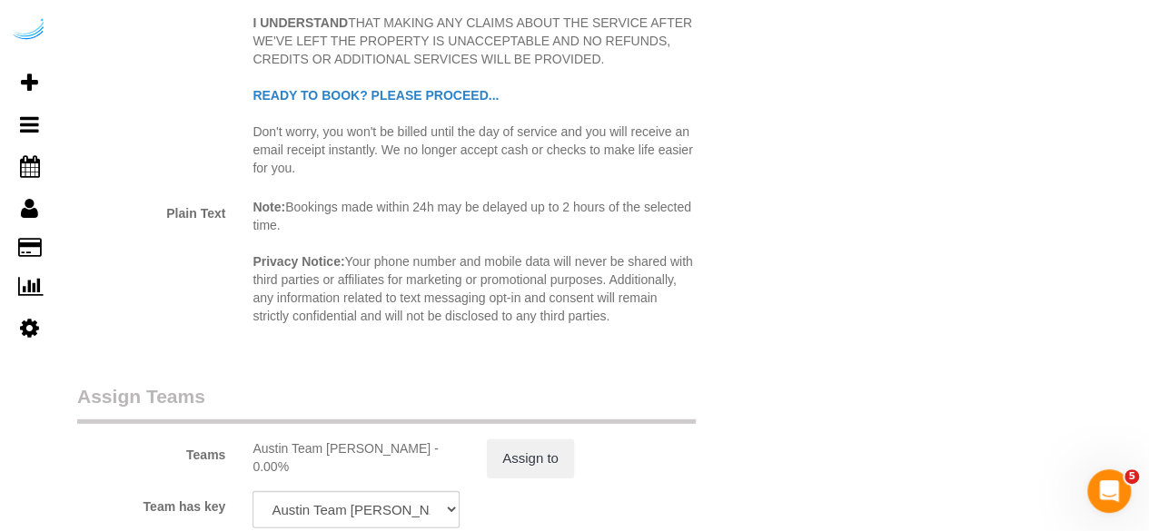
scroll to position [2815, 0]
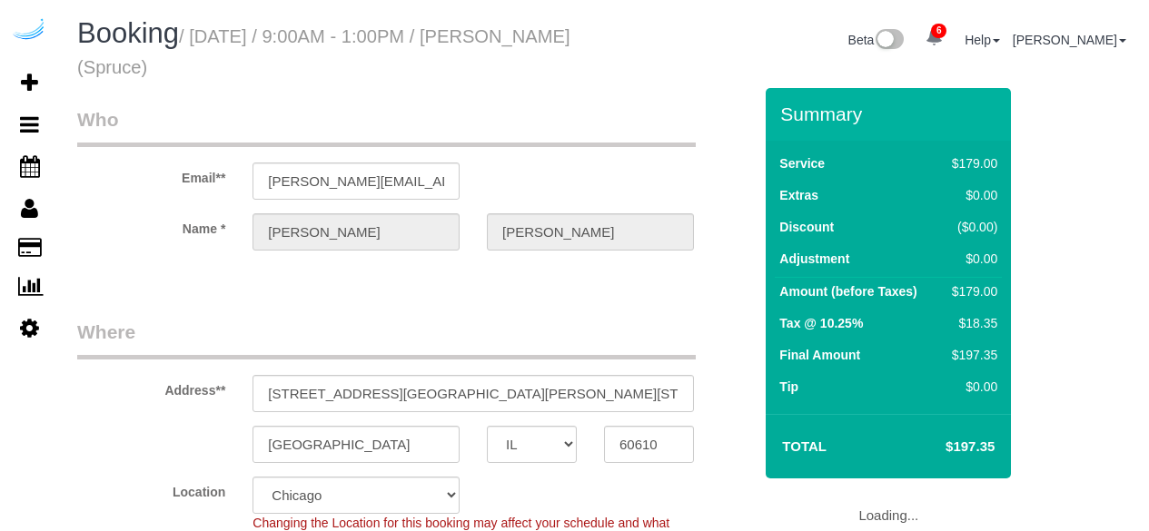
select select "IL"
select select "number:9"
select select "object:833"
select select "282"
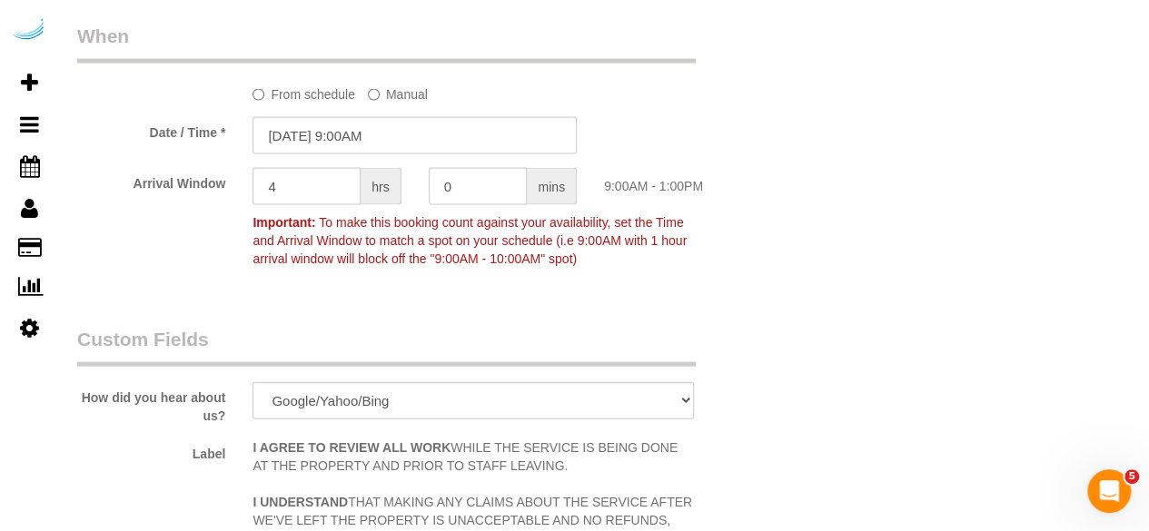
scroll to position [1907, 0]
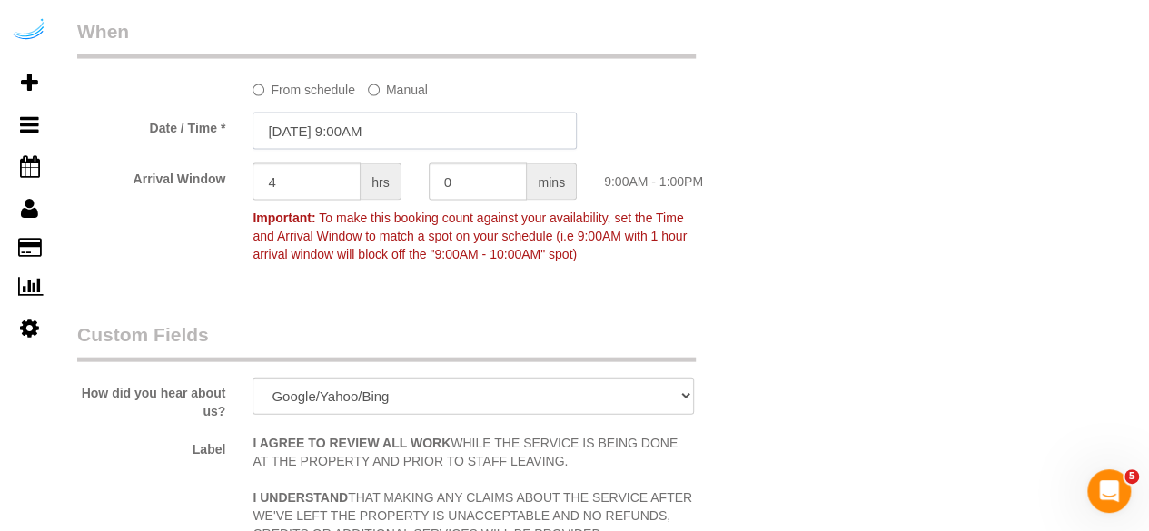
click at [354, 137] on input "[DATE] 9:00AM" at bounding box center [414, 131] width 324 height 37
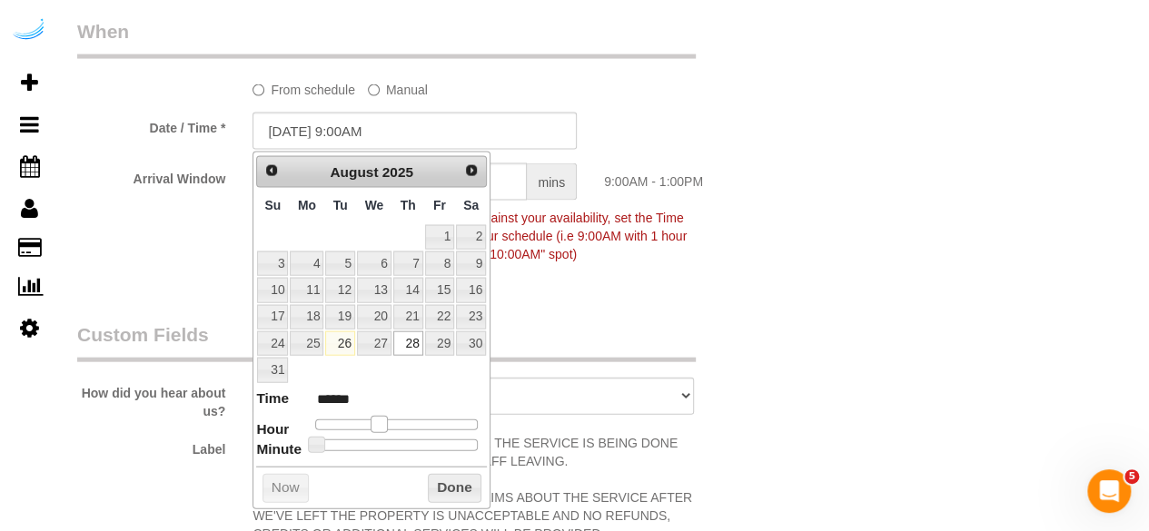
type input "[DATE] 10:00AM"
type input "*******"
type input "[DATE] 11:00AM"
type input "*******"
type input "[DATE] 12:00PM"
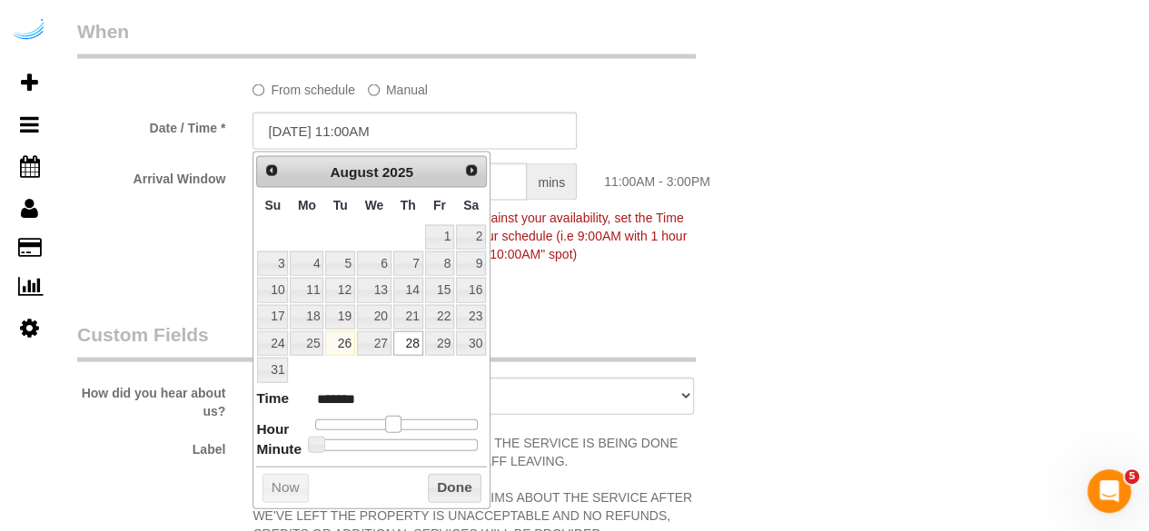
type input "*******"
type input "[DATE] 1:00PM"
type input "******"
drag, startPoint x: 378, startPoint y: 418, endPoint x: 449, endPoint y: 464, distance: 84.6
click at [409, 421] on span at bounding box center [407, 424] width 16 height 16
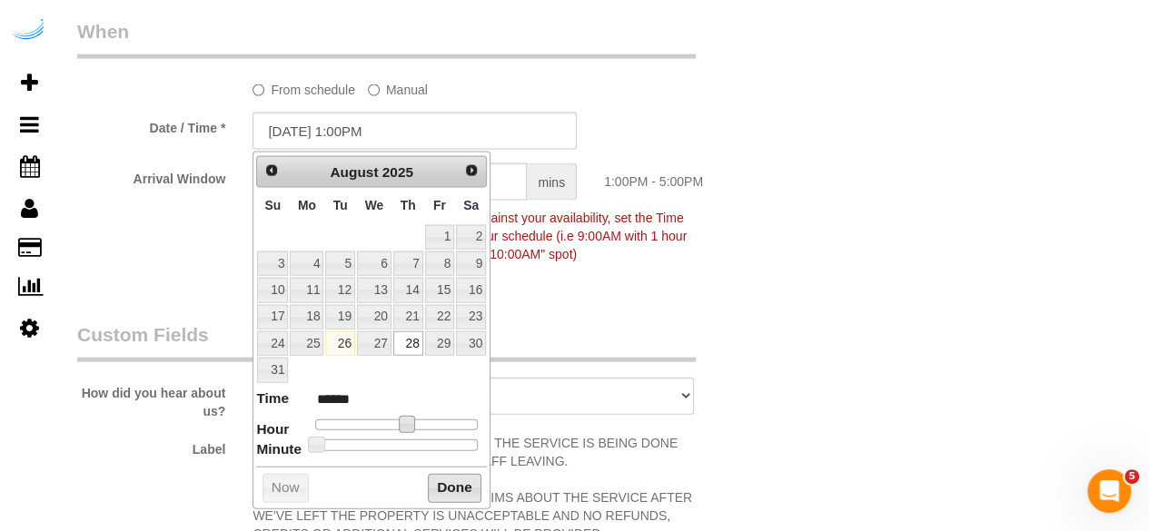
click at [460, 489] on button "Done" at bounding box center [455, 488] width 54 height 29
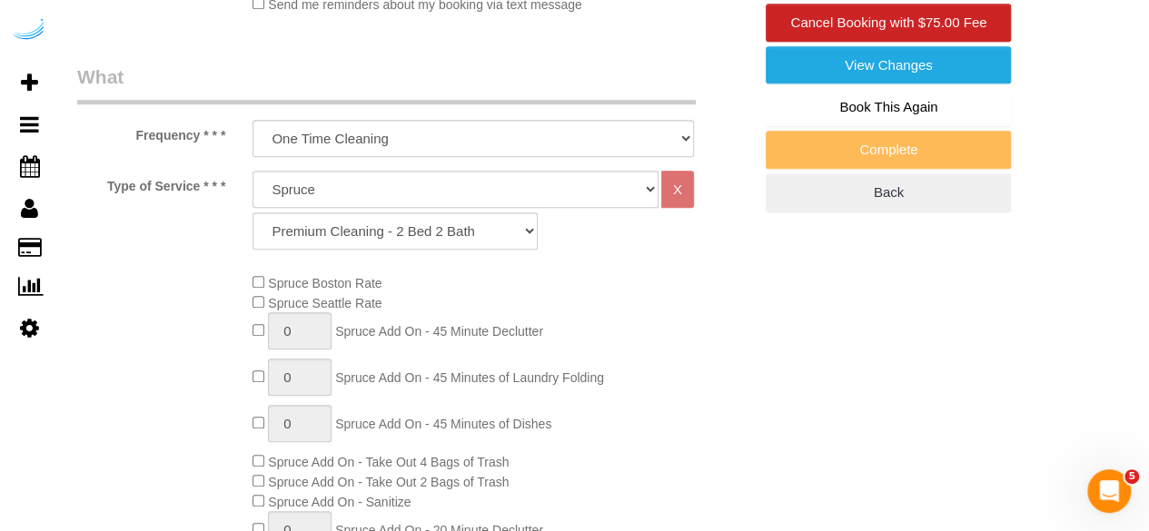
scroll to position [76, 0]
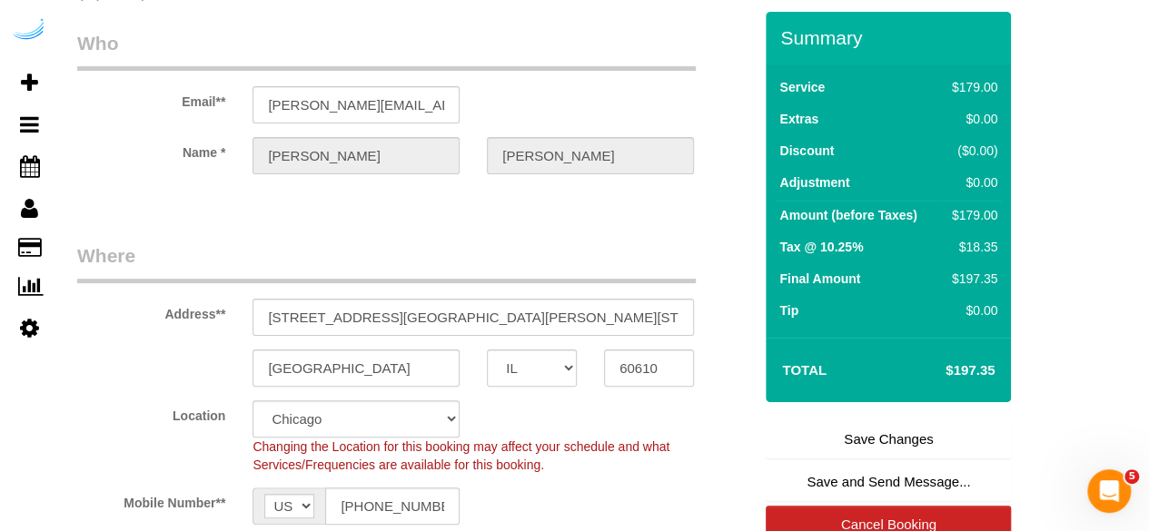
click at [883, 435] on link "Save Changes" at bounding box center [887, 439] width 245 height 38
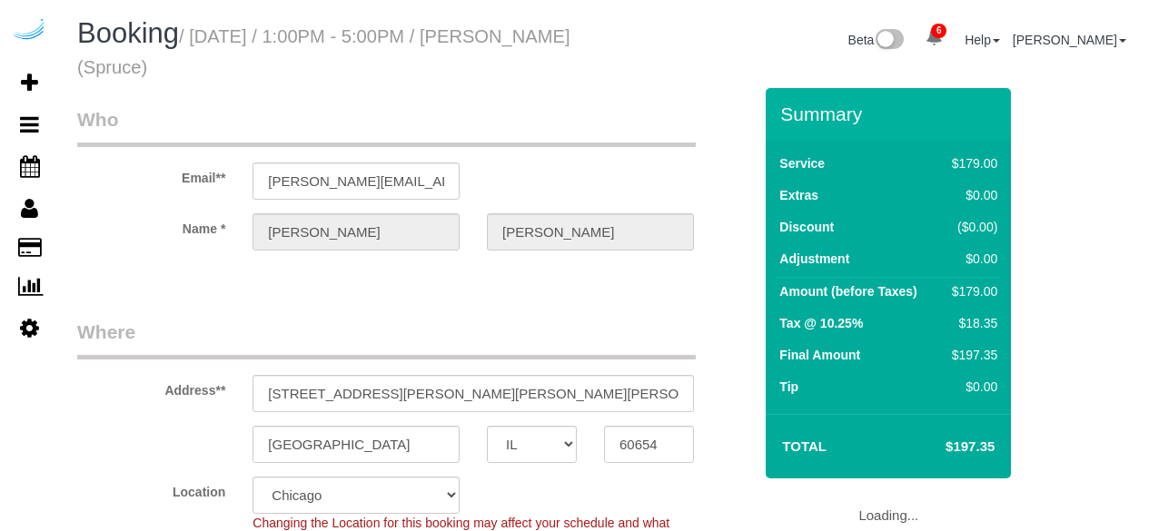
select select "IL"
select select "282"
select select "number:9"
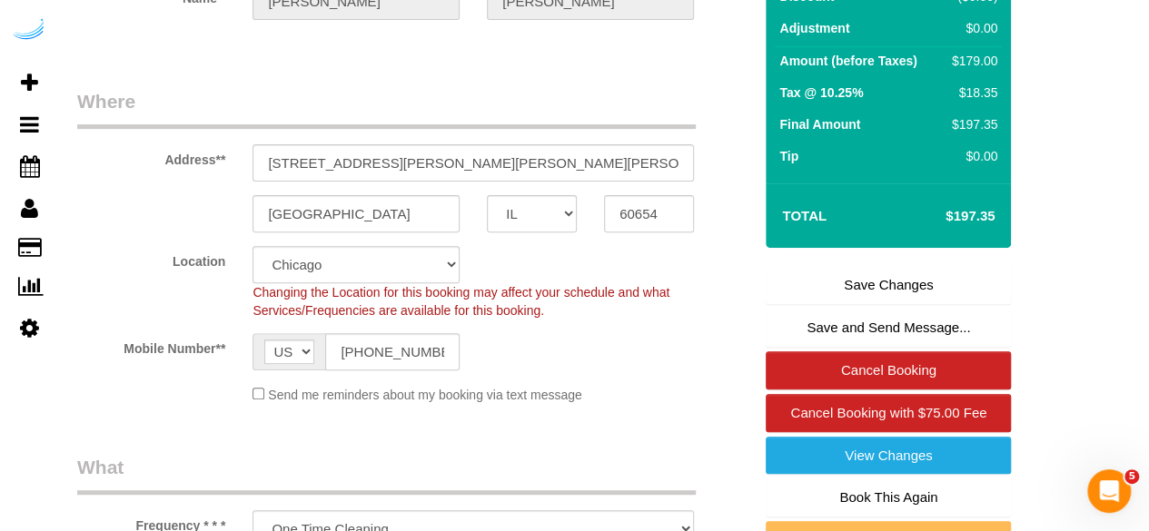
scroll to position [272, 0]
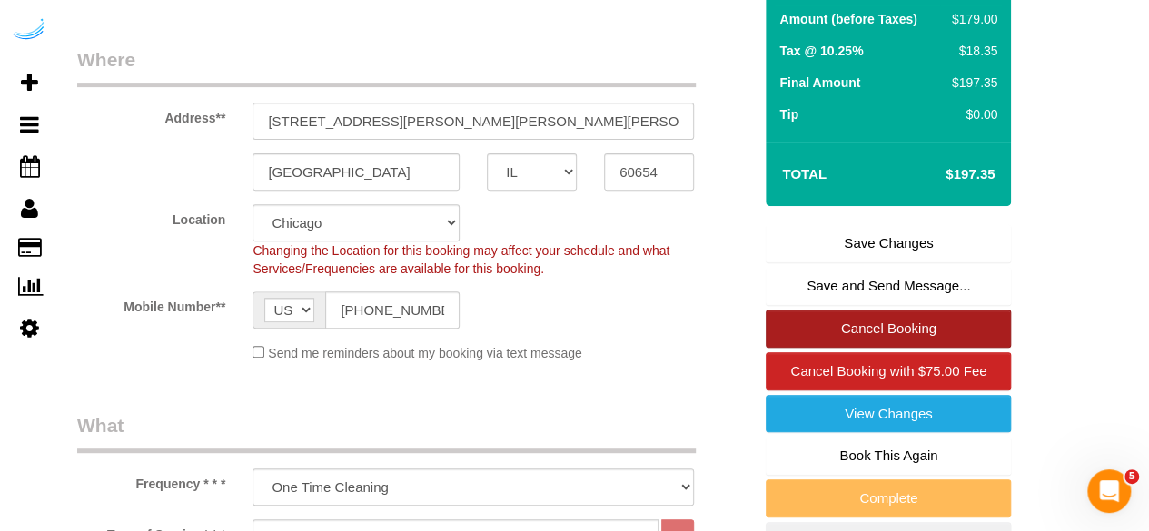
click at [881, 331] on link "Cancel Booking" at bounding box center [887, 329] width 245 height 38
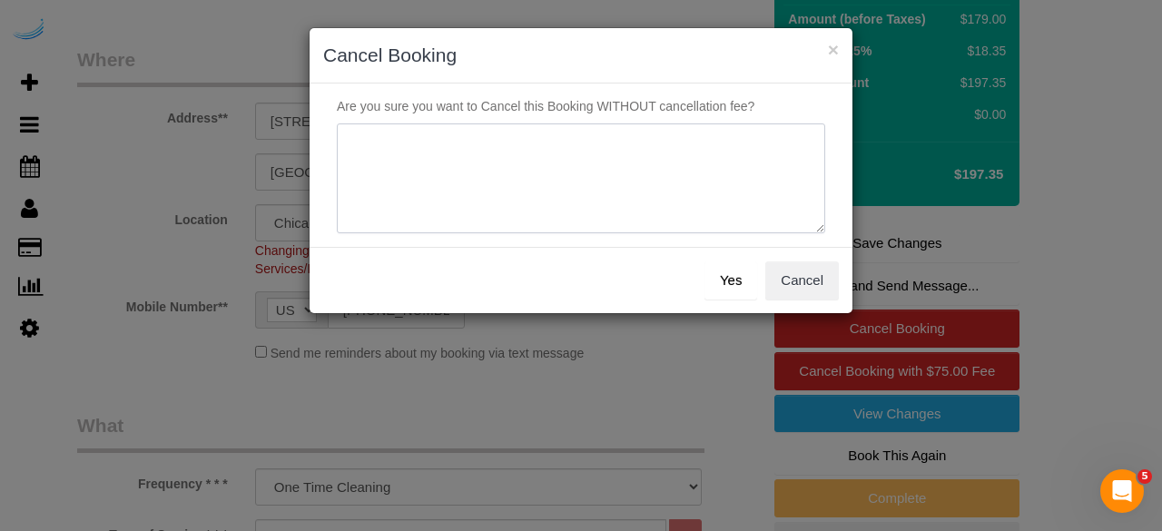
click at [531, 151] on textarea at bounding box center [581, 178] width 489 height 111
type textarea "Not on spruce."
click at [728, 288] on button "Yes" at bounding box center [731, 281] width 53 height 38
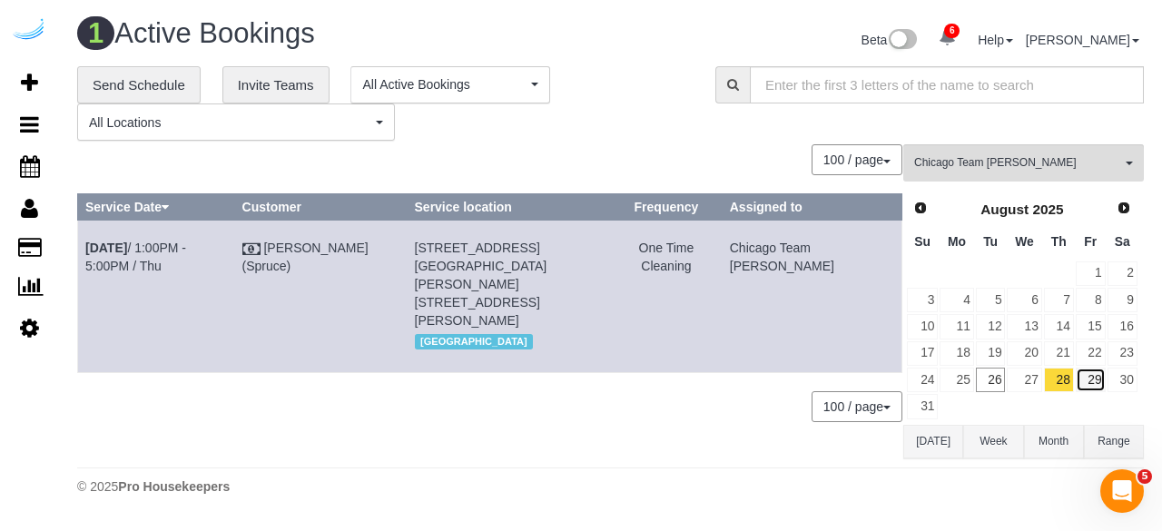
click at [1091, 370] on link "29" at bounding box center [1091, 380] width 30 height 25
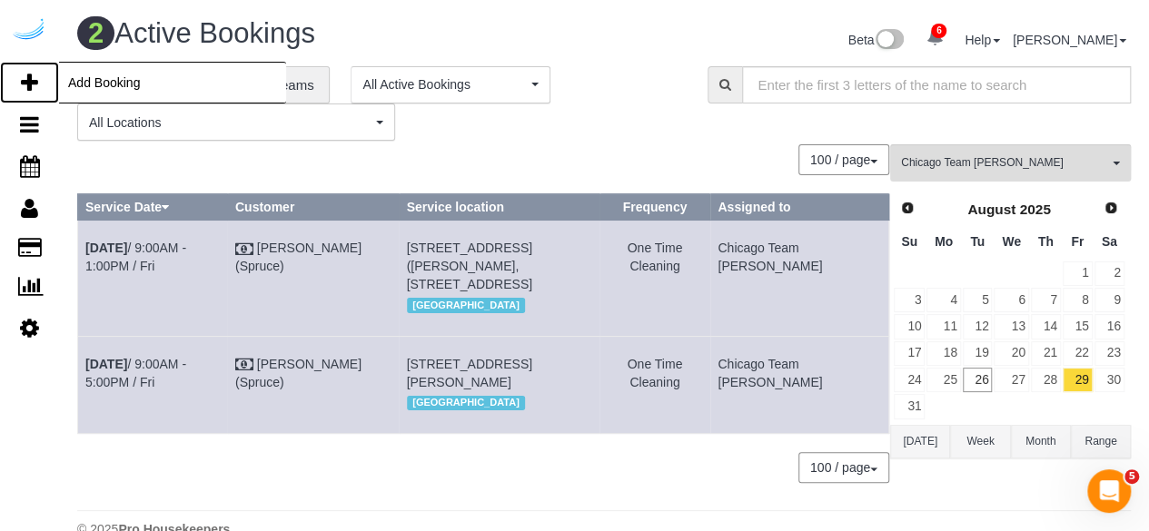
click at [24, 94] on link "Add Booking" at bounding box center [29, 83] width 59 height 42
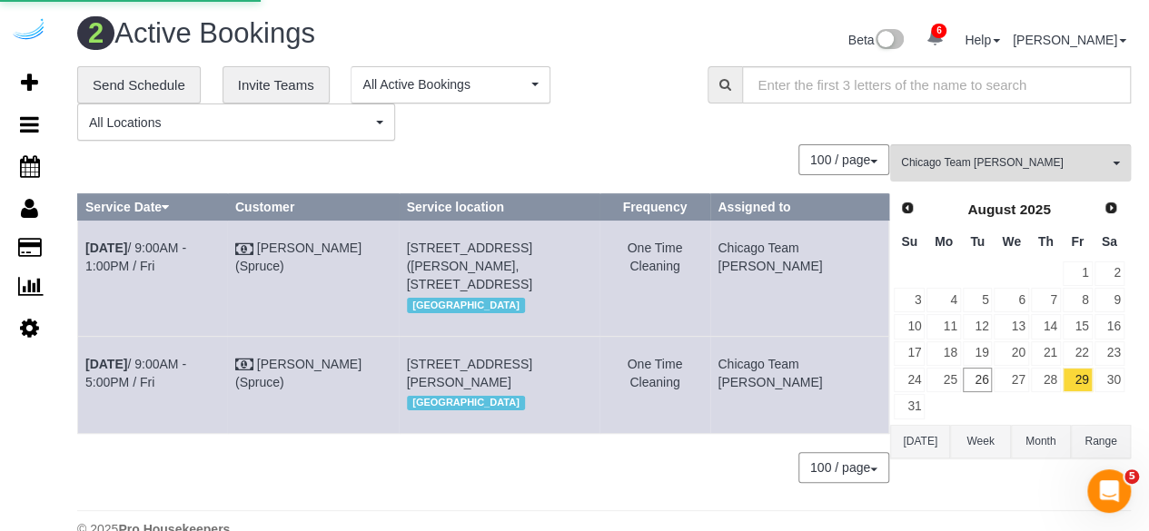
select select "number:9"
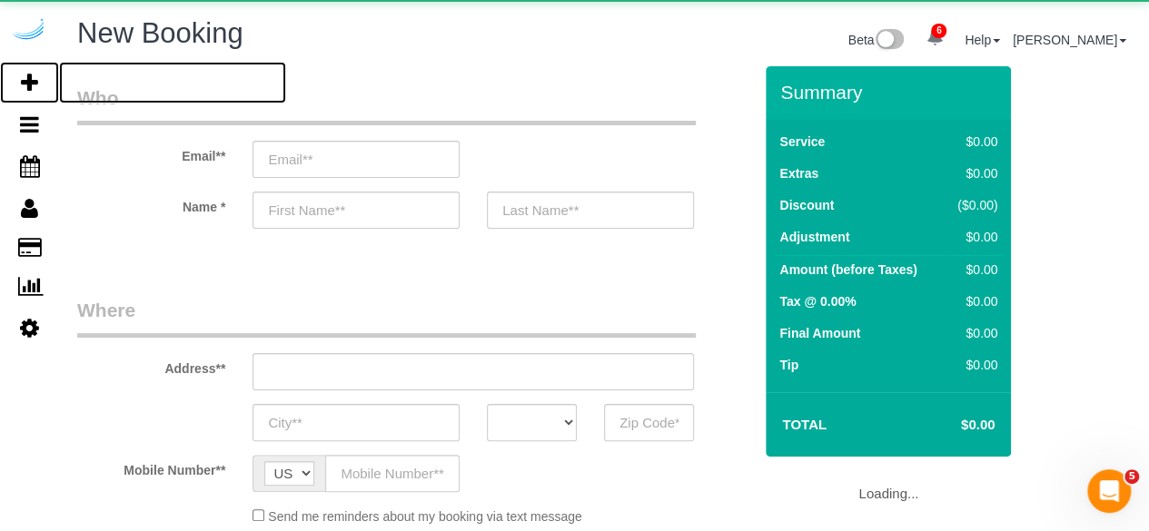
select select "object:2071"
select select "4"
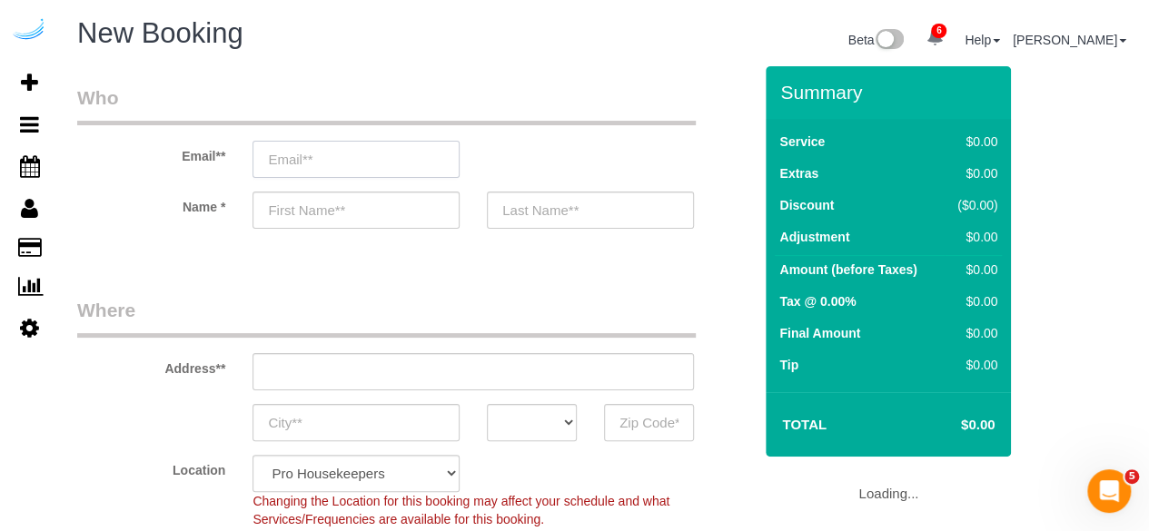
click at [279, 146] on input "email" at bounding box center [355, 159] width 207 height 37
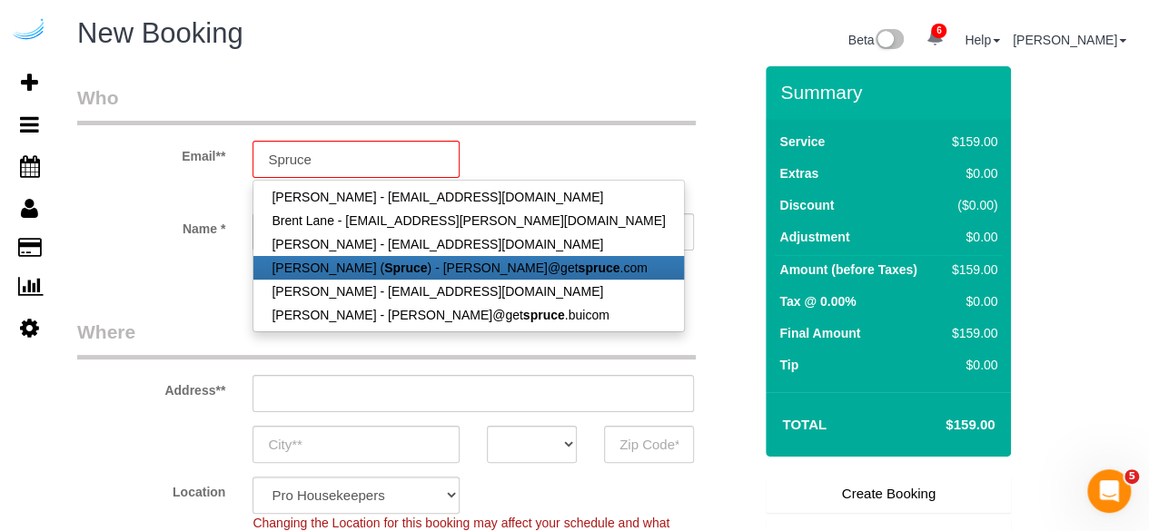
click at [460, 256] on link "[PERSON_NAME] ( Spruce ) - [PERSON_NAME]@get spruce .com" at bounding box center [467, 268] width 429 height 24
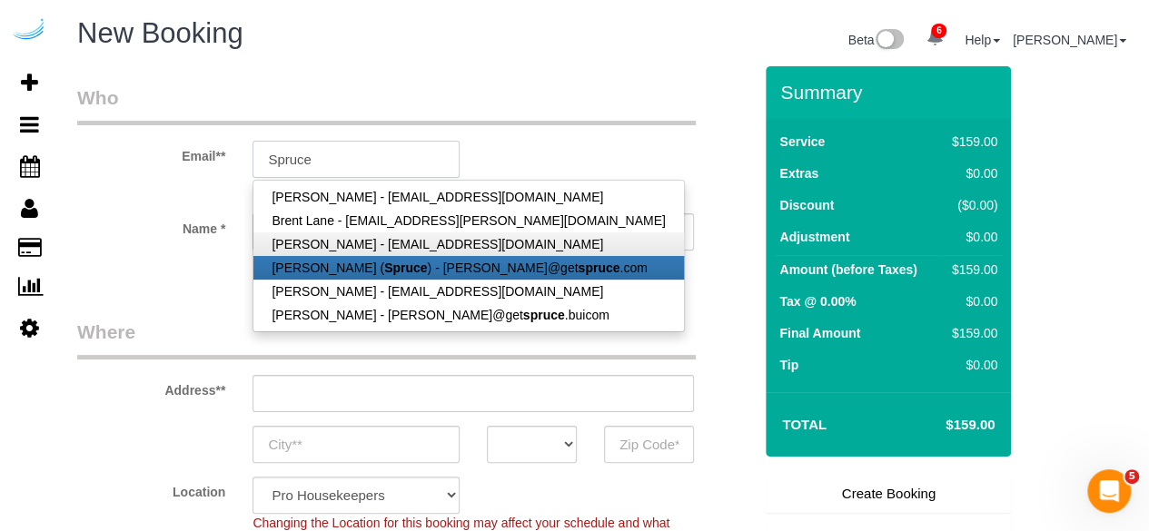
type input "[PERSON_NAME][EMAIL_ADDRESS][DOMAIN_NAME]"
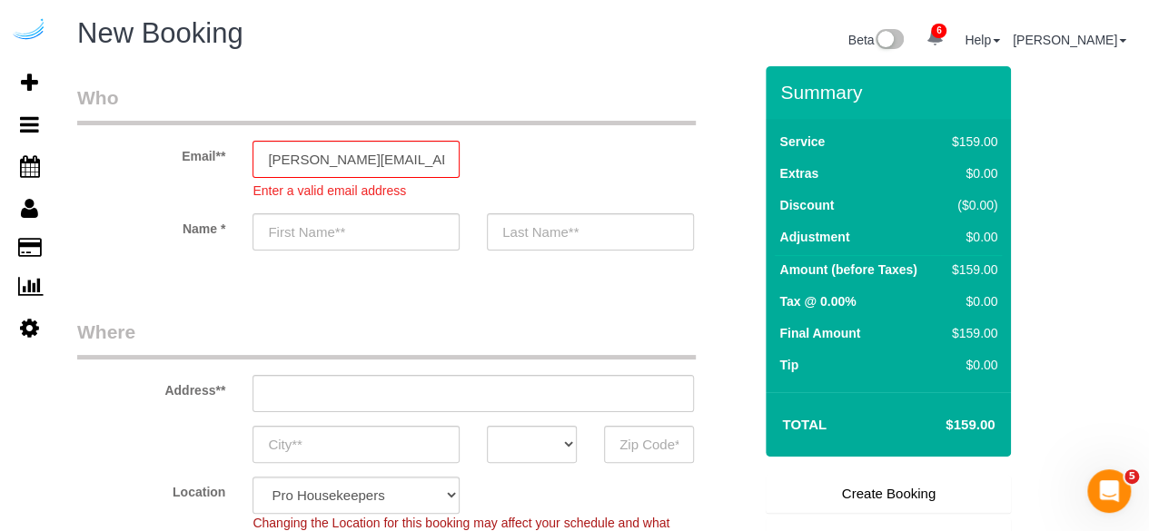
type input "[PERSON_NAME]"
type input "[STREET_ADDRESS][PERSON_NAME]"
type input "Austin"
select select "[GEOGRAPHIC_DATA]"
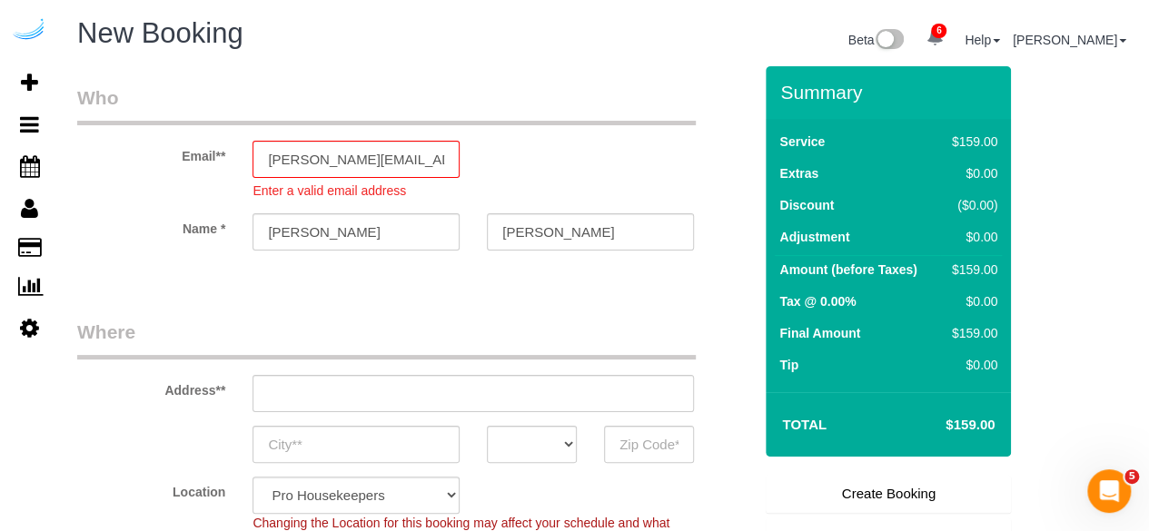
type input "78704"
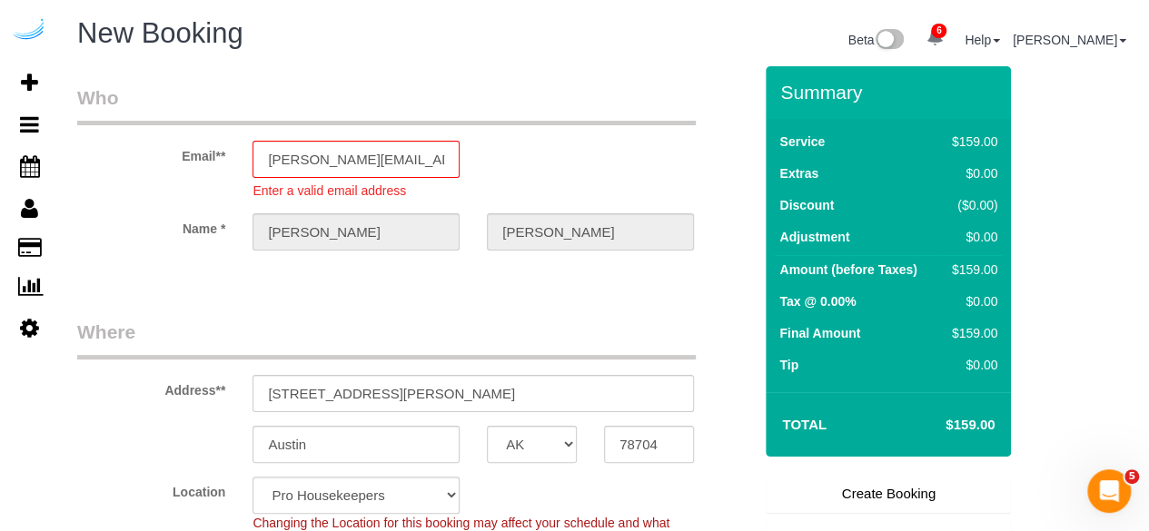
select select "9"
select select "object:2112"
click at [413, 406] on sui-booking-address "Address** [STREET_ADDRESS][PERSON_NAME] [GEOGRAPHIC_DATA] AK AL AR AZ CA CO CT …" at bounding box center [414, 391] width 675 height 144
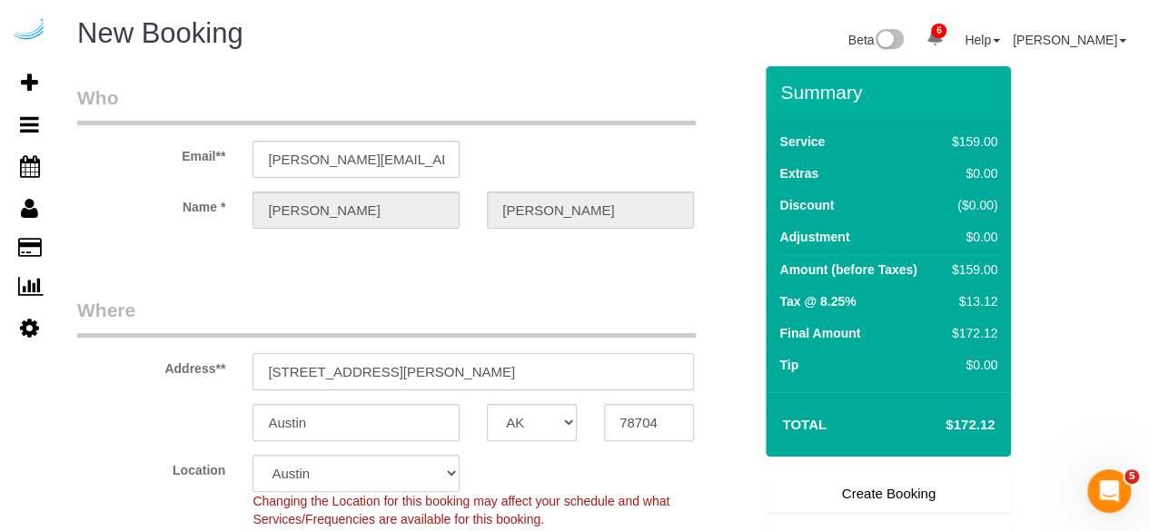
paste input "[STREET_ADDRESS][PERSON_NAME]"
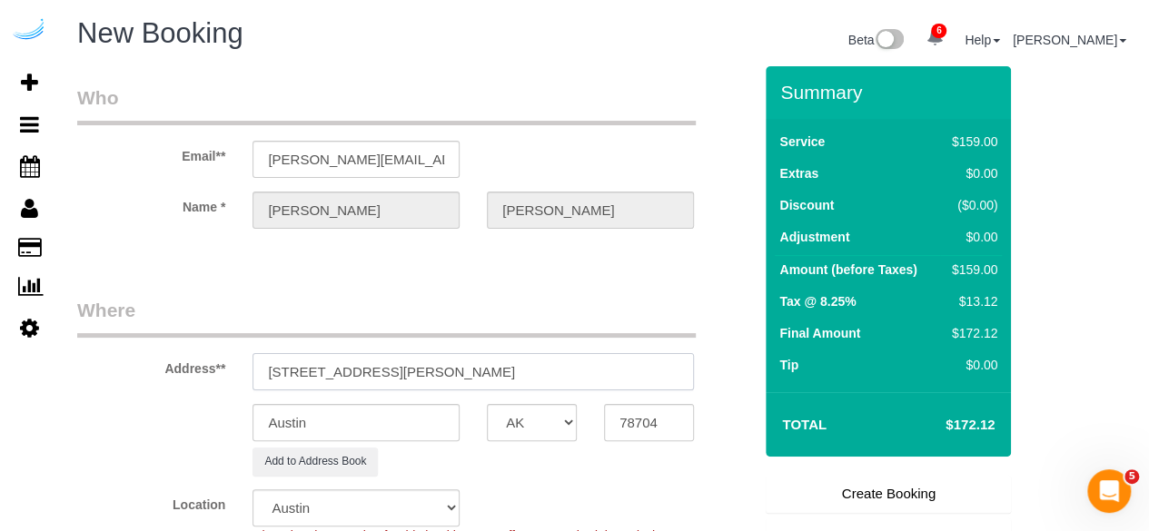
drag, startPoint x: 460, startPoint y: 368, endPoint x: 618, endPoint y: 360, distance: 158.2
click at [614, 363] on input "[STREET_ADDRESS][PERSON_NAME]" at bounding box center [472, 371] width 441 height 37
type input "[STREET_ADDRESS][PERSON_NAME]"
click at [647, 419] on input "78704" at bounding box center [649, 422] width 90 height 37
paste input "6065"
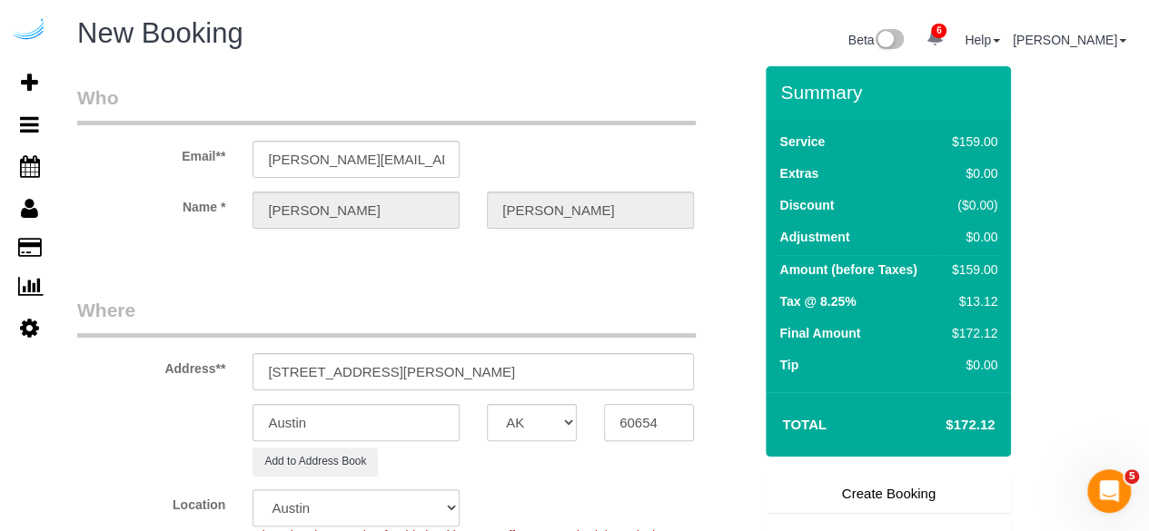
type input "60654"
click at [559, 424] on select "AK AL AR AZ CA CO CT DC DE [GEOGRAPHIC_DATA] [GEOGRAPHIC_DATA] HI IA ID IL IN K…" at bounding box center [532, 422] width 90 height 37
select select "11"
select select "object:2164"
select select "IL"
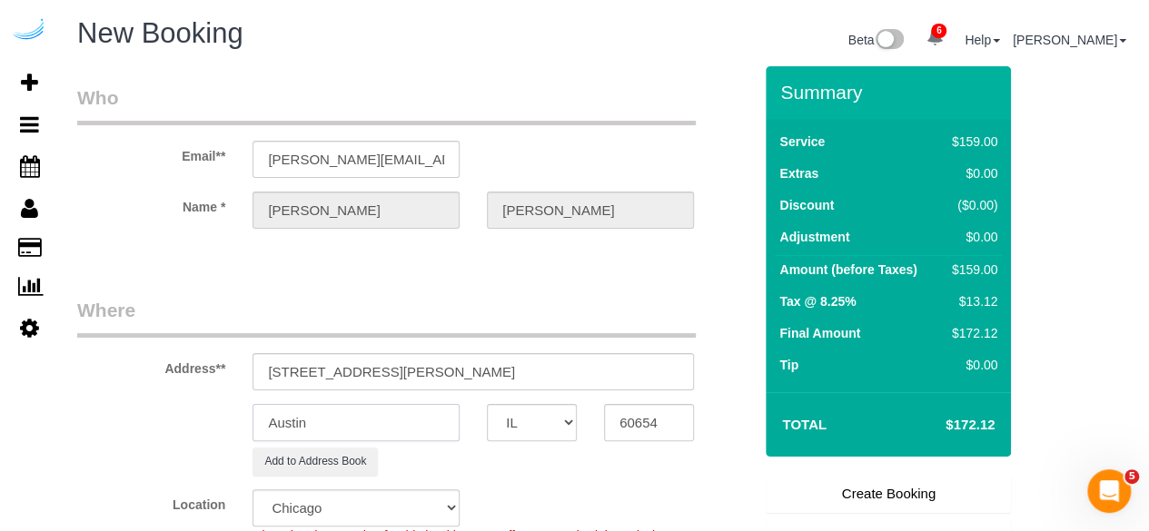
click at [410, 426] on input "Austin" at bounding box center [355, 422] width 207 height 37
type input "[GEOGRAPHIC_DATA]"
drag, startPoint x: 391, startPoint y: 366, endPoint x: 579, endPoint y: 354, distance: 188.3
click at [579, 354] on input "[STREET_ADDRESS][PERSON_NAME]" at bounding box center [472, 371] width 441 height 37
paste input "[PERSON_NAME]"
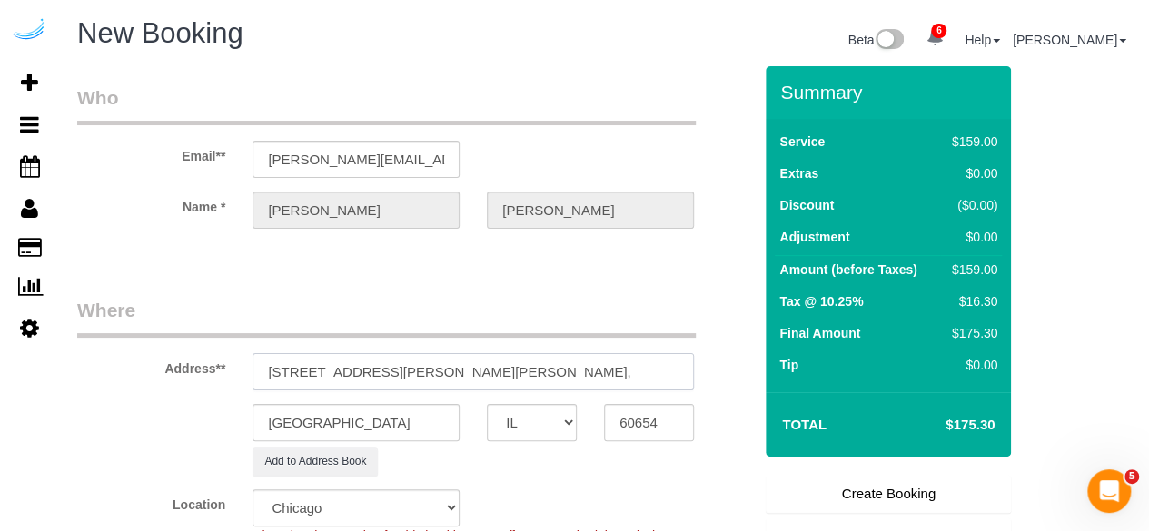
paste input "[STREET_ADDRESS][PERSON_NAME]"
paste input "1405134"
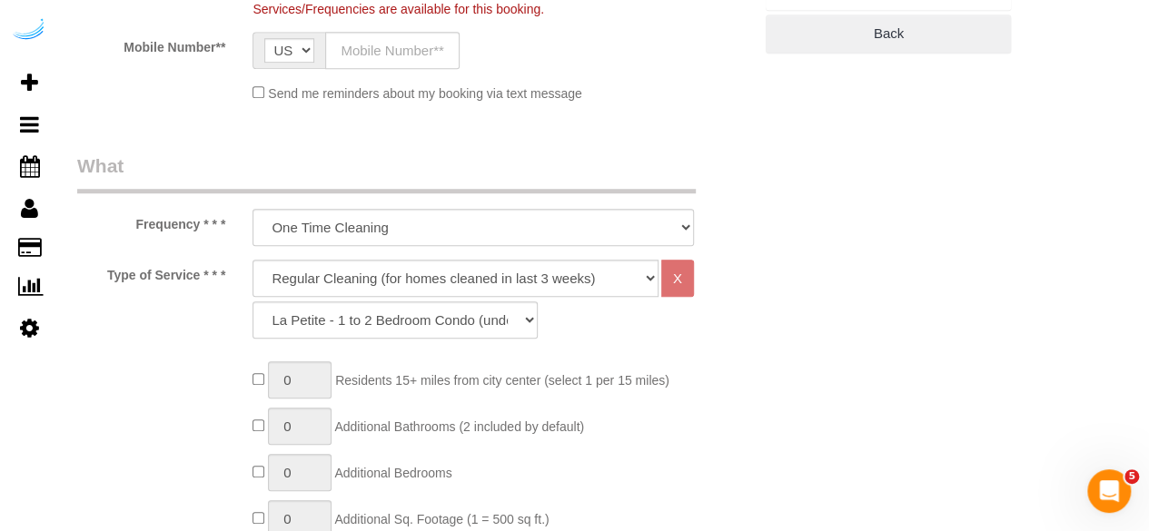
scroll to position [454, 0]
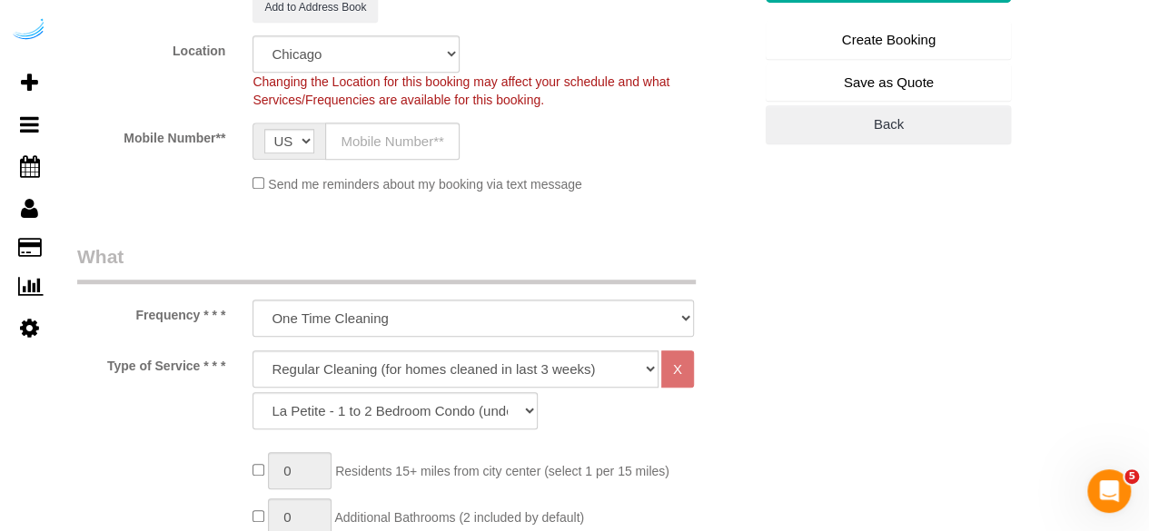
type input "[STREET_ADDRESS][PERSON_NAME][PERSON_NAME][PERSON_NAME] )"
drag, startPoint x: 381, startPoint y: 123, endPoint x: 381, endPoint y: 143, distance: 20.9
click at [381, 123] on input "text" at bounding box center [392, 141] width 134 height 37
type input "[PHONE_NUMBER]"
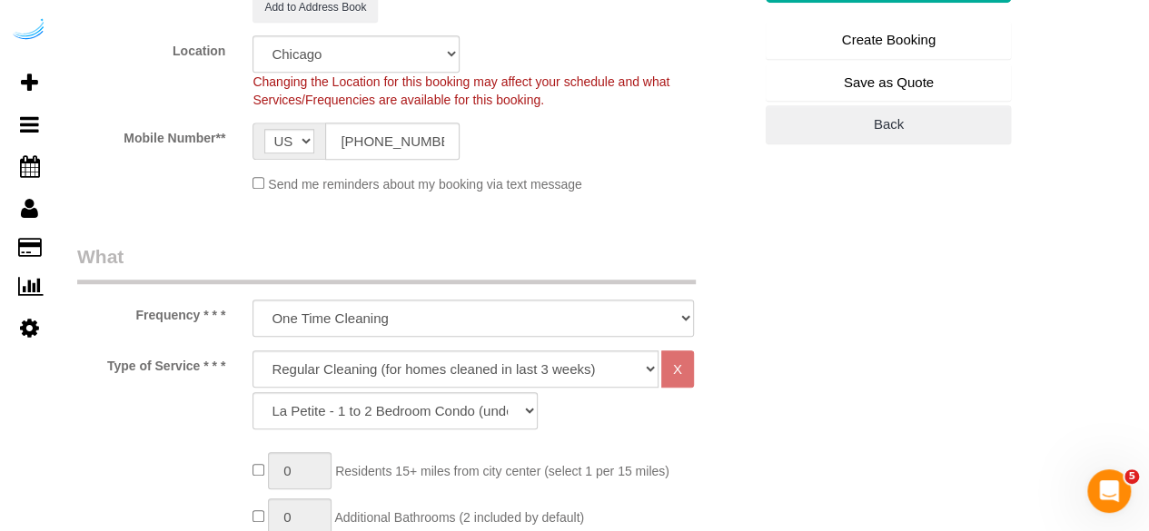
type input "[PERSON_NAME]"
type input "[PHONE_NUMBER]"
drag, startPoint x: 434, startPoint y: 371, endPoint x: 434, endPoint y: 357, distance: 14.5
click at [434, 371] on select "Deep Cleaning (for homes that have not been cleaned in 3+ weeks) Spruce Regular…" at bounding box center [455, 368] width 406 height 37
select select "282"
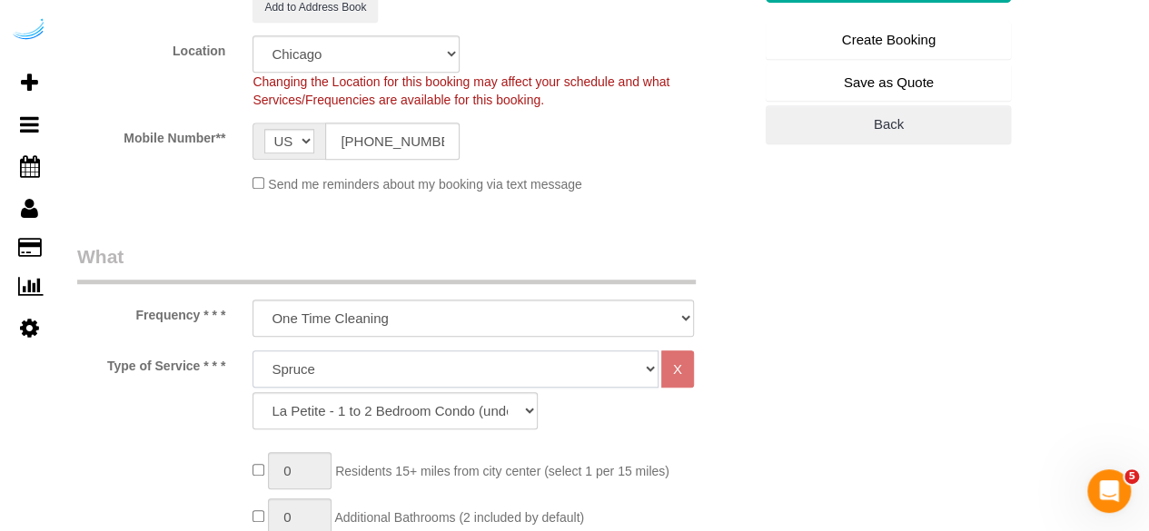
click at [252, 350] on select "Deep Cleaning (for homes that have not been cleaned in 3+ weeks) Spruce Regular…" at bounding box center [455, 368] width 406 height 37
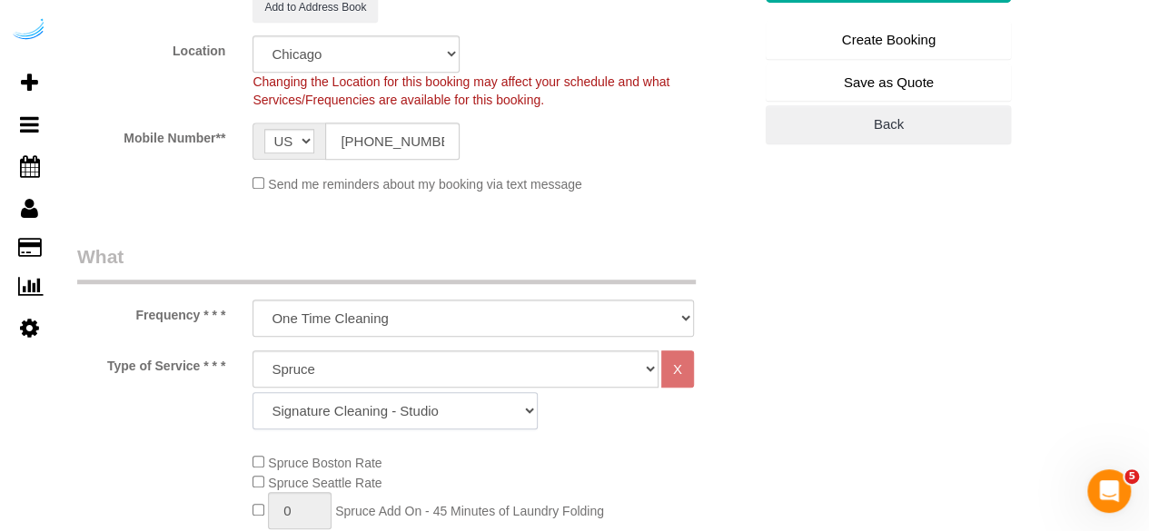
click at [396, 404] on select "Signature Cleaning - Studio Signature Cleaning - 1 Bed 1 Bath Signature Cleanin…" at bounding box center [394, 410] width 285 height 37
select select "325"
click at [252, 392] on select "Signature Cleaning - Studio Signature Cleaning - 1 Bed 1 Bath Signature Cleanin…" at bounding box center [394, 410] width 285 height 37
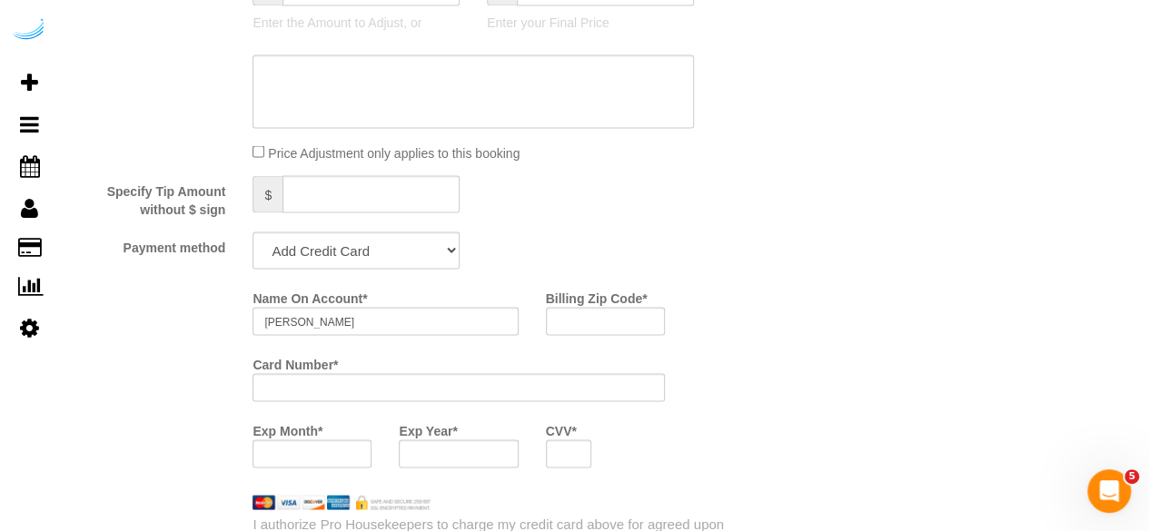
scroll to position [1725, 0]
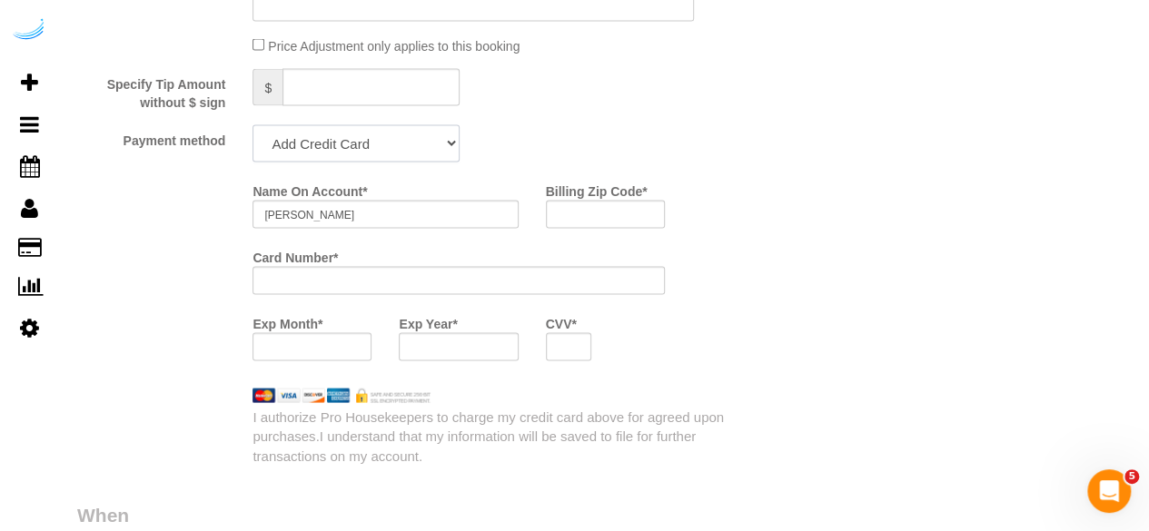
click at [375, 151] on select "Add Credit Card Cash Check Paypal" at bounding box center [355, 143] width 207 height 37
select select "string:check"
click at [252, 127] on select "Add Credit Card Cash Check Paypal" at bounding box center [355, 143] width 207 height 37
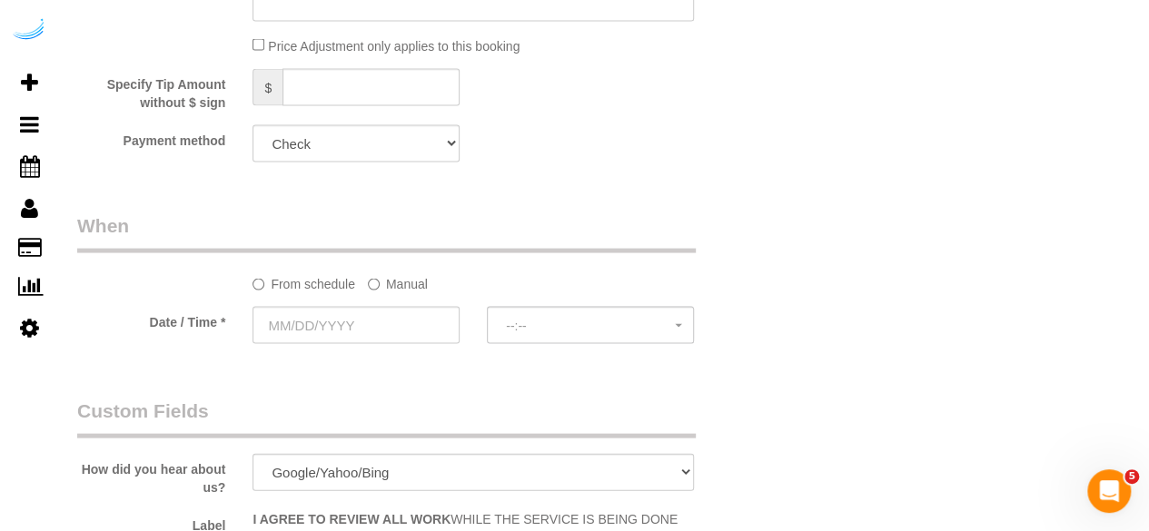
click at [390, 284] on label "Manual" at bounding box center [398, 281] width 60 height 25
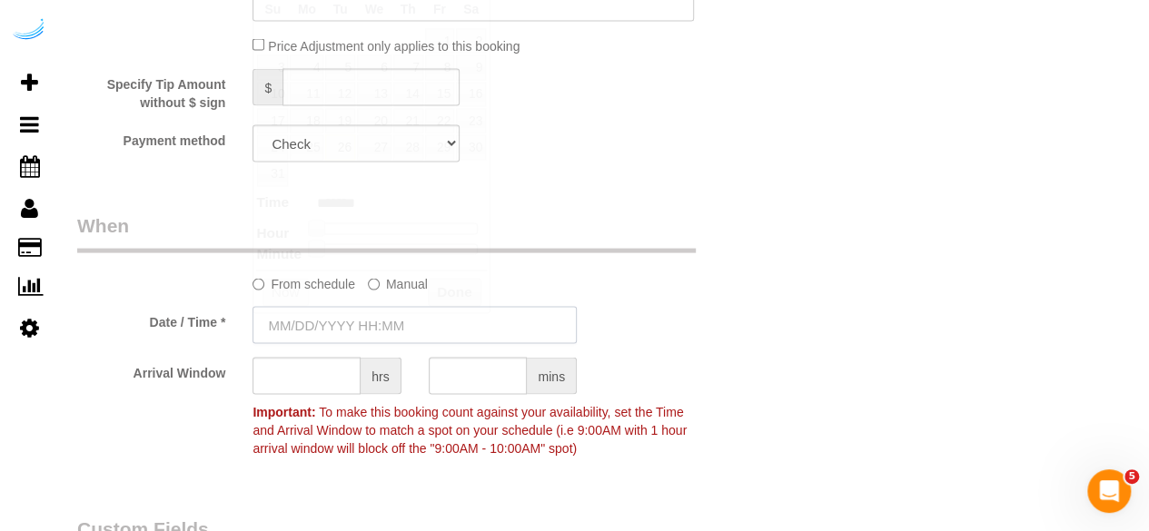
click at [341, 343] on input "text" at bounding box center [414, 325] width 324 height 37
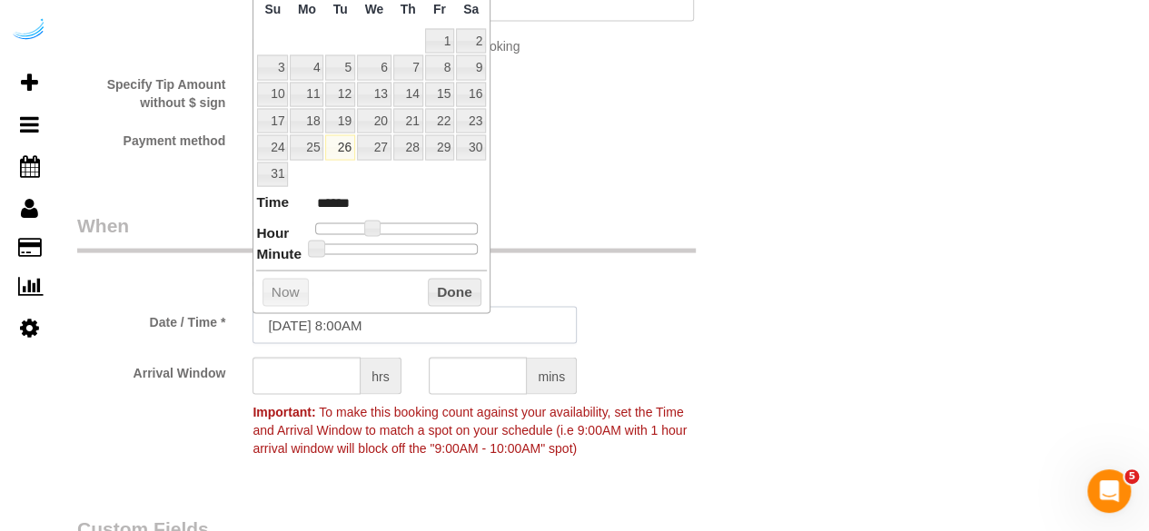
click at [356, 308] on input "08/26/2025 8:00AM" at bounding box center [414, 325] width 324 height 37
click at [439, 148] on link "29" at bounding box center [439, 147] width 29 height 25
type input "08/29/2025 10:00AM"
type input "*******"
type input "08/29/2025 11:00AM"
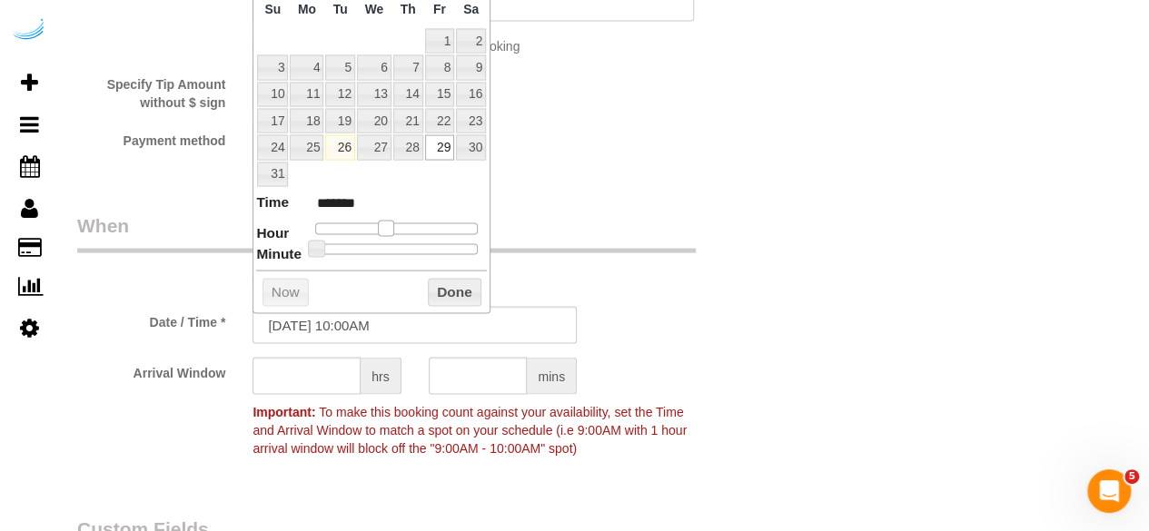
type input "*******"
type input "08/29/2025 12:00PM"
type input "*******"
type input "08/29/2025 1:00PM"
type input "******"
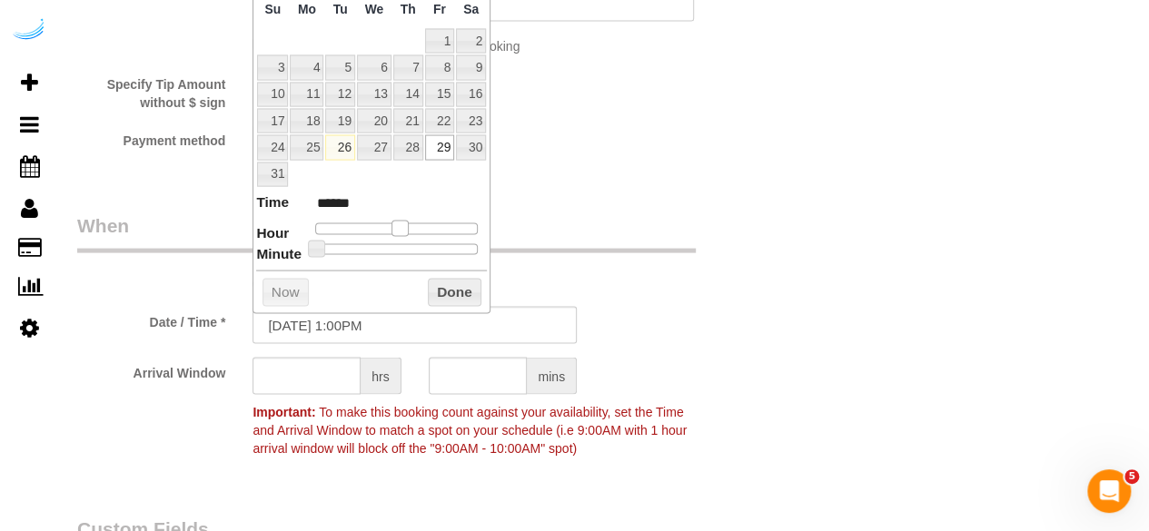
type input "08/29/2025 2:00PM"
type input "******"
type input "08/29/2025 1:00PM"
type input "******"
drag, startPoint x: 374, startPoint y: 221, endPoint x: 410, endPoint y: 224, distance: 36.5
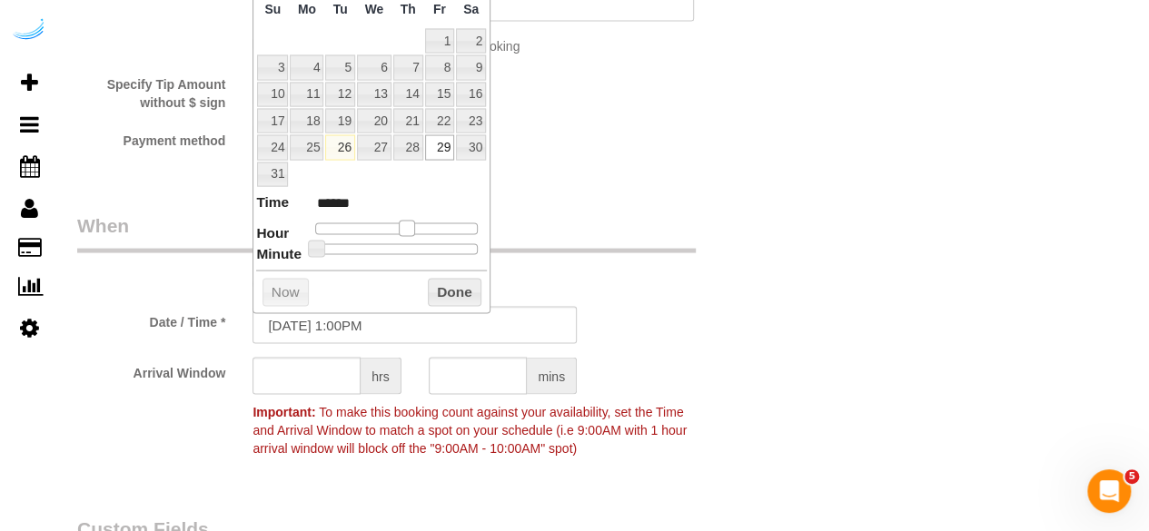
click at [410, 224] on span at bounding box center [407, 229] width 16 height 16
click at [295, 377] on input "text" at bounding box center [306, 376] width 108 height 37
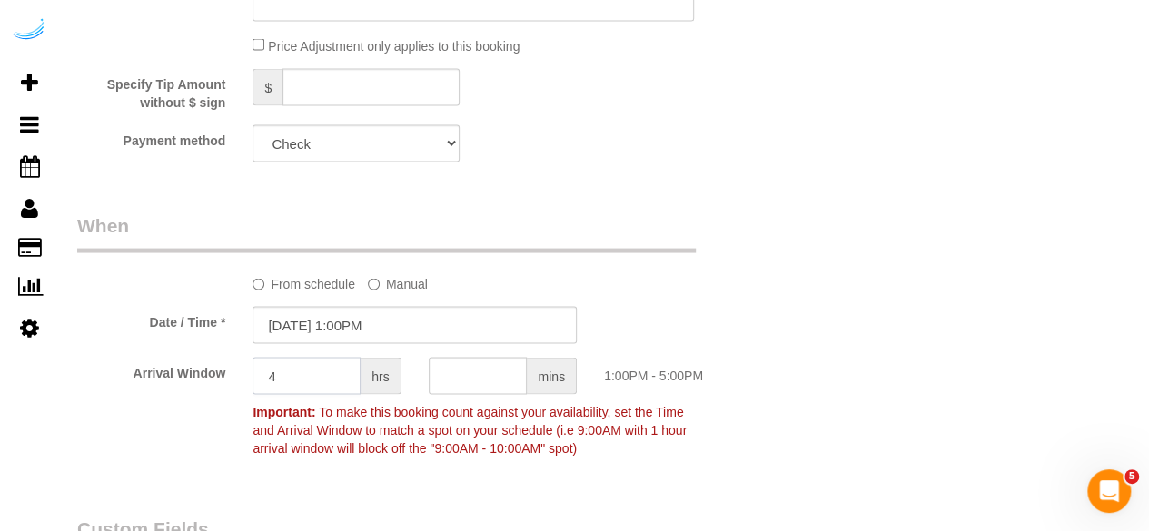
type input "4"
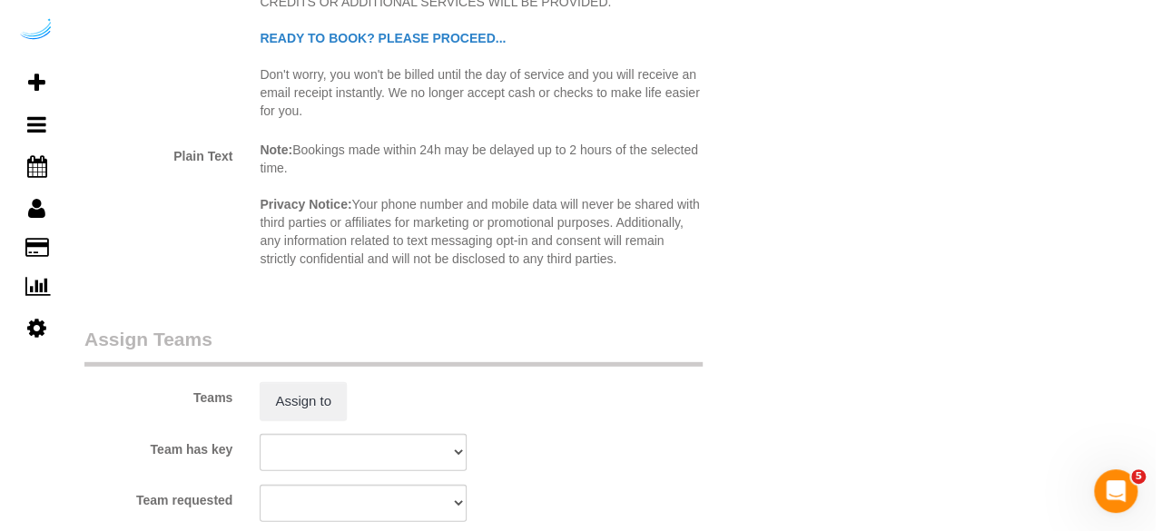
scroll to position [2542, 0]
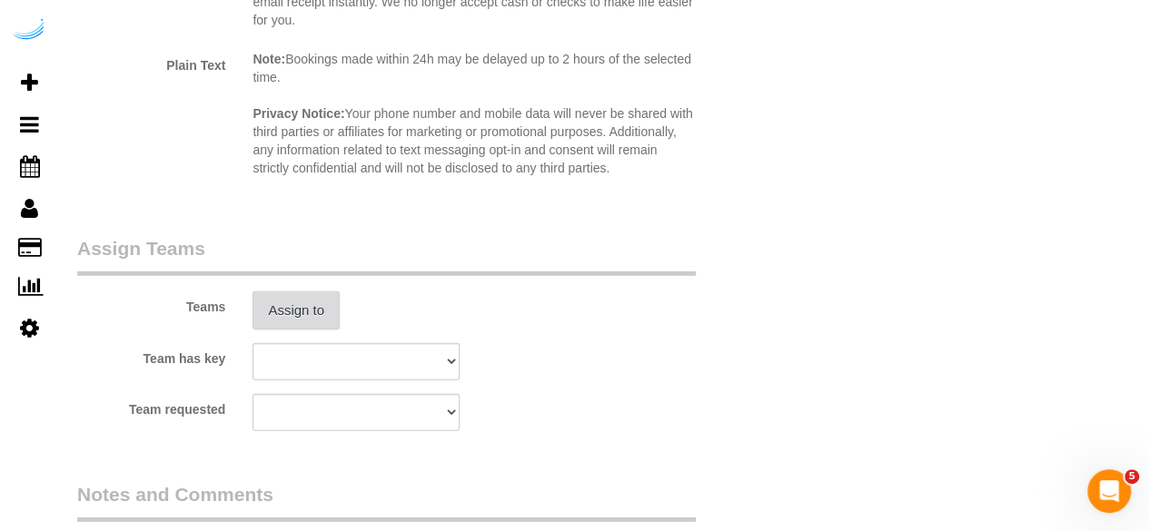
click at [319, 296] on button "Assign to" at bounding box center [295, 310] width 87 height 38
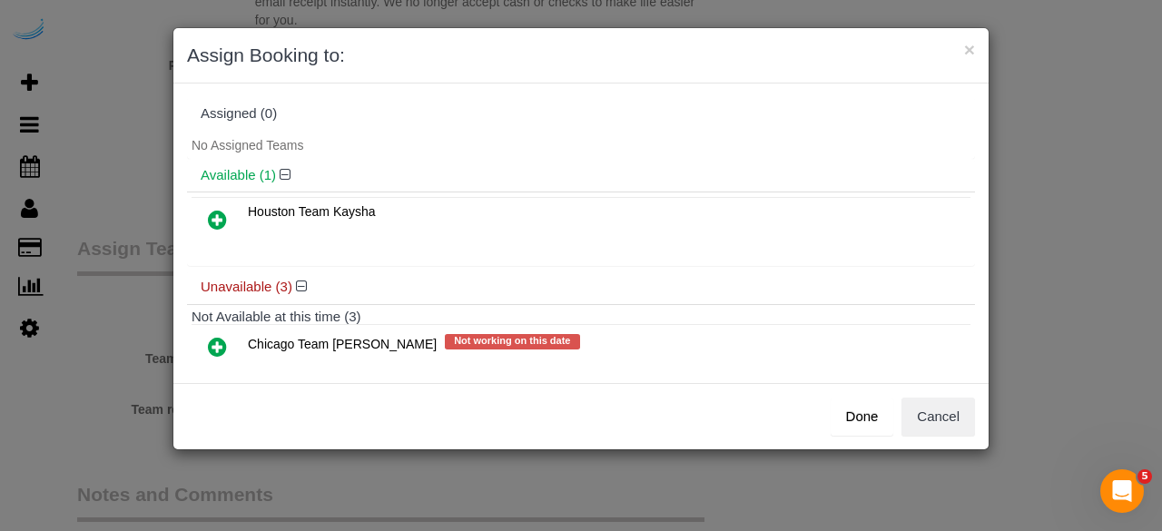
scroll to position [125, 0]
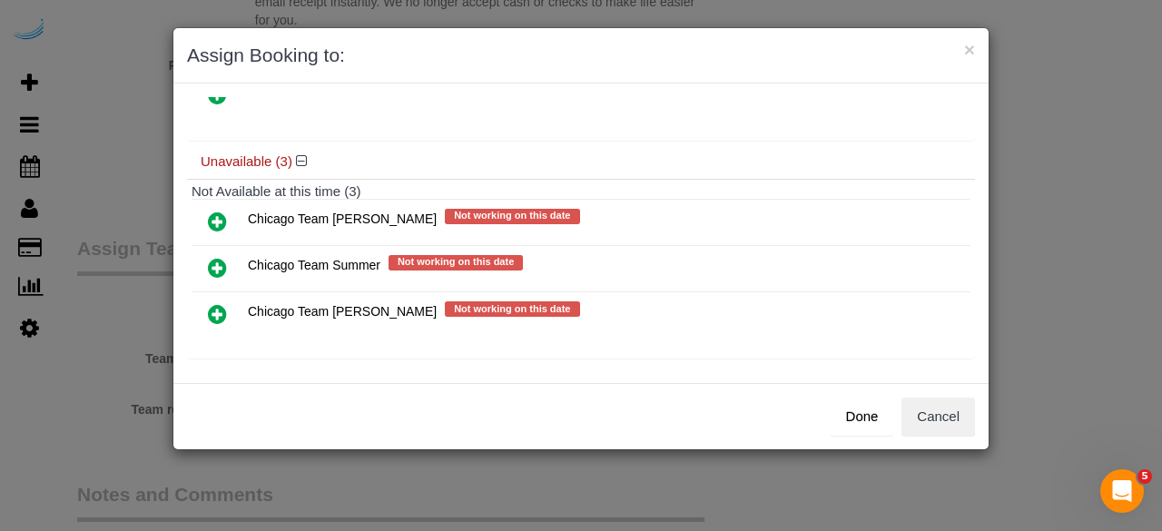
click at [214, 303] on icon at bounding box center [217, 314] width 19 height 22
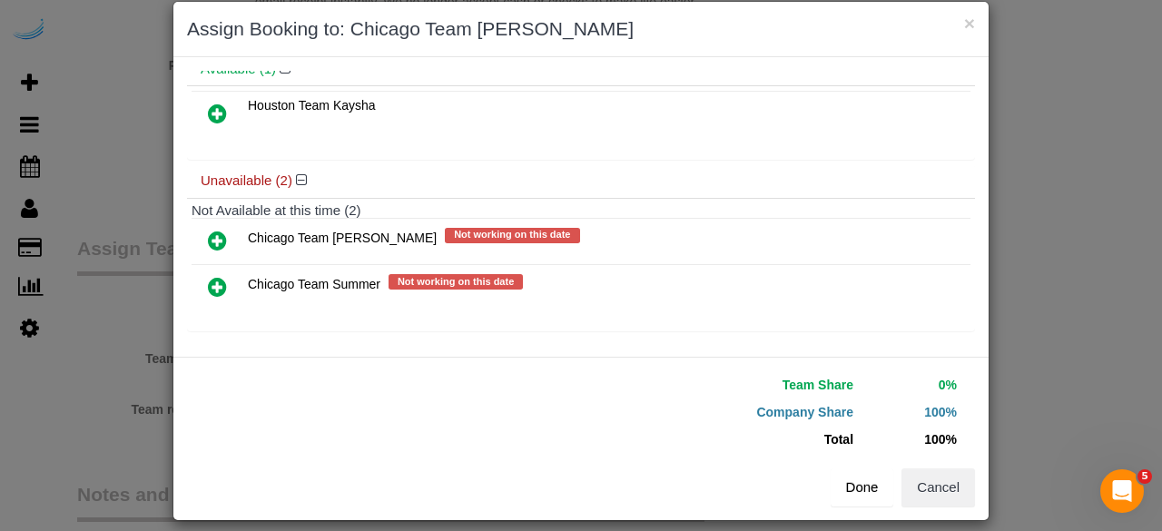
scroll to position [41, 0]
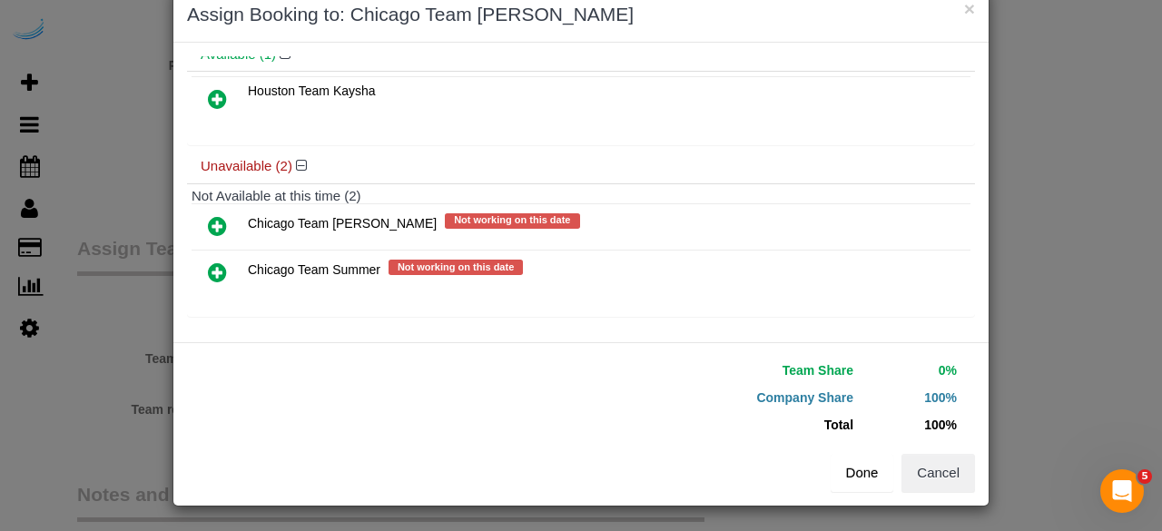
click at [848, 471] on button "Done" at bounding box center [863, 473] width 64 height 38
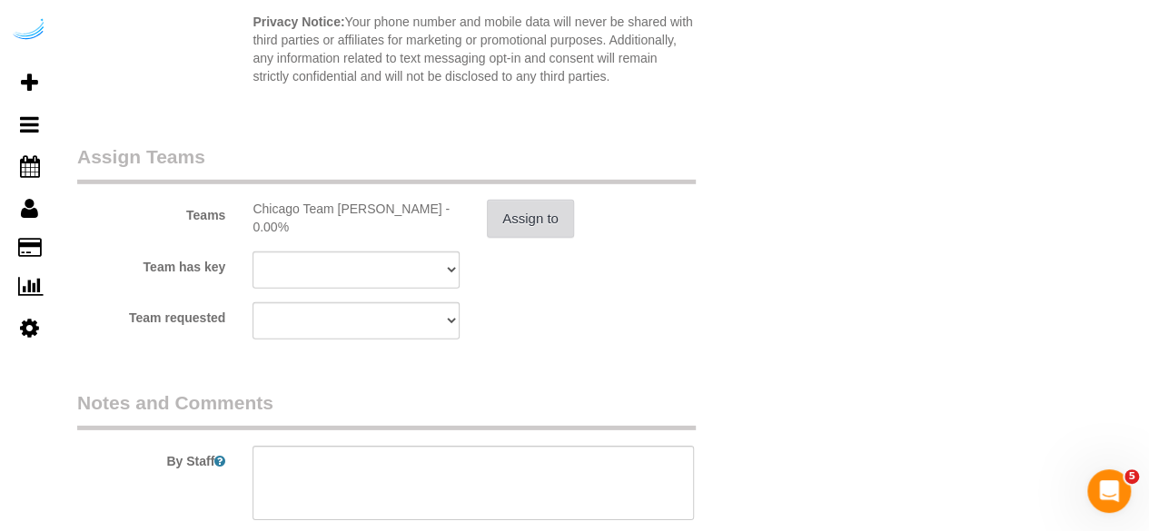
scroll to position [2724, 0]
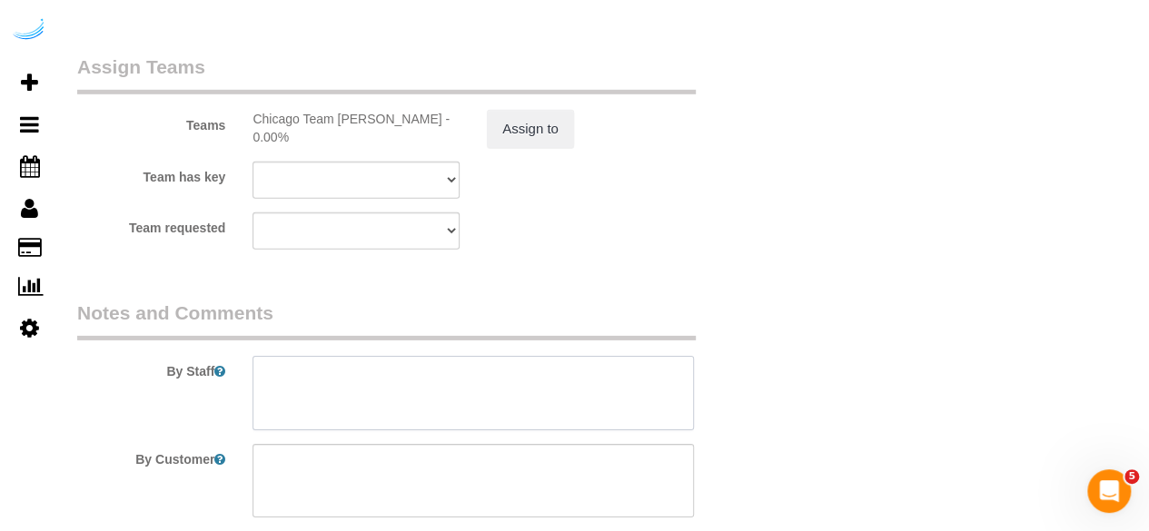
click at [406, 375] on textarea at bounding box center [472, 393] width 441 height 74
paste textarea "140 MINUTE CLEAN"
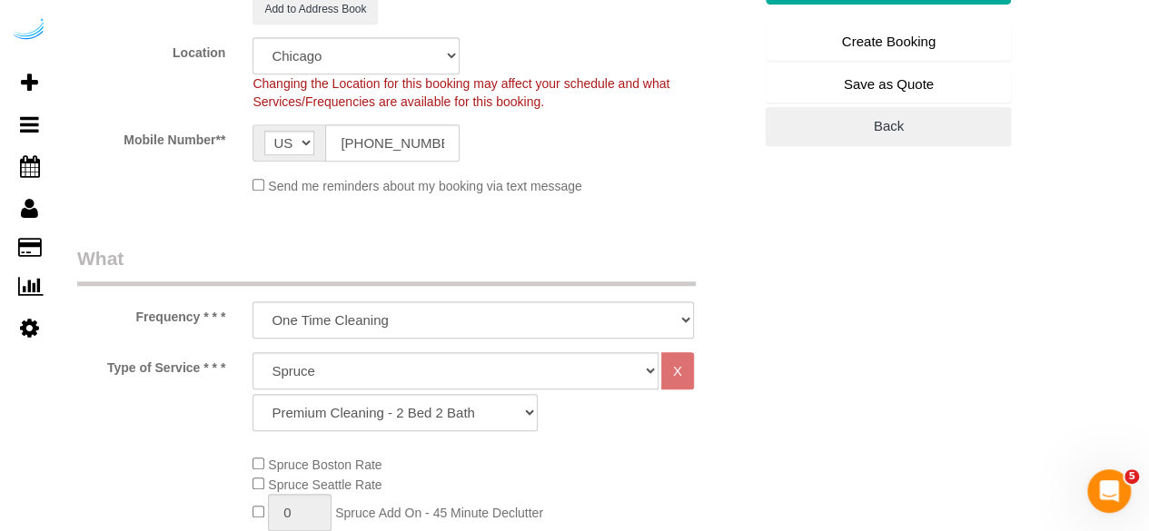
scroll to position [0, 0]
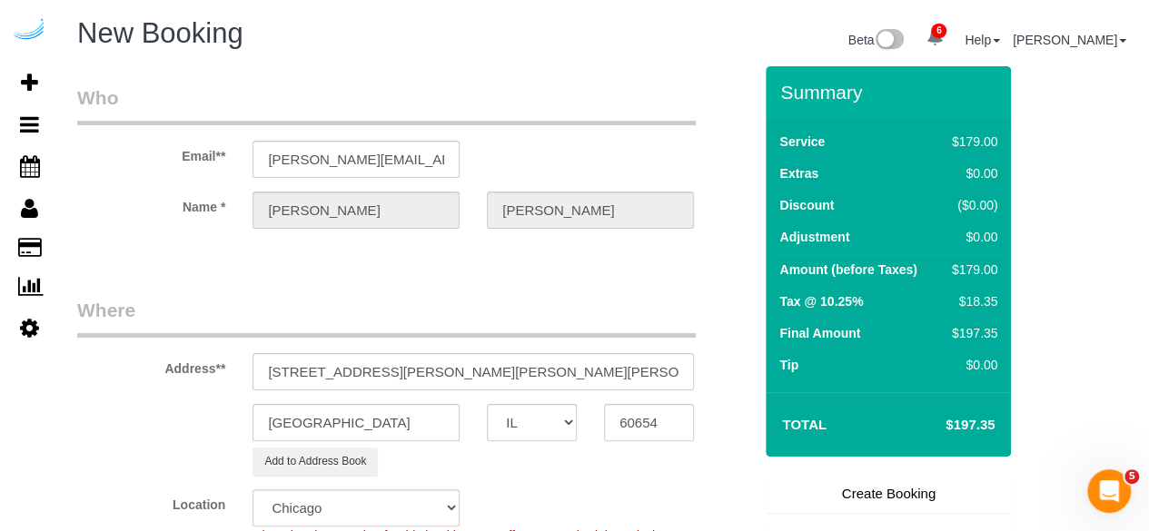
type textarea "Recurrency: Every 5 weeks 140 MINUTE CLEAN"
click at [862, 487] on link "Create Booking" at bounding box center [887, 494] width 245 height 38
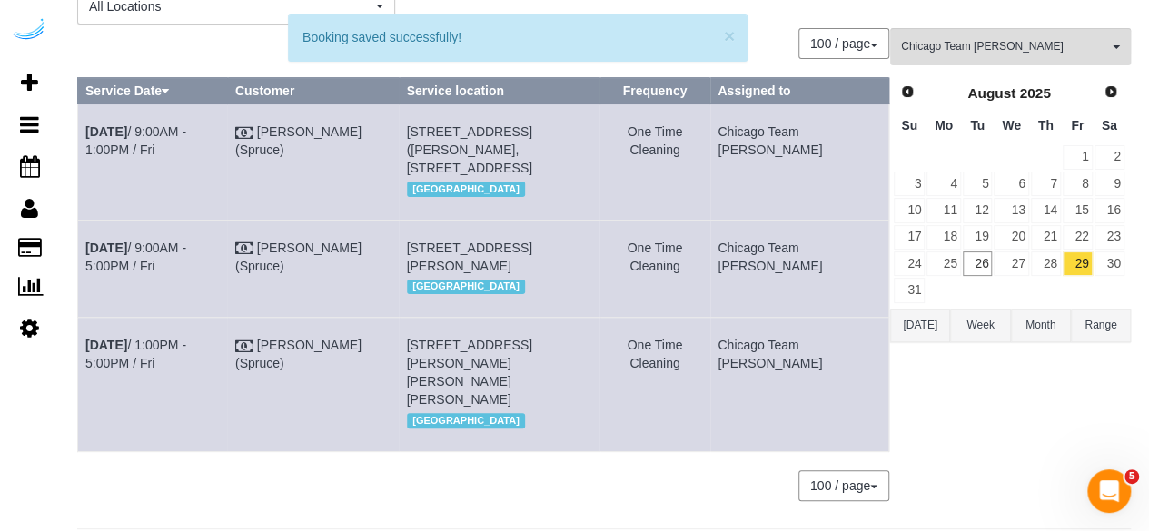
scroll to position [166, 0]
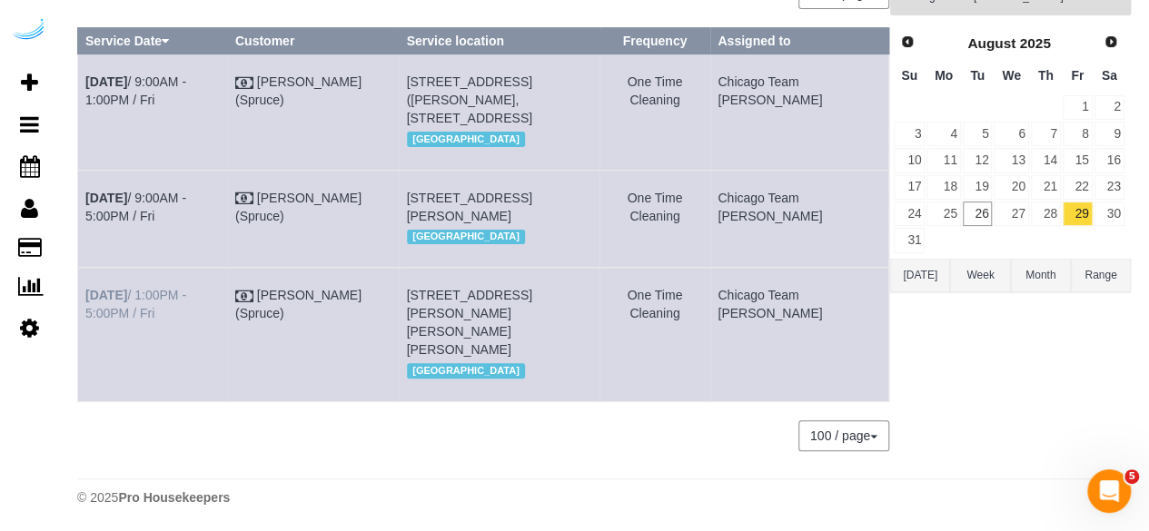
drag, startPoint x: 120, startPoint y: 322, endPoint x: 85, endPoint y: 311, distance: 36.5
click at [85, 311] on td "Aug 29th / 1:00PM - 5:00PM / Fri" at bounding box center [153, 334] width 150 height 133
copy link "Aug 29th / 1:00PM - 5:00PM / Fri"
drag, startPoint x: 570, startPoint y: 346, endPoint x: 429, endPoint y: 308, distance: 146.7
click at [429, 308] on td "700 N Larrabee St, Unit 214 (Mae Hill, 700 N Larrabee St, 1405134 ), Chicago, I…" at bounding box center [499, 334] width 201 height 133
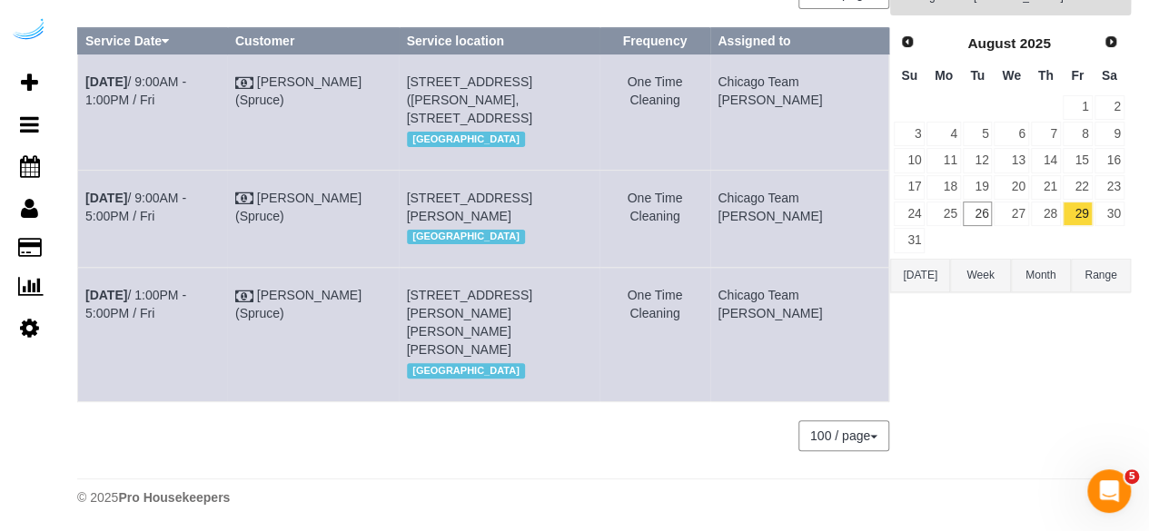
copy span "[STREET_ADDRESS][PERSON_NAME][PERSON_NAME][PERSON_NAME]"
drag, startPoint x: 821, startPoint y: 333, endPoint x: 750, endPoint y: 310, distance: 74.7
click at [750, 310] on tr "Aug 29th / 1:00PM - 5:00PM / Fri Brandie Louck (Spruce) 700 N Larrabee St, Unit…" at bounding box center [483, 334] width 811 height 133
click at [710, 310] on td "One Time Cleaning" at bounding box center [654, 334] width 111 height 133
drag, startPoint x: 814, startPoint y: 327, endPoint x: 765, endPoint y: 315, distance: 50.4
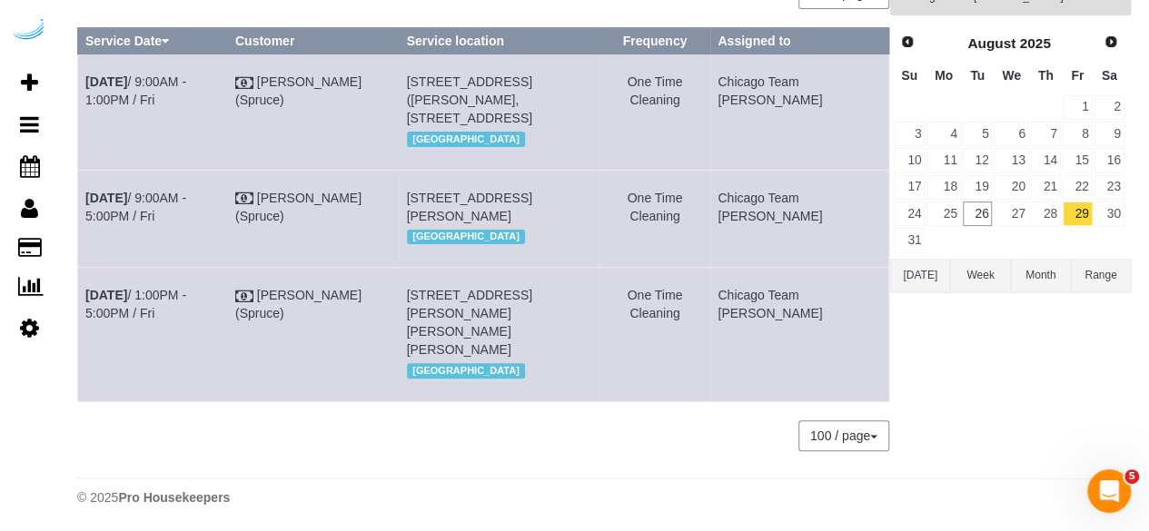
click at [765, 315] on td "Chicago Team [PERSON_NAME]" at bounding box center [799, 334] width 179 height 133
copy td "Chicago Team [PERSON_NAME]"
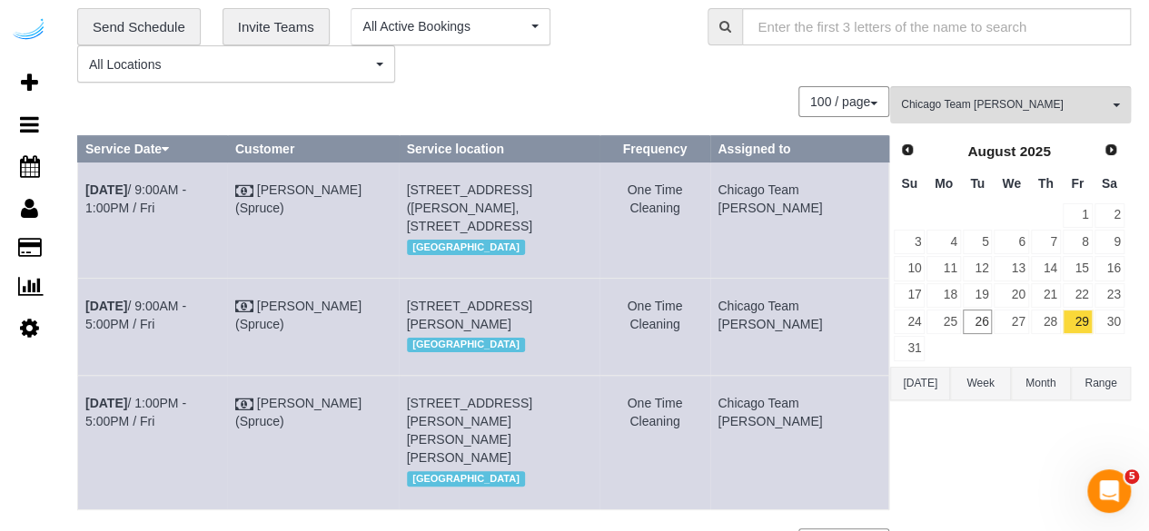
scroll to position [0, 0]
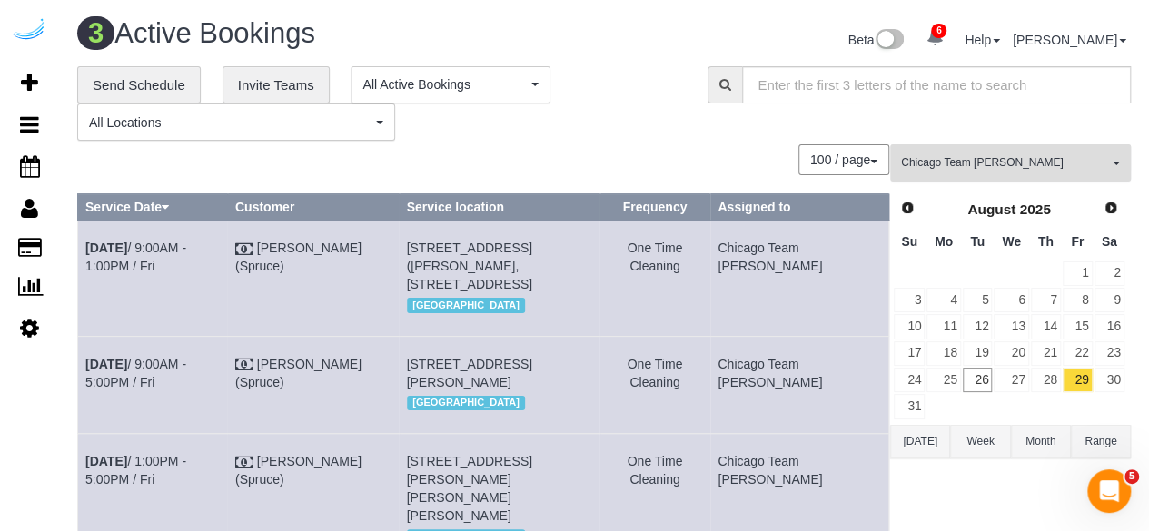
click at [989, 151] on button "Chicago Team Wesley All Teams" at bounding box center [1010, 162] width 241 height 37
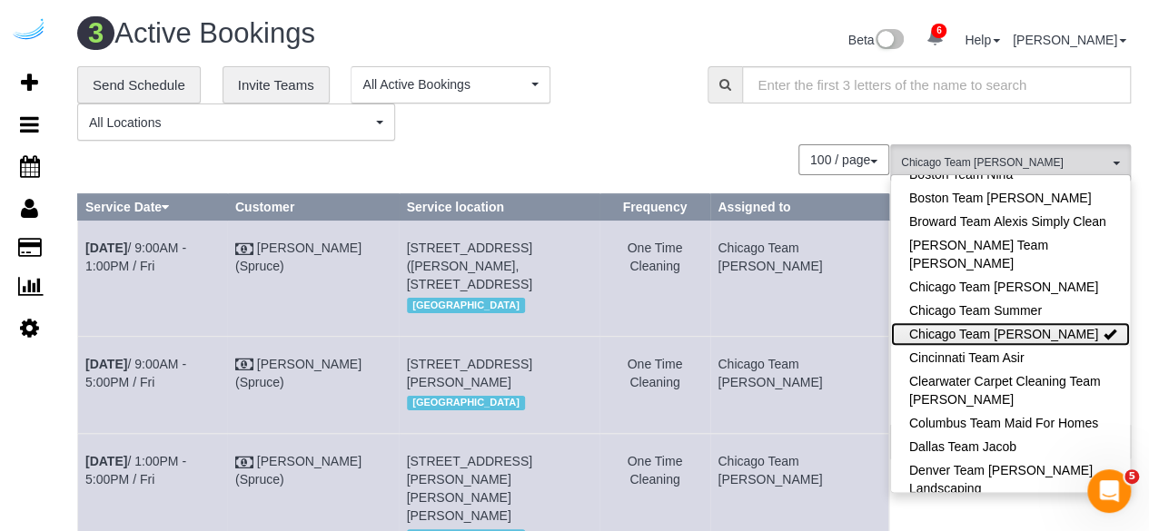
click at [1026, 326] on link "Chicago Team [PERSON_NAME]" at bounding box center [1010, 334] width 239 height 24
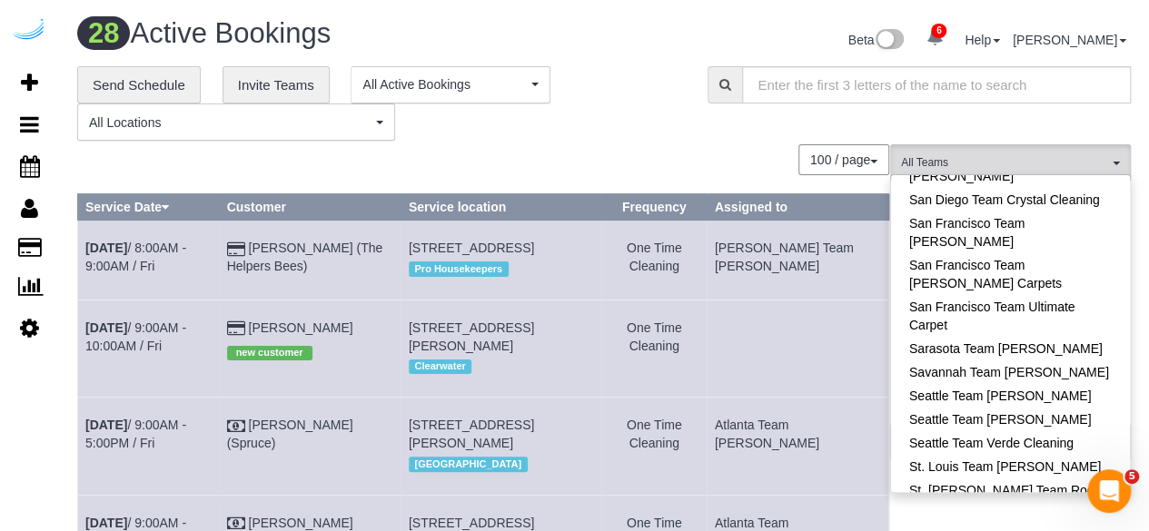
scroll to position [1891, 0]
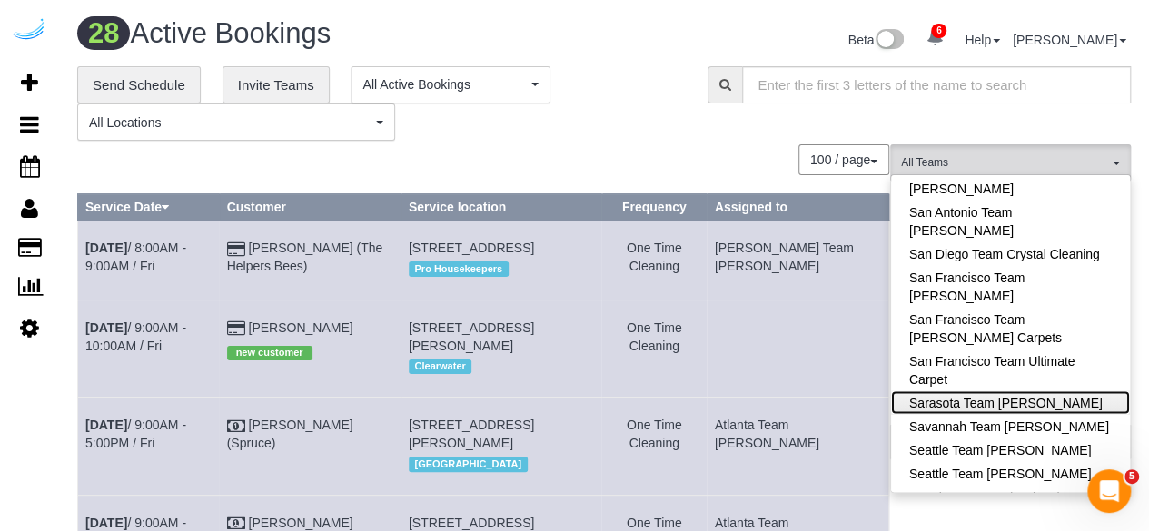
click at [1040, 390] on link "Sarasota Team [PERSON_NAME]" at bounding box center [1010, 402] width 239 height 24
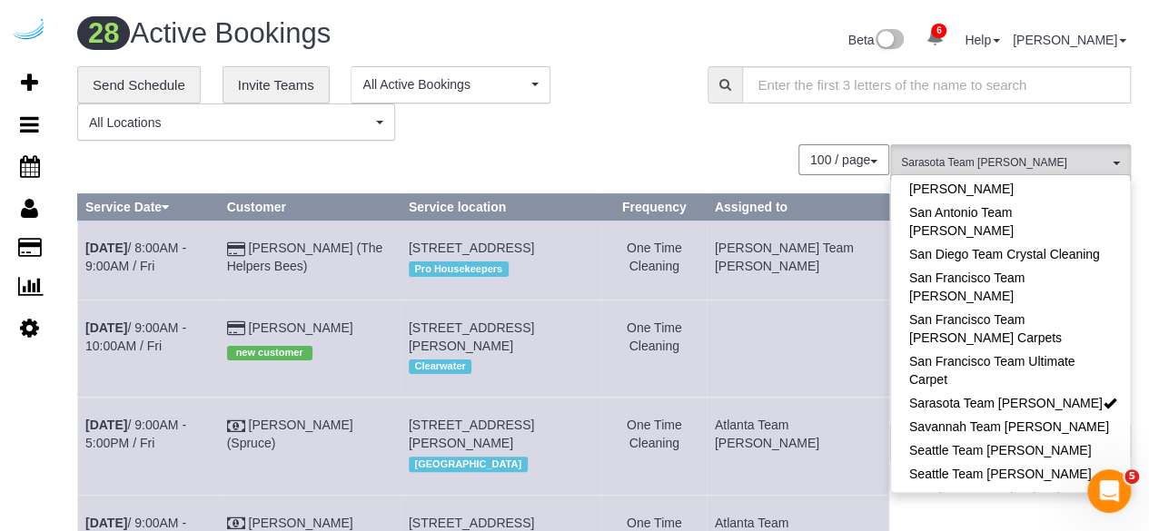
click at [639, 70] on div "**********" at bounding box center [378, 103] width 603 height 75
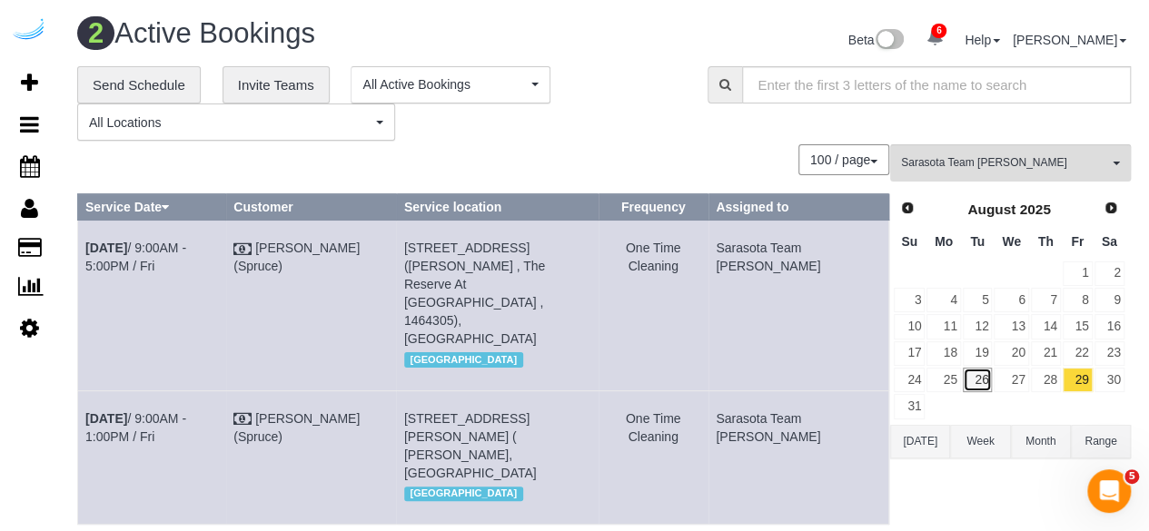
click at [970, 372] on link "26" at bounding box center [977, 380] width 30 height 25
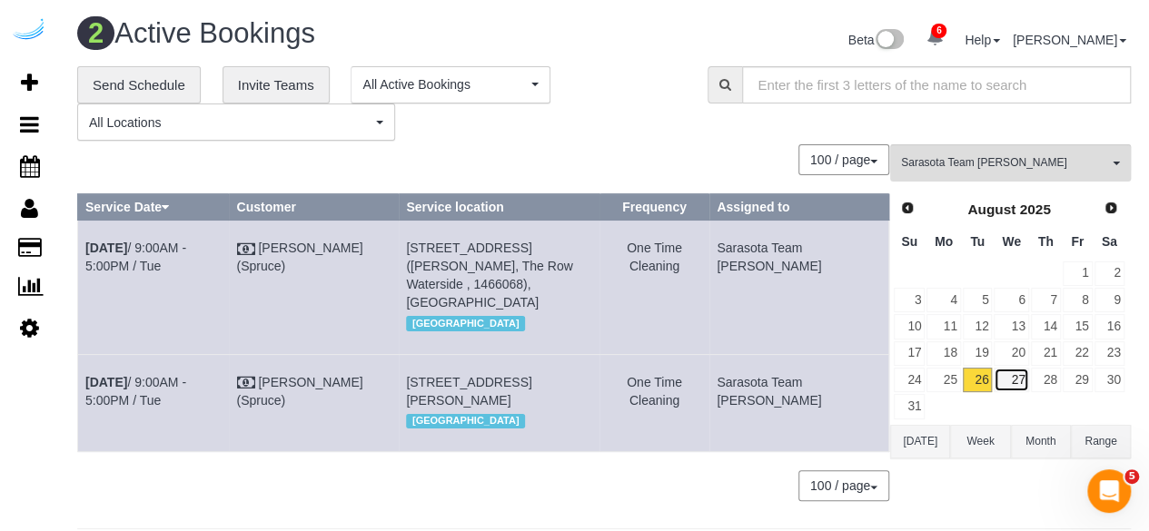
click at [1018, 380] on link "27" at bounding box center [1010, 380] width 35 height 25
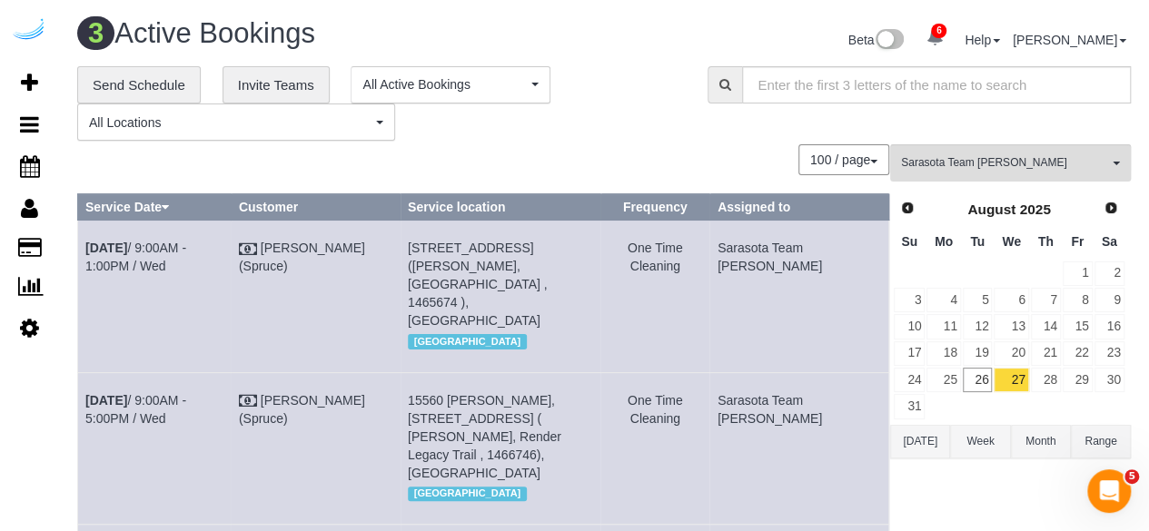
scroll to position [8, 0]
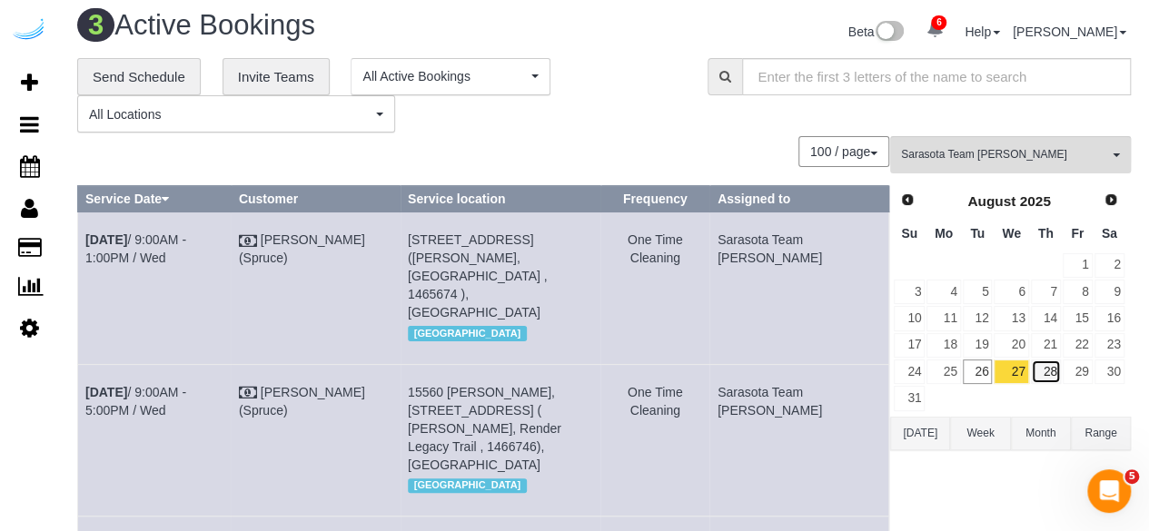
click at [1038, 362] on link "28" at bounding box center [1046, 372] width 30 height 25
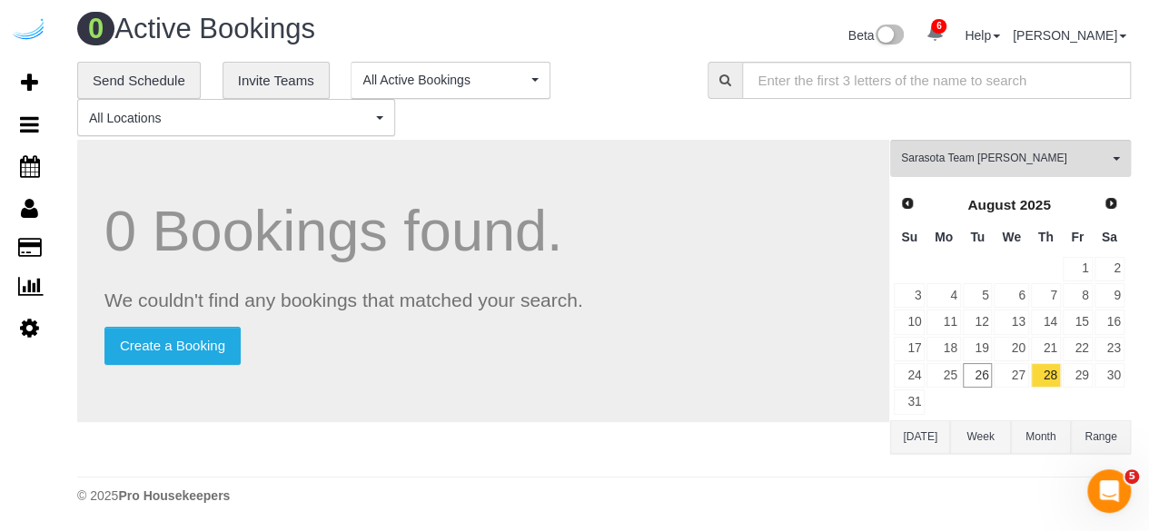
scroll to position [0, 0]
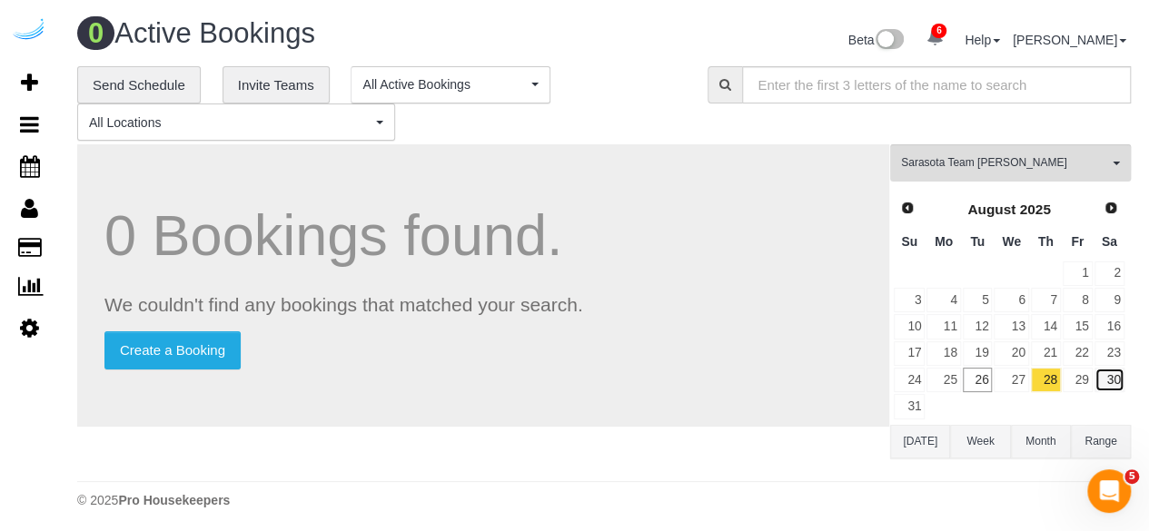
click at [1100, 374] on link "30" at bounding box center [1109, 380] width 30 height 25
click at [1082, 375] on link "29" at bounding box center [1077, 380] width 30 height 25
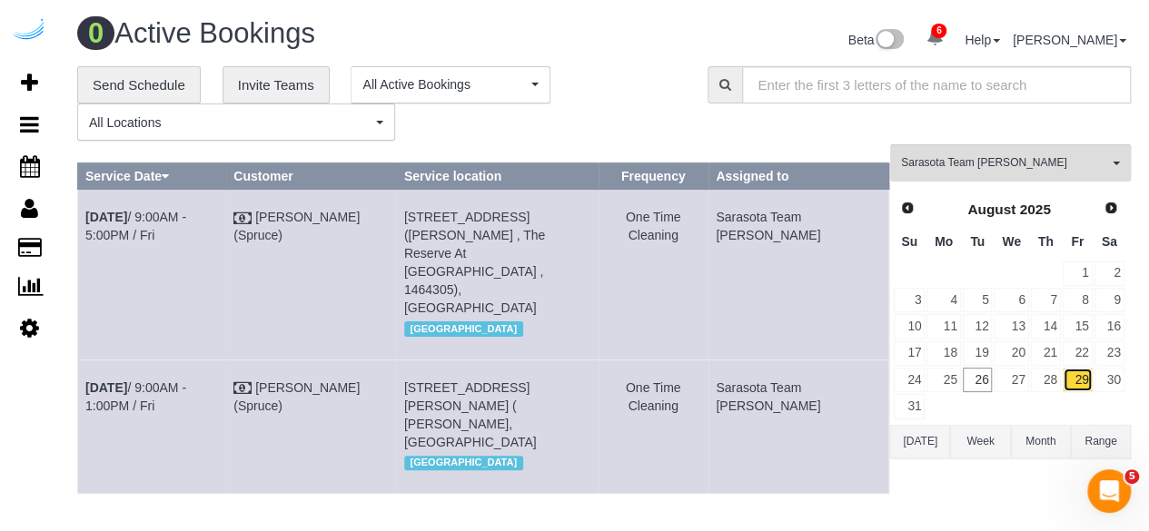
click at [1090, 373] on link "29" at bounding box center [1077, 380] width 30 height 25
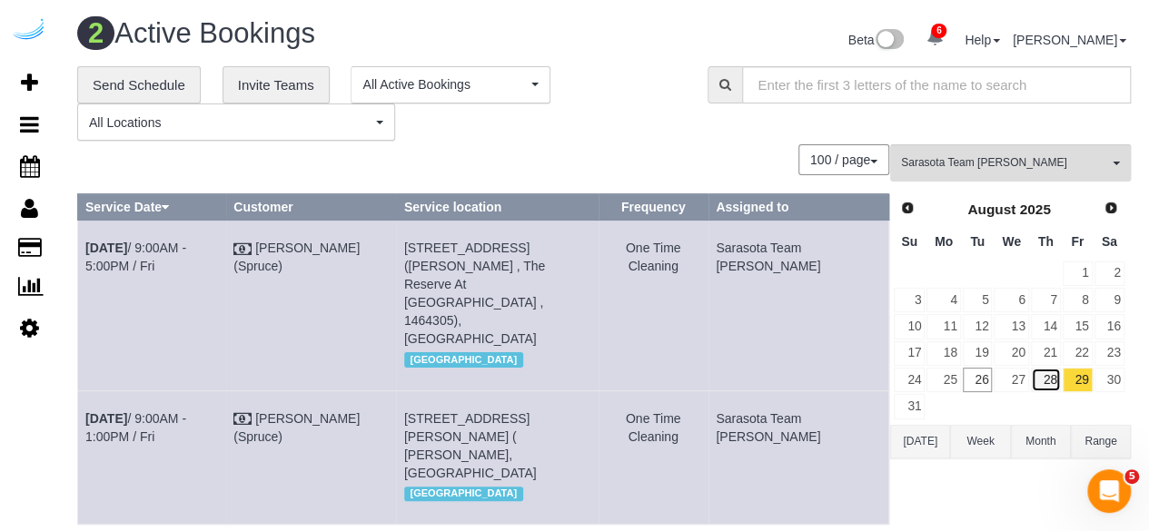
click at [1050, 371] on link "28" at bounding box center [1046, 380] width 30 height 25
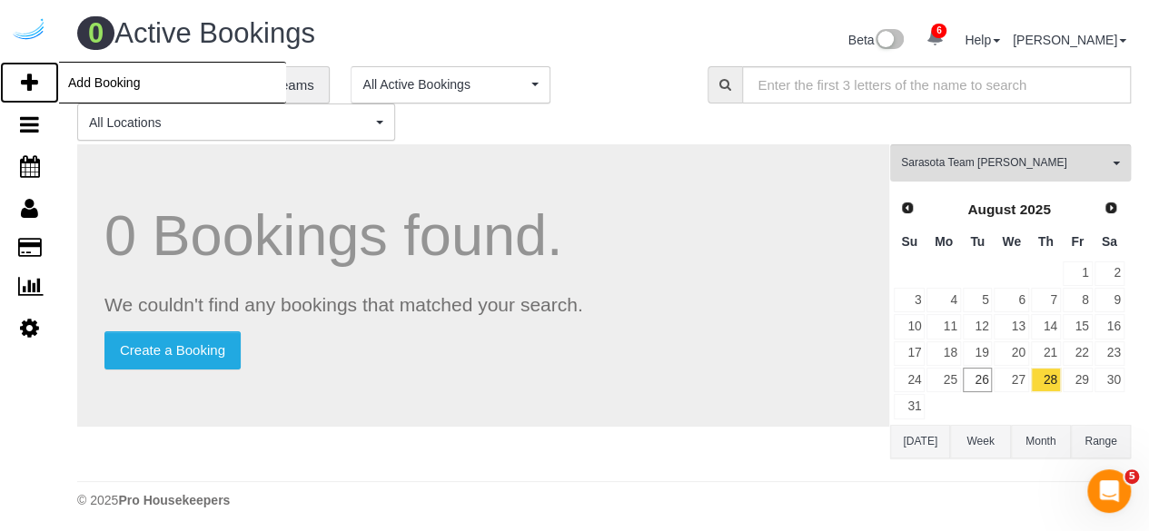
click at [19, 79] on link "Add Booking" at bounding box center [29, 83] width 59 height 42
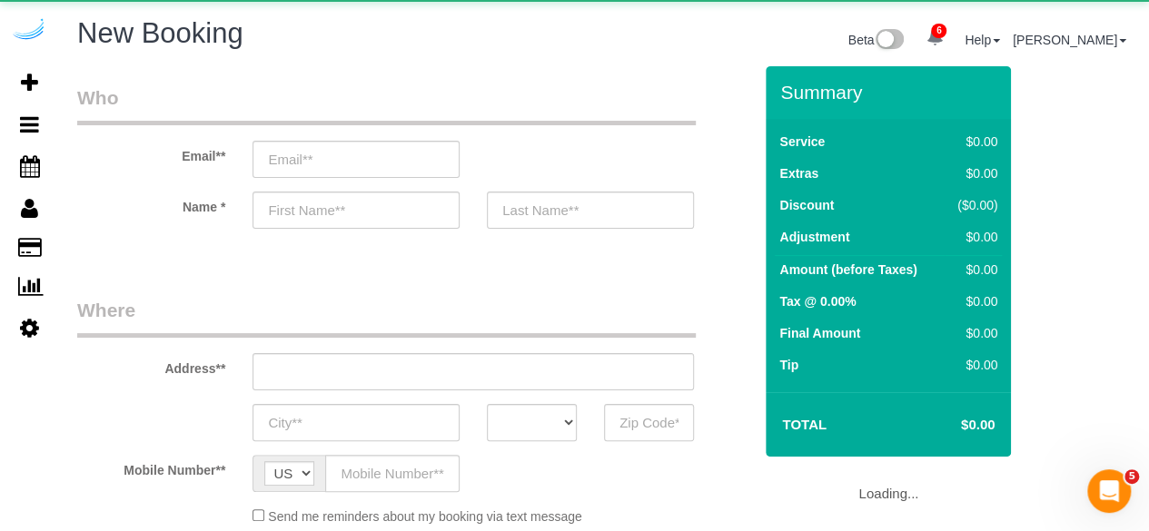
select select "object:4259"
select select "4"
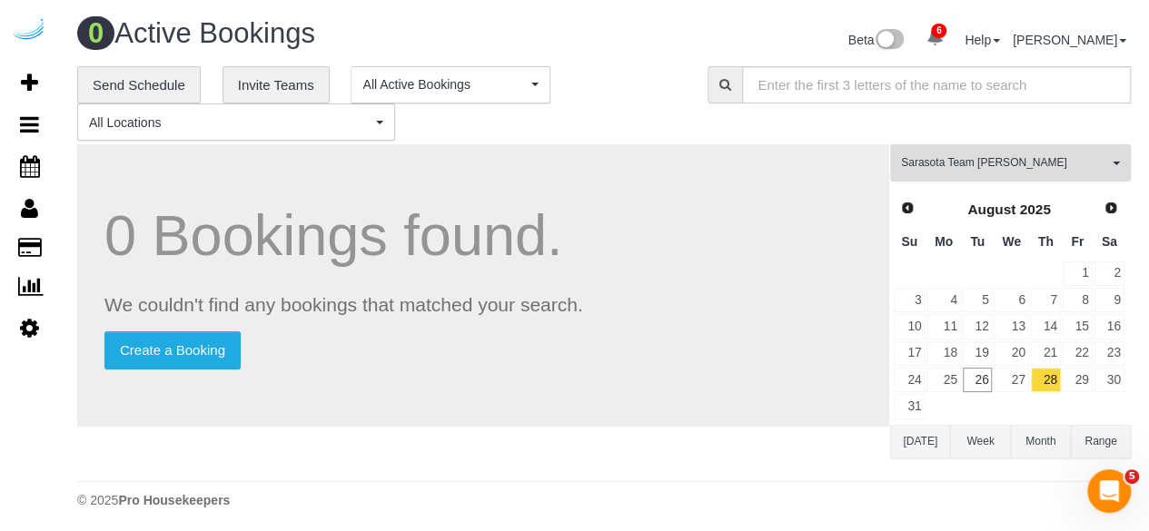
click at [939, 159] on span "Sarasota Team [PERSON_NAME]" at bounding box center [1004, 162] width 207 height 15
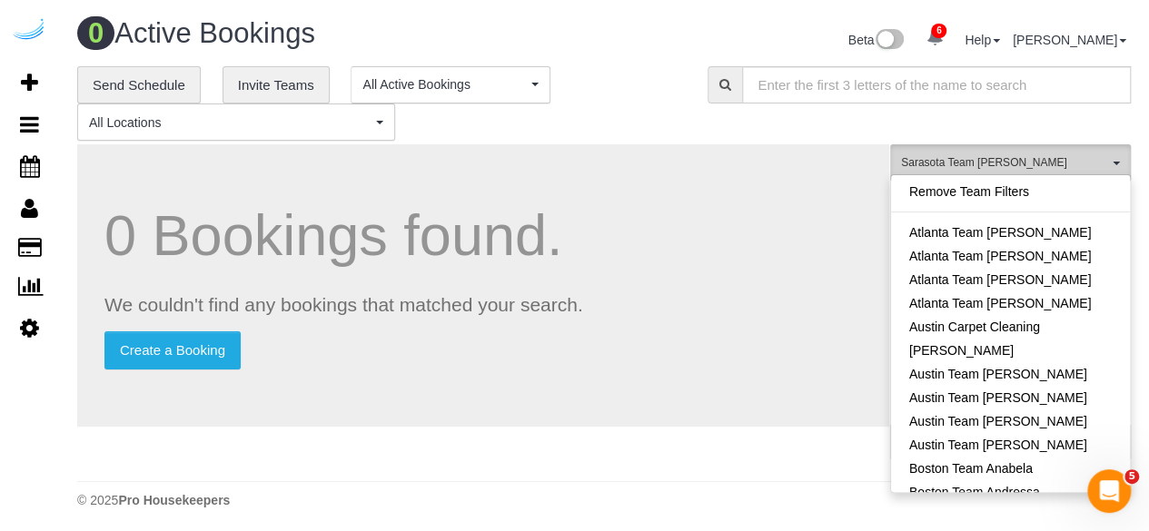
scroll to position [1814, 0]
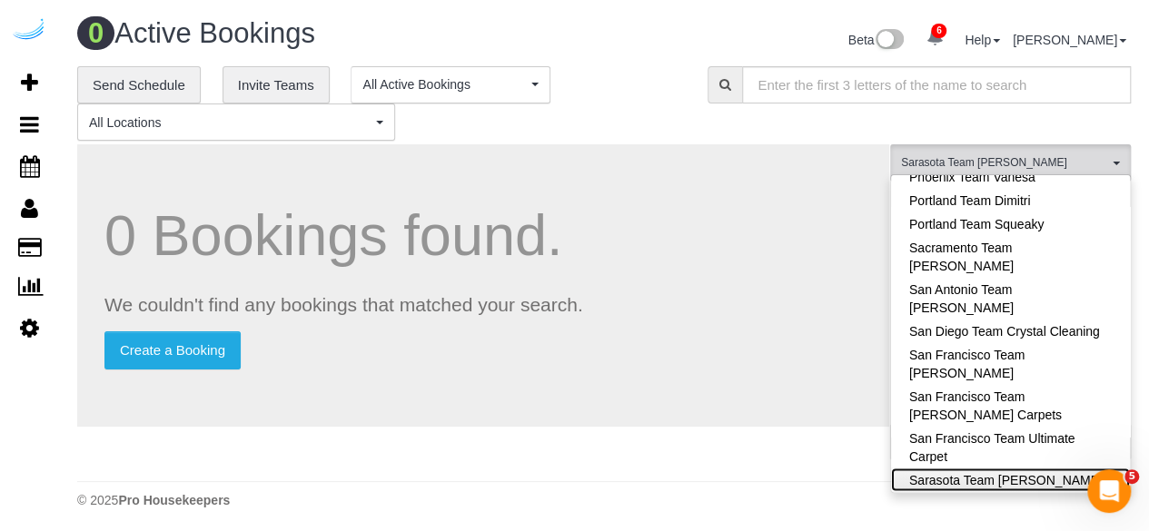
click at [992, 468] on link "Sarasota Team [PERSON_NAME]" at bounding box center [1010, 480] width 239 height 24
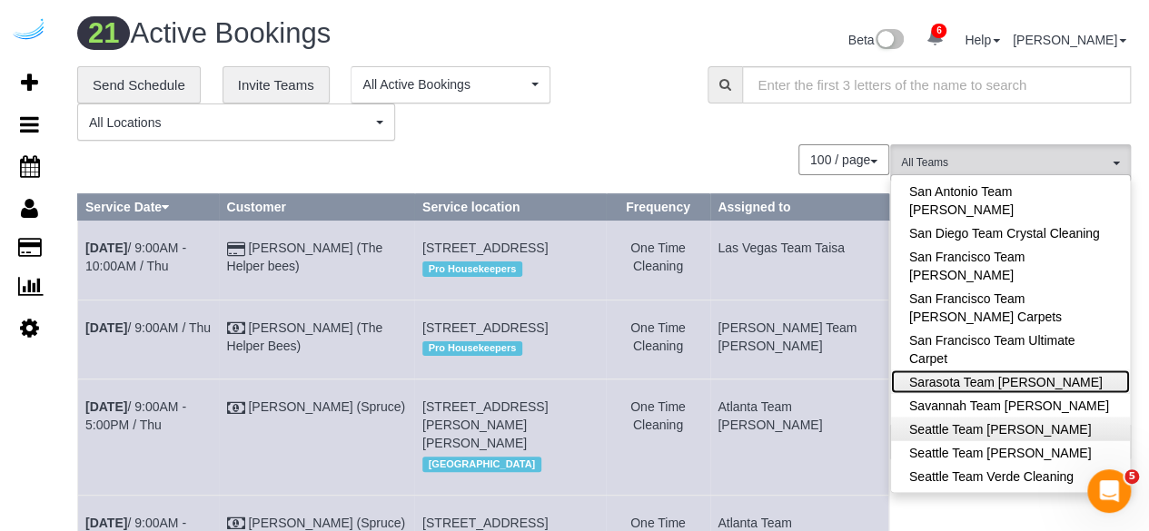
scroll to position [1996, 0]
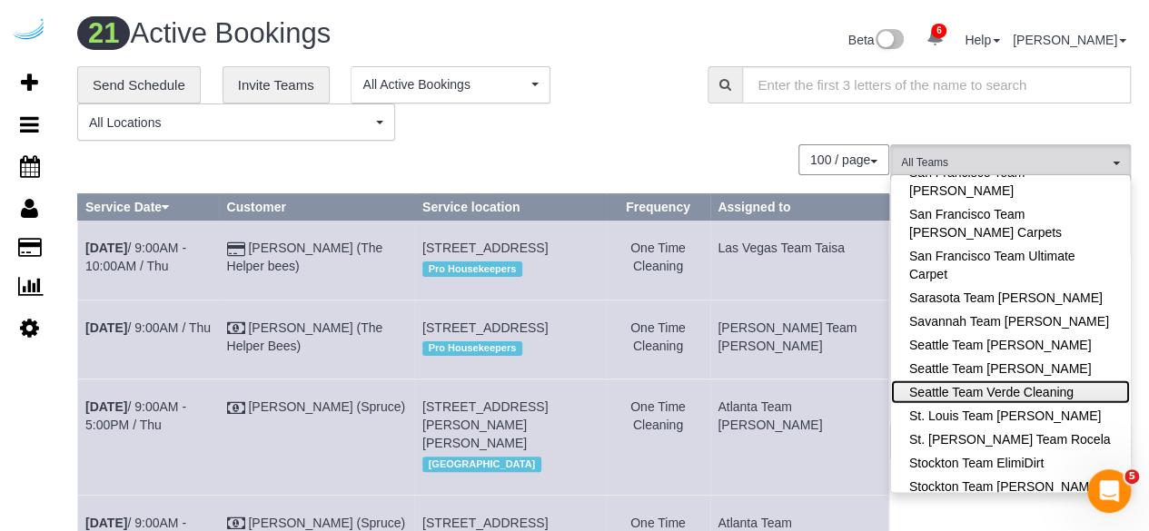
click at [1046, 380] on link "Seattle Team Verde Cleaning" at bounding box center [1010, 392] width 239 height 24
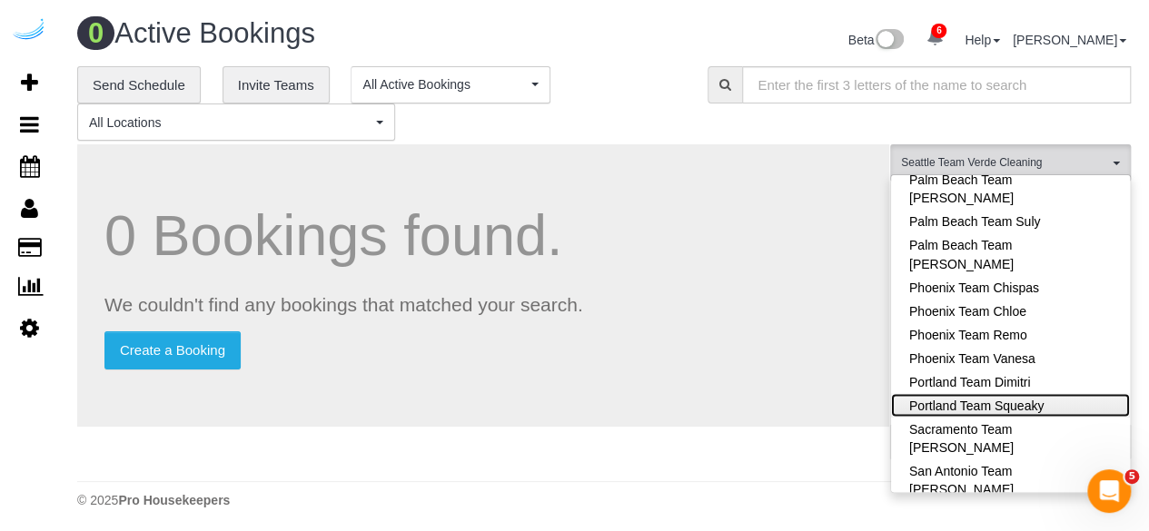
click at [1027, 393] on link "Portland Team Squeaky" at bounding box center [1010, 405] width 239 height 24
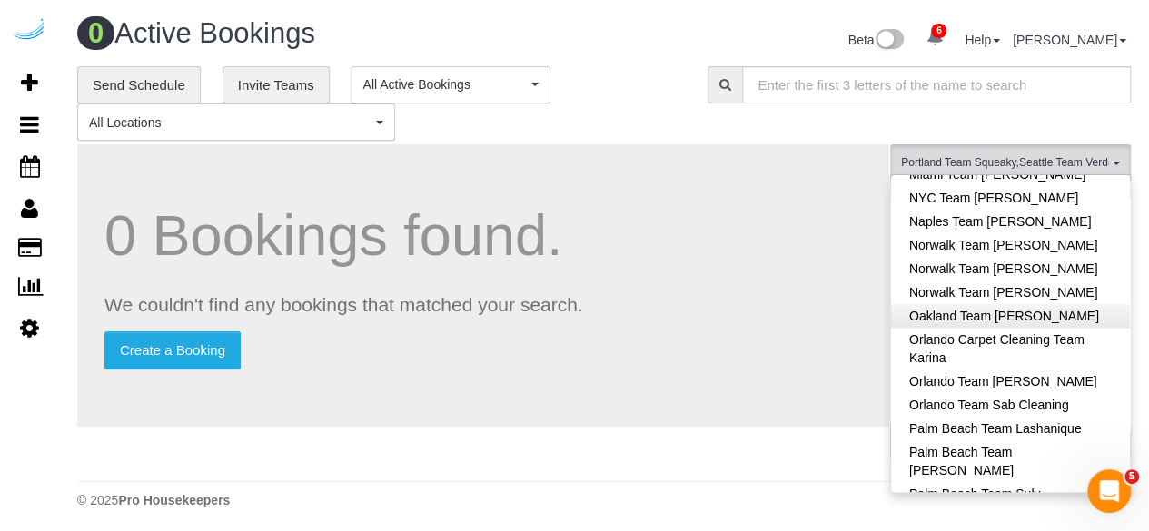
scroll to position [1269, 0]
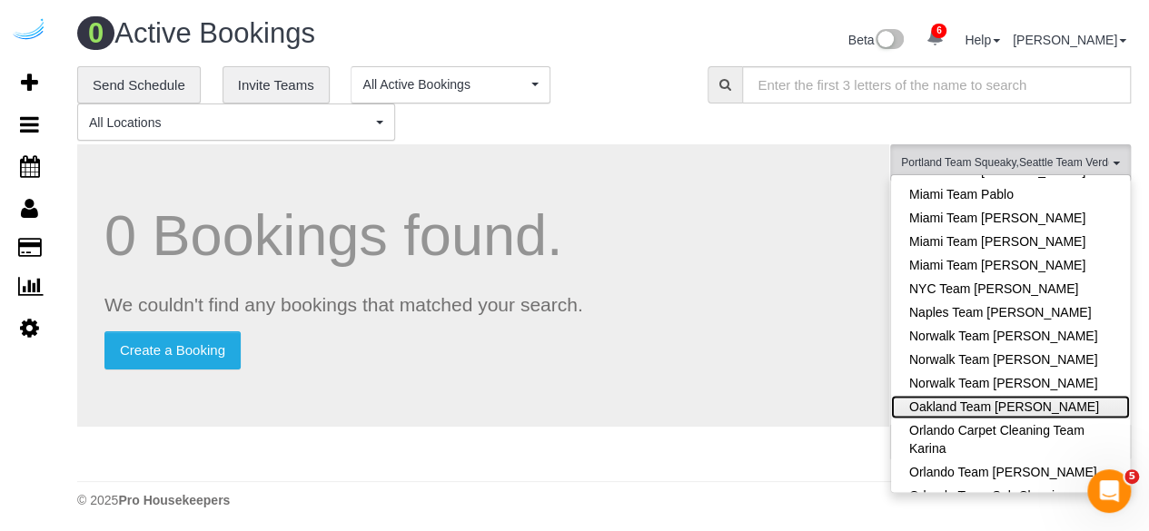
drag, startPoint x: 1017, startPoint y: 307, endPoint x: 738, endPoint y: 242, distance: 286.1
click at [1016, 395] on link "Oakland Team [PERSON_NAME]" at bounding box center [1010, 407] width 239 height 24
click at [745, 236] on h1 "0 Bookings found." at bounding box center [482, 235] width 757 height 63
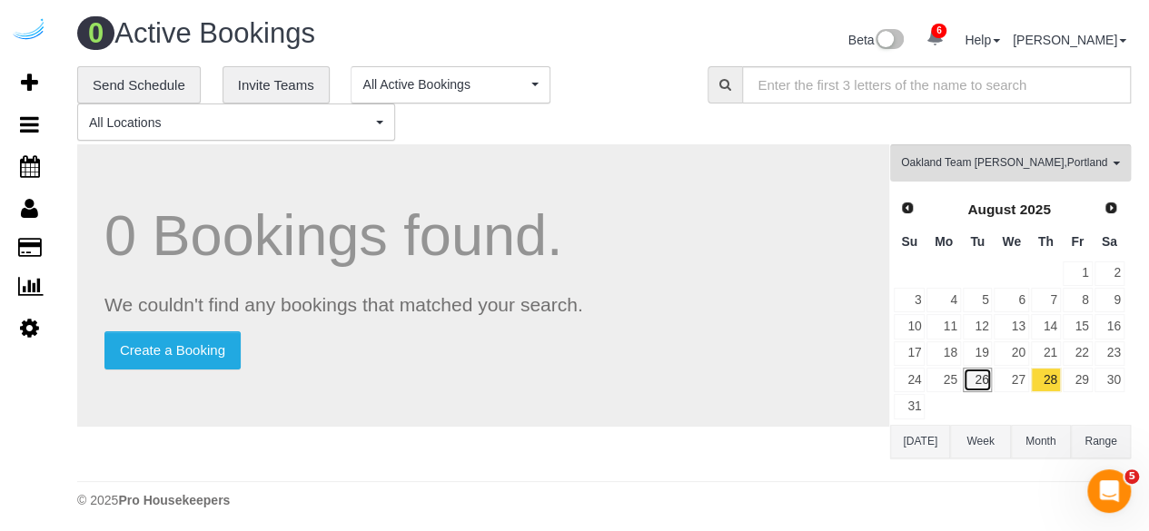
click at [975, 382] on link "26" at bounding box center [977, 380] width 30 height 25
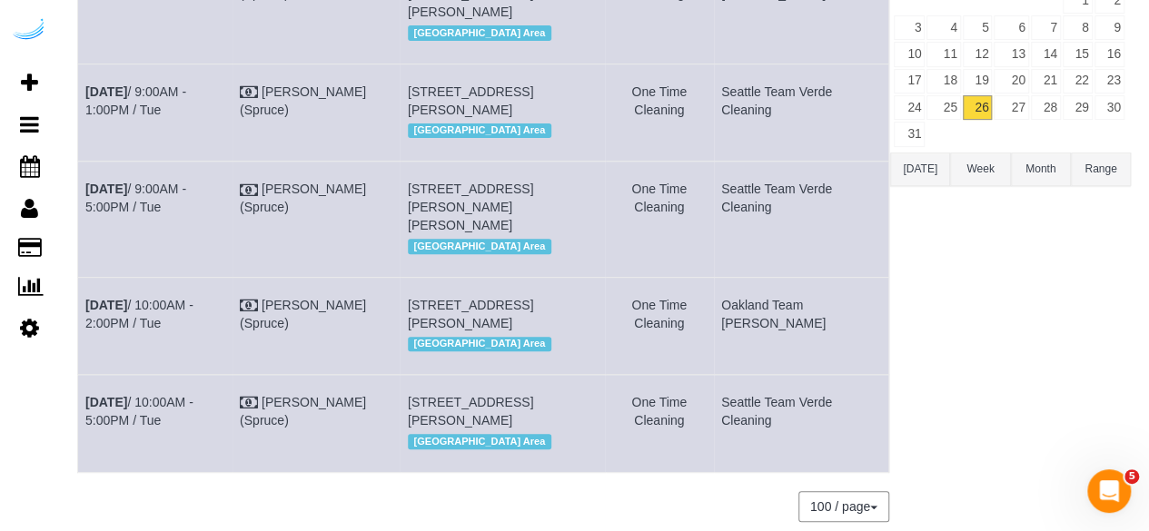
scroll to position [182, 0]
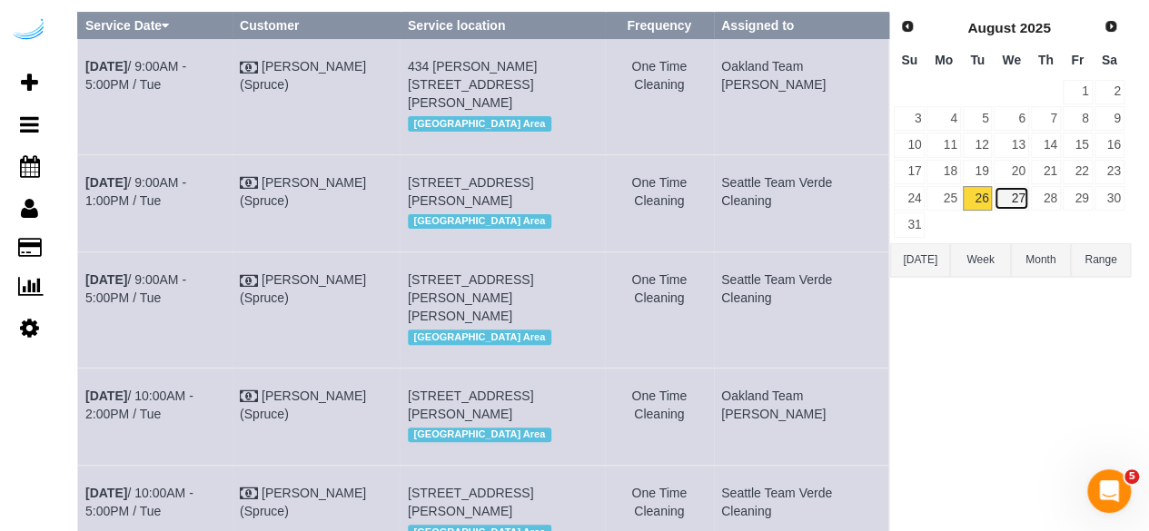
click at [1018, 199] on link "27" at bounding box center [1010, 198] width 35 height 25
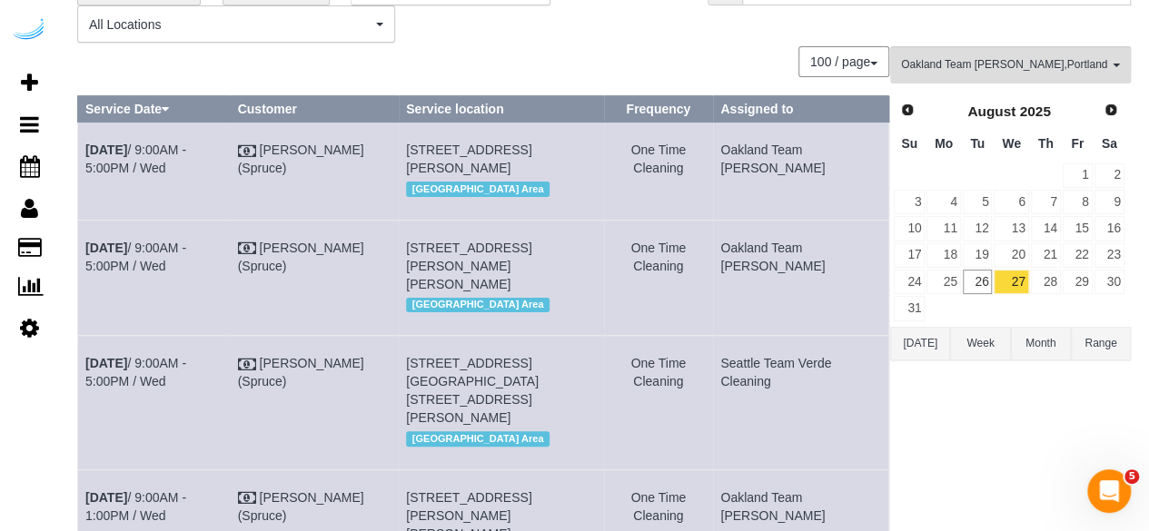
scroll to position [0, 0]
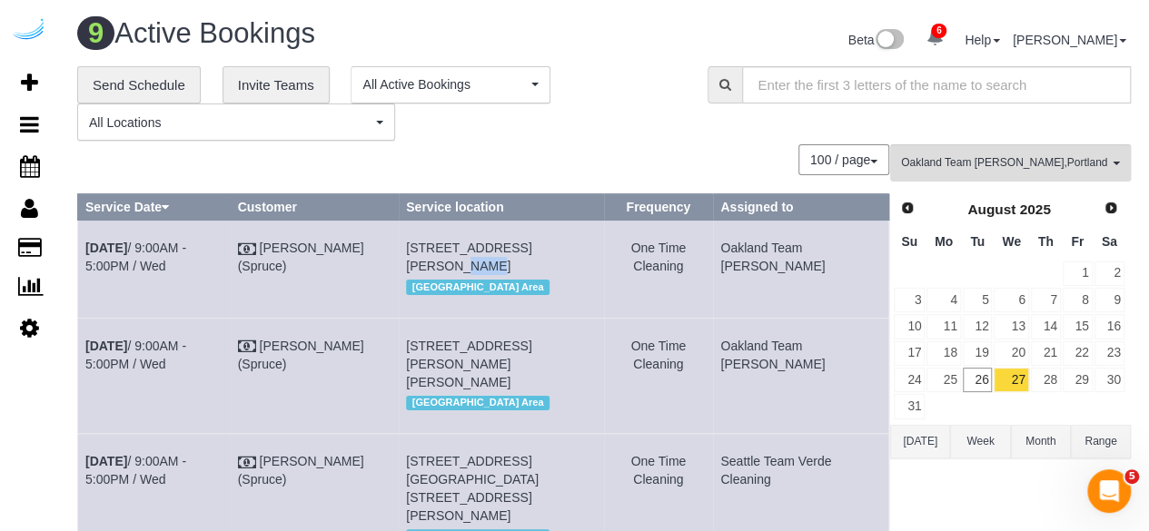
drag, startPoint x: 582, startPoint y: 245, endPoint x: 559, endPoint y: 240, distance: 23.3
click at [531, 241] on span "[STREET_ADDRESS][PERSON_NAME]" at bounding box center [468, 257] width 125 height 33
copy span "607"
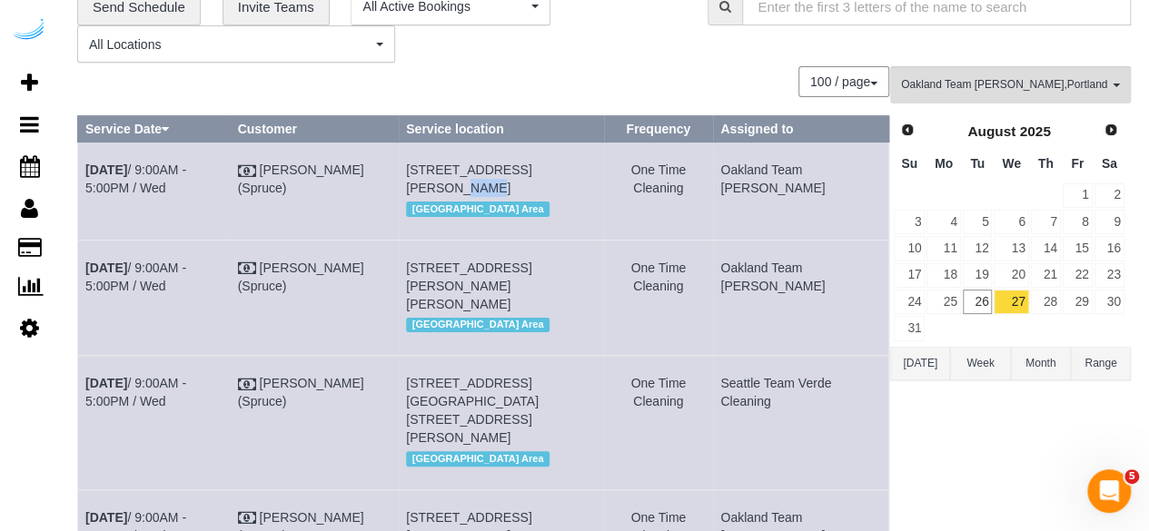
scroll to position [182, 0]
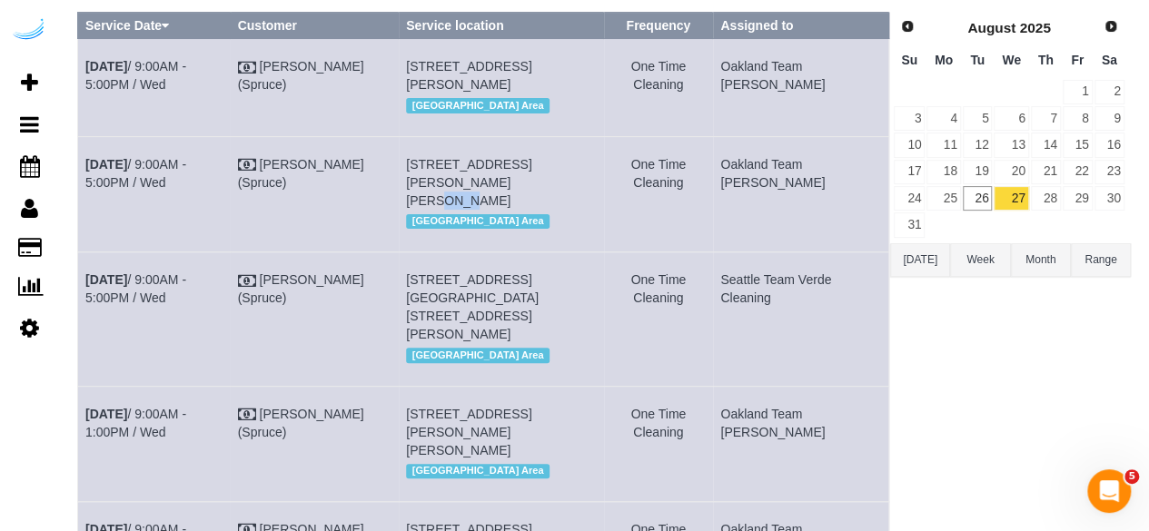
drag, startPoint x: 468, startPoint y: 202, endPoint x: 443, endPoint y: 199, distance: 24.7
click at [443, 199] on span "148 Lake St S, Building 233, Unit 233 (Ruth Mckenna, Vela, 1464574 ), Kirkland,…" at bounding box center [468, 182] width 125 height 51
copy span "233"
click at [149, 178] on link "Aug 27th / 9:00AM - 5:00PM / Wed" at bounding box center [135, 173] width 101 height 33
drag, startPoint x: 133, startPoint y: 201, endPoint x: 82, endPoint y: 184, distance: 53.4
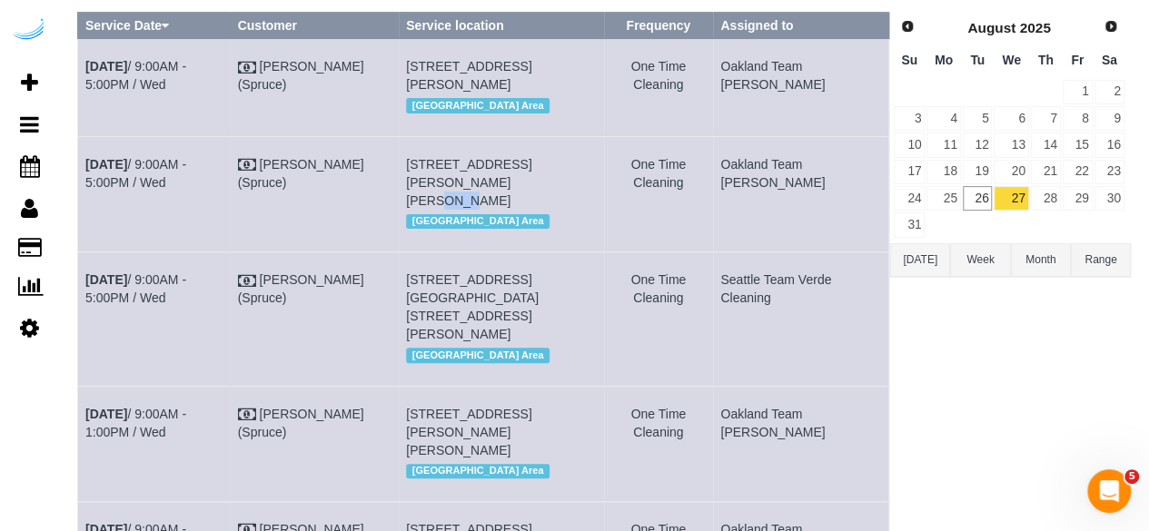
click at [82, 184] on td "Aug 27th / 9:00AM - 5:00PM / Wed" at bounding box center [154, 193] width 153 height 115
copy link "Aug 27th / 9:00AM - 5:00PM / Wed"
drag, startPoint x: 603, startPoint y: 207, endPoint x: 446, endPoint y: 183, distance: 159.0
click at [446, 183] on td "148 Lake St S, Building 233, Unit 233 (Ruth Mckenna, Vela, 1464574 ), Kirkland,…" at bounding box center [501, 193] width 205 height 115
drag, startPoint x: 527, startPoint y: 197, endPoint x: 417, endPoint y: 183, distance: 110.7
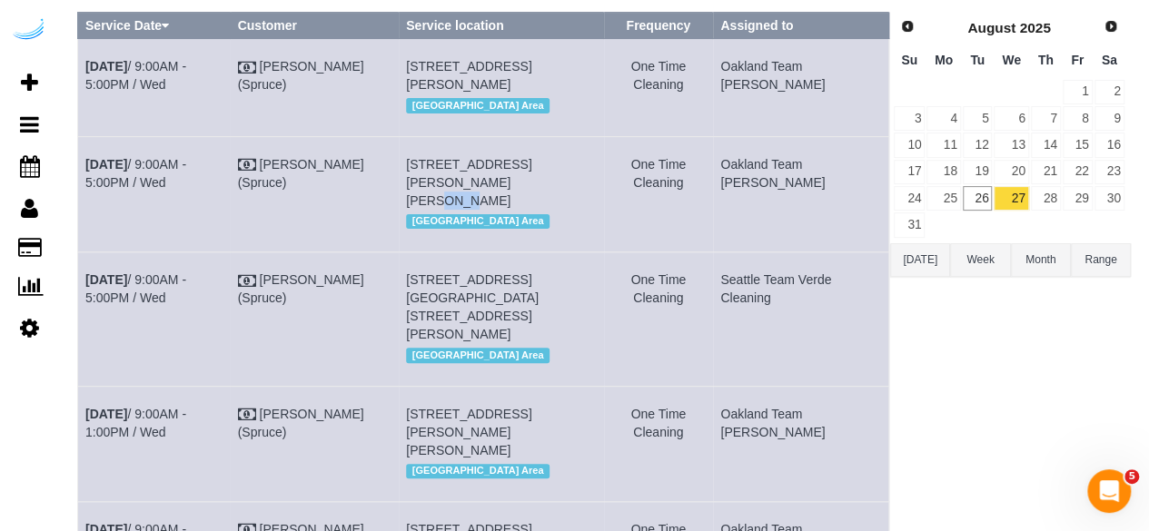
click at [417, 183] on td "148 Lake St S, Building 233, Unit 233 (Ruth Mckenna, Vela, 1464574 ), Kirkland,…" at bounding box center [501, 193] width 205 height 115
copy span "148 Lake St S, Building 233, Unit 233 (Ruth Mckenna, Vela, 1464574 ), Kirkland,…"
drag, startPoint x: 868, startPoint y: 179, endPoint x: 740, endPoint y: 183, distance: 128.1
click at [740, 183] on td "Oakland Team [PERSON_NAME]" at bounding box center [801, 193] width 176 height 115
copy td "Oakland Team [PERSON_NAME]"
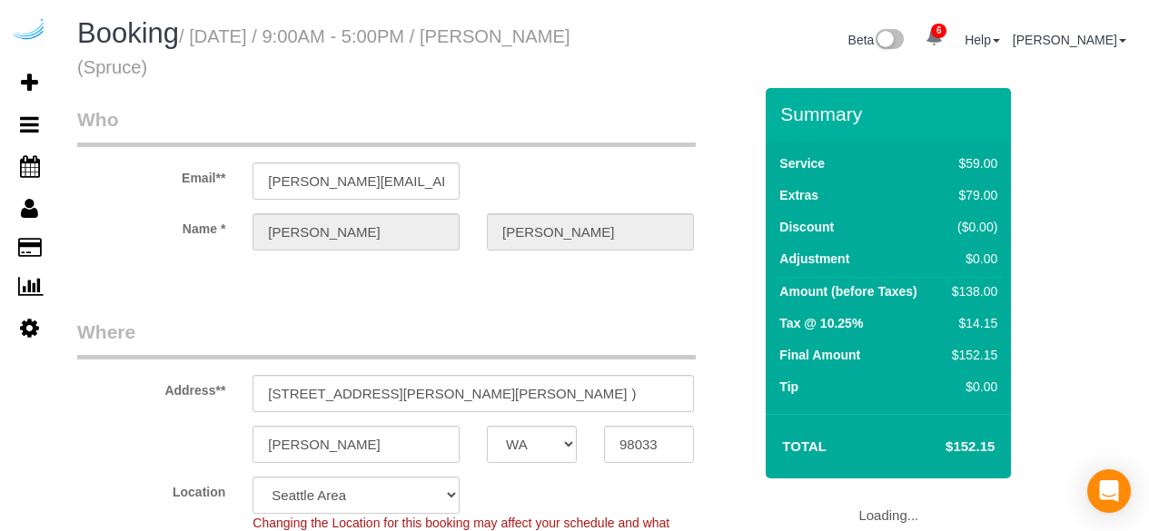
select select "WA"
select select "282"
select select "number:9"
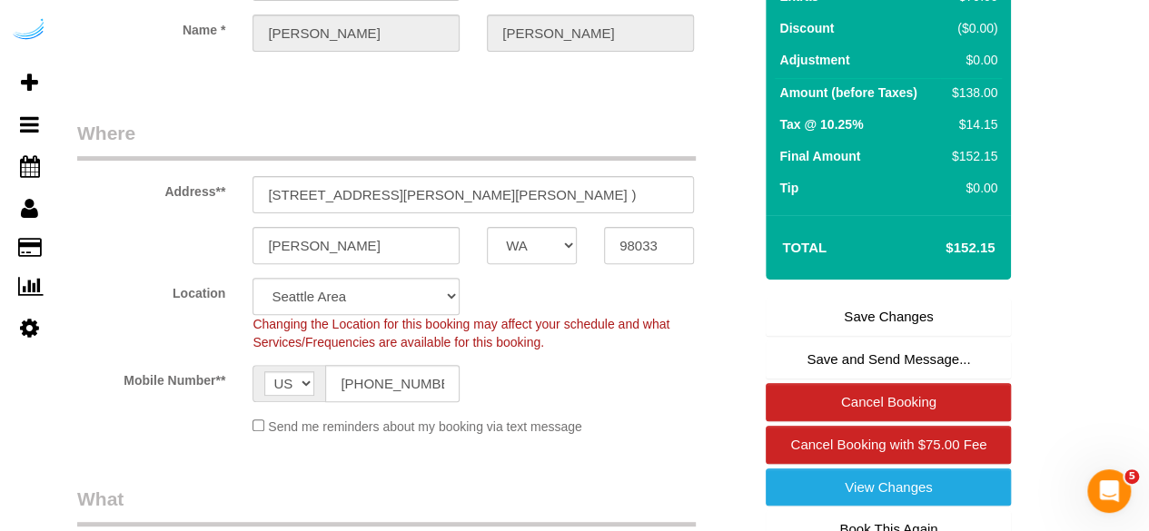
scroll to position [363, 0]
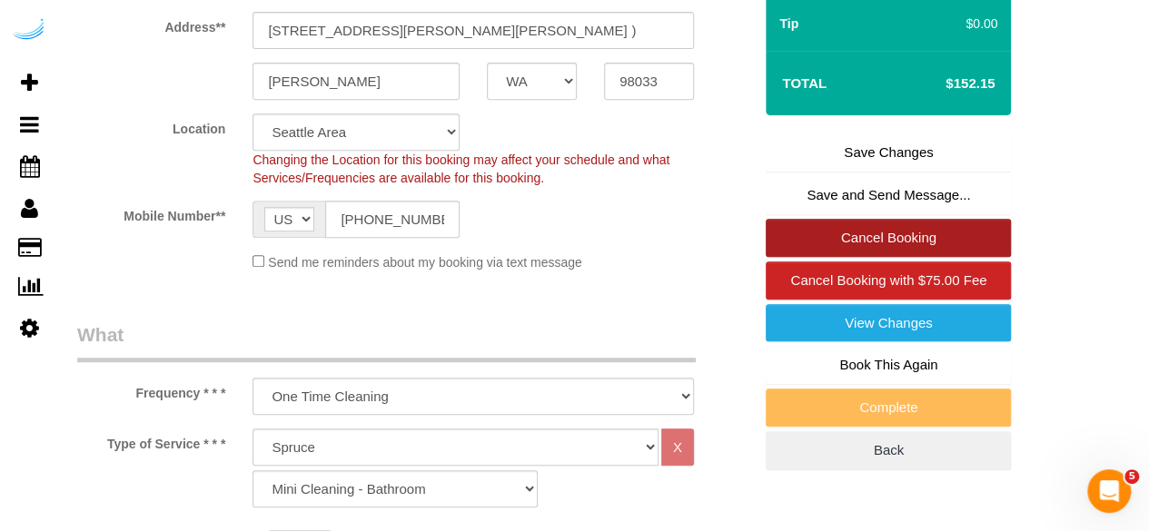
click at [920, 228] on link "Cancel Booking" at bounding box center [887, 238] width 245 height 38
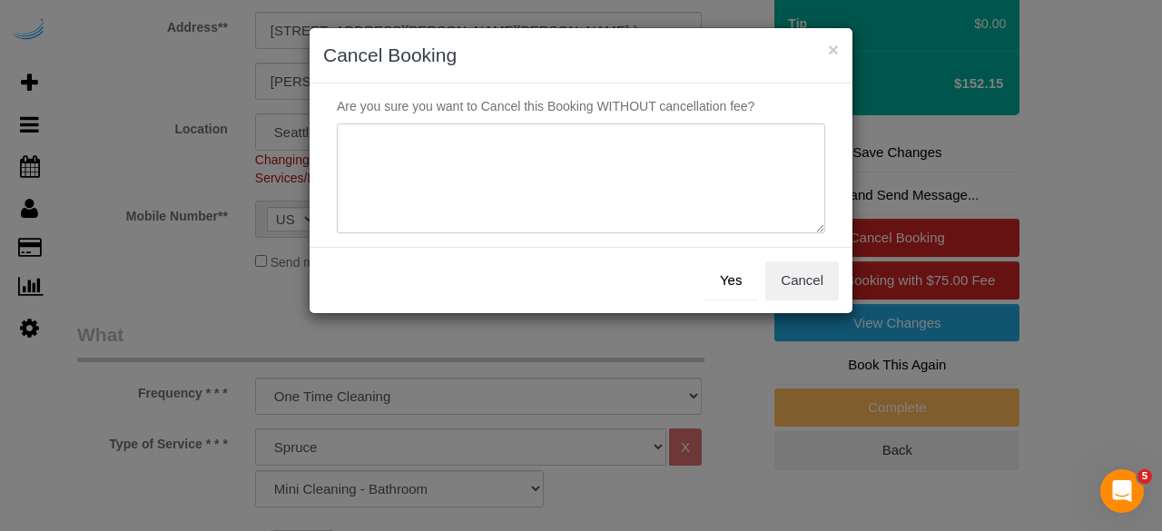
click at [554, 183] on textarea at bounding box center [581, 178] width 489 height 111
type textarea "Not on spruce."
click at [723, 262] on button "Yes" at bounding box center [731, 281] width 53 height 38
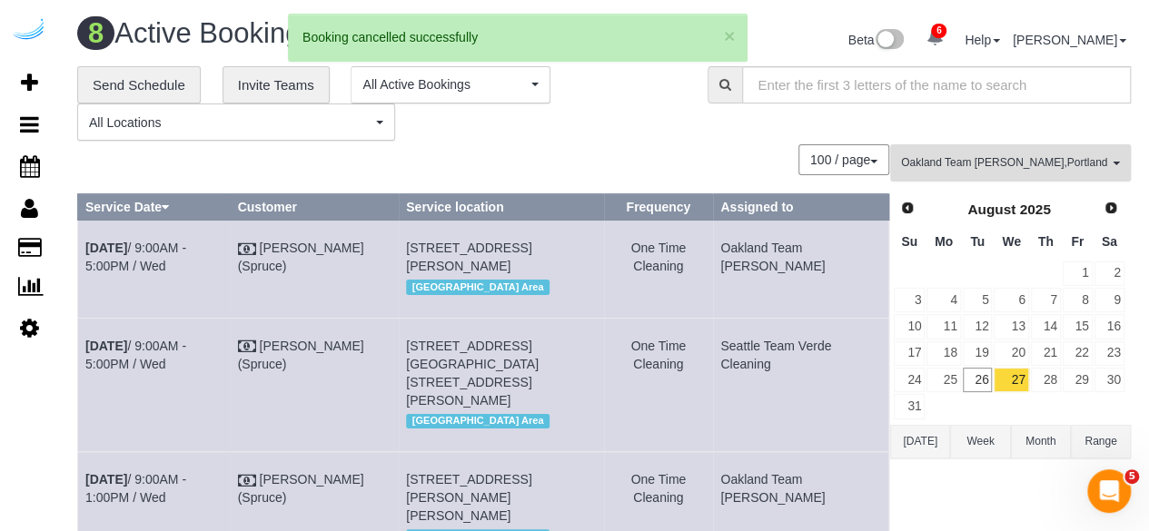
click at [932, 157] on span "Oakland Team [PERSON_NAME] , Portland Team Squeaky , [GEOGRAPHIC_DATA] Team Ver…" at bounding box center [1004, 162] width 207 height 15
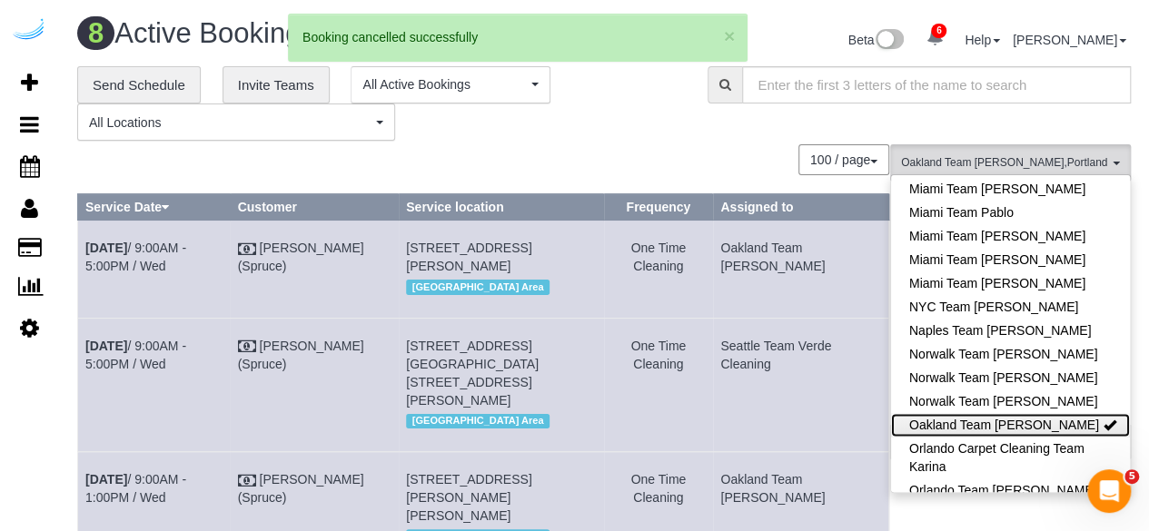
click at [998, 413] on link "Oakland Team [PERSON_NAME]" at bounding box center [1010, 425] width 239 height 24
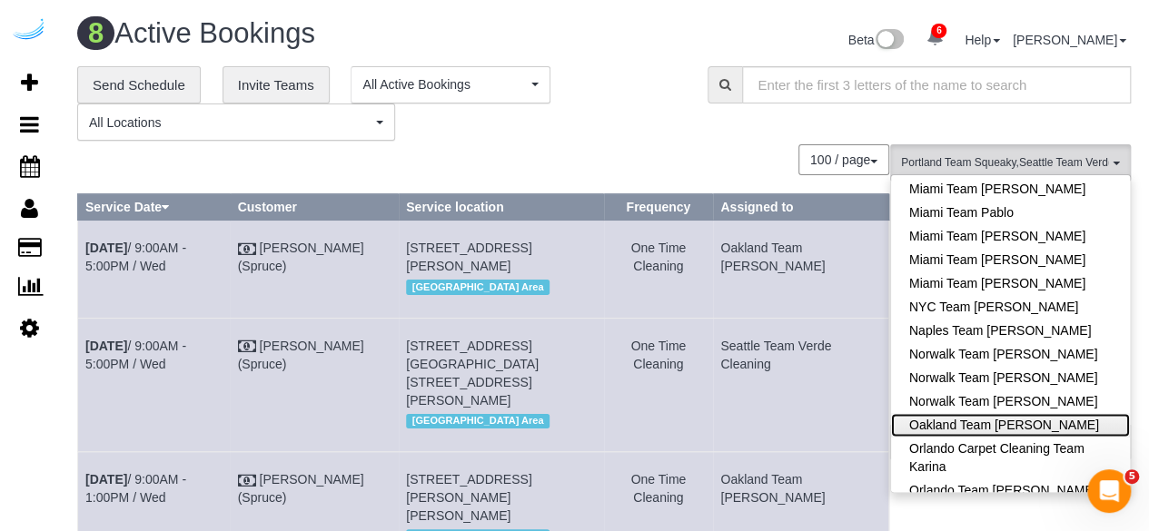
scroll to position [1524, 0]
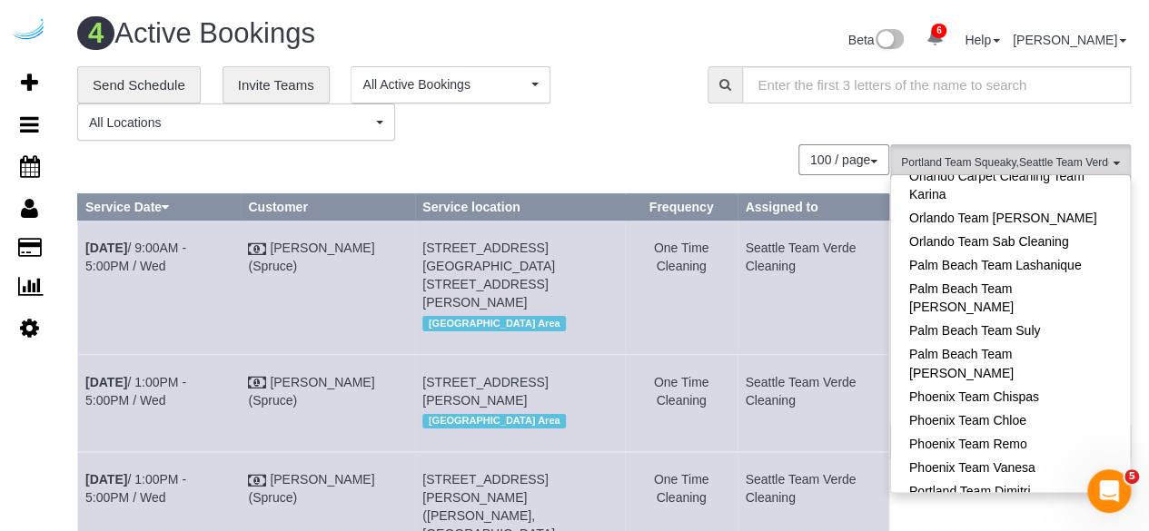
click at [1020, 502] on link "Portland Team Squeaky" at bounding box center [1010, 514] width 239 height 24
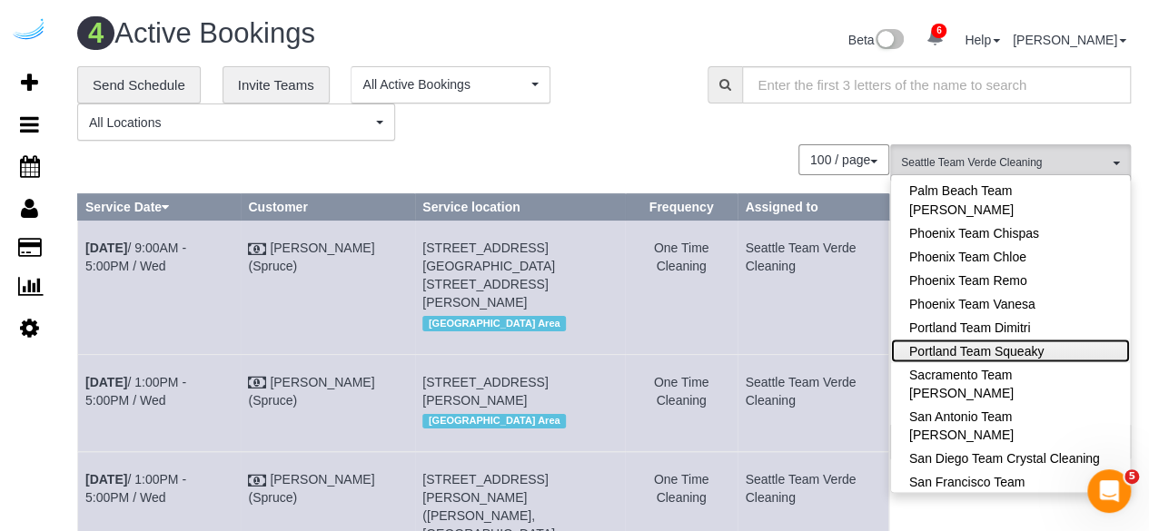
scroll to position [1796, 0]
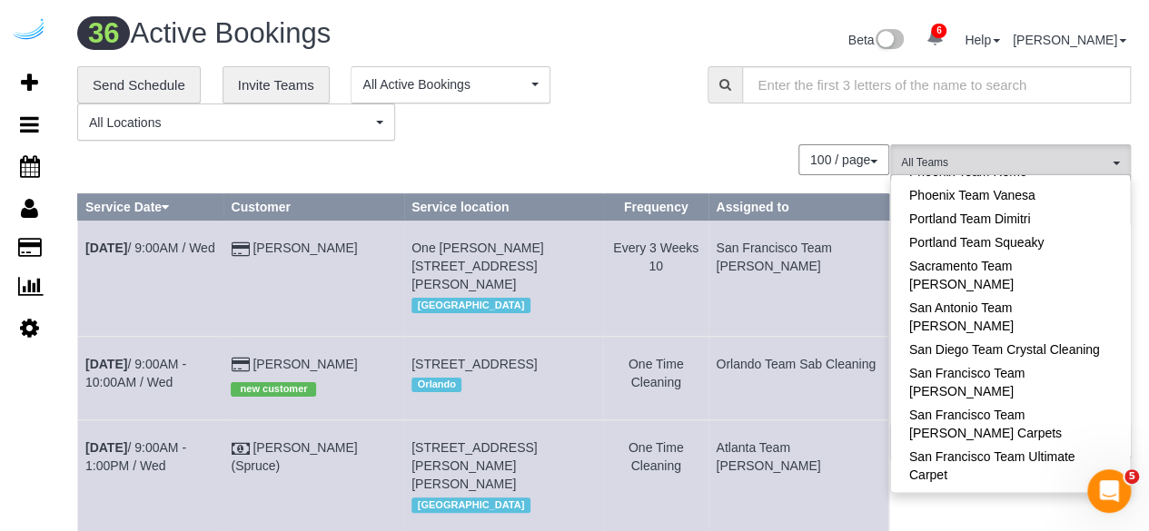
scroll to position [3025, 0]
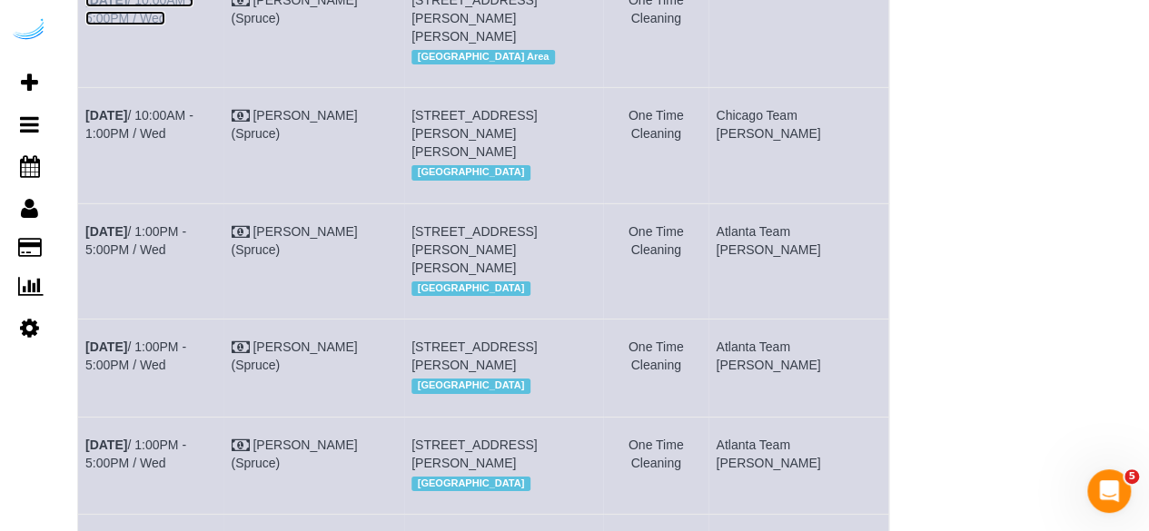
click at [164, 25] on link "[DATE] 10:00AM - 5:00PM / Wed" at bounding box center [139, 9] width 108 height 33
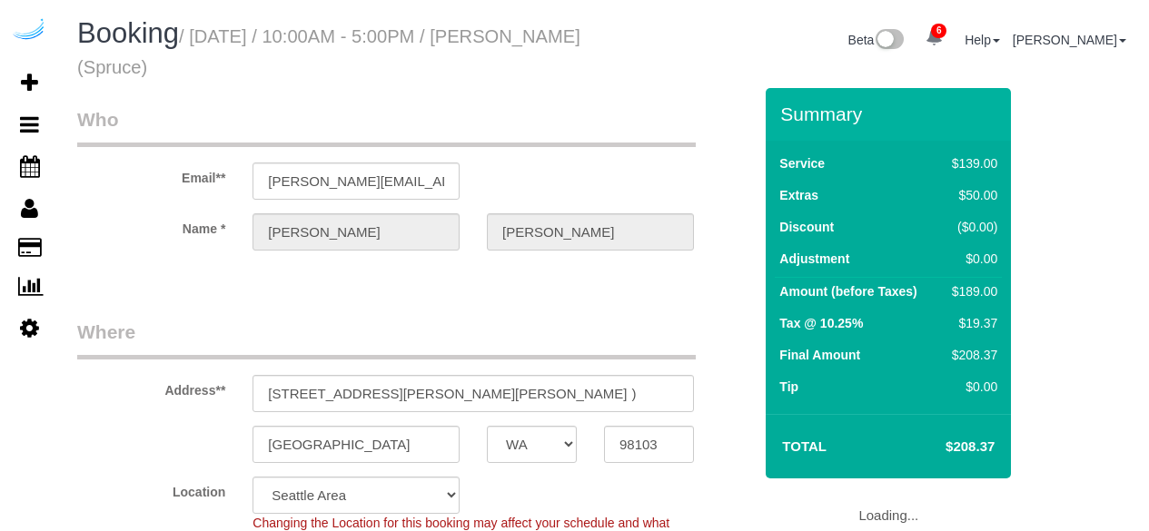
select select "WA"
select select "number:9"
select select "object:827"
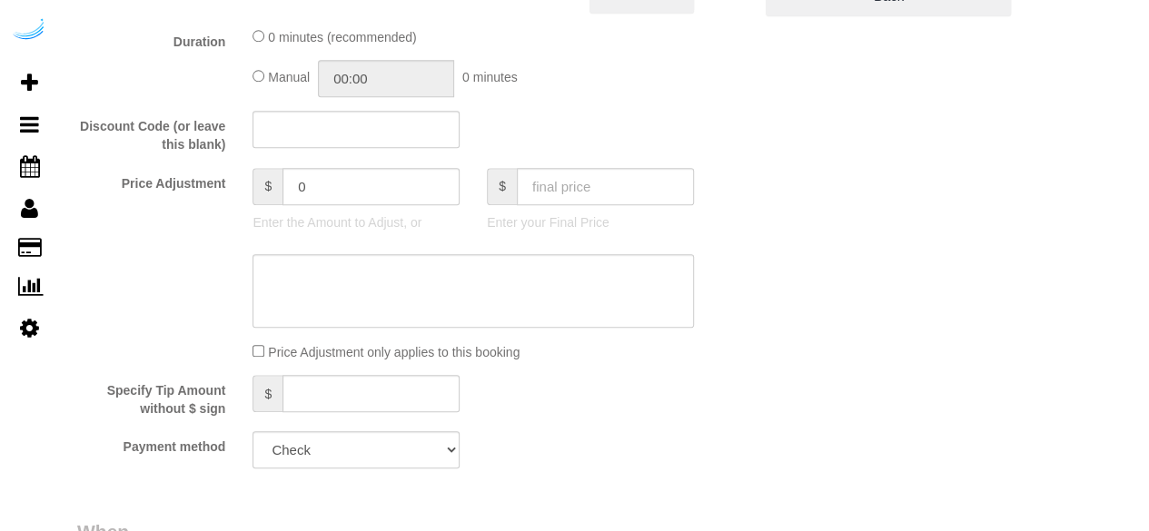
select select "282"
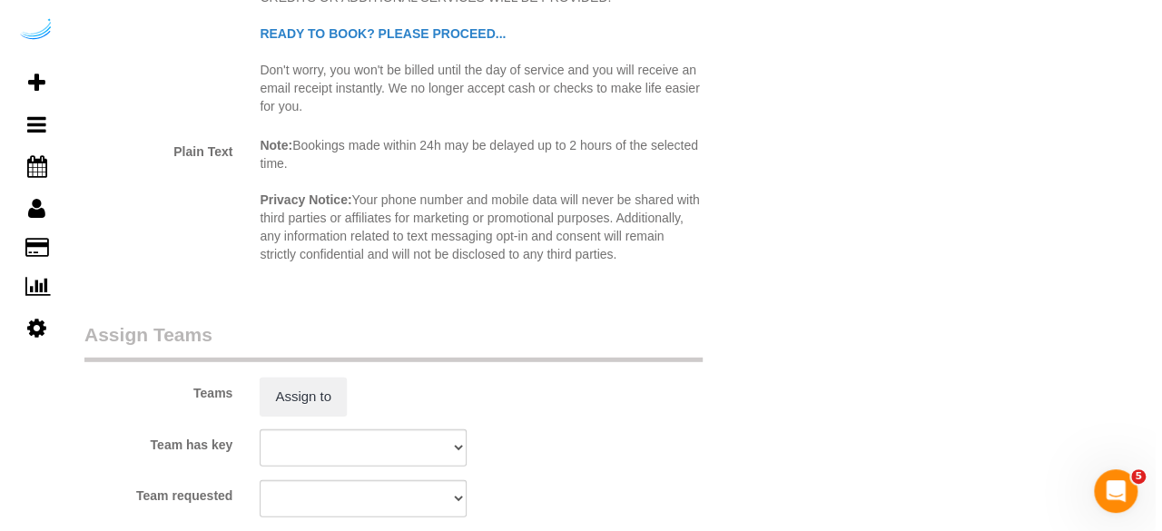
scroll to position [2542, 0]
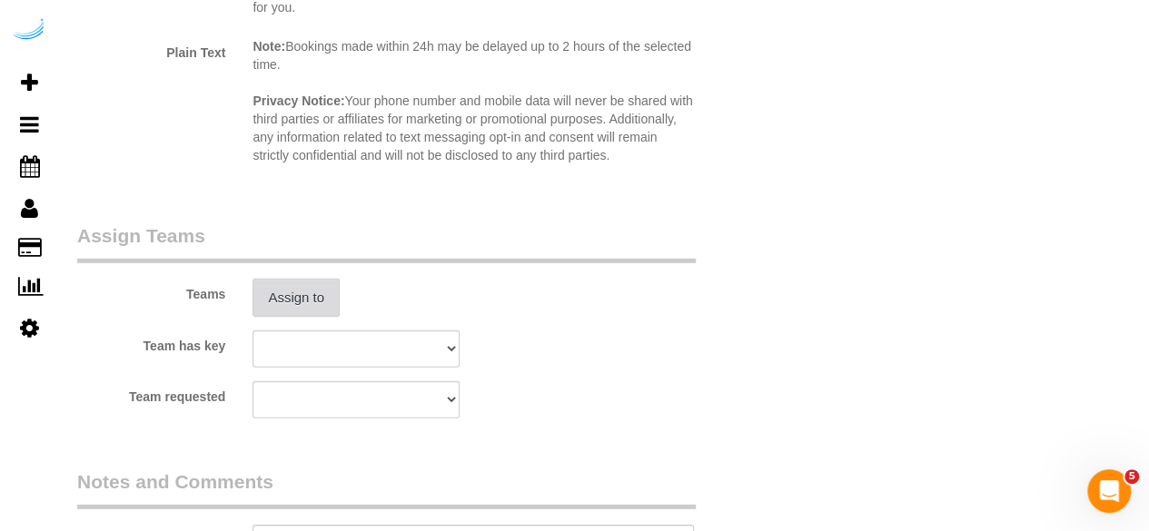
click at [315, 288] on button "Assign to" at bounding box center [295, 298] width 87 height 38
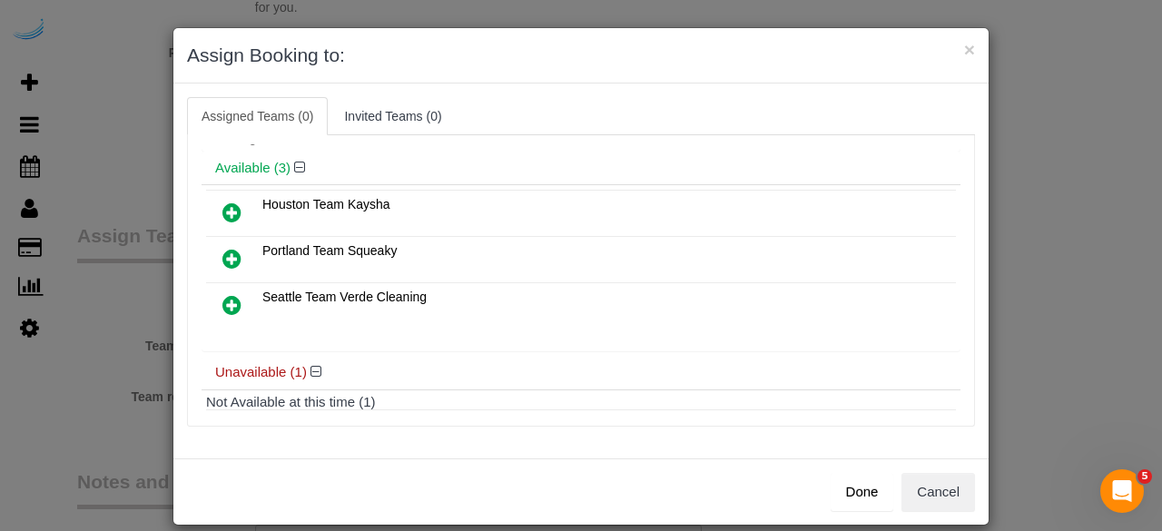
scroll to position [126, 0]
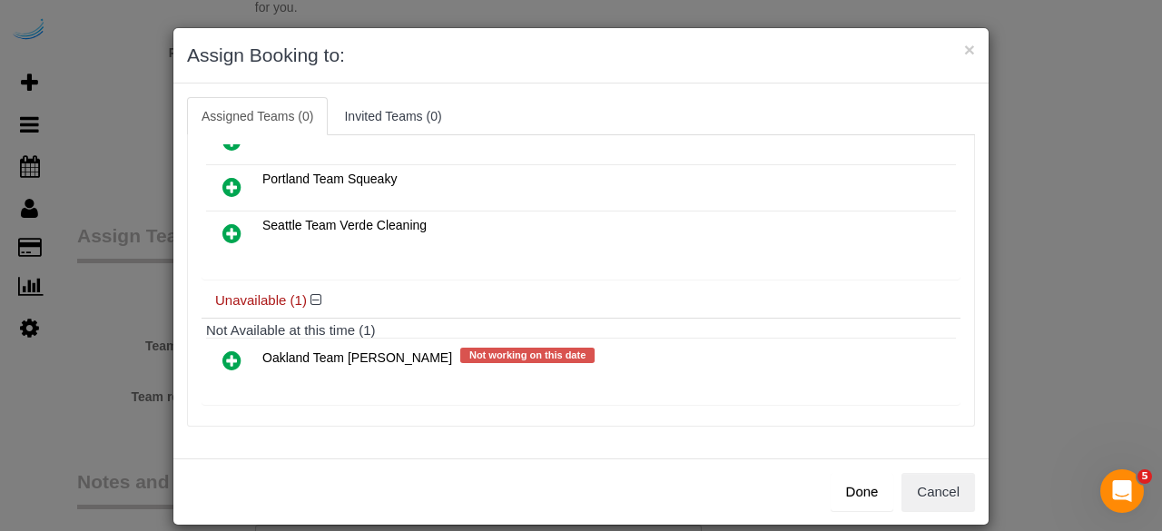
drag, startPoint x: 223, startPoint y: 350, endPoint x: 650, endPoint y: 352, distance: 426.8
click at [223, 350] on icon at bounding box center [231, 361] width 19 height 22
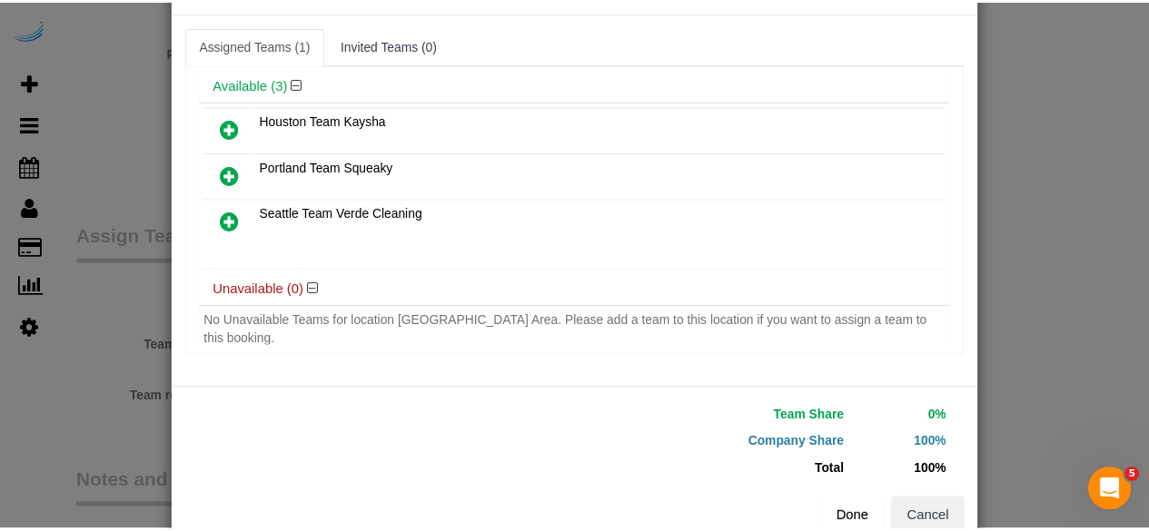
scroll to position [115, 0]
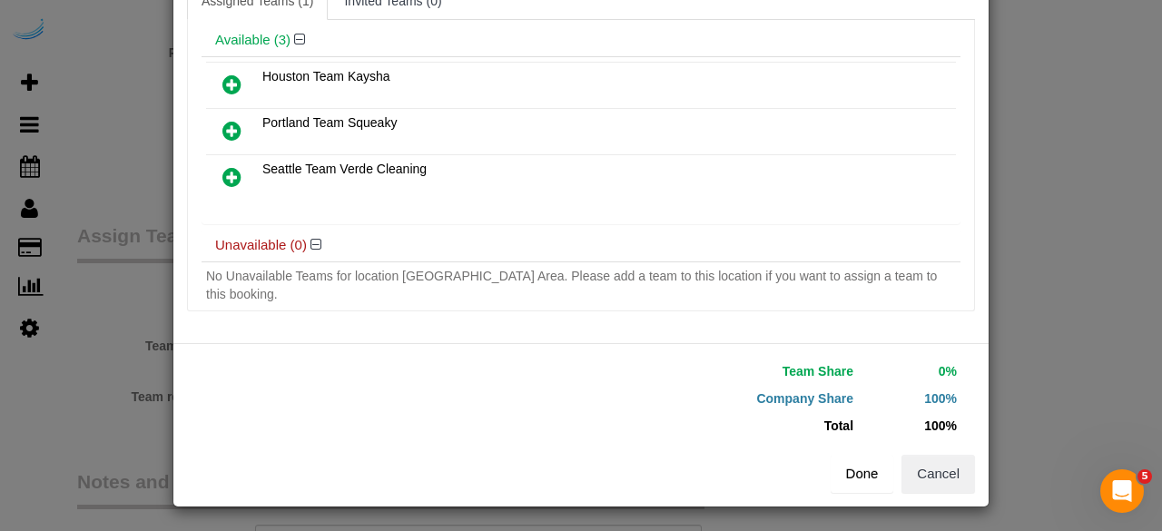
click at [846, 475] on button "Done" at bounding box center [863, 474] width 64 height 38
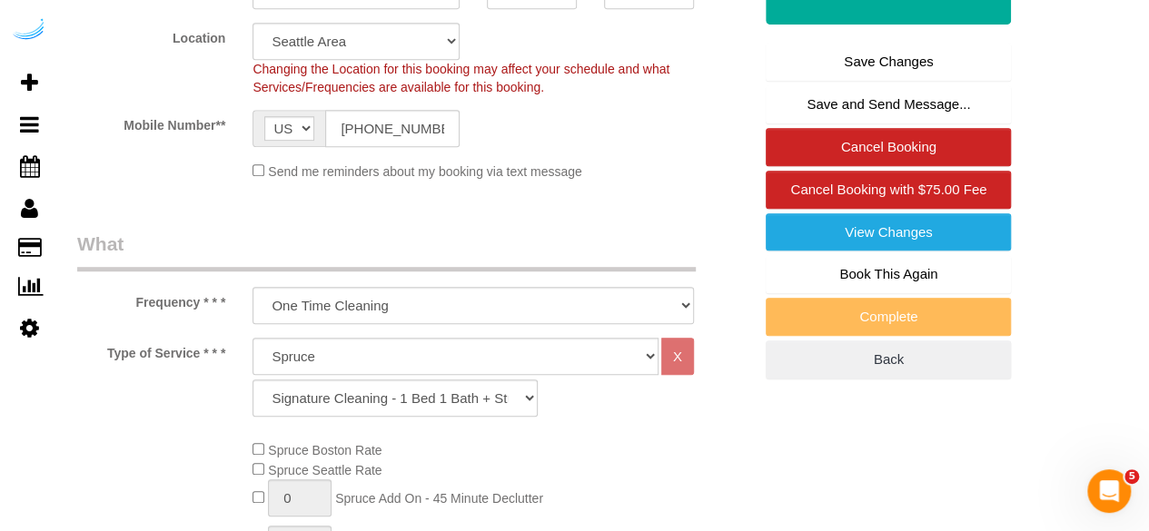
scroll to position [182, 0]
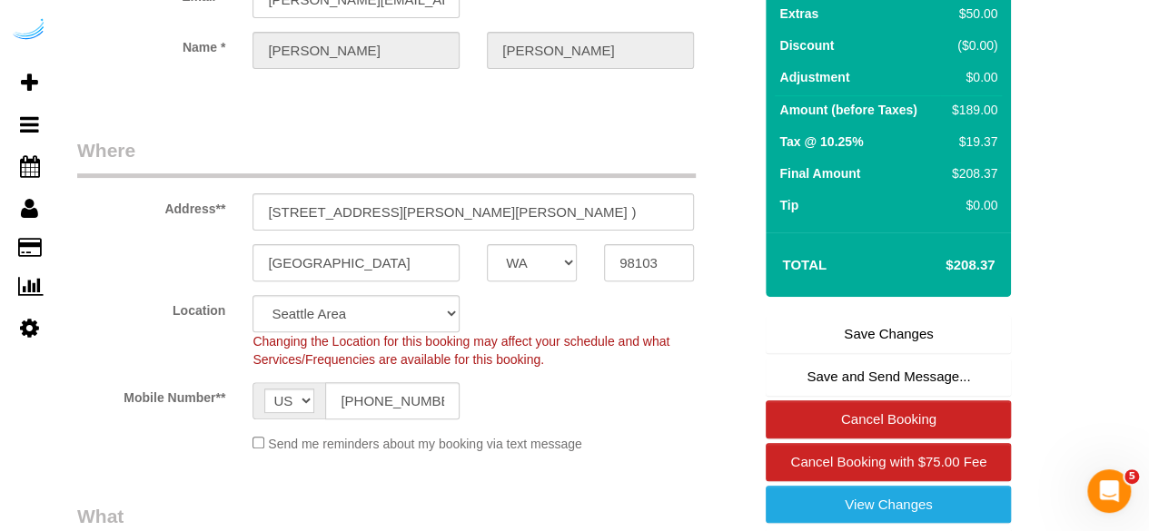
click at [847, 323] on link "Save Changes" at bounding box center [887, 334] width 245 height 38
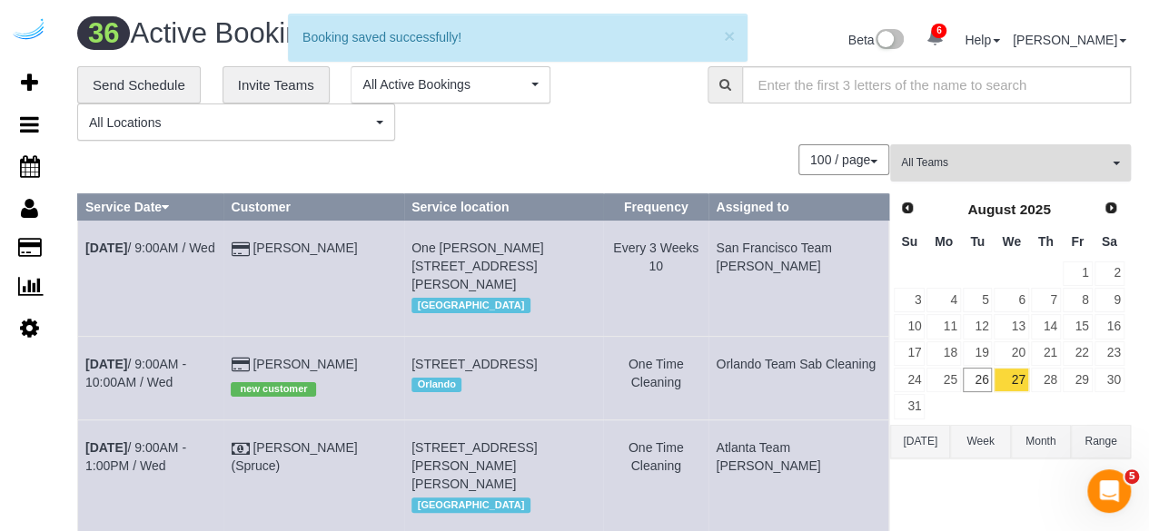
click at [919, 148] on button "All Teams" at bounding box center [1010, 162] width 241 height 37
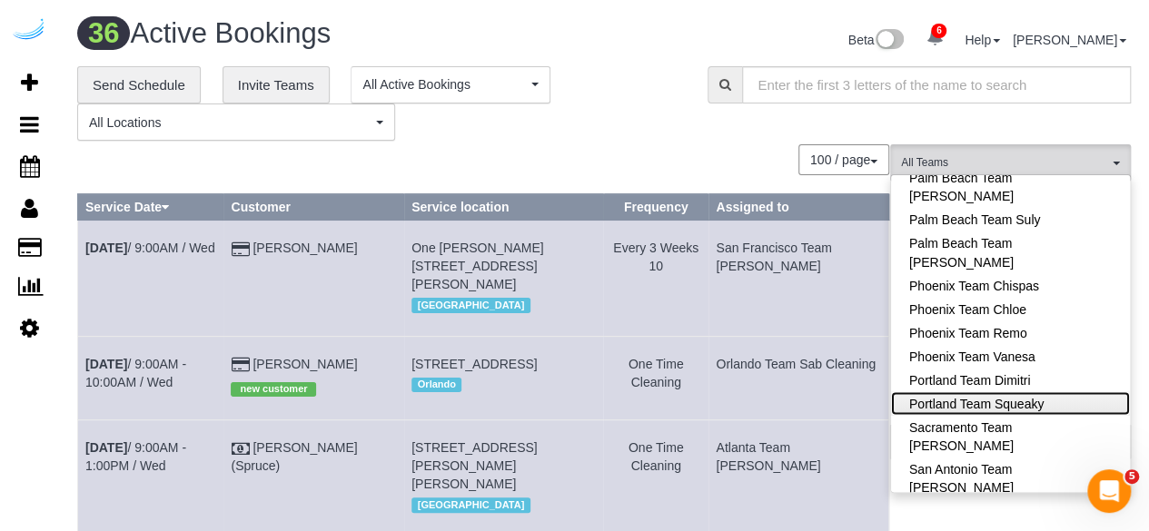
click at [1044, 391] on link "Portland Team Squeaky" at bounding box center [1010, 403] width 239 height 24
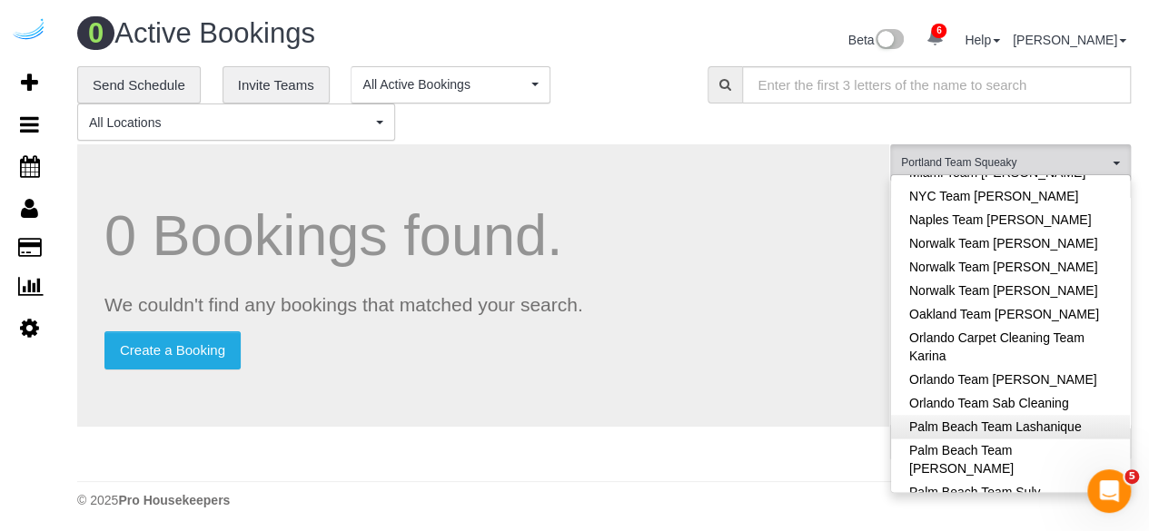
scroll to position [1271, 0]
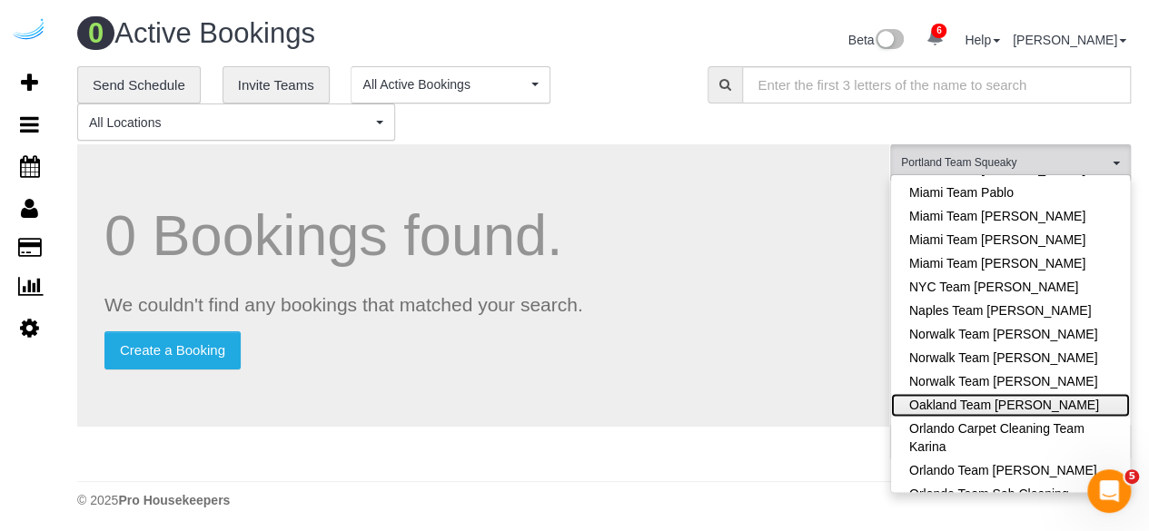
click at [1048, 393] on link "Oakland Team [PERSON_NAME]" at bounding box center [1010, 405] width 239 height 24
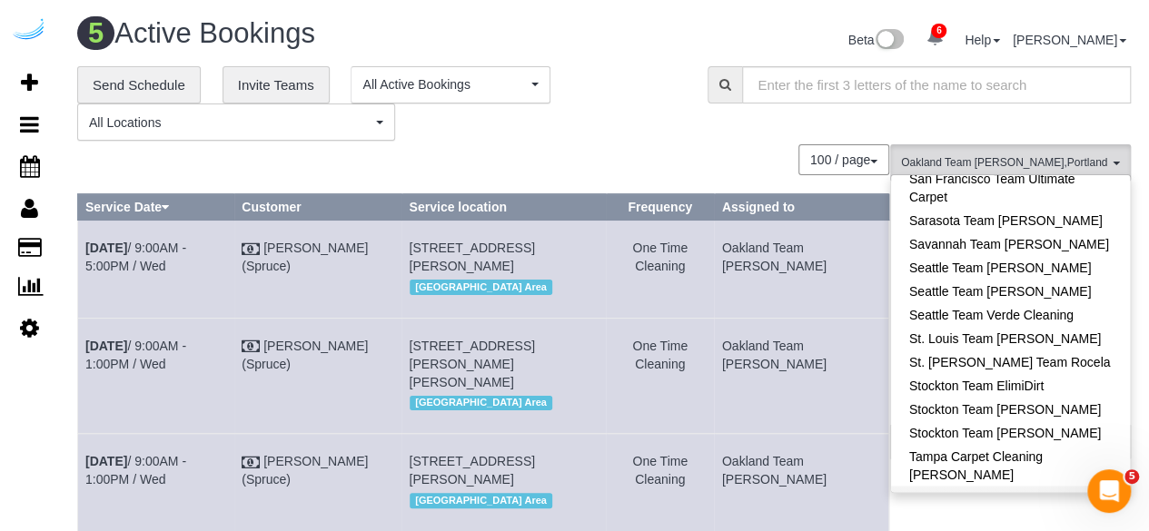
scroll to position [1891, 0]
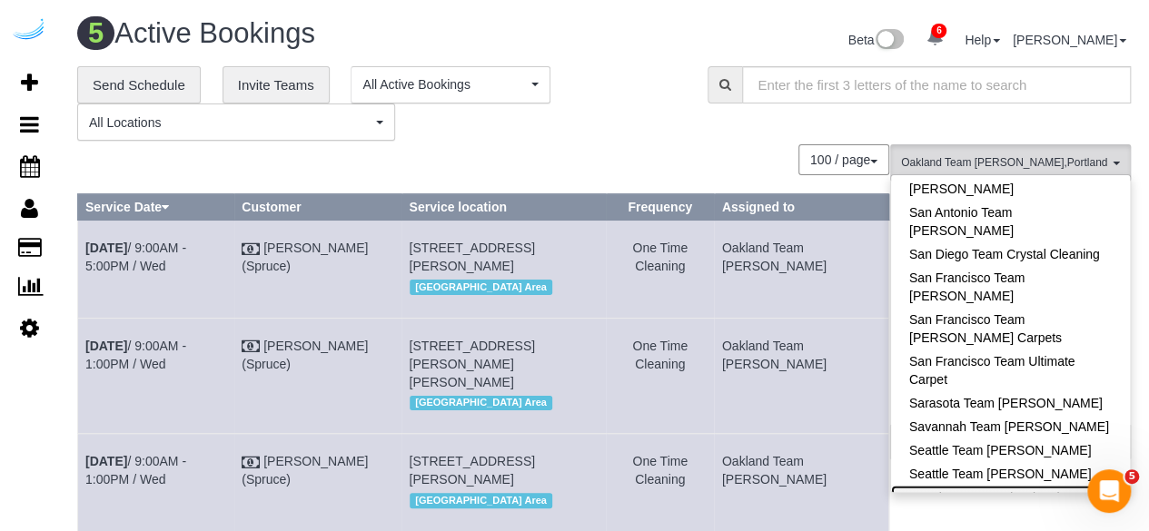
click at [1064, 485] on link "Seattle Team Verde Cleaning" at bounding box center [1010, 497] width 239 height 24
click at [706, 130] on div "**********" at bounding box center [604, 103] width 1081 height 75
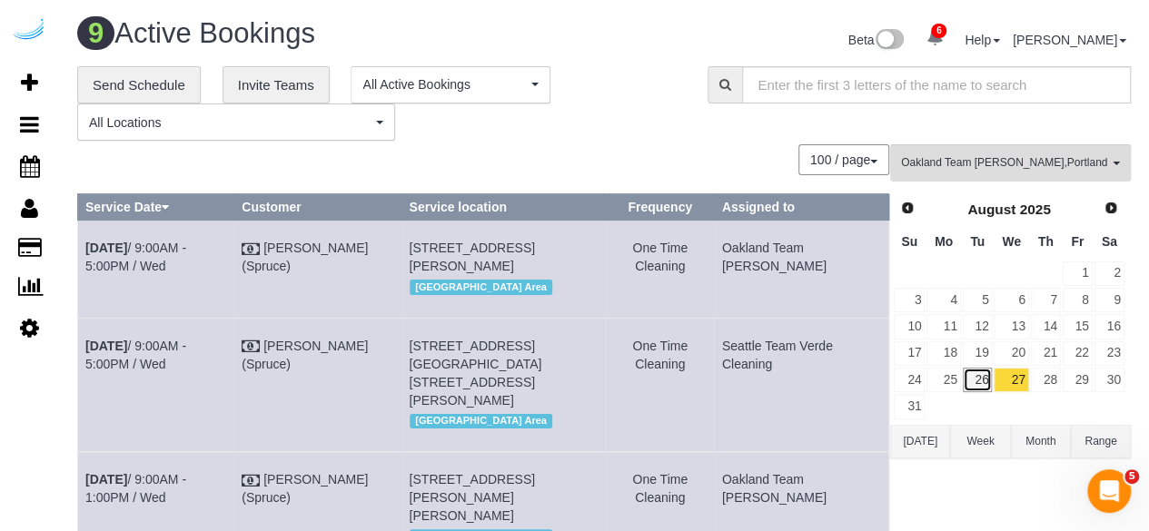
click at [966, 375] on link "26" at bounding box center [977, 380] width 30 height 25
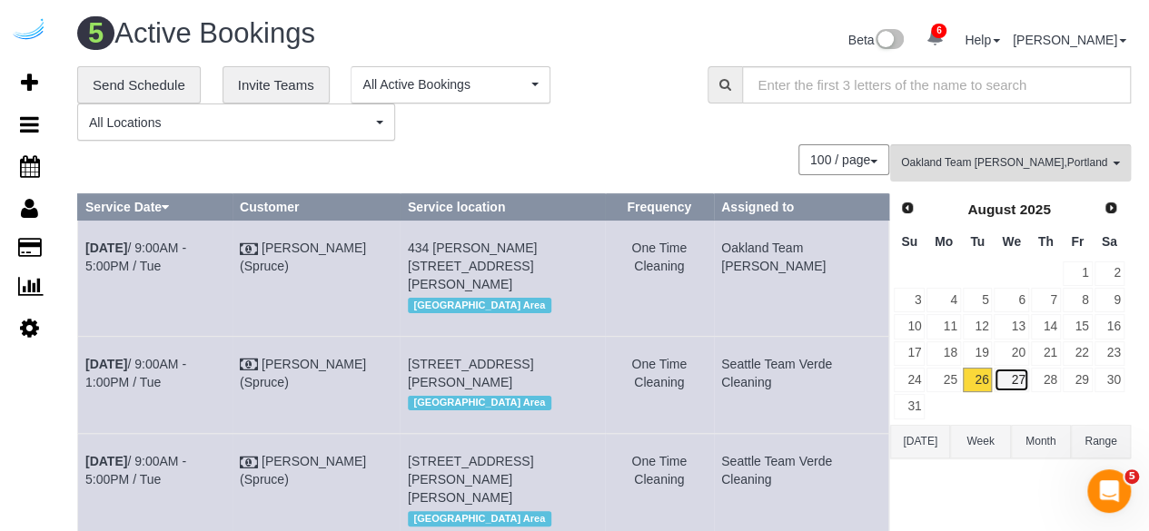
click at [1013, 381] on link "27" at bounding box center [1010, 380] width 35 height 25
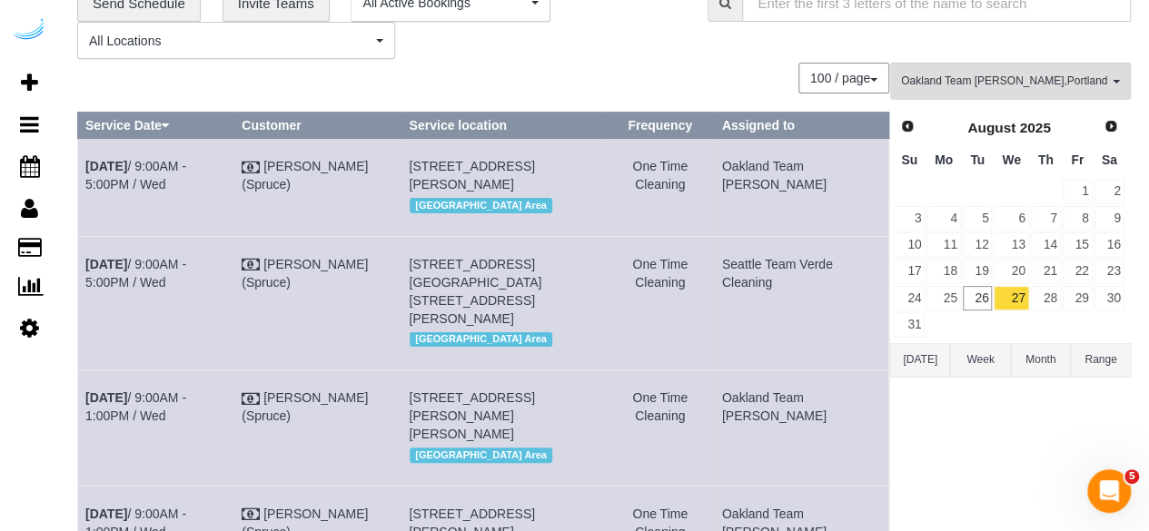
scroll to position [0, 0]
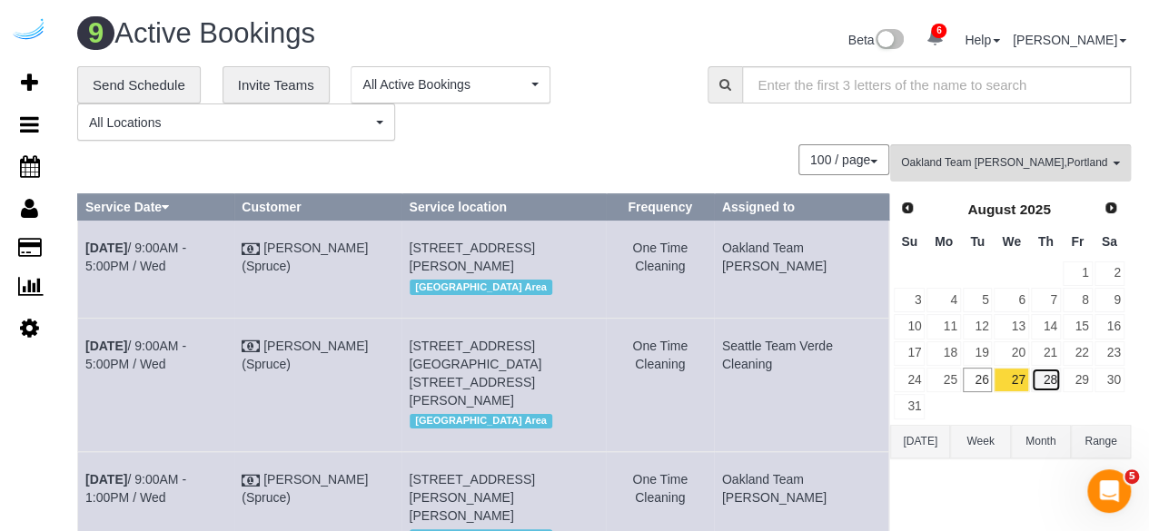
click at [1041, 383] on link "28" at bounding box center [1046, 380] width 30 height 25
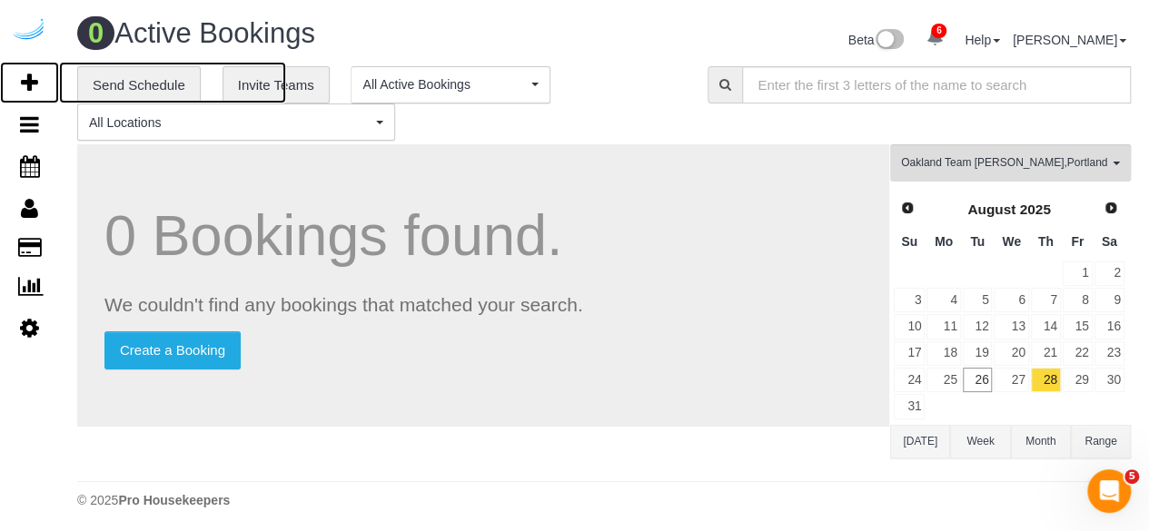
drag, startPoint x: 29, startPoint y: 75, endPoint x: 166, endPoint y: 2, distance: 155.6
click at [30, 75] on icon at bounding box center [29, 83] width 17 height 22
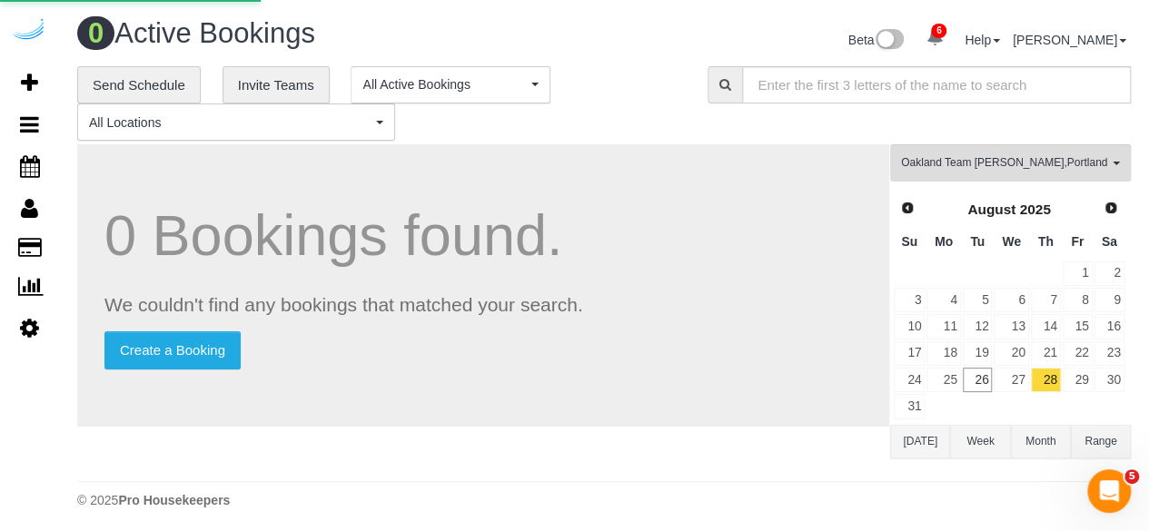
select select "number:9"
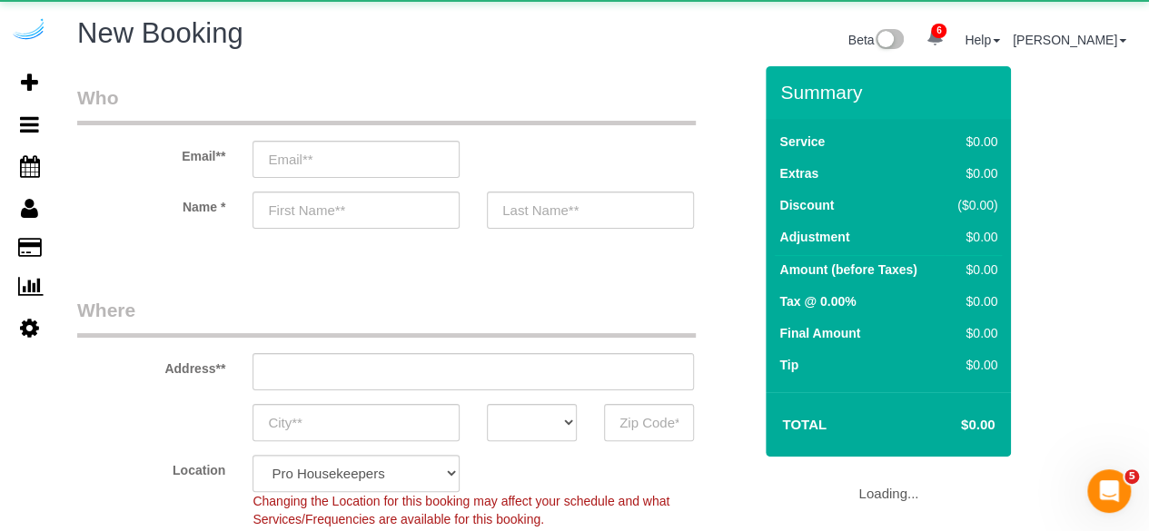
select select "object:2983"
select select "4"
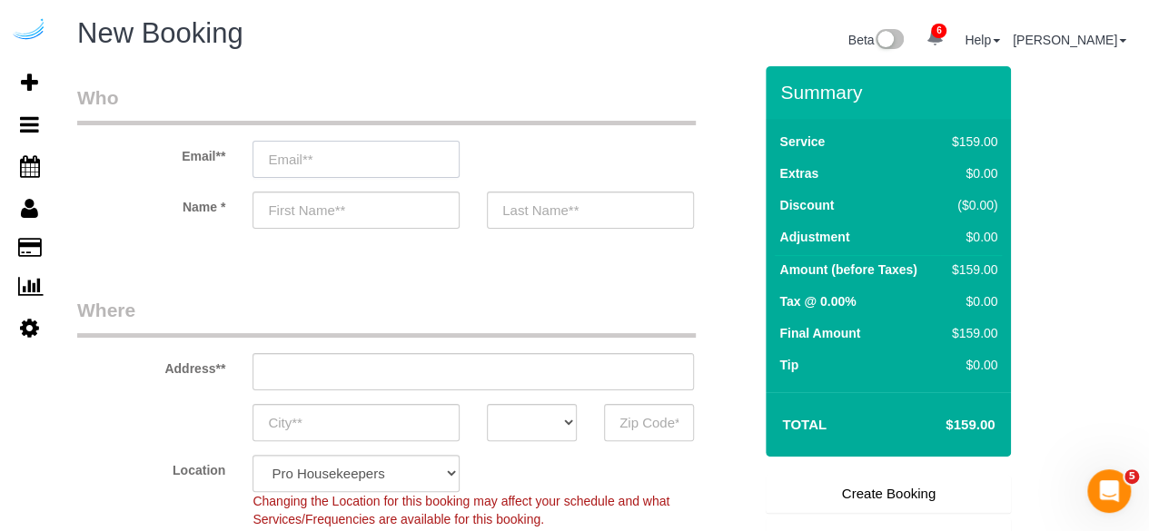
click at [412, 153] on input "email" at bounding box center [355, 159] width 207 height 37
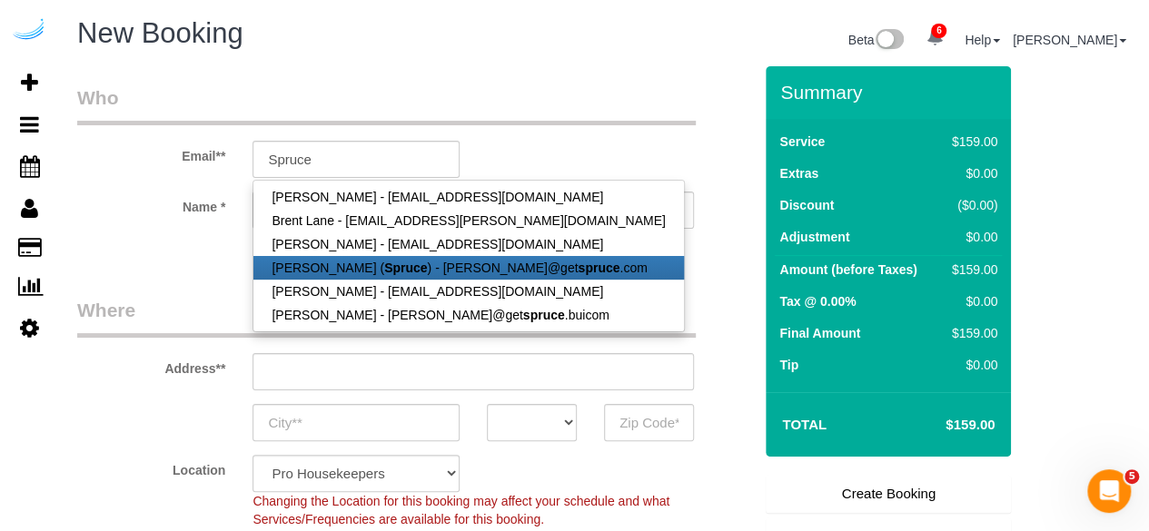
click at [385, 261] on strong "Spruce" at bounding box center [405, 268] width 43 height 15
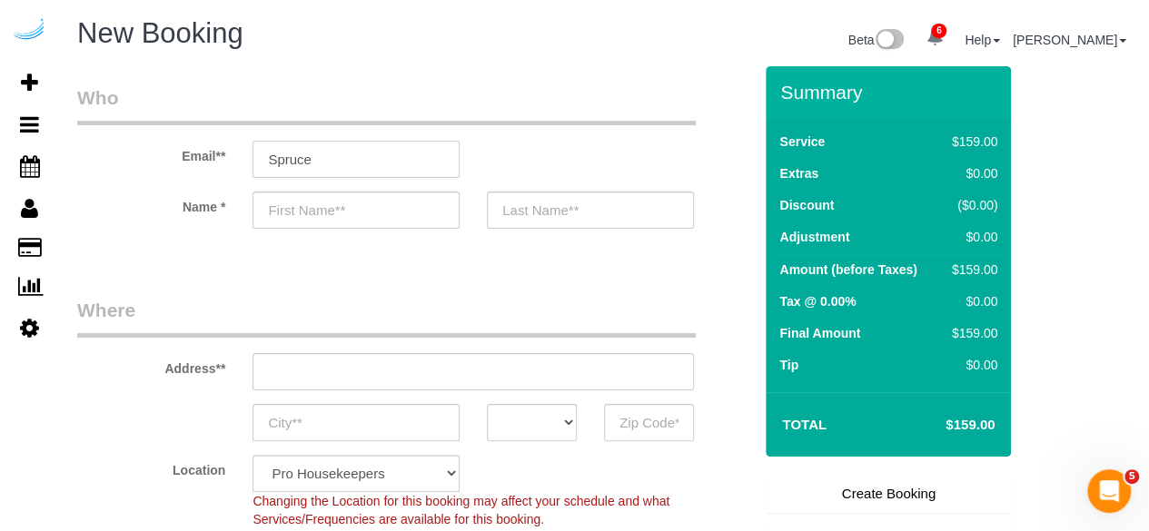
type input "[PERSON_NAME][EMAIL_ADDRESS][DOMAIN_NAME]"
type input "[PERSON_NAME]"
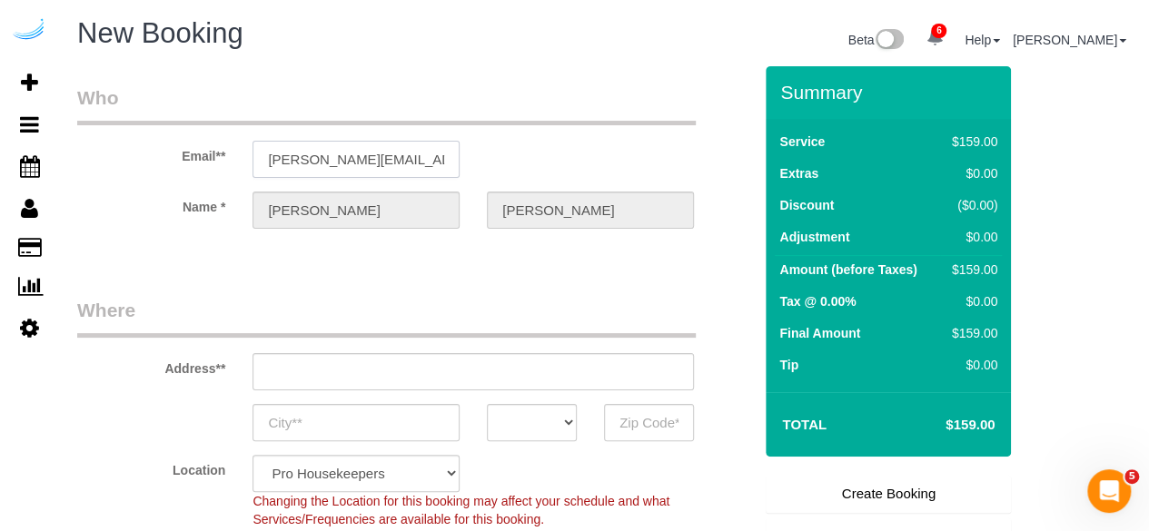
type input "[STREET_ADDRESS][PERSON_NAME]"
type input "Austin"
select select "[GEOGRAPHIC_DATA]"
type input "78704"
click at [439, 363] on input "[STREET_ADDRESS][PERSON_NAME]" at bounding box center [472, 371] width 441 height 37
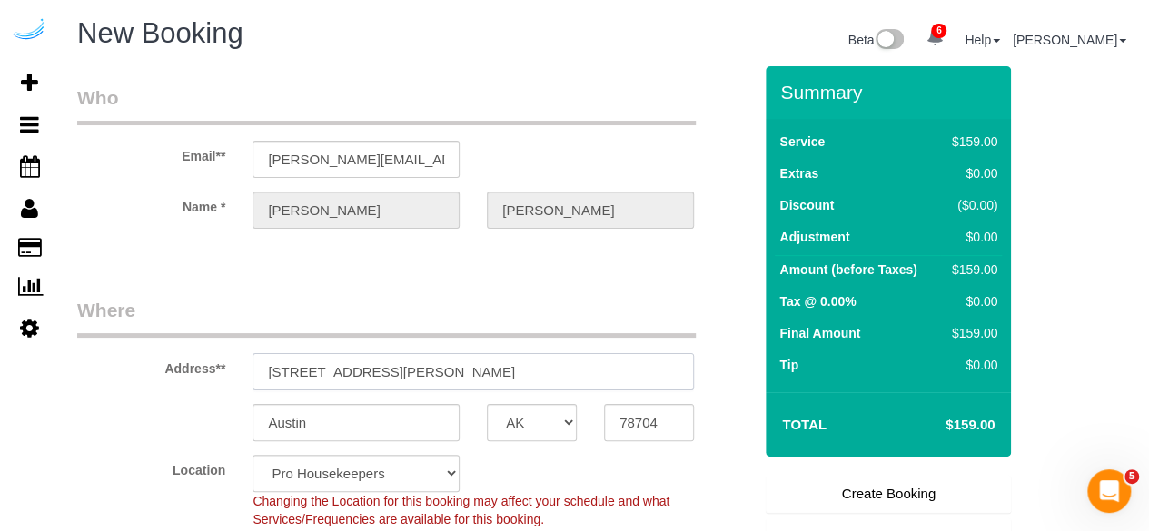
paste input "[STREET_ADDRESS]"
type input "[STREET_ADDRESS]"
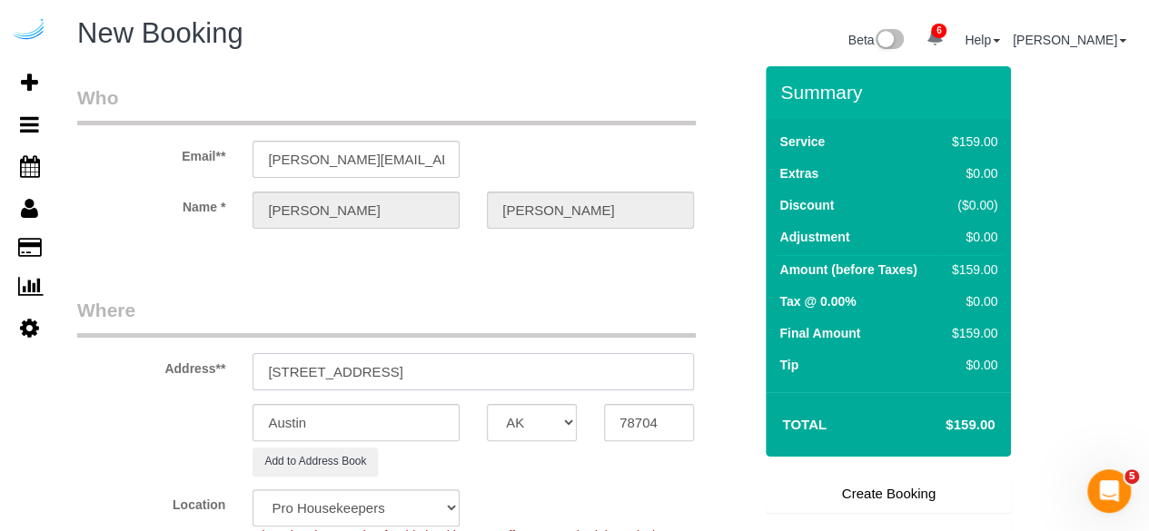
select select "9"
select select "object:3027"
drag, startPoint x: 443, startPoint y: 364, endPoint x: 561, endPoint y: 360, distance: 118.1
click at [559, 360] on input "[STREET_ADDRESS]" at bounding box center [472, 371] width 441 height 37
type input "[STREET_ADDRESS]"
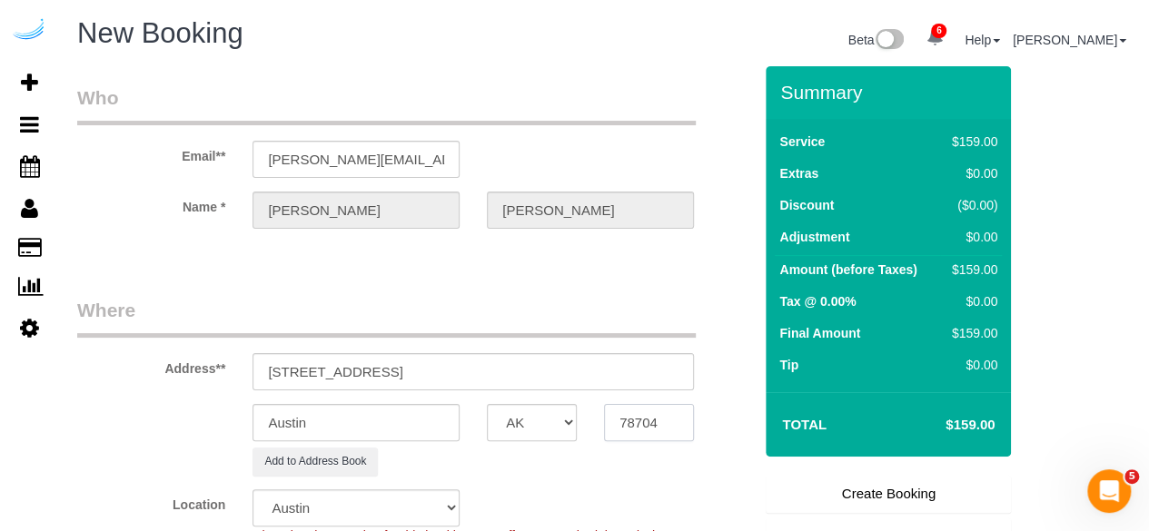
click at [659, 428] on input "78704" at bounding box center [649, 422] width 90 height 37
paste input "98033"
type input "98033"
click at [556, 420] on select "AK AL AR AZ CA CO CT DC DE [GEOGRAPHIC_DATA] [GEOGRAPHIC_DATA] HI IA ID IL IN K…" at bounding box center [532, 422] width 90 height 37
select select "11"
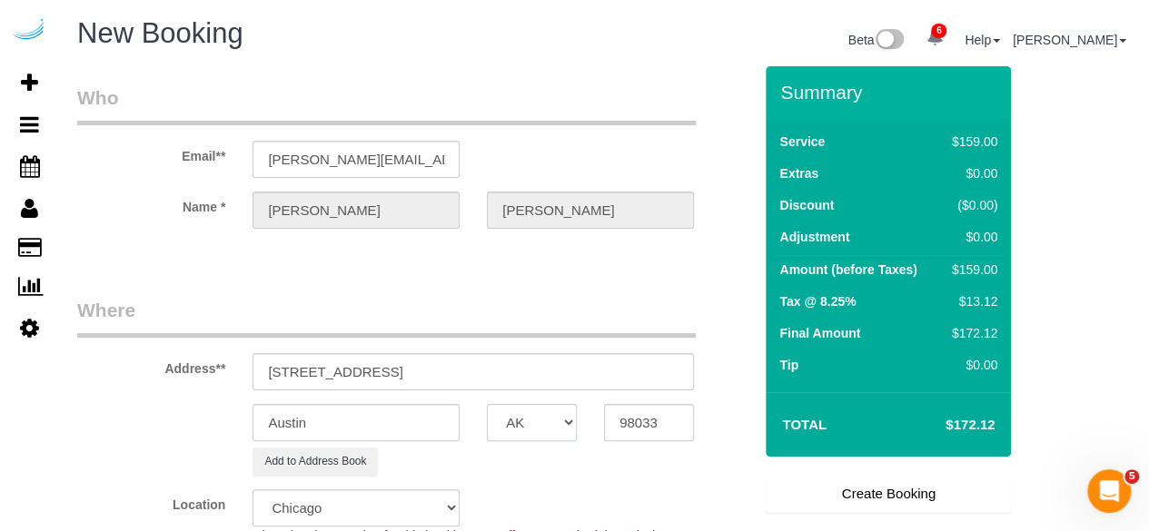
select select "WA"
click at [435, 420] on input "Austin" at bounding box center [355, 422] width 207 height 37
select select "object:3074"
type input "[PERSON_NAME]"
drag, startPoint x: 359, startPoint y: 368, endPoint x: 599, endPoint y: 364, distance: 240.7
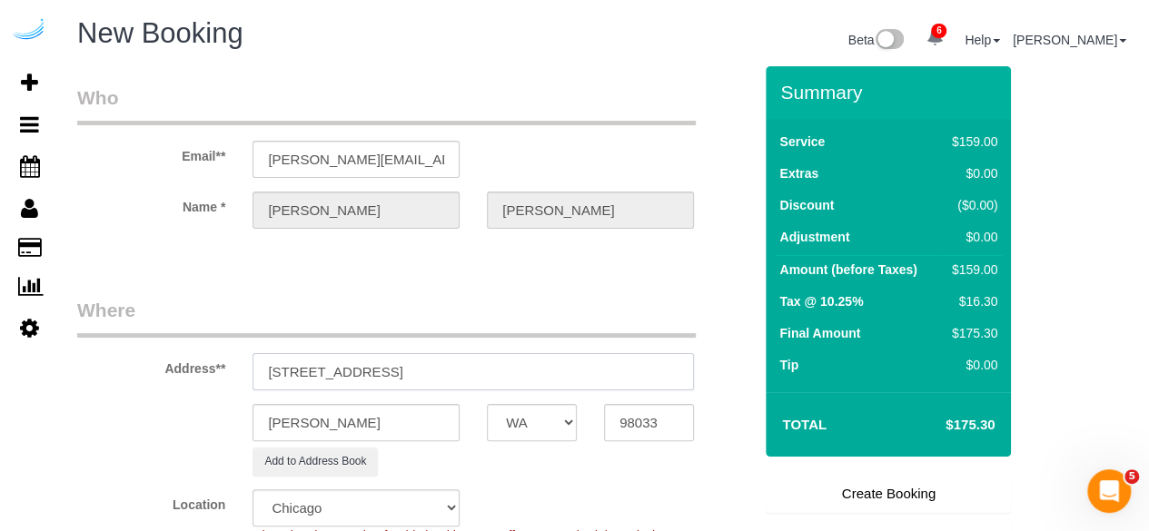
click at [599, 364] on input "148 Lake St S, Kirkland, WA 98033" at bounding box center [472, 371] width 441 height 37
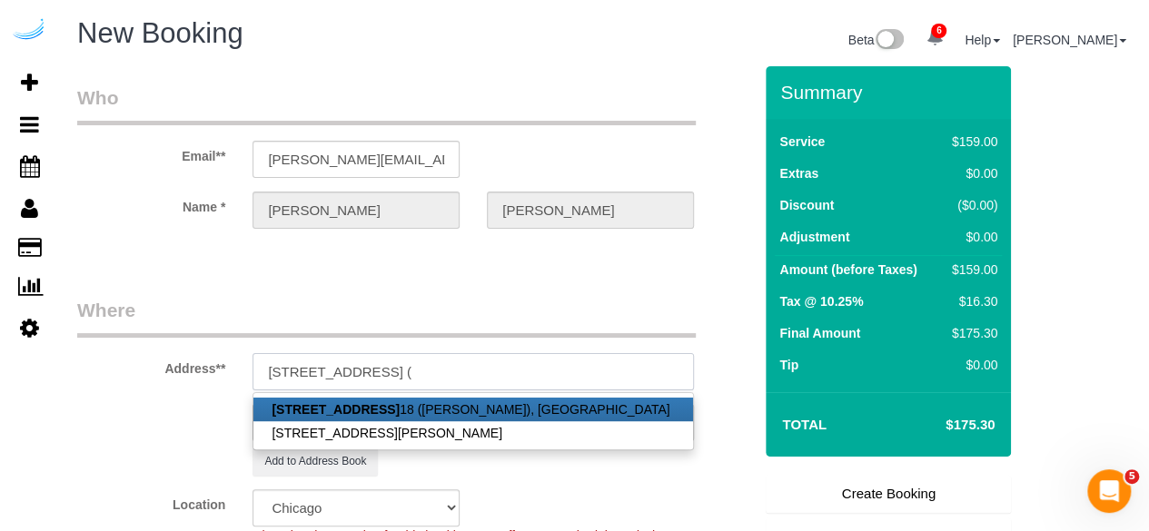
paste input "Linda Savell"
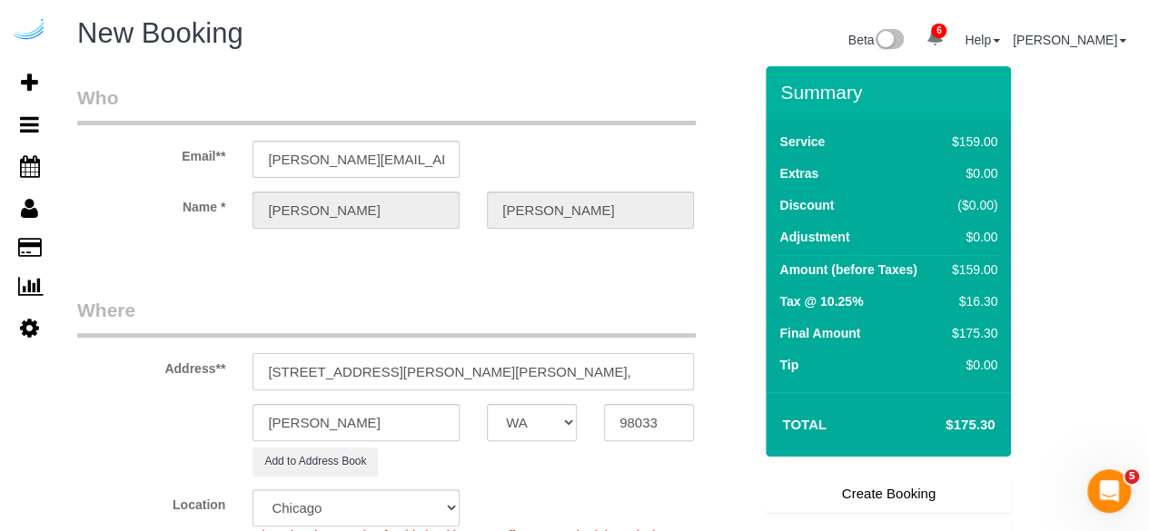
paste input "Linda Savell"
type input "148 Lake St S, Unit 418 (Linda Savell, Vela, Linda Savell )"
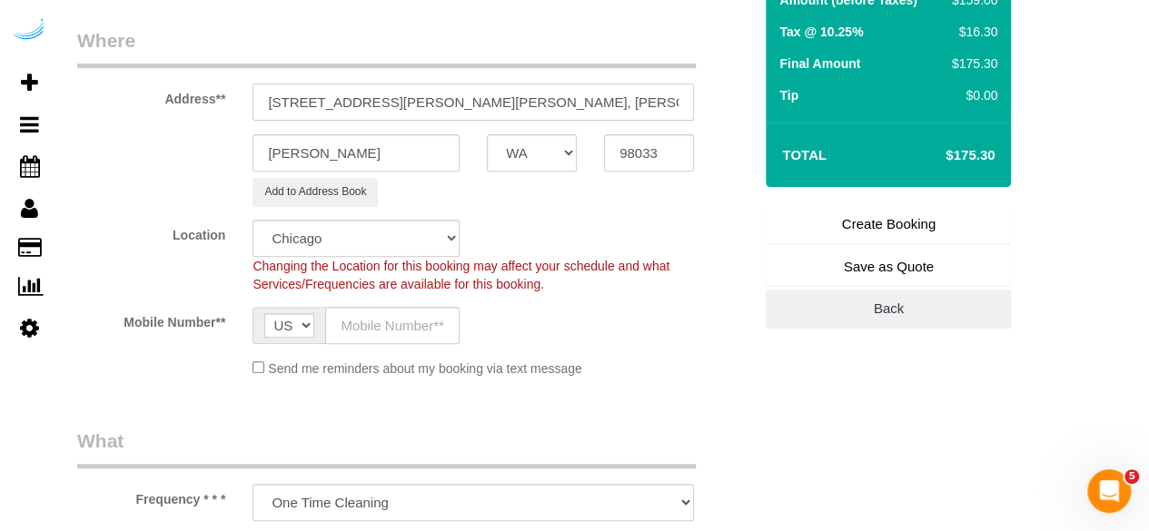
scroll to position [272, 0]
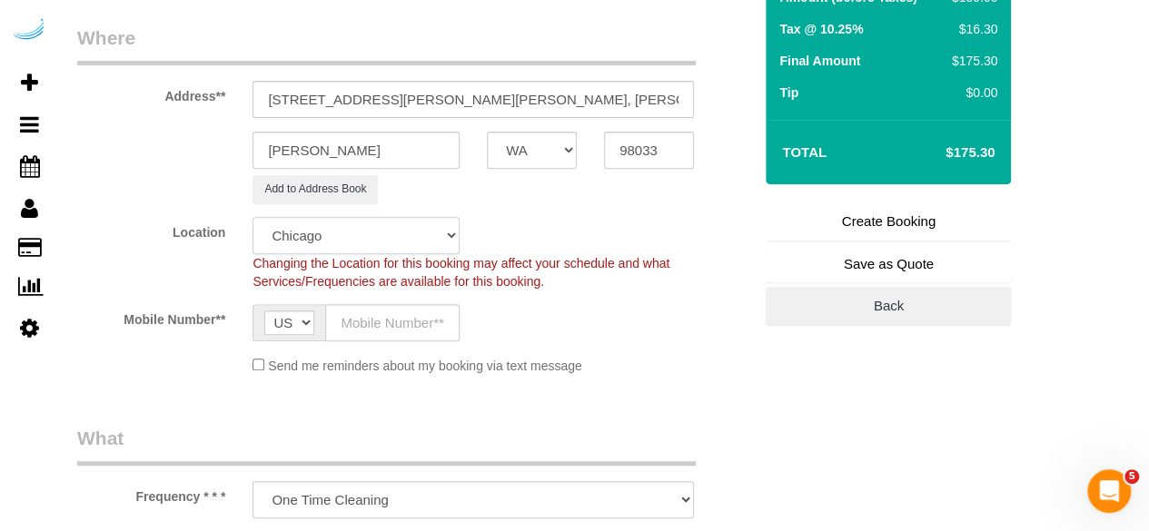
click at [350, 238] on select "Pro Housekeepers Atlanta Austin Boston Chicago Cincinnati Clearwater Denver Ft …" at bounding box center [355, 235] width 207 height 37
select select "4"
click at [252, 217] on select "Pro Housekeepers Atlanta Austin Boston Chicago Cincinnati Clearwater Denver Ft …" at bounding box center [355, 235] width 207 height 37
select select "object:3109"
select select "228"
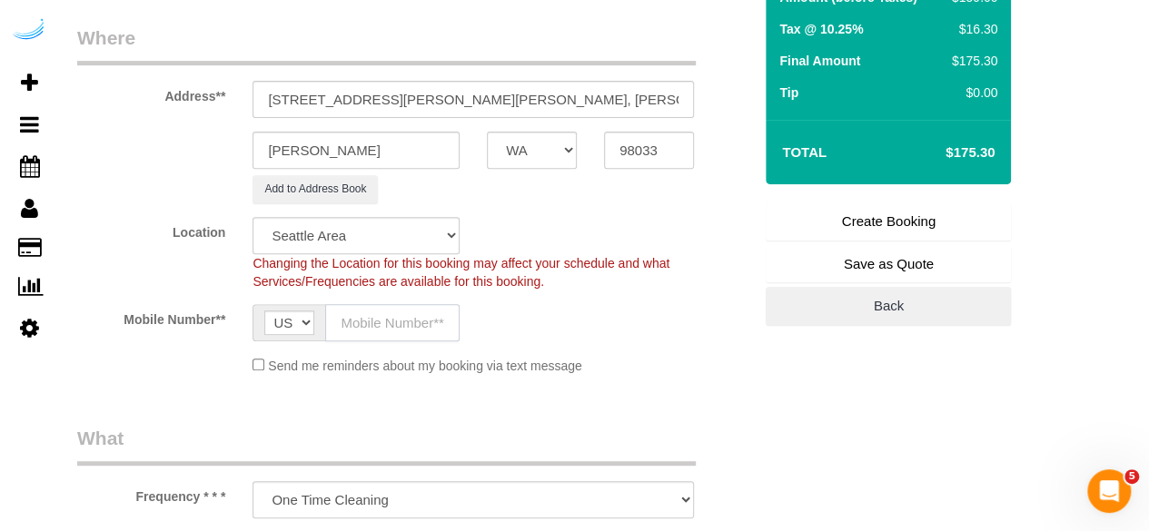
click at [367, 339] on input "text" at bounding box center [392, 322] width 134 height 37
type input "[PHONE_NUMBER]"
type input "Brandie Louck"
type input "[PHONE_NUMBER]"
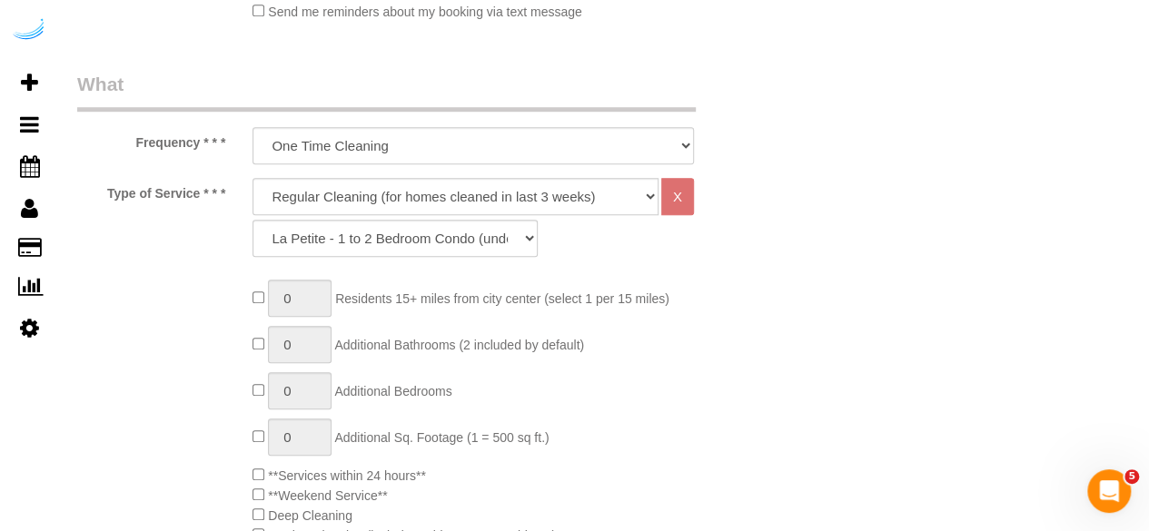
scroll to position [636, 0]
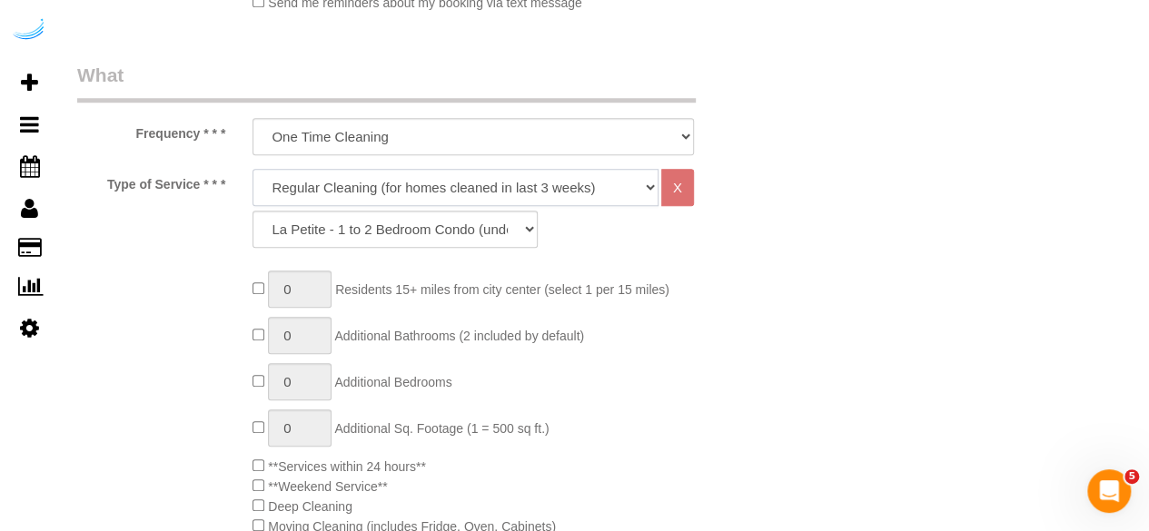
click at [439, 189] on select "Deep Cleaning (for homes that have not been cleaned in 3+ weeks) Spruce Regular…" at bounding box center [455, 187] width 406 height 37
select select "282"
click at [252, 169] on select "Deep Cleaning (for homes that have not been cleaned in 3+ weeks) Spruce Regular…" at bounding box center [455, 187] width 406 height 37
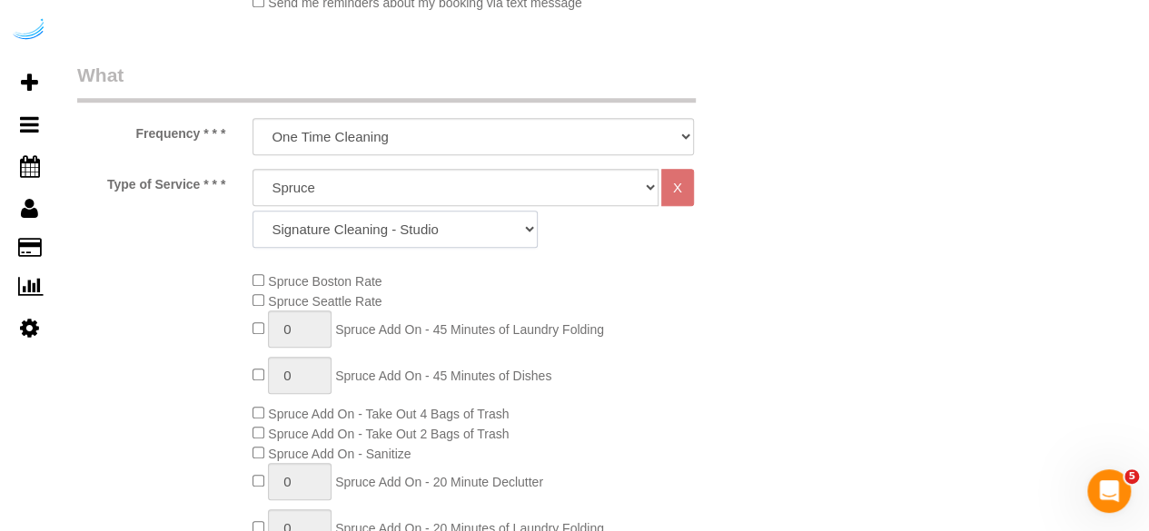
click at [450, 225] on select "Signature Cleaning - Studio Signature Cleaning - 1 Bed 1 Bath Signature Cleanin…" at bounding box center [394, 229] width 285 height 37
select select "309"
click at [252, 211] on select "Signature Cleaning - Studio Signature Cleaning - 1 Bed 1 Bath Signature Cleanin…" at bounding box center [394, 229] width 285 height 37
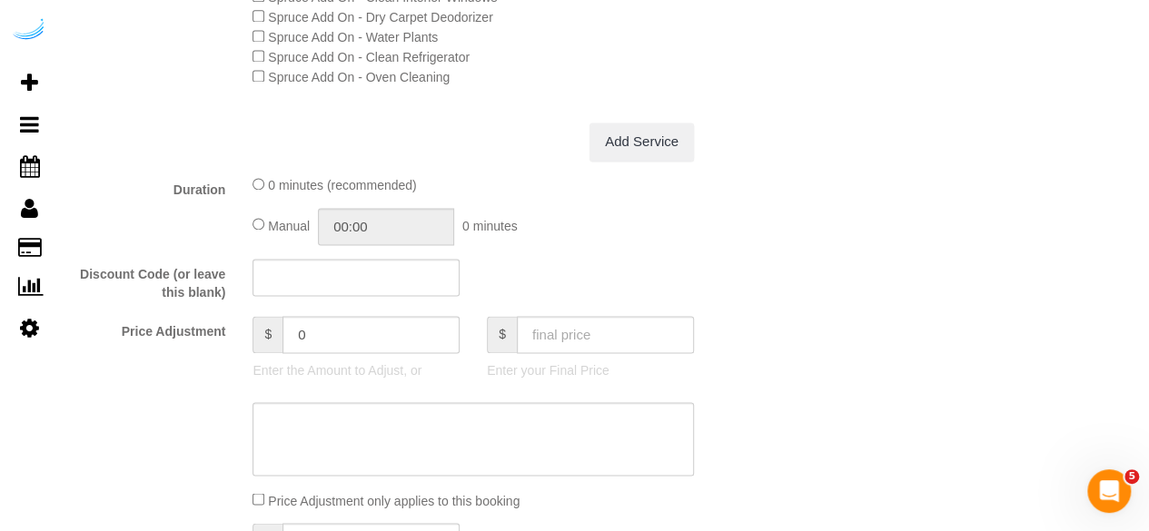
scroll to position [1634, 0]
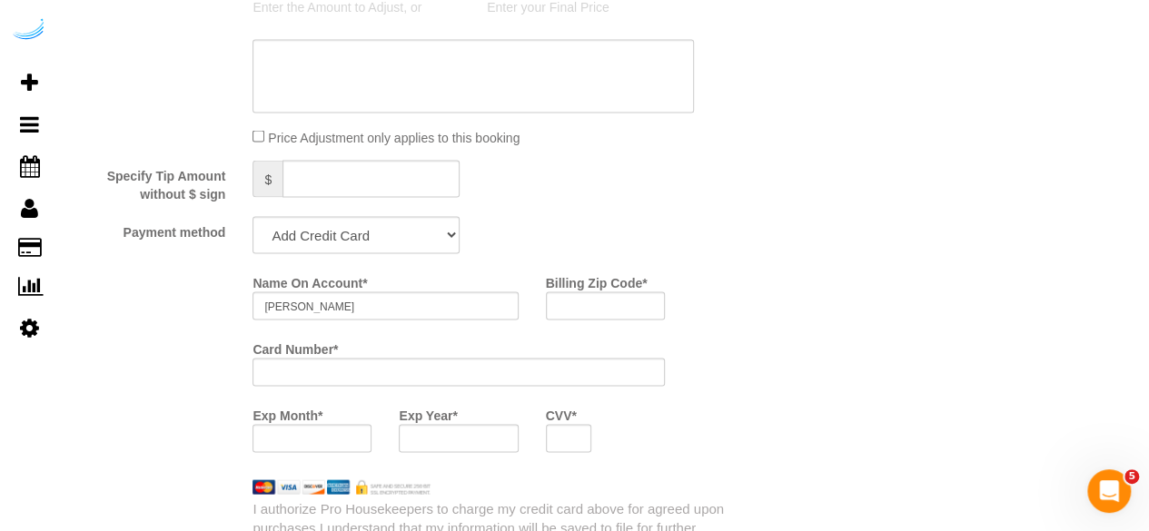
drag, startPoint x: 331, startPoint y: 217, endPoint x: 324, endPoint y: 237, distance: 21.0
click at [325, 237] on select "Add Credit Card Cash Check Paypal" at bounding box center [355, 234] width 207 height 37
select select "string:check"
click at [252, 218] on select "Add Credit Card Cash Check Paypal" at bounding box center [355, 234] width 207 height 37
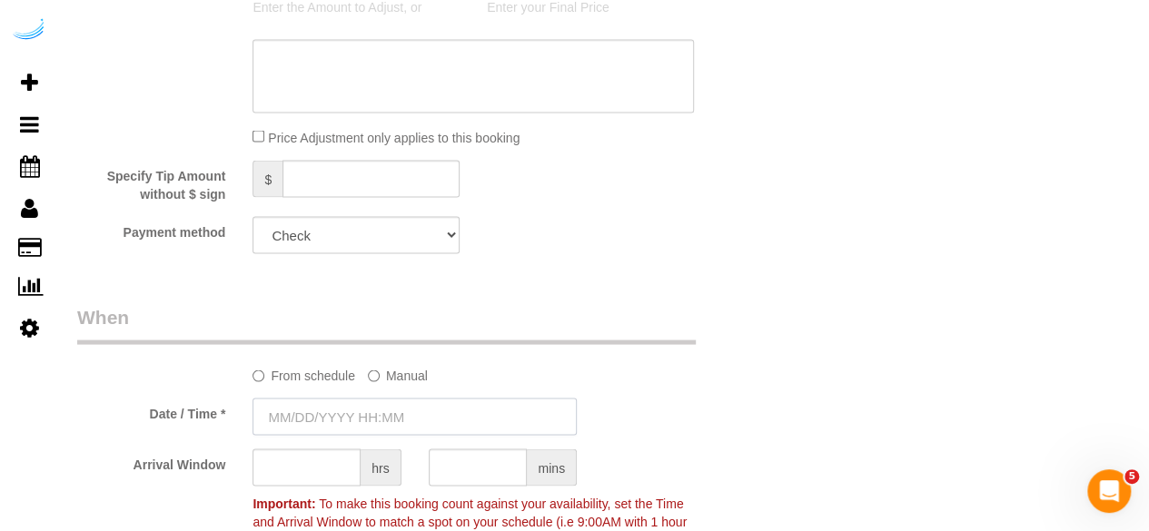
click at [362, 408] on input "text" at bounding box center [414, 416] width 324 height 37
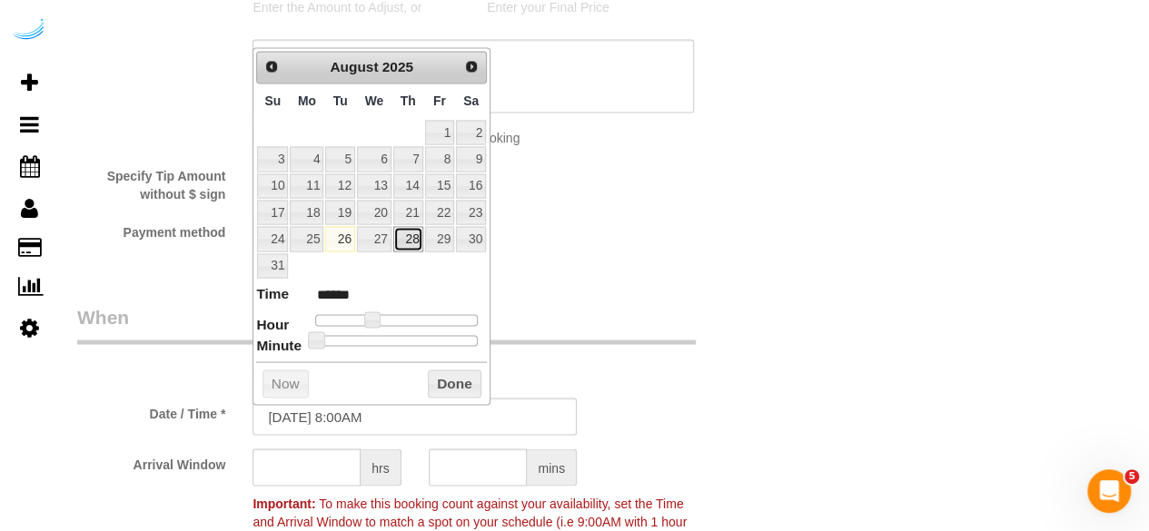
click at [416, 233] on link "28" at bounding box center [408, 238] width 30 height 25
type input "08/28/2025 10:00AM"
type input "*******"
type input "08/28/2025 11:00AM"
type input "*******"
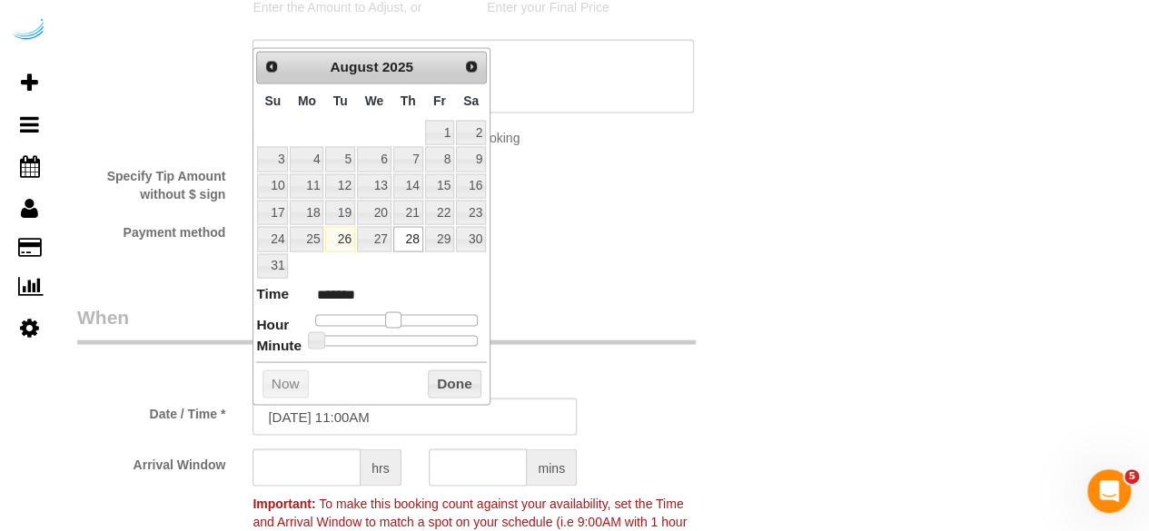
type input "08/28/2025 12:00PM"
type input "*******"
type input "08/28/2025 1:00PM"
type input "******"
drag, startPoint x: 370, startPoint y: 315, endPoint x: 403, endPoint y: 317, distance: 32.7
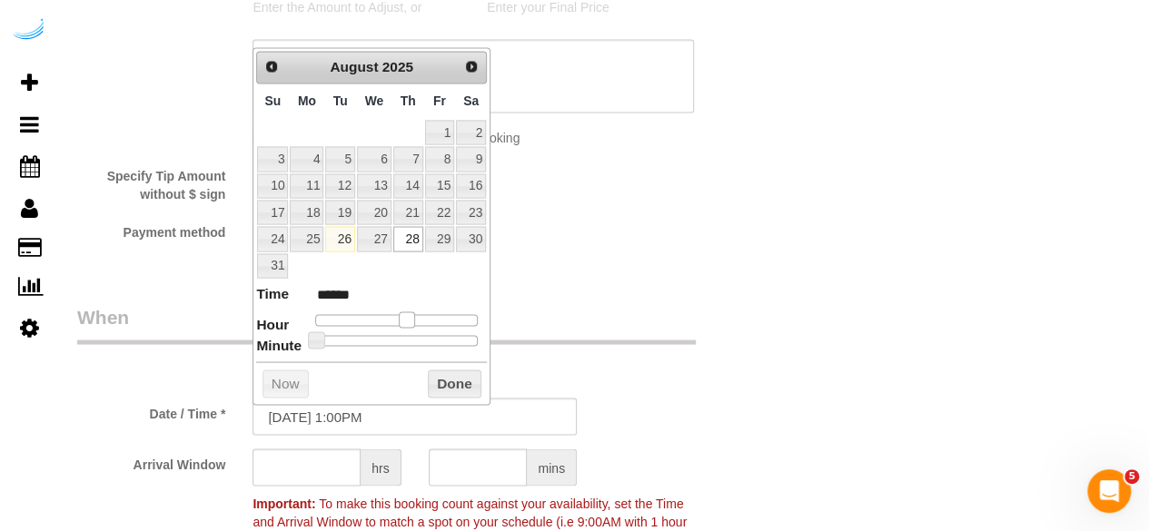
click at [403, 317] on span at bounding box center [407, 319] width 16 height 16
click at [329, 467] on input "text" at bounding box center [306, 467] width 108 height 37
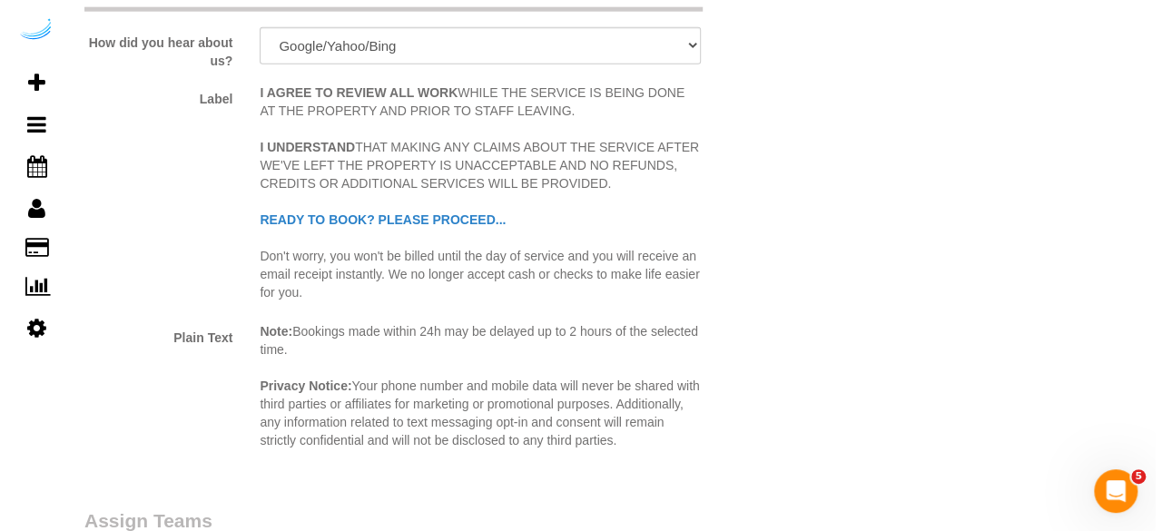
scroll to position [2633, 0]
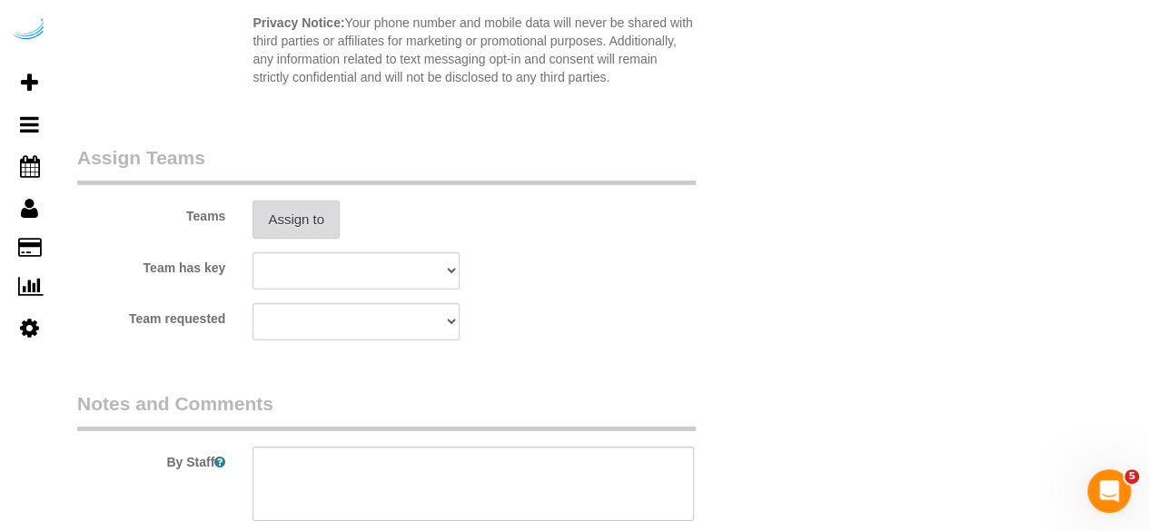
type input "4"
click at [312, 229] on button "Assign to" at bounding box center [295, 220] width 87 height 38
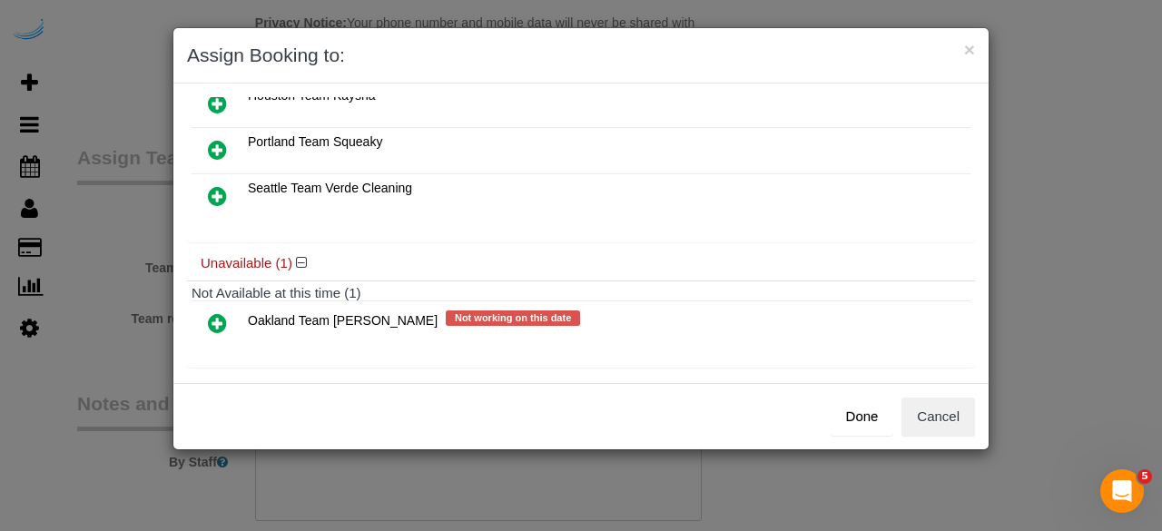
scroll to position [125, 0]
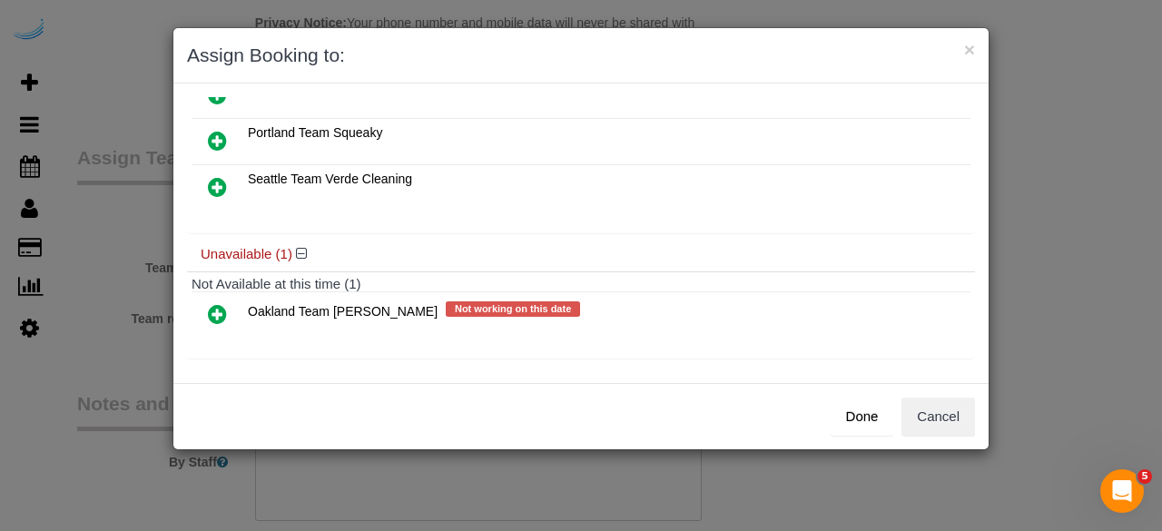
click at [218, 305] on icon at bounding box center [217, 314] width 19 height 22
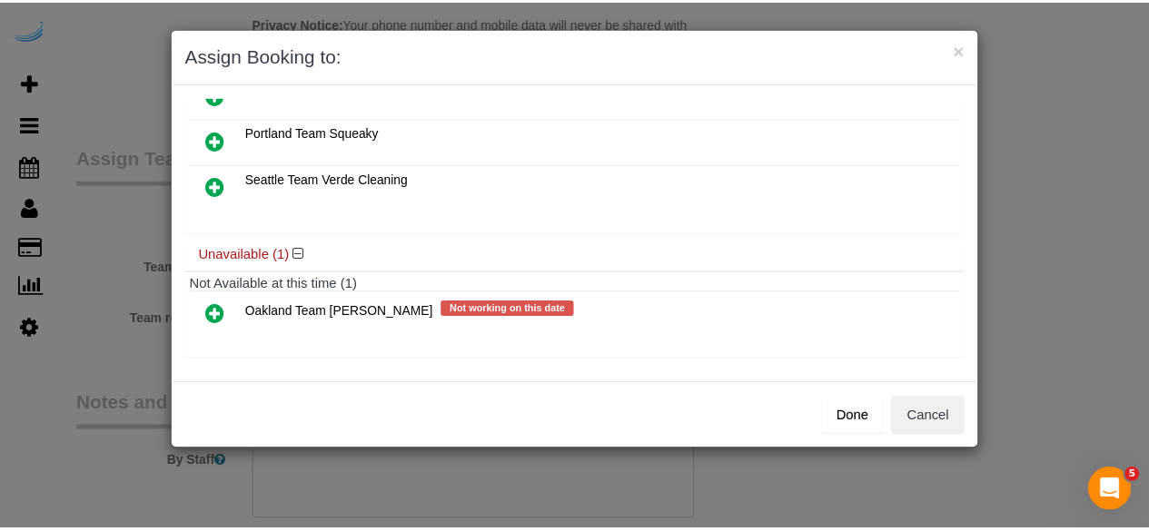
scroll to position [111, 0]
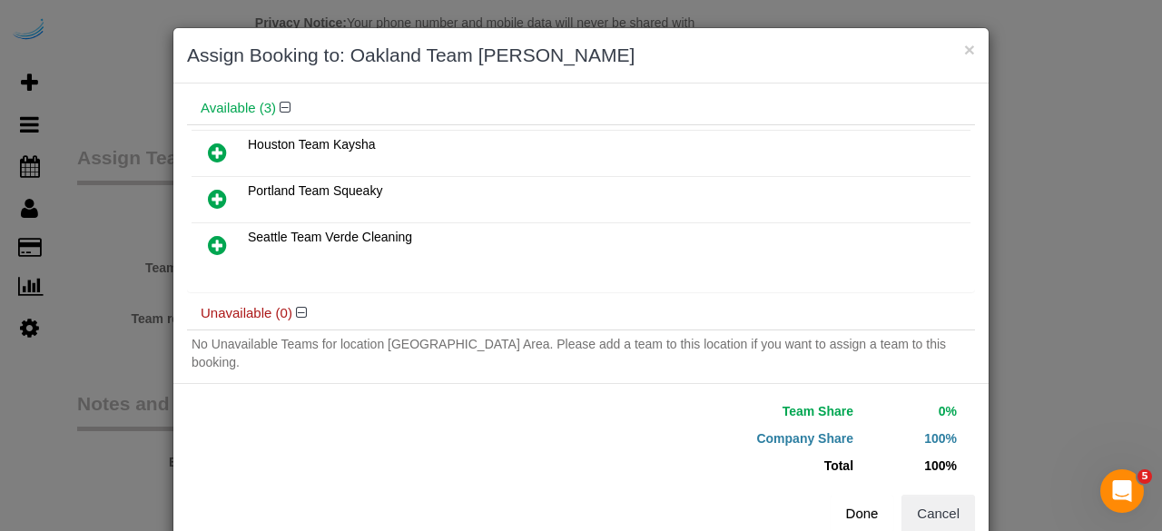
click at [872, 518] on button "Done" at bounding box center [863, 514] width 64 height 38
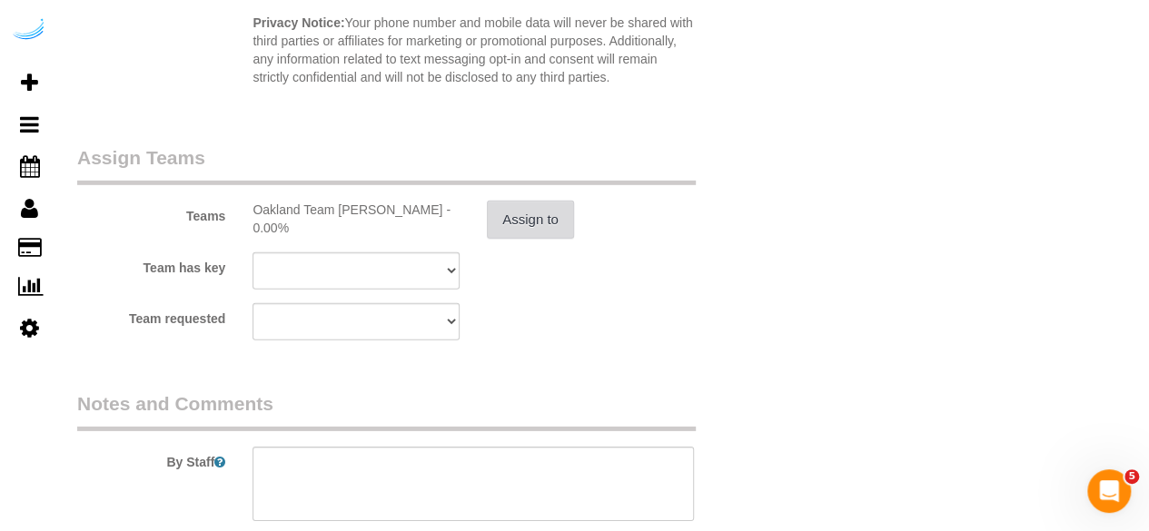
scroll to position [2815, 0]
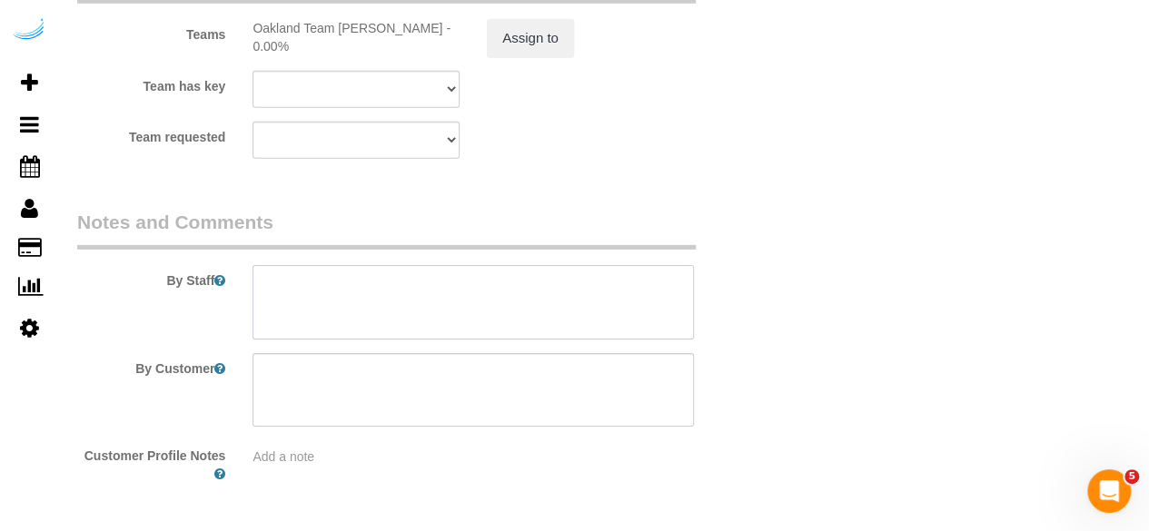
click at [563, 315] on textarea at bounding box center [472, 302] width 441 height 74
click at [530, 301] on textarea at bounding box center [472, 302] width 441 height 74
paste textarea "Permanent Notes:No notes from this customer.Today's Notes:No notes from this se…"
paste textarea "Please if arriving outside eta ask CST first, cst said "Do not come before 1pm …"
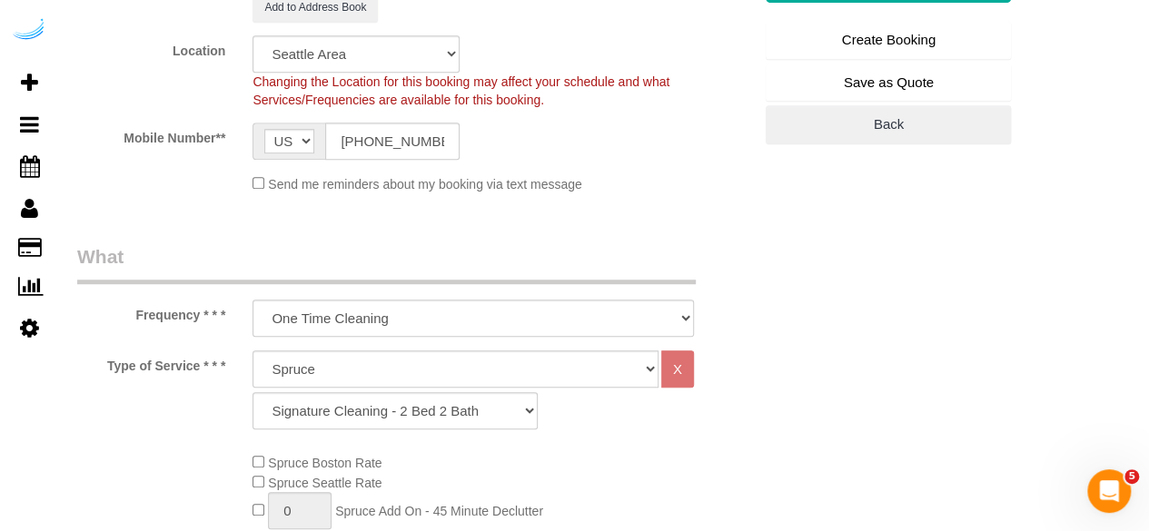
scroll to position [91, 0]
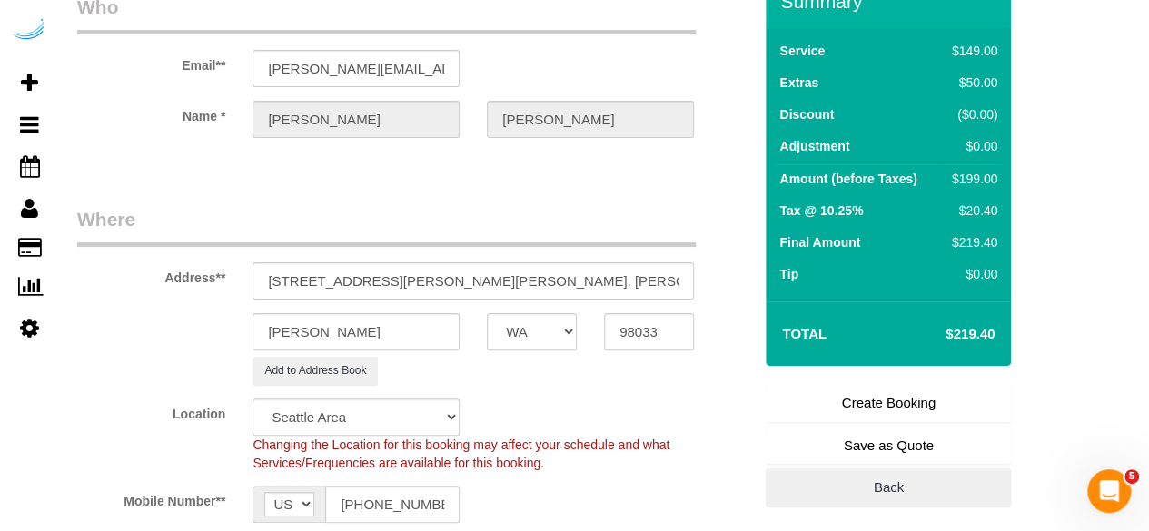
type textarea "Recurrency: Every 1 week Permanent Notes:No notes from this customer.Today's No…"
click at [864, 408] on link "Create Booking" at bounding box center [887, 403] width 245 height 38
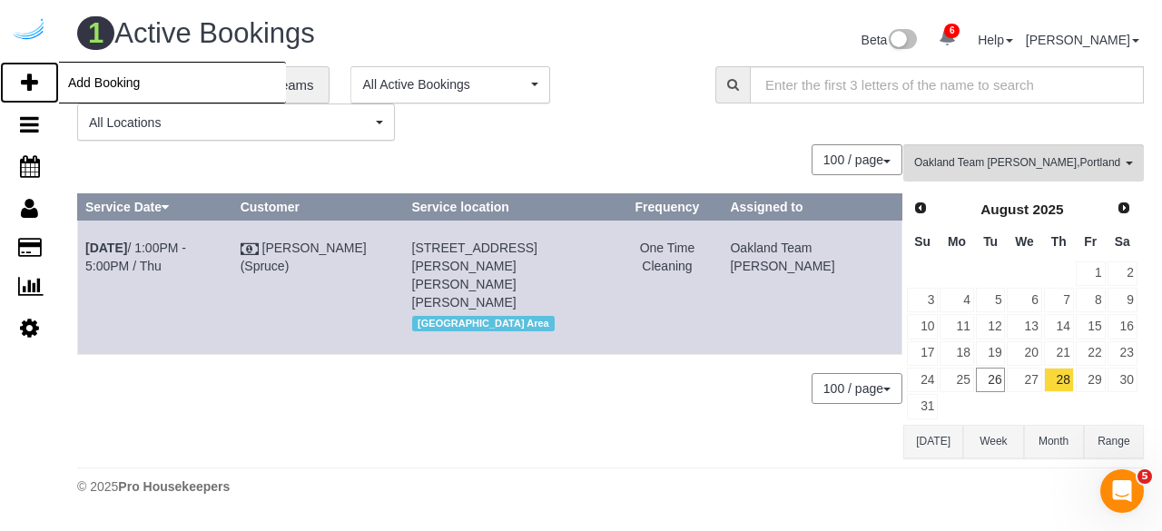
click at [42, 81] on link "Add Booking" at bounding box center [29, 83] width 59 height 42
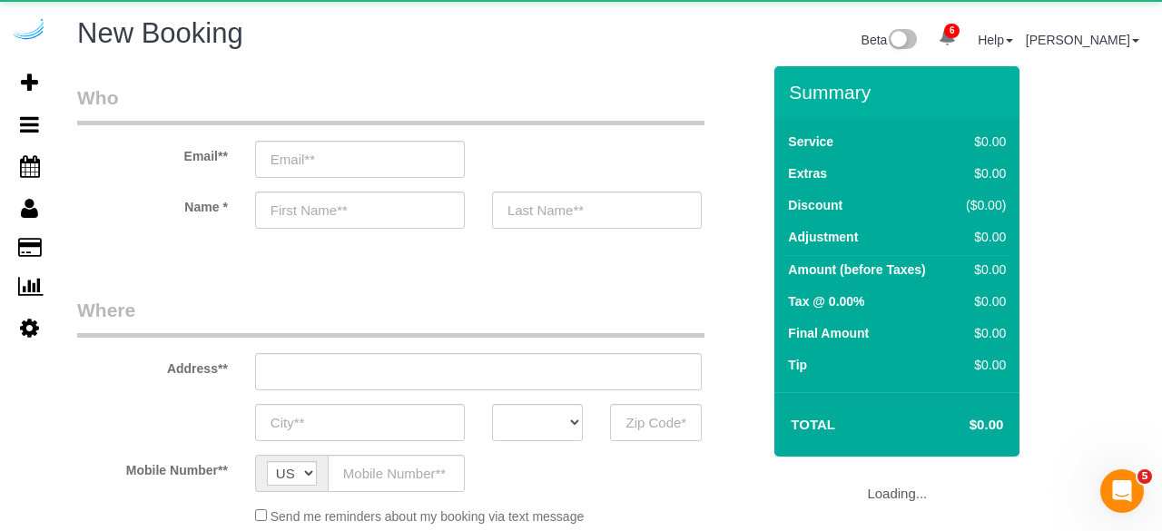
select select "4"
select select "number:9"
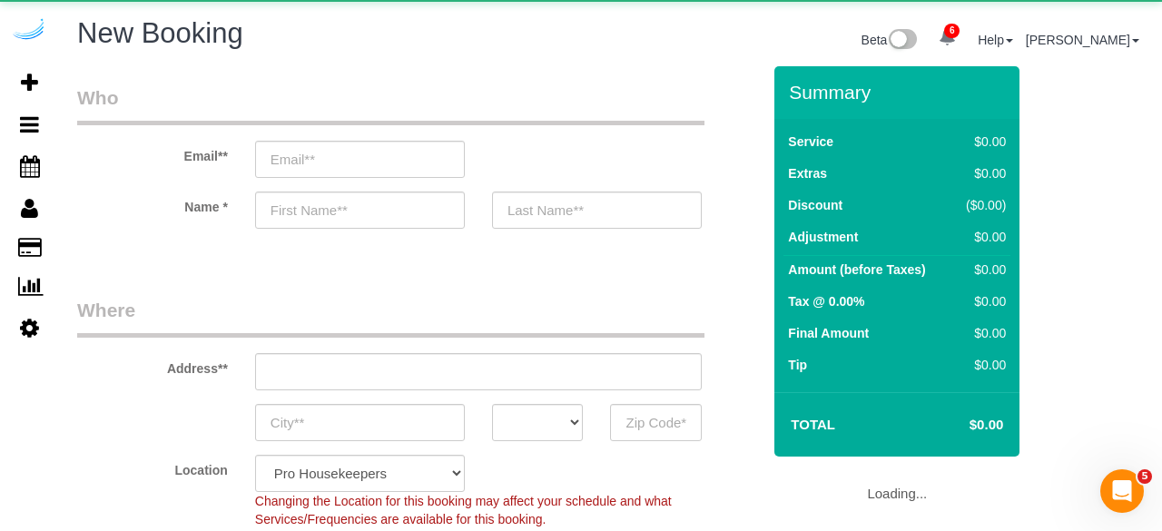
select select "object:4773"
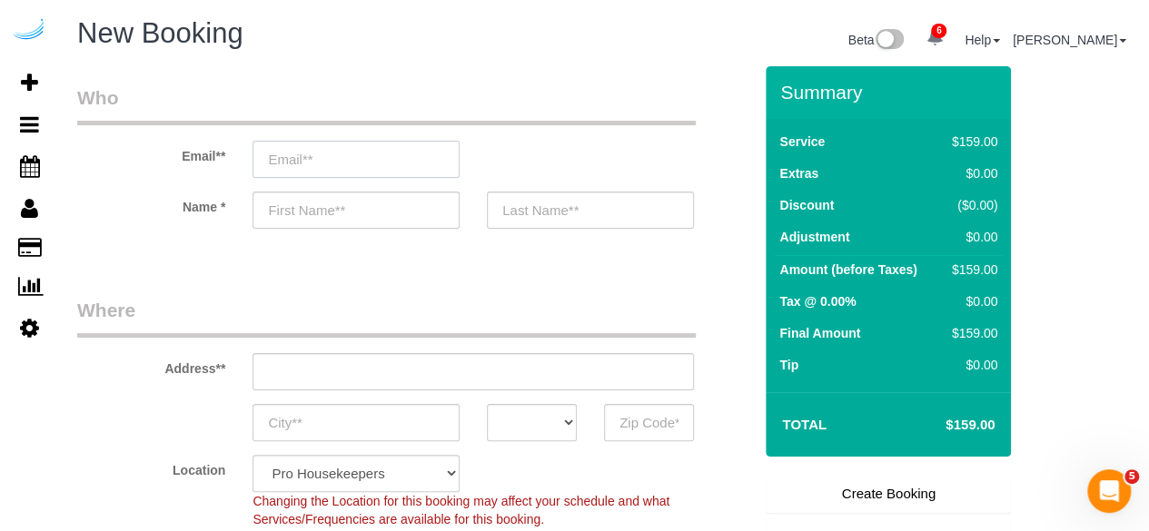
click at [305, 164] on input "email" at bounding box center [355, 159] width 207 height 37
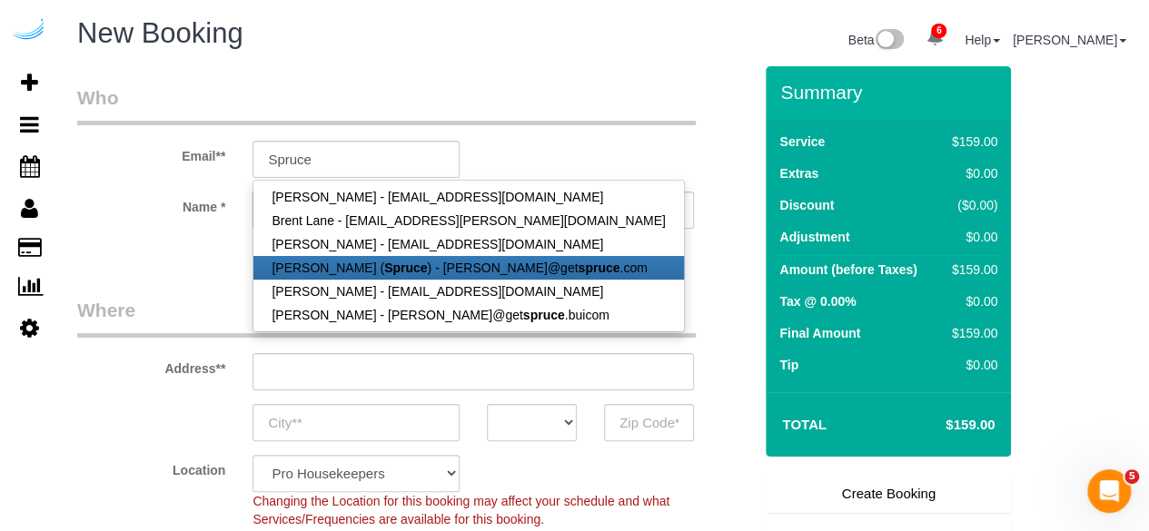
click at [318, 273] on link "Brandie Louck ( Spruce ) - brandie@get spruce .com" at bounding box center [467, 268] width 429 height 24
type input "[PERSON_NAME][EMAIL_ADDRESS][DOMAIN_NAME]"
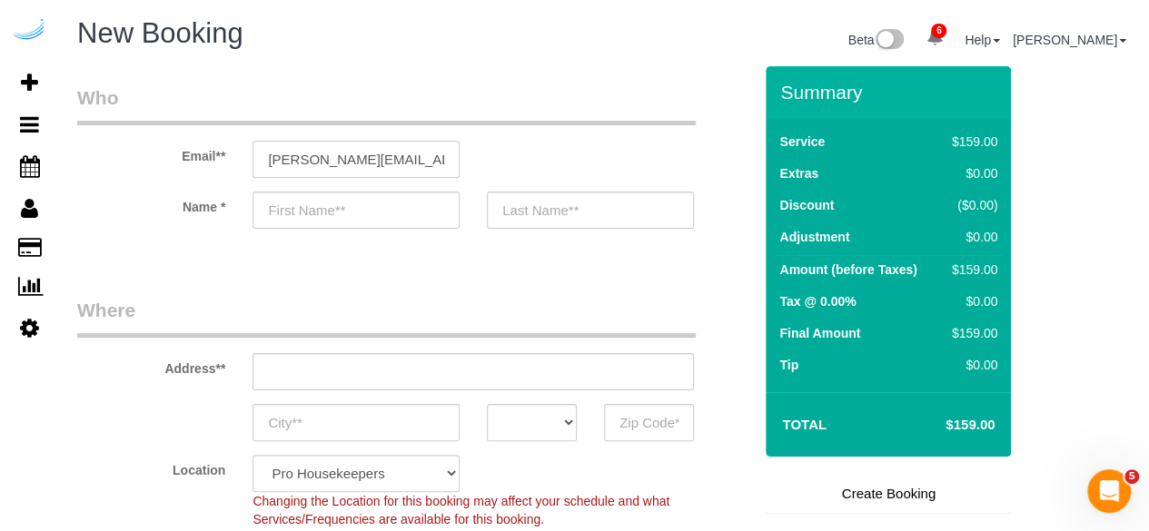
type input "[PERSON_NAME]"
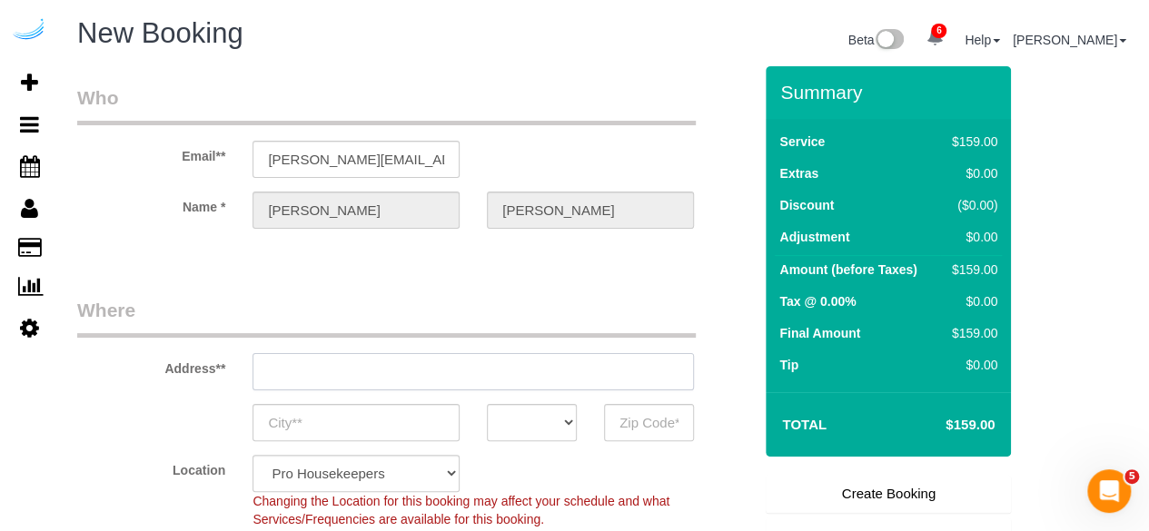
click at [483, 373] on input "text" at bounding box center [472, 371] width 441 height 37
type input "3816 S Lamar Blvd"
type input "Austin"
select select "[GEOGRAPHIC_DATA]"
type input "78704"
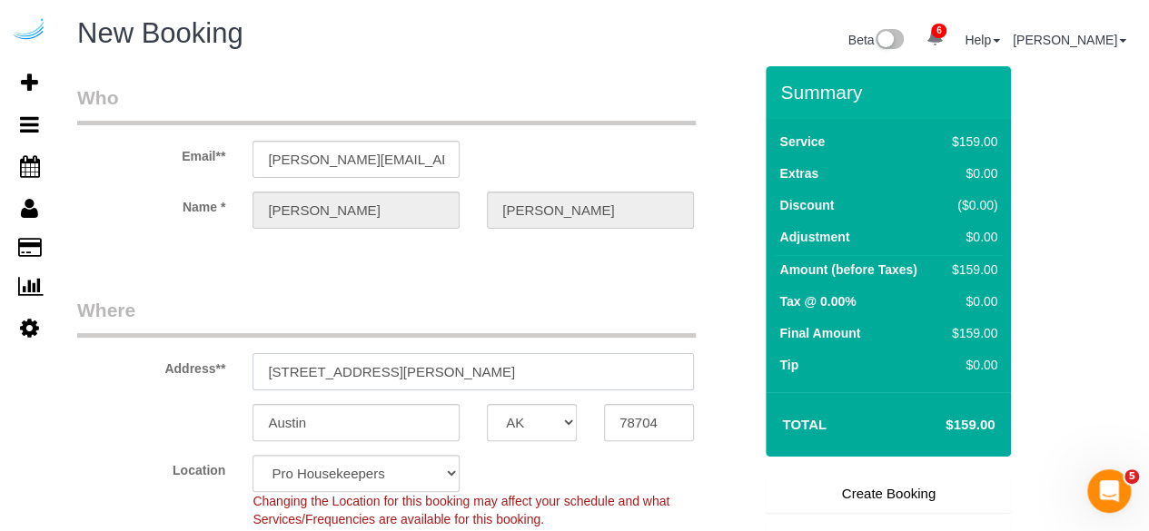
paste input "17 112th Ave NE, Bellevue, WA 98004"
type input "317 112th Ave NE, Bellevue, WA 98004"
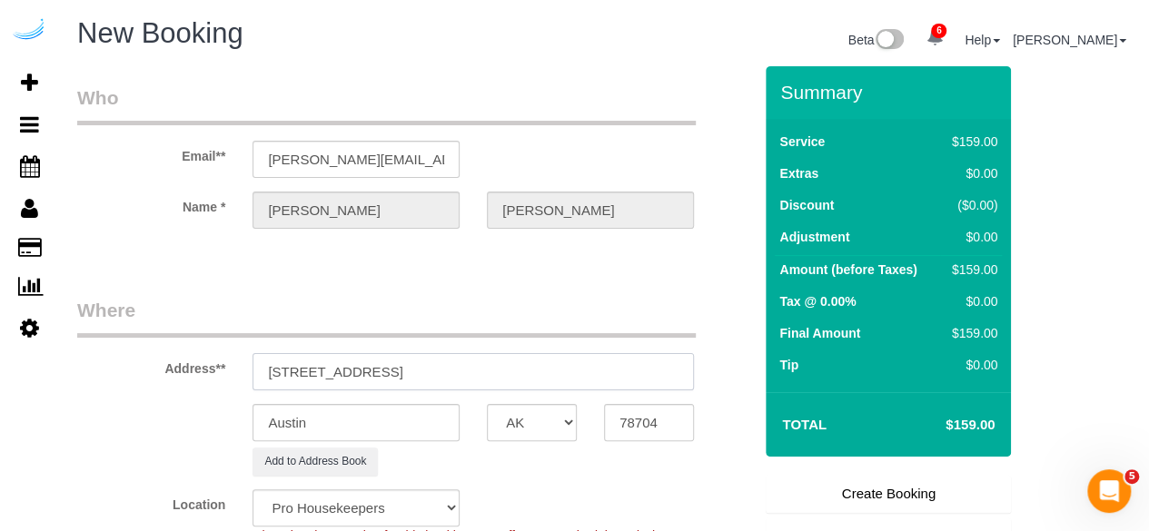
select select "9"
select select "object:4817"
drag, startPoint x: 469, startPoint y: 373, endPoint x: 568, endPoint y: 419, distance: 109.7
click at [538, 370] on input "317 112th Ave NE, Bellevue, WA 98004" at bounding box center [472, 371] width 441 height 37
type input "317 112th Ave NE, Bellevue, WA 98004"
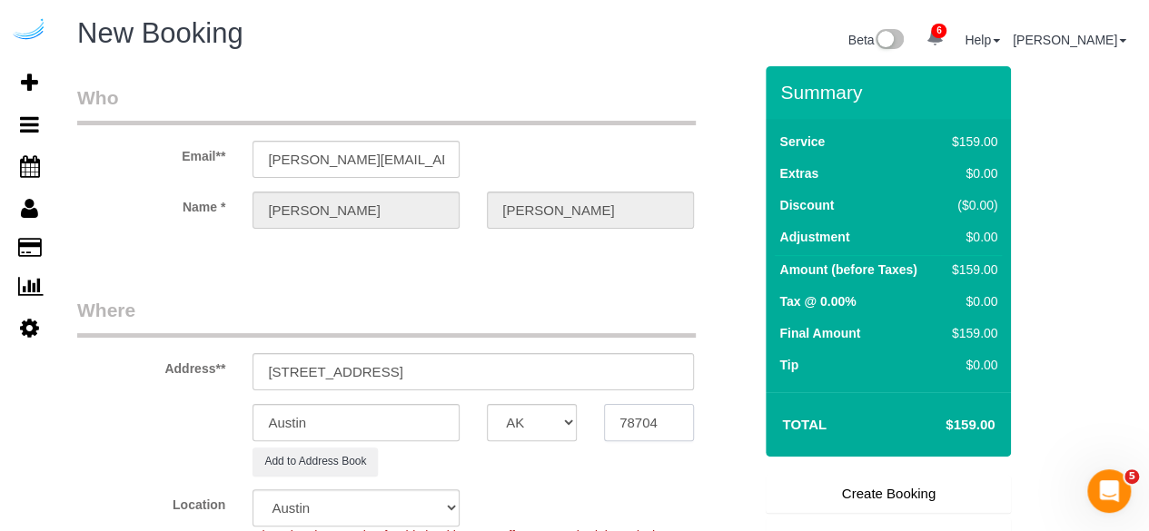
drag, startPoint x: 628, startPoint y: 418, endPoint x: 596, endPoint y: 422, distance: 33.0
click at [627, 418] on input "78704" at bounding box center [649, 422] width 90 height 37
paste input "980"
type input "98004"
click at [547, 420] on select "AK AL AR AZ CA CO CT DC DE FL GA HI IA ID IL IN KS KY LA MA MD ME MI MN MO MS M…" at bounding box center [532, 422] width 90 height 37
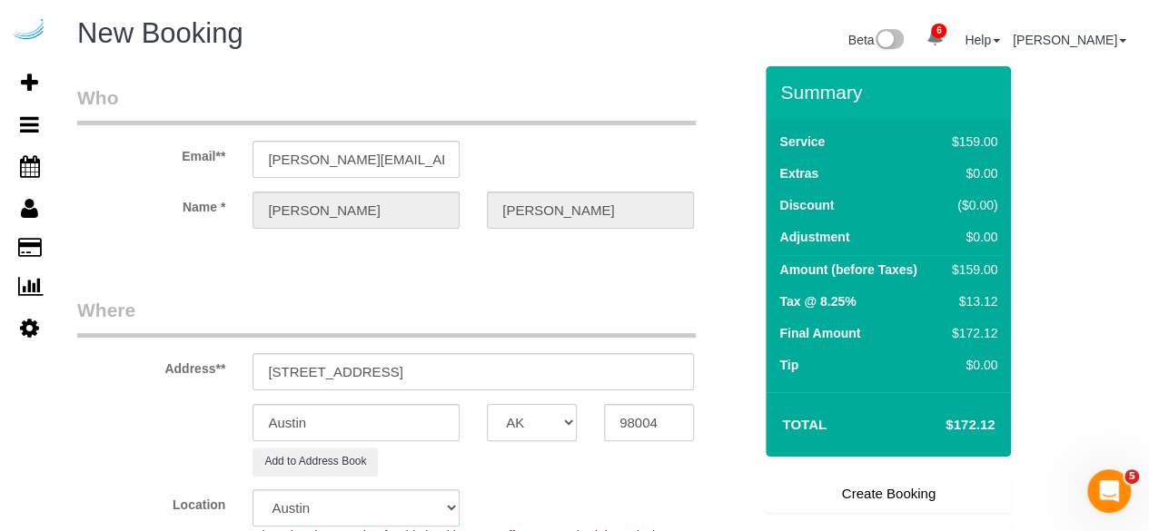
select select "WA"
select select "11"
click at [423, 417] on input "Austin" at bounding box center [355, 422] width 207 height 37
select select "object:4864"
drag, startPoint x: 432, startPoint y: 368, endPoint x: 386, endPoint y: 364, distance: 46.5
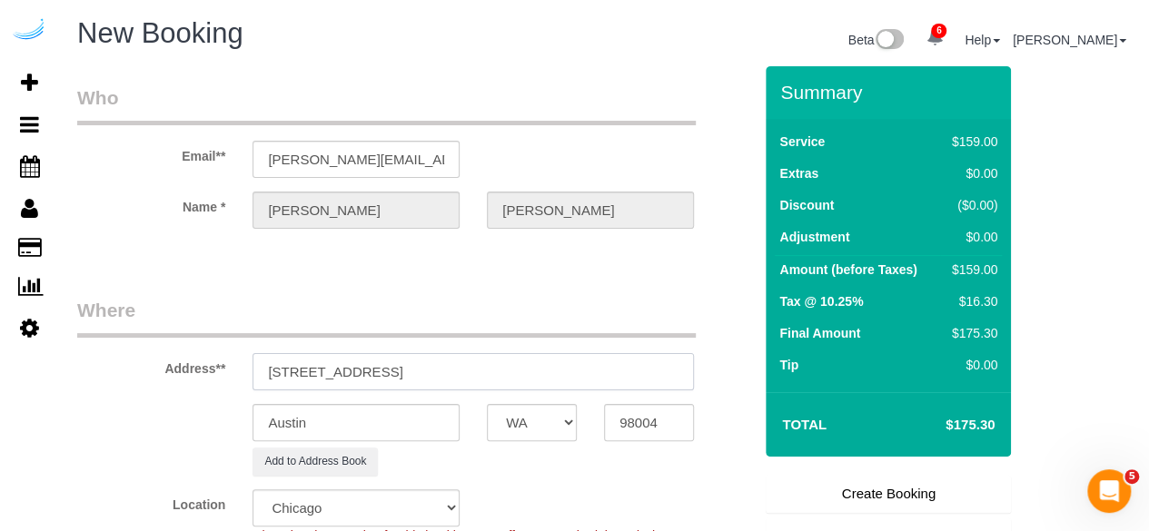
click at [386, 364] on input "317 112th Ave NE, Bellevue, WA 98004" at bounding box center [472, 371] width 441 height 37
click at [328, 413] on input "Austin" at bounding box center [355, 422] width 207 height 37
paste input "Bellevue"
type input "Bellevue"
drag, startPoint x: 389, startPoint y: 371, endPoint x: 607, endPoint y: 370, distance: 217.9
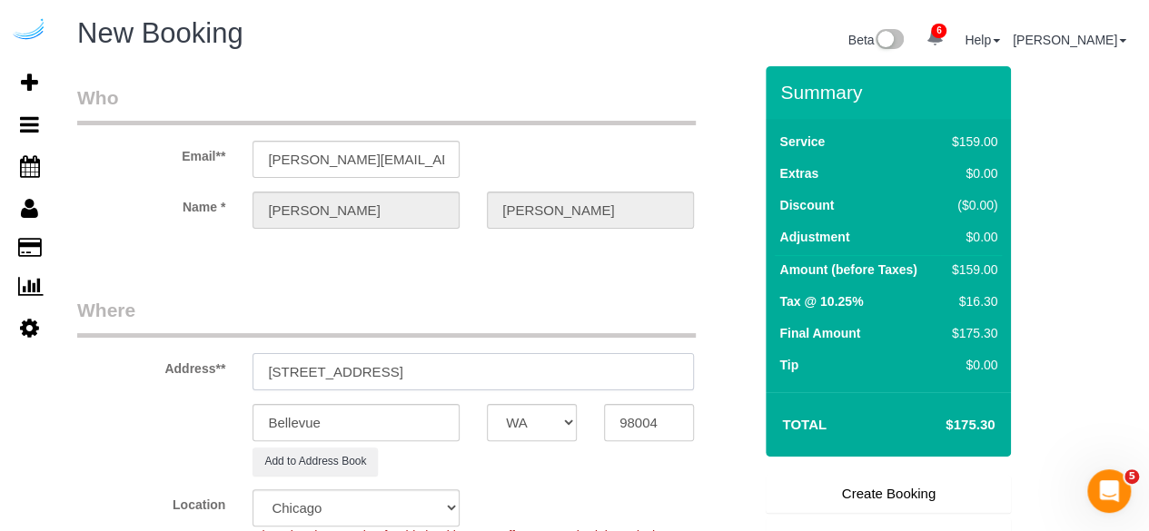
click at [607, 370] on input "317 112th Ave NE, Bellevue, WA 98004" at bounding box center [472, 371] width 441 height 37
paste input "E254"
paste input "Abyaad kashem"
paste input "1431250"
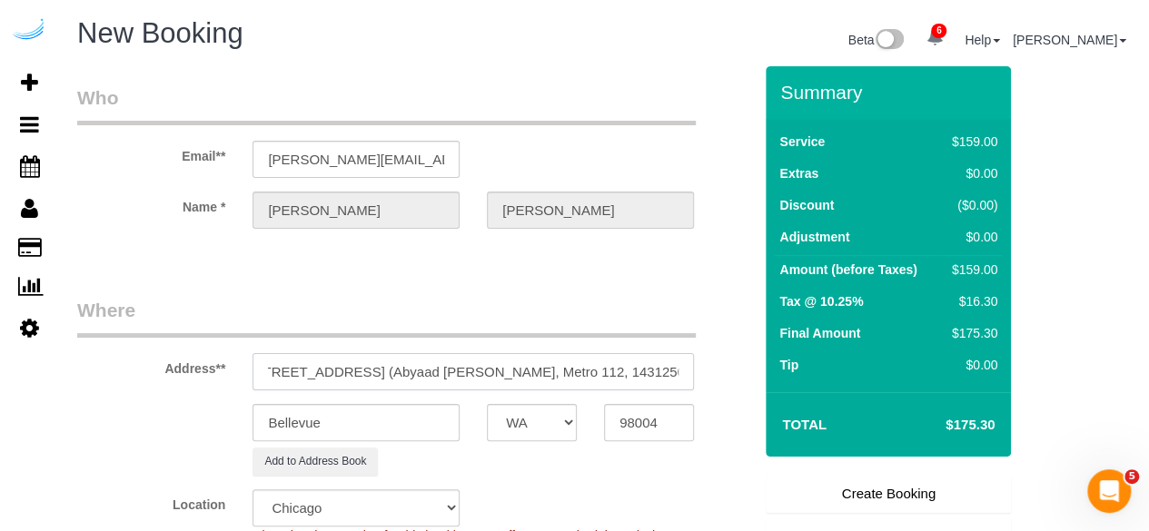
type input "317 112th Ave NE, Unit E254 (Abyaad kashem, Metro 112, 1431250 )"
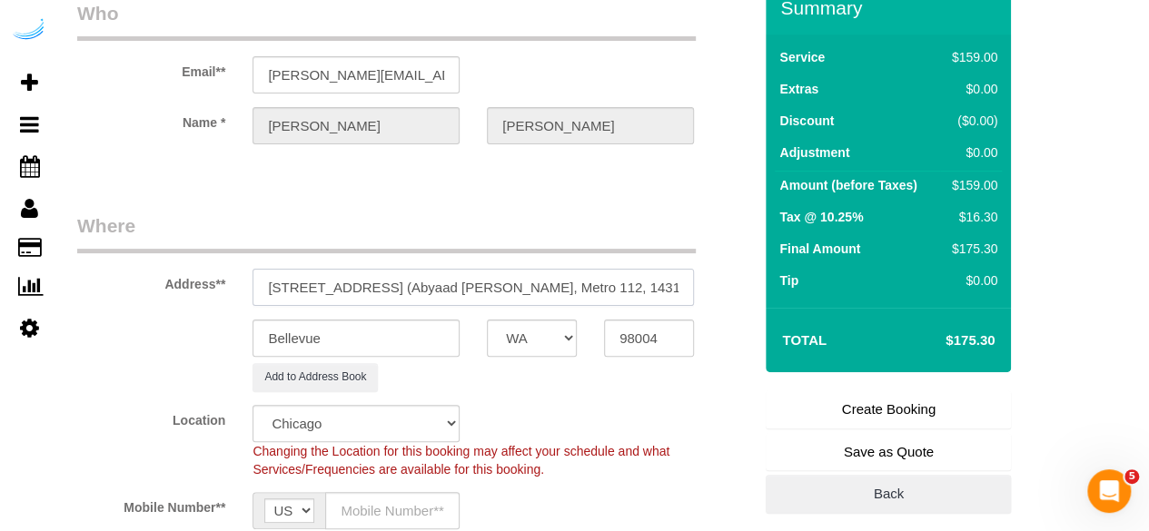
scroll to position [182, 0]
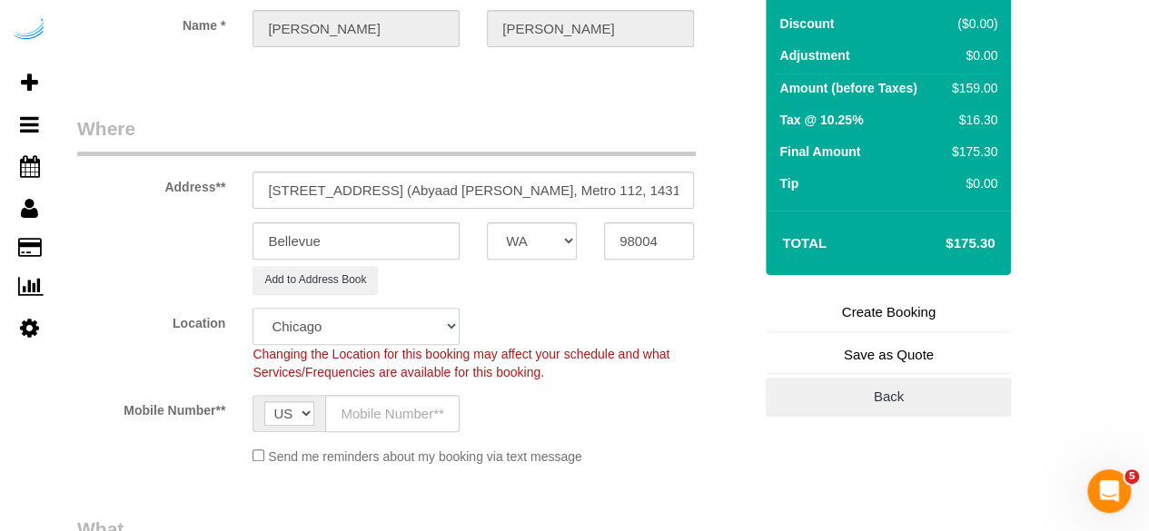
click at [389, 330] on select "Pro Housekeepers Atlanta Austin Boston Chicago Cincinnati Clearwater Denver Ft …" at bounding box center [355, 326] width 207 height 37
select select "4"
click at [252, 308] on select "Pro Housekeepers Atlanta Austin Boston Chicago Cincinnati Clearwater Denver Ft …" at bounding box center [355, 326] width 207 height 37
select select "object:4893"
select select "228"
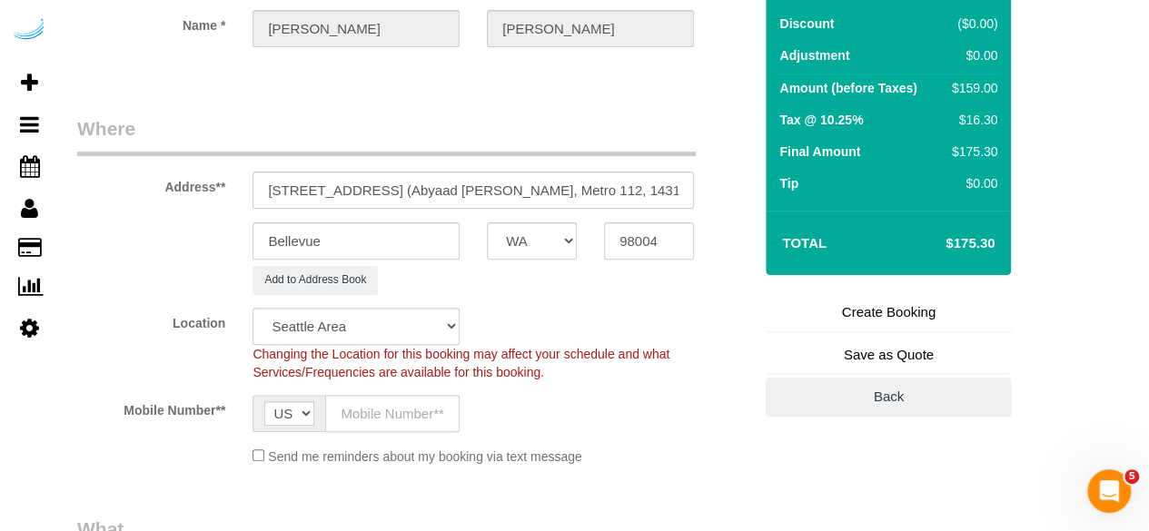
click at [387, 420] on input "text" at bounding box center [392, 413] width 134 height 37
type input "[PHONE_NUMBER]"
type input "Brandie Louck"
type input "[PHONE_NUMBER]"
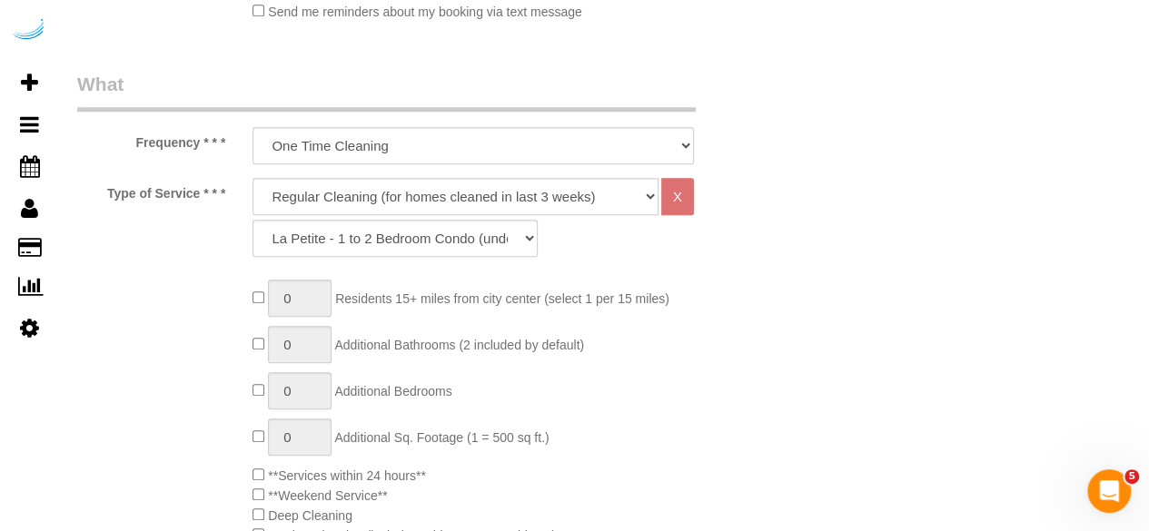
scroll to position [636, 0]
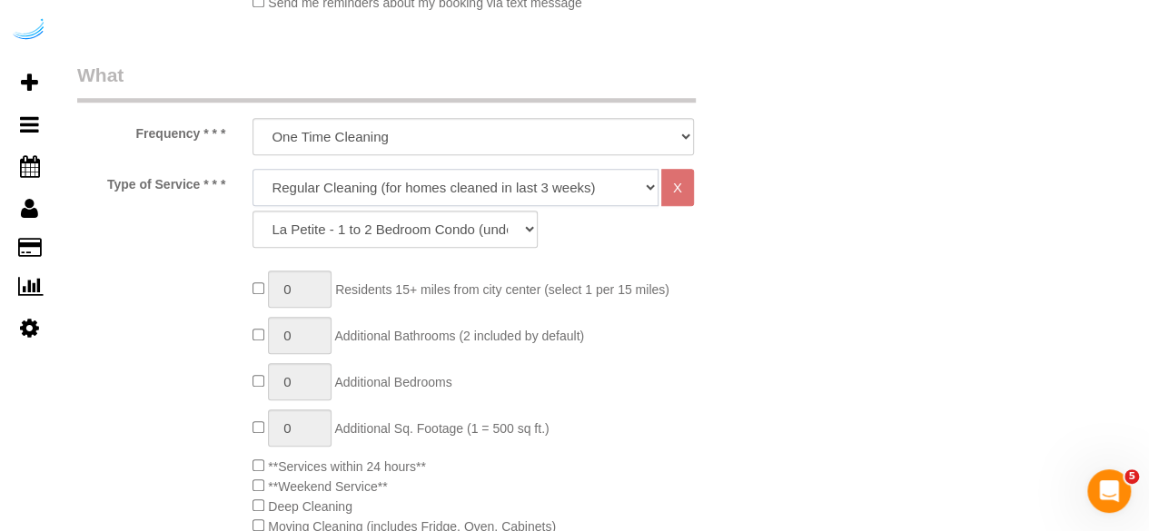
click at [366, 192] on select "Deep Cleaning (for homes that have not been cleaned in 3+ weeks) Spruce Regular…" at bounding box center [455, 187] width 406 height 37
select select "282"
click at [252, 169] on select "Deep Cleaning (for homes that have not been cleaned in 3+ weeks) Spruce Regular…" at bounding box center [455, 187] width 406 height 37
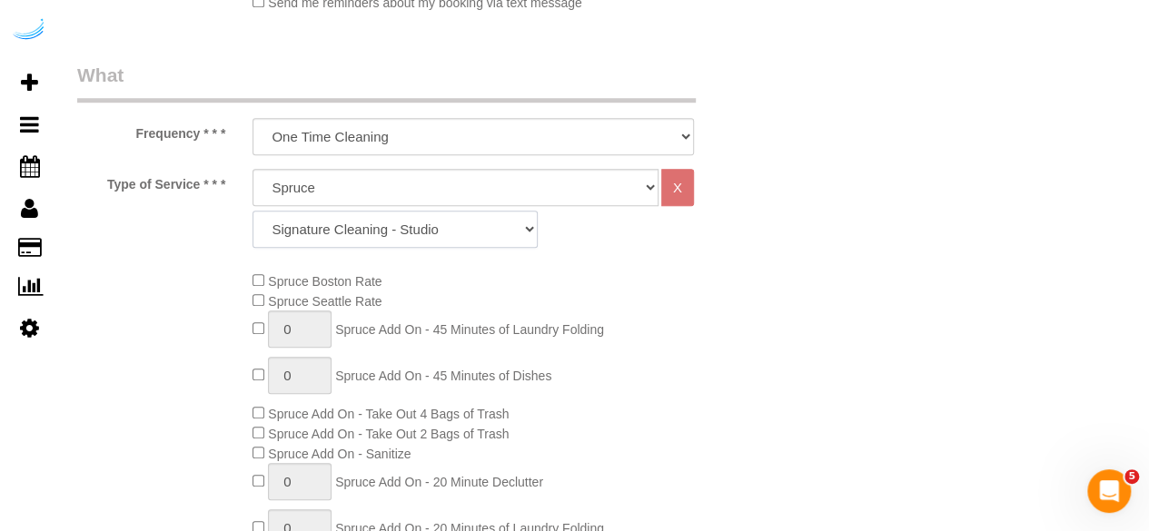
drag, startPoint x: 329, startPoint y: 230, endPoint x: 338, endPoint y: 215, distance: 17.1
click at [329, 230] on select "Signature Cleaning - Studio Signature Cleaning - 1 Bed 1 Bath Signature Cleanin…" at bounding box center [394, 229] width 285 height 37
select select "304"
click at [252, 211] on select "Signature Cleaning - Studio Signature Cleaning - 1 Bed 1 Bath Signature Cleanin…" at bounding box center [394, 229] width 285 height 37
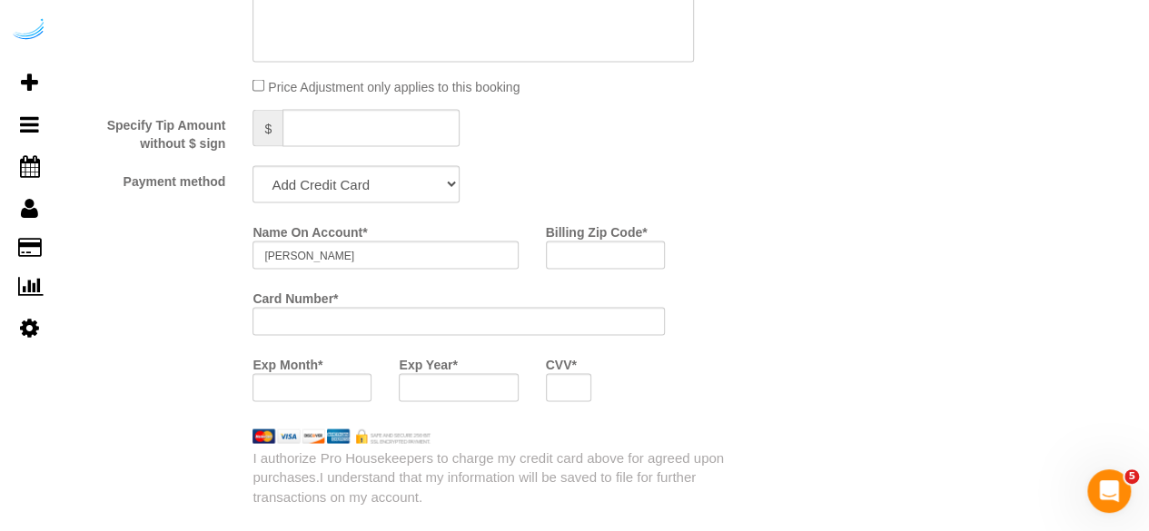
scroll to position [1816, 0]
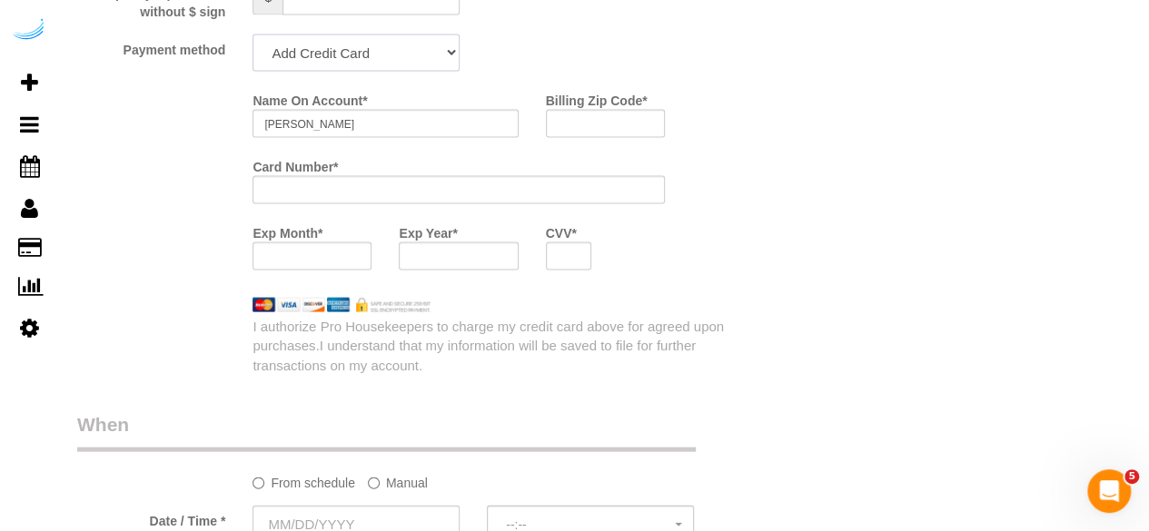
click at [374, 55] on select "Add Credit Card Cash Check Paypal" at bounding box center [355, 53] width 207 height 37
select select "string:check"
click at [252, 36] on select "Add Credit Card Cash Check Paypal" at bounding box center [355, 53] width 207 height 37
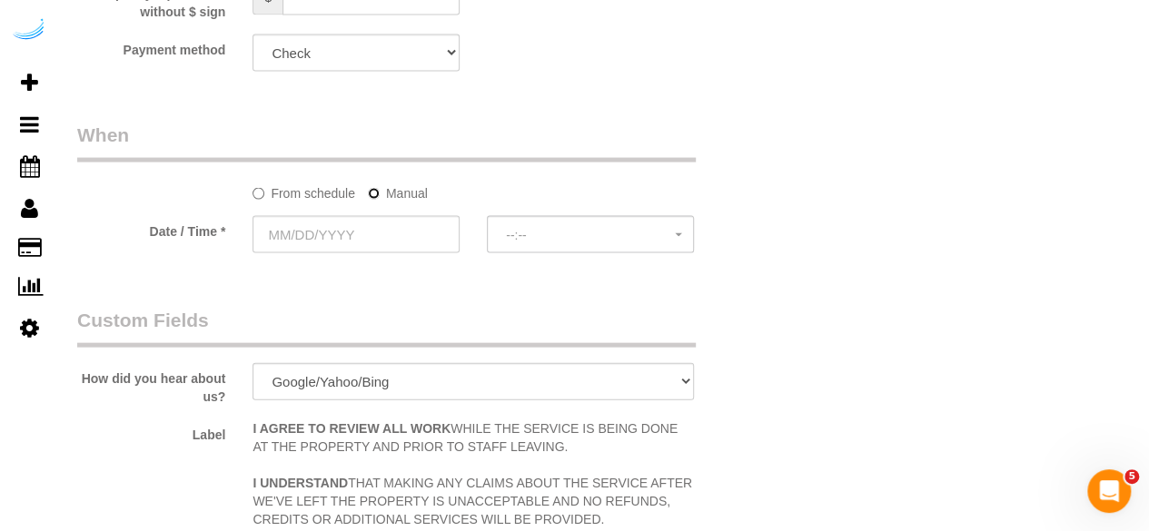
click at [380, 199] on label "Manual" at bounding box center [398, 190] width 60 height 25
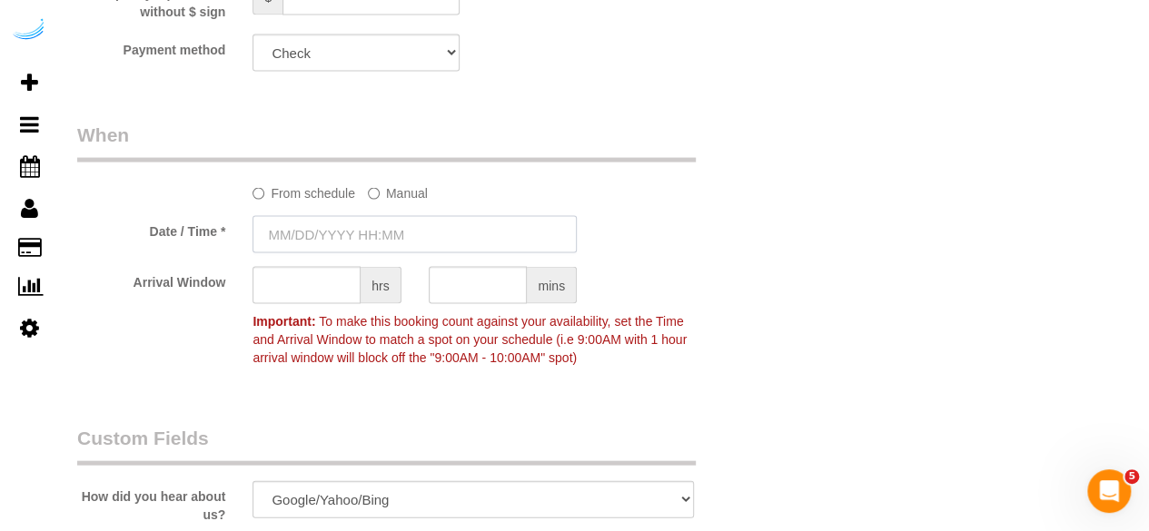
click at [349, 236] on input "text" at bounding box center [414, 234] width 324 height 37
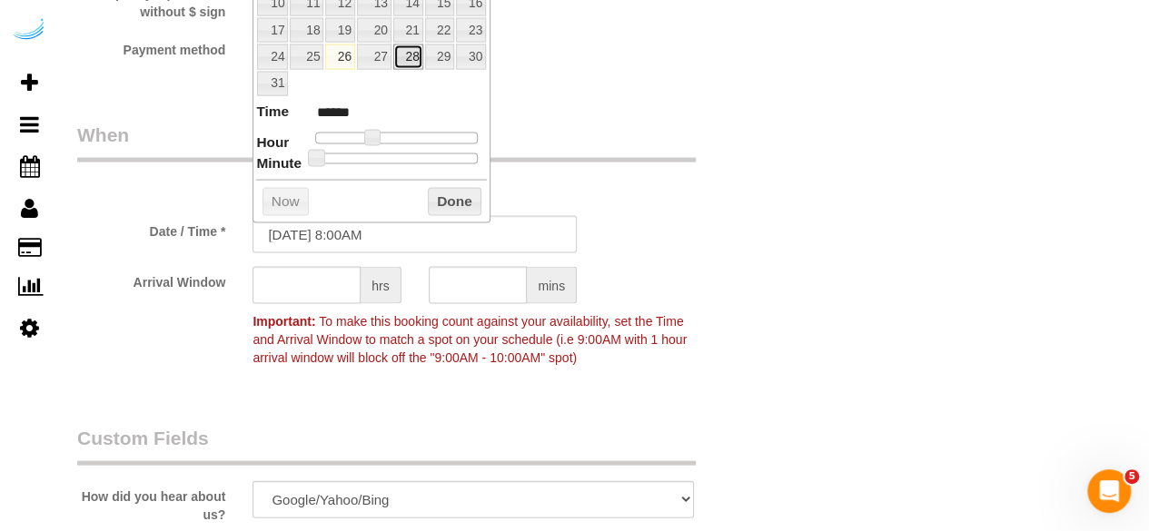
click at [401, 57] on link "28" at bounding box center [408, 56] width 30 height 25
type input "08/28/2025 9:00AM"
type input "******"
type input "08/28/2025 10:00AM"
type input "*******"
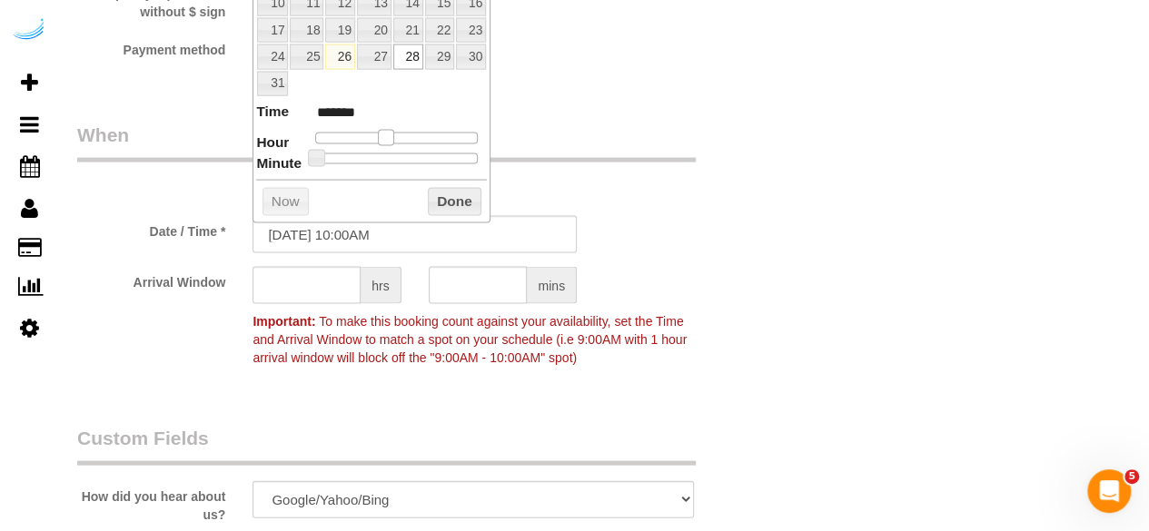
drag, startPoint x: 367, startPoint y: 132, endPoint x: 383, endPoint y: 134, distance: 16.6
click at [383, 134] on span at bounding box center [386, 138] width 16 height 16
click at [331, 282] on input "text" at bounding box center [306, 285] width 108 height 37
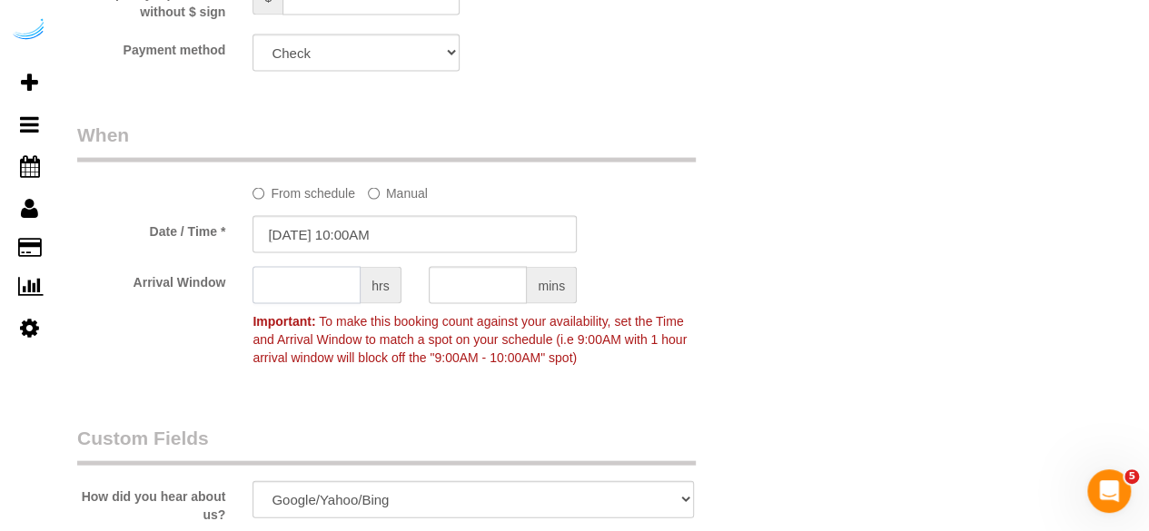
type input "3"
type input "4"
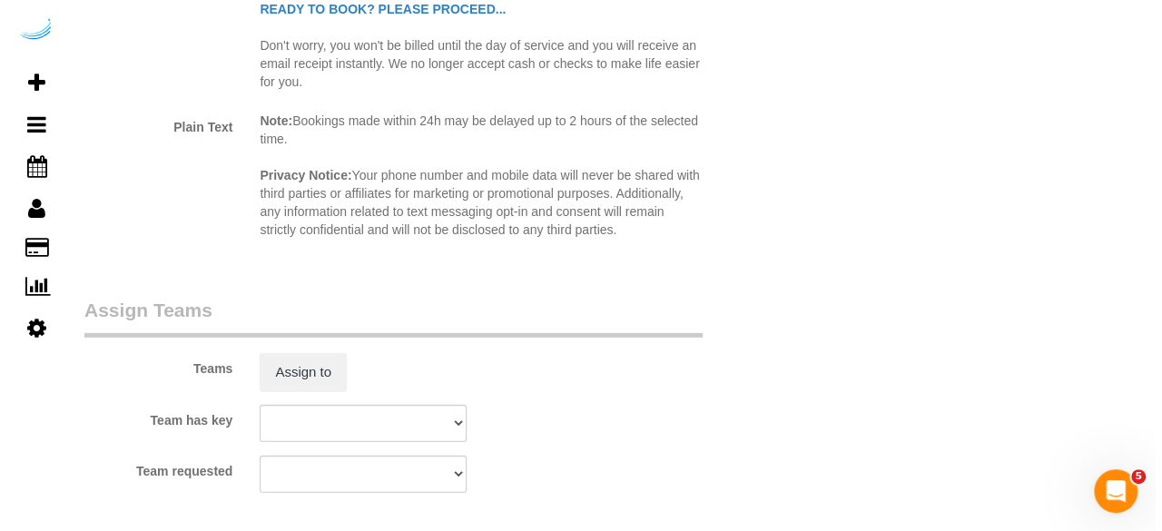
scroll to position [2633, 0]
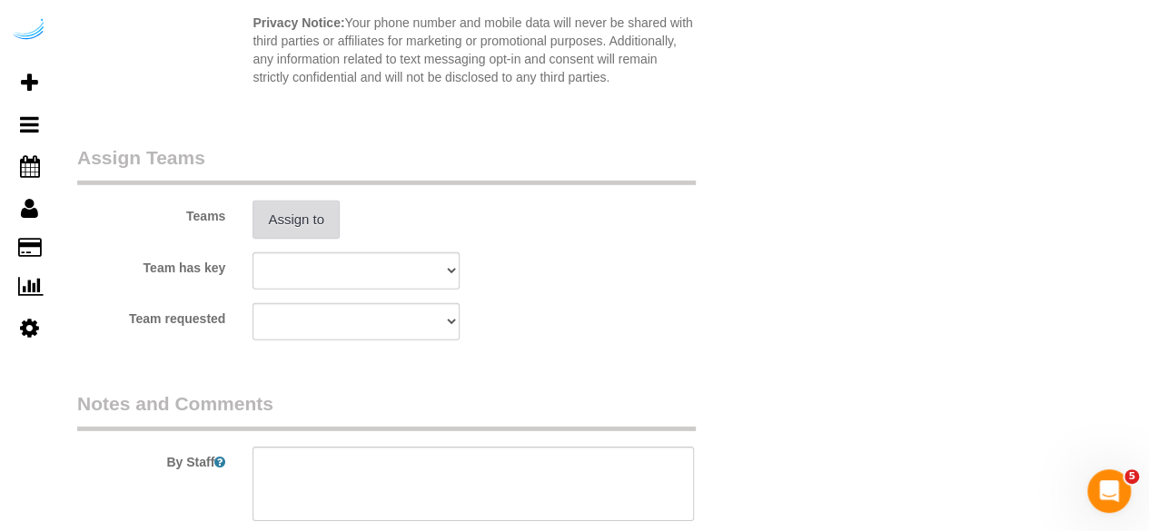
click at [326, 228] on button "Assign to" at bounding box center [295, 220] width 87 height 38
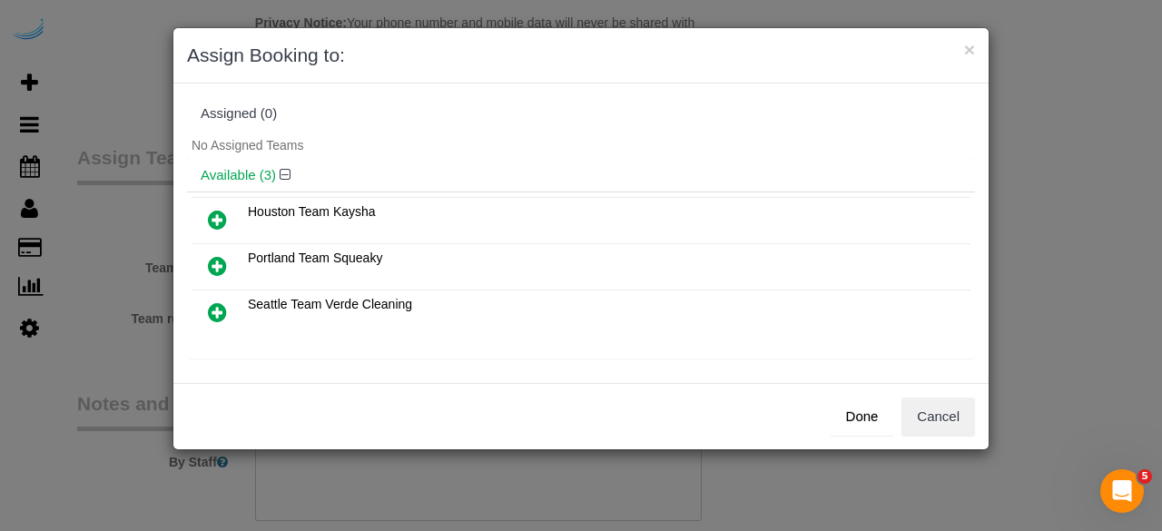
scroll to position [125, 0]
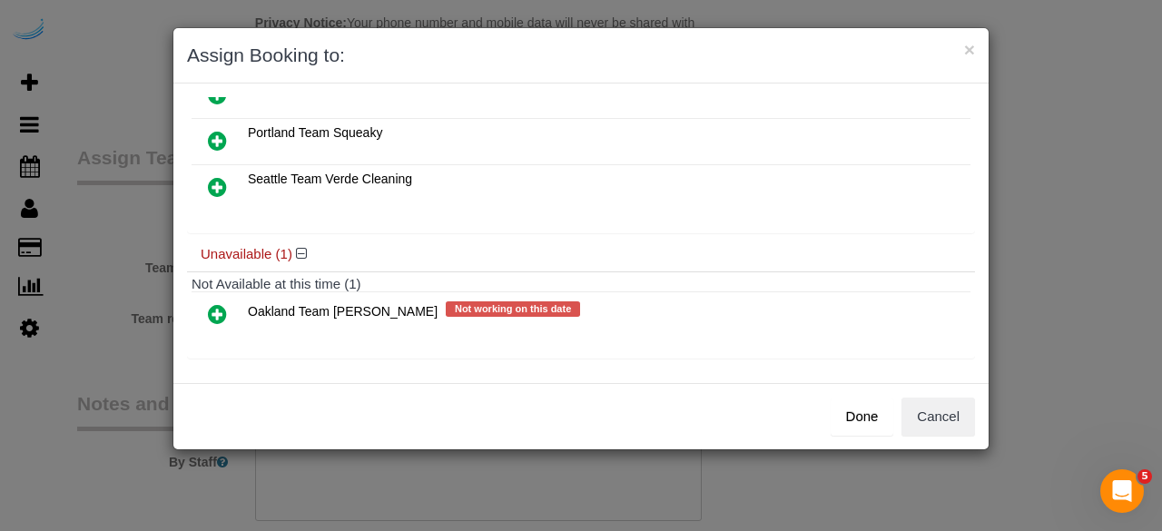
click at [211, 303] on icon at bounding box center [217, 314] width 19 height 22
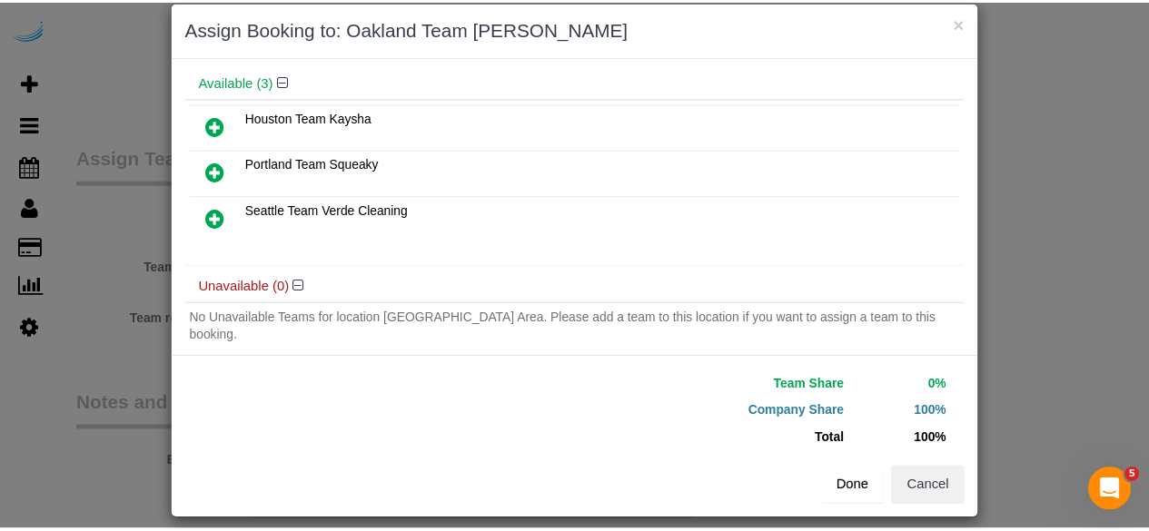
scroll to position [41, 0]
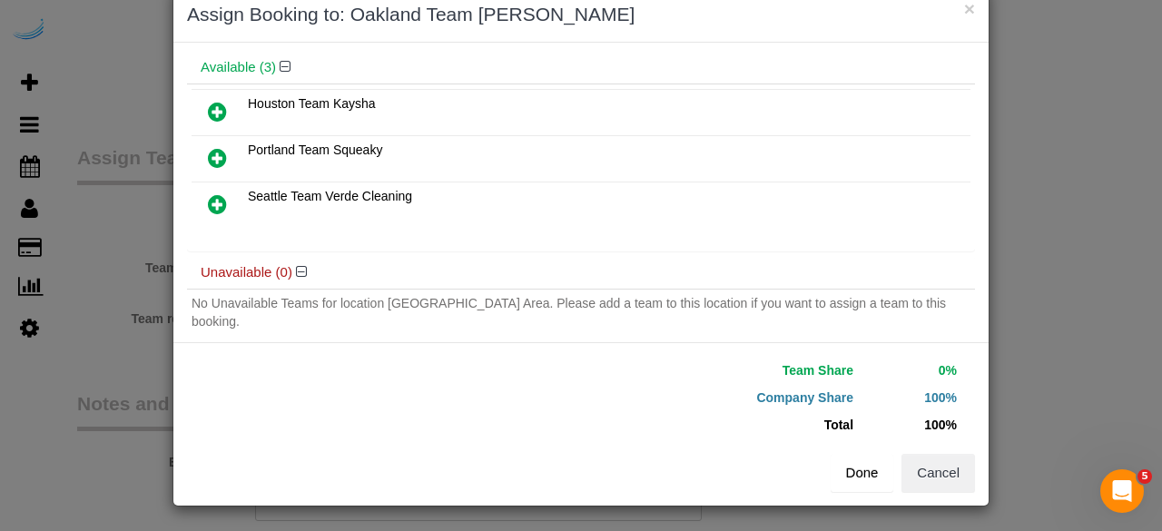
click at [866, 471] on button "Done" at bounding box center [863, 473] width 64 height 38
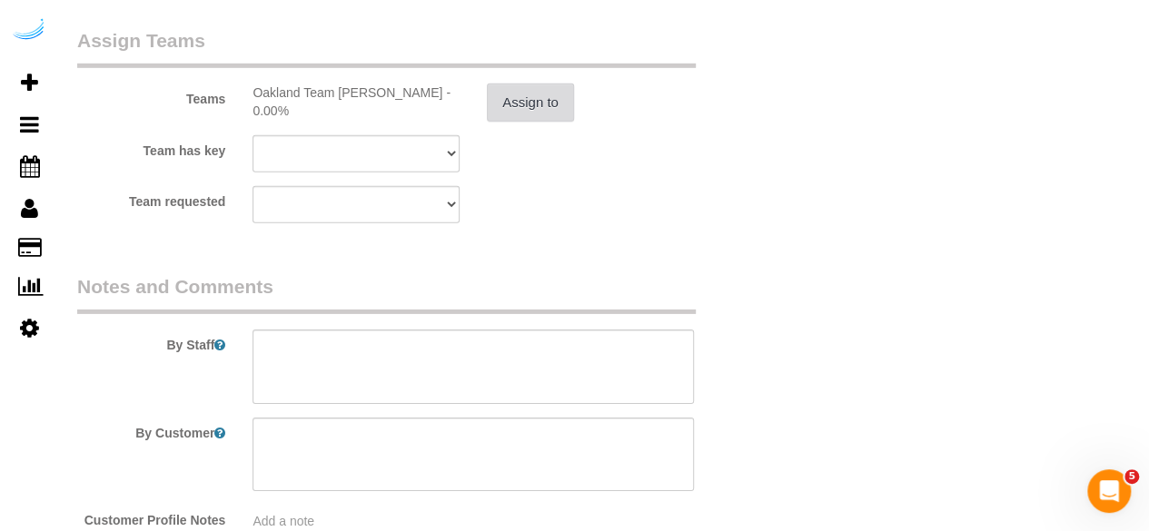
scroll to position [2815, 0]
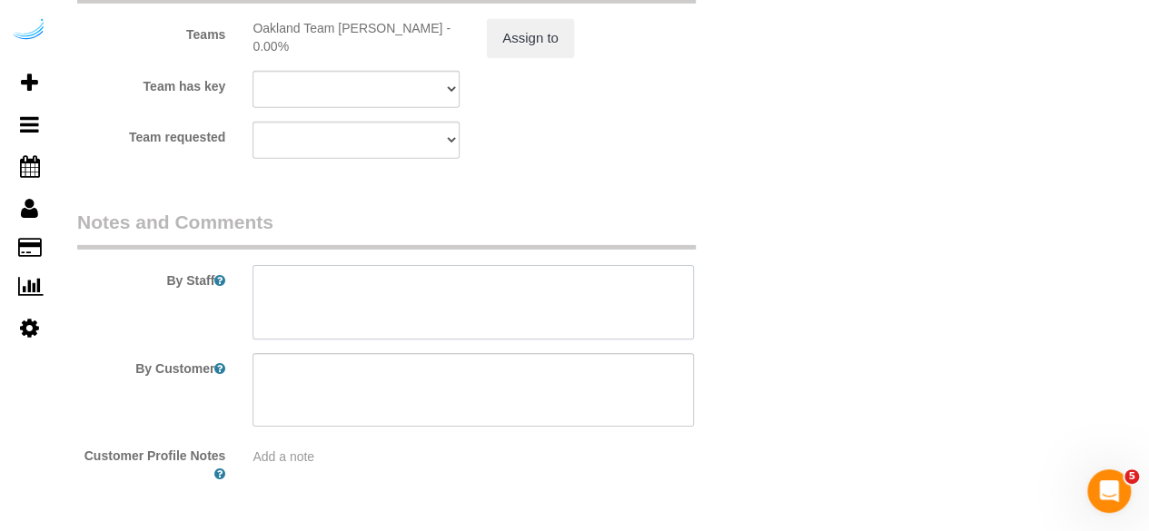
click at [434, 271] on textarea at bounding box center [472, 302] width 441 height 74
paste textarea "Permanent Notes:No notes from this customer.Today's Notes:No notes from this se…"
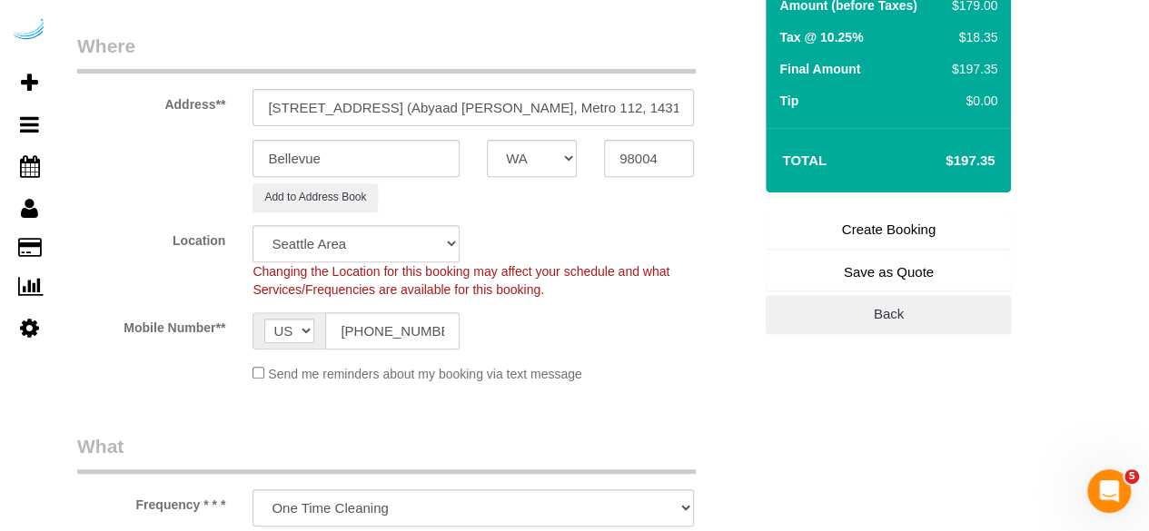
scroll to position [0, 0]
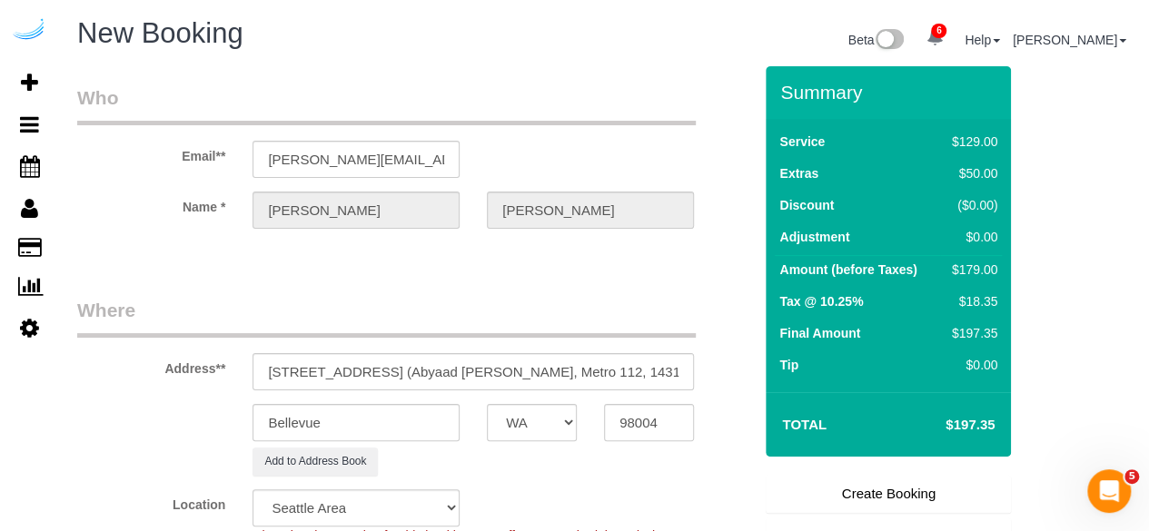
type textarea "Recurrency: Every 2 weeks Permanent Notes:No notes from this customer.Today's N…"
click at [866, 482] on link "Create Booking" at bounding box center [887, 494] width 245 height 38
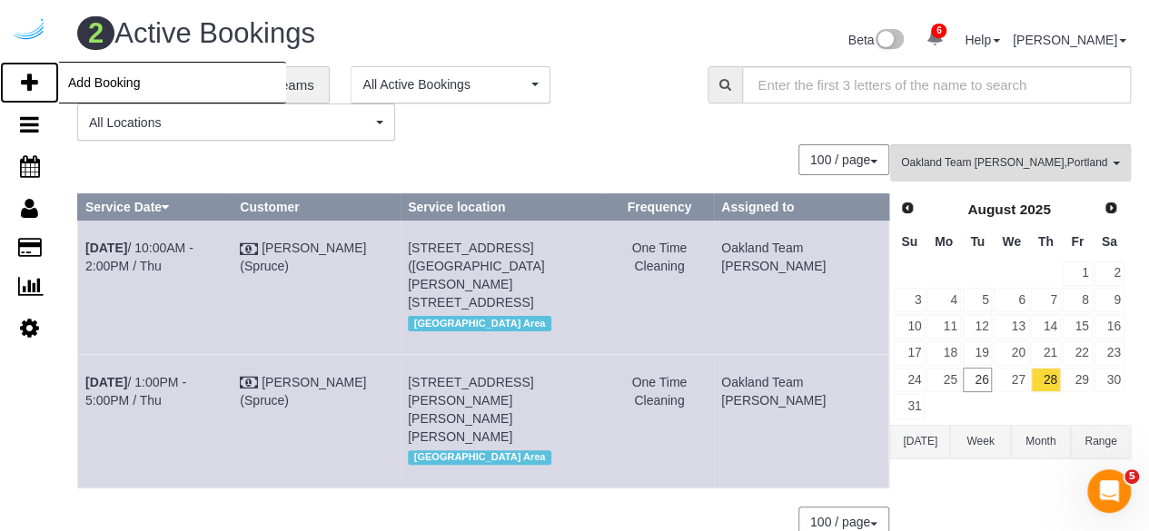
click at [29, 78] on icon at bounding box center [29, 83] width 17 height 22
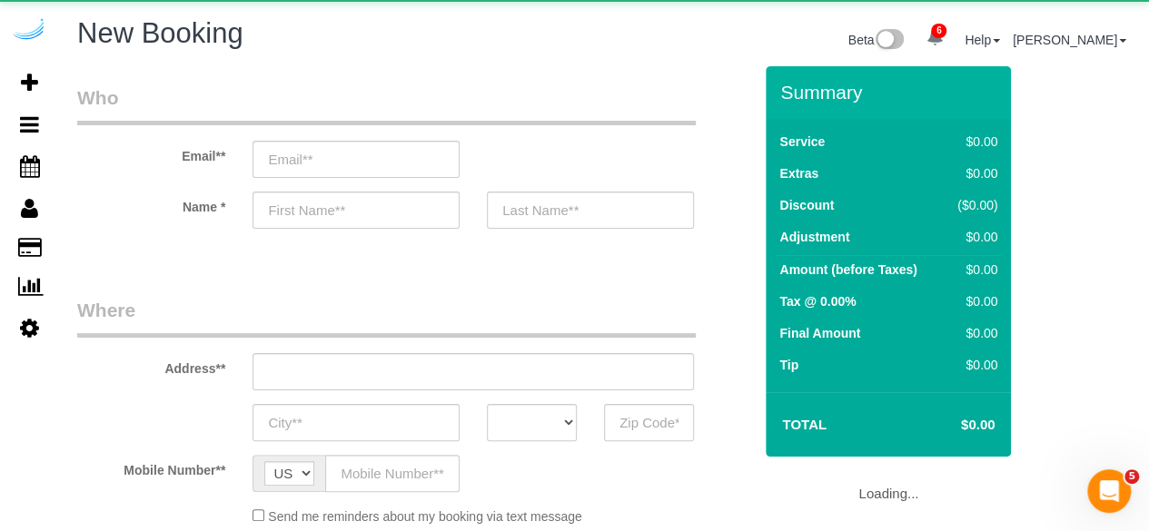
select select "object:6549"
select select "4"
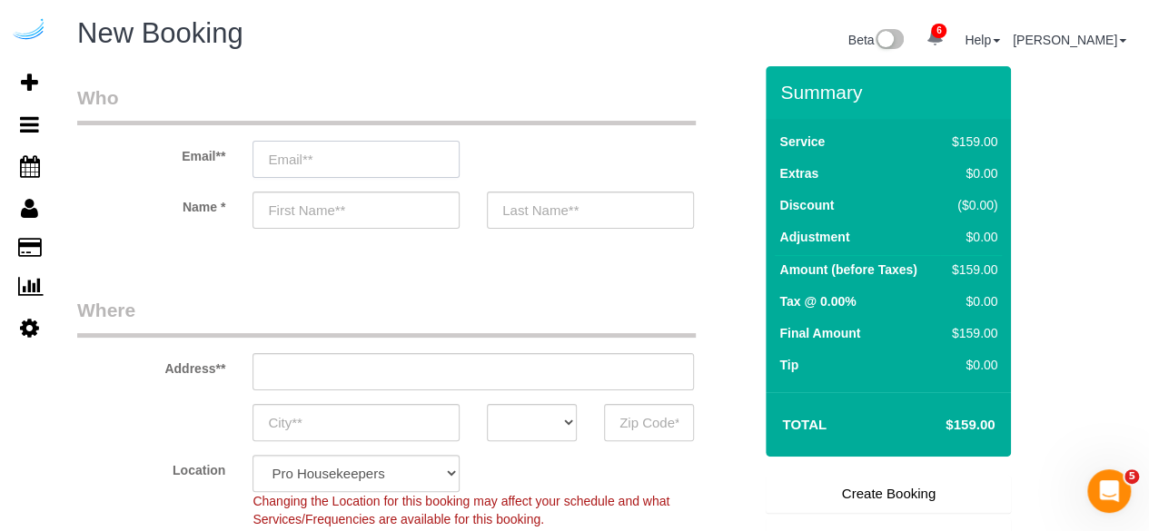
click at [403, 164] on input "email" at bounding box center [355, 159] width 207 height 37
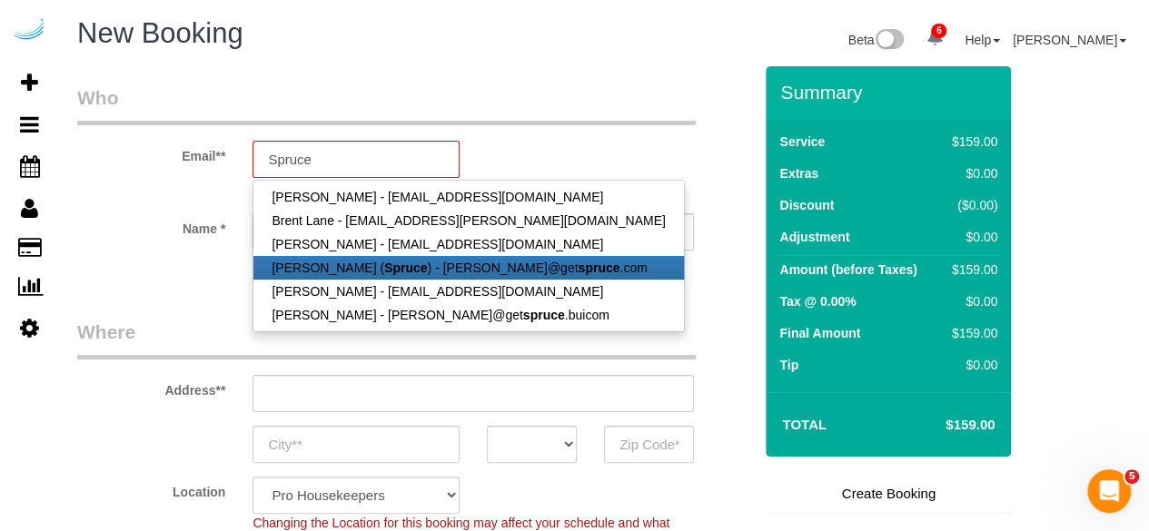
click at [354, 262] on link "Brandie Louck ( Spruce ) - brandie@get spruce .com" at bounding box center [467, 268] width 429 height 24
type input "[PERSON_NAME][EMAIL_ADDRESS][DOMAIN_NAME]"
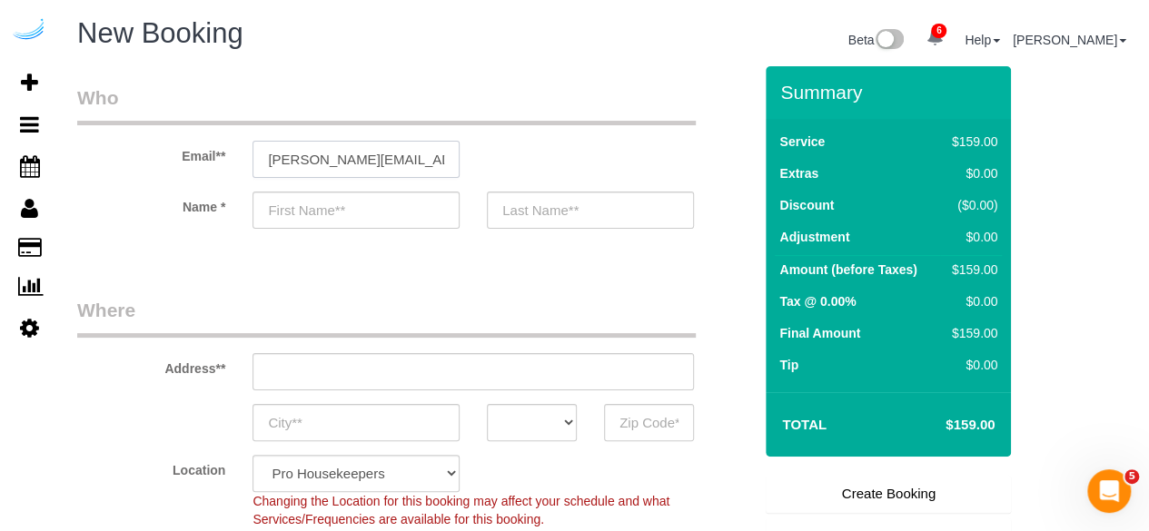
type input "[PERSON_NAME]"
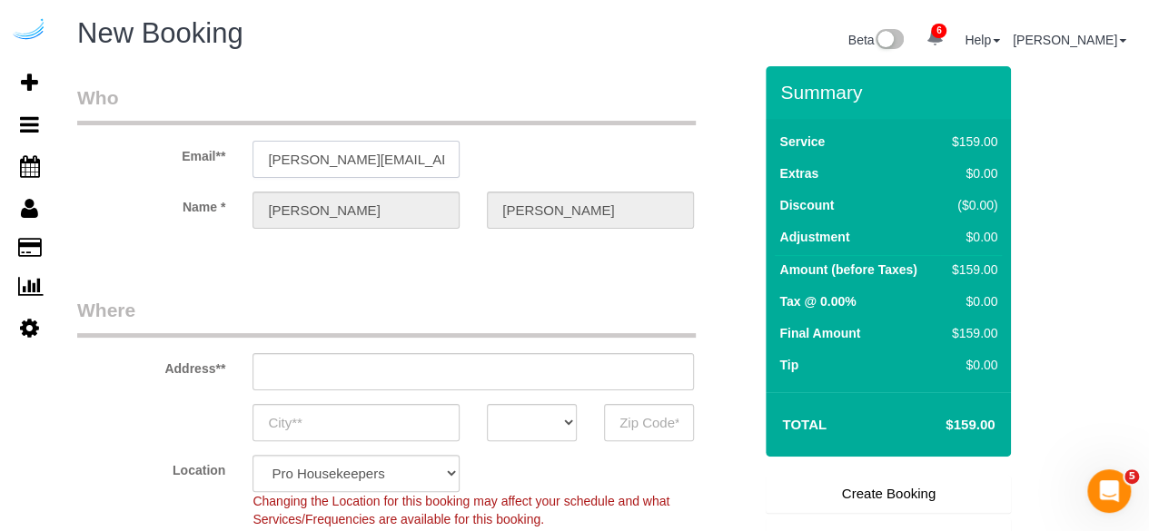
type input "3816 S Lamar Blvd"
type input "Austin"
select select "[GEOGRAPHIC_DATA]"
type input "78704"
click at [417, 368] on input "3816 S Lamar Blvd" at bounding box center [472, 371] width 441 height 37
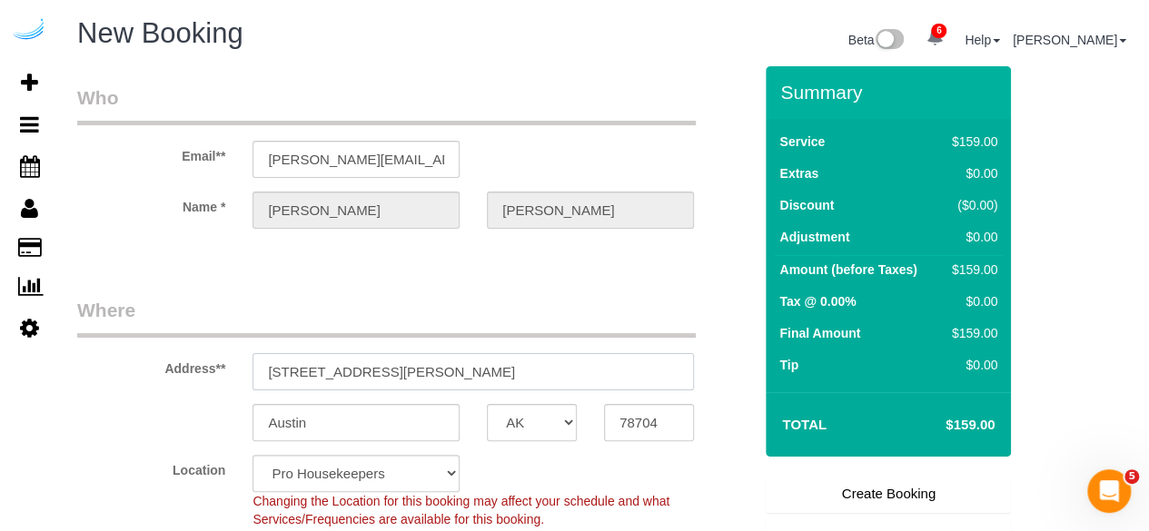
paste input "148 Lake St S, Kirkland, WA 98033"
type input "148 Lake St S, Kirkland, WA 98033"
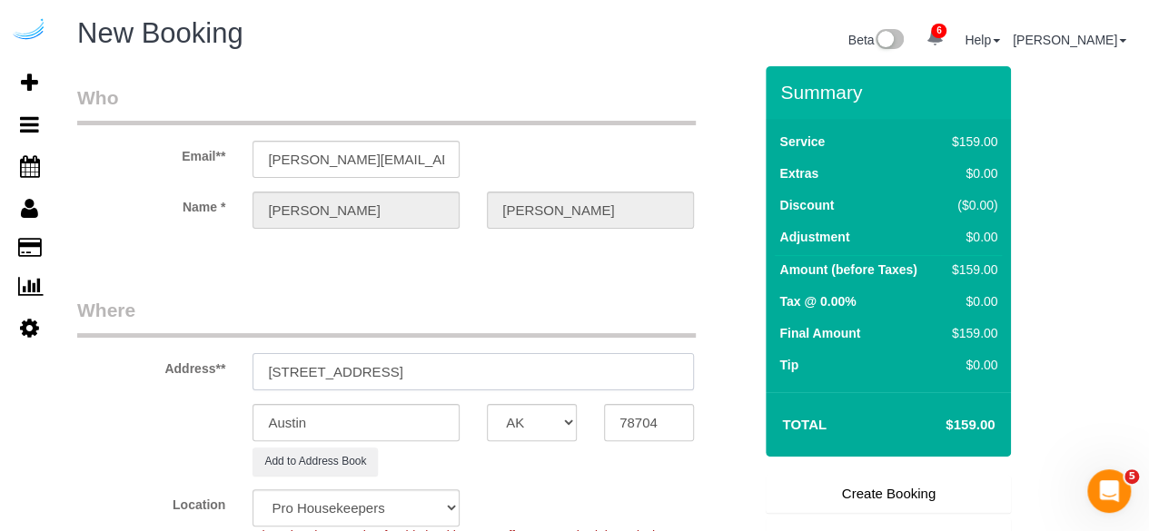
select select "9"
select select "object:6593"
drag, startPoint x: 447, startPoint y: 370, endPoint x: 548, endPoint y: 370, distance: 101.7
click at [548, 370] on input "148 Lake St S, Kirkland, WA 98033" at bounding box center [472, 371] width 441 height 37
drag, startPoint x: 445, startPoint y: 377, endPoint x: 529, endPoint y: 377, distance: 84.4
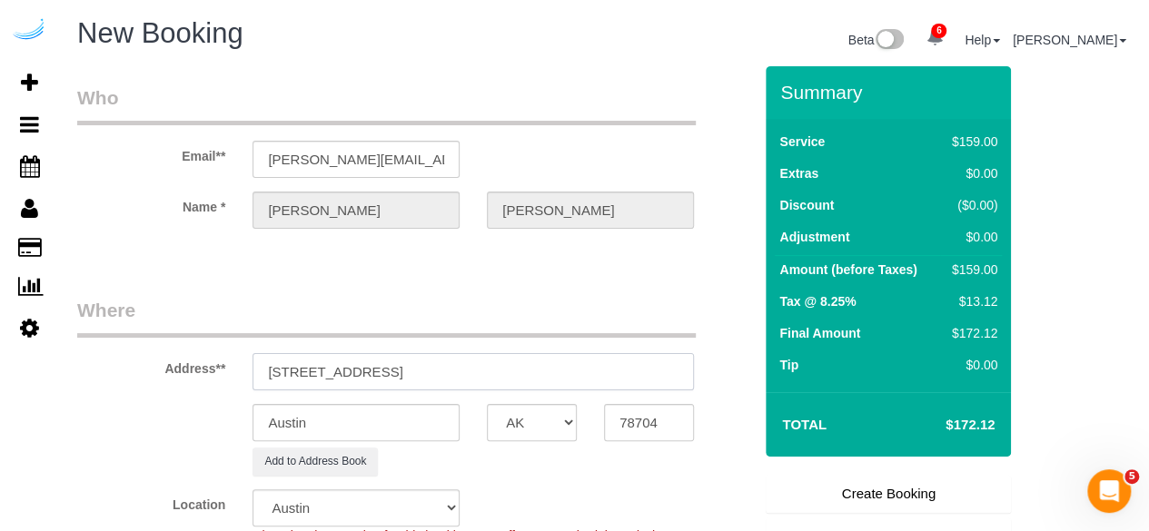
click at [528, 377] on input "148 Lake St S, Kirkland, WA 98033" at bounding box center [472, 371] width 441 height 37
type input "148 Lake St S, Kirkland, WA 98033"
click at [632, 428] on input "78704" at bounding box center [649, 422] width 90 height 37
paste input "98033"
type input "98033"
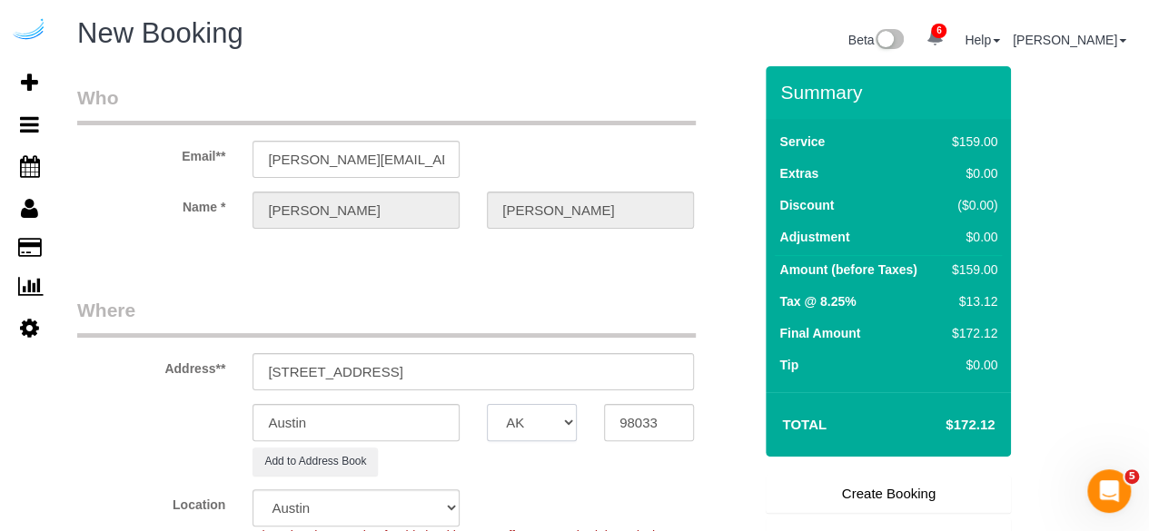
click at [547, 419] on select "AK AL AR AZ CA CO CT DC DE FL GA HI IA ID IL IN KS KY LA MA MD ME MI MN MO MS M…" at bounding box center [532, 422] width 90 height 37
select select "WA"
select select "11"
click at [424, 426] on input "Austin" at bounding box center [355, 422] width 207 height 37
select select "object:6640"
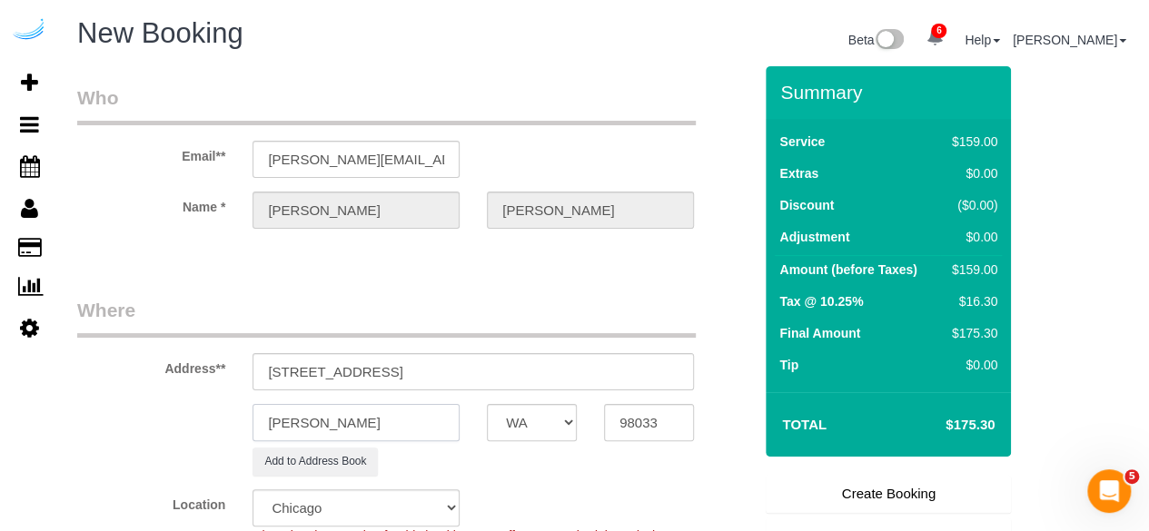
type input "Kirkland"
drag, startPoint x: 360, startPoint y: 362, endPoint x: 755, endPoint y: 410, distance: 397.9
click at [755, 66] on form "Who Email** brandie@getspruce.com Name * Brandie Louck Where Address** 148 Lake…" at bounding box center [603, 66] width 1053 height 0
paste input "Ashita Sriraman"
paste input "1463092"
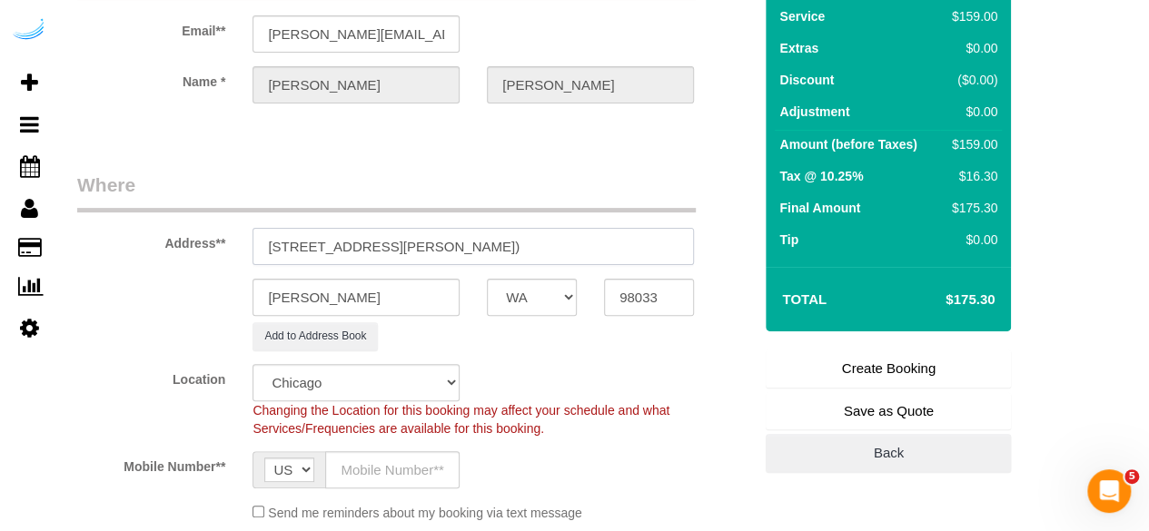
scroll to position [182, 0]
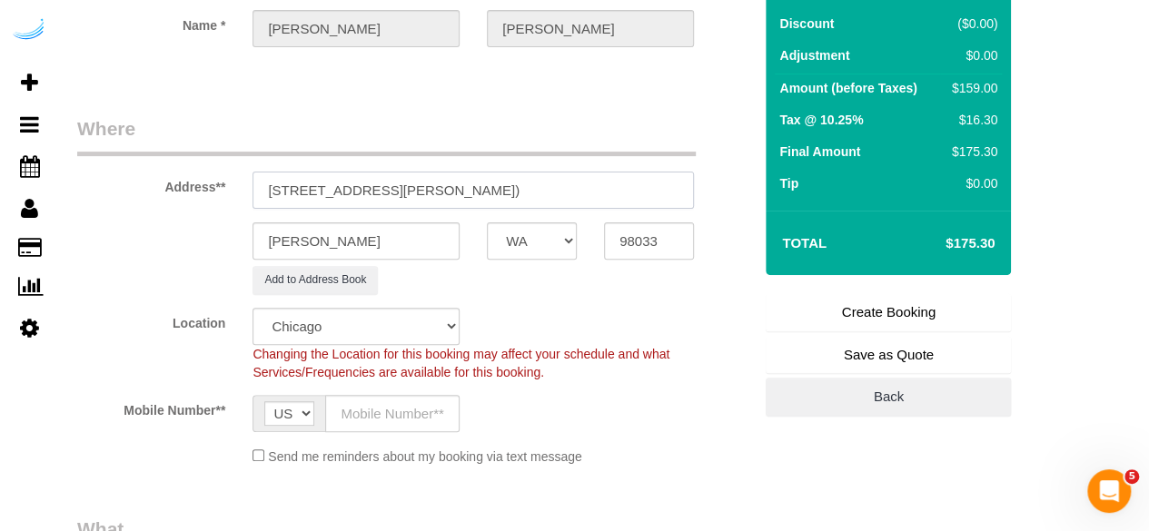
type input "148 Lake St S, Building 228, Unit 228 (Ashita Sriraman, Vela, 1463092)"
click at [340, 330] on select "Pro Housekeepers Atlanta Austin Boston Chicago Cincinnati Clearwater Denver Ft …" at bounding box center [355, 326] width 207 height 37
select select "4"
click at [252, 308] on select "Pro Housekeepers Atlanta Austin Boston Chicago Cincinnati Clearwater Denver Ft …" at bounding box center [355, 326] width 207 height 37
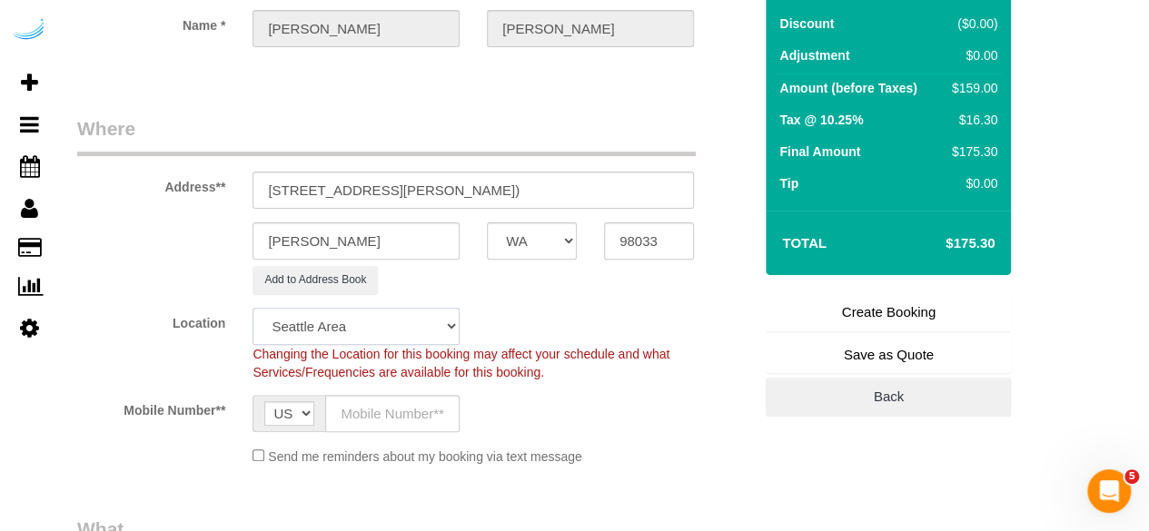
select select "object:6669"
select select "228"
click at [366, 421] on input "text" at bounding box center [392, 413] width 134 height 37
type input "[PHONE_NUMBER]"
type input "Brandie Louck"
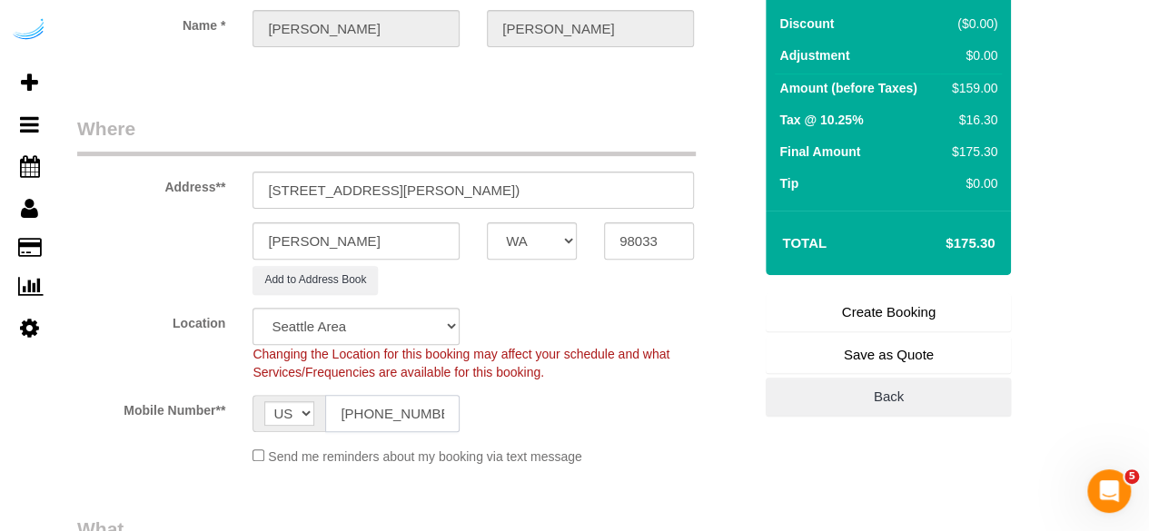
type input "[PHONE_NUMBER]"
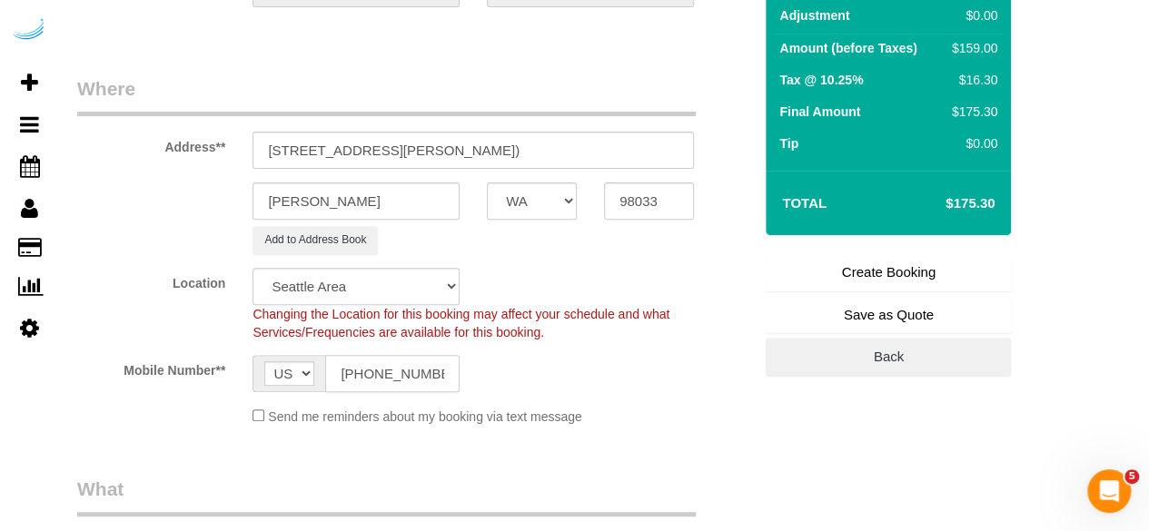
scroll to position [545, 0]
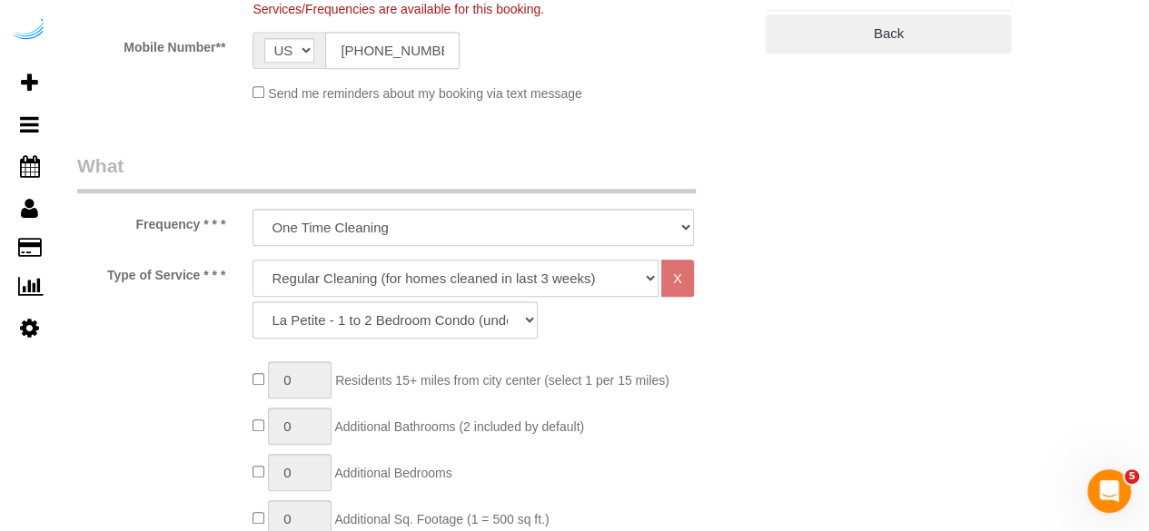
click at [397, 281] on select "Deep Cleaning (for homes that have not been cleaned in 3+ weeks) Spruce Regular…" at bounding box center [455, 278] width 406 height 37
select select "282"
click at [252, 260] on select "Deep Cleaning (for homes that have not been cleaned in 3+ weeks) Spruce Regular…" at bounding box center [455, 278] width 406 height 37
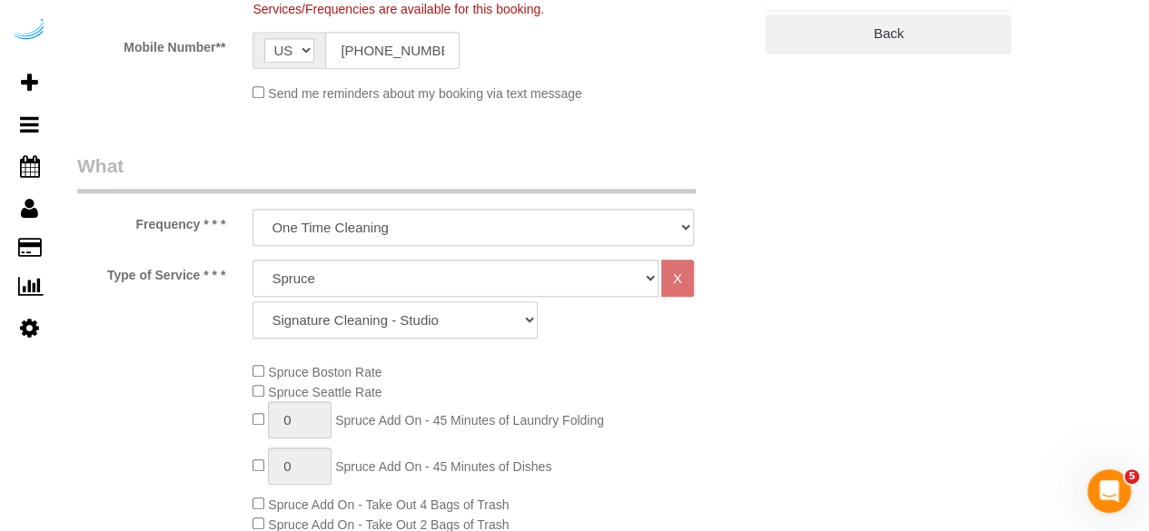
drag, startPoint x: 410, startPoint y: 321, endPoint x: 412, endPoint y: 308, distance: 13.9
click at [410, 321] on select "Signature Cleaning - Studio Signature Cleaning - 1 Bed 1 Bath Signature Cleanin…" at bounding box center [394, 319] width 285 height 37
select select "304"
click at [252, 301] on select "Signature Cleaning - Studio Signature Cleaning - 1 Bed 1 Bath Signature Cleanin…" at bounding box center [394, 319] width 285 height 37
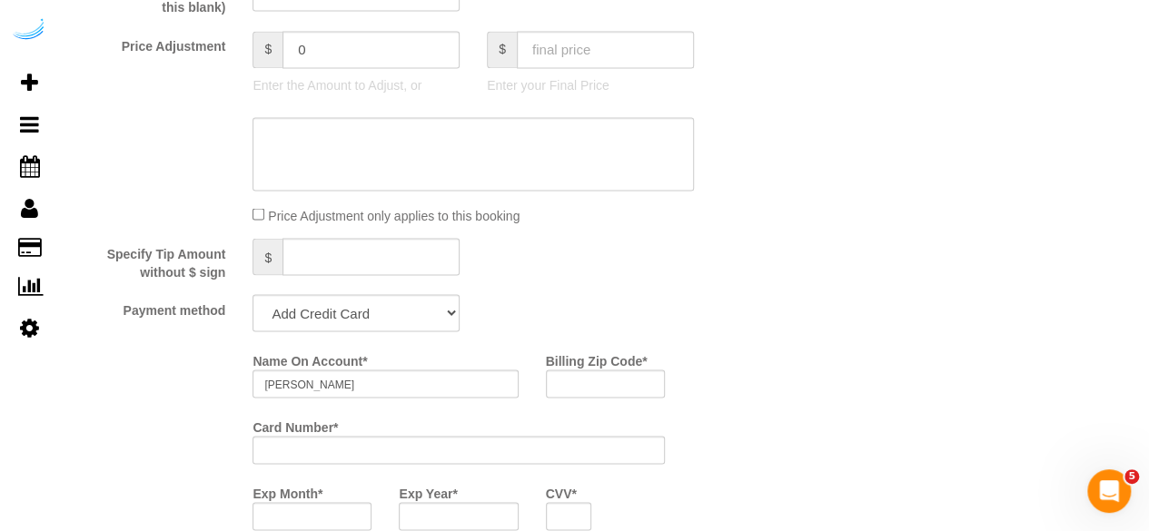
scroll to position [1725, 0]
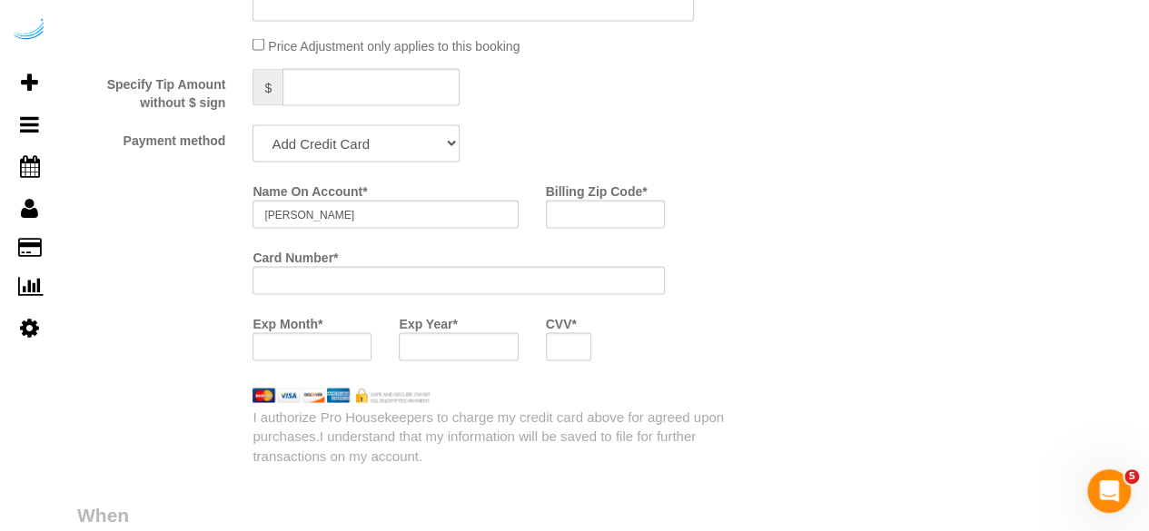
click at [357, 149] on select "Add Credit Card Cash Check Paypal" at bounding box center [355, 143] width 207 height 37
select select "string:check"
click at [252, 127] on select "Add Credit Card Cash Check Paypal" at bounding box center [355, 143] width 207 height 37
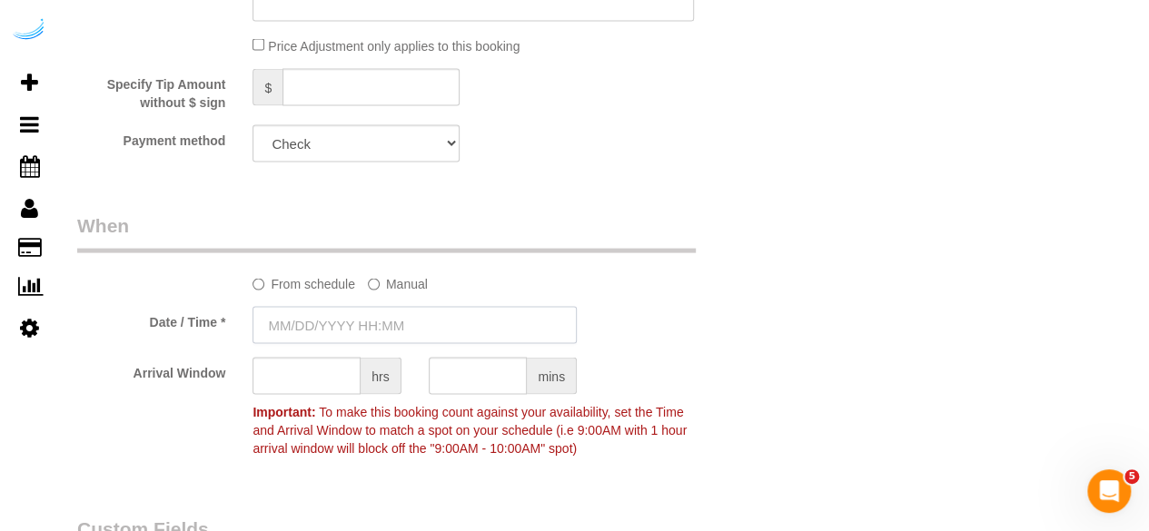
click at [340, 318] on input "text" at bounding box center [414, 325] width 324 height 37
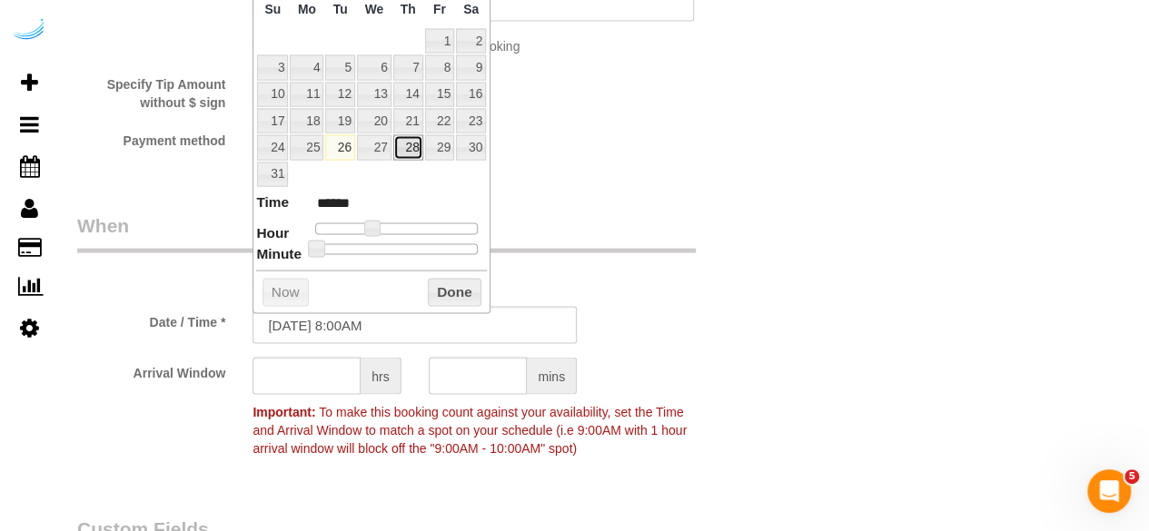
click at [404, 145] on link "28" at bounding box center [408, 147] width 30 height 25
type input "08/28/2025 9:00AM"
type input "******"
click at [372, 224] on span at bounding box center [378, 229] width 16 height 16
click at [318, 378] on input "text" at bounding box center [306, 376] width 108 height 37
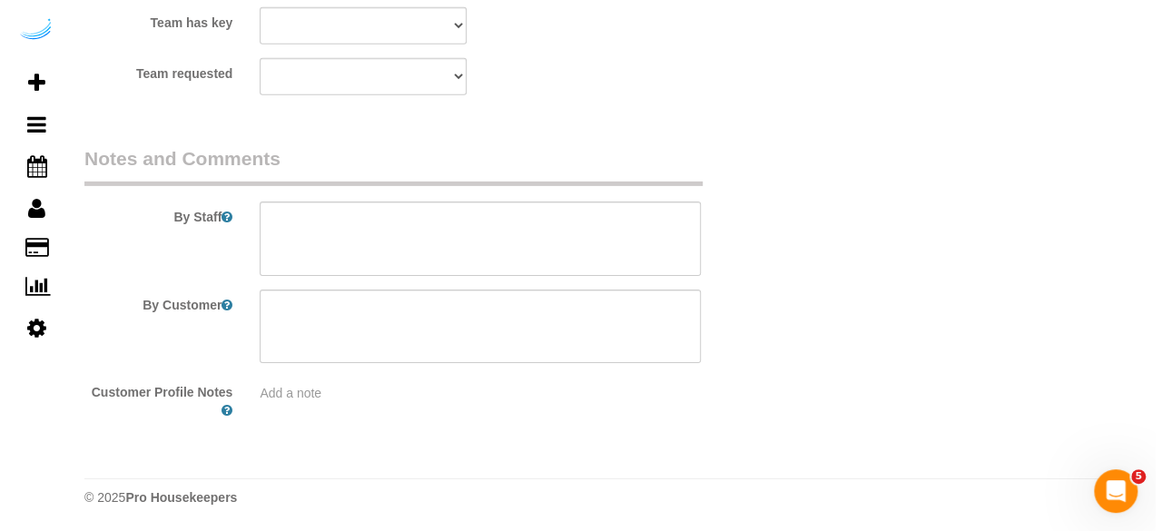
scroll to position [2606, 0]
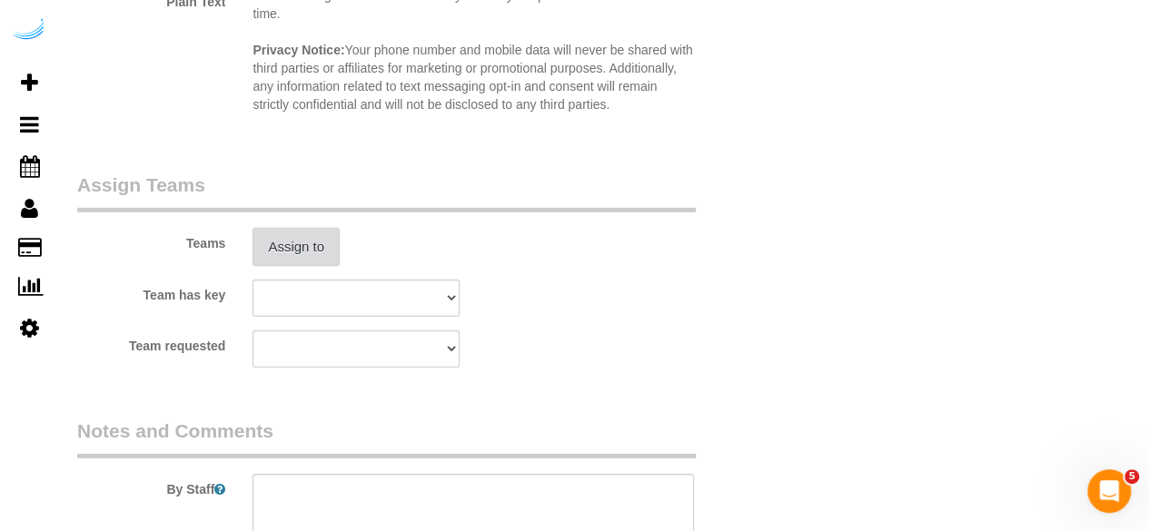
type input "4"
click at [283, 232] on button "Assign to" at bounding box center [295, 247] width 87 height 38
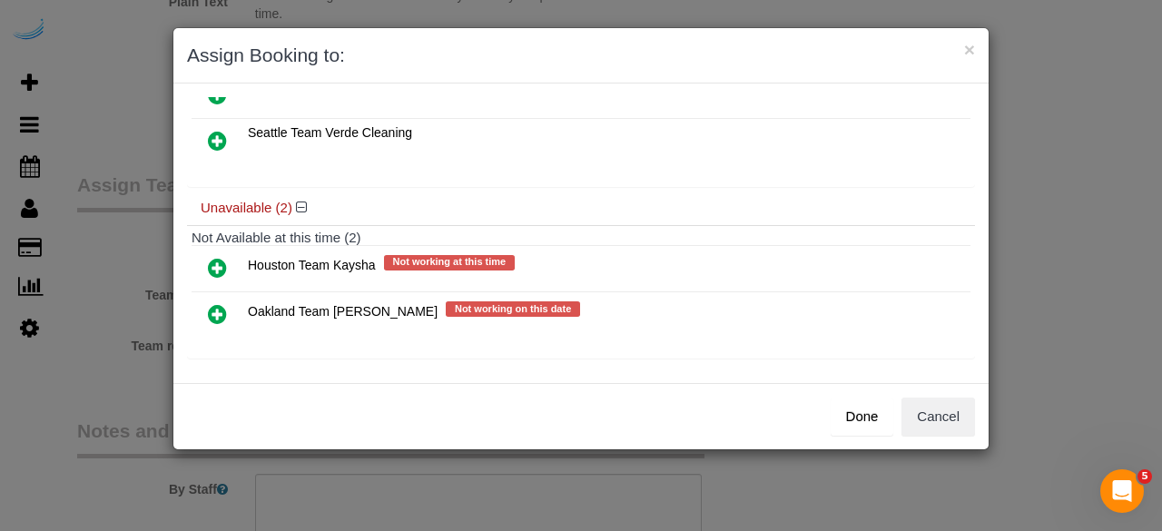
click at [225, 307] on icon at bounding box center [217, 314] width 19 height 22
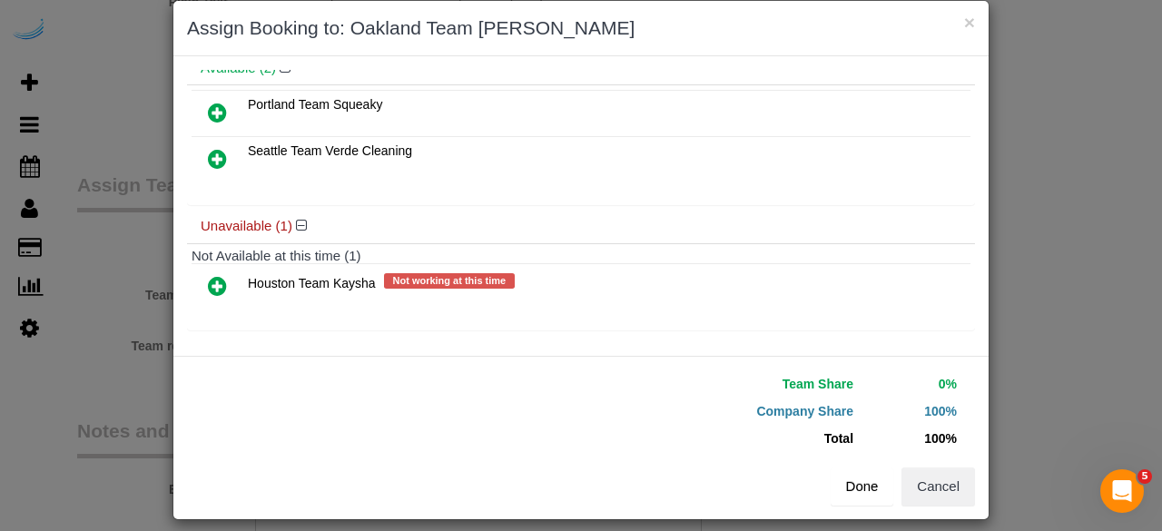
scroll to position [41, 0]
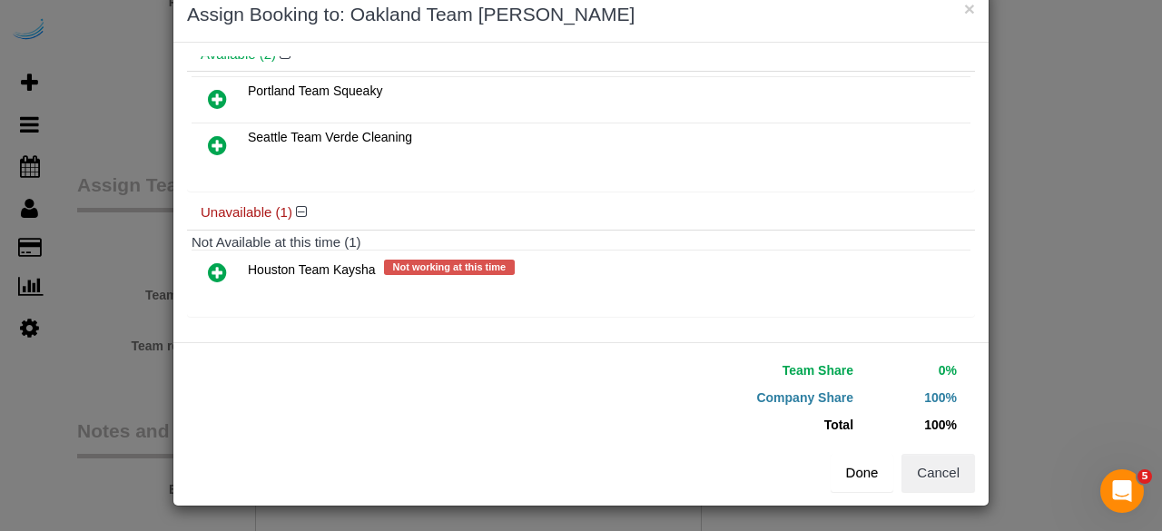
click at [839, 467] on button "Done" at bounding box center [863, 473] width 64 height 38
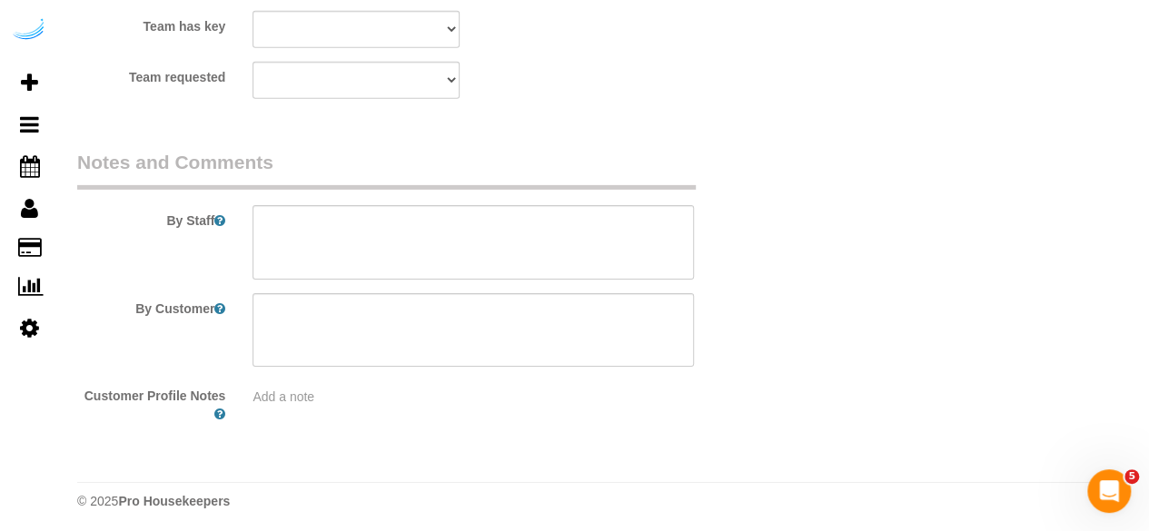
scroll to position [2878, 0]
click at [500, 255] on textarea at bounding box center [472, 239] width 441 height 74
click at [565, 228] on textarea at bounding box center [472, 239] width 441 height 74
paste textarea "Permanent Notes:No notes from this customer.Today's Notes:No notes from this se…"
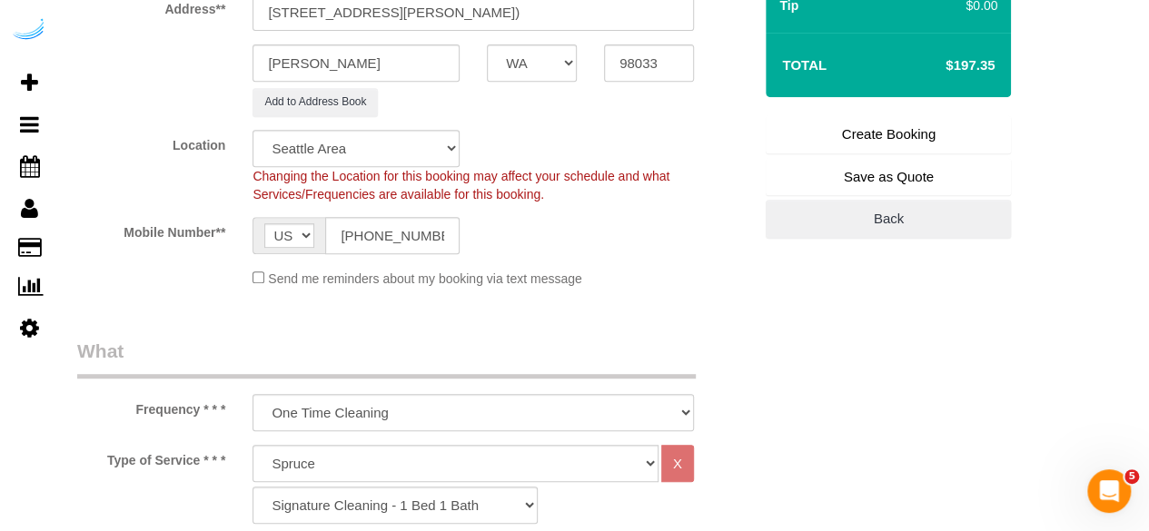
scroll to position [245, 0]
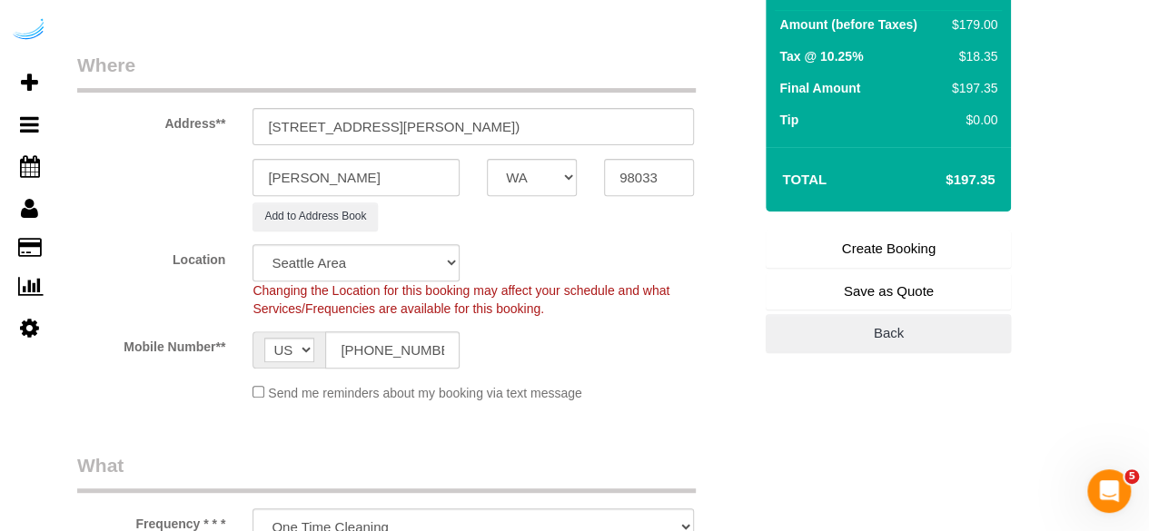
type textarea "Recurrency: Every 2 weeks Permanent Notes:No notes from this customer.Today's N…"
click at [926, 243] on link "Create Booking" at bounding box center [887, 249] width 245 height 38
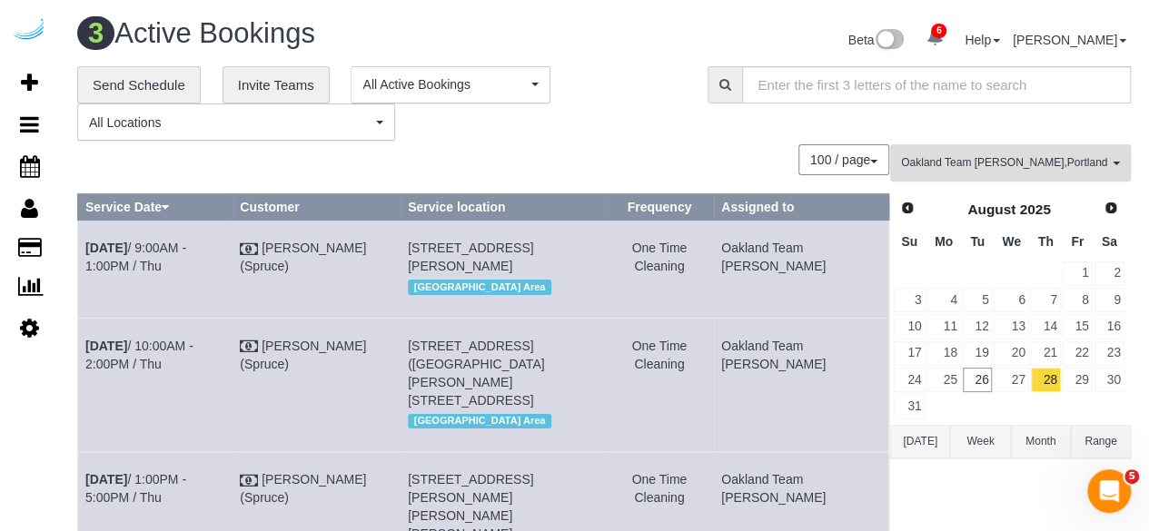
click at [1070, 162] on span "Oakland Team Cristina , Portland Team Squeaky , Seattle Team Verde Cleaning" at bounding box center [1004, 162] width 207 height 15
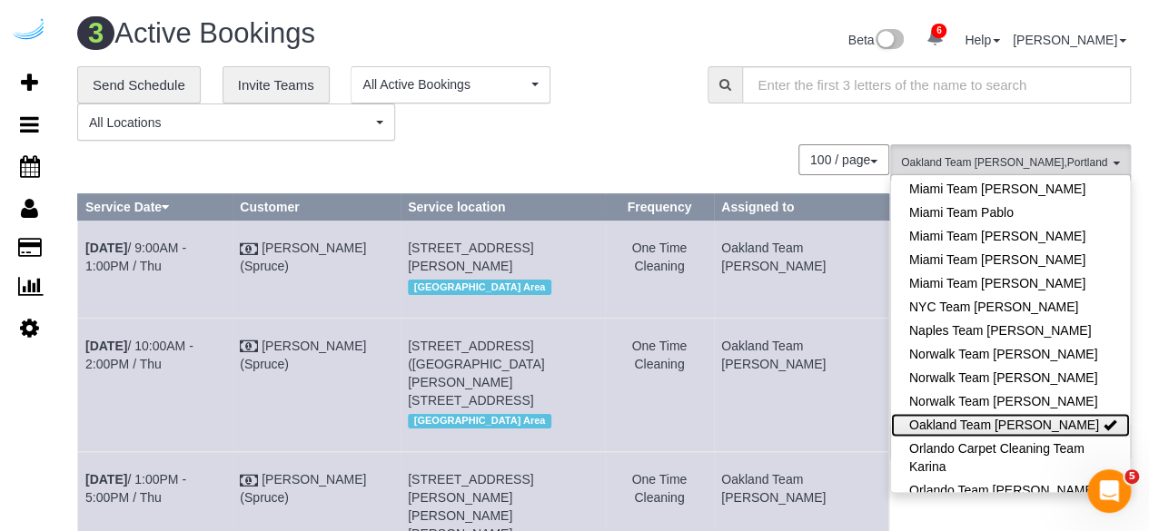
click at [1037, 413] on link "Oakland Team [PERSON_NAME]" at bounding box center [1010, 425] width 239 height 24
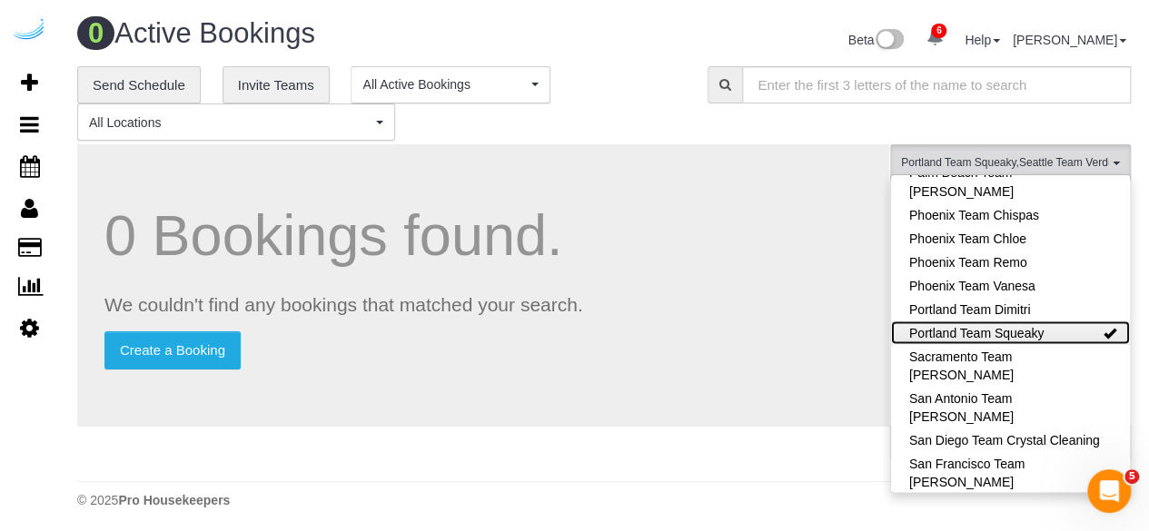
click at [1032, 321] on link "Portland Team Squeaky" at bounding box center [1010, 333] width 239 height 24
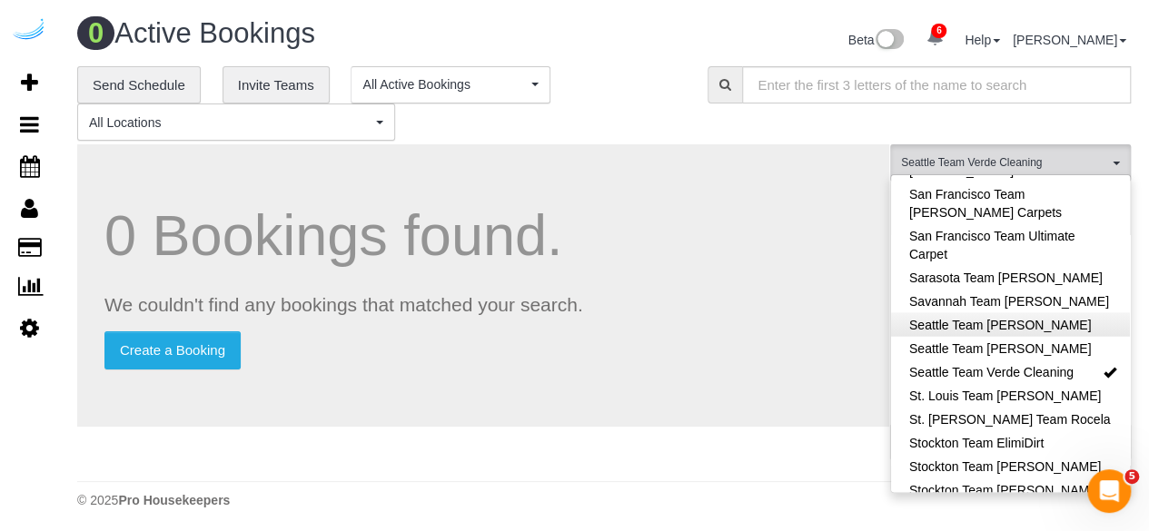
scroll to position [1978, 0]
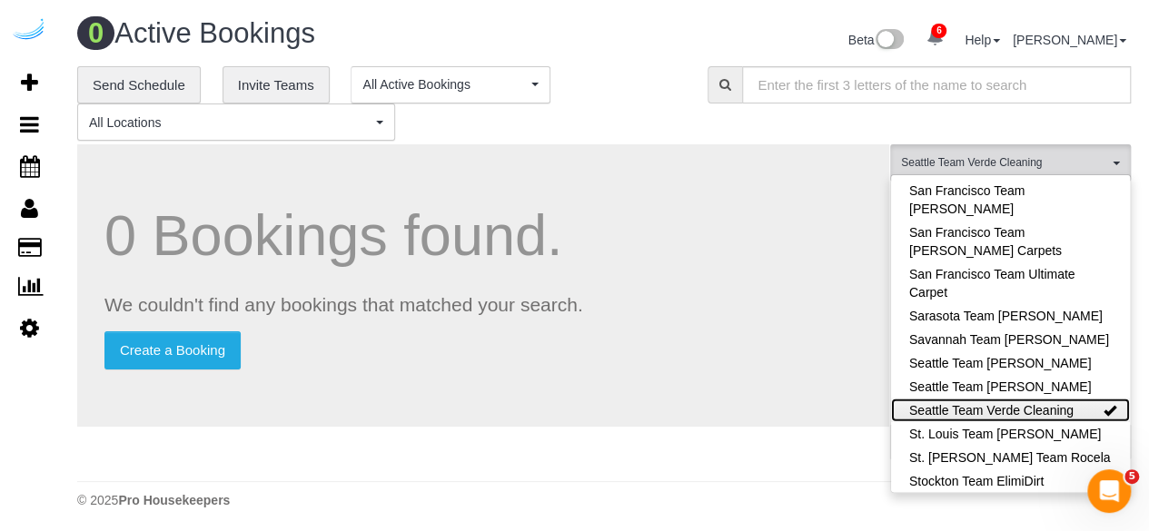
click at [1050, 399] on link "Seattle Team Verde Cleaning" at bounding box center [1010, 411] width 239 height 24
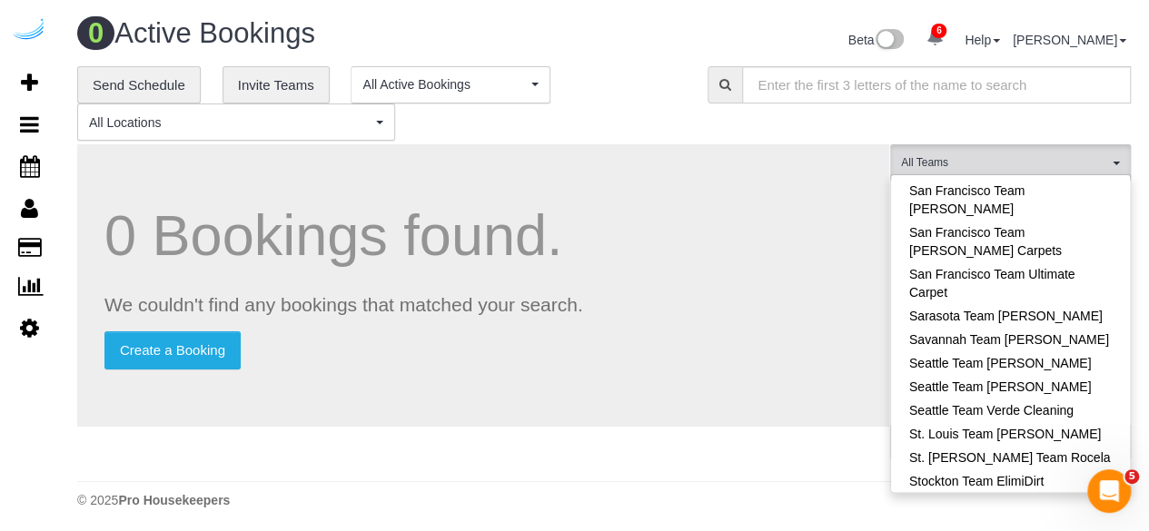
click at [688, 208] on h1 "0 Bookings found." at bounding box center [482, 235] width 757 height 63
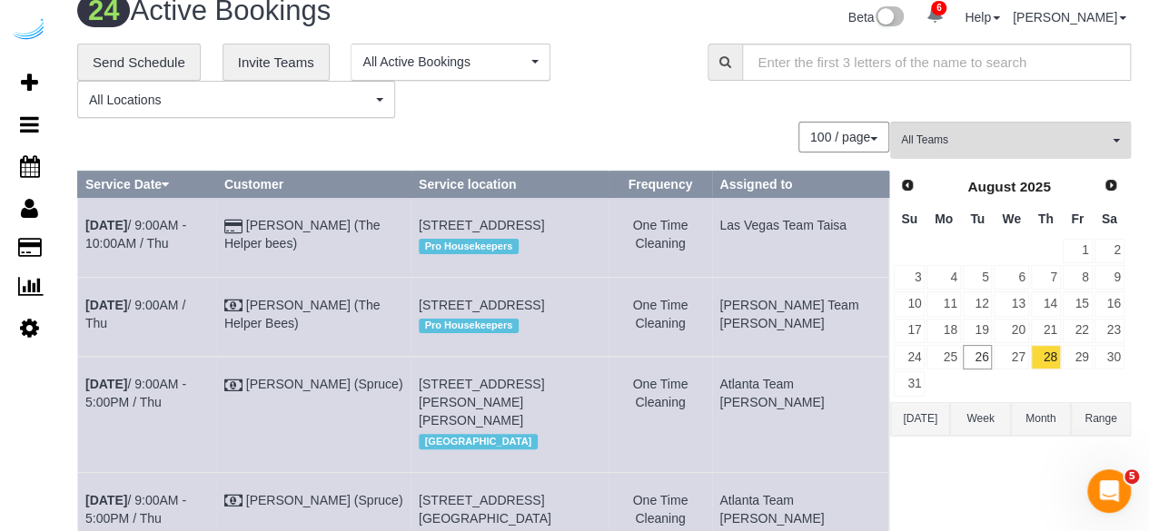
scroll to position [0, 0]
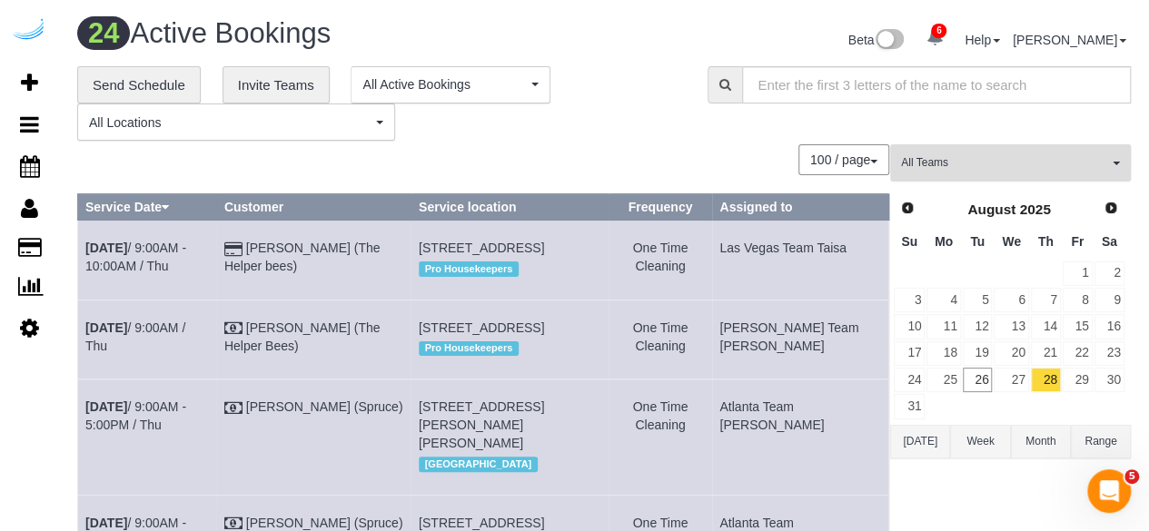
click at [990, 177] on button "All Teams" at bounding box center [1010, 162] width 241 height 37
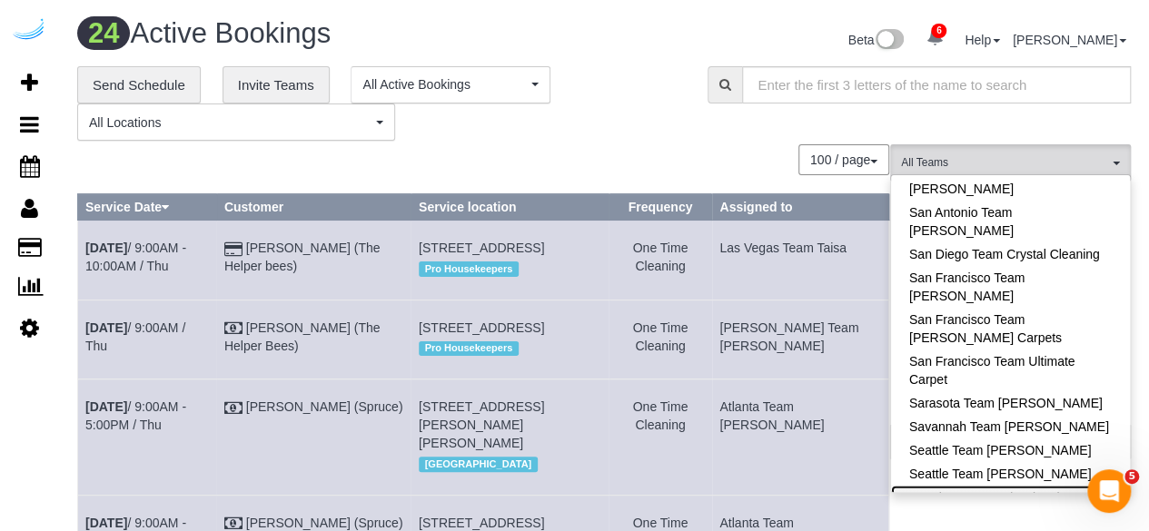
click at [1059, 485] on link "Seattle Team Verde Cleaning" at bounding box center [1010, 497] width 239 height 24
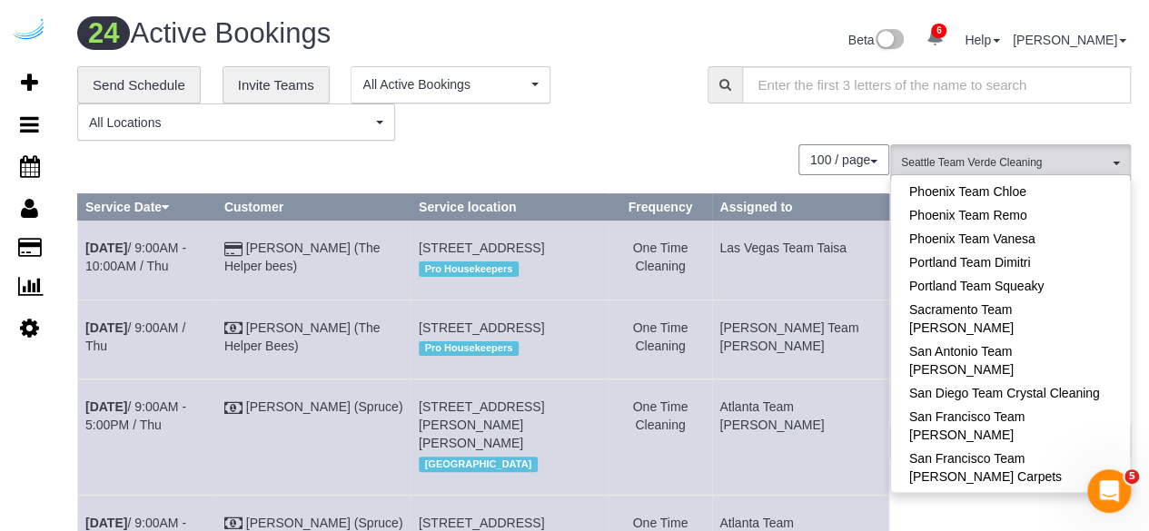
scroll to position [1528, 0]
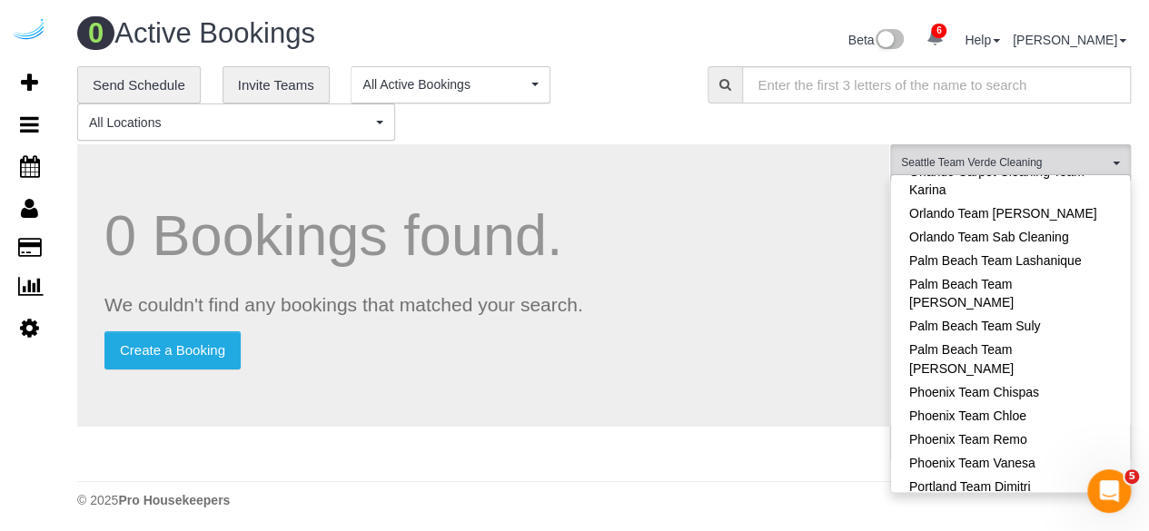
click at [1038, 498] on link "Portland Team Squeaky" at bounding box center [1010, 510] width 239 height 24
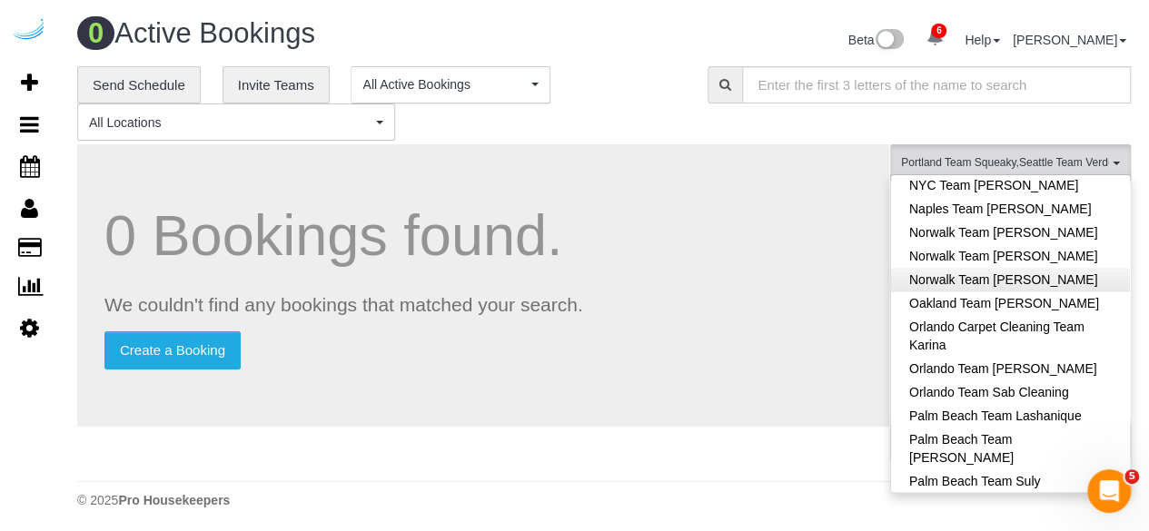
scroll to position [1165, 0]
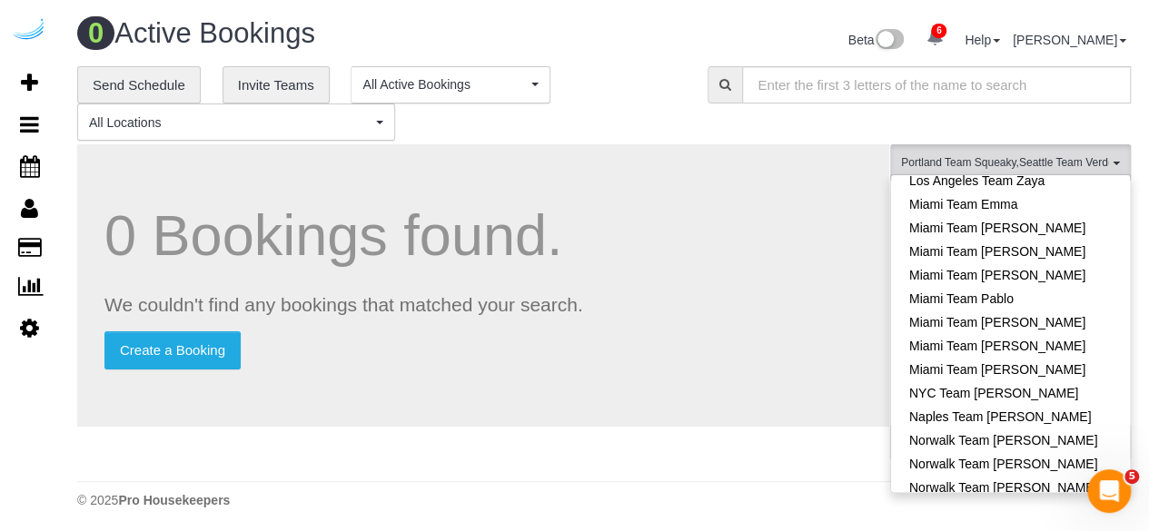
click at [1024, 499] on link "Oakland Team [PERSON_NAME]" at bounding box center [1010, 511] width 239 height 24
click at [804, 324] on div "0 Bookings found. We couldn't find any bookings that matched your search. Creat…" at bounding box center [483, 285] width 812 height 282
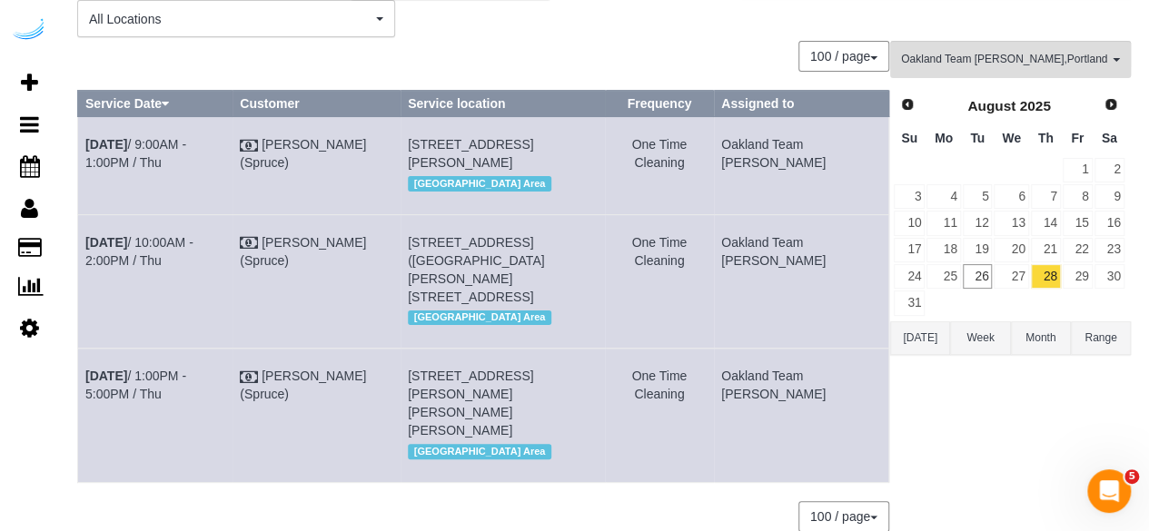
scroll to position [166, 0]
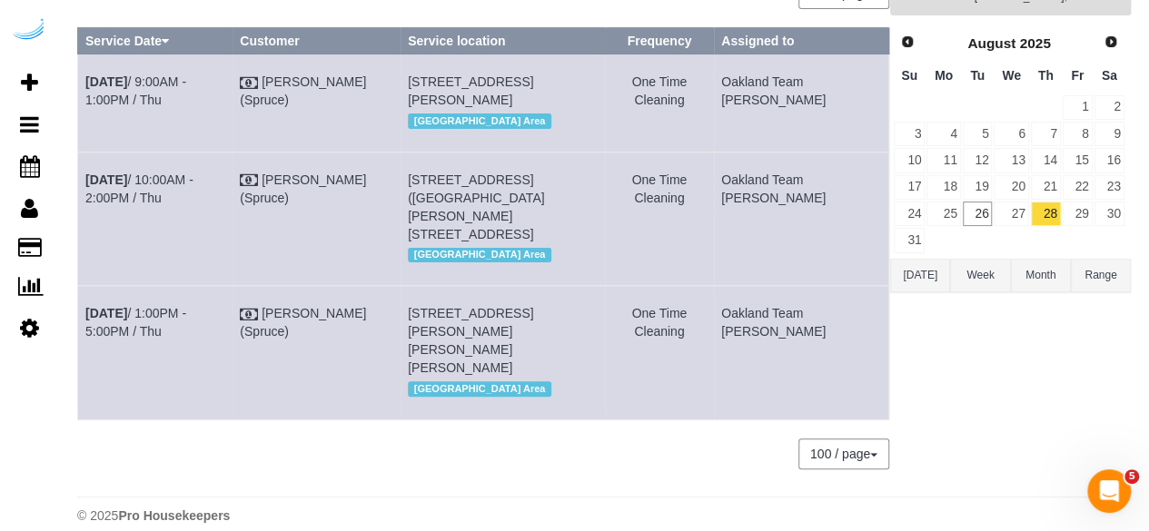
drag, startPoint x: 227, startPoint y: 341, endPoint x: 82, endPoint y: 94, distance: 286.5
click at [82, 94] on tbody "Aug 28th / 9:00AM - 1:00PM / Thu Brandie Louck (Spruce) 148 Lake St S, Building…" at bounding box center [483, 236] width 811 height 365
copy tbody "Thu Brandie Louck (Spruce) 148 Lake St S, Building 228, Unit 228 (Ashita Sriram…"
click at [173, 152] on td "Aug 28th / 9:00AM - 1:00PM / Thu" at bounding box center [155, 102] width 154 height 97
drag, startPoint x: 832, startPoint y: 338, endPoint x: 80, endPoint y: 90, distance: 791.6
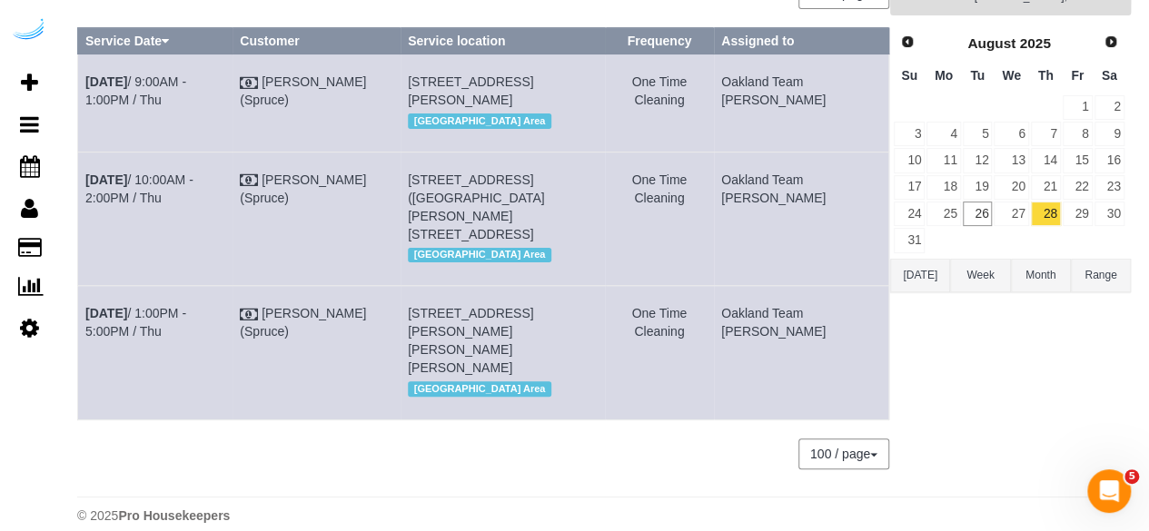
click at [80, 90] on tbody "Aug 28th / 9:00AM - 1:00PM / Thu Brandie Louck (Spruce) 148 Lake St S, Building…" at bounding box center [483, 236] width 811 height 365
copy tbody "Aug 28th / 9:00AM - 1:00PM / Thu Brandie Louck (Spruce) 148 Lake St S, Building…"
click at [1081, 213] on link "29" at bounding box center [1077, 214] width 30 height 25
click at [975, 350] on div "Oakland Team Cristina , Portland Team Squeaky , Seattle Team Verde Cleaning All…" at bounding box center [1010, 232] width 241 height 508
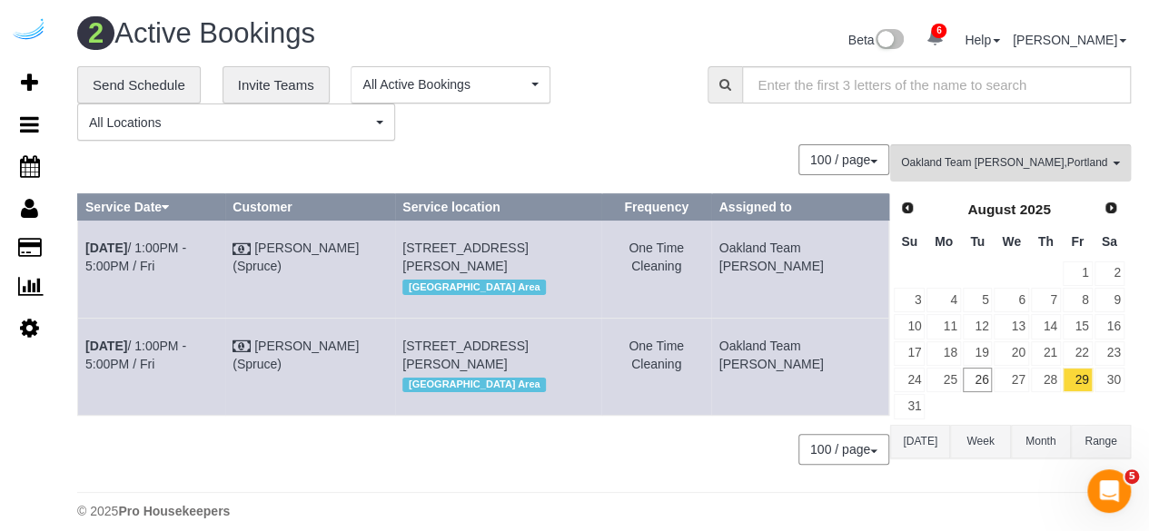
scroll to position [69, 0]
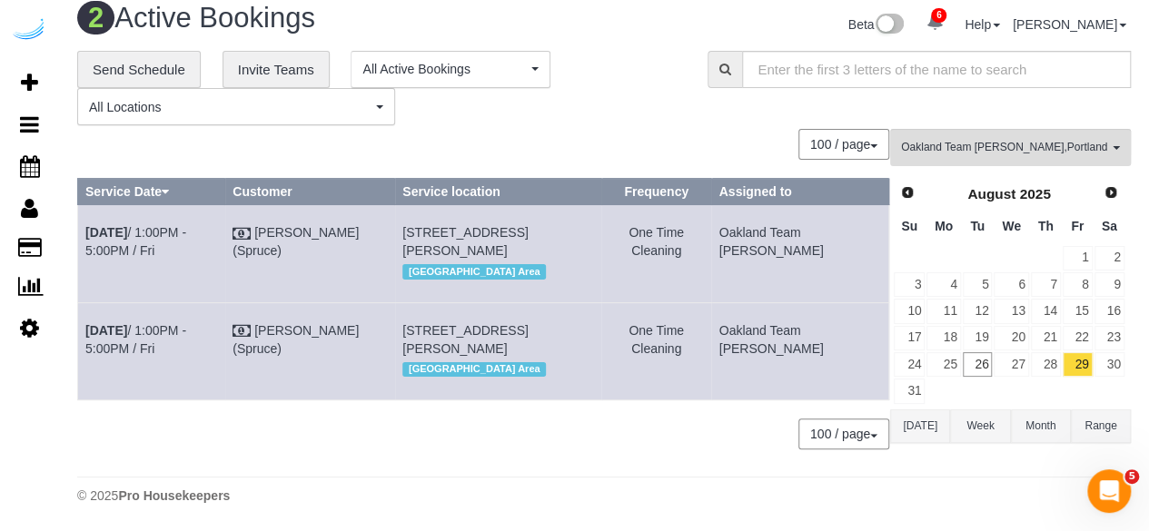
click at [331, 435] on div "100 / page 10 / page 20 / page 30 / page 40 / page 50 / page 100 / page" at bounding box center [483, 434] width 812 height 31
click at [167, 323] on link "Aug 29th / 1:00PM - 5:00PM / Fri" at bounding box center [135, 339] width 101 height 33
click at [186, 225] on link "Aug 29th / 1:00PM - 5:00PM / Fri" at bounding box center [135, 241] width 101 height 33
click at [1008, 140] on span "Oakland Team Cristina , Portland Team Squeaky , Seattle Team Verde Cleaning" at bounding box center [1004, 147] width 207 height 15
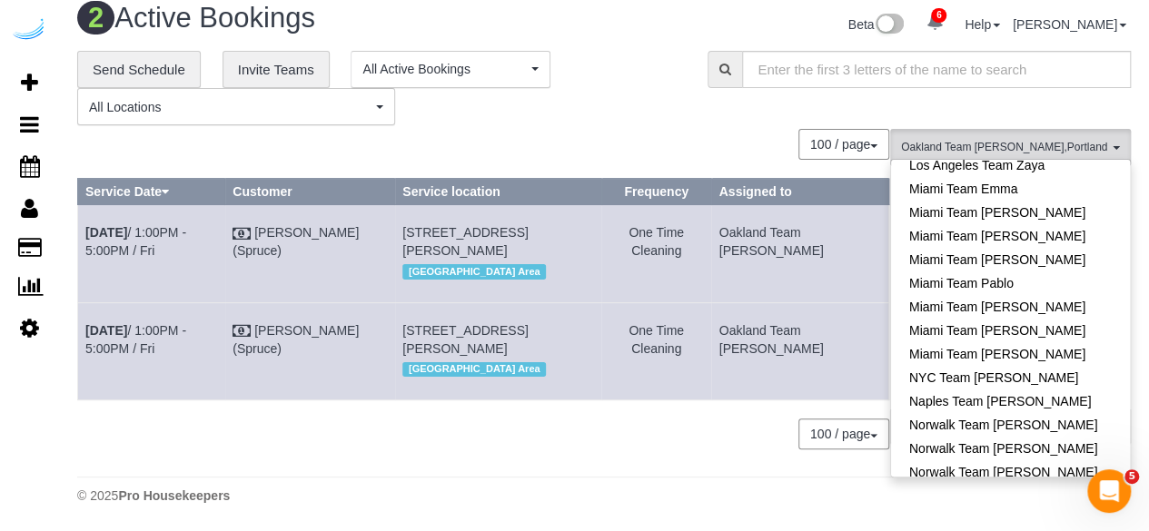
click at [1052, 484] on link "Oakland Team [PERSON_NAME]" at bounding box center [1010, 496] width 239 height 24
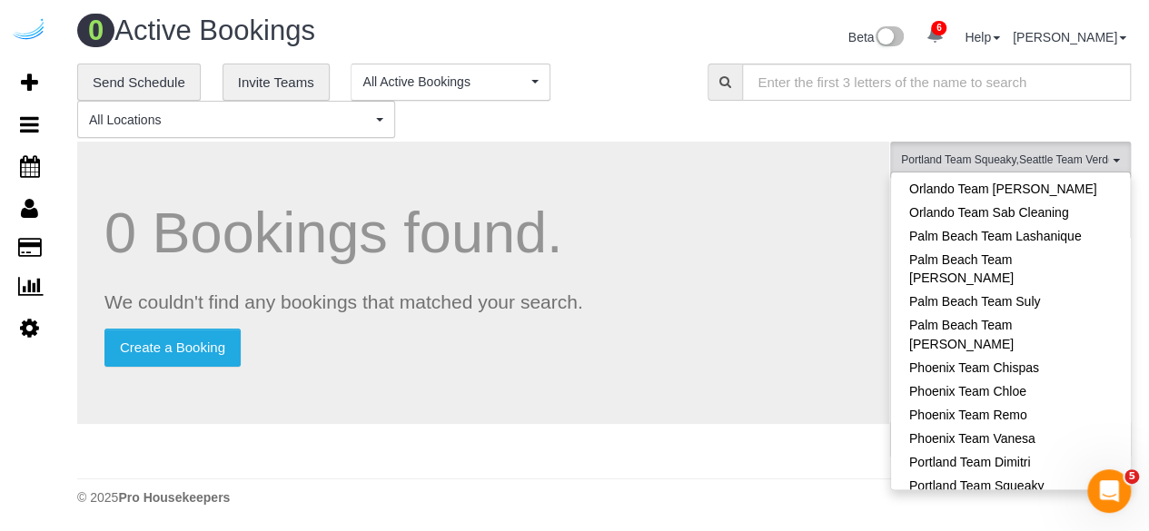
scroll to position [1552, 0]
click at [1052, 471] on link "Portland Team Squeaky" at bounding box center [1010, 483] width 239 height 24
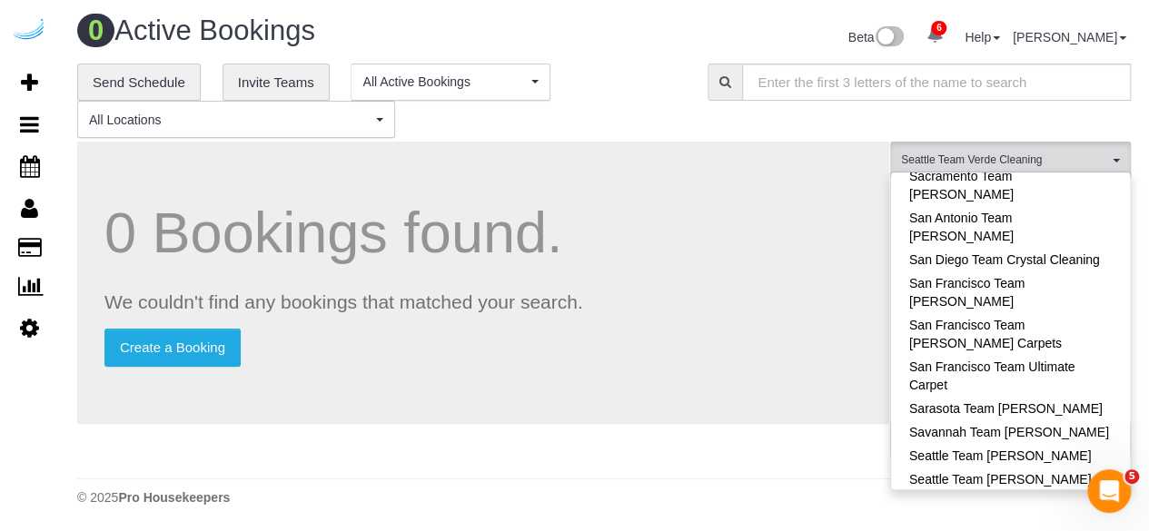
scroll to position [1884, 0]
click at [1052, 489] on link "Seattle Team Verde Cleaning" at bounding box center [1010, 501] width 239 height 24
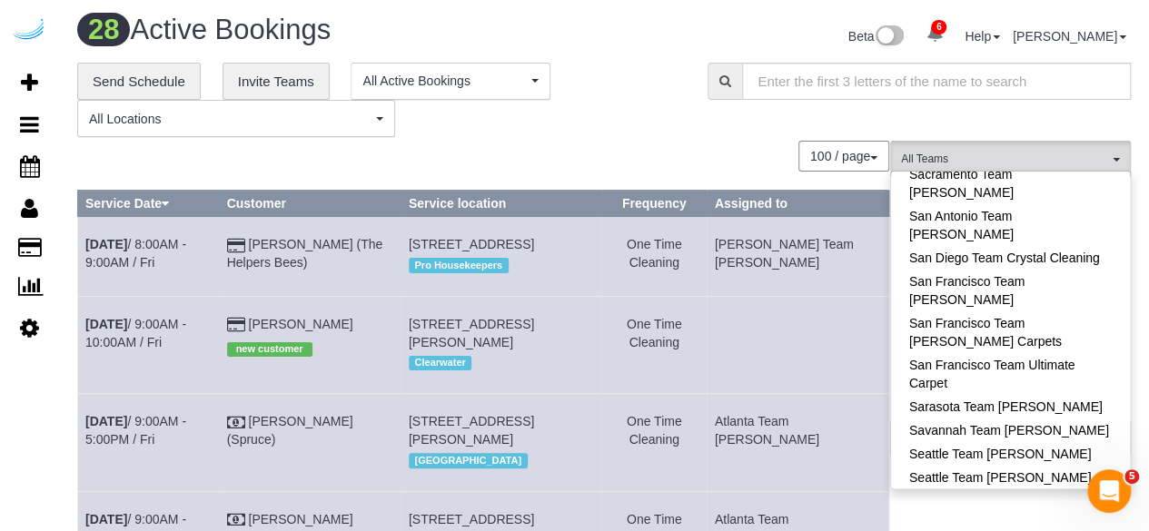
scroll to position [2, 0]
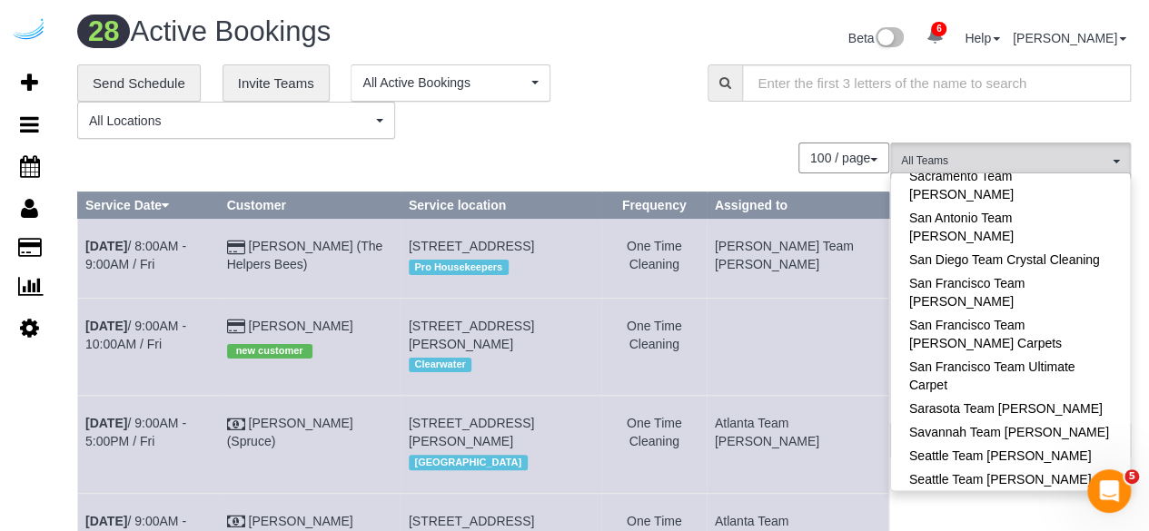
click at [786, 381] on td at bounding box center [797, 346] width 182 height 97
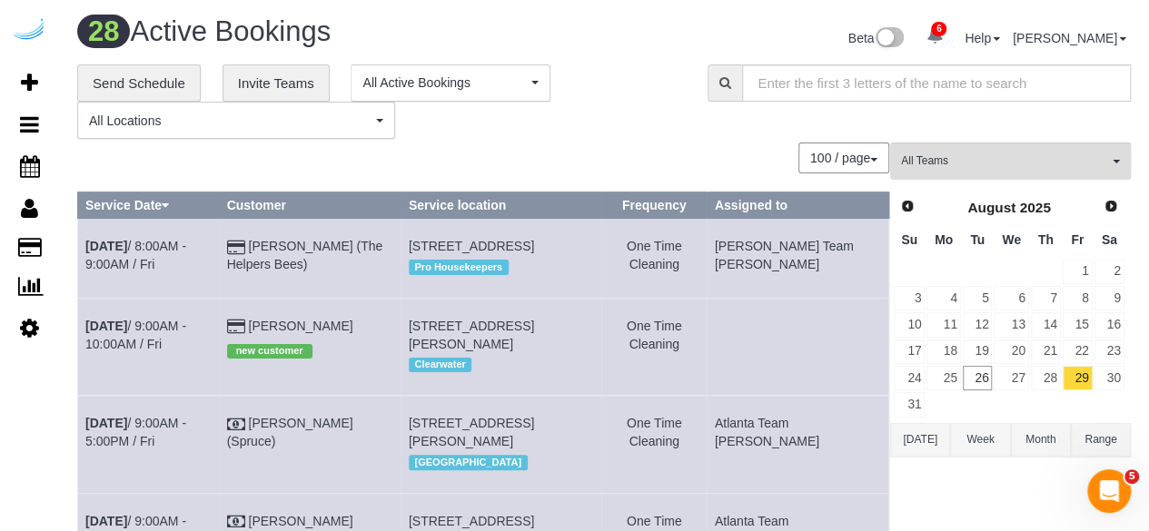
click at [593, 138] on div "**********" at bounding box center [378, 101] width 603 height 75
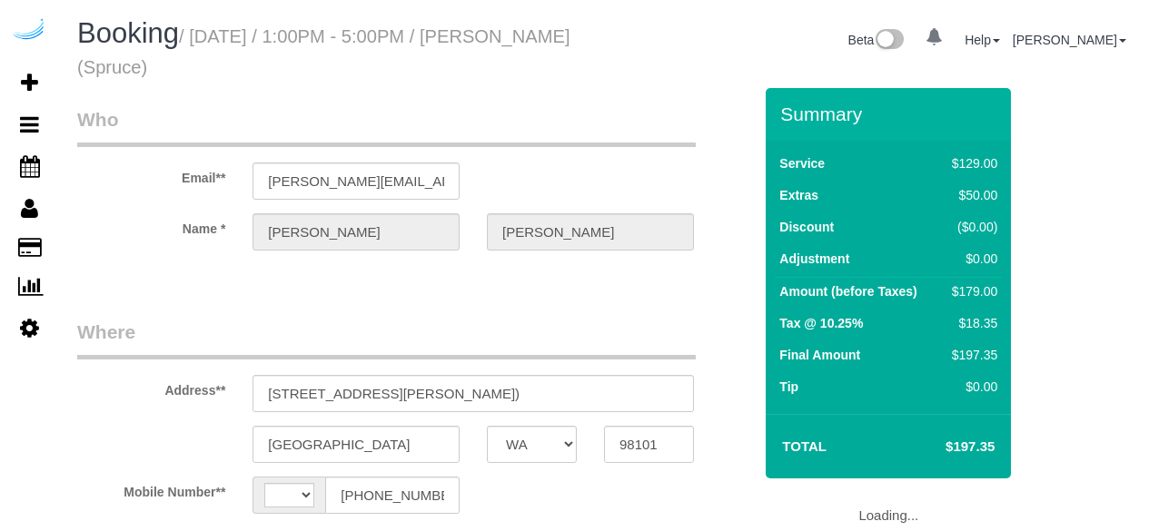
select select "WA"
select select "number:9"
select select "string:US"
select select "282"
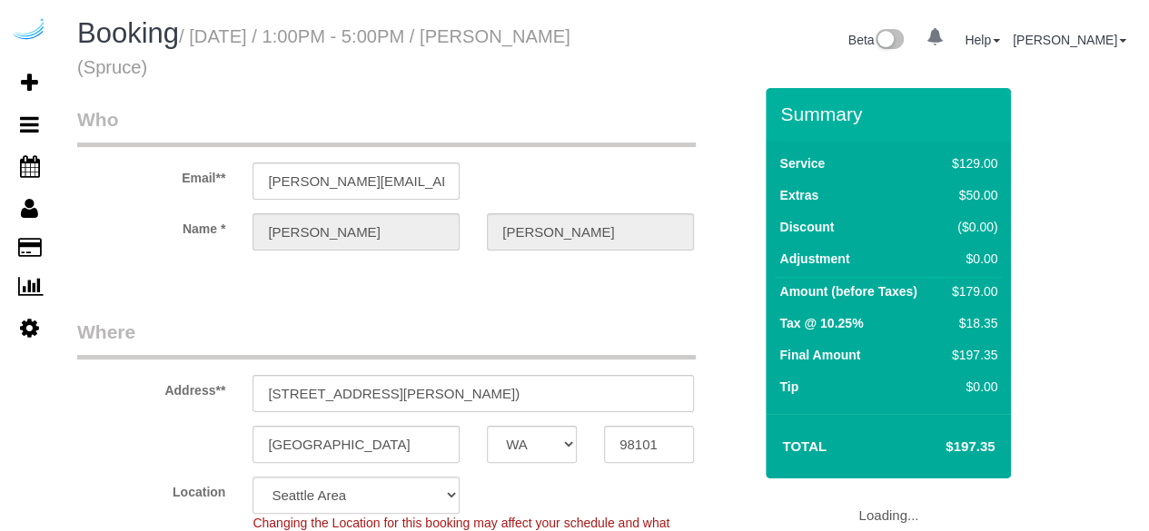
select select "object:824"
select select "WA"
select select "282"
select select "number:9"
